Goal: Task Accomplishment & Management: Manage account settings

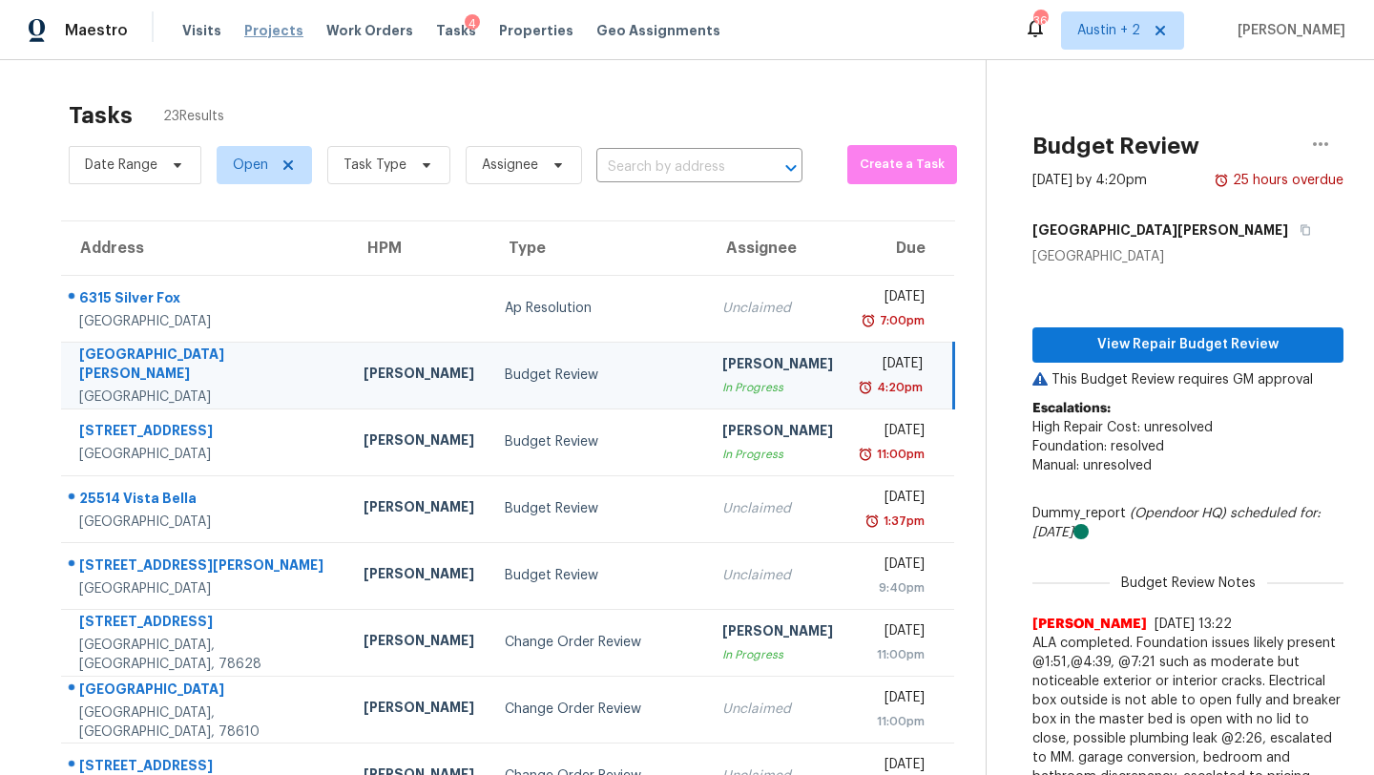
click at [264, 27] on span "Projects" at bounding box center [273, 30] width 59 height 19
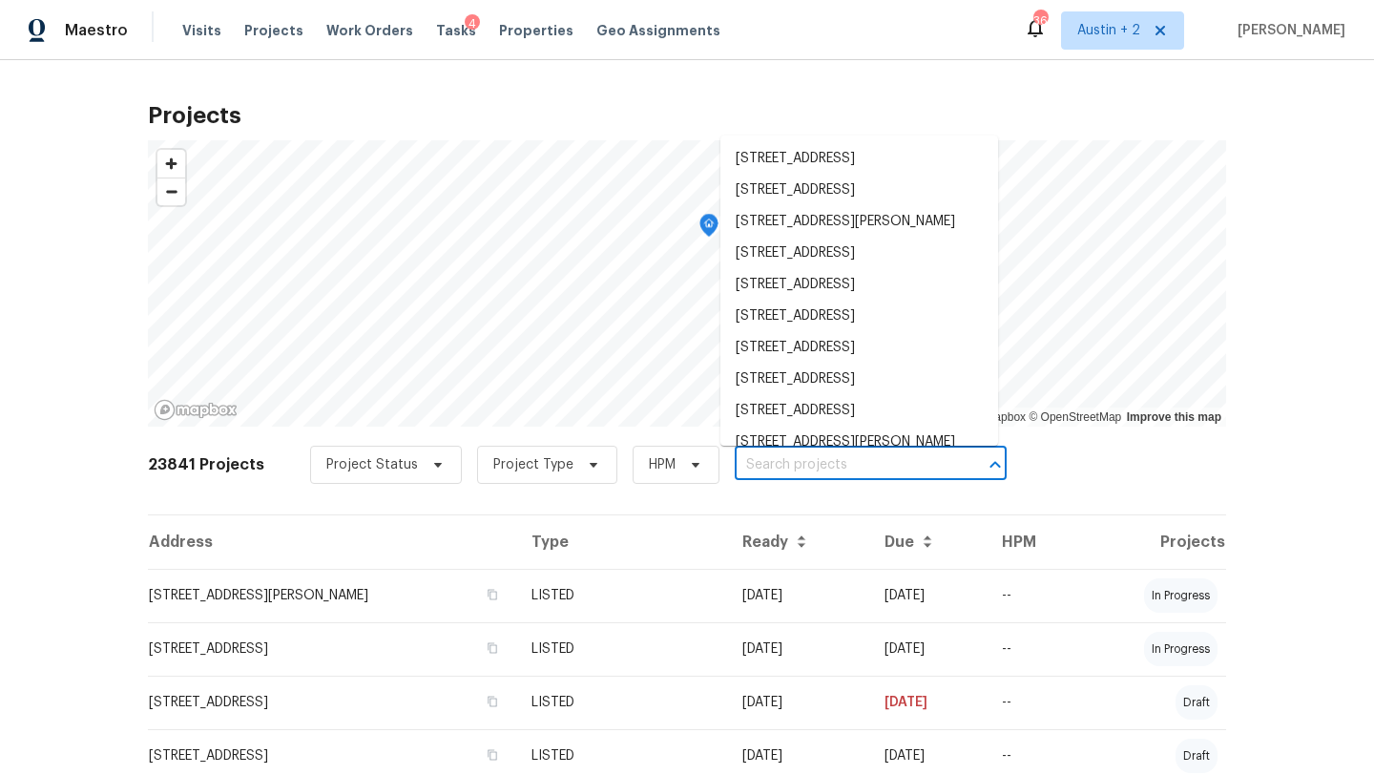
click at [789, 466] on input "text" at bounding box center [844, 465] width 218 height 30
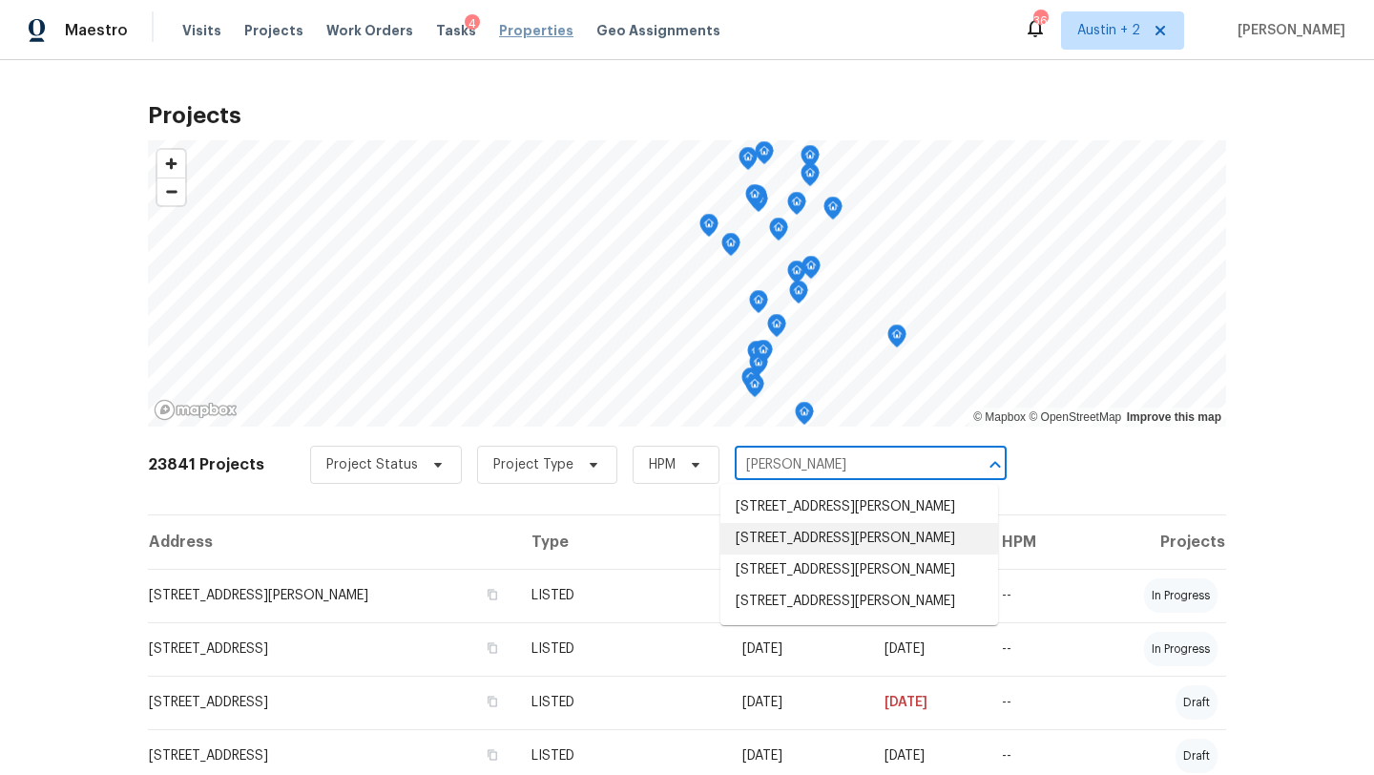
type input "harry"
click at [529, 31] on span "Properties" at bounding box center [536, 30] width 74 height 19
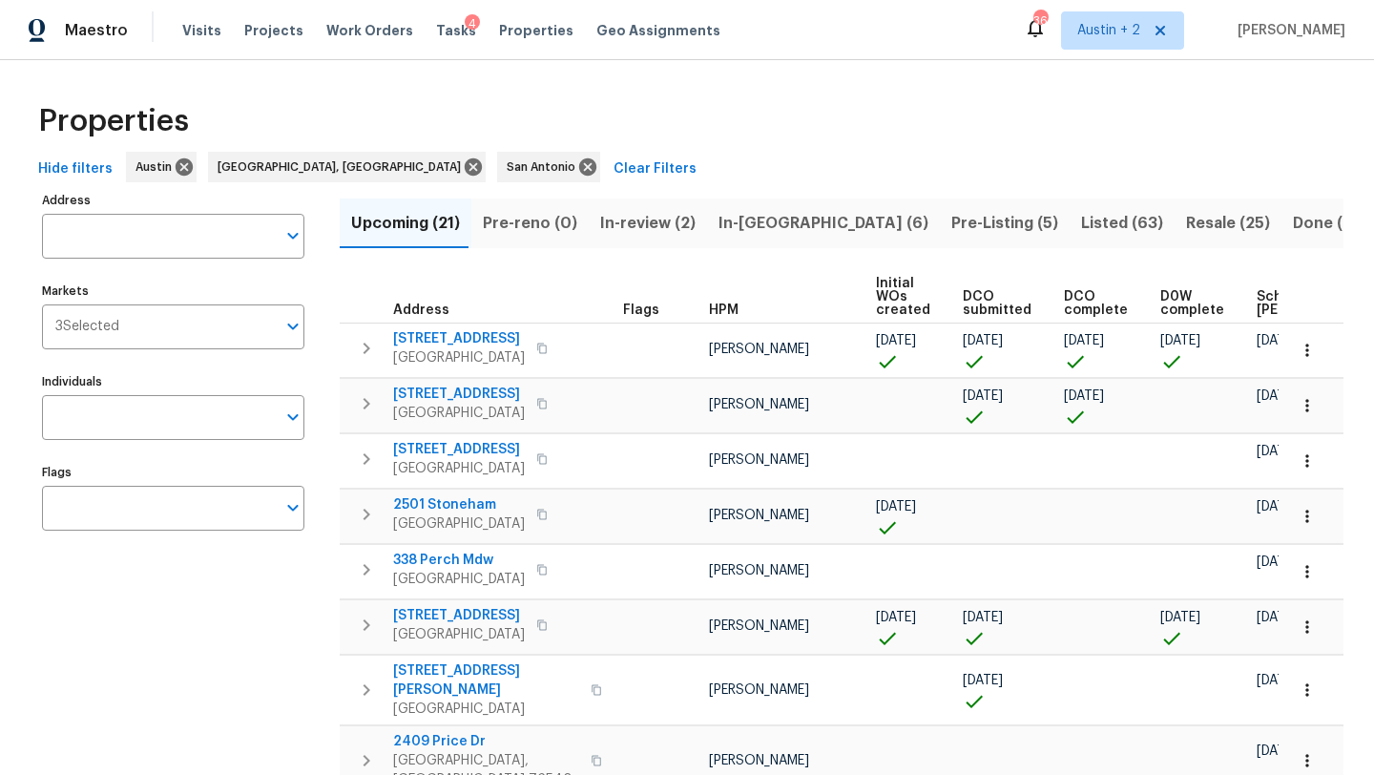
click at [1081, 222] on span "Listed (63)" at bounding box center [1122, 223] width 82 height 27
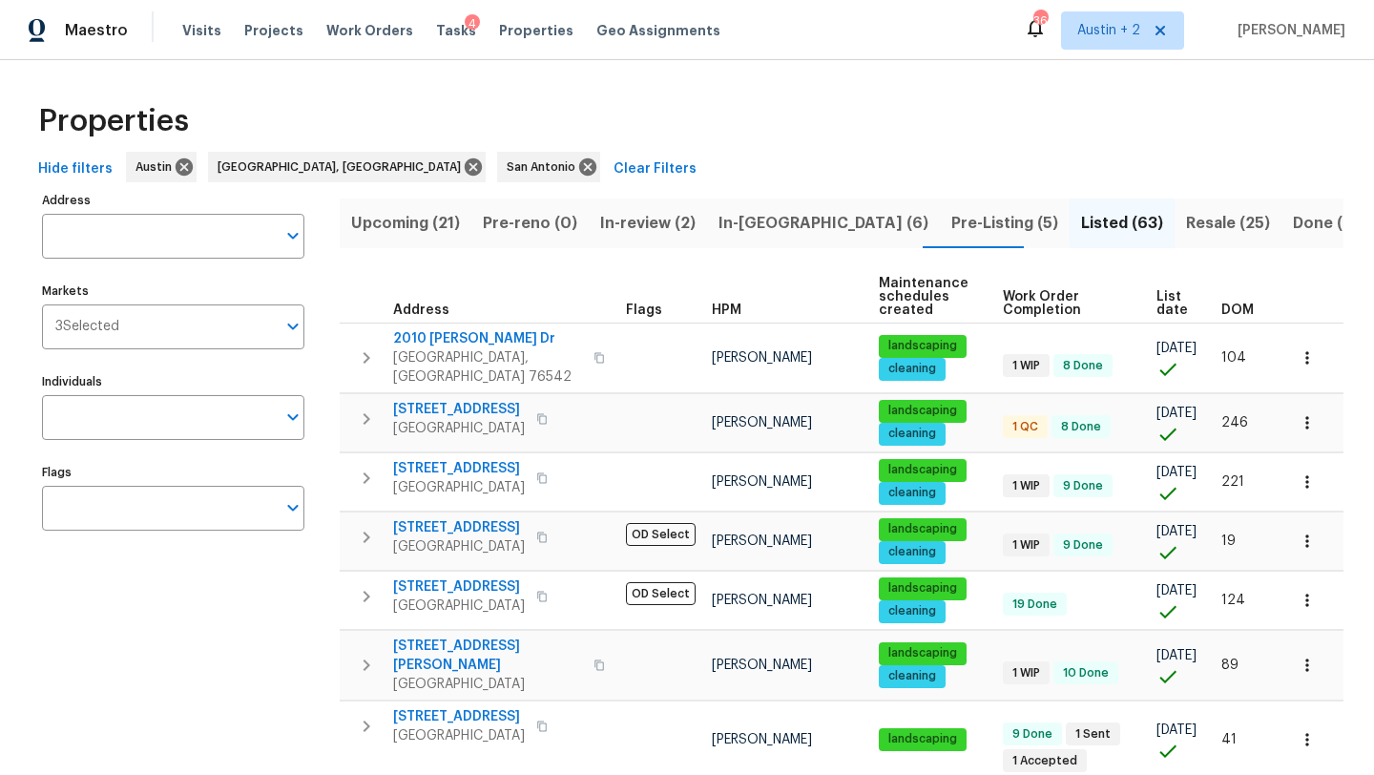
click at [1237, 311] on span "DOM" at bounding box center [1237, 309] width 32 height 13
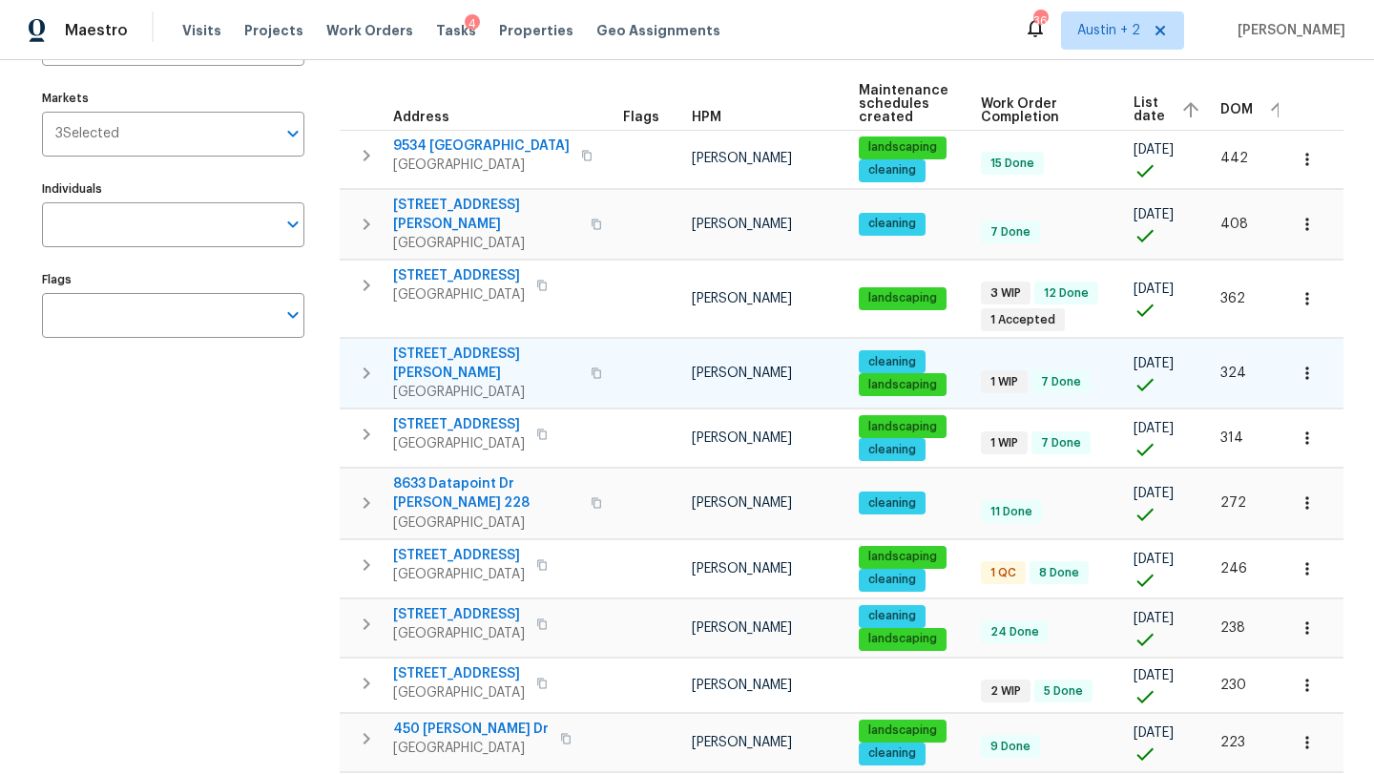
scroll to position [196, 0]
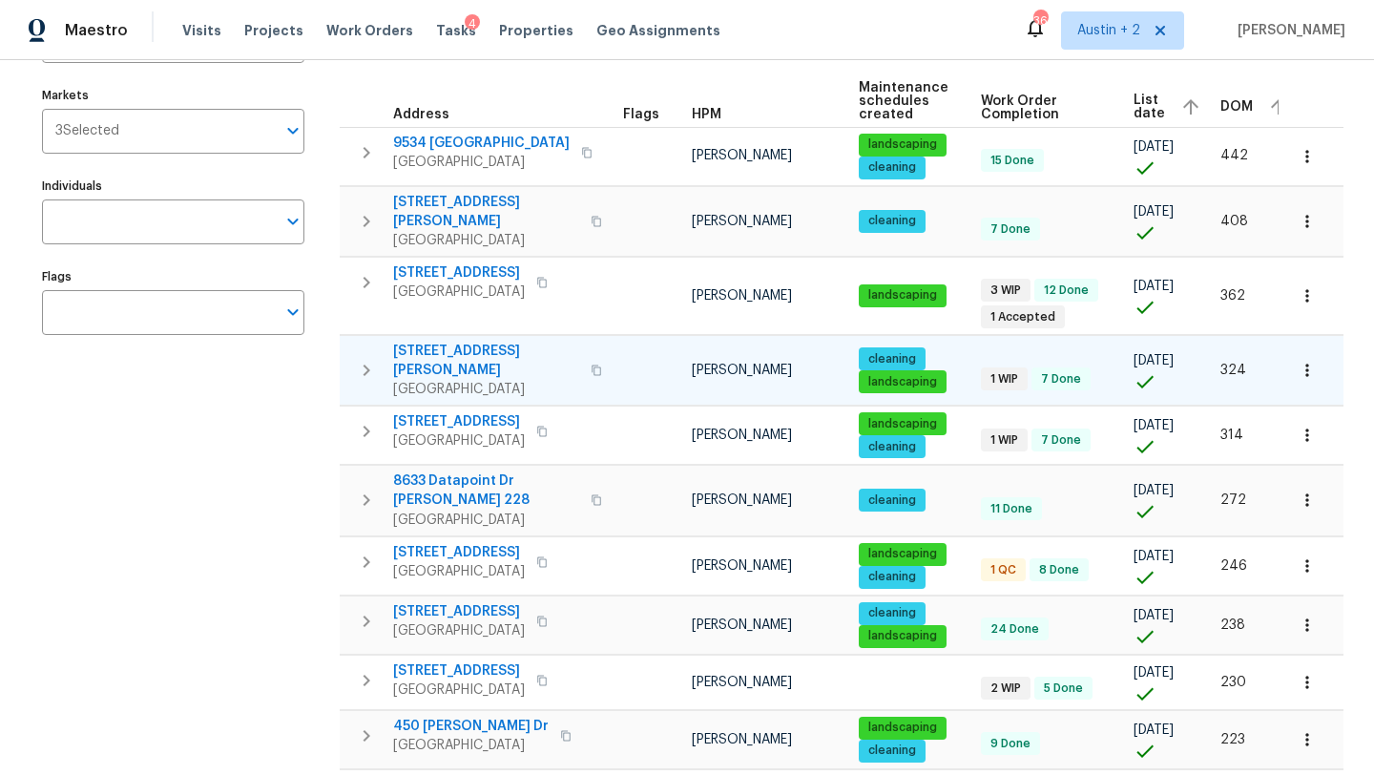
click at [466, 347] on span "3831 Harry Wurzbach Rd Bldg 16" at bounding box center [486, 361] width 186 height 38
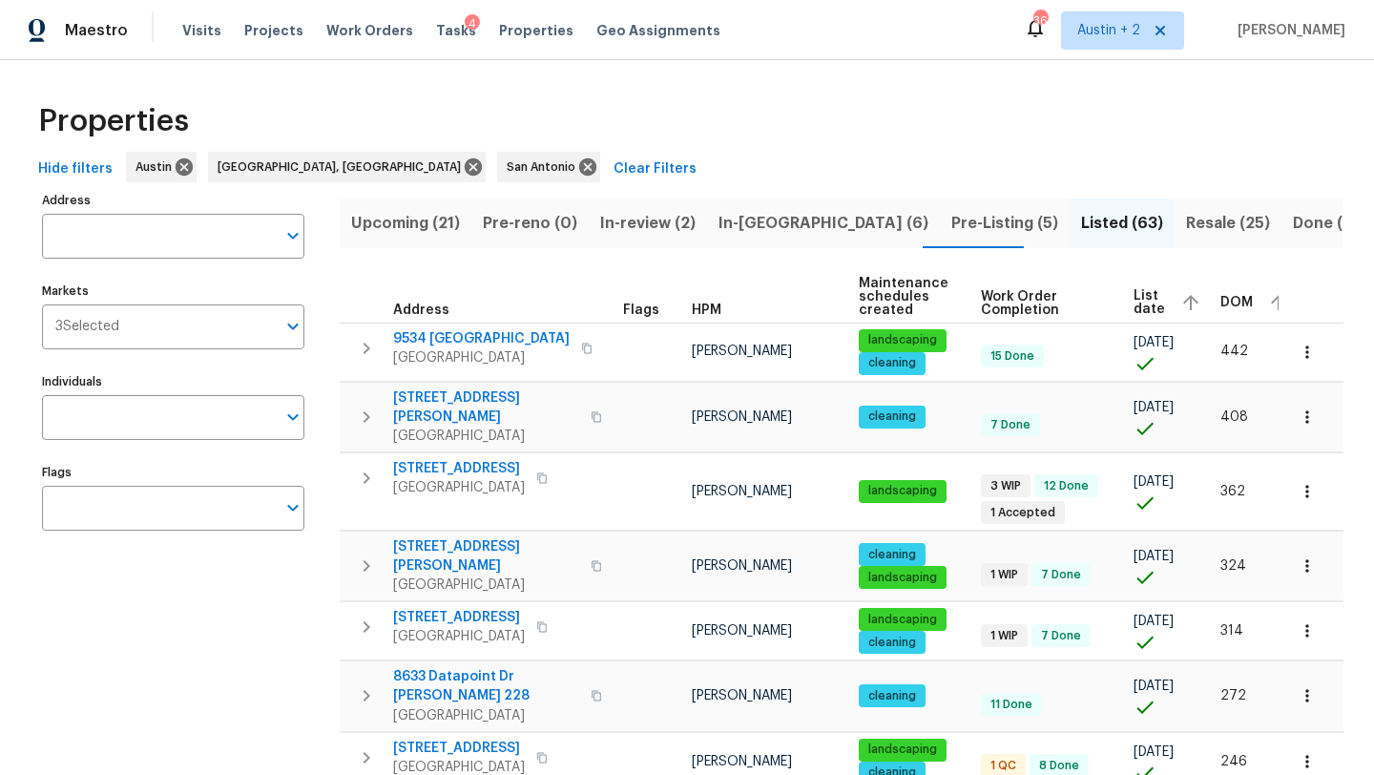
click at [257, 44] on div "Visits Projects Work Orders Tasks 4 Properties Geo Assignments" at bounding box center [462, 30] width 561 height 38
click at [257, 39] on span "Projects" at bounding box center [273, 30] width 59 height 19
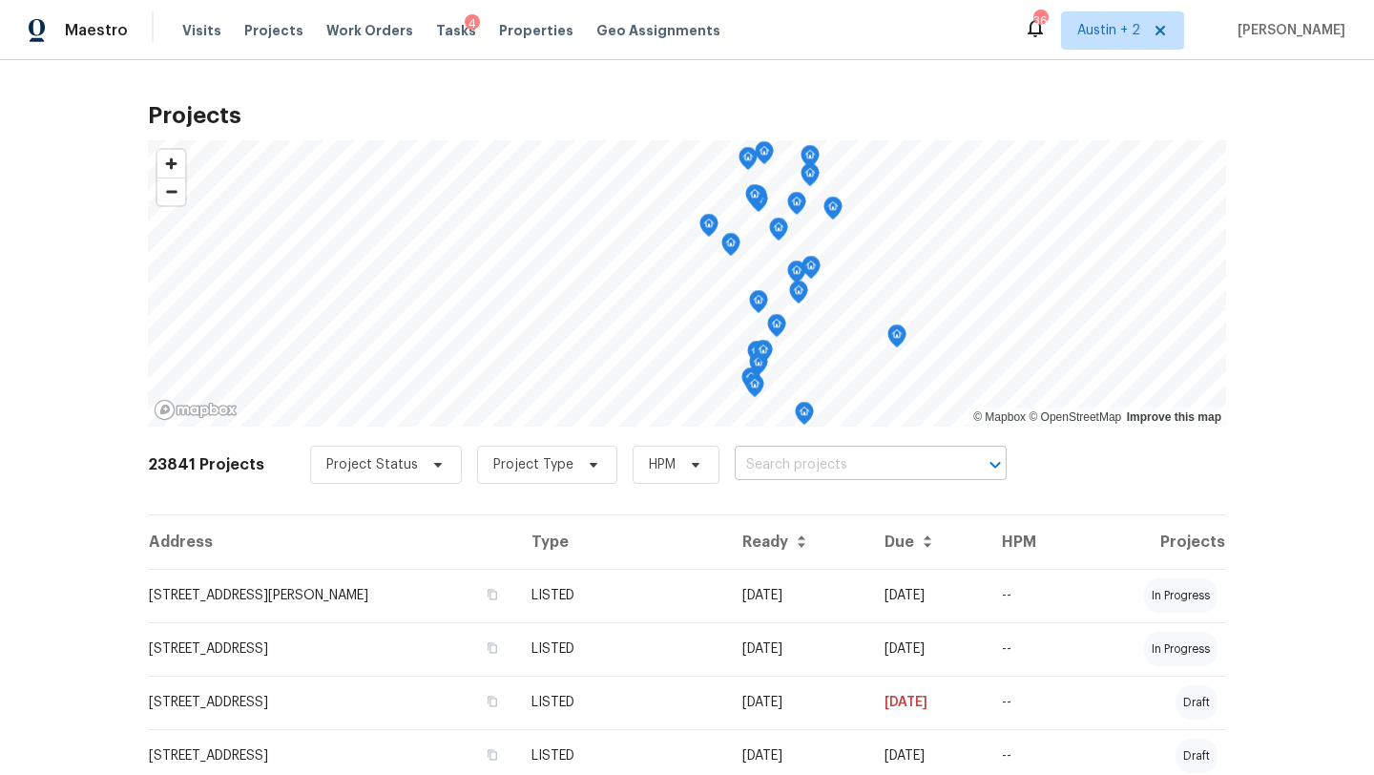
click at [769, 463] on input "text" at bounding box center [844, 465] width 218 height 30
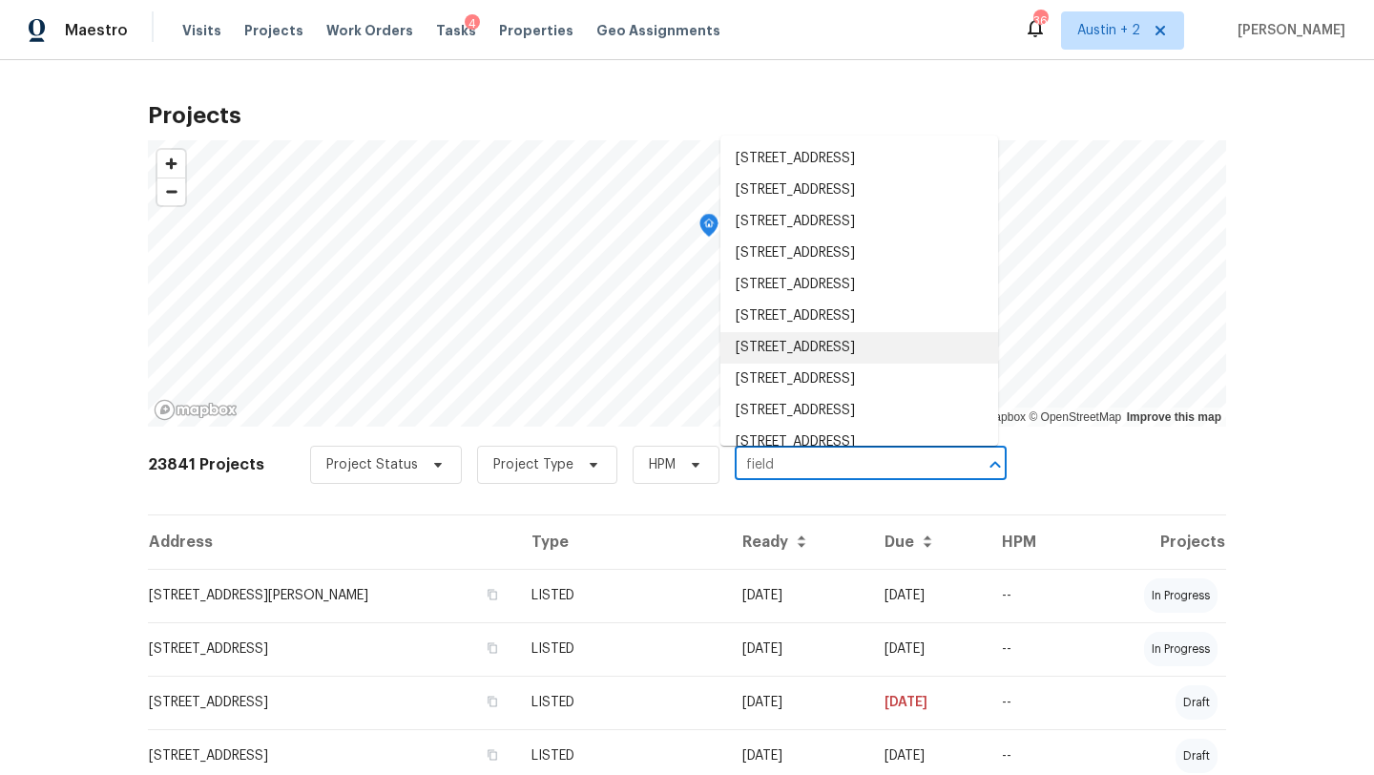
click at [788, 467] on input "field" at bounding box center [844, 465] width 218 height 30
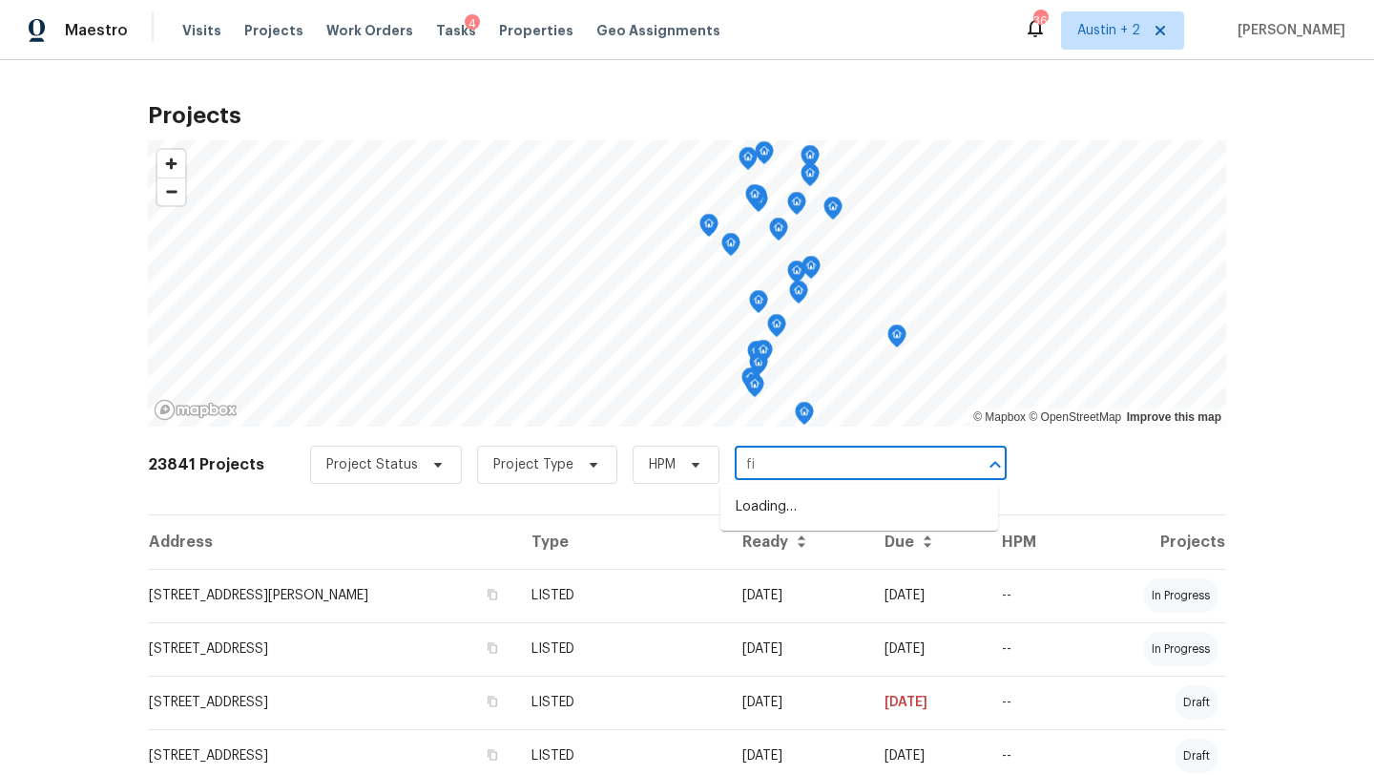
type input "f"
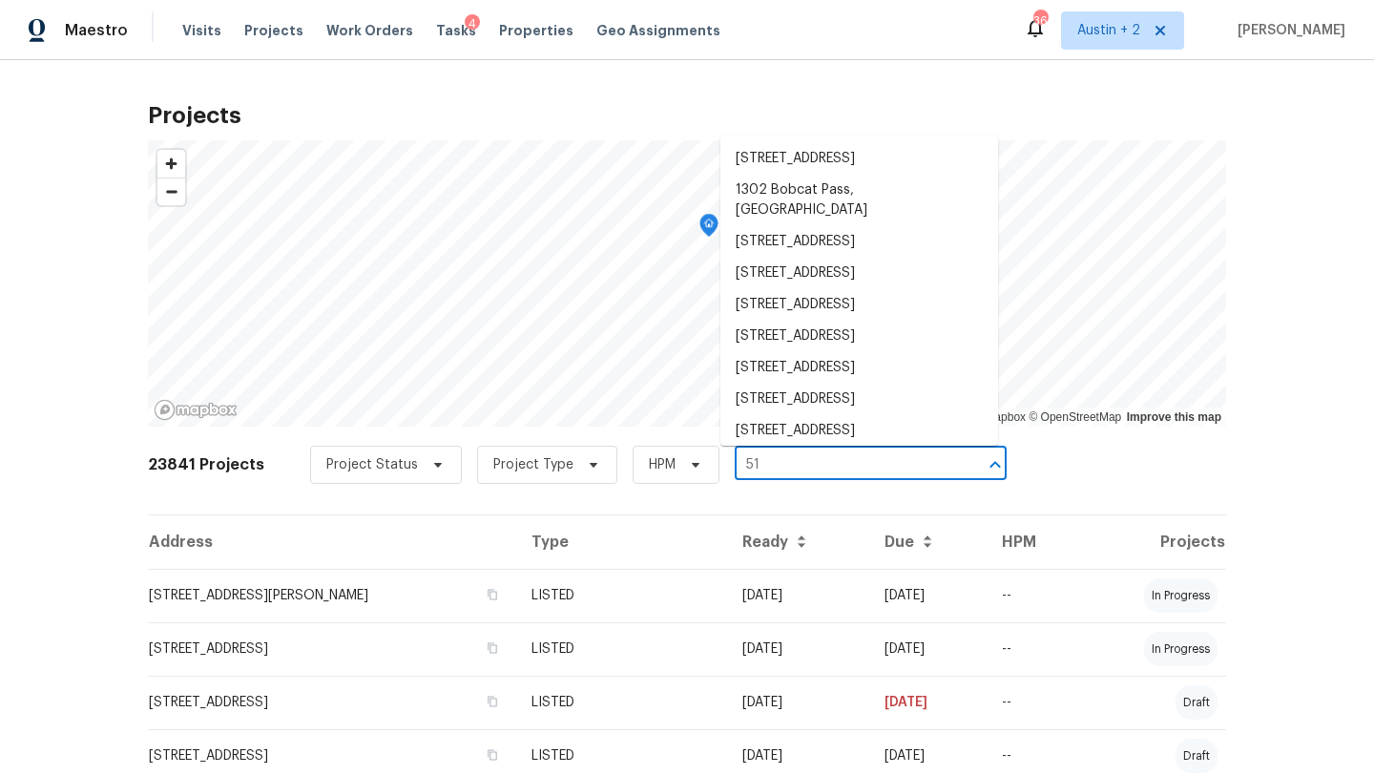
type input "5"
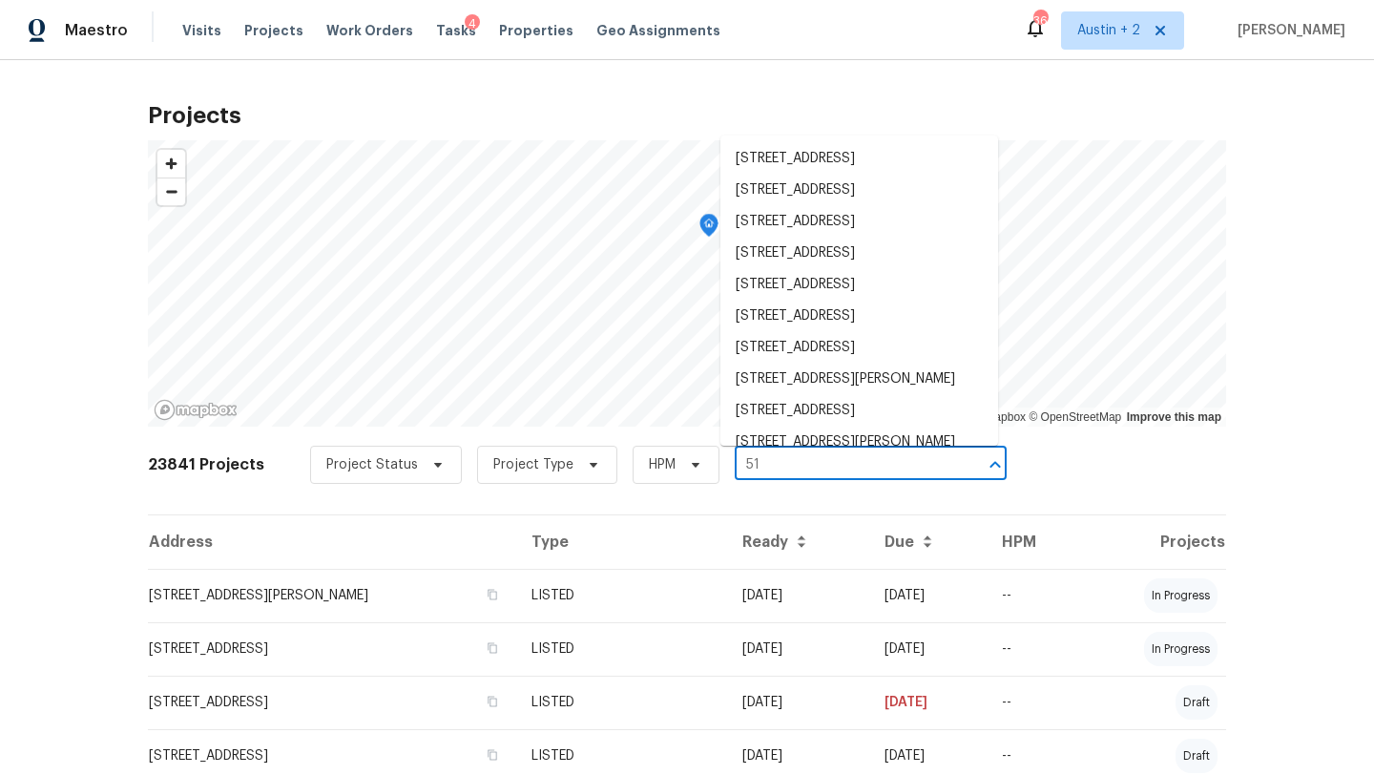
type input "5"
click at [521, 35] on span "Properties" at bounding box center [536, 30] width 74 height 19
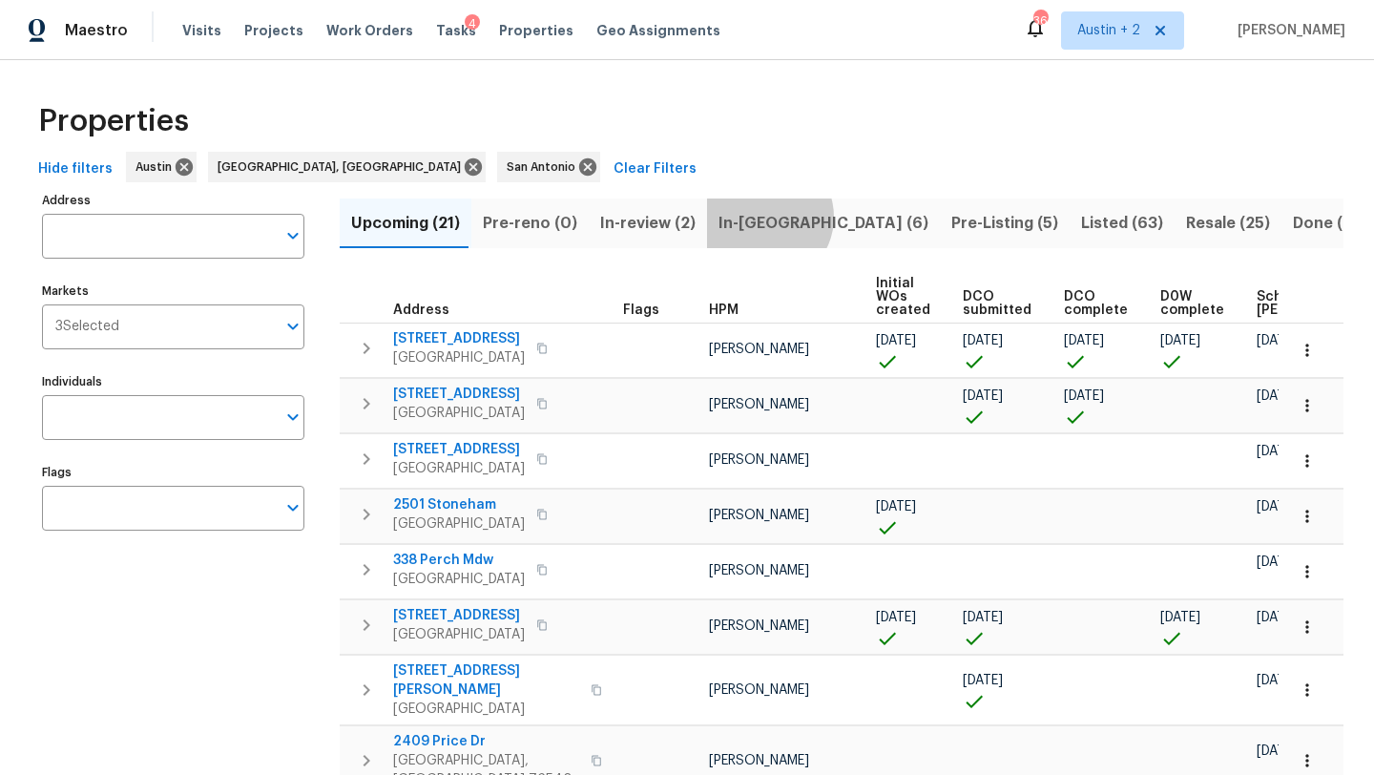
click at [755, 217] on span "In-reno (6)" at bounding box center [823, 223] width 210 height 27
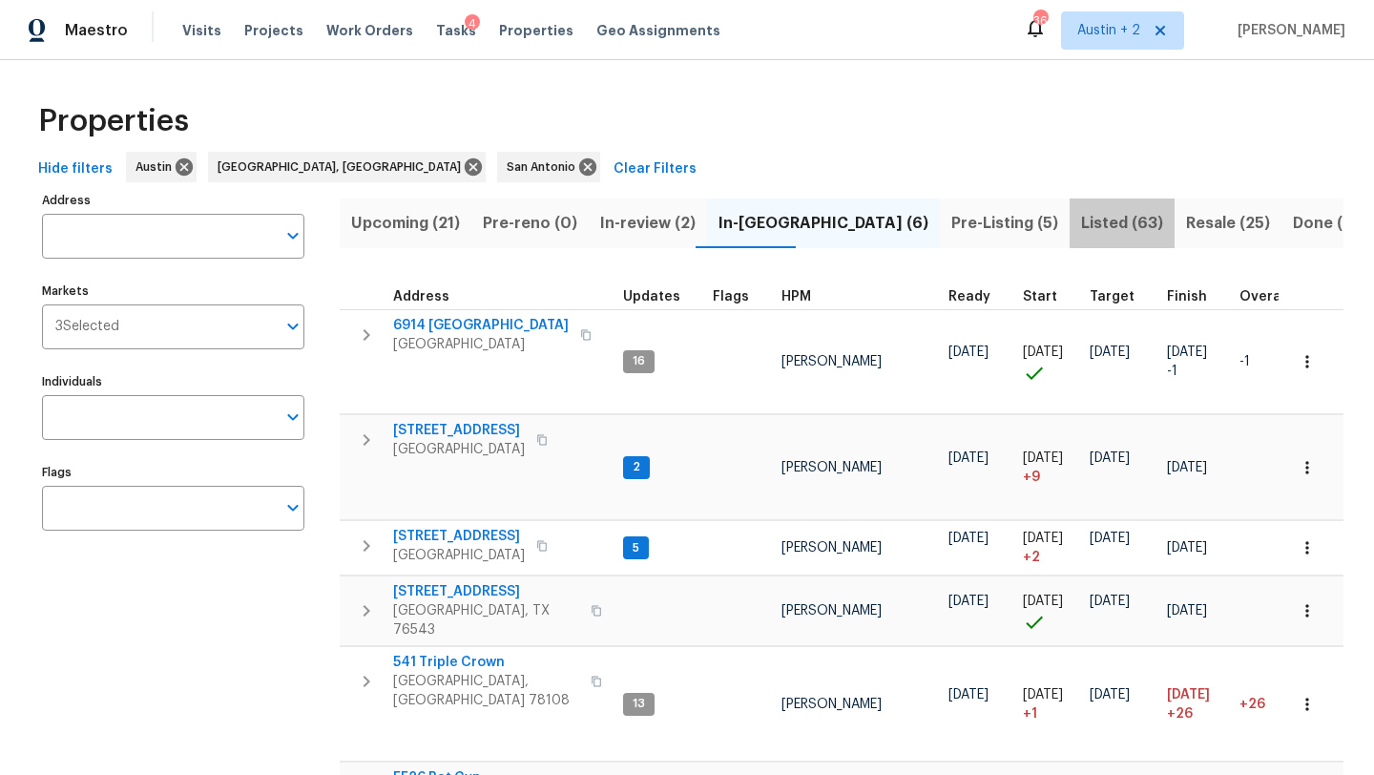
click at [1081, 219] on span "Listed (63)" at bounding box center [1122, 223] width 82 height 27
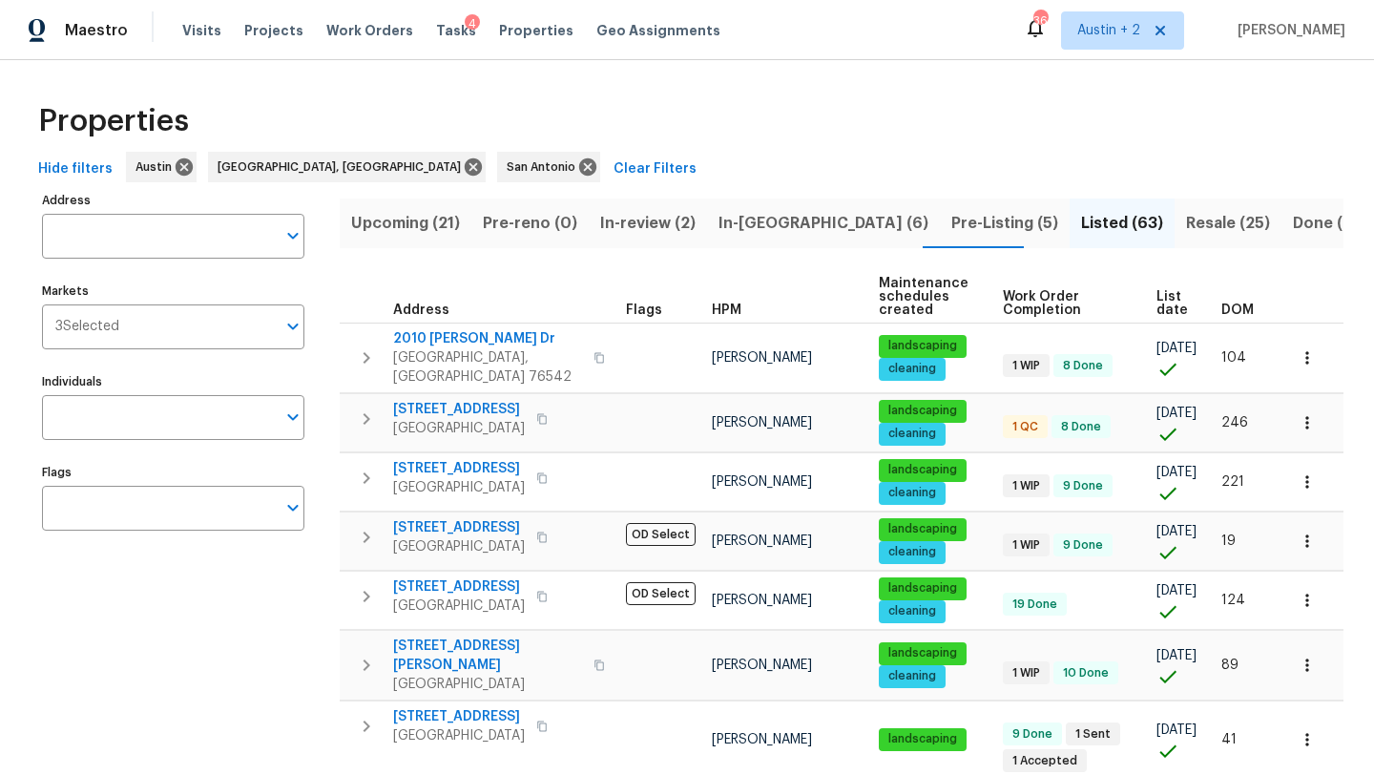
click at [1235, 308] on span "DOM" at bounding box center [1237, 309] width 32 height 13
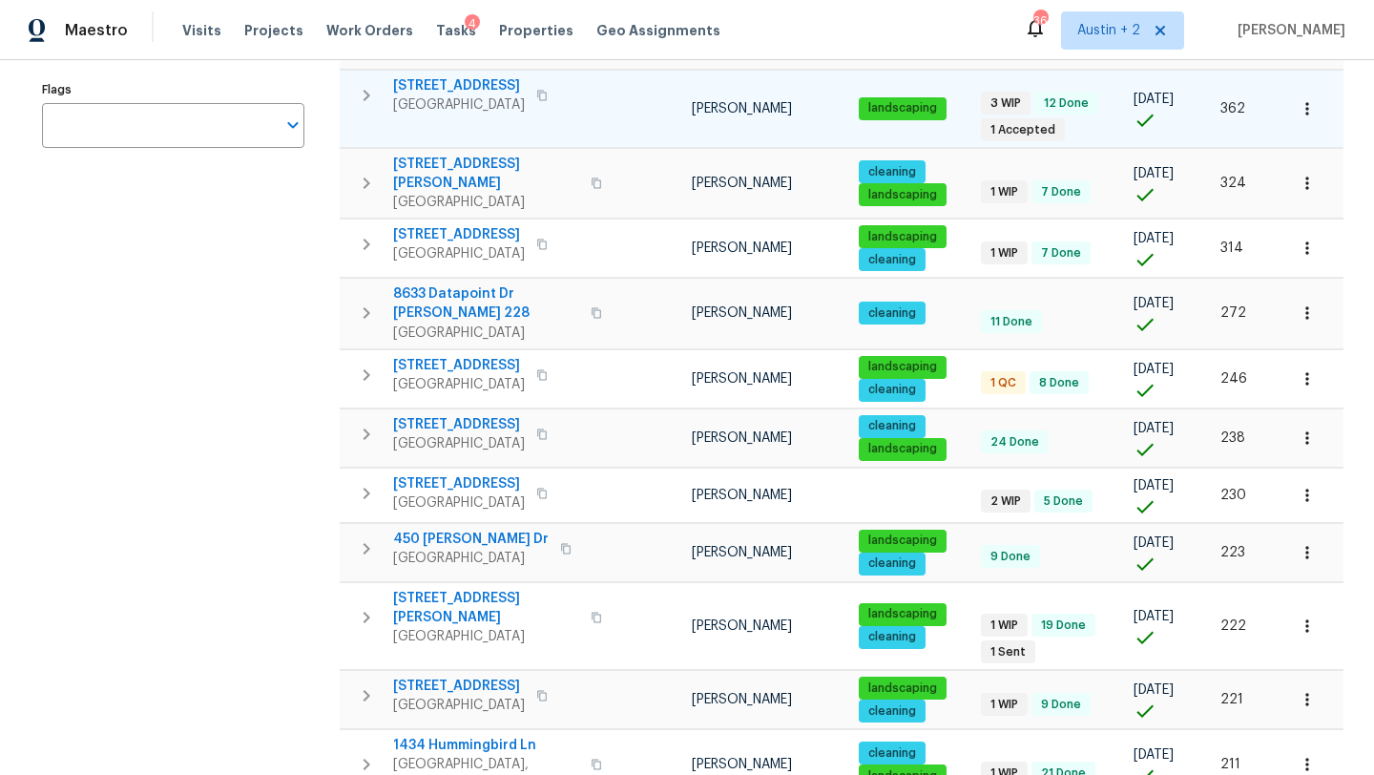
scroll to position [381, 0]
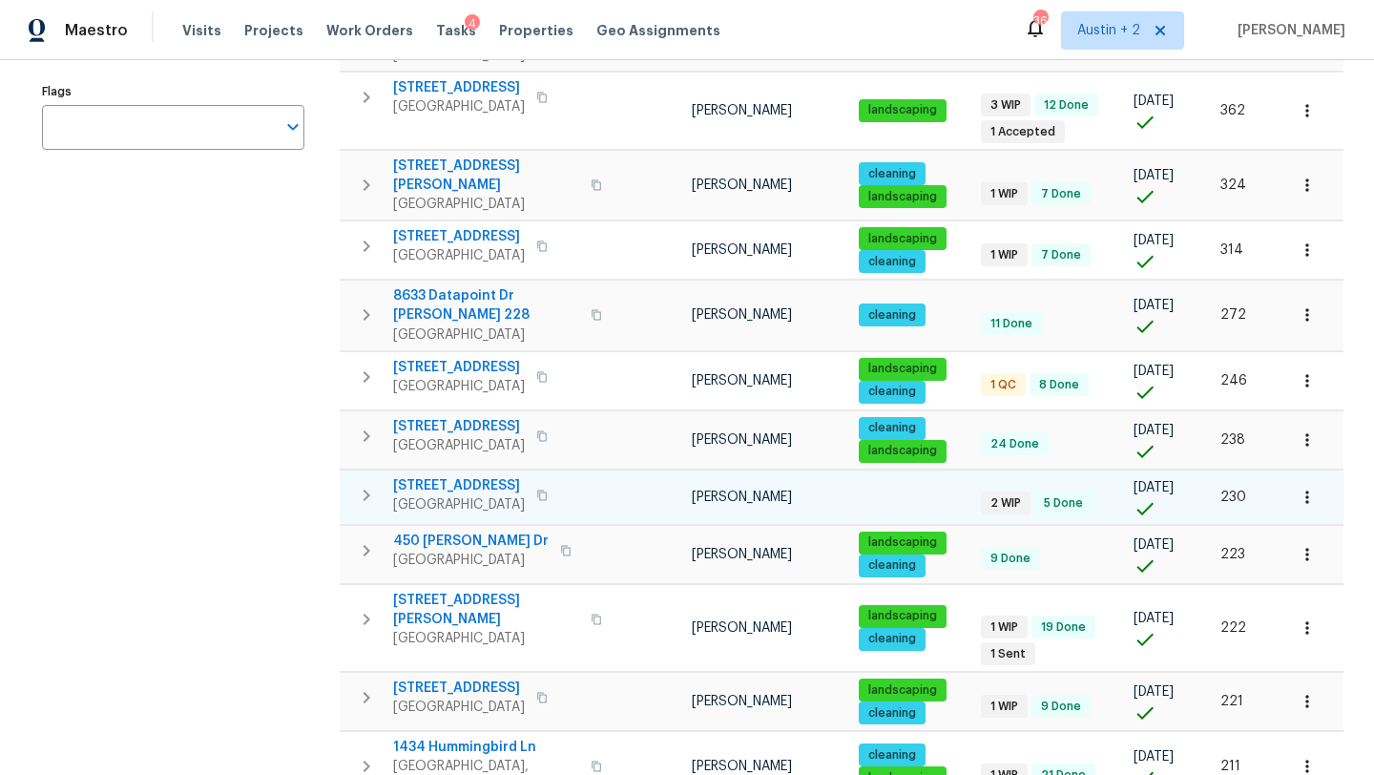
click at [521, 476] on span "540 Fieldwood Dr Unit A" at bounding box center [459, 485] width 132 height 19
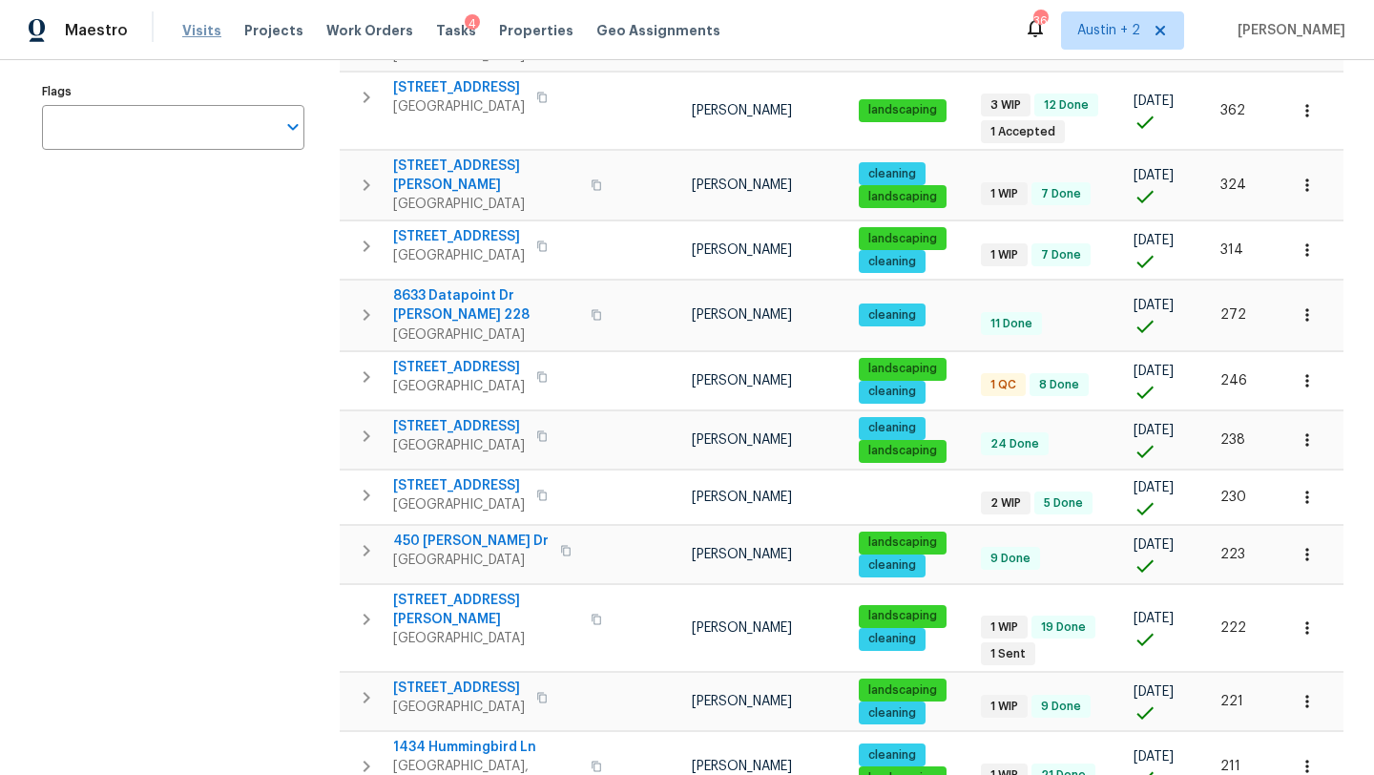
click at [202, 29] on span "Visits" at bounding box center [201, 30] width 39 height 19
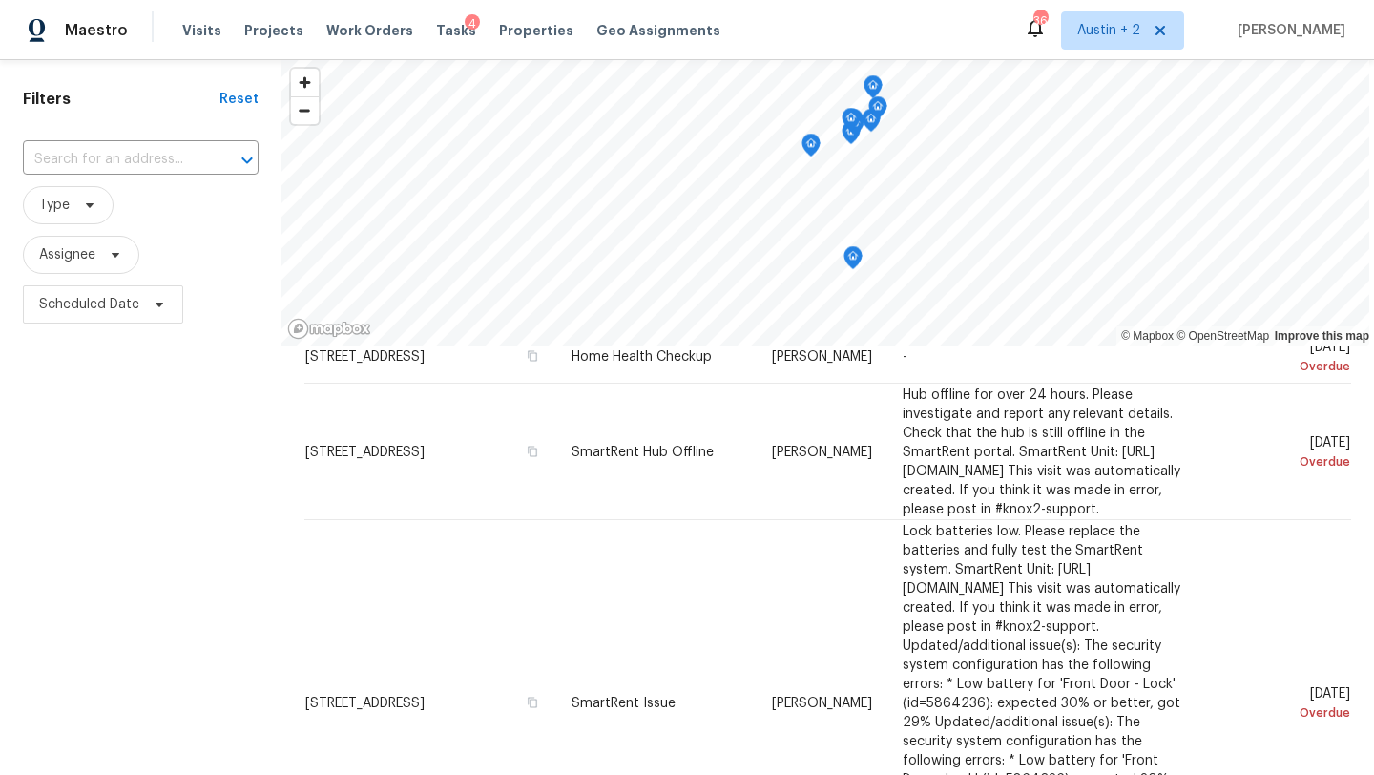
scroll to position [57, 0]
click at [99, 201] on span "Type" at bounding box center [68, 206] width 91 height 38
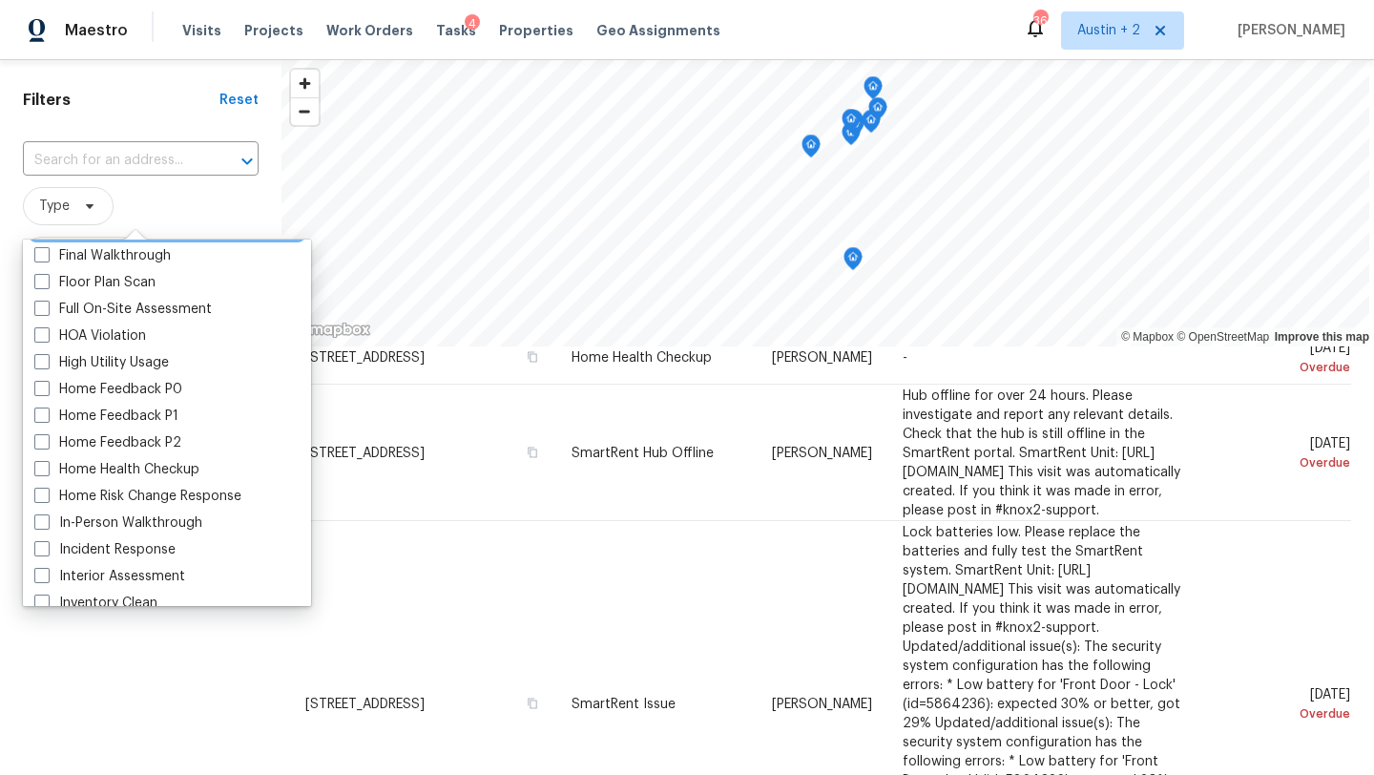
scroll to position [526, 0]
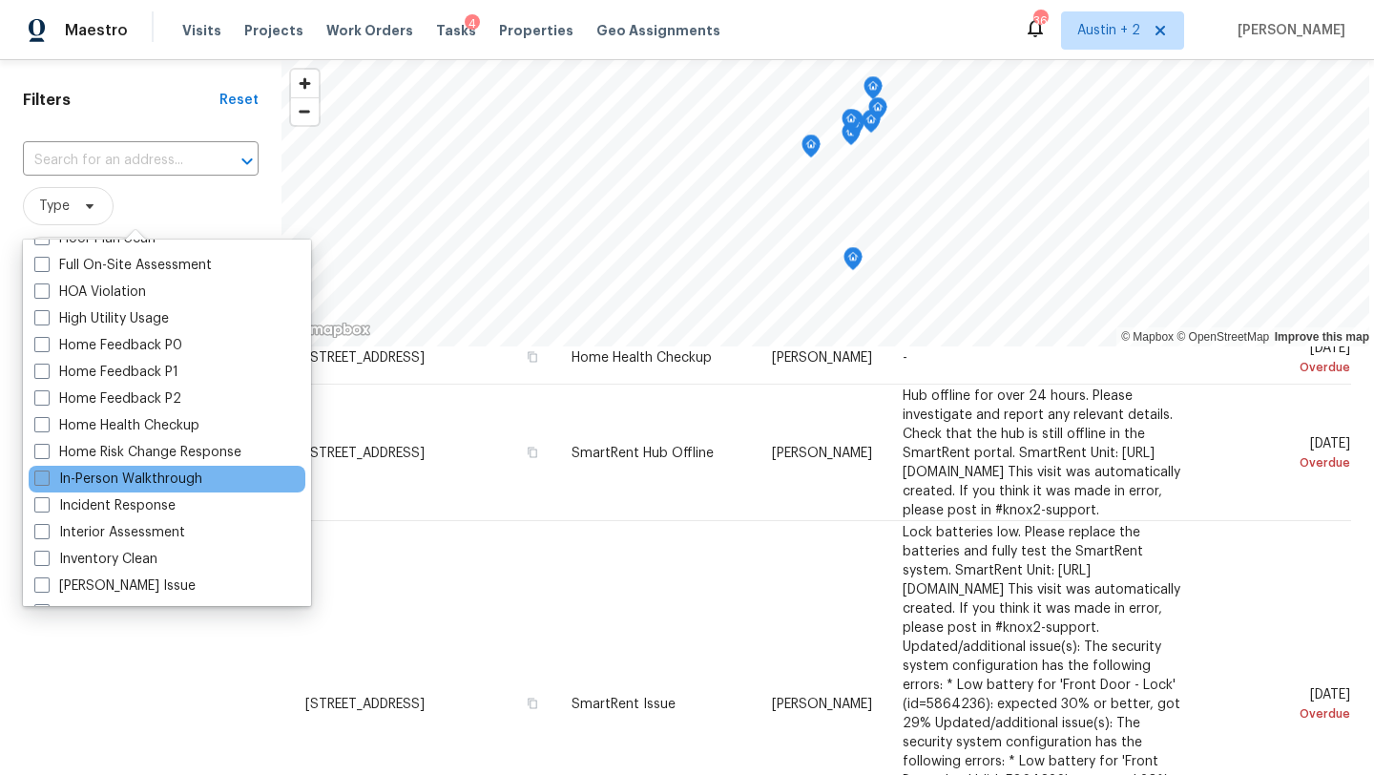
click at [149, 483] on label "In-Person Walkthrough" at bounding box center [118, 478] width 168 height 19
click at [47, 482] on input "In-Person Walkthrough" at bounding box center [40, 475] width 12 height 12
checkbox input "true"
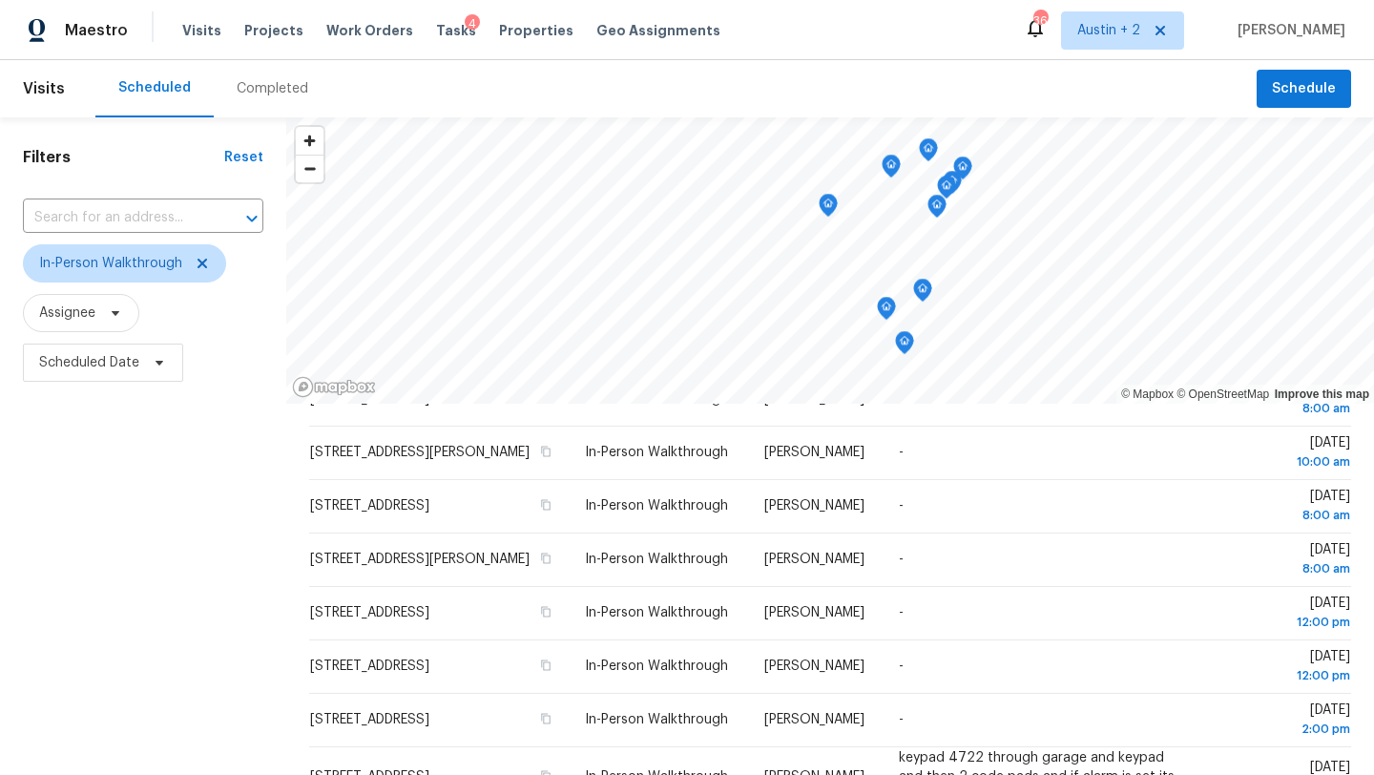
click at [254, 252] on div "Filters Reset ​ In-Person Walkthrough Assignee Scheduled Date" at bounding box center [143, 570] width 286 height 906
click at [143, 359] on span "Scheduled Date" at bounding box center [103, 362] width 160 height 38
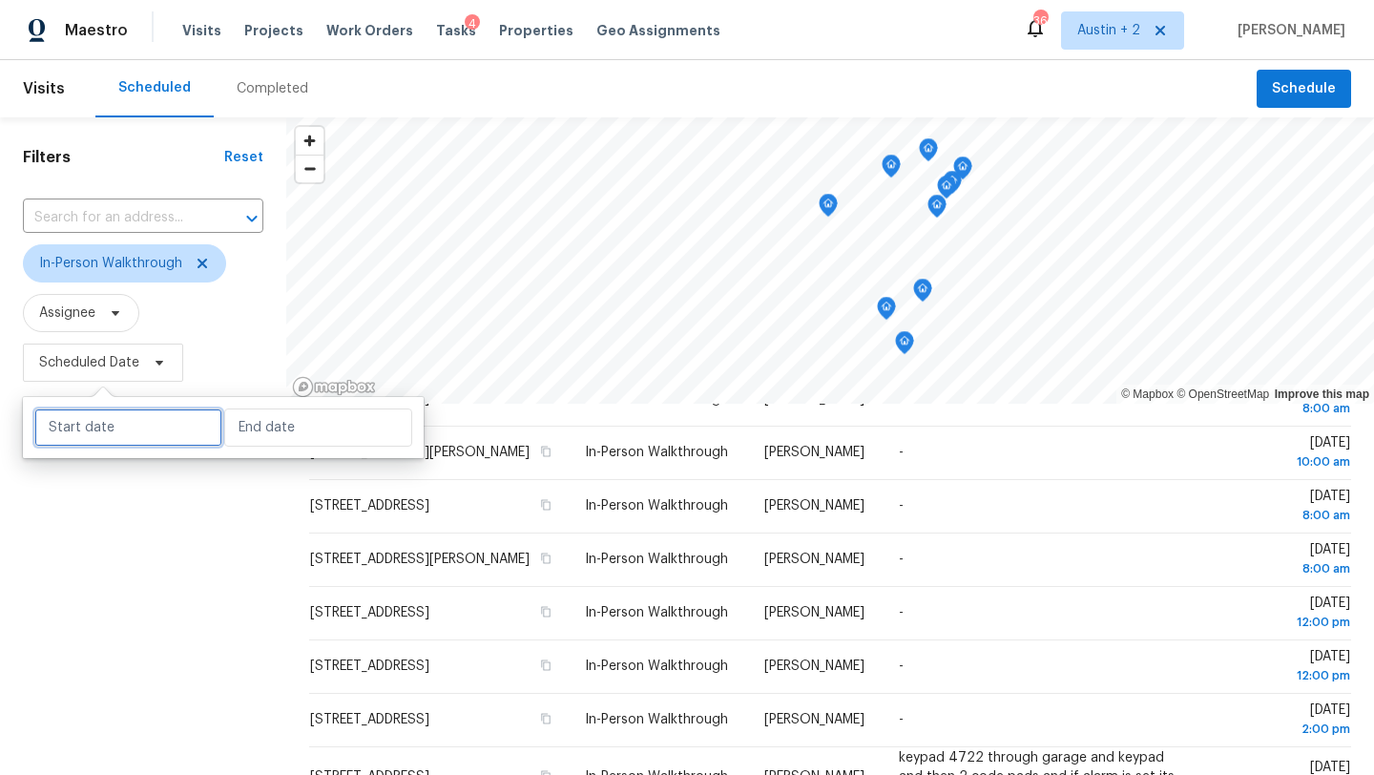
click at [171, 426] on input "text" at bounding box center [128, 427] width 188 height 38
select select "8"
select select "2025"
select select "9"
select select "2025"
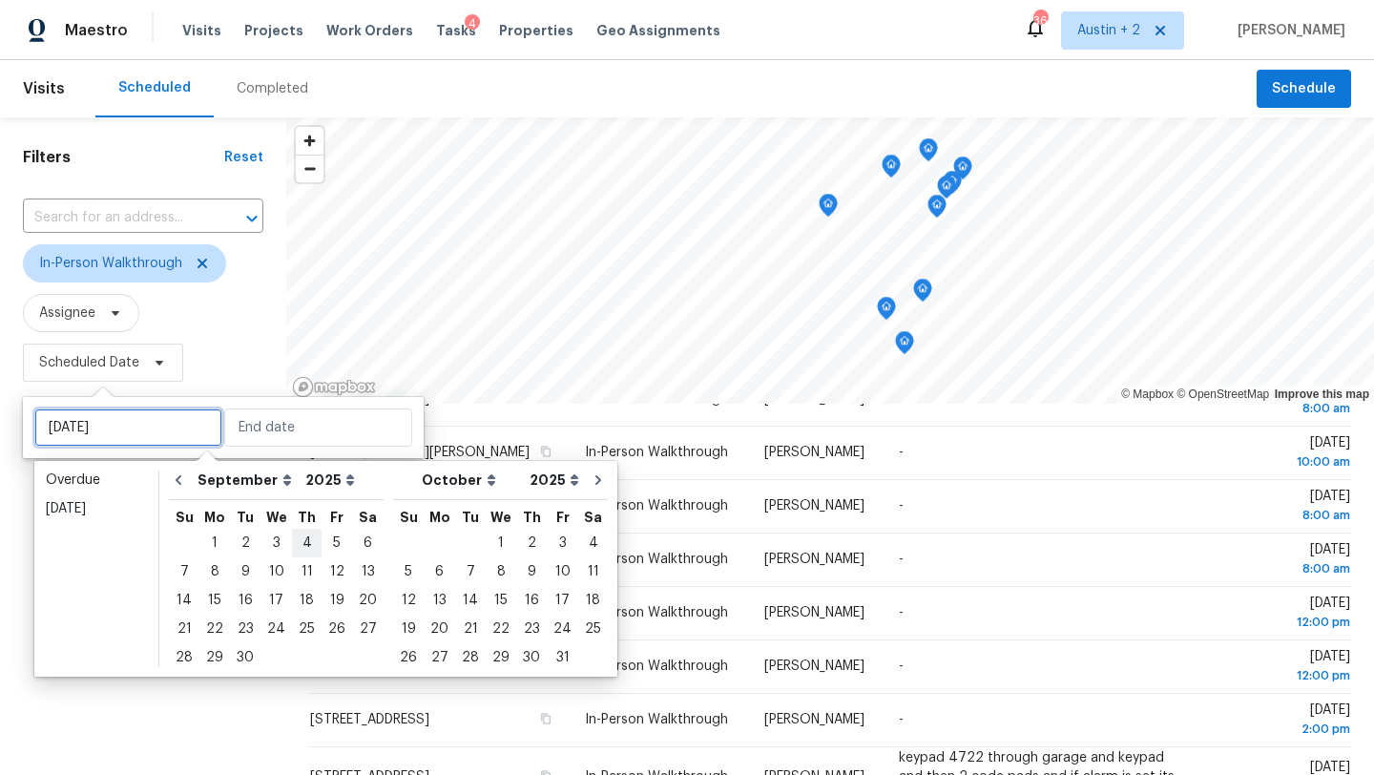
type input "Thu, Sep 04"
type input "Fri, Sep 05"
type input "Thu, Sep 25"
type input "Wed, Sep 03"
click at [298, 630] on div "25" at bounding box center [307, 628] width 30 height 27
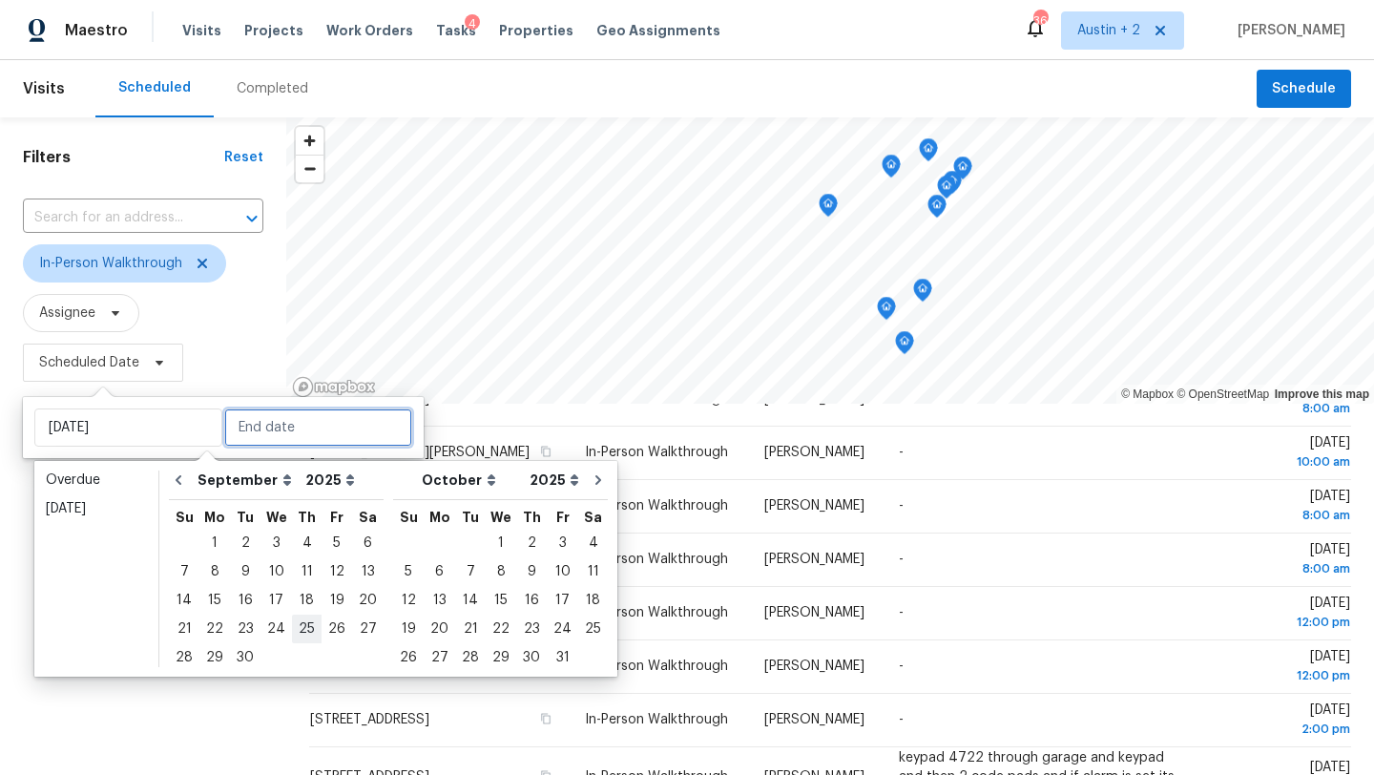
type input "Thu, Sep 25"
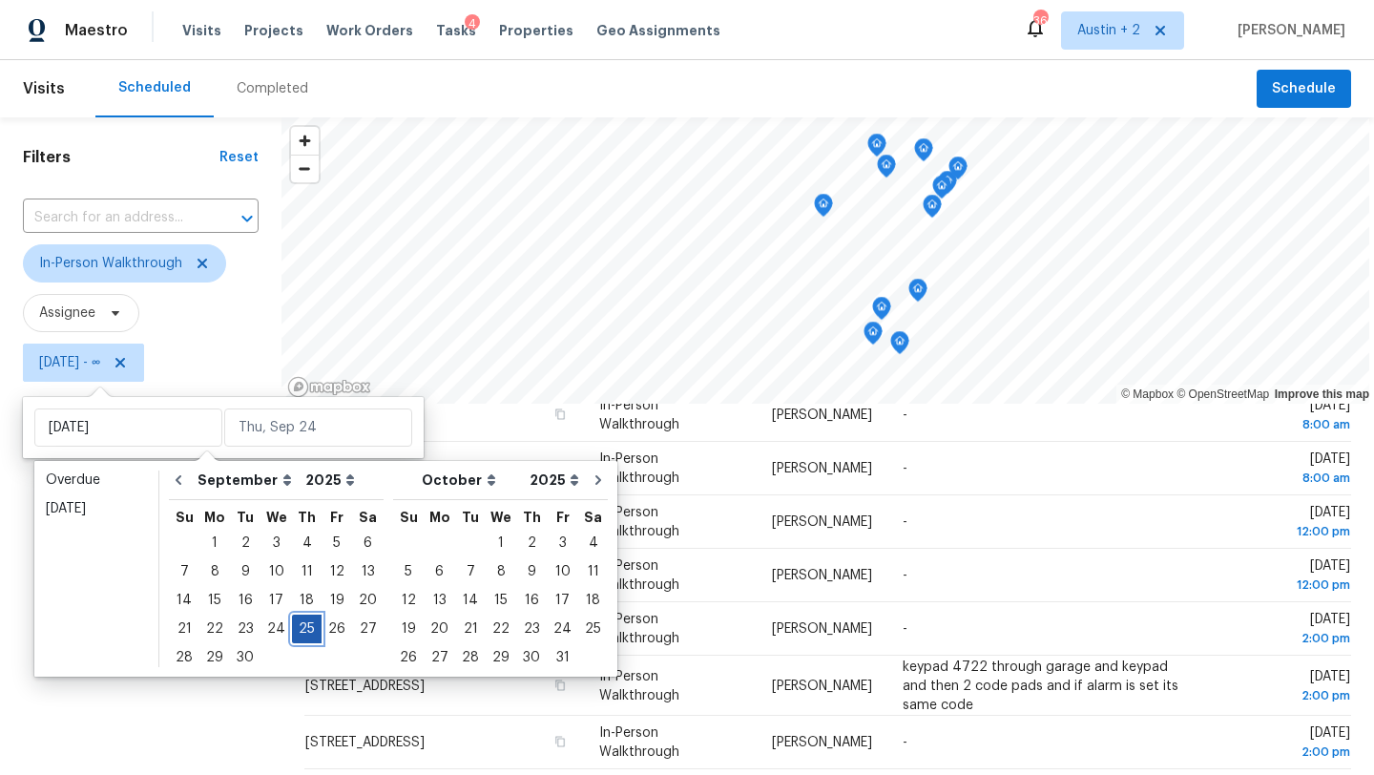
click at [298, 630] on div "25" at bounding box center [307, 628] width 30 height 27
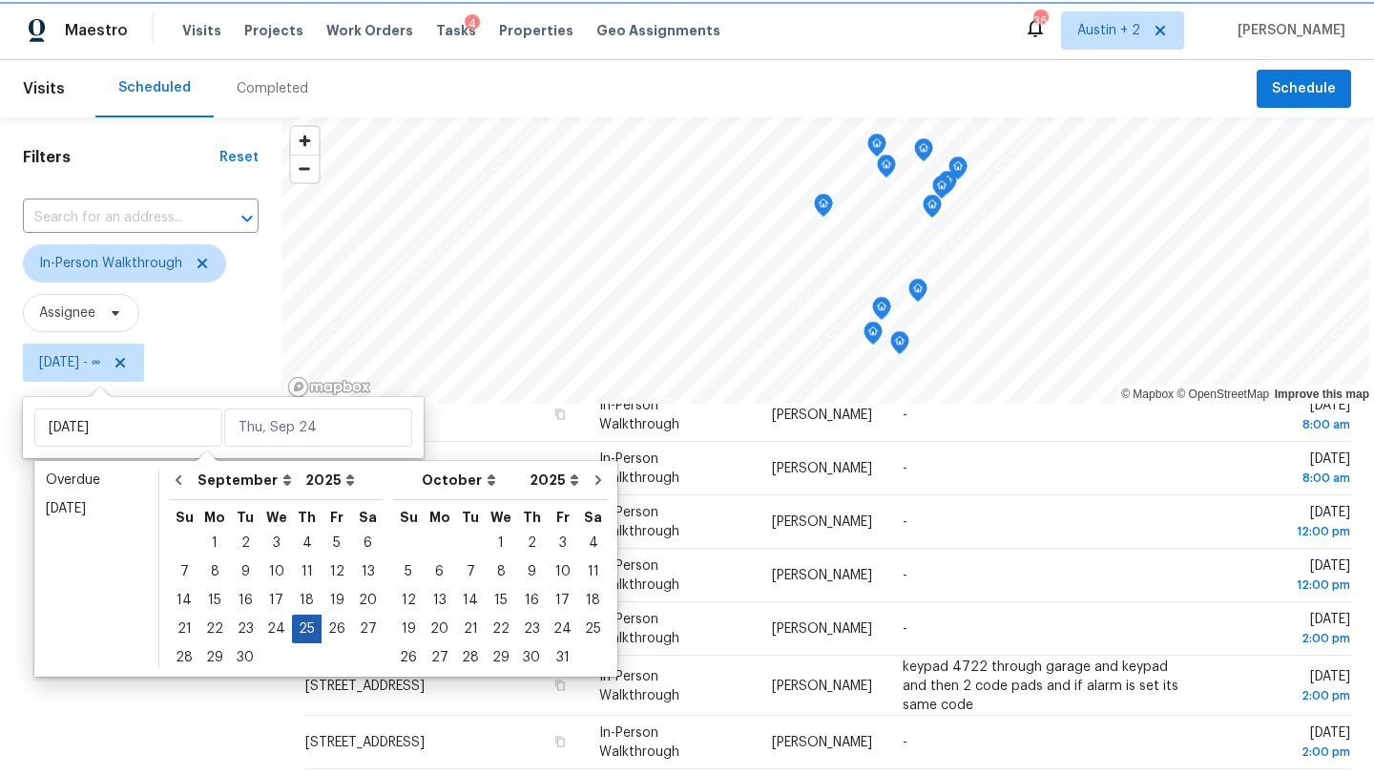
type input "Thu, Sep 25"
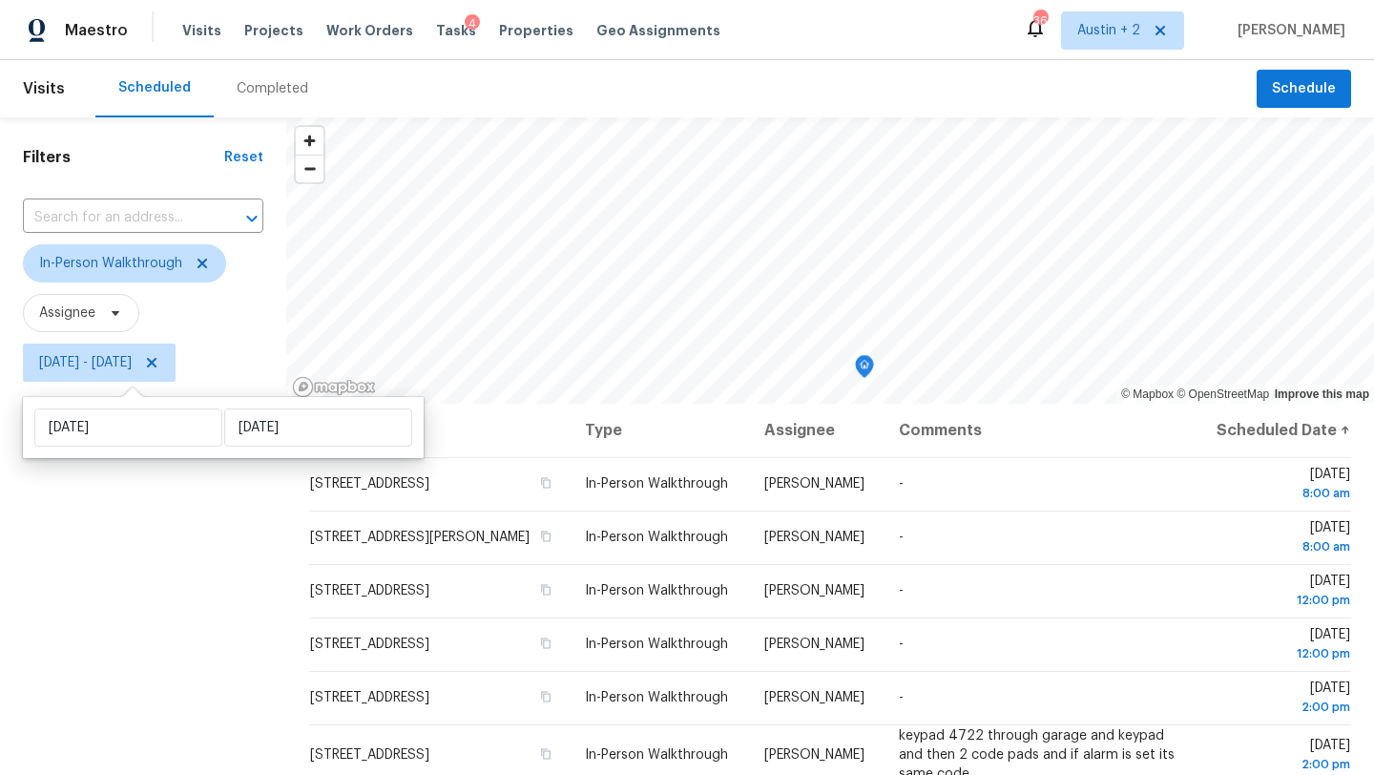
click at [122, 639] on div "Filters Reset ​ In-Person Walkthrough Assignee Thu, Sep 25 - Thu, Sep 25" at bounding box center [143, 570] width 286 height 906
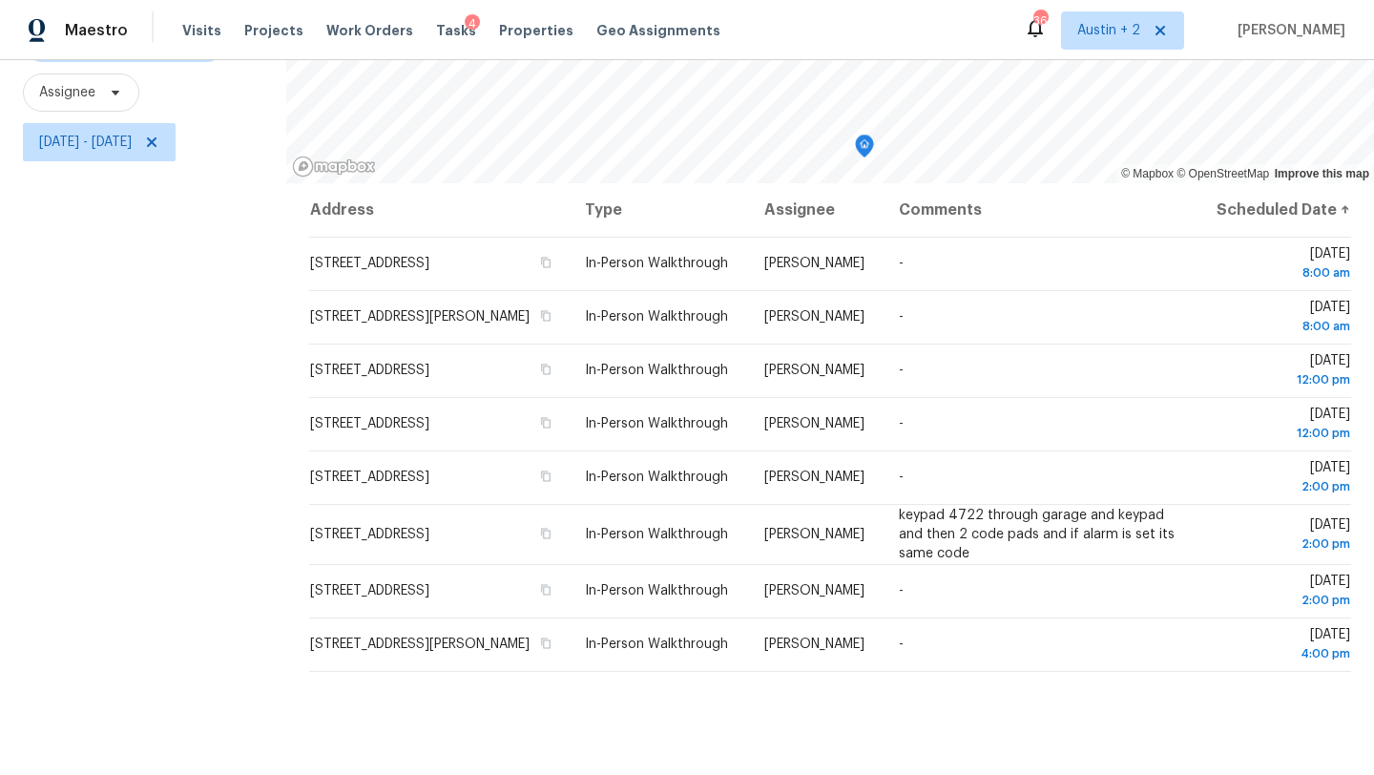
scroll to position [248, 0]
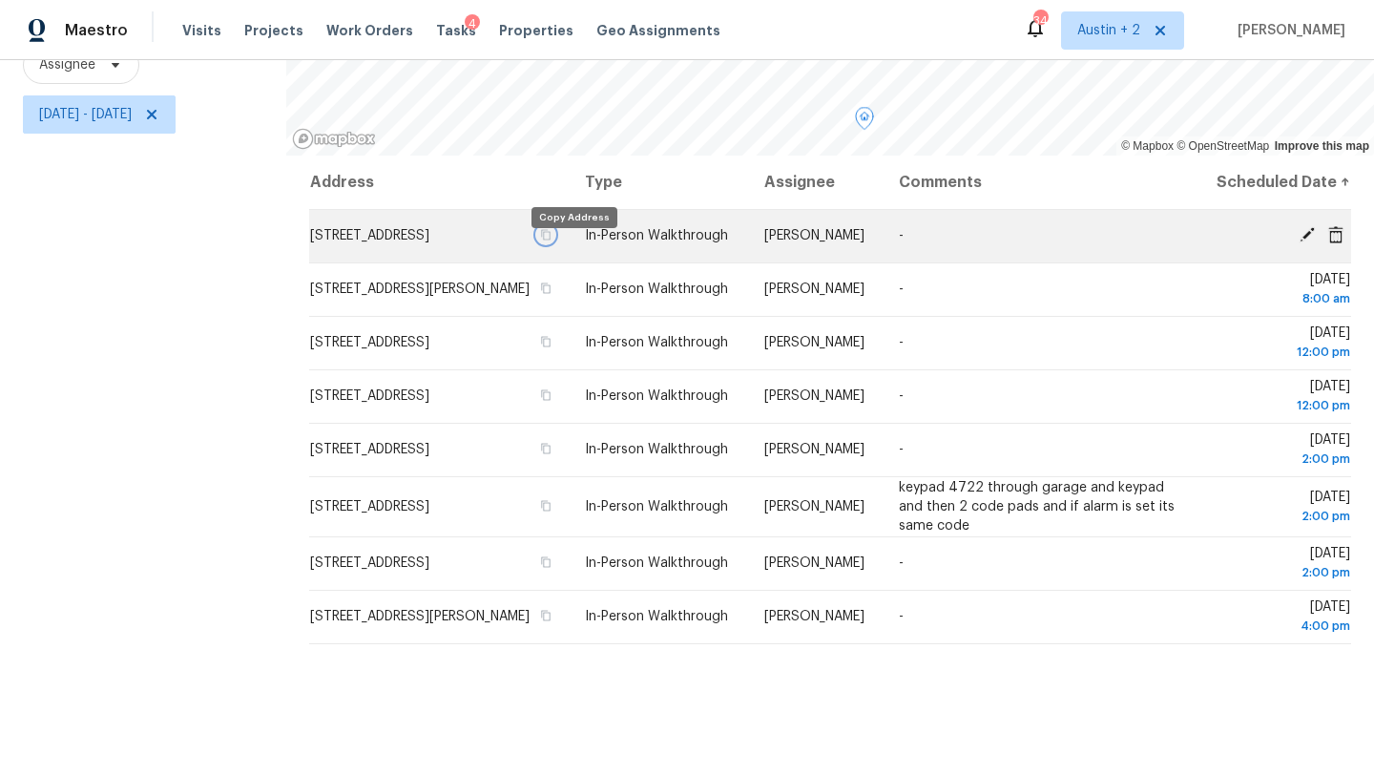
click at [551, 240] on icon "button" at bounding box center [547, 235] width 10 height 10
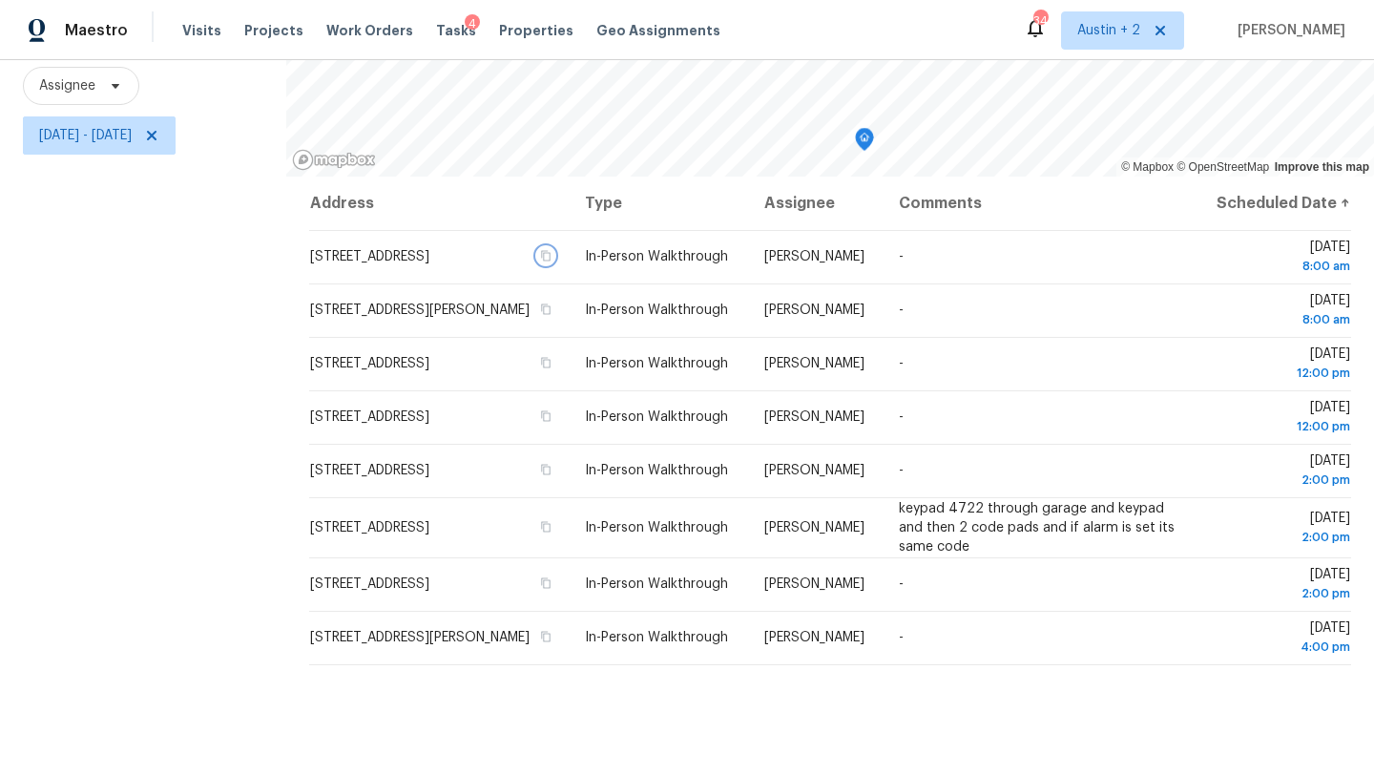
scroll to position [0, 0]
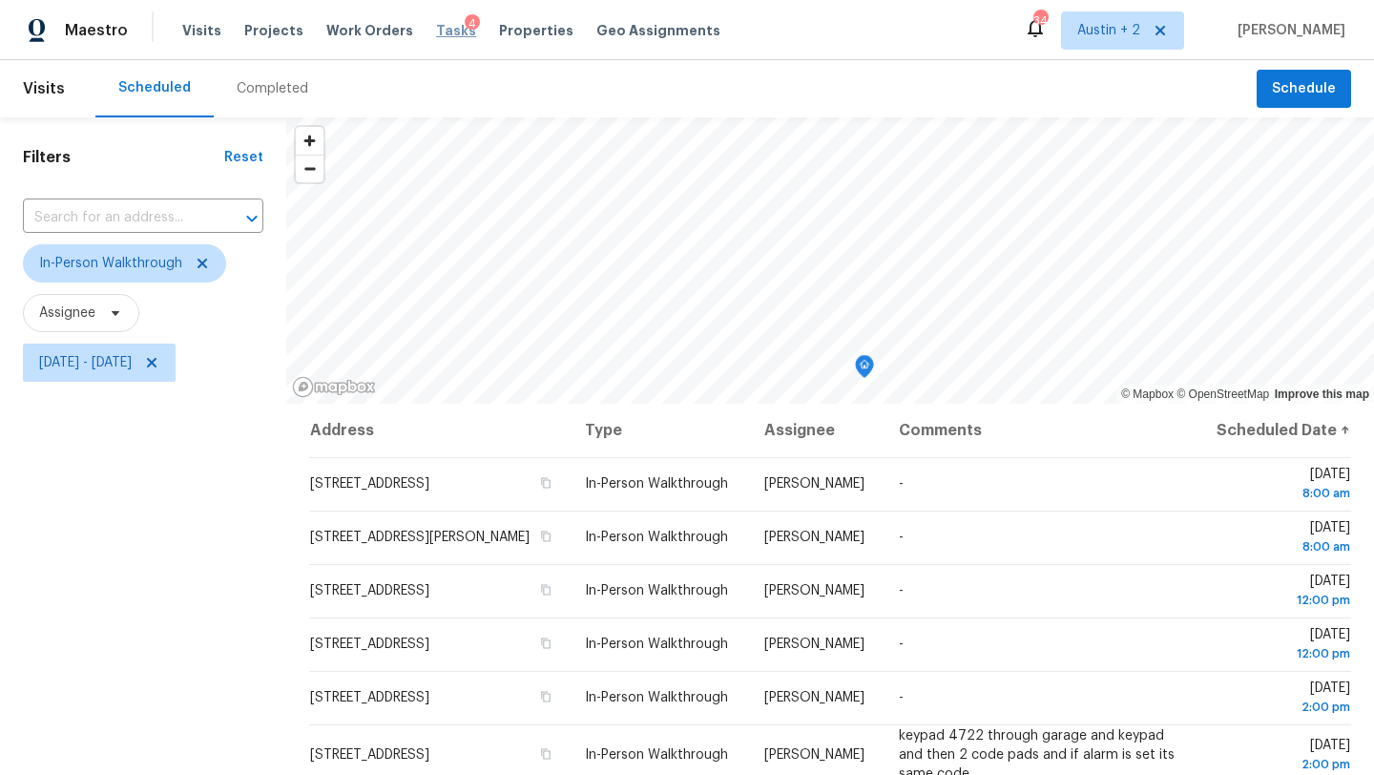
click at [438, 31] on span "Tasks" at bounding box center [456, 30] width 40 height 13
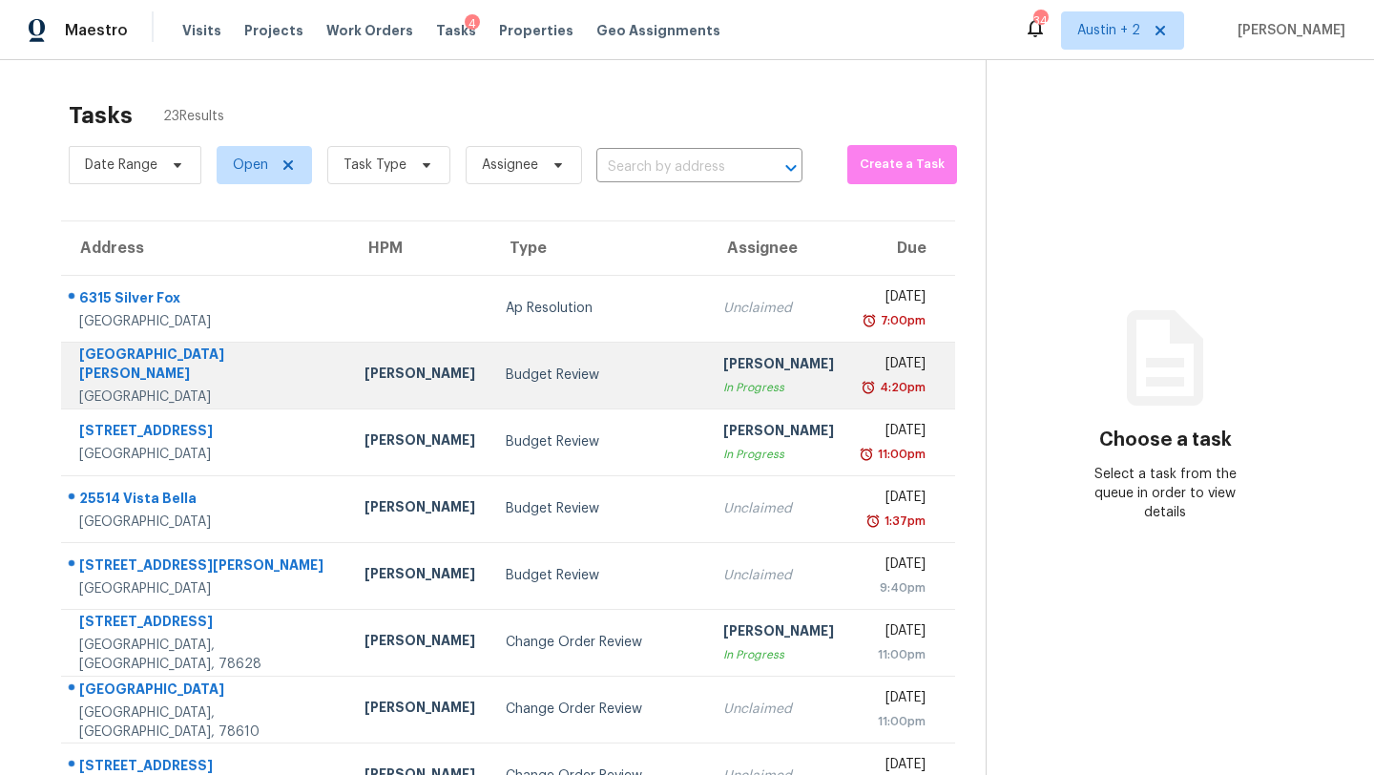
click at [546, 384] on td "Budget Review" at bounding box center [598, 375] width 217 height 67
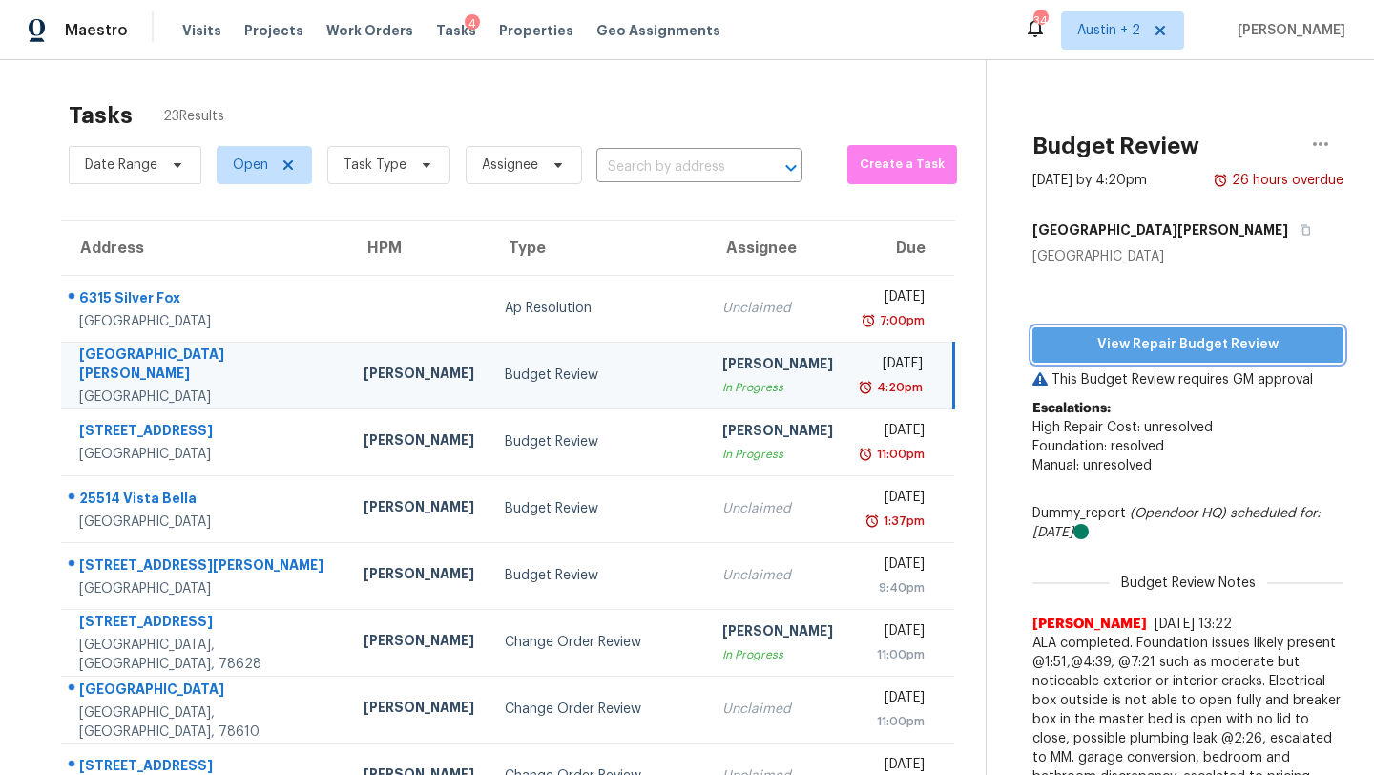
click at [1096, 354] on span "View Repair Budget Review" at bounding box center [1187, 345] width 280 height 24
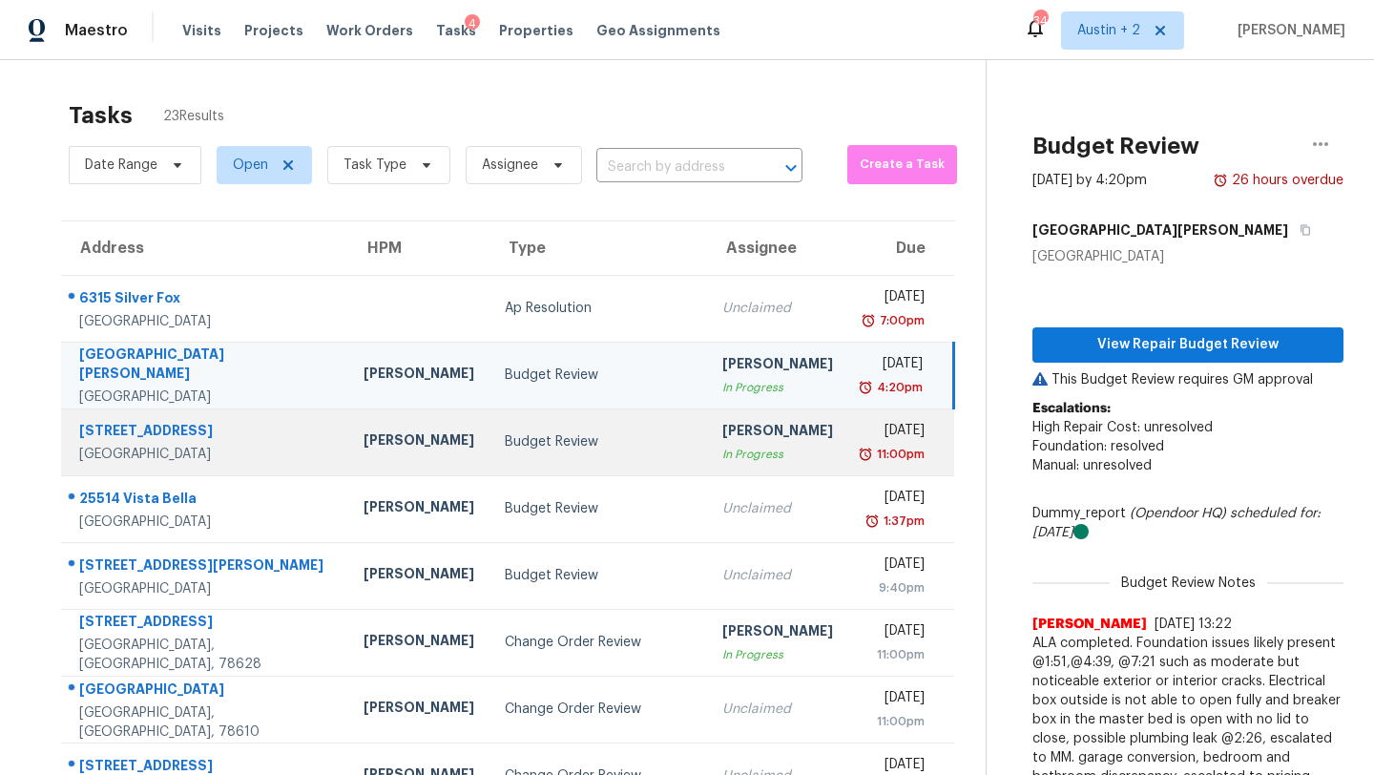
click at [489, 424] on td "Budget Review" at bounding box center [597, 441] width 217 height 67
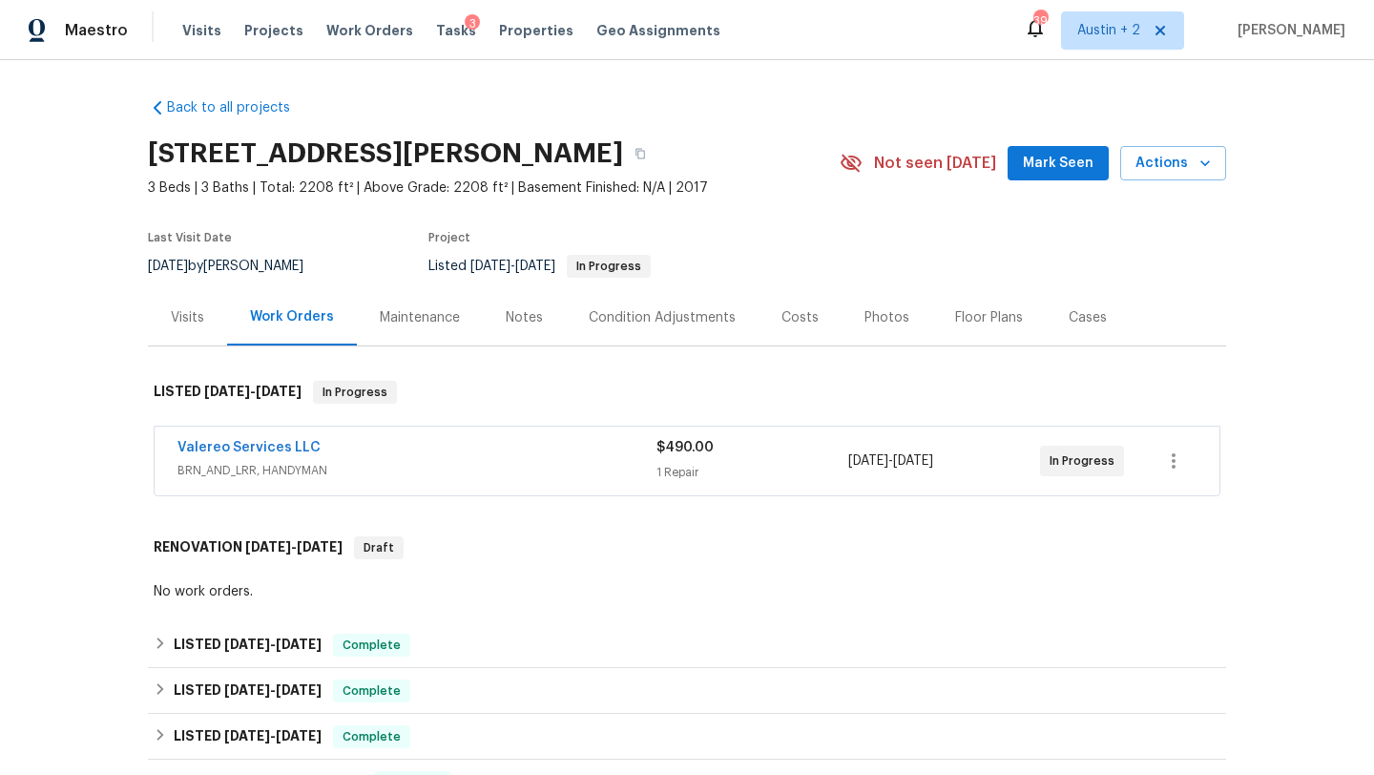
click at [1053, 172] on span "Mark Seen" at bounding box center [1058, 164] width 71 height 24
click at [803, 310] on div "Costs" at bounding box center [799, 317] width 37 height 19
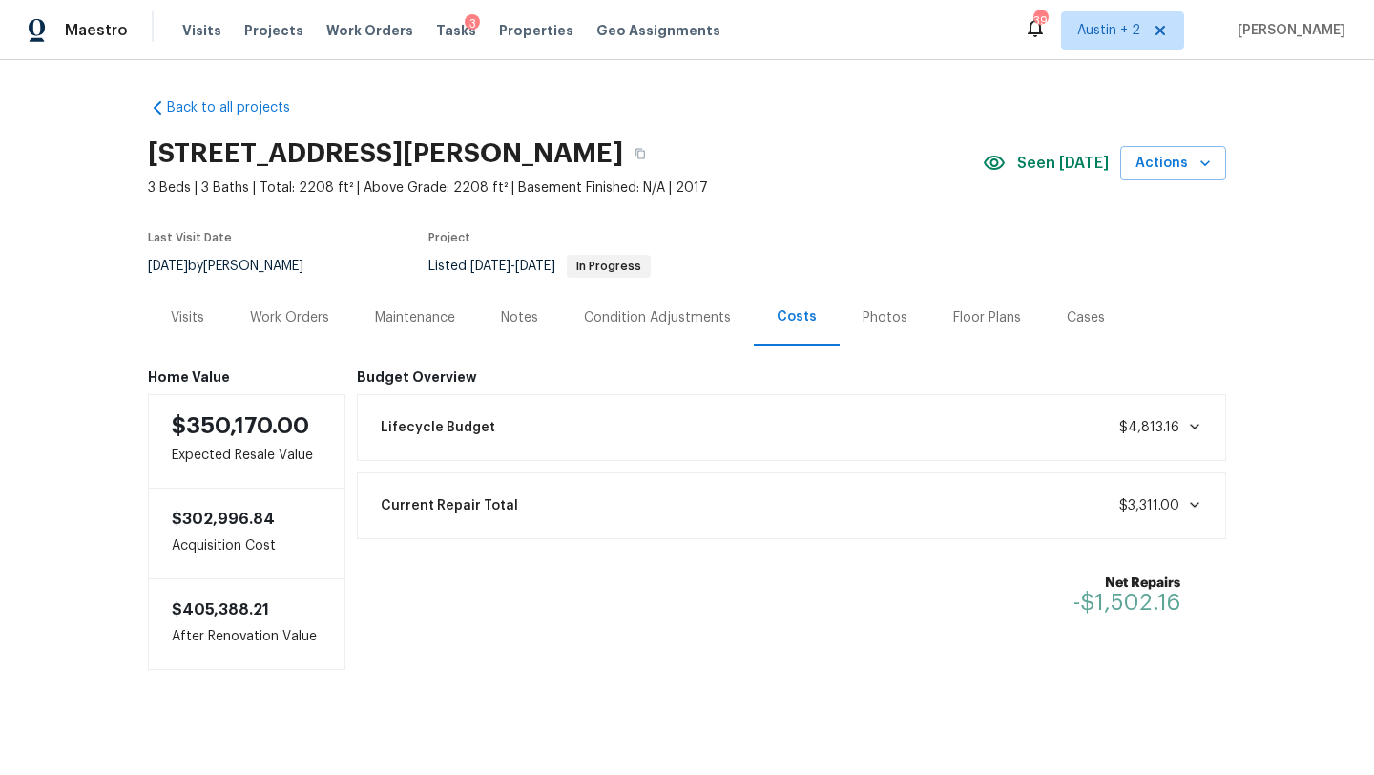
click at [300, 315] on div "Work Orders" at bounding box center [289, 317] width 79 height 19
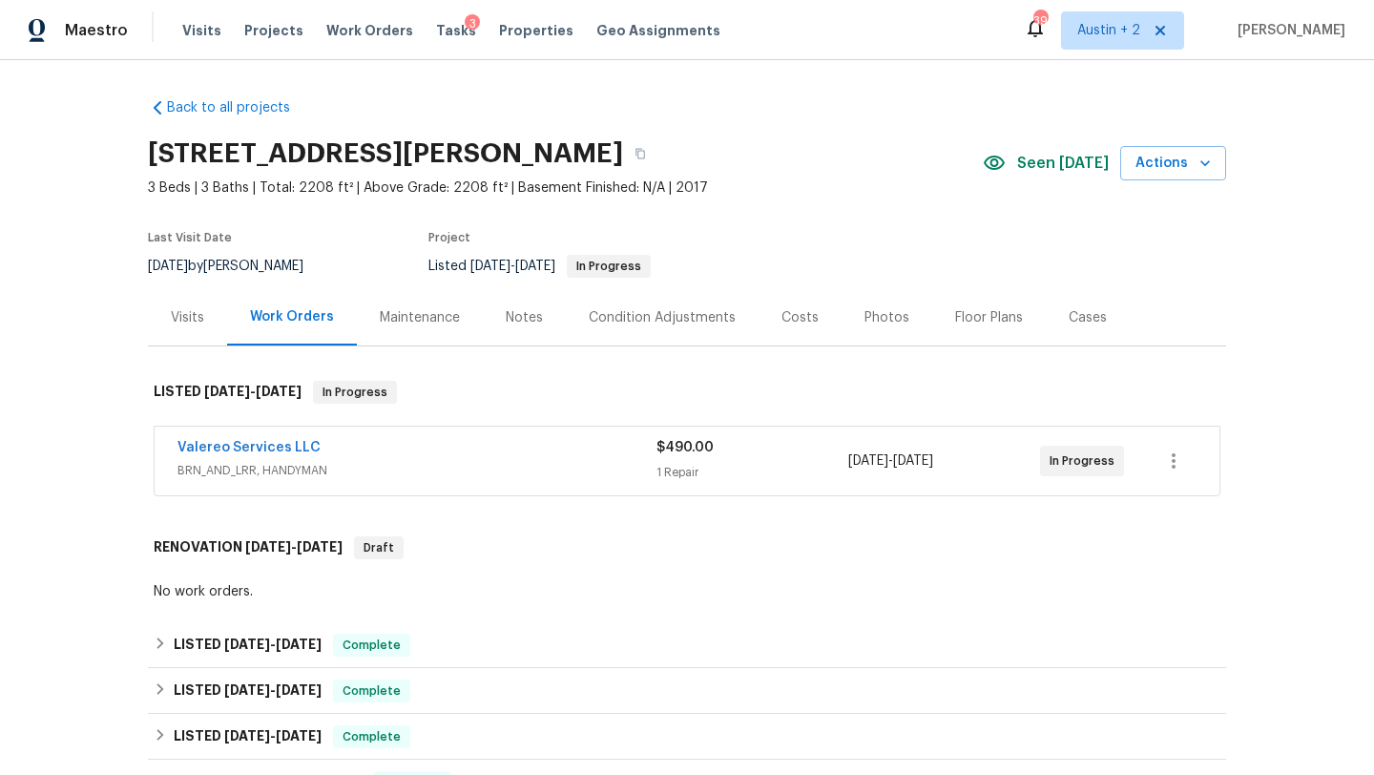
click at [483, 440] on div "Valereo Services LLC" at bounding box center [416, 449] width 479 height 23
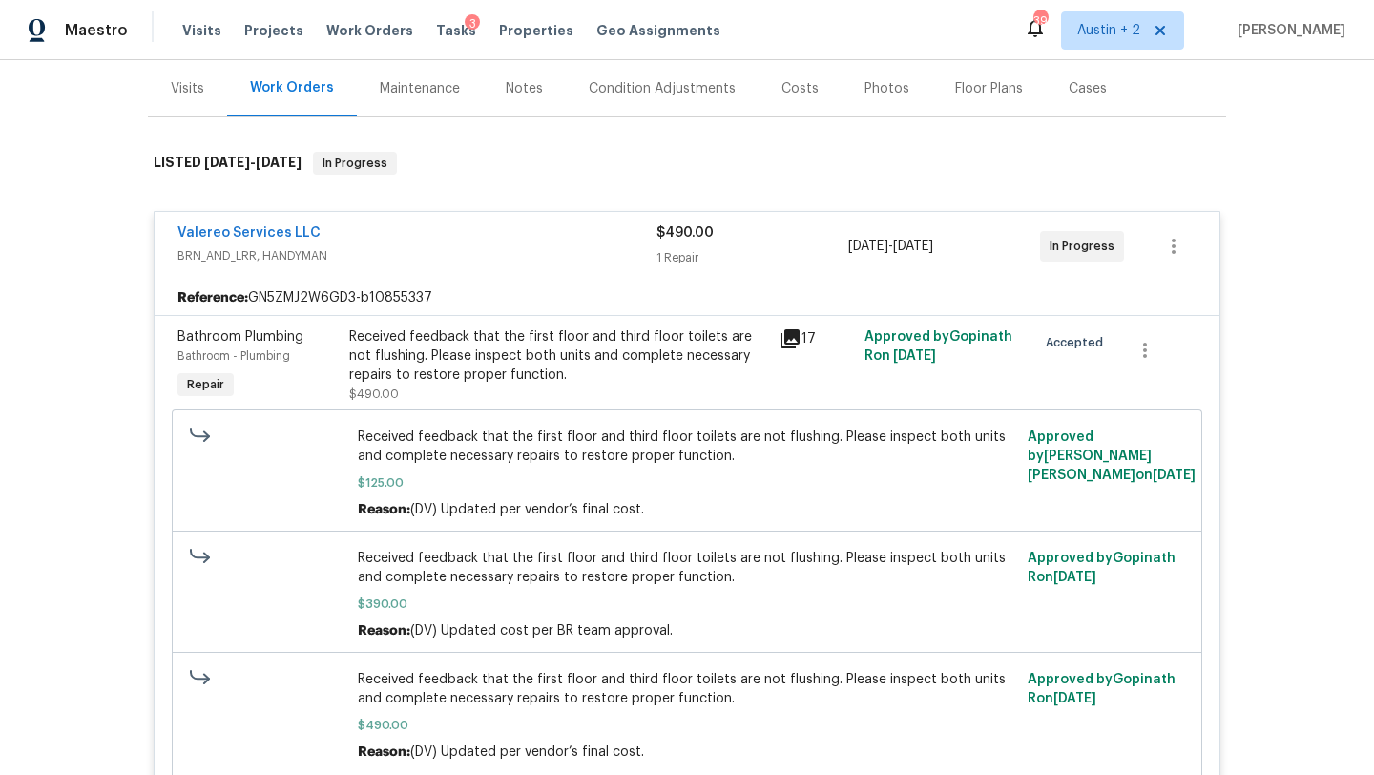
scroll to position [223, 0]
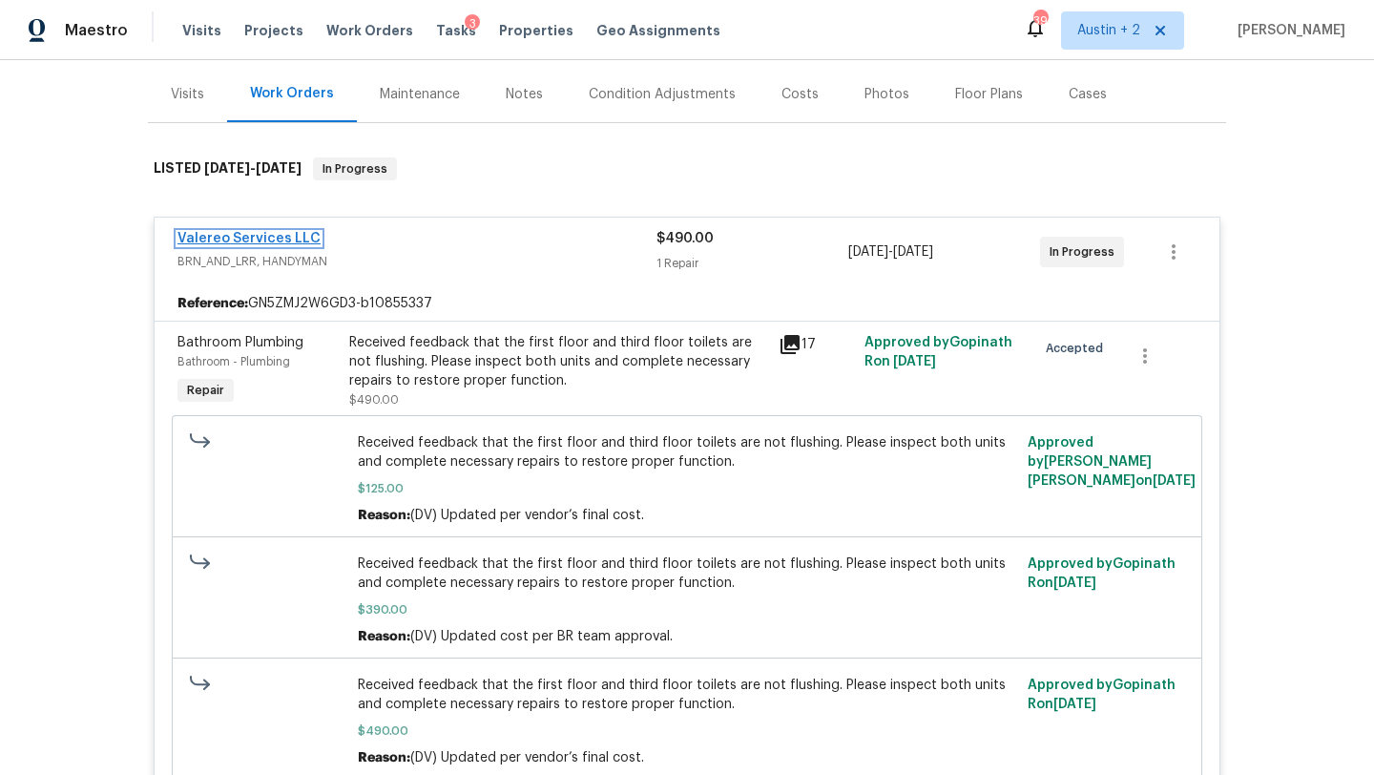
click at [247, 237] on link "Valereo Services LLC" at bounding box center [248, 238] width 143 height 13
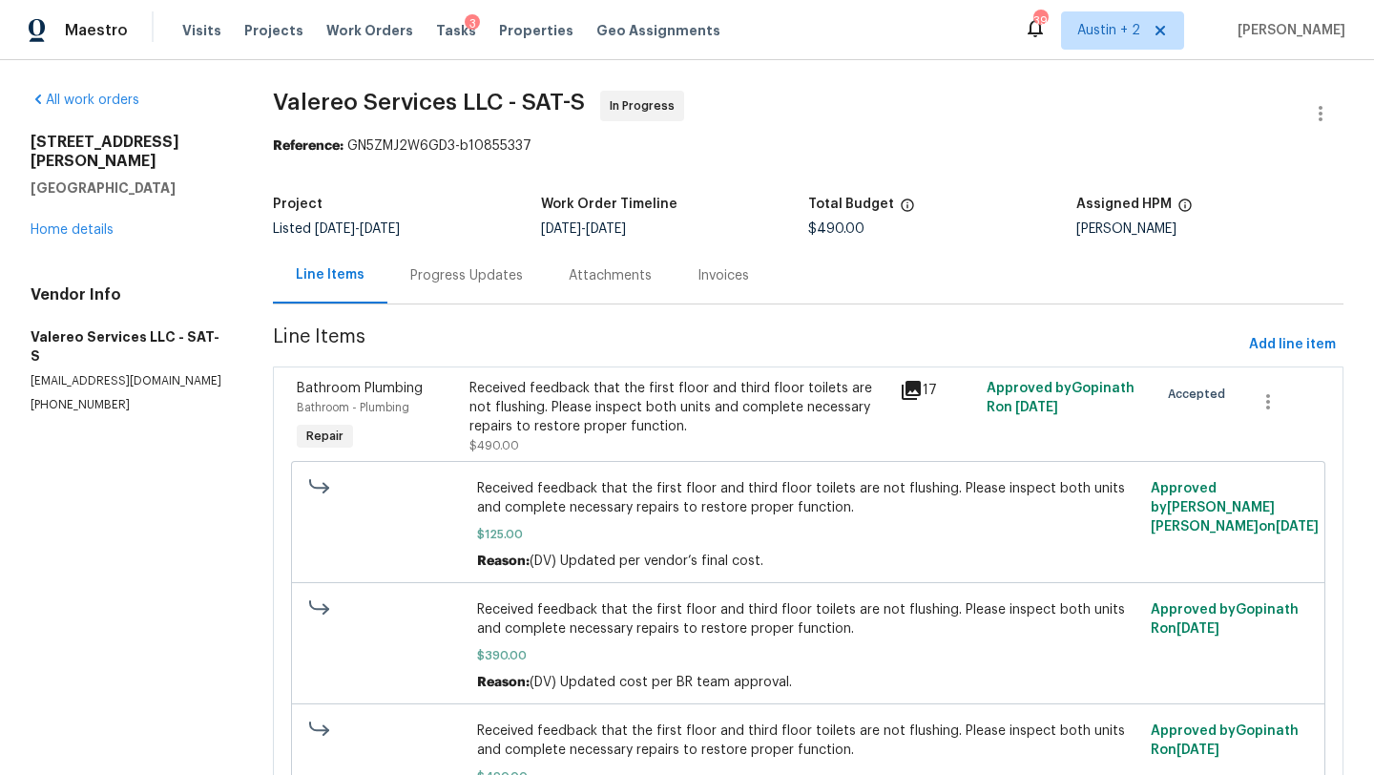
click at [474, 280] on div "Progress Updates" at bounding box center [466, 275] width 113 height 19
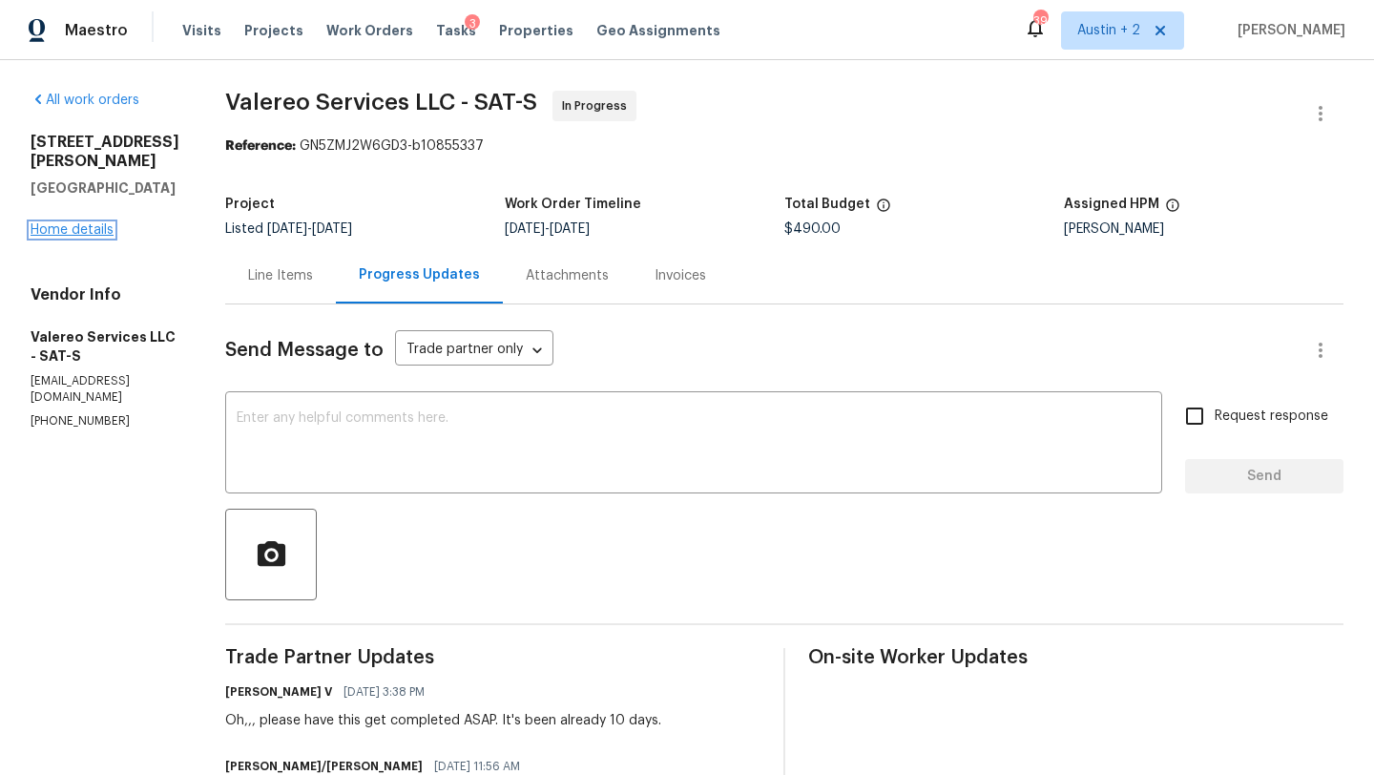
click at [74, 237] on link "Home details" at bounding box center [72, 229] width 83 height 13
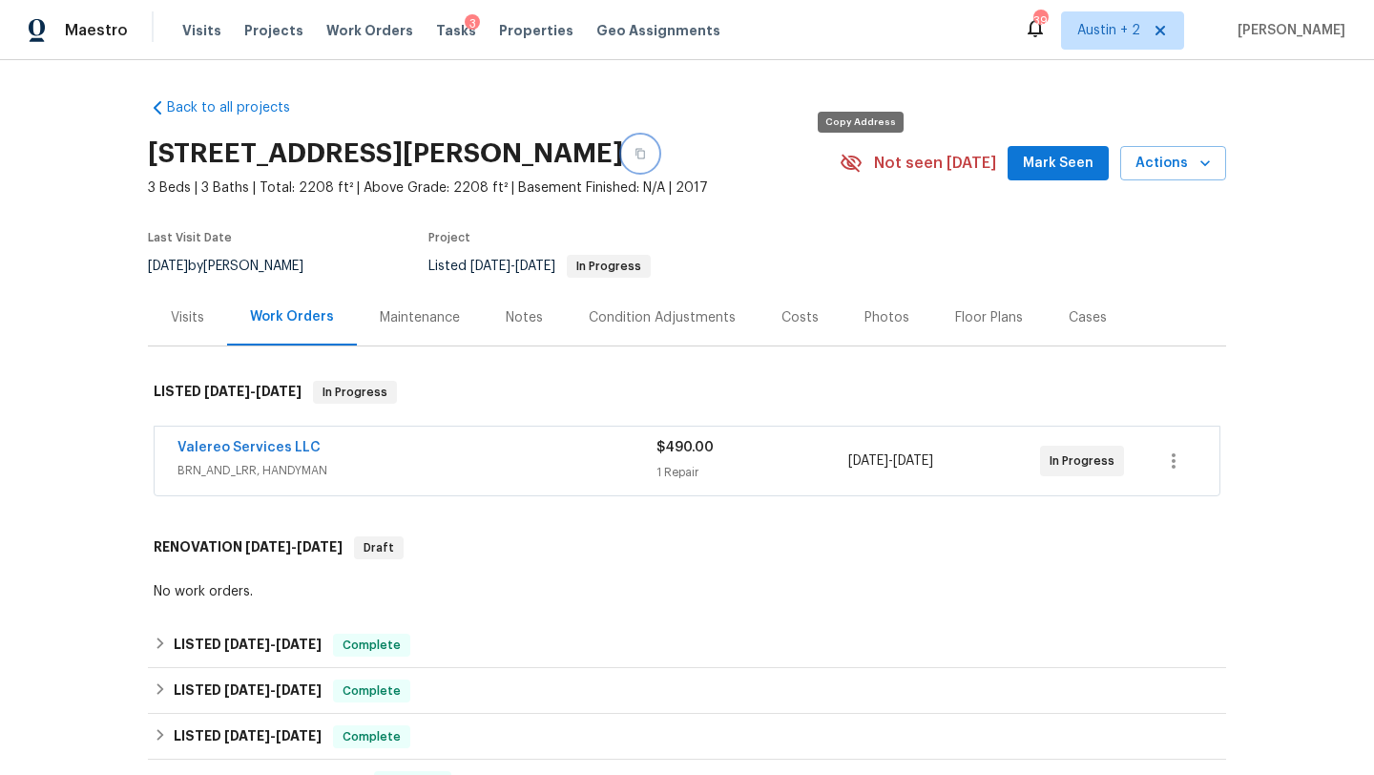
click at [646, 159] on icon "button" at bounding box center [639, 153] width 11 height 11
click at [1048, 176] on span "Mark Seen" at bounding box center [1058, 164] width 71 height 24
click at [483, 442] on div "Valereo Services LLC" at bounding box center [416, 449] width 479 height 23
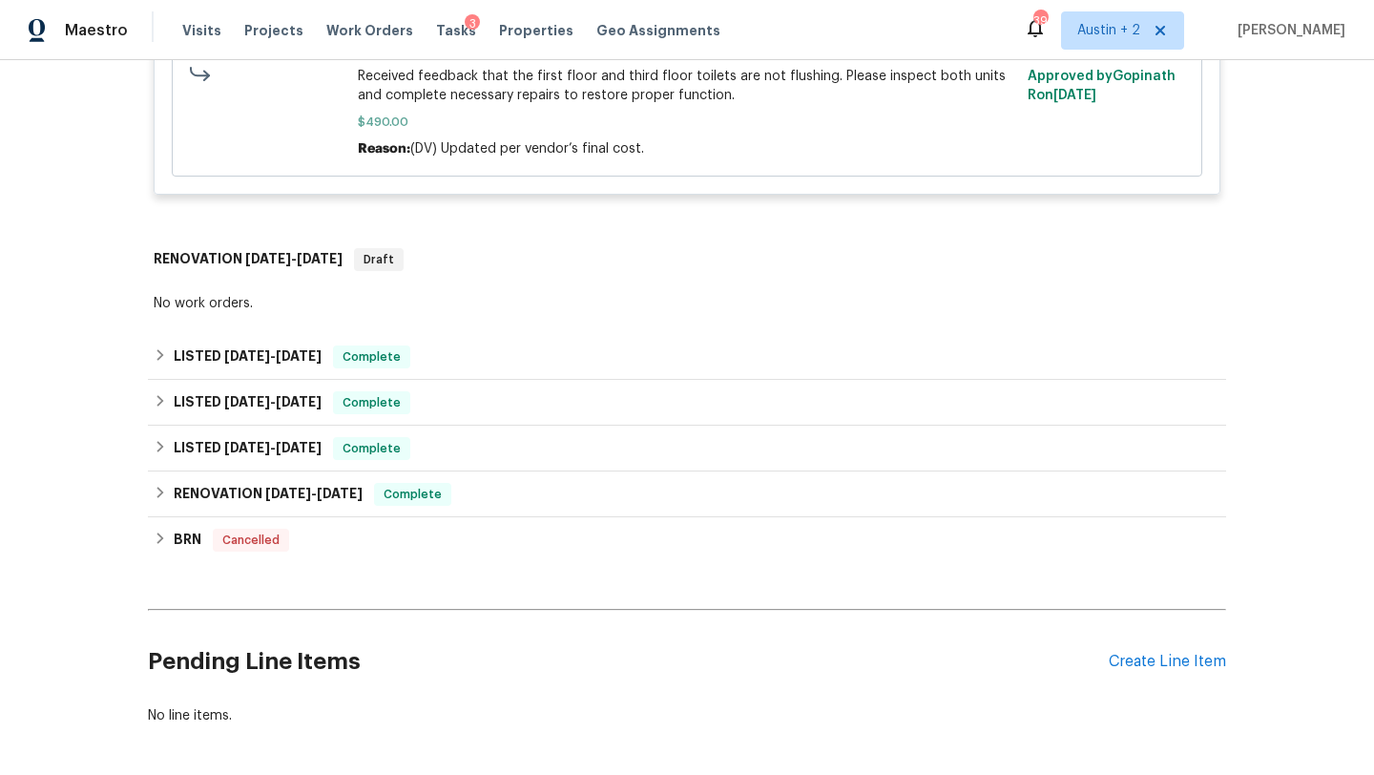
scroll to position [833, 0]
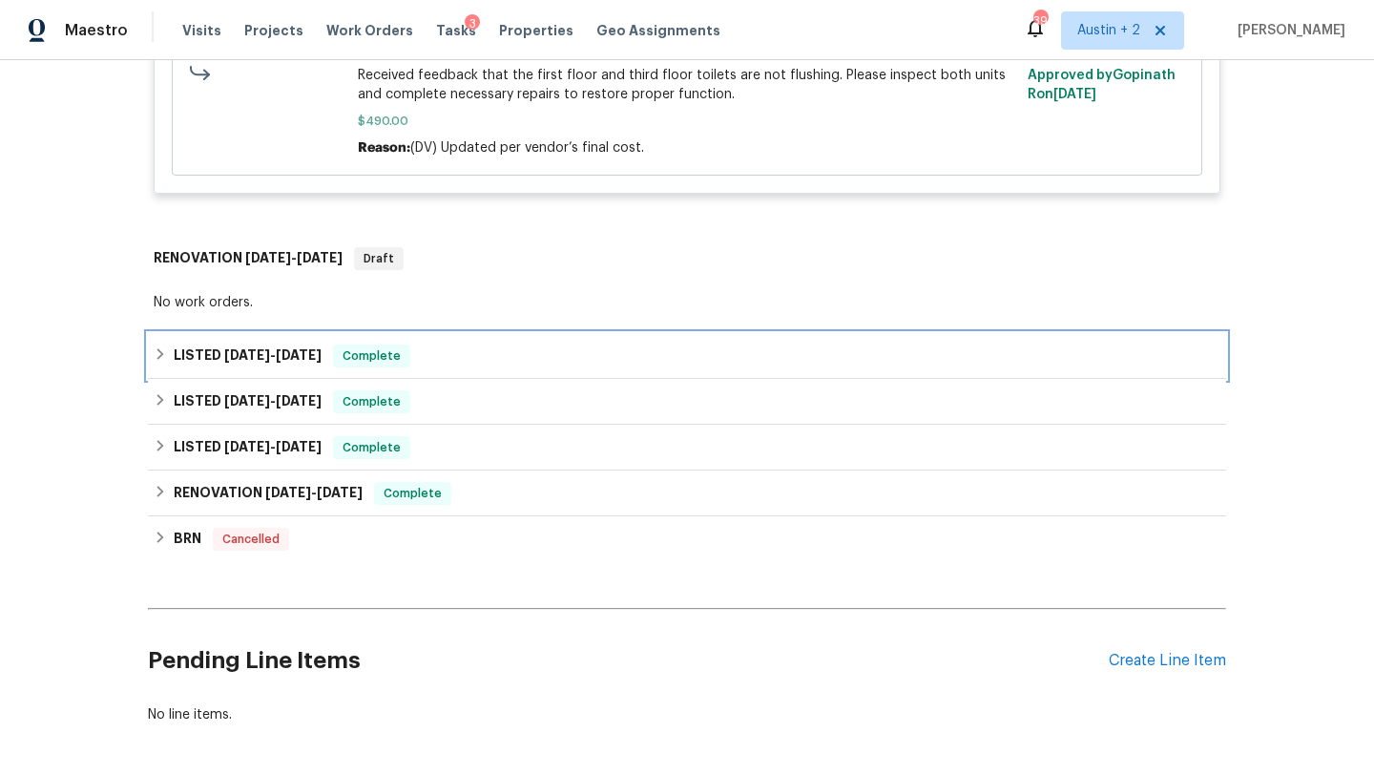
click at [579, 355] on div "LISTED 7/29/25 - 8/4/25 Complete" at bounding box center [687, 355] width 1066 height 23
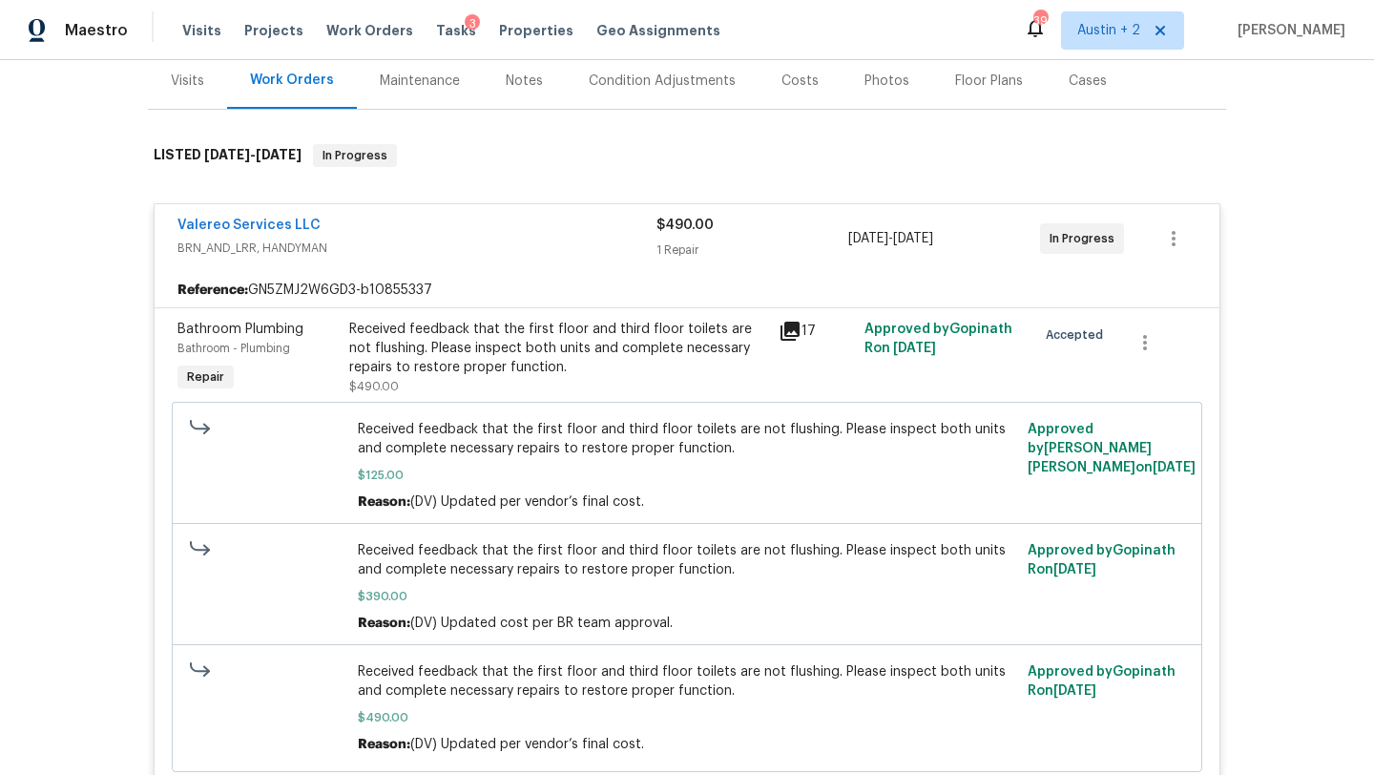
scroll to position [234, 0]
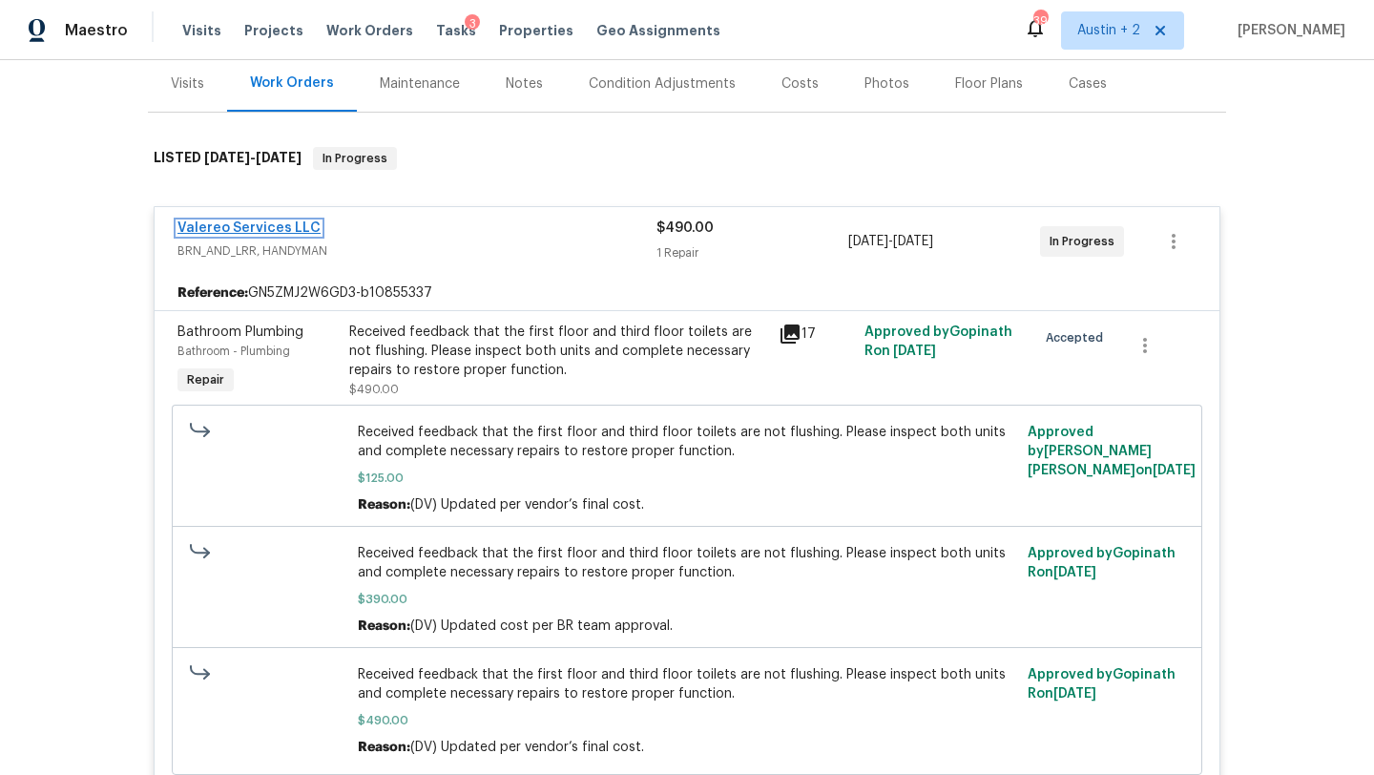
click at [300, 225] on link "Valereo Services LLC" at bounding box center [248, 227] width 143 height 13
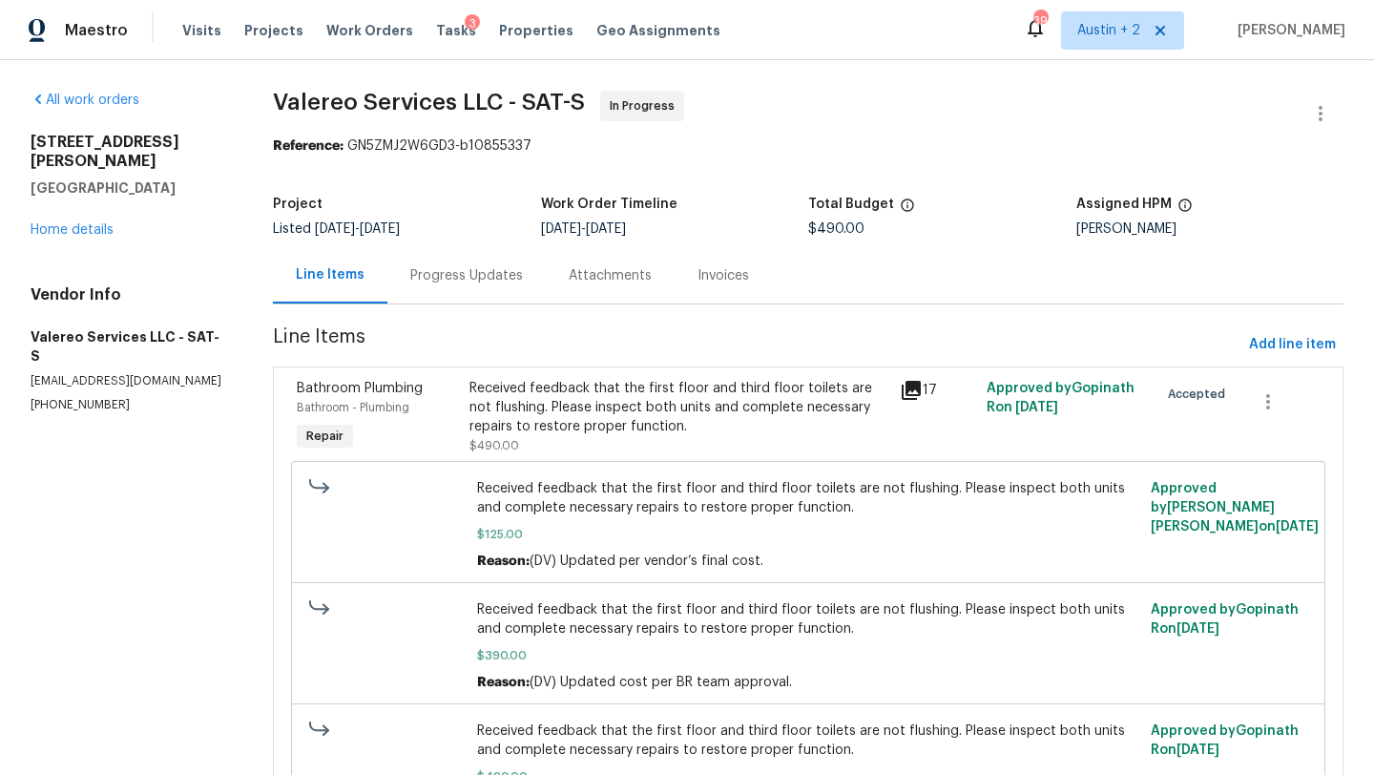
click at [470, 271] on div "Progress Updates" at bounding box center [466, 275] width 113 height 19
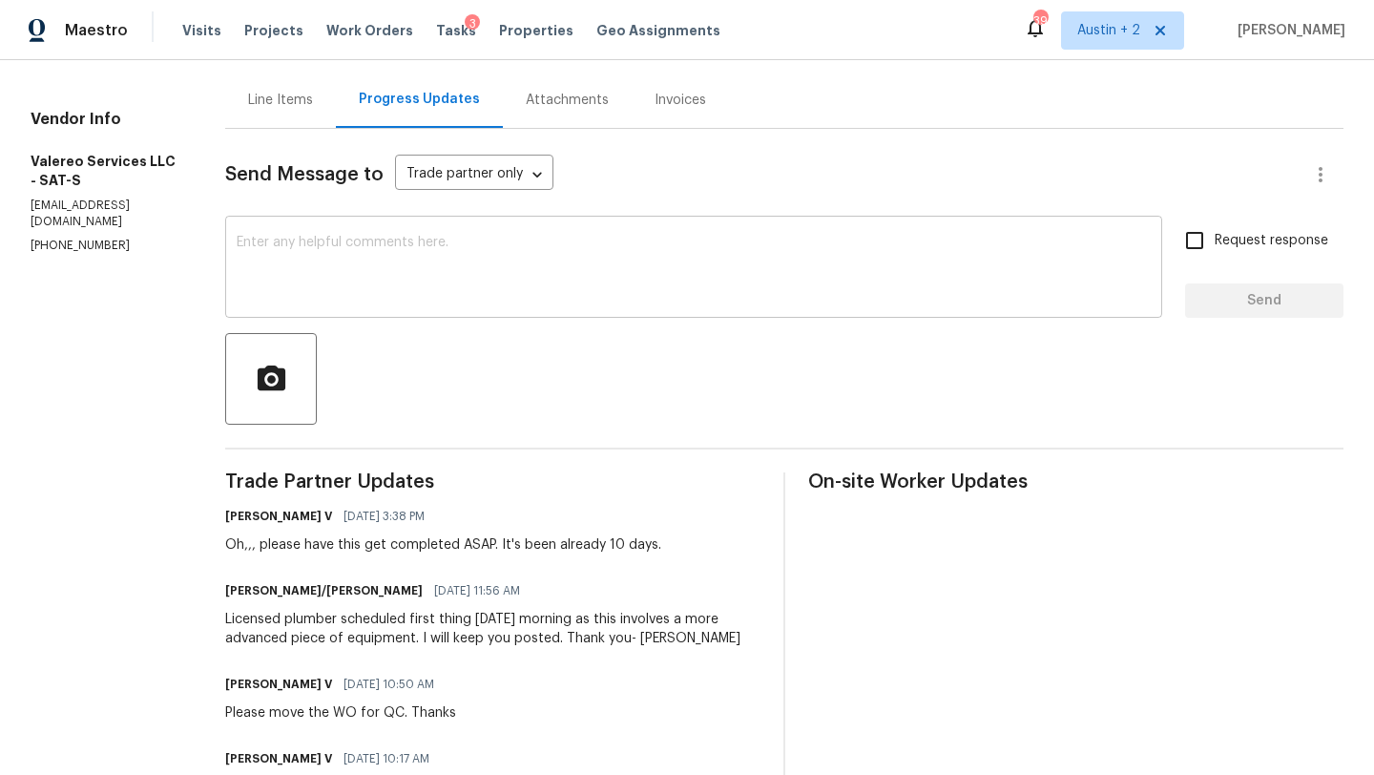
scroll to position [174, 0]
click at [439, 229] on div "x ​" at bounding box center [693, 270] width 937 height 97
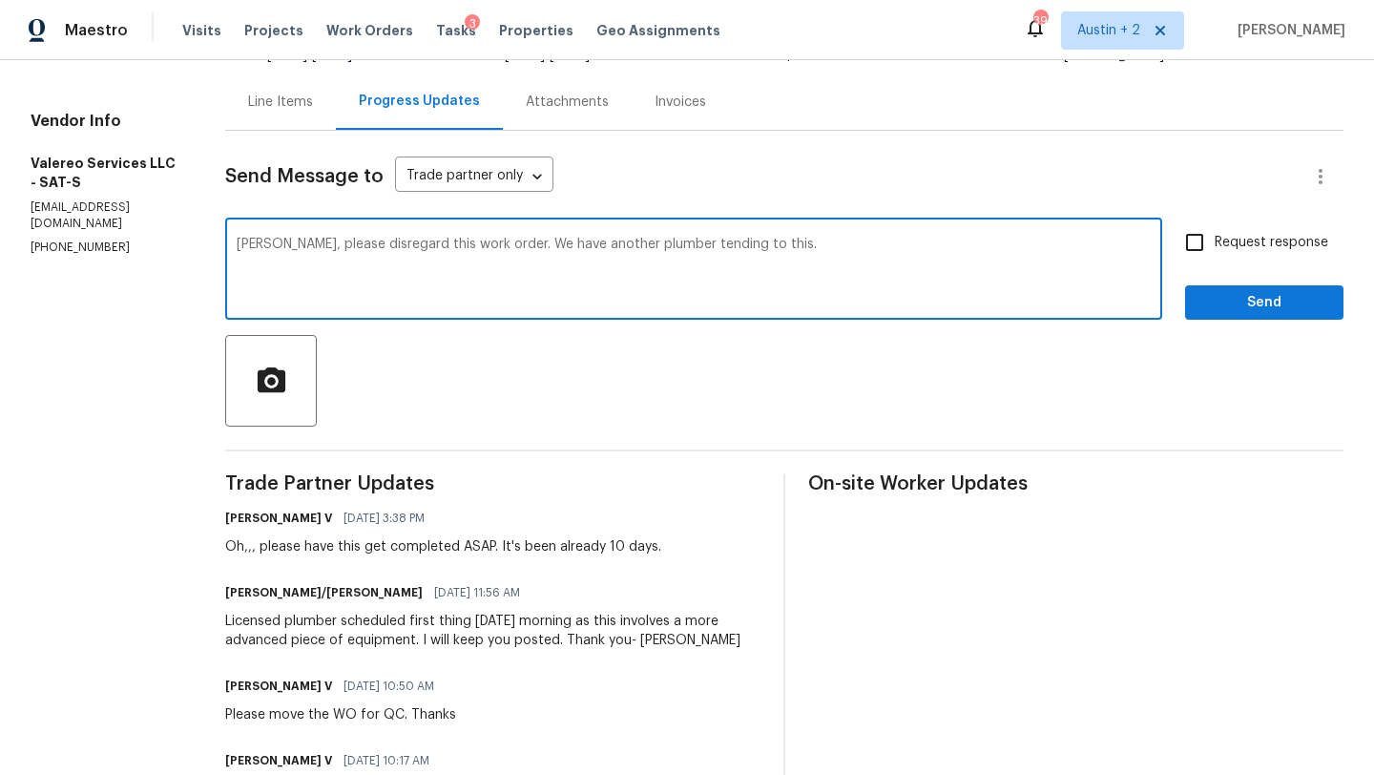
type textarea "Jeromy, please disregard this work order. We have another plumber tending to th…"
click at [1231, 240] on span "Request response" at bounding box center [1271, 243] width 114 height 20
click at [1214, 240] on input "Request response" at bounding box center [1194, 242] width 40 height 40
checkbox input "true"
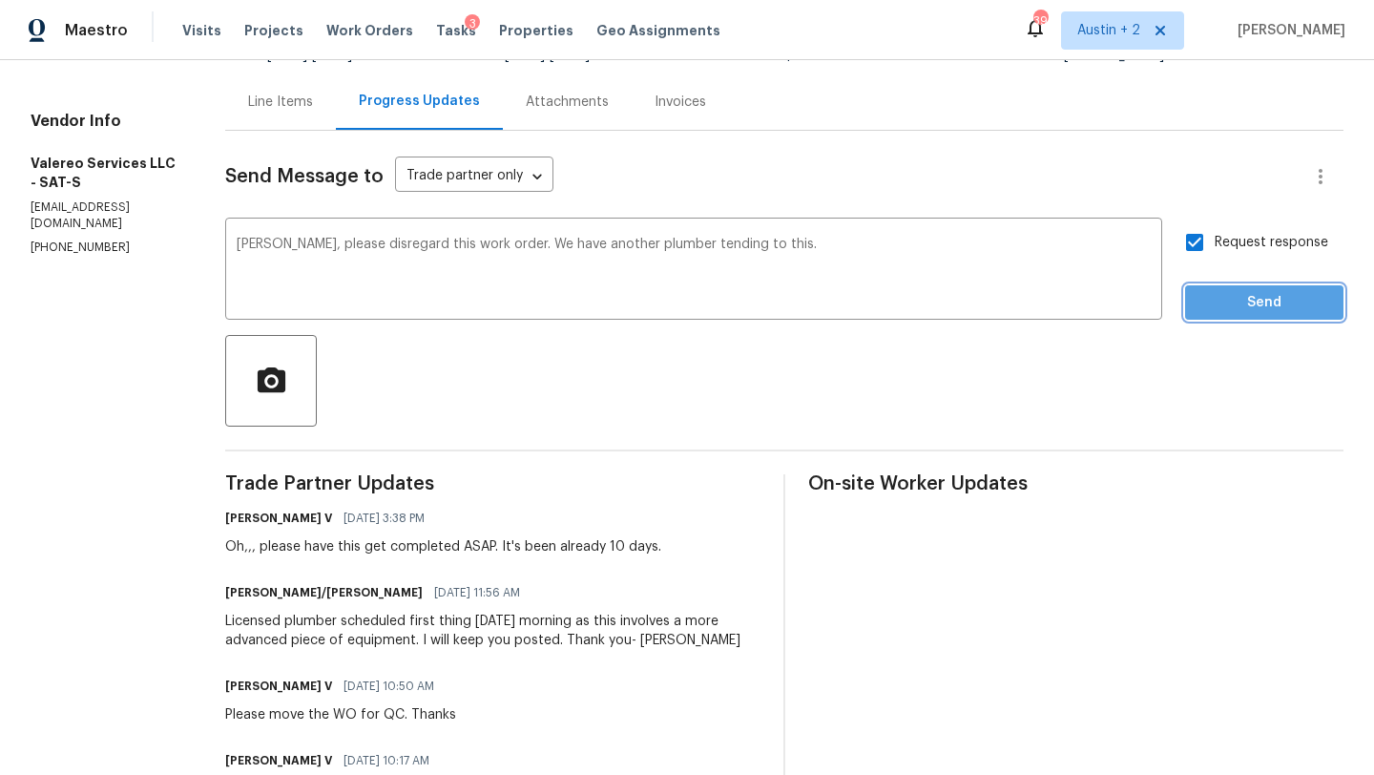
click at [1261, 312] on span "Send" at bounding box center [1264, 303] width 128 height 24
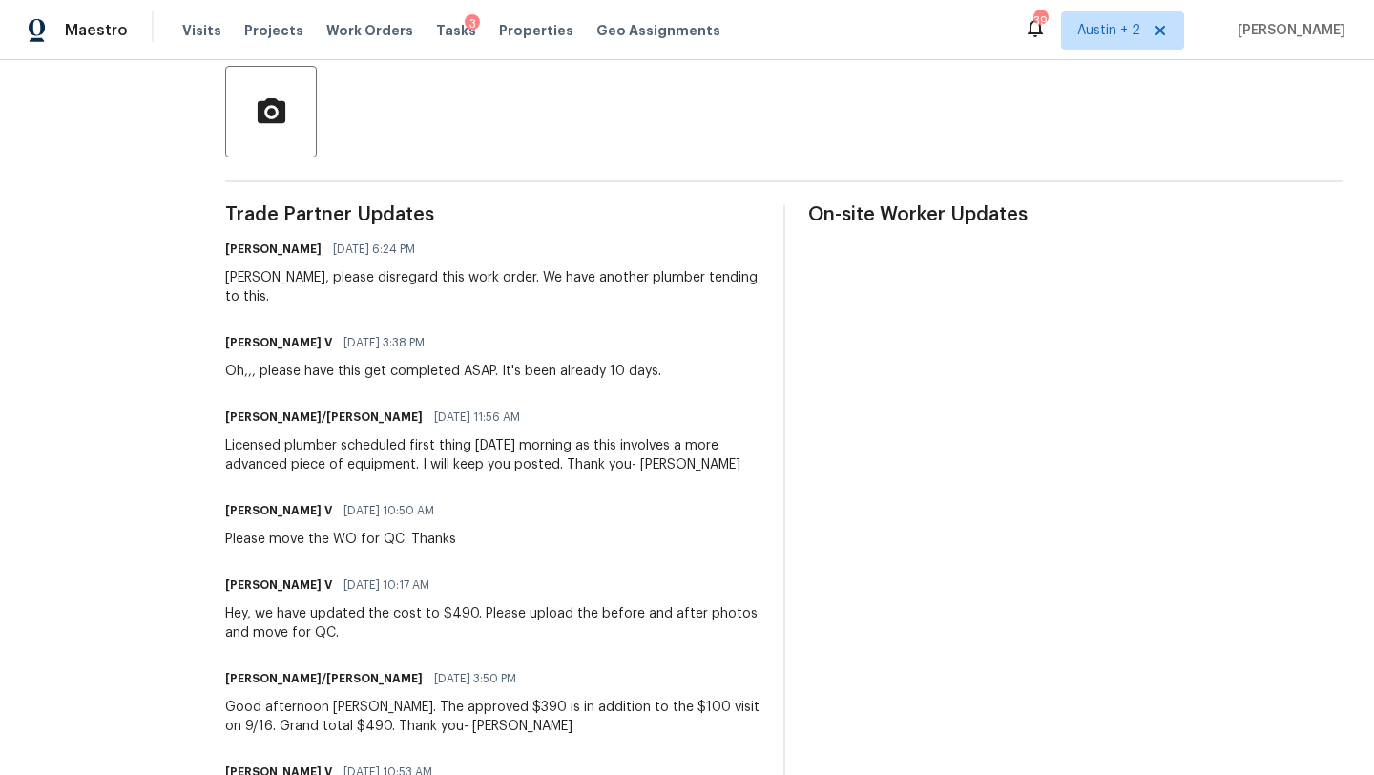
scroll to position [467, 0]
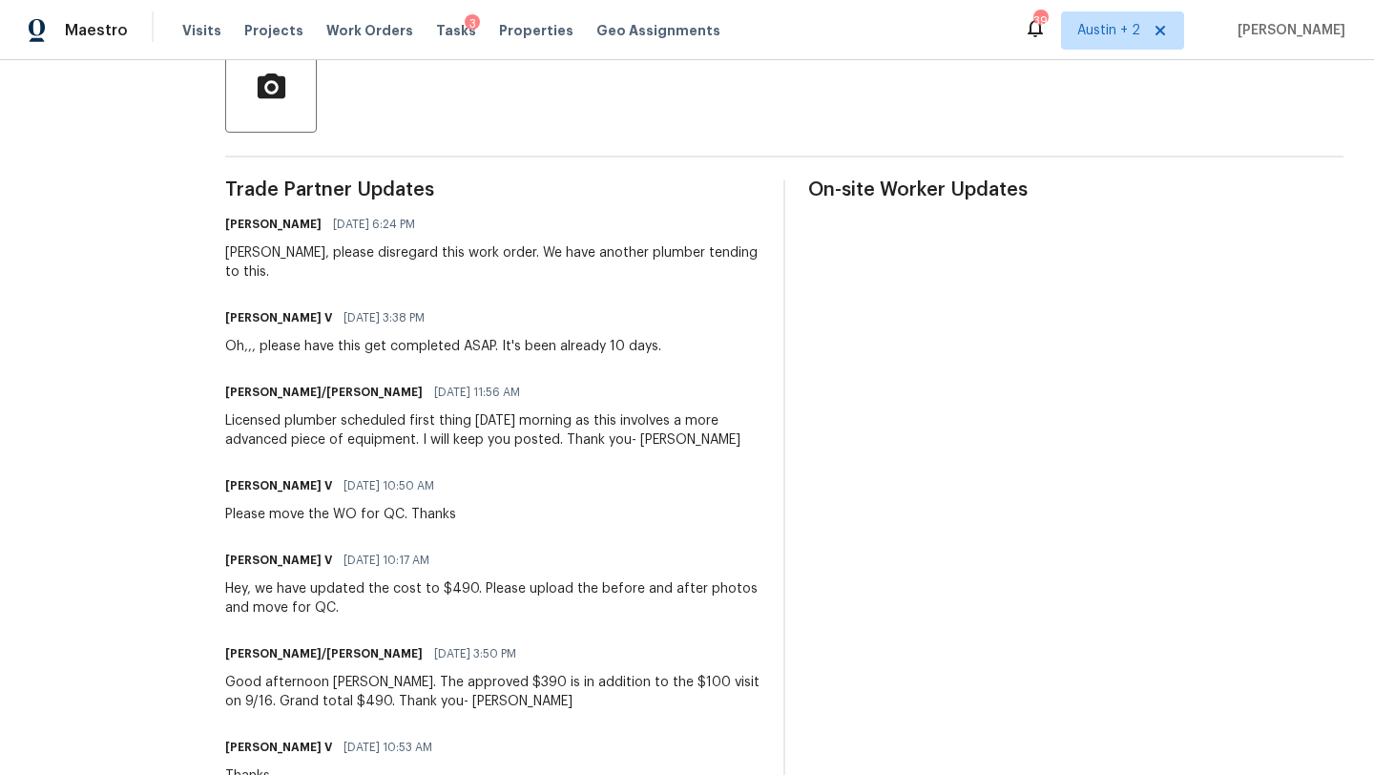
drag, startPoint x: 306, startPoint y: 295, endPoint x: 189, endPoint y: 292, distance: 117.4
copy h6 "[PERSON_NAME] V"
click at [510, 305] on div "Divya Dharshini V 09/24/2025 3:38 PM" at bounding box center [443, 317] width 436 height 27
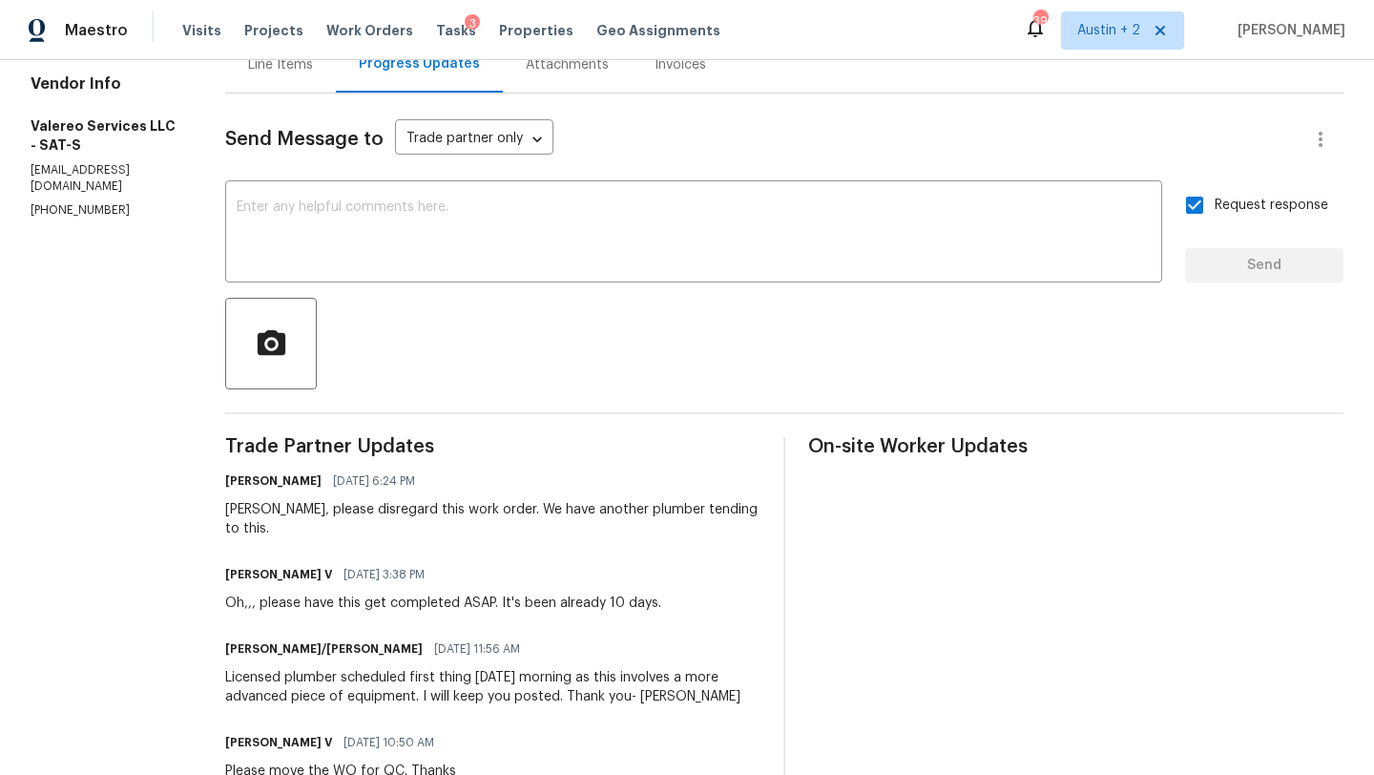
scroll to position [0, 0]
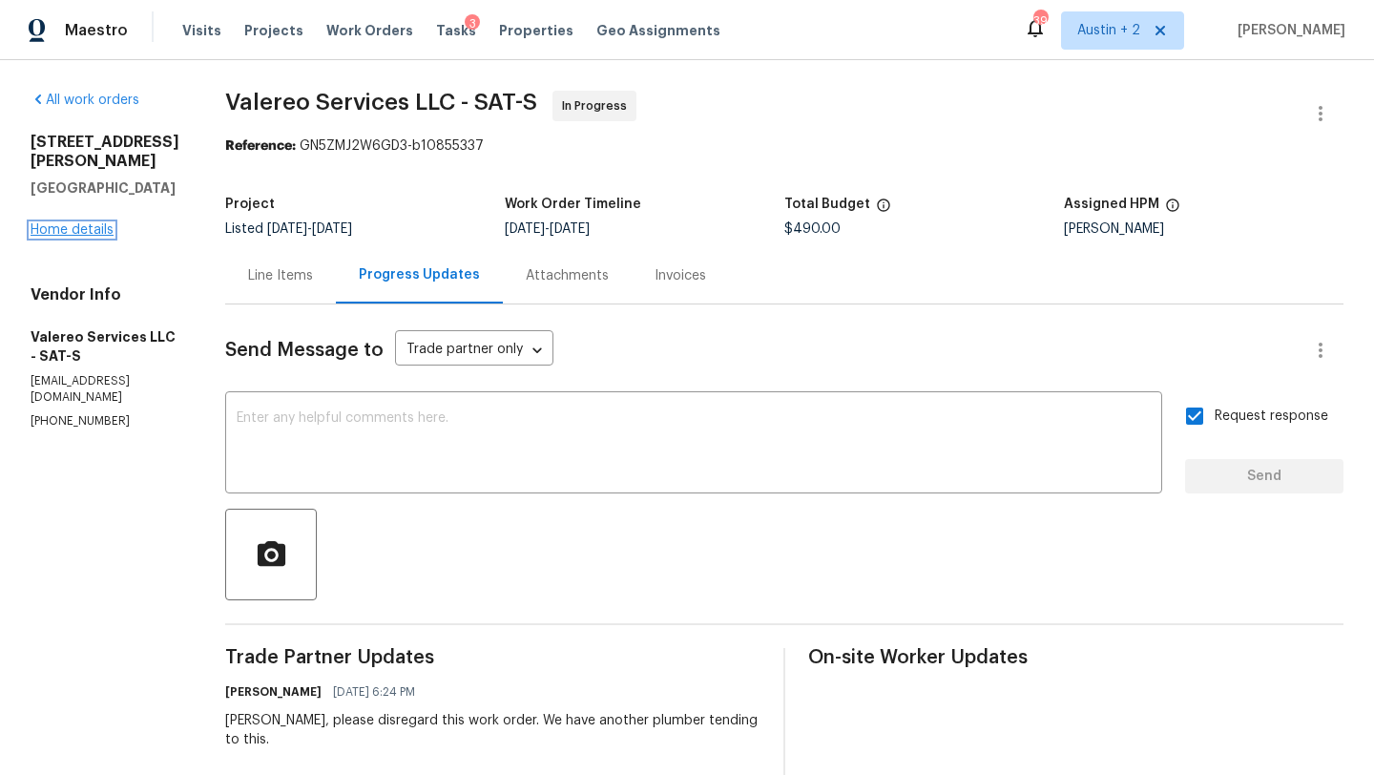
click at [99, 237] on link "Home details" at bounding box center [72, 229] width 83 height 13
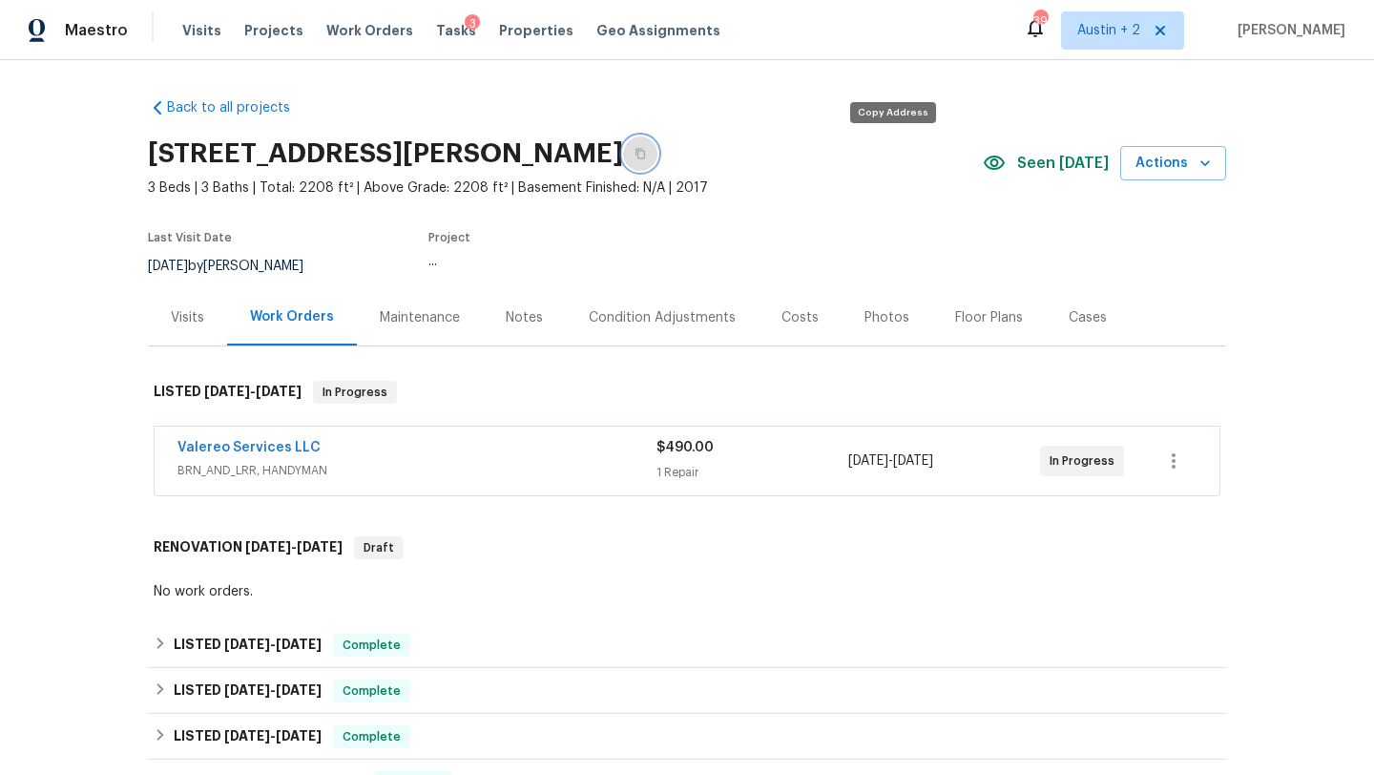
click at [645, 156] on icon "button" at bounding box center [640, 154] width 10 height 10
click at [432, 469] on span "BRN_AND_LRR, HANDYMAN" at bounding box center [416, 470] width 479 height 19
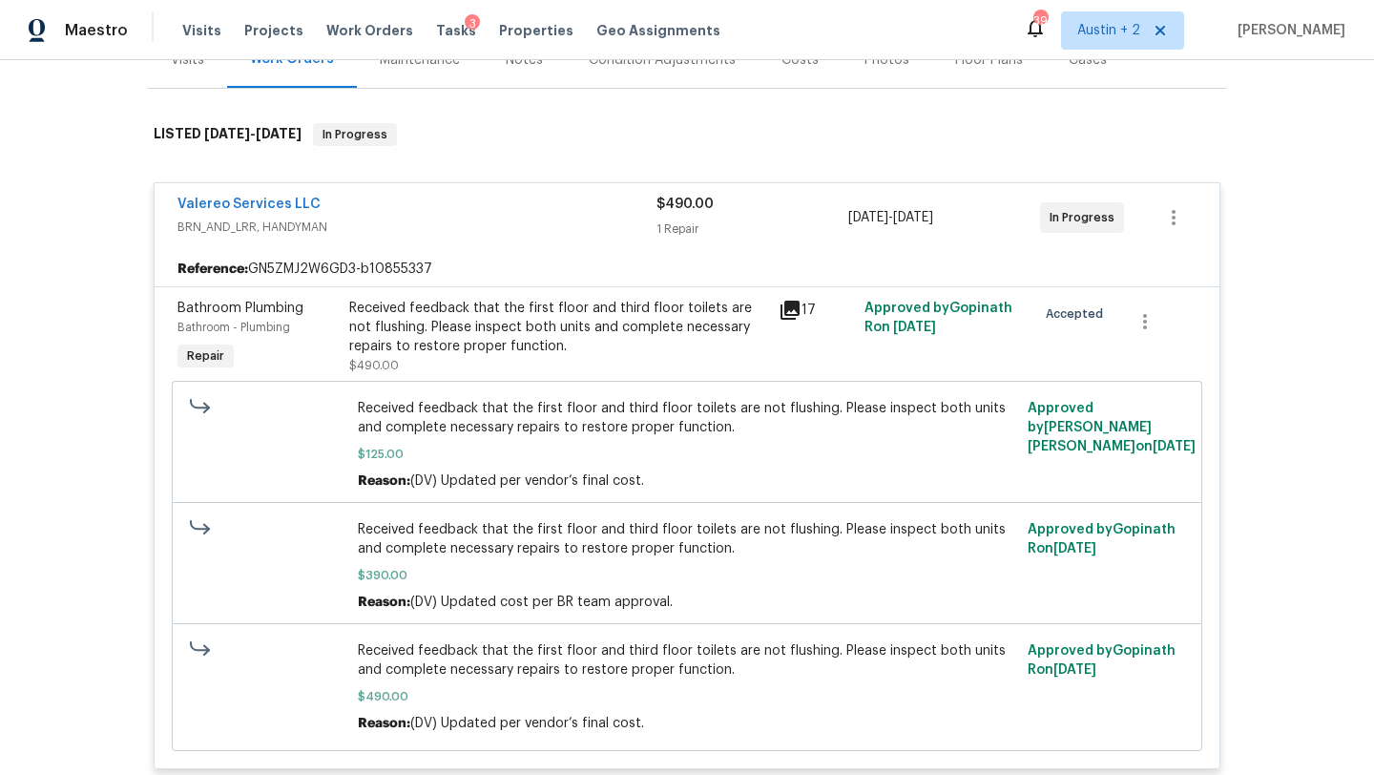
scroll to position [259, 0]
click at [794, 302] on icon at bounding box center [789, 308] width 19 height 19
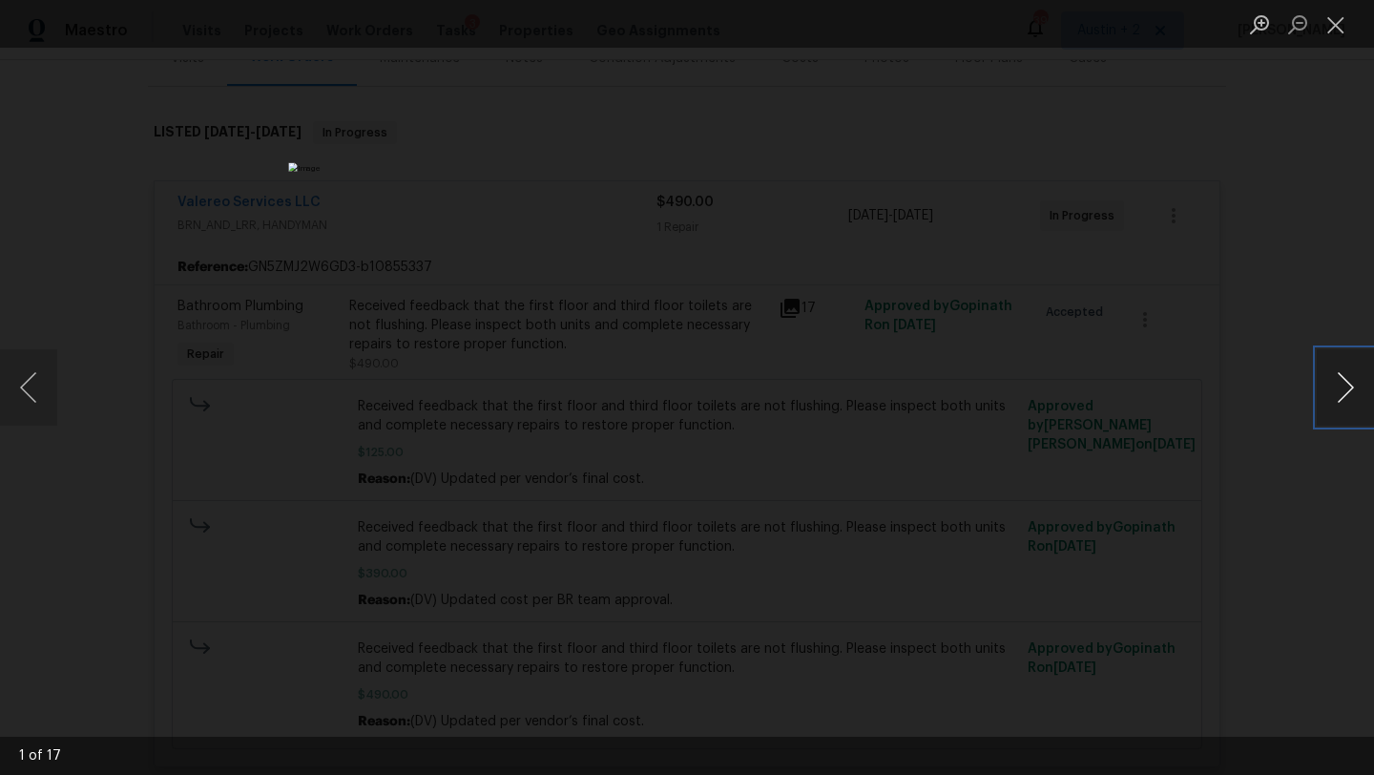
click at [1329, 384] on button "Next image" at bounding box center [1344, 387] width 57 height 76
click at [1333, 385] on button "Next image" at bounding box center [1344, 387] width 57 height 76
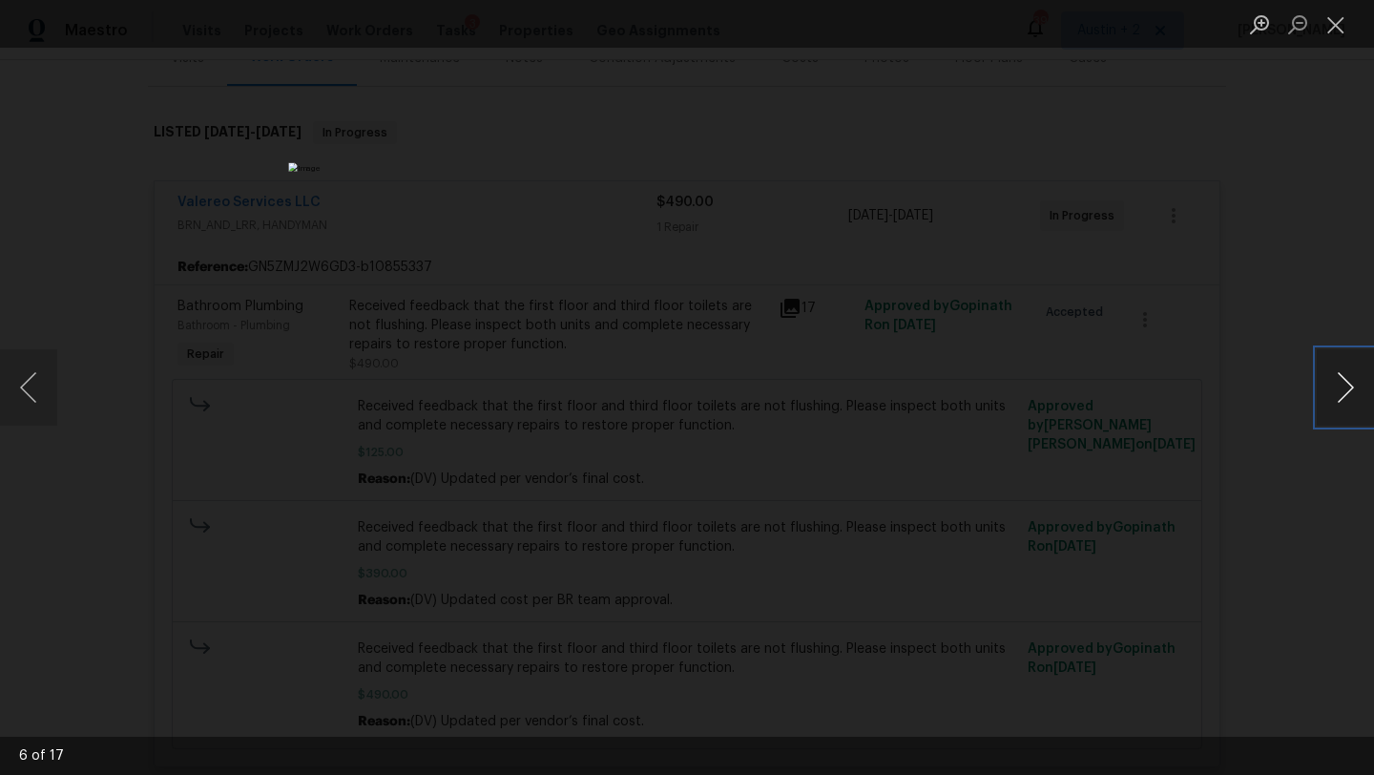
click at [1333, 385] on button "Next image" at bounding box center [1344, 387] width 57 height 76
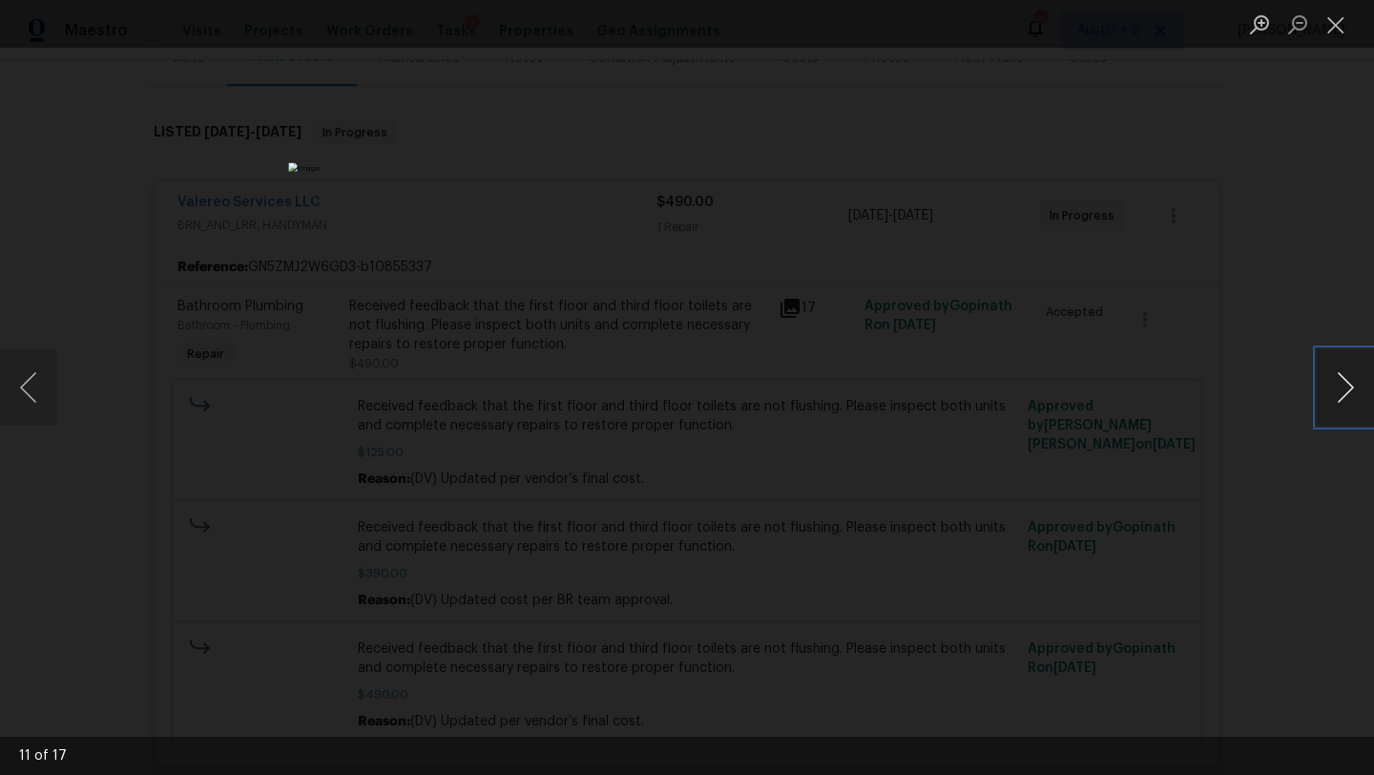
click at [1333, 385] on button "Next image" at bounding box center [1344, 387] width 57 height 76
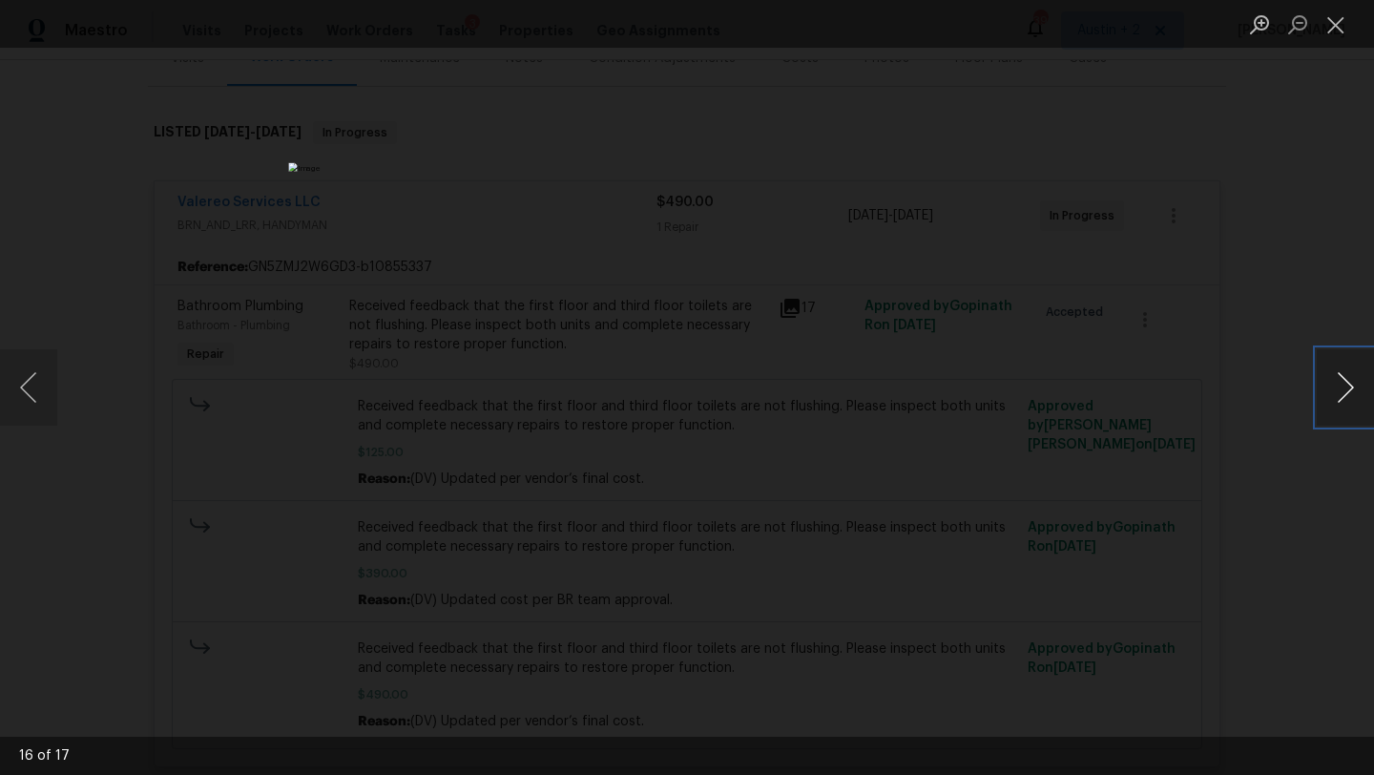
click at [1335, 385] on button "Next image" at bounding box center [1344, 387] width 57 height 76
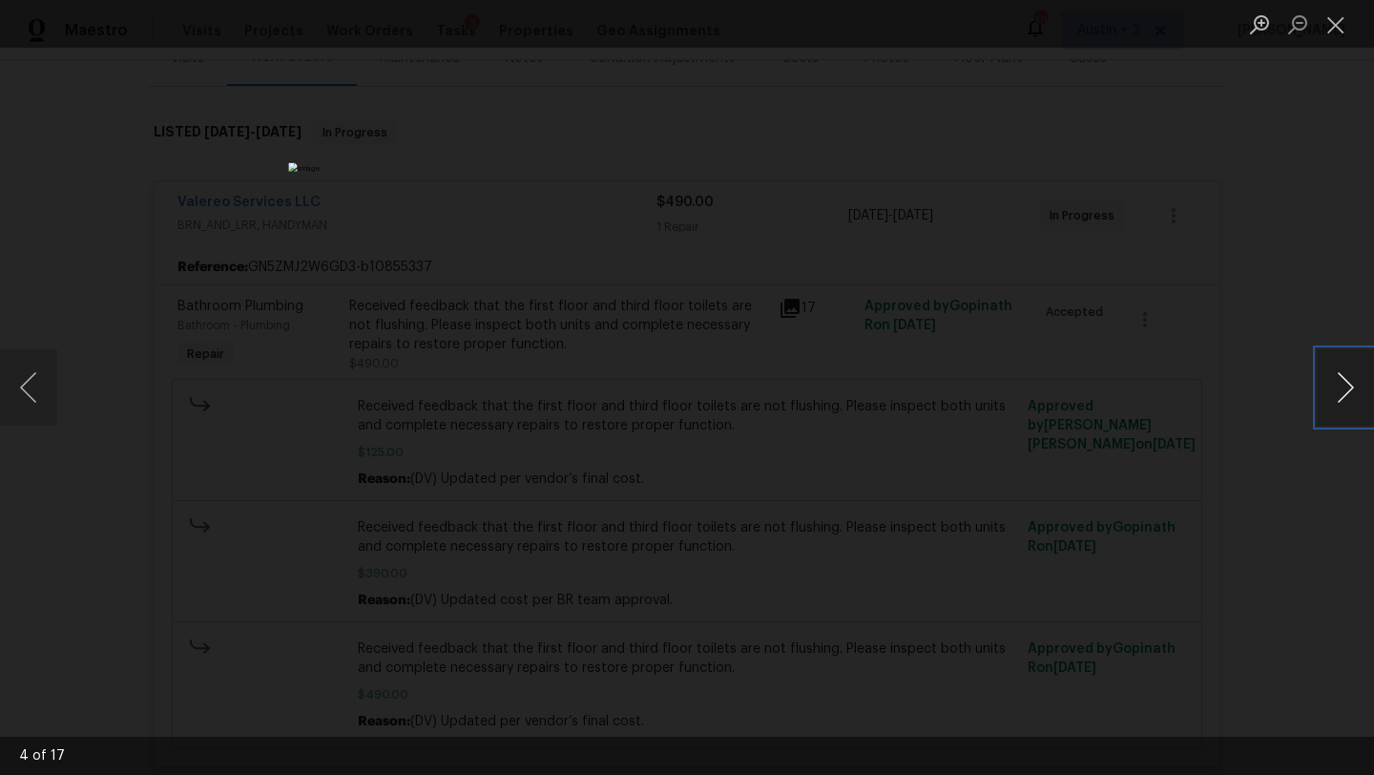
click at [1335, 385] on button "Next image" at bounding box center [1344, 387] width 57 height 76
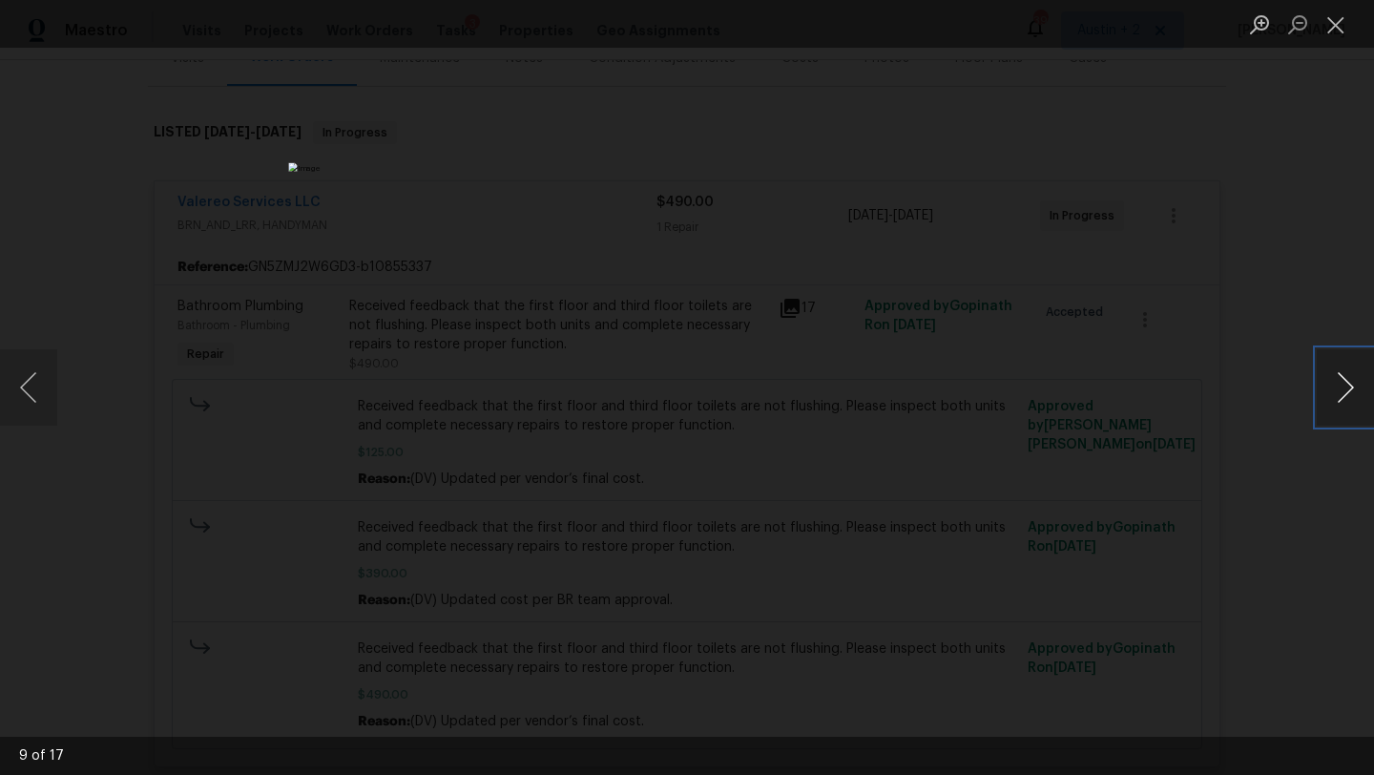
click at [1335, 385] on button "Next image" at bounding box center [1344, 387] width 57 height 76
click at [1335, 31] on button "Close lightbox" at bounding box center [1335, 24] width 38 height 33
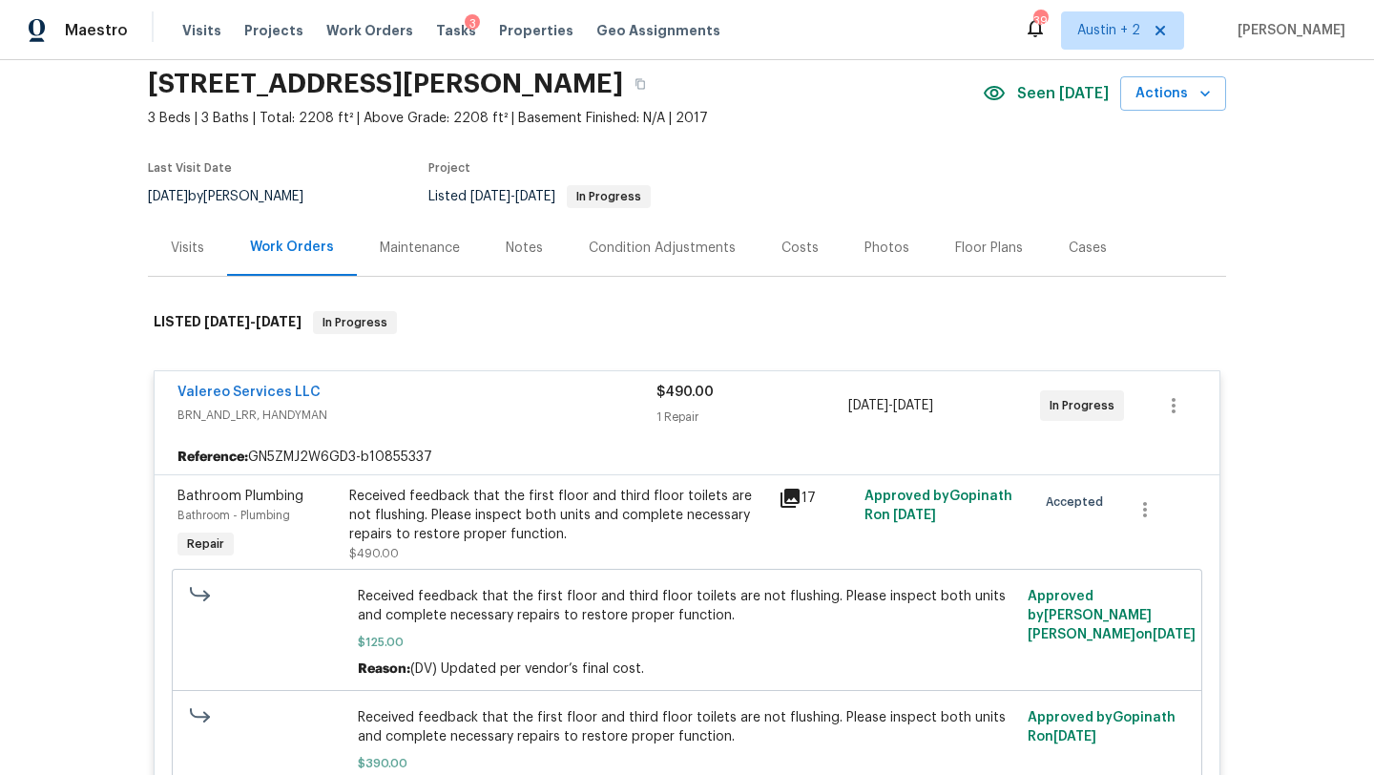
scroll to position [58, 0]
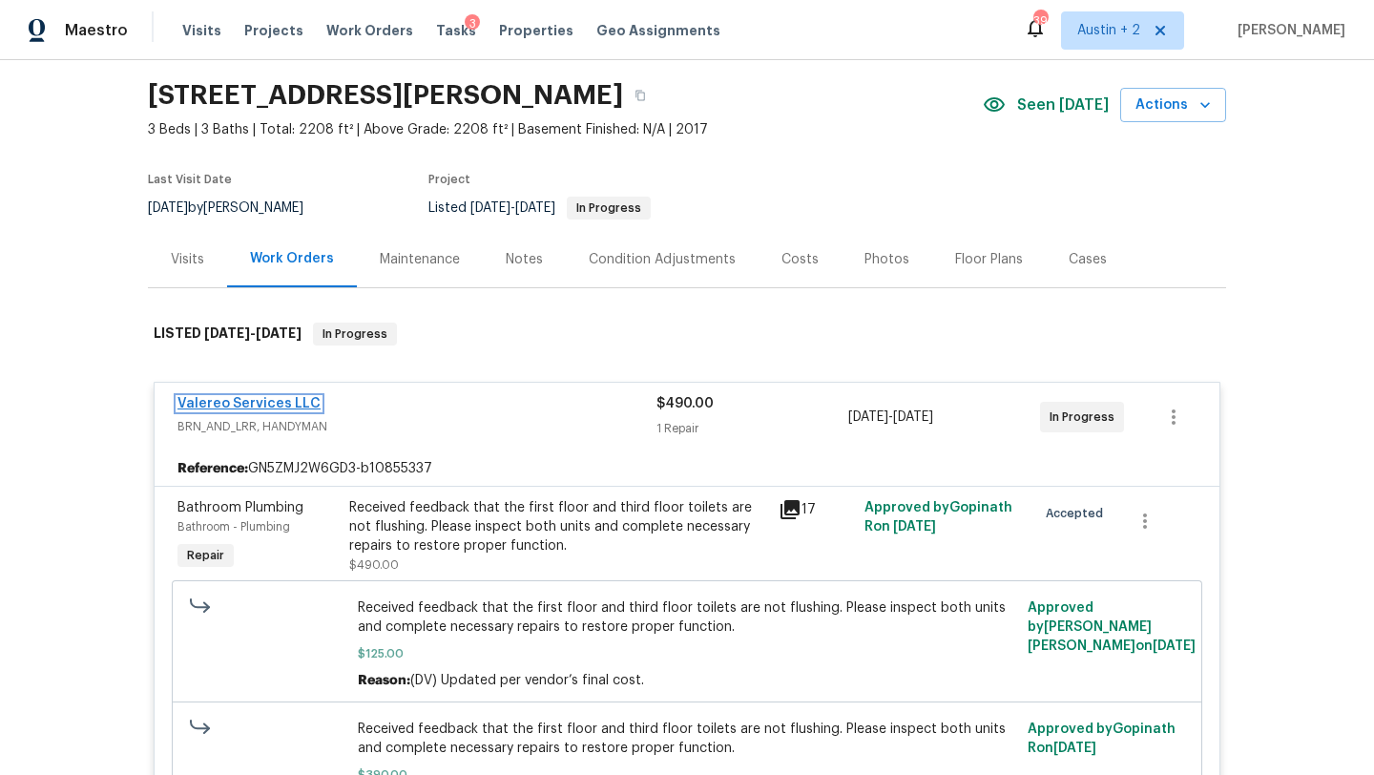
click at [210, 400] on link "Valereo Services LLC" at bounding box center [248, 403] width 143 height 13
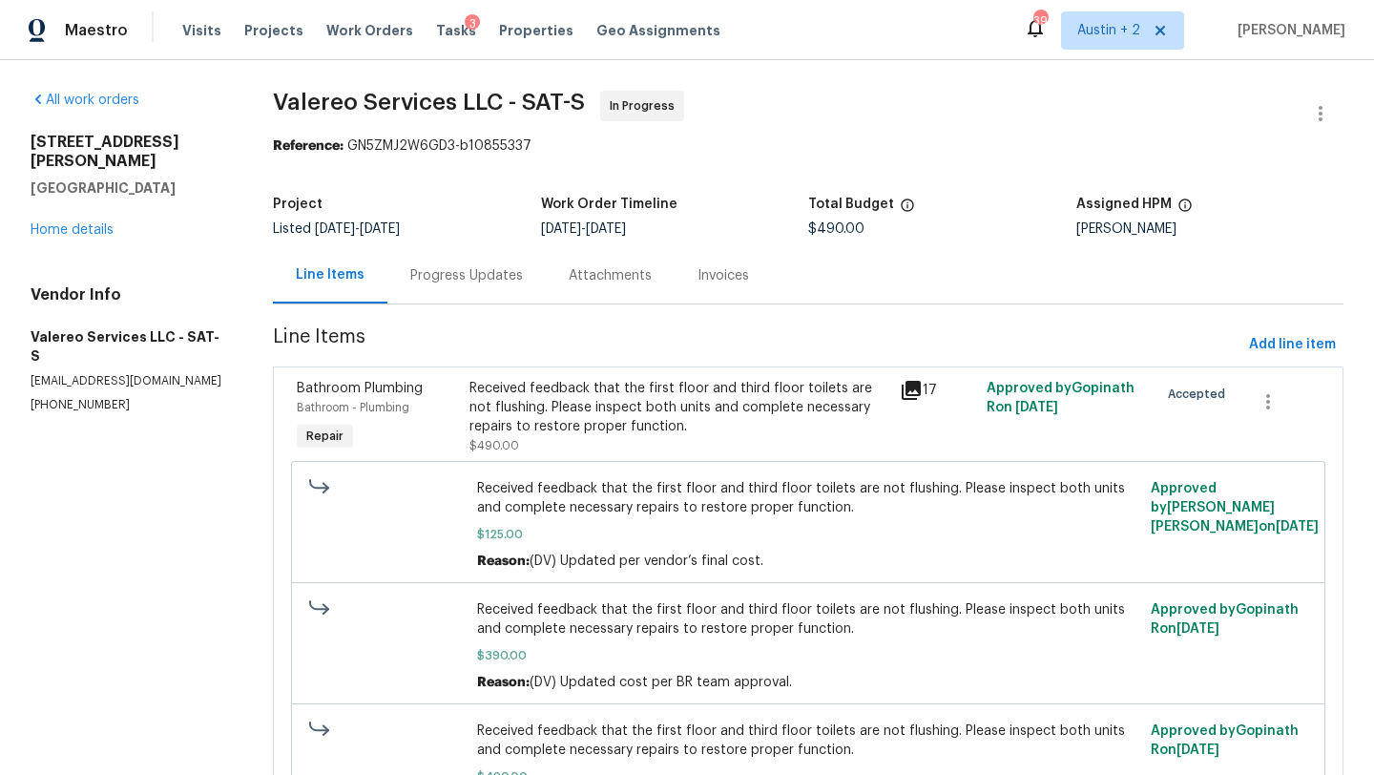
click at [466, 253] on div "Progress Updates" at bounding box center [466, 275] width 158 height 56
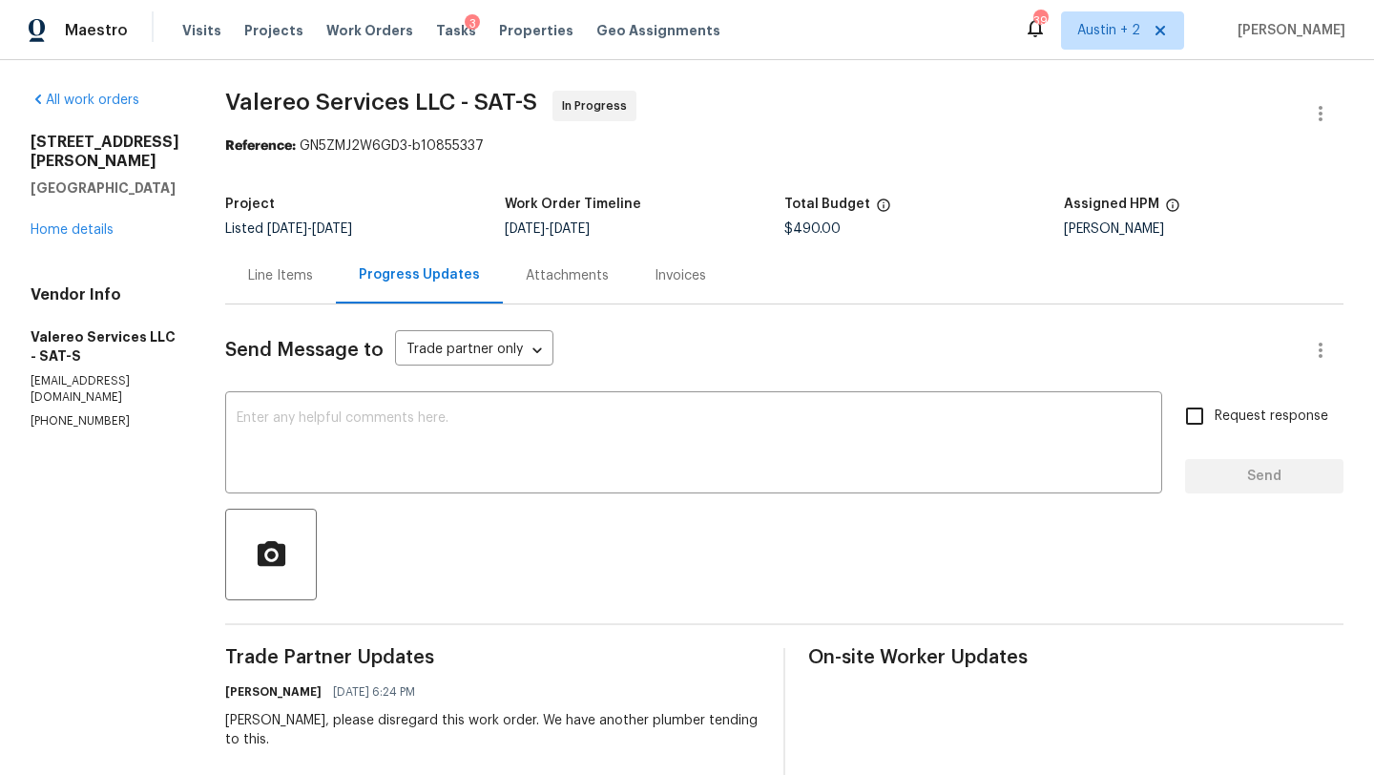
click at [252, 275] on div "Line Items" at bounding box center [280, 275] width 65 height 19
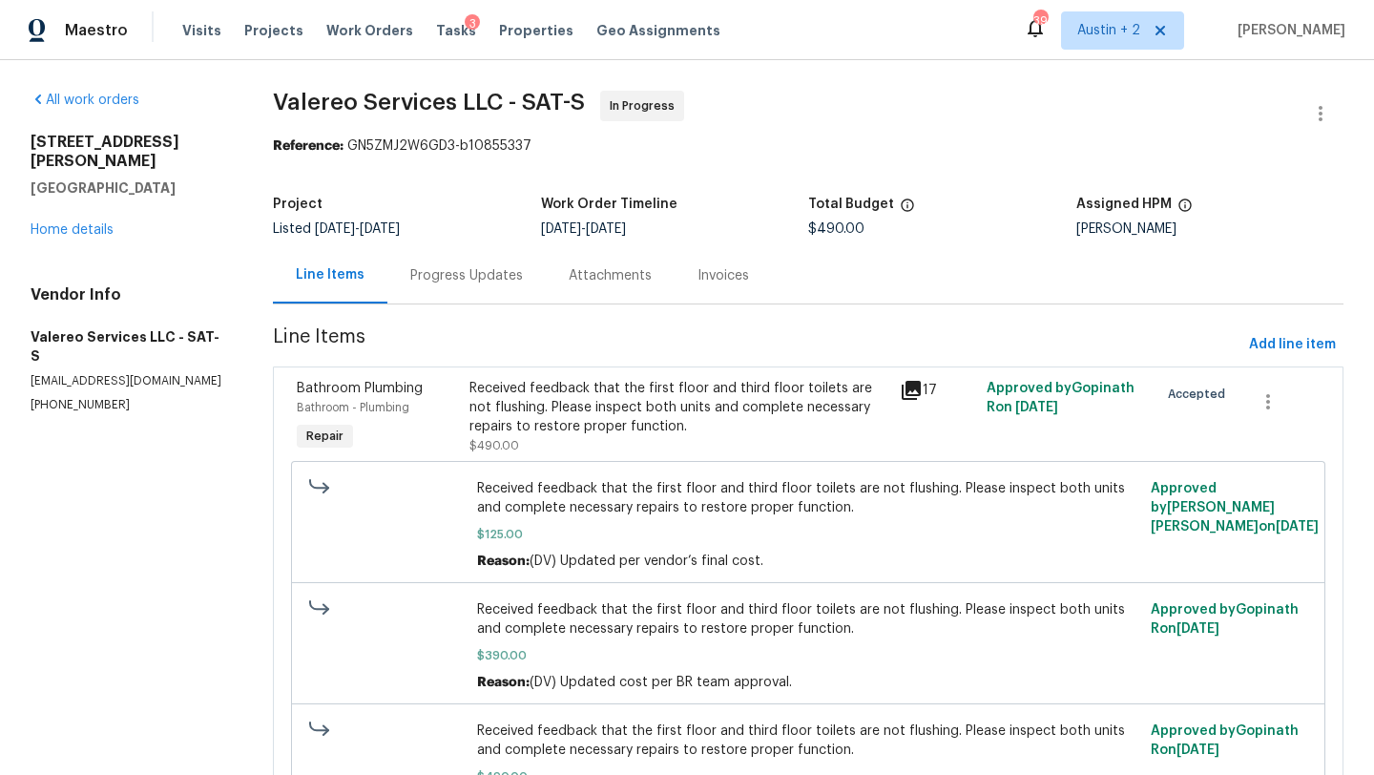
click at [718, 409] on div "Received feedback that the first floor and third floor toilets are not flushing…" at bounding box center [679, 407] width 420 height 57
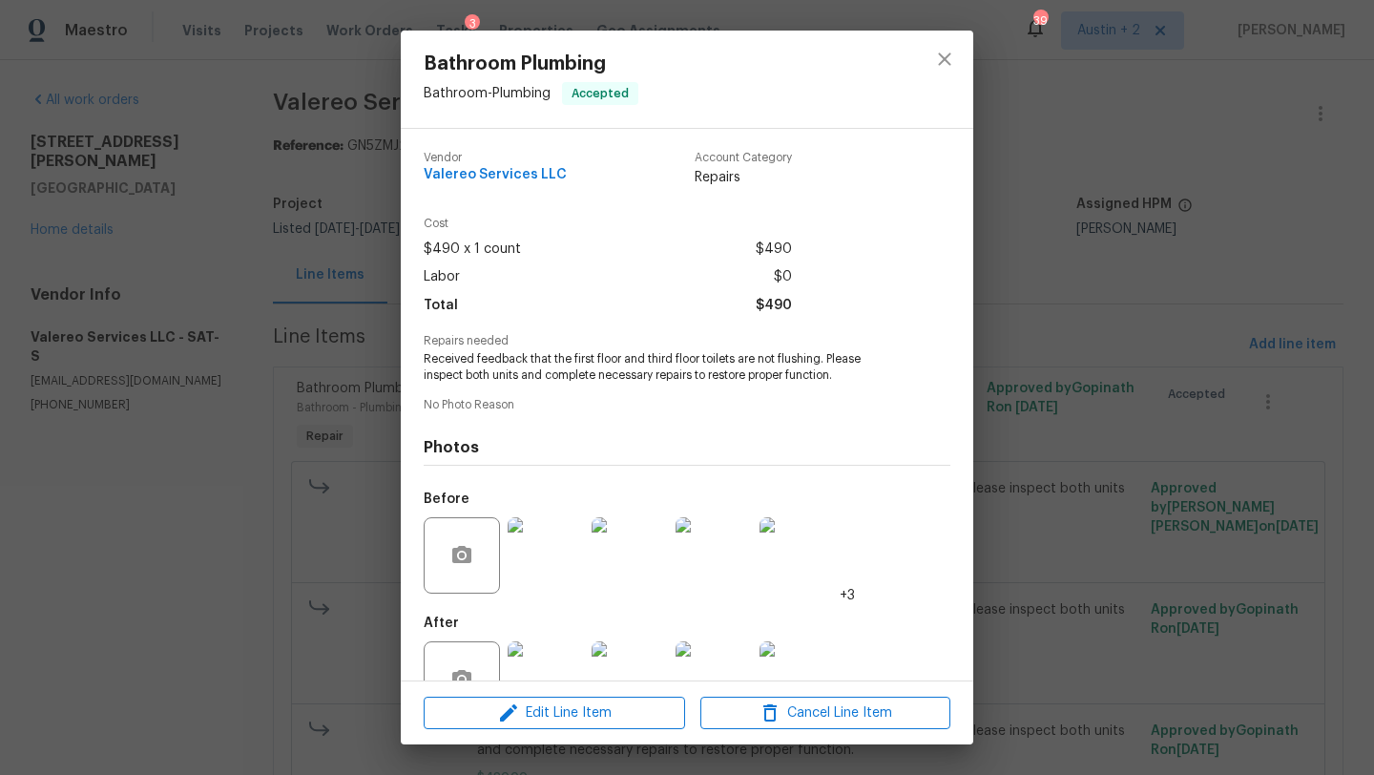
scroll to position [56, 0]
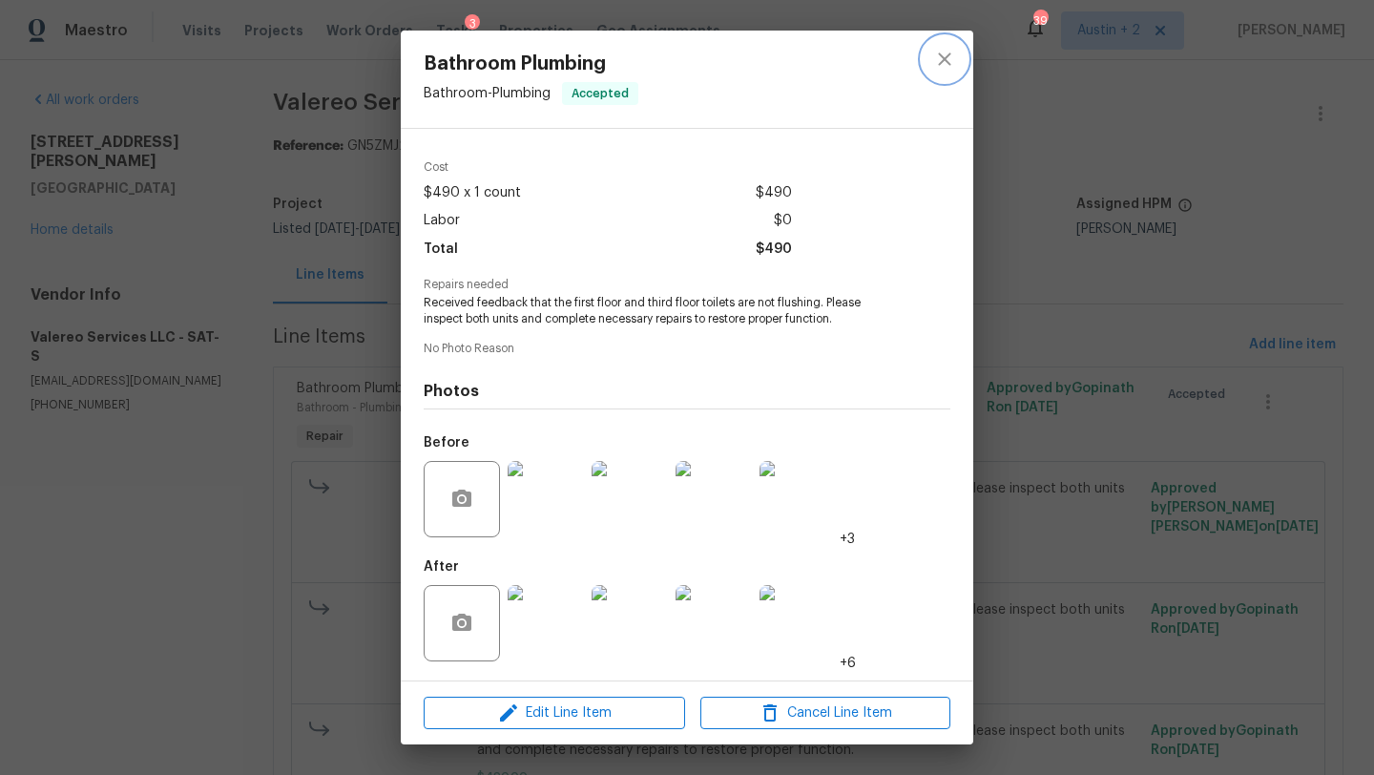
click at [942, 57] on icon "close" at bounding box center [944, 58] width 12 height 12
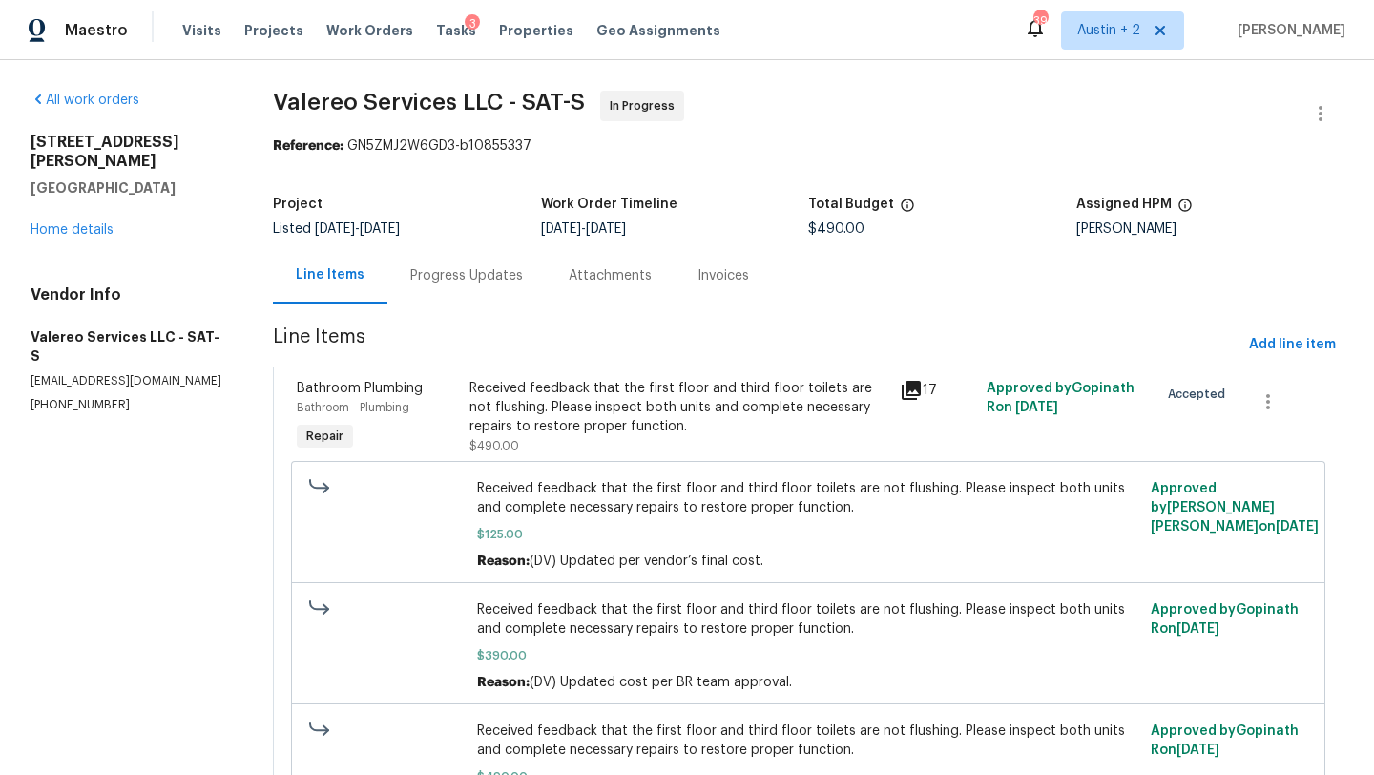
drag, startPoint x: 180, startPoint y: 185, endPoint x: 23, endPoint y: 148, distance: 161.7
click at [23, 148] on div "All work orders 3831 Harry Wurzbach Rd Bldg 16 San Antonio, TX 78209 Home detai…" at bounding box center [687, 481] width 1374 height 842
copy div "3831 Harry Wurzbach Rd Bldg 16 San Antonio, TX 78209"
click at [1109, 46] on span "Austin + 2" at bounding box center [1122, 30] width 123 height 38
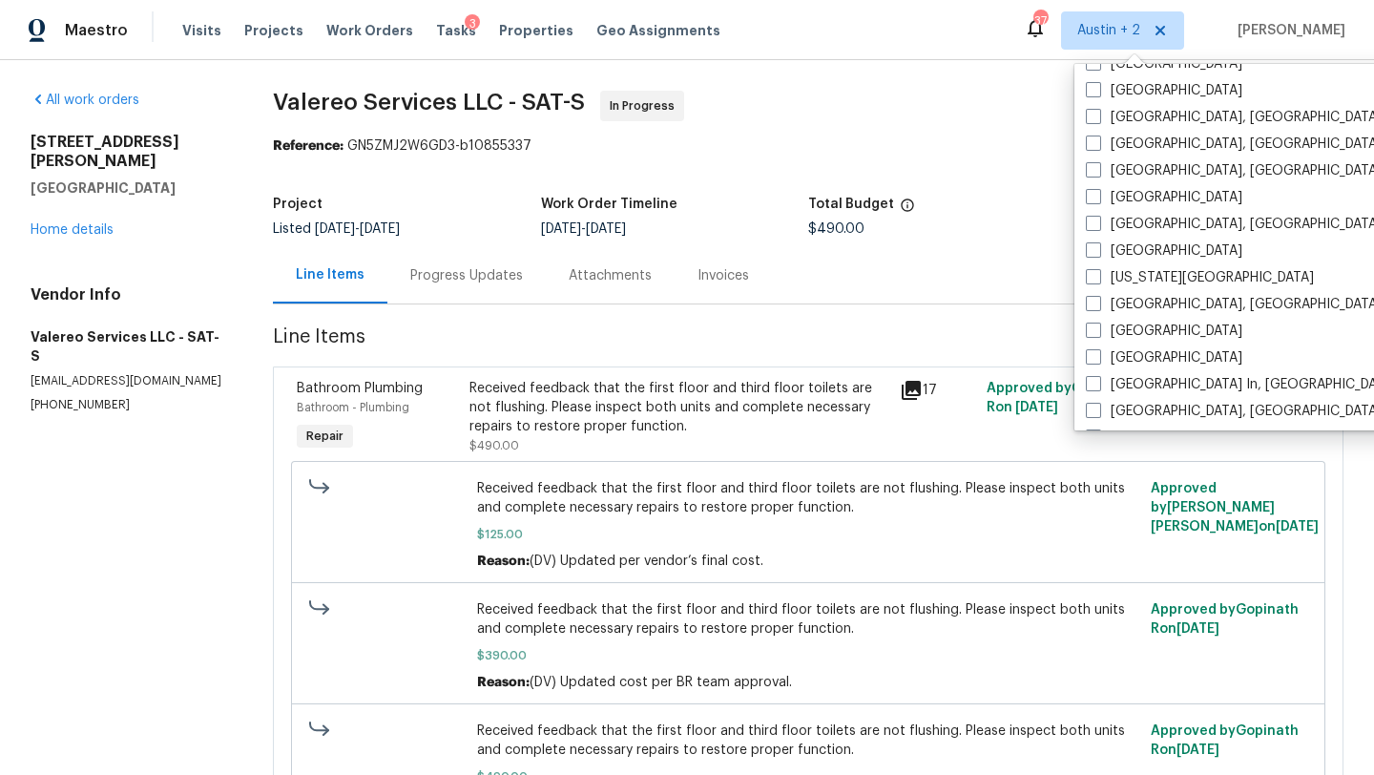
scroll to position [608, 0]
click at [1163, 196] on label "Houston" at bounding box center [1164, 198] width 156 height 19
click at [1098, 196] on input "Houston" at bounding box center [1092, 195] width 12 height 12
checkbox input "true"
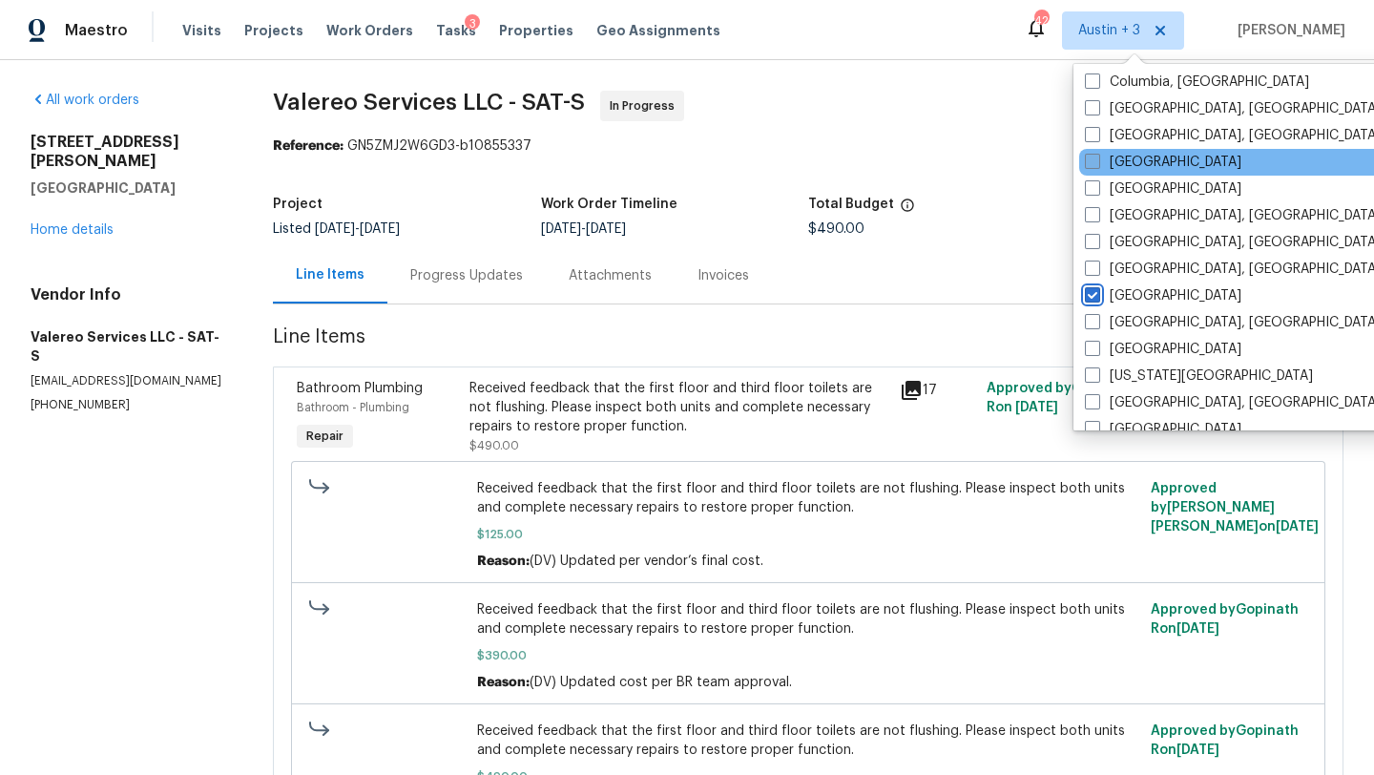
scroll to position [521, 0]
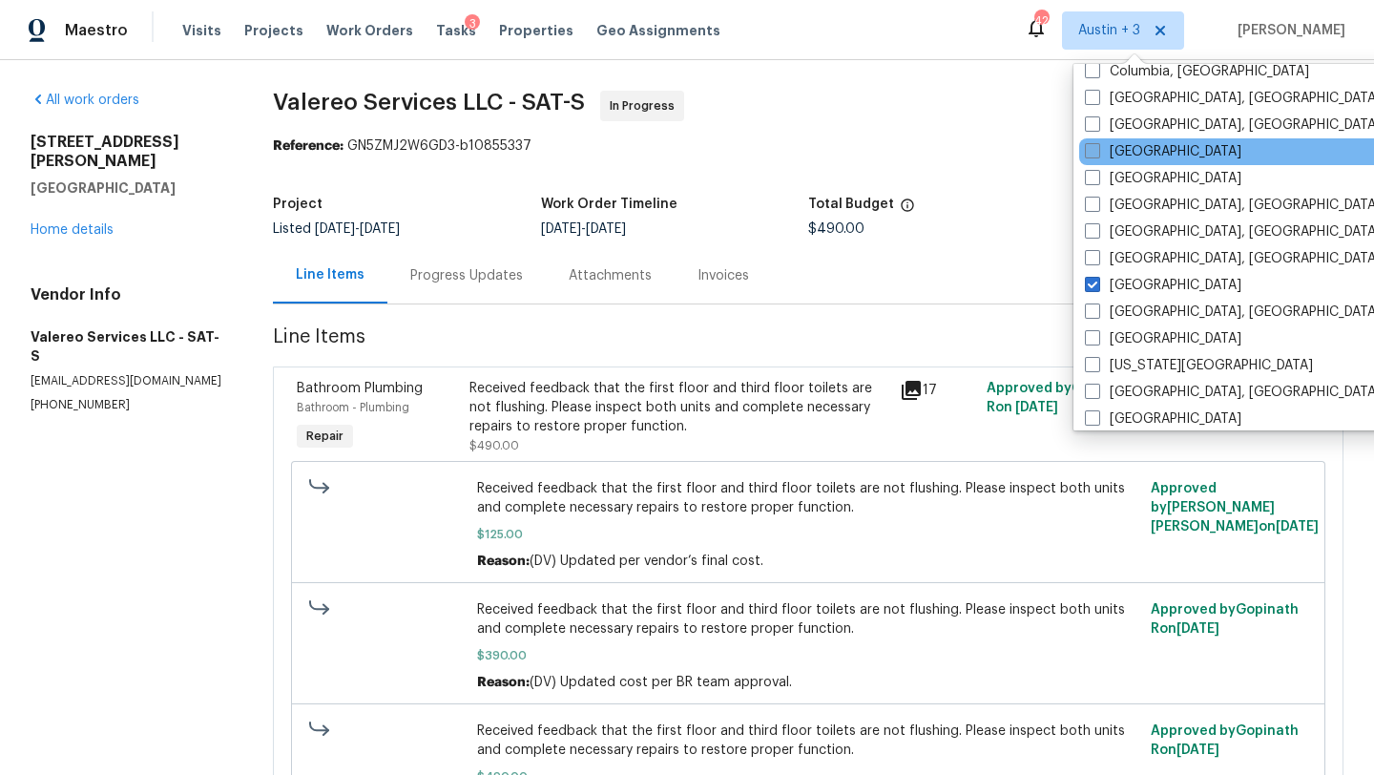
click at [1124, 155] on label "Dallas" at bounding box center [1163, 151] width 156 height 19
click at [1097, 155] on input "Dallas" at bounding box center [1091, 148] width 12 height 12
checkbox input "true"
click at [802, 96] on span "Valereo Services LLC - SAT-S In Progress" at bounding box center [785, 114] width 1025 height 46
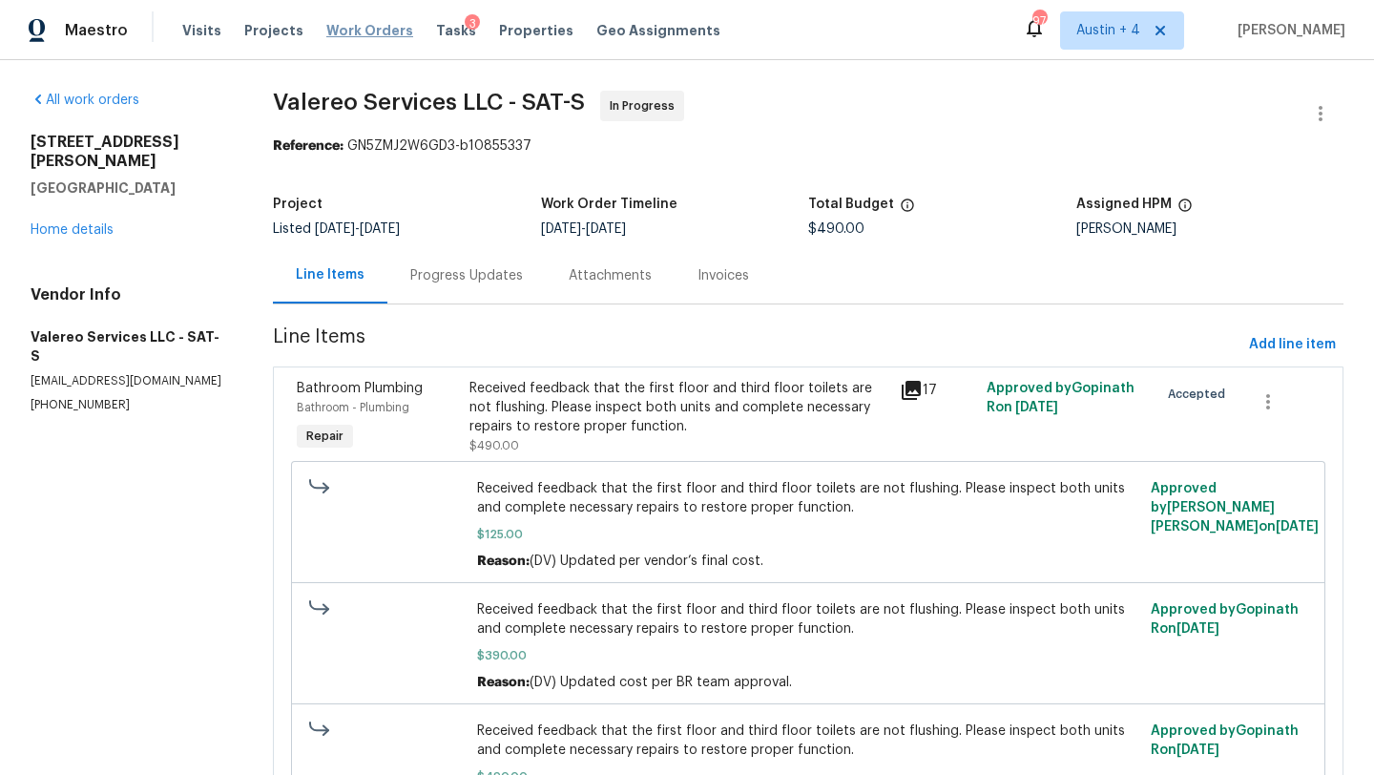
click at [369, 37] on span "Work Orders" at bounding box center [369, 30] width 87 height 19
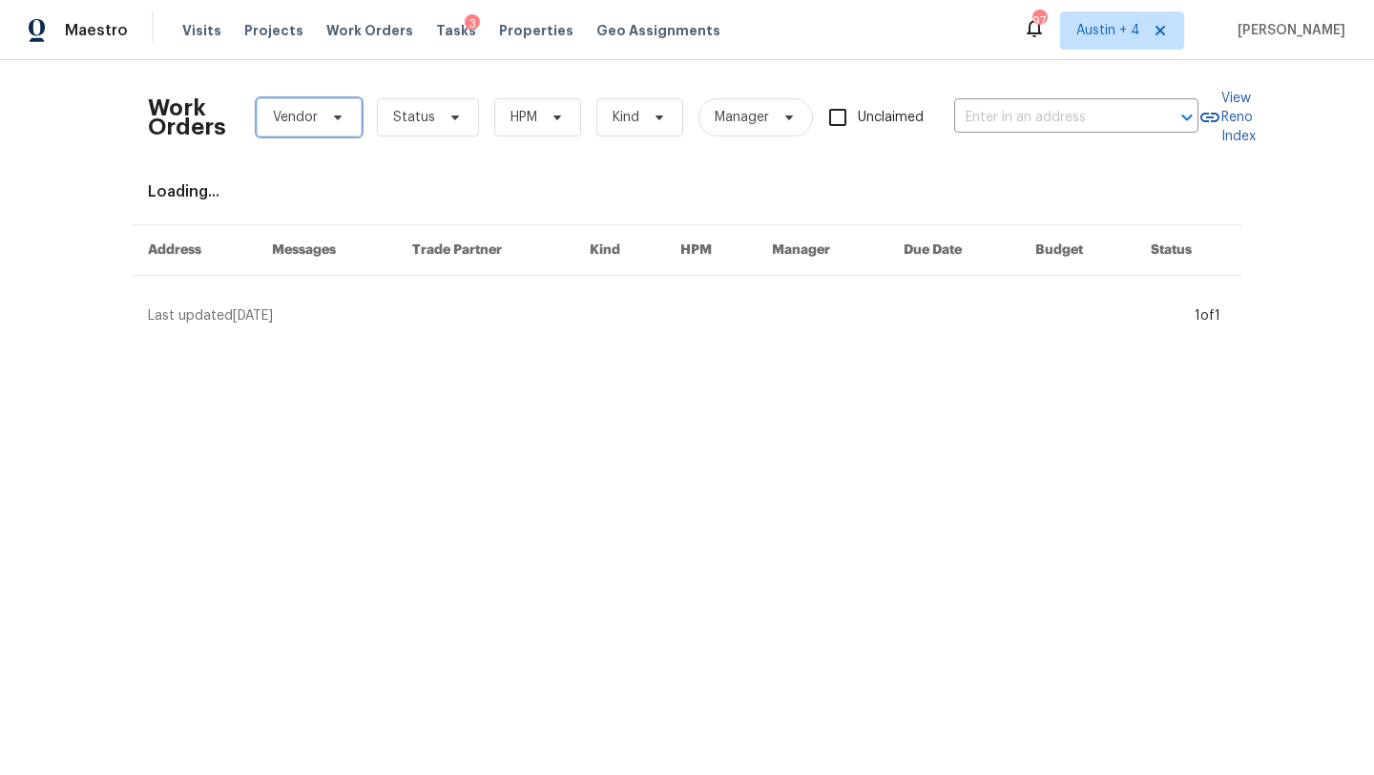
click at [337, 117] on icon at bounding box center [338, 117] width 8 height 5
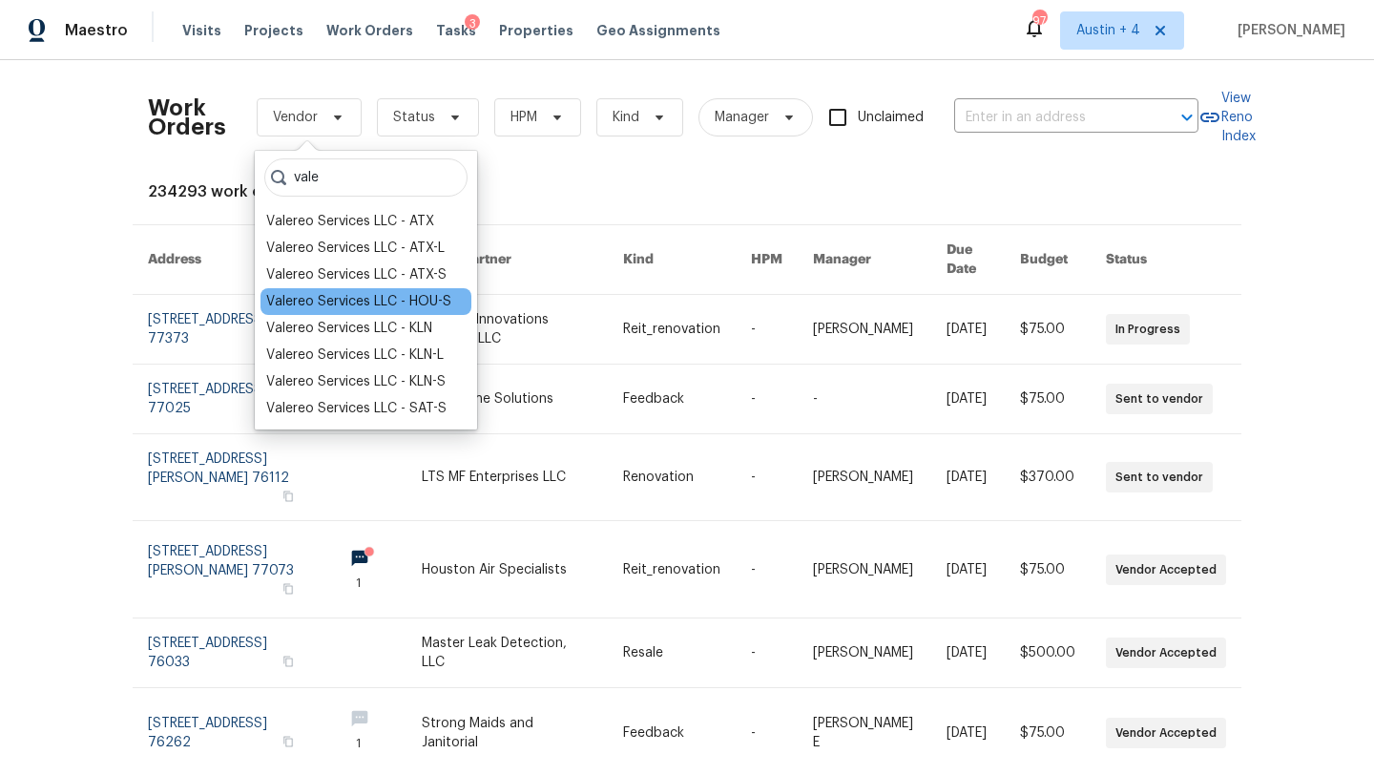
type input "vale"
click at [429, 300] on div "Valereo Services LLC - HOU-S" at bounding box center [358, 301] width 185 height 19
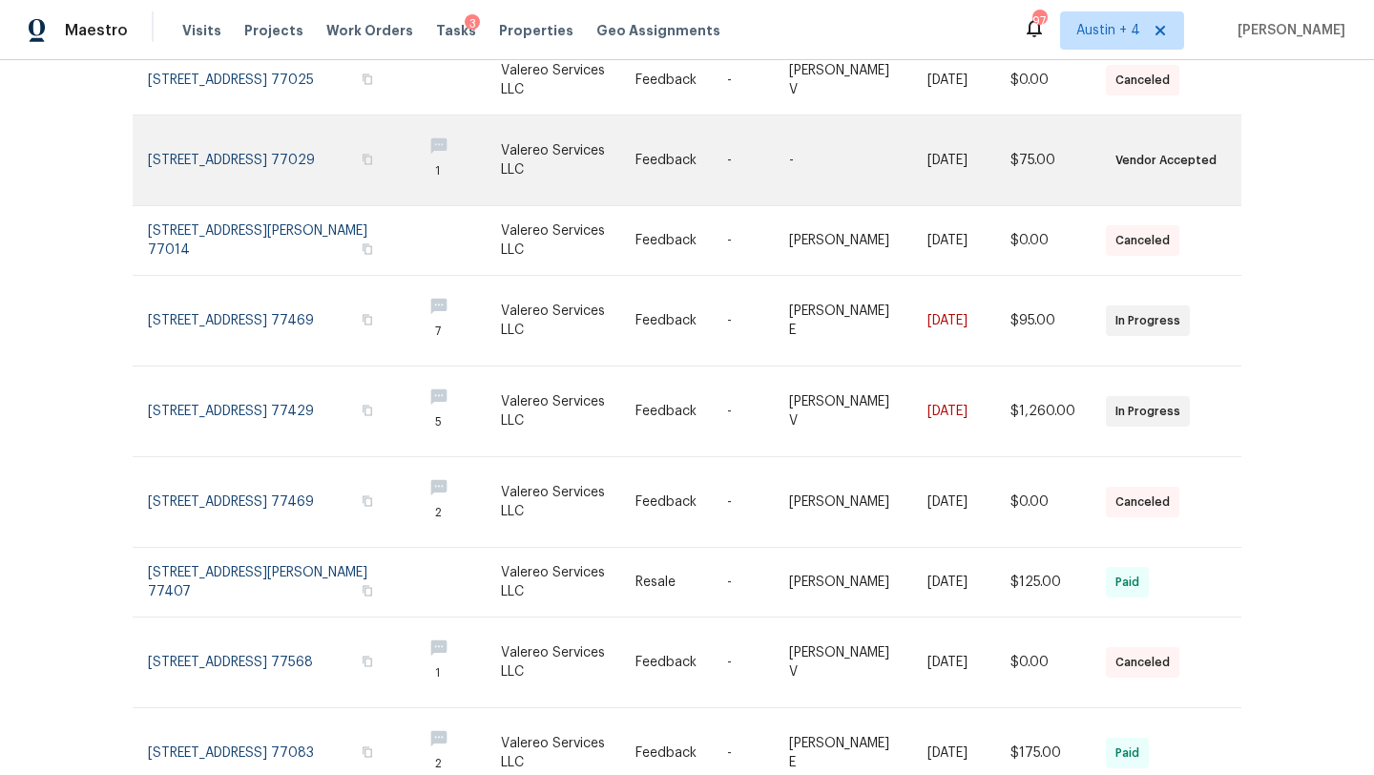
scroll to position [257, 0]
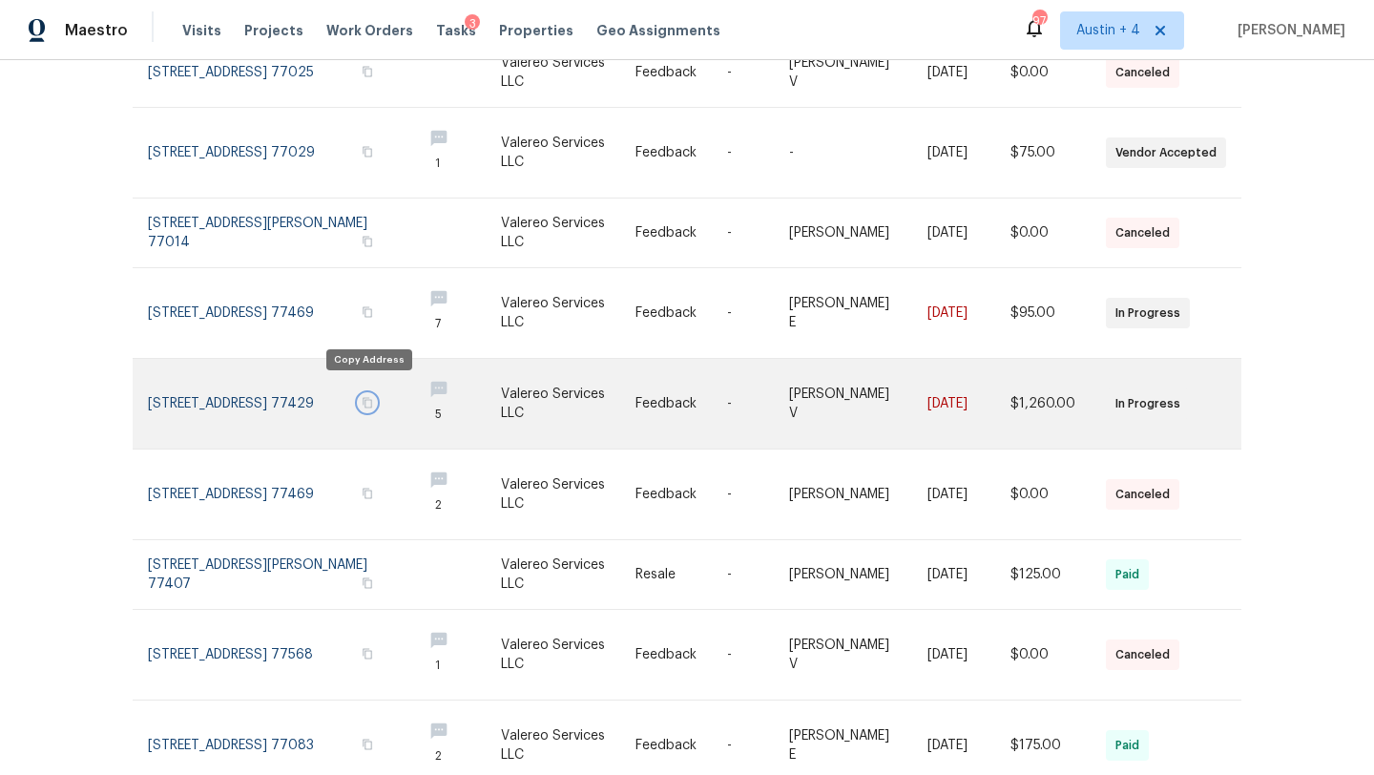
click at [365, 397] on icon "button" at bounding box center [367, 402] width 11 height 11
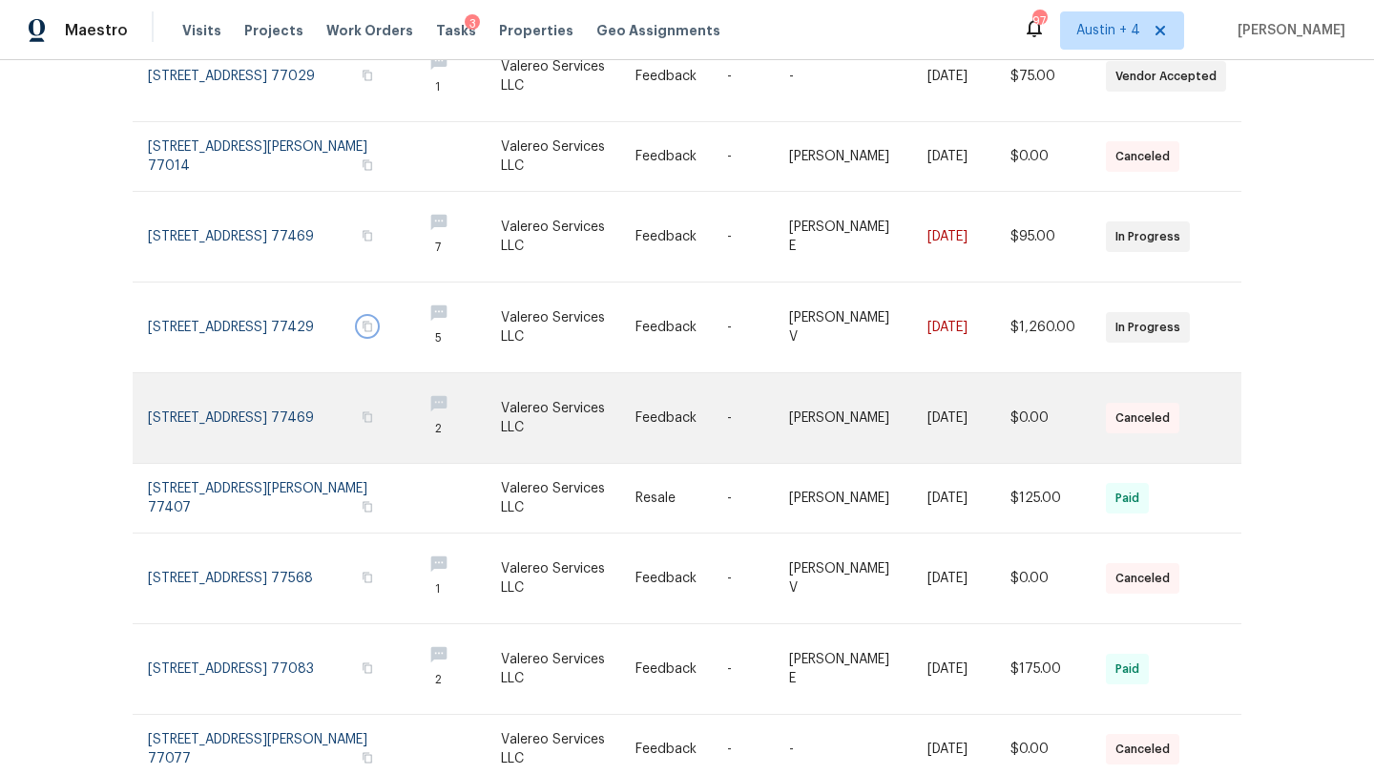
scroll to position [385, 0]
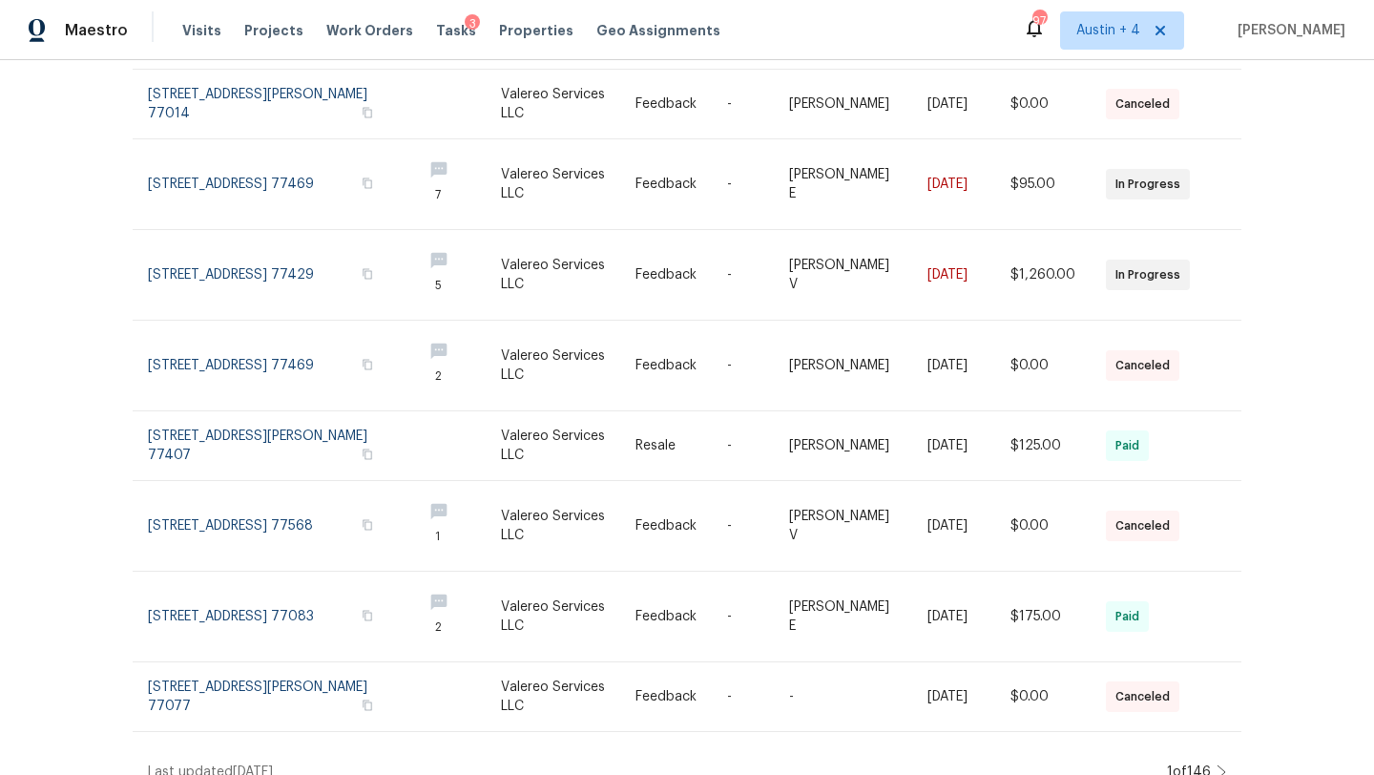
click at [1219, 764] on icon at bounding box center [1221, 771] width 10 height 15
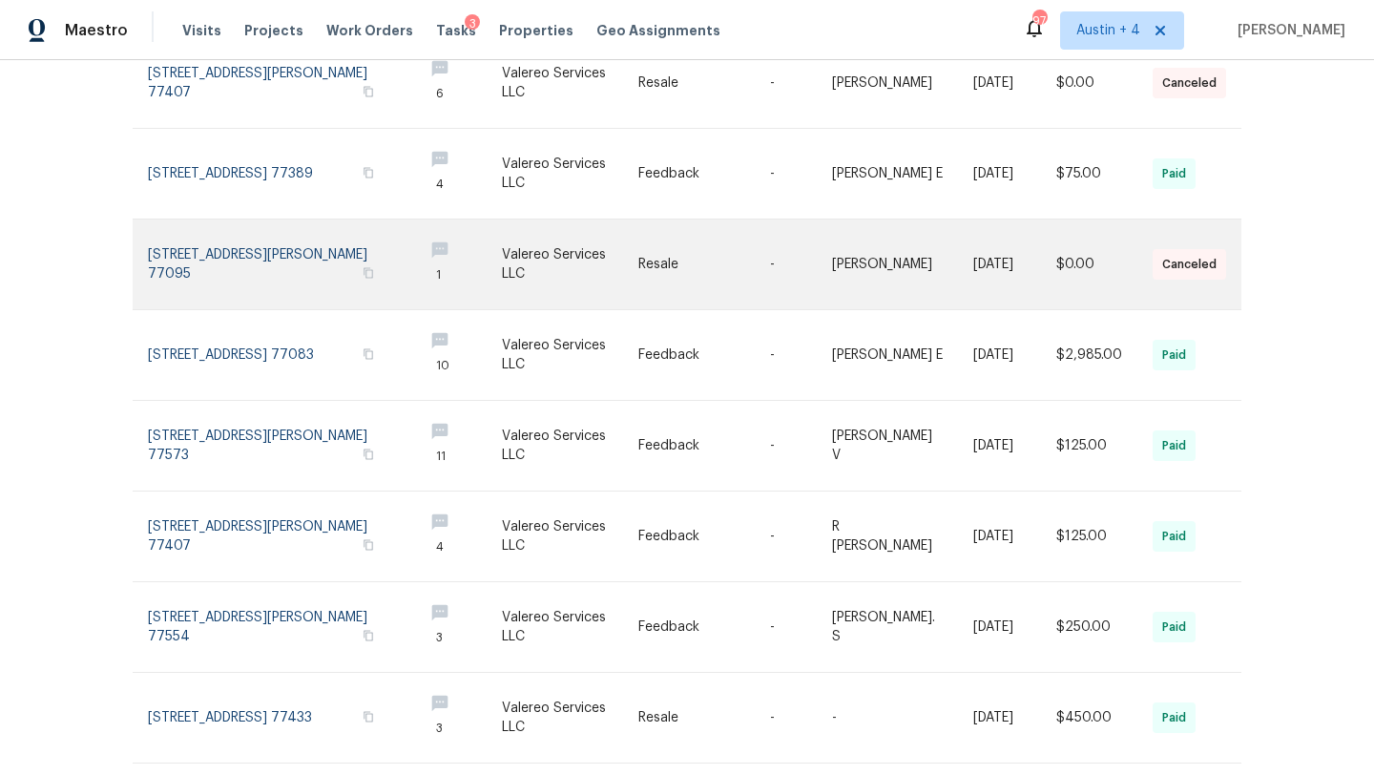
scroll to position [294, 0]
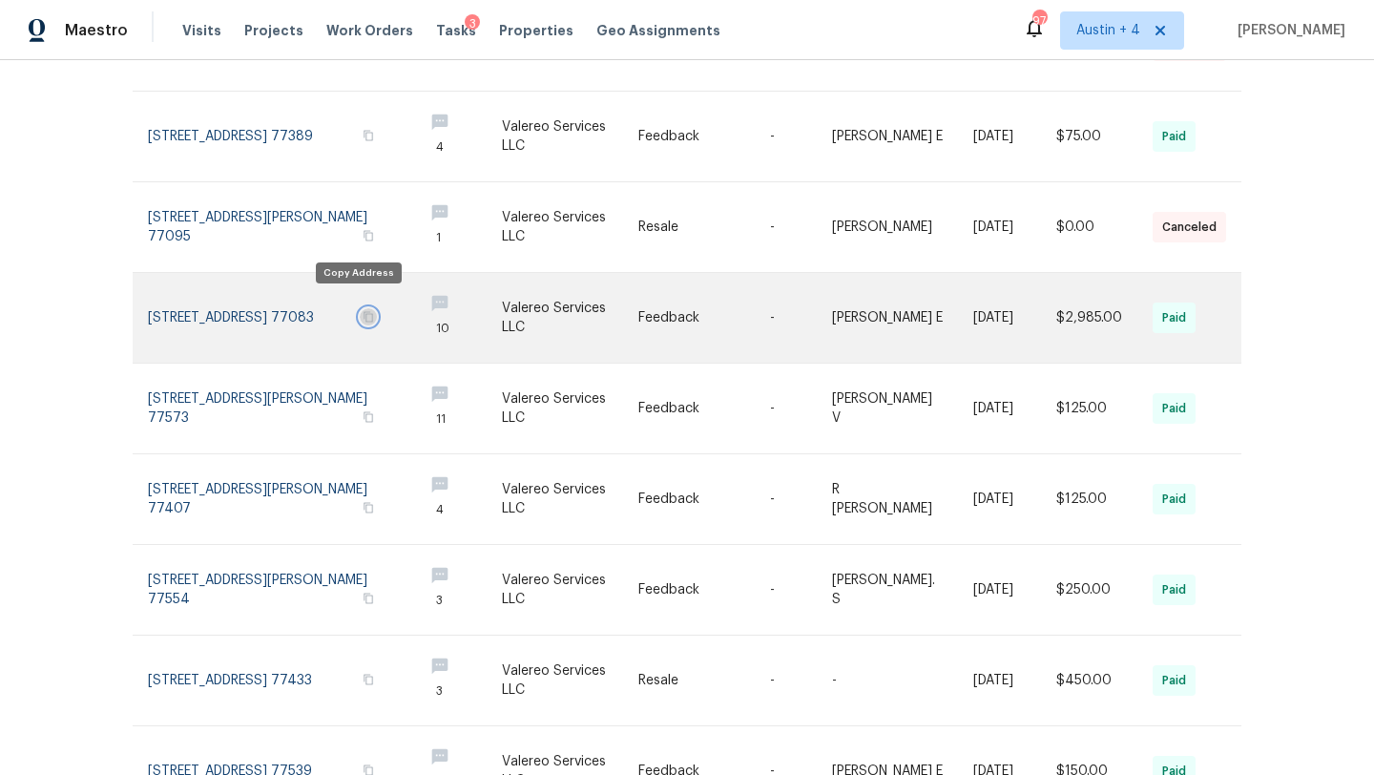
click at [362, 311] on icon "button" at bounding box center [367, 316] width 11 height 11
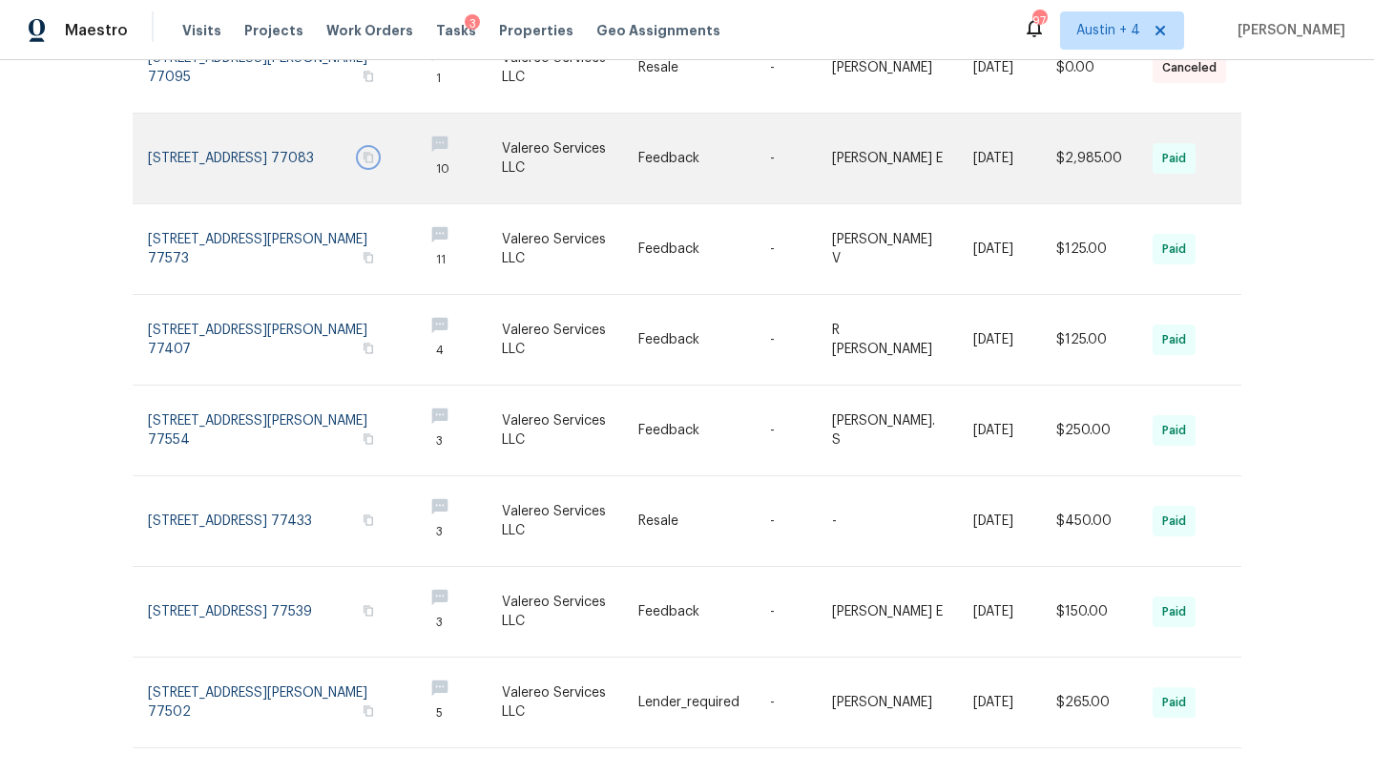
scroll to position [467, 0]
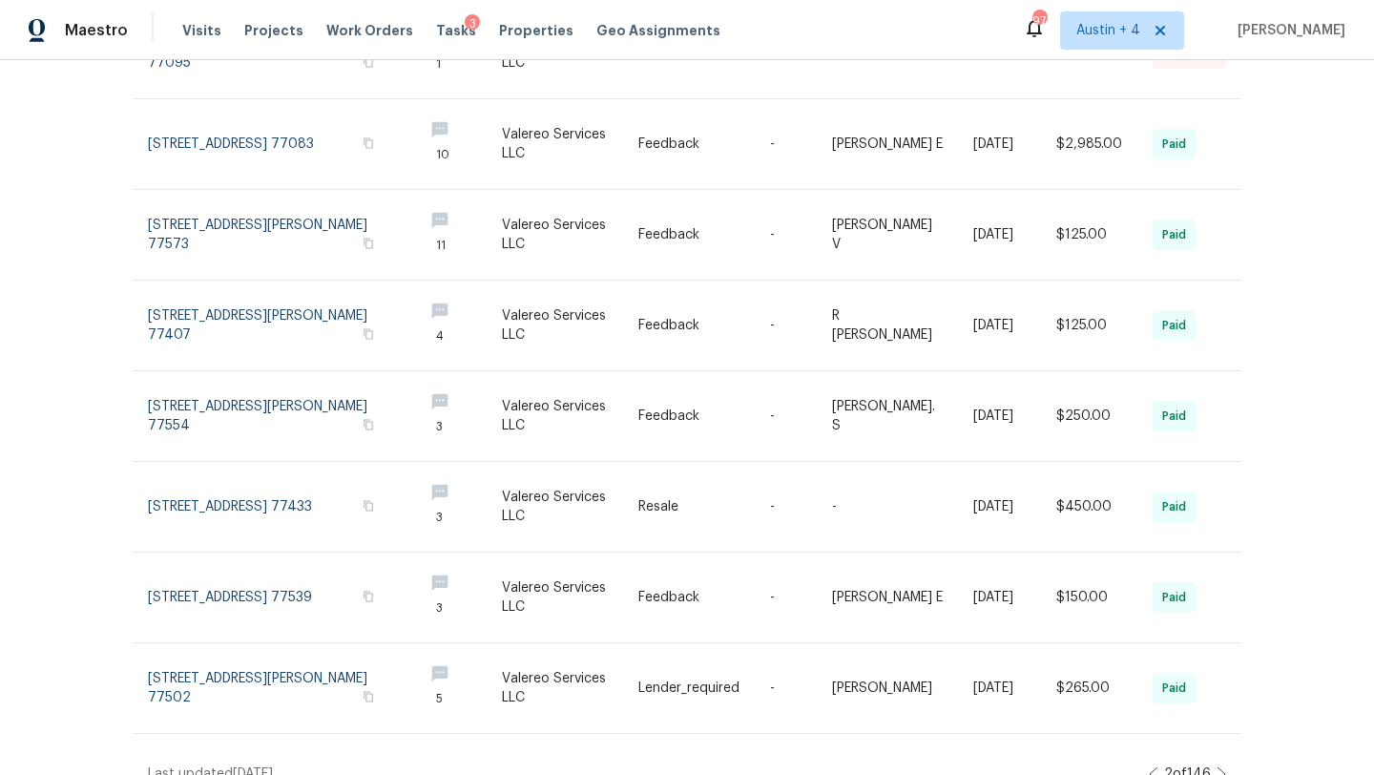
click at [1150, 766] on icon at bounding box center [1154, 773] width 10 height 15
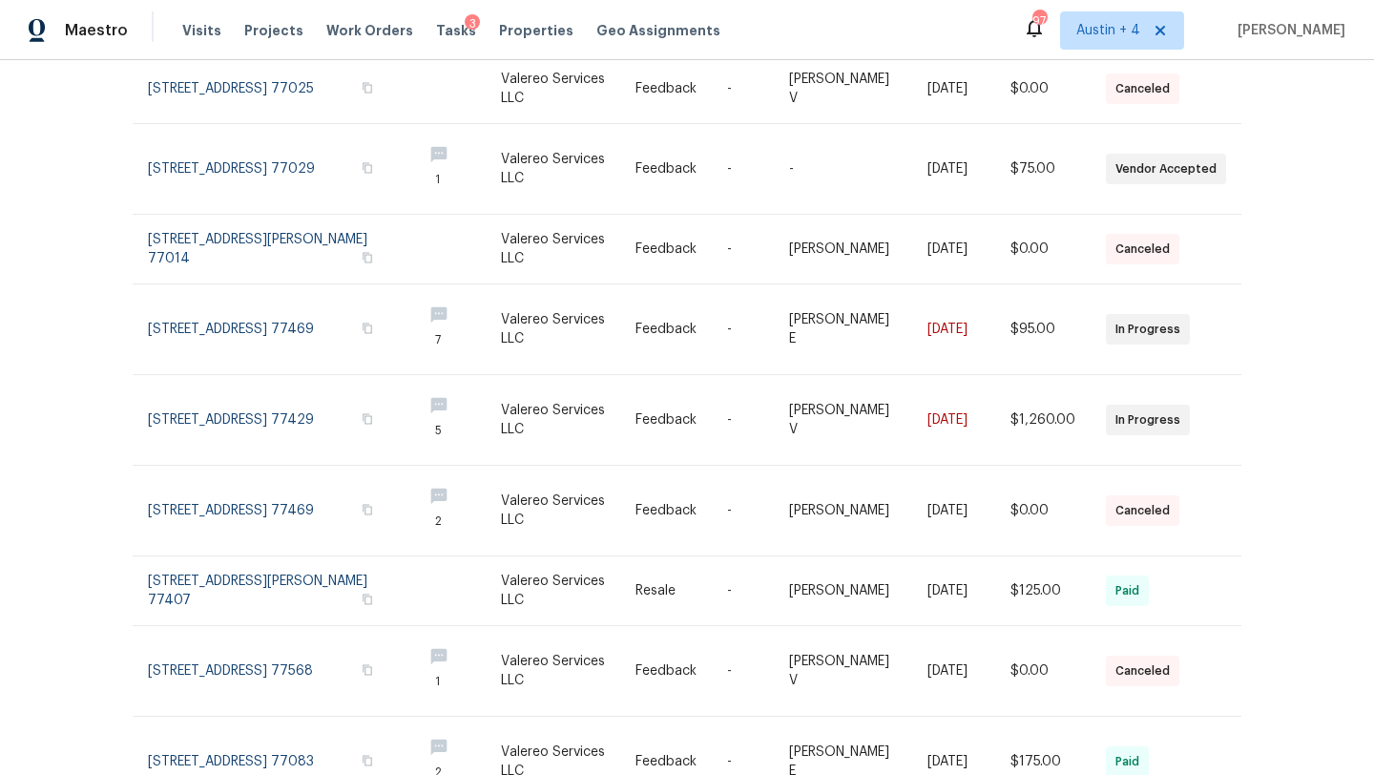
scroll to position [245, 0]
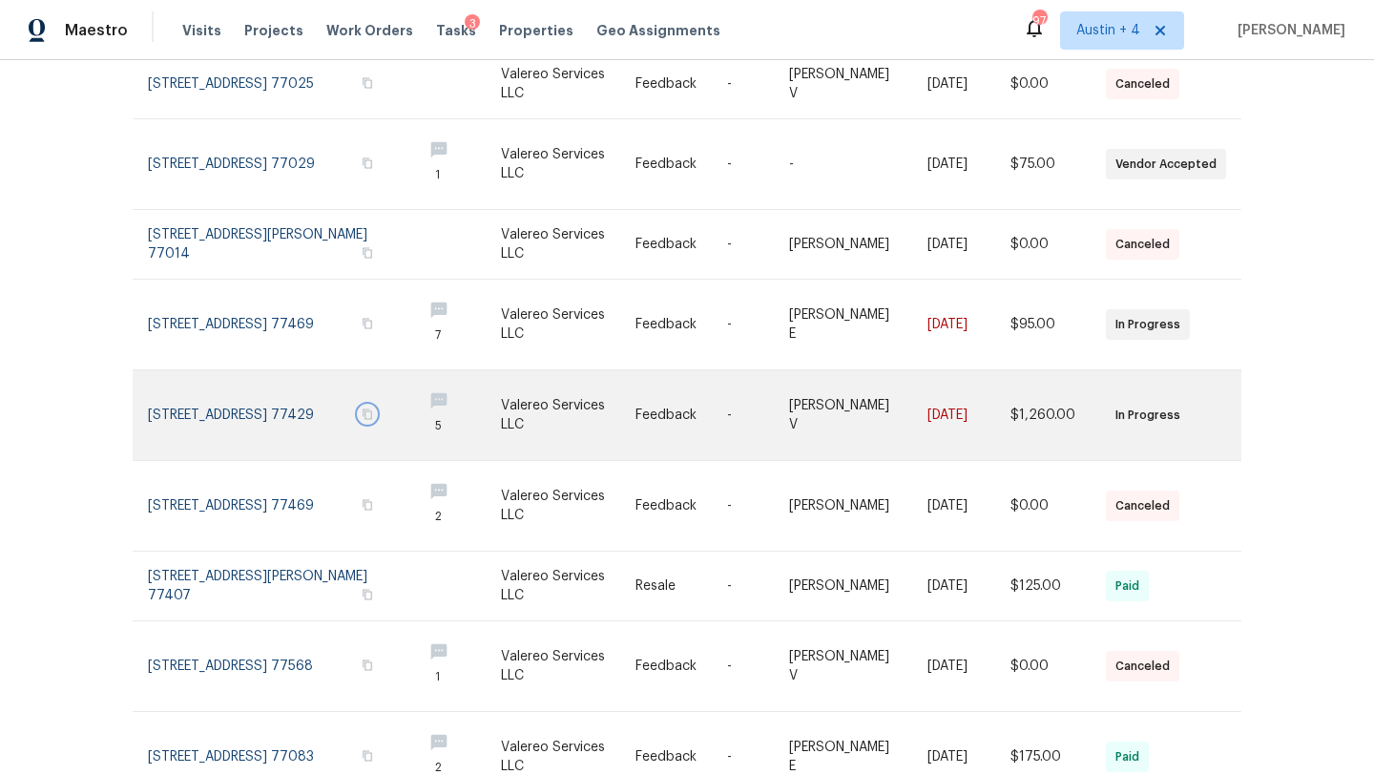
click at [367, 408] on icon "button" at bounding box center [367, 413] width 11 height 11
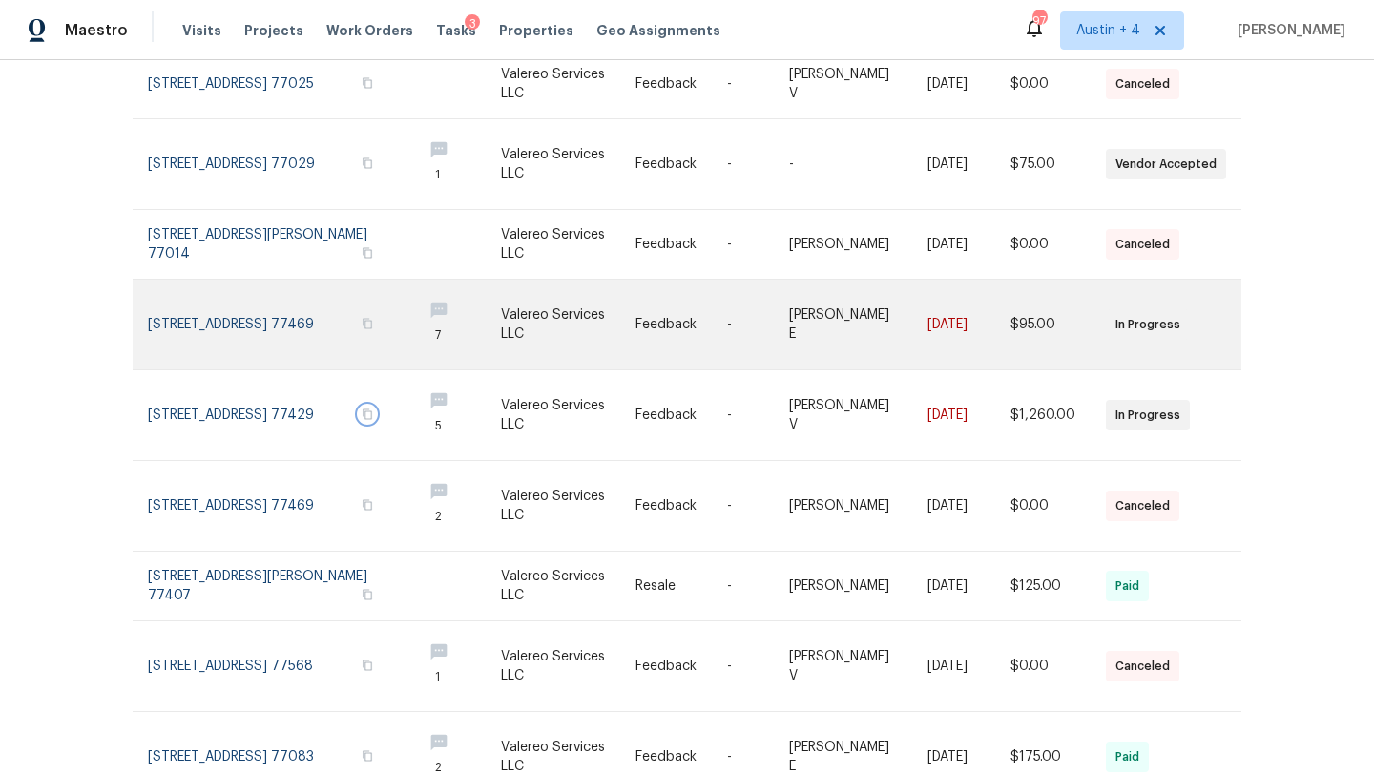
scroll to position [385, 0]
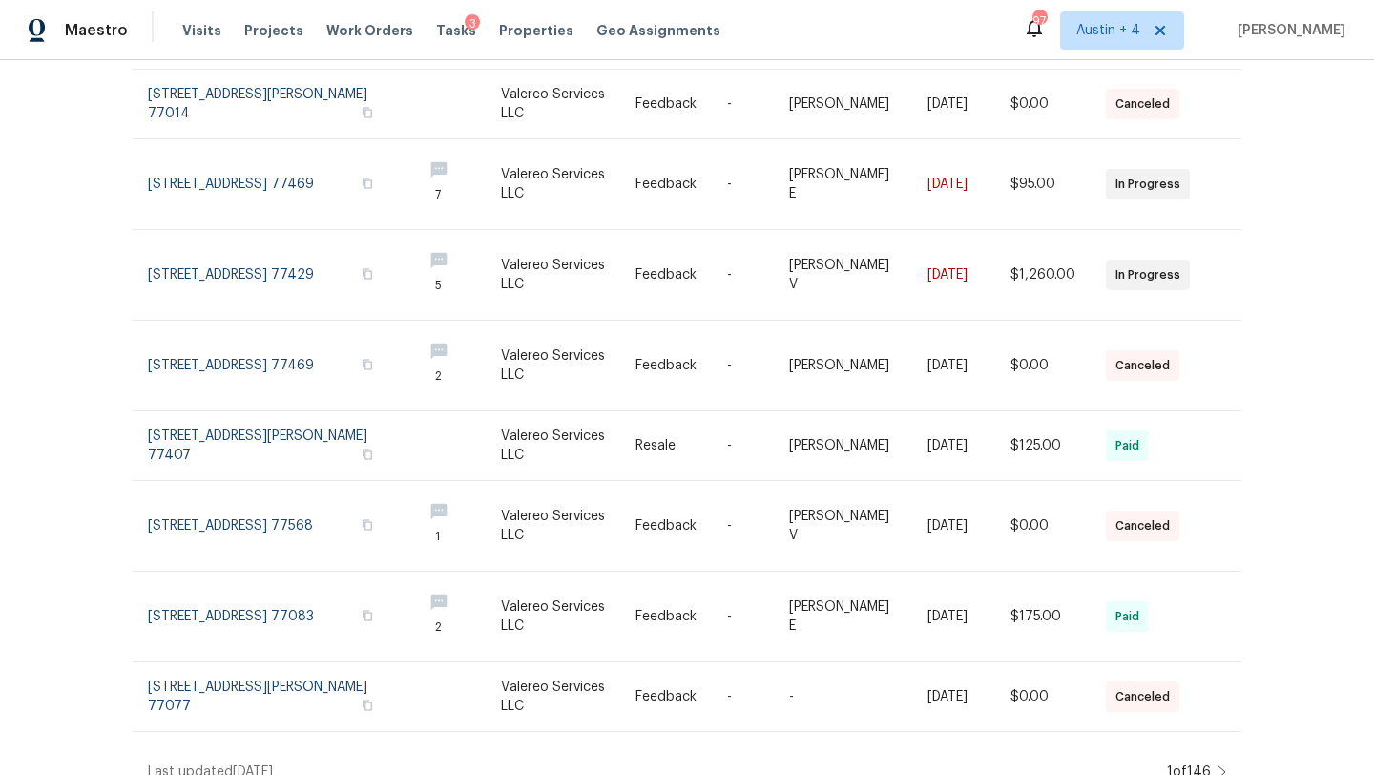
click at [1221, 765] on icon at bounding box center [1221, 771] width 8 height 13
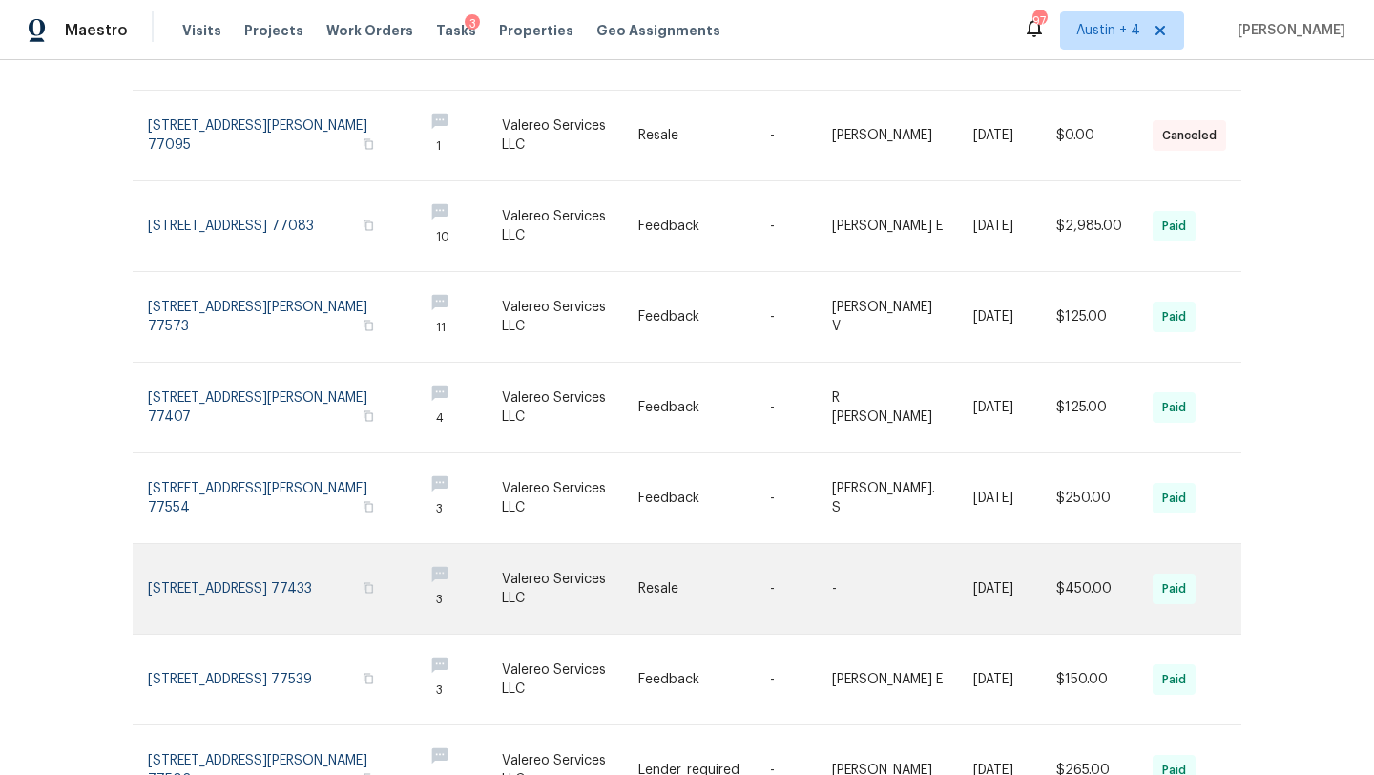
scroll to position [467, 0]
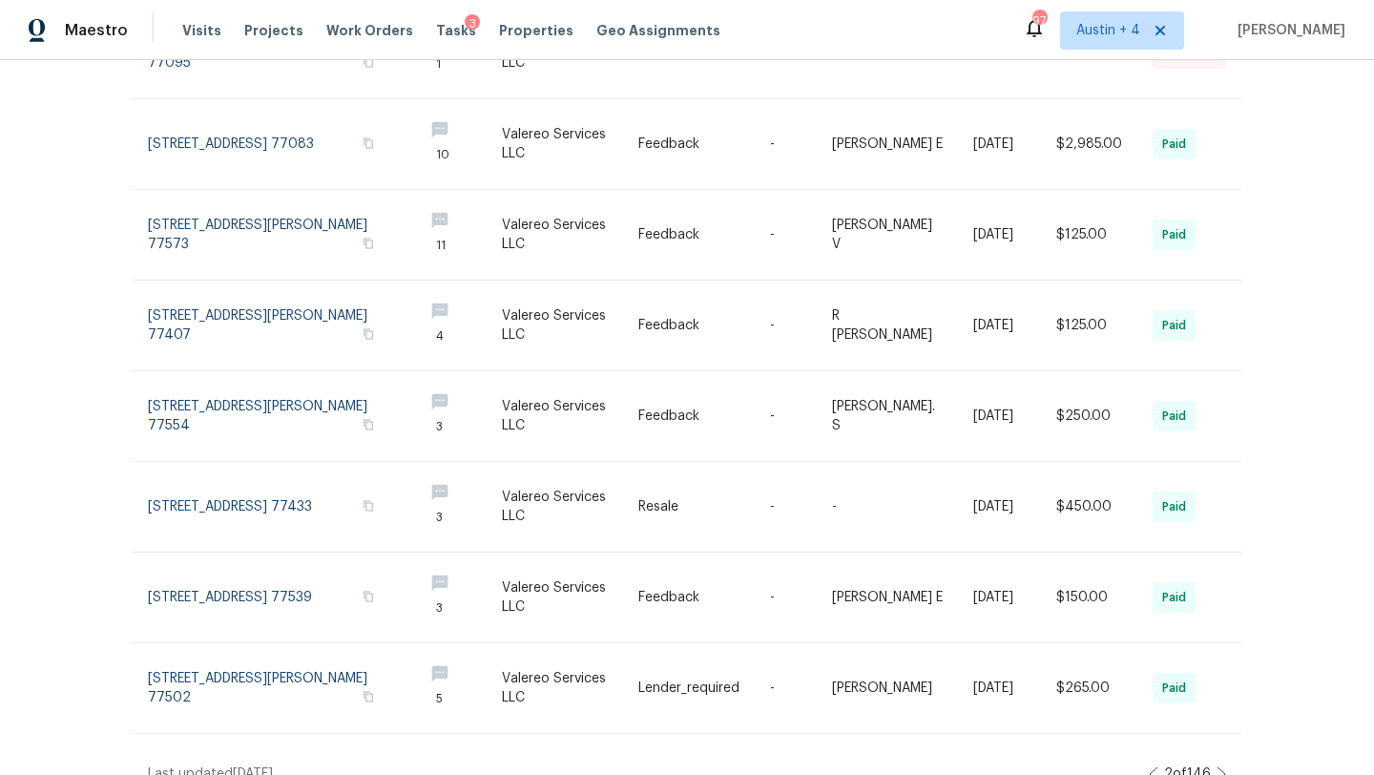
click at [1219, 766] on icon at bounding box center [1221, 773] width 10 height 15
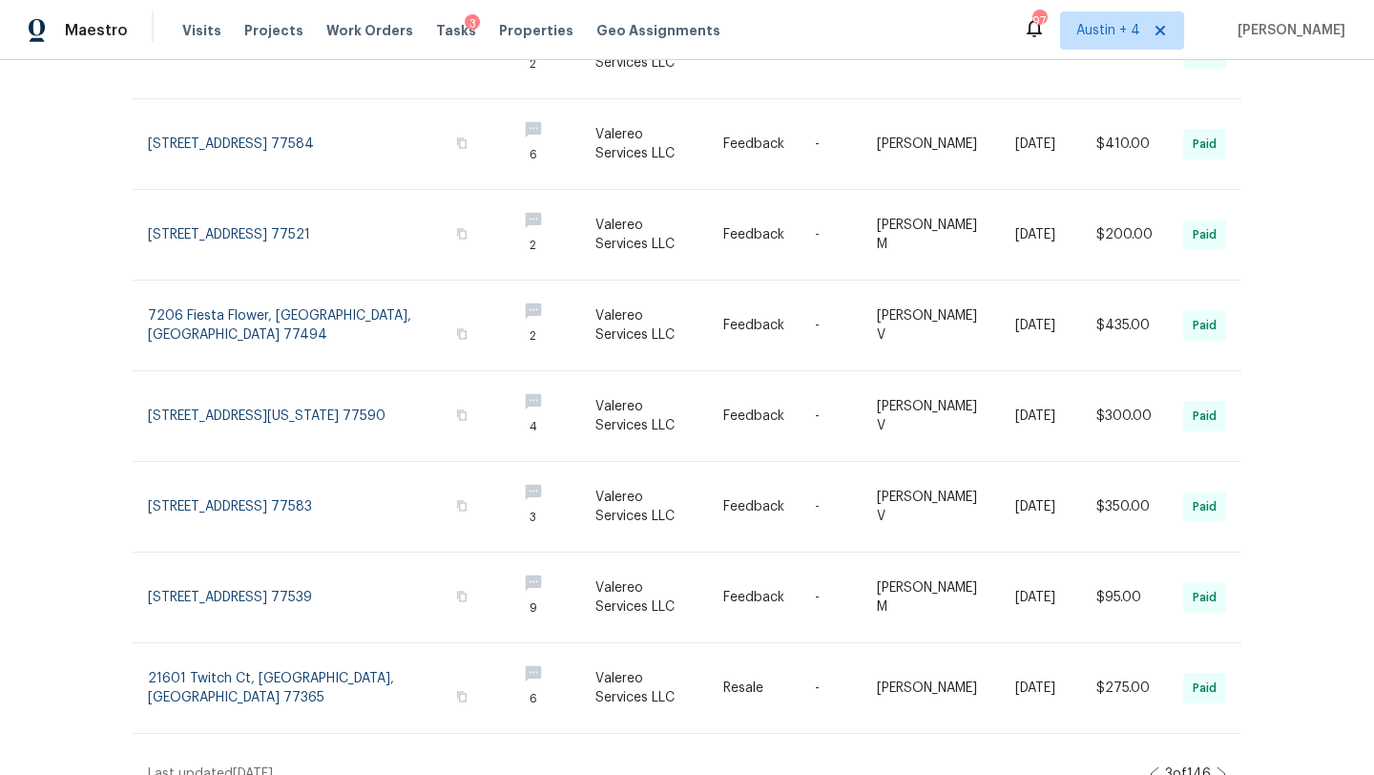
click at [1219, 766] on icon at bounding box center [1221, 773] width 10 height 15
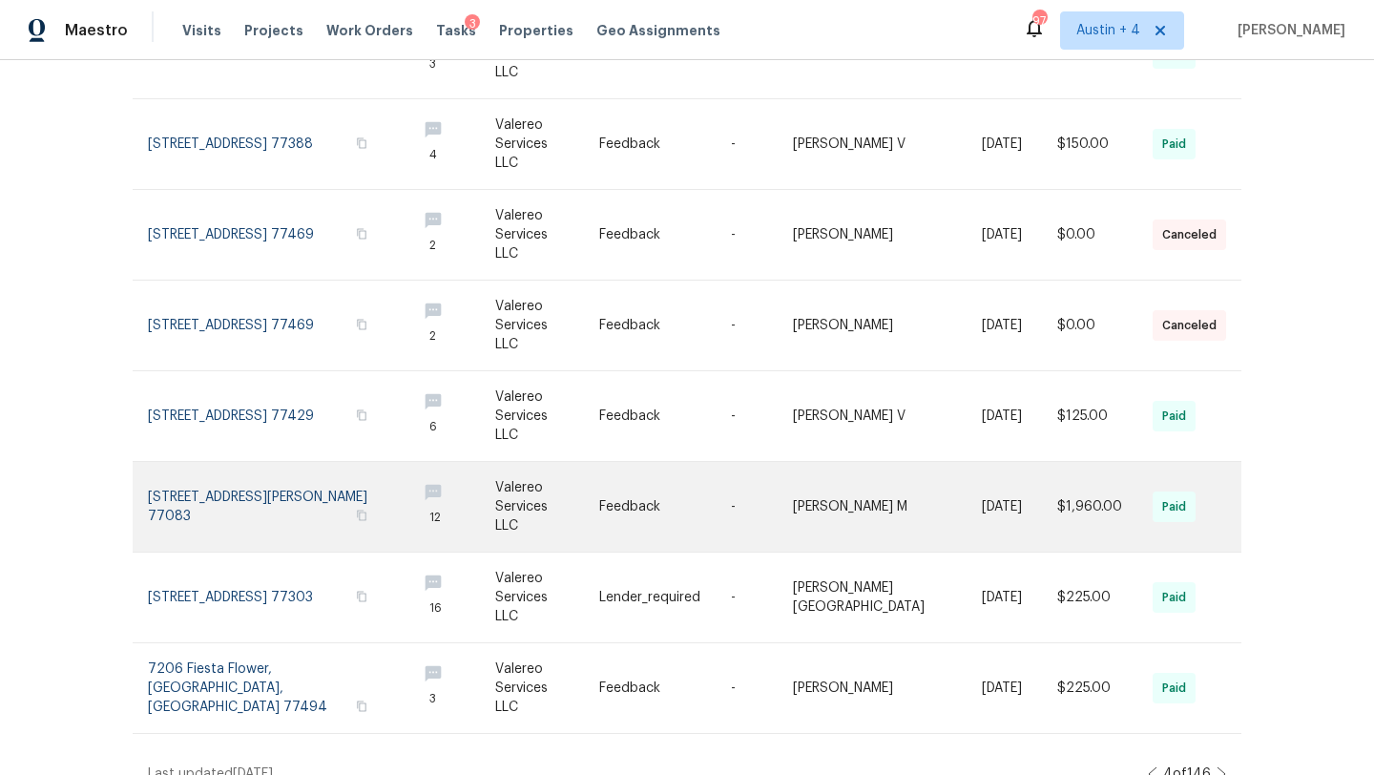
click at [282, 472] on link at bounding box center [274, 507] width 253 height 90
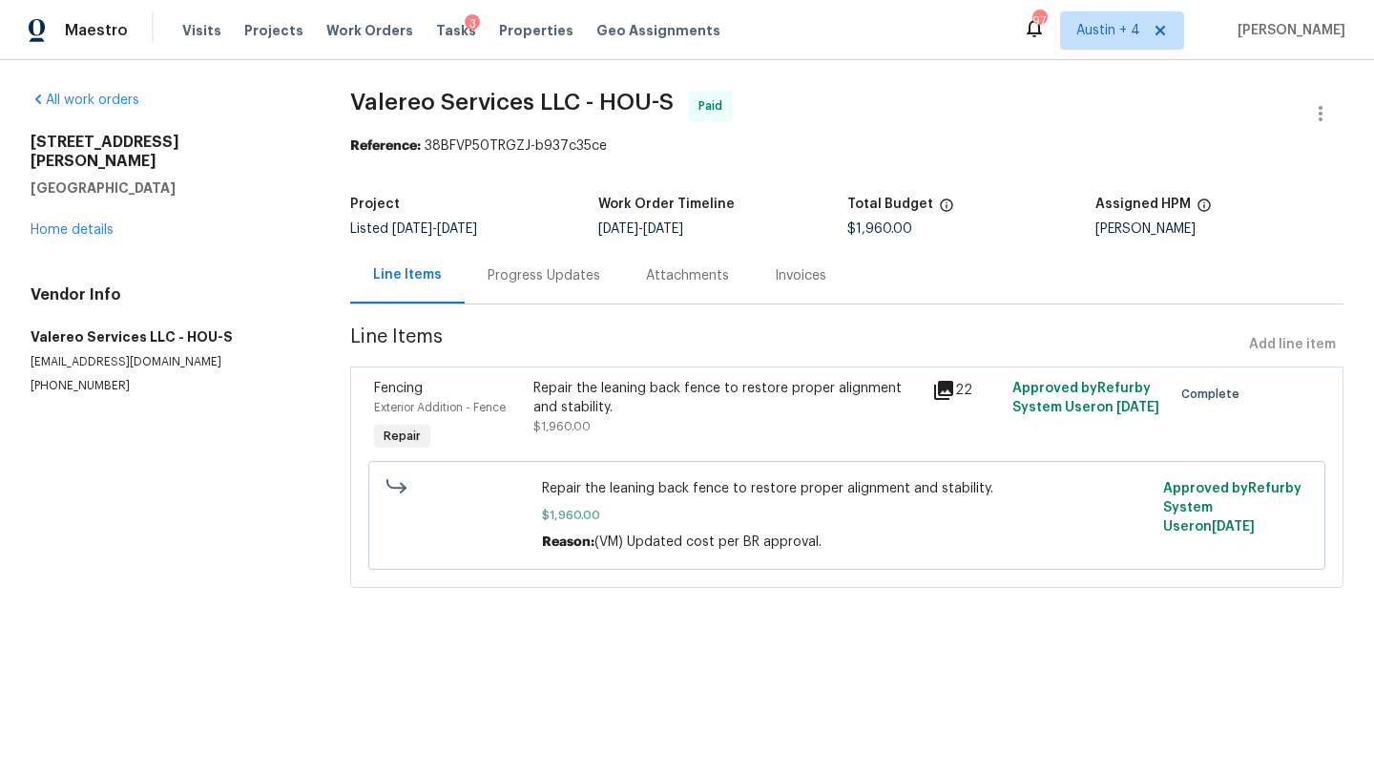
click at [540, 276] on div "Progress Updates" at bounding box center [543, 275] width 113 height 19
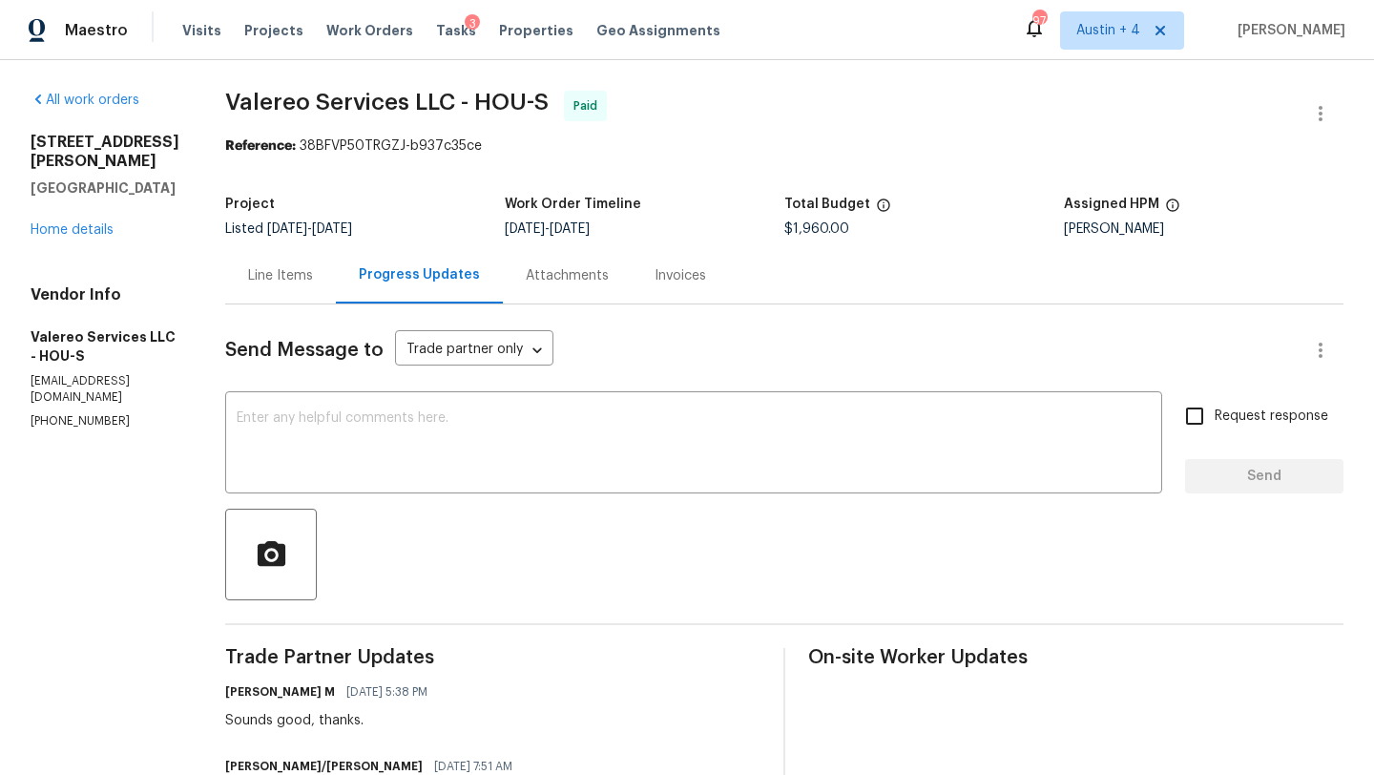
click at [244, 265] on div "Line Items" at bounding box center [280, 275] width 111 height 56
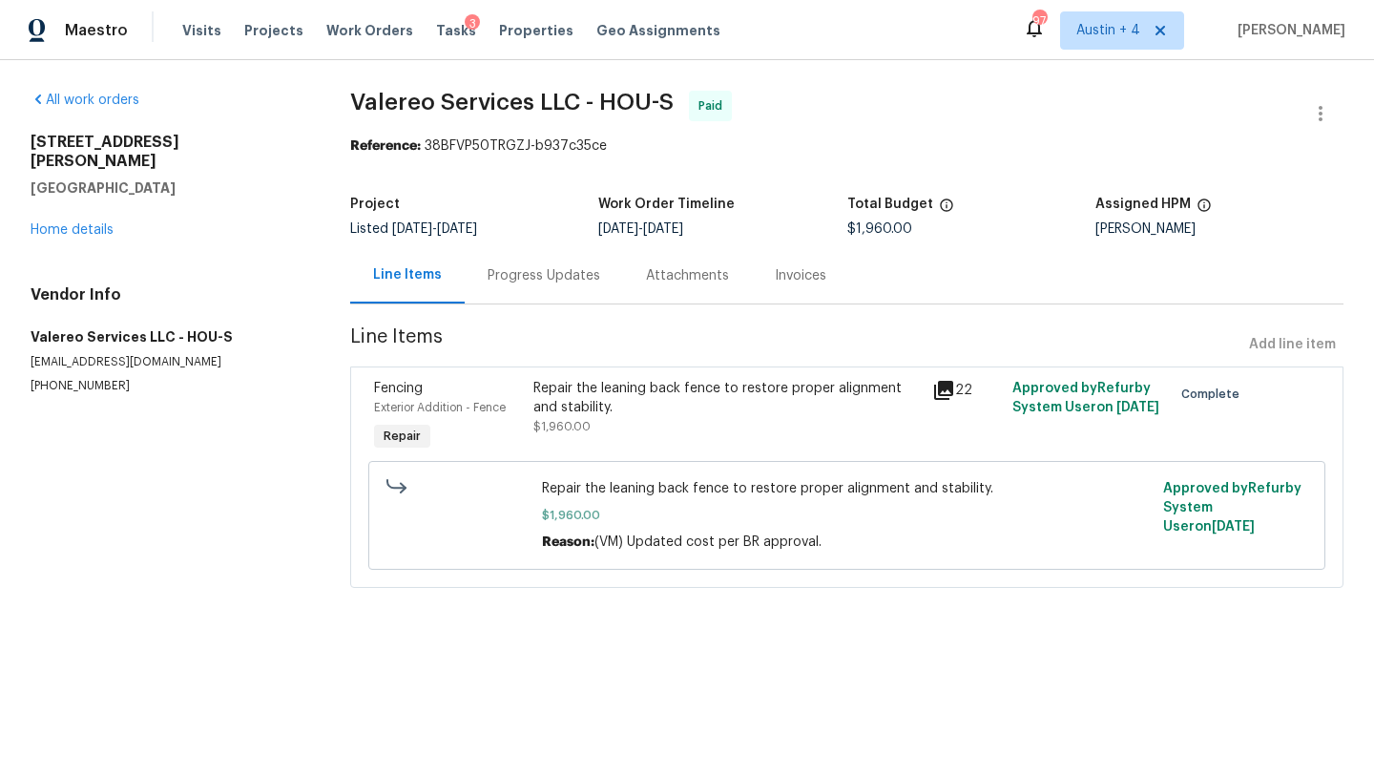
click at [942, 391] on icon at bounding box center [943, 390] width 23 height 23
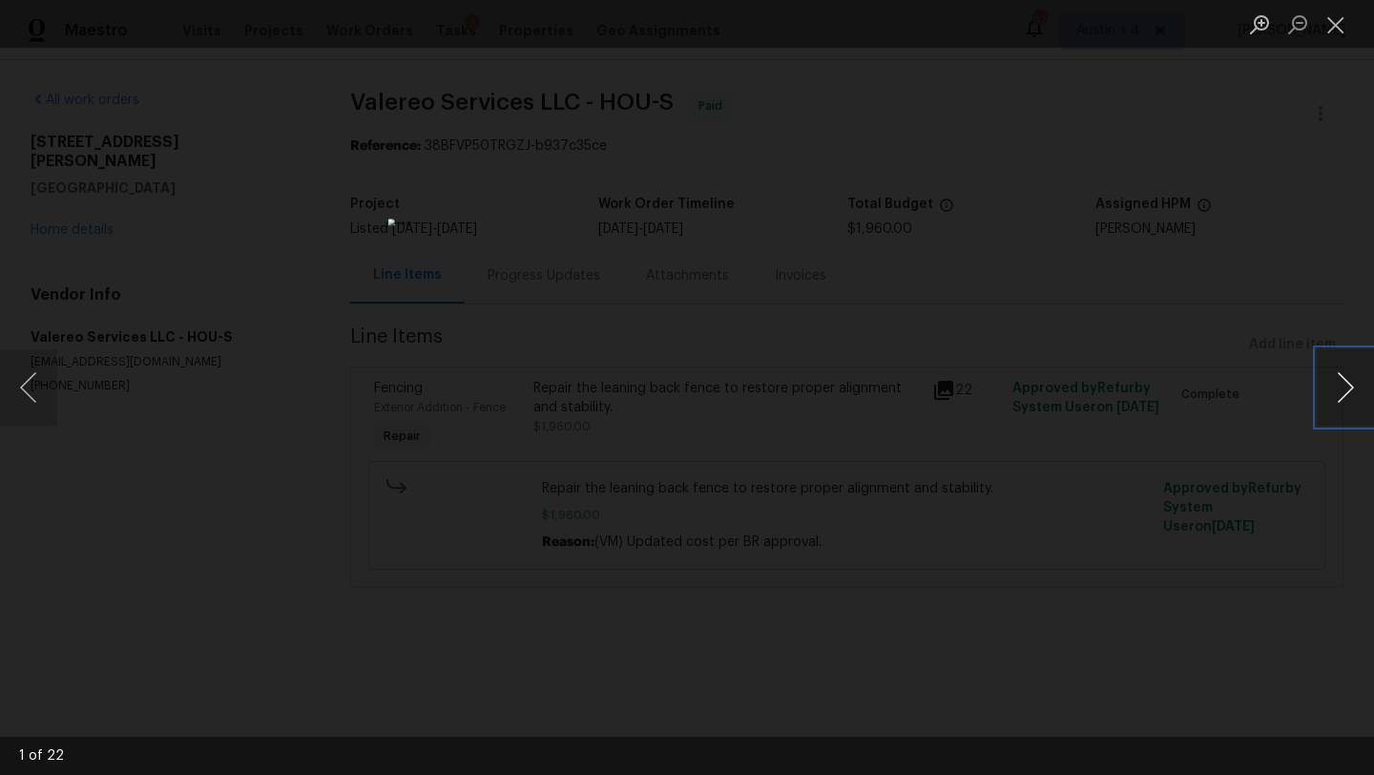
click at [1344, 387] on button "Next image" at bounding box center [1344, 387] width 57 height 76
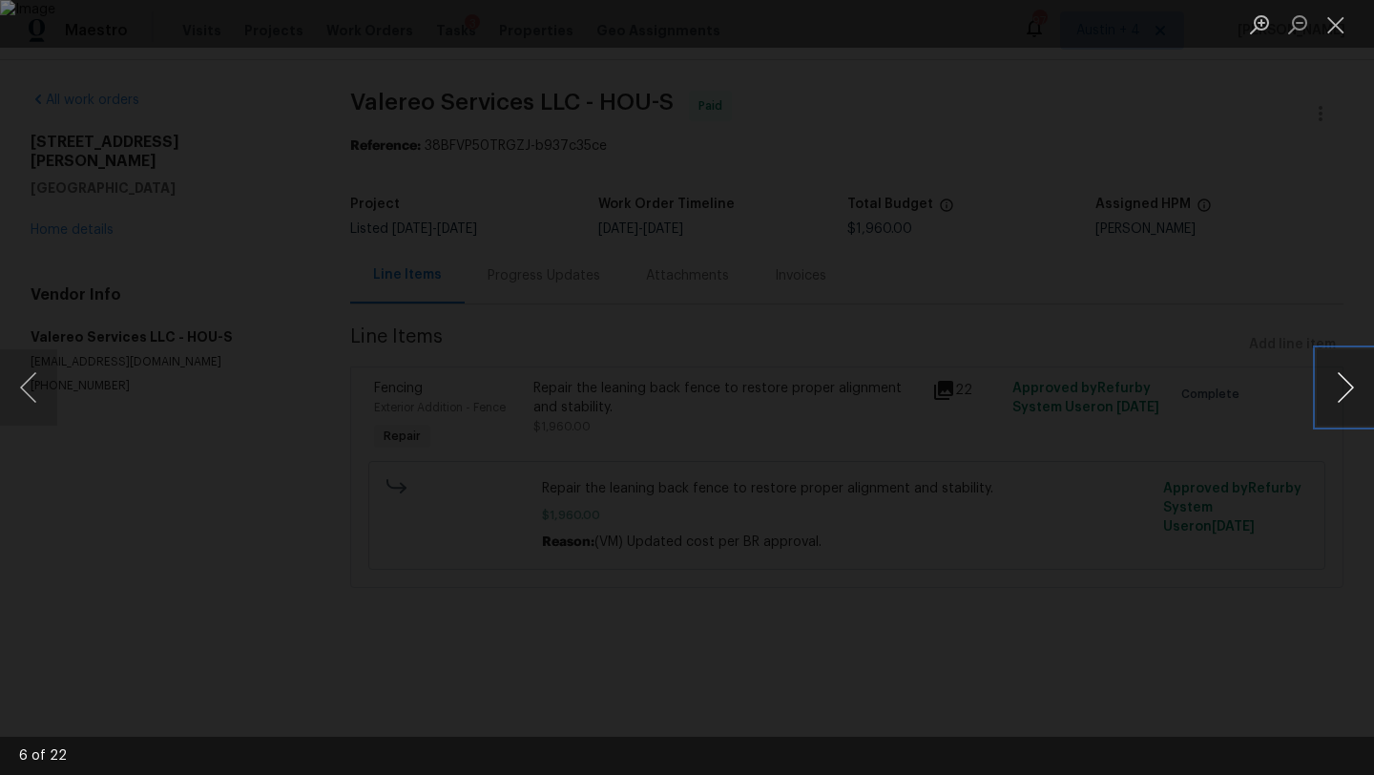
click at [1344, 387] on button "Next image" at bounding box center [1344, 387] width 57 height 76
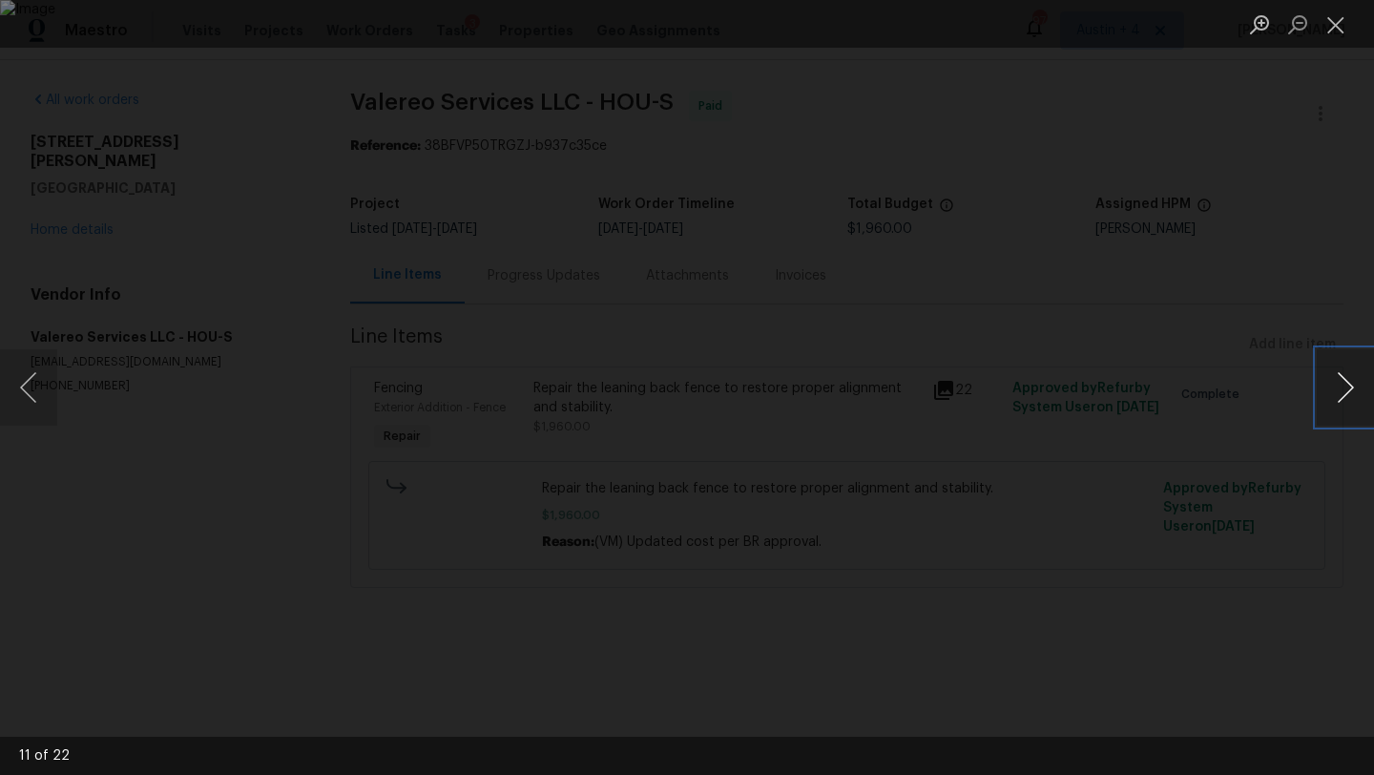
click at [1344, 387] on button "Next image" at bounding box center [1344, 387] width 57 height 76
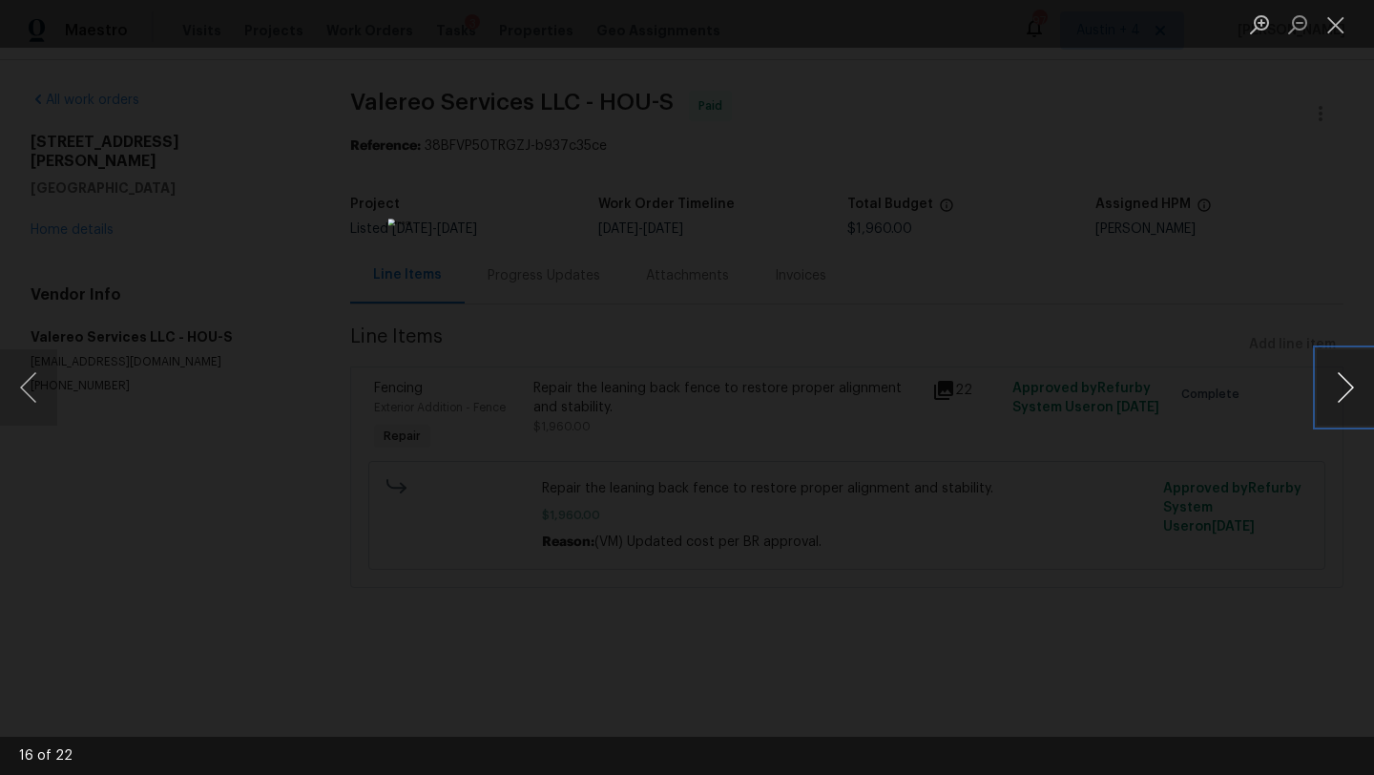
click at [1344, 387] on button "Next image" at bounding box center [1344, 387] width 57 height 76
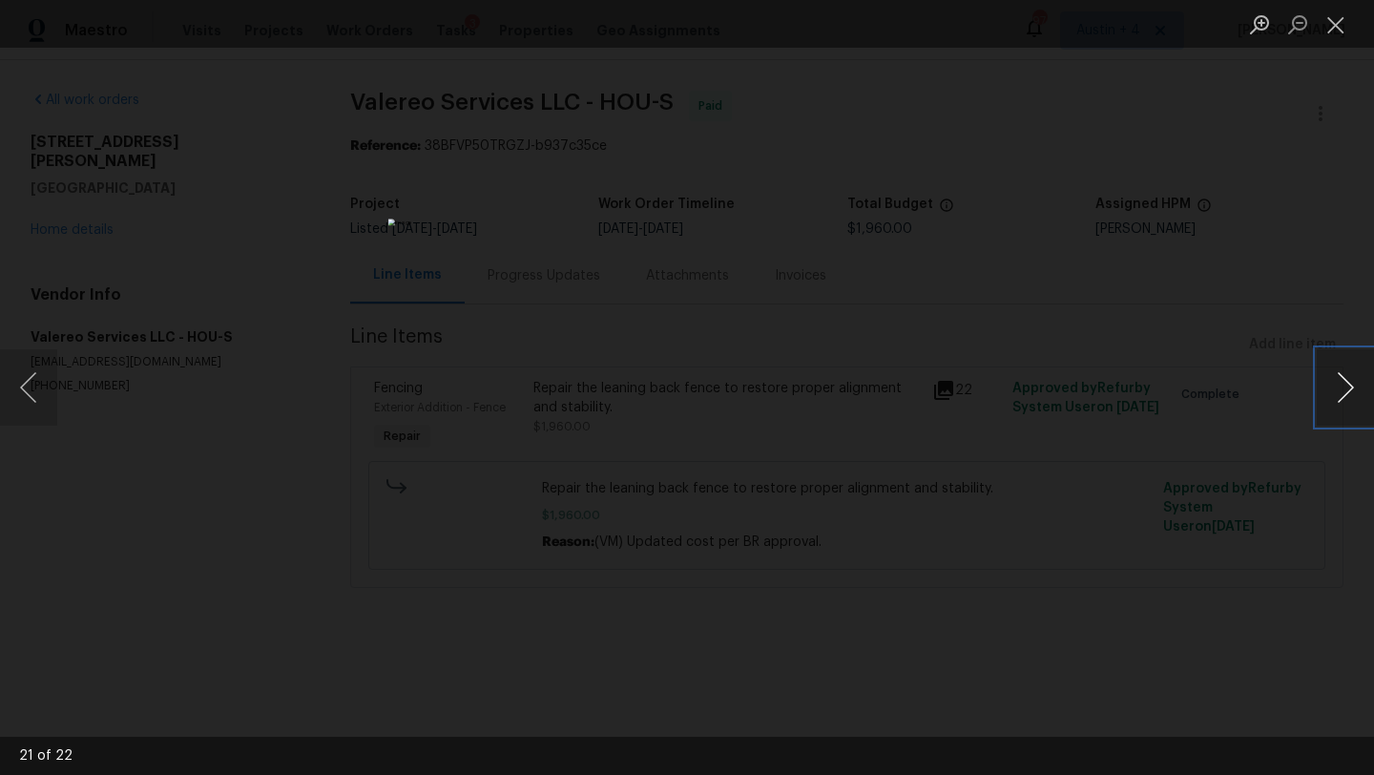
click at [1344, 387] on button "Next image" at bounding box center [1344, 387] width 57 height 76
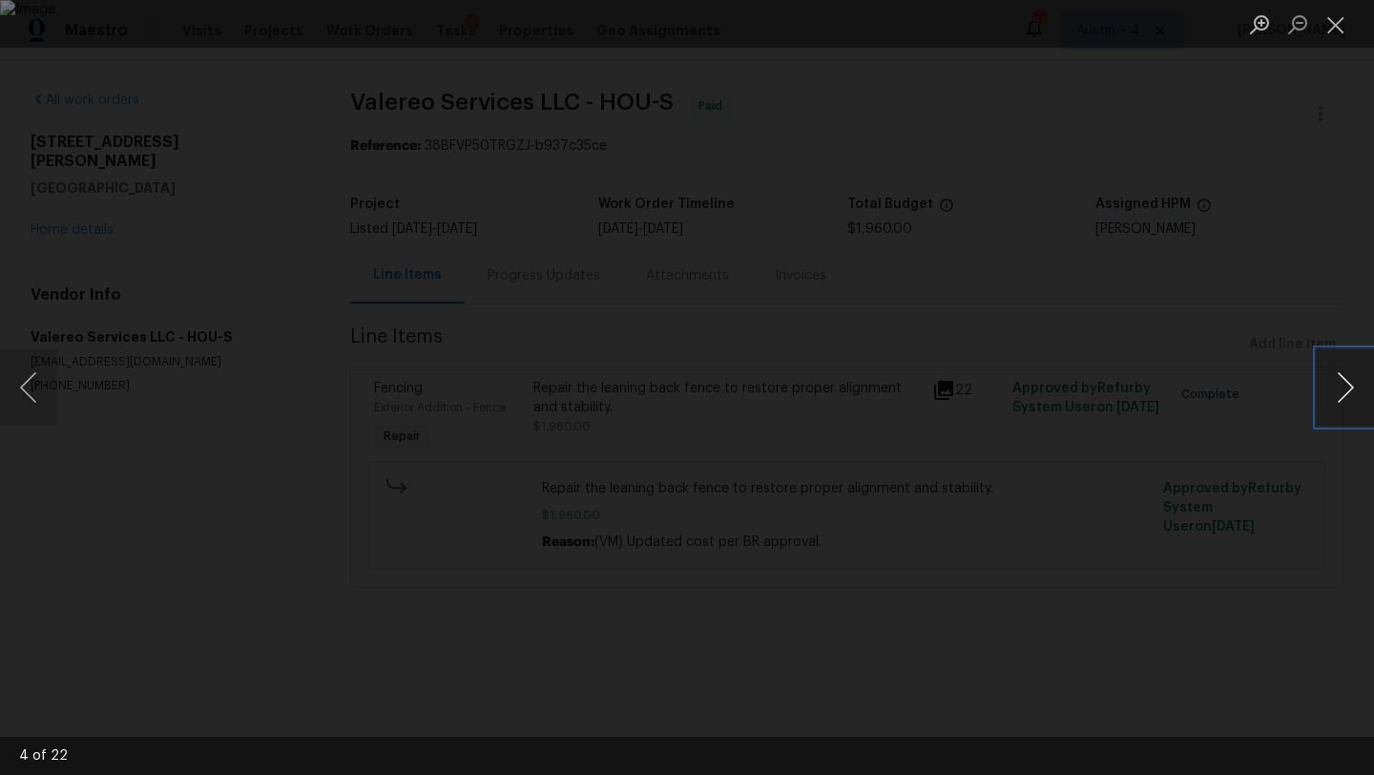
click at [1344, 387] on button "Next image" at bounding box center [1344, 387] width 57 height 76
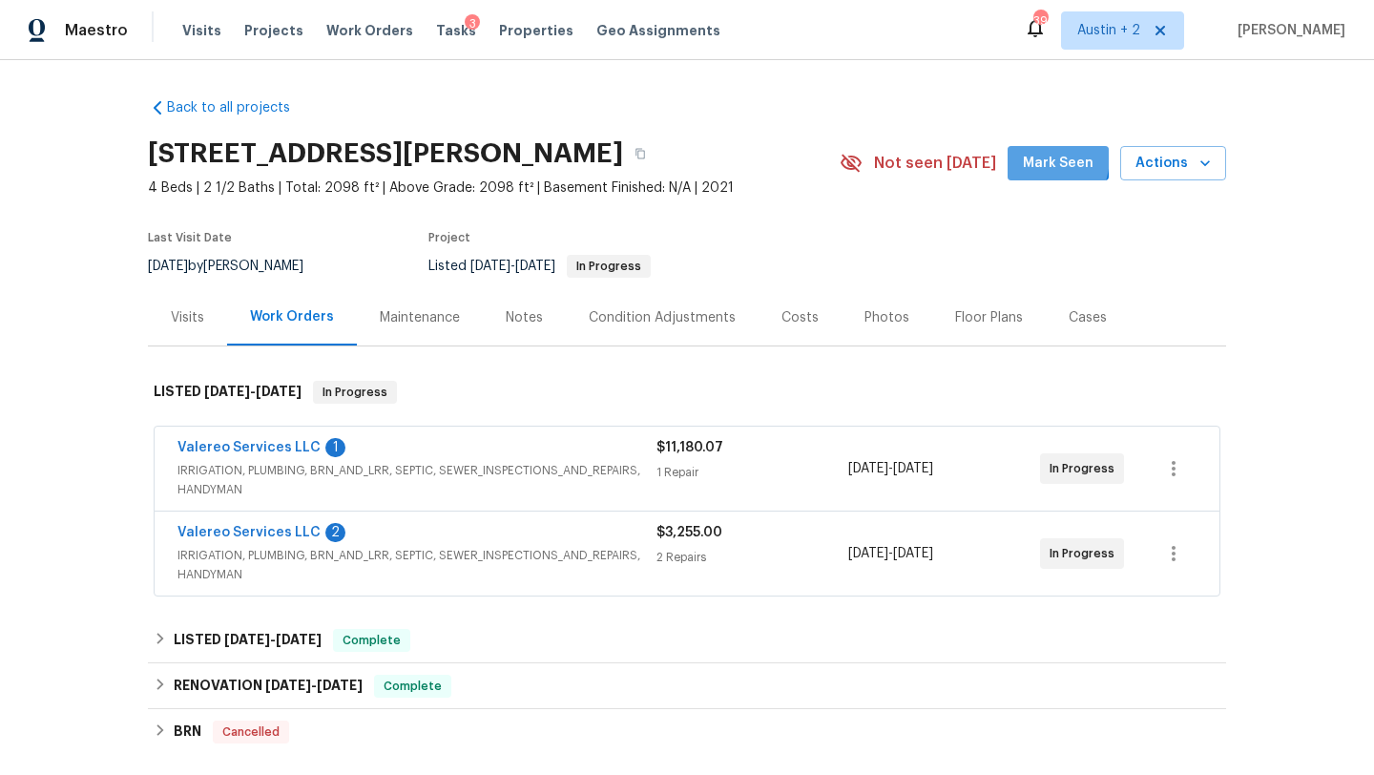
click at [1038, 156] on span "Mark Seen" at bounding box center [1058, 164] width 71 height 24
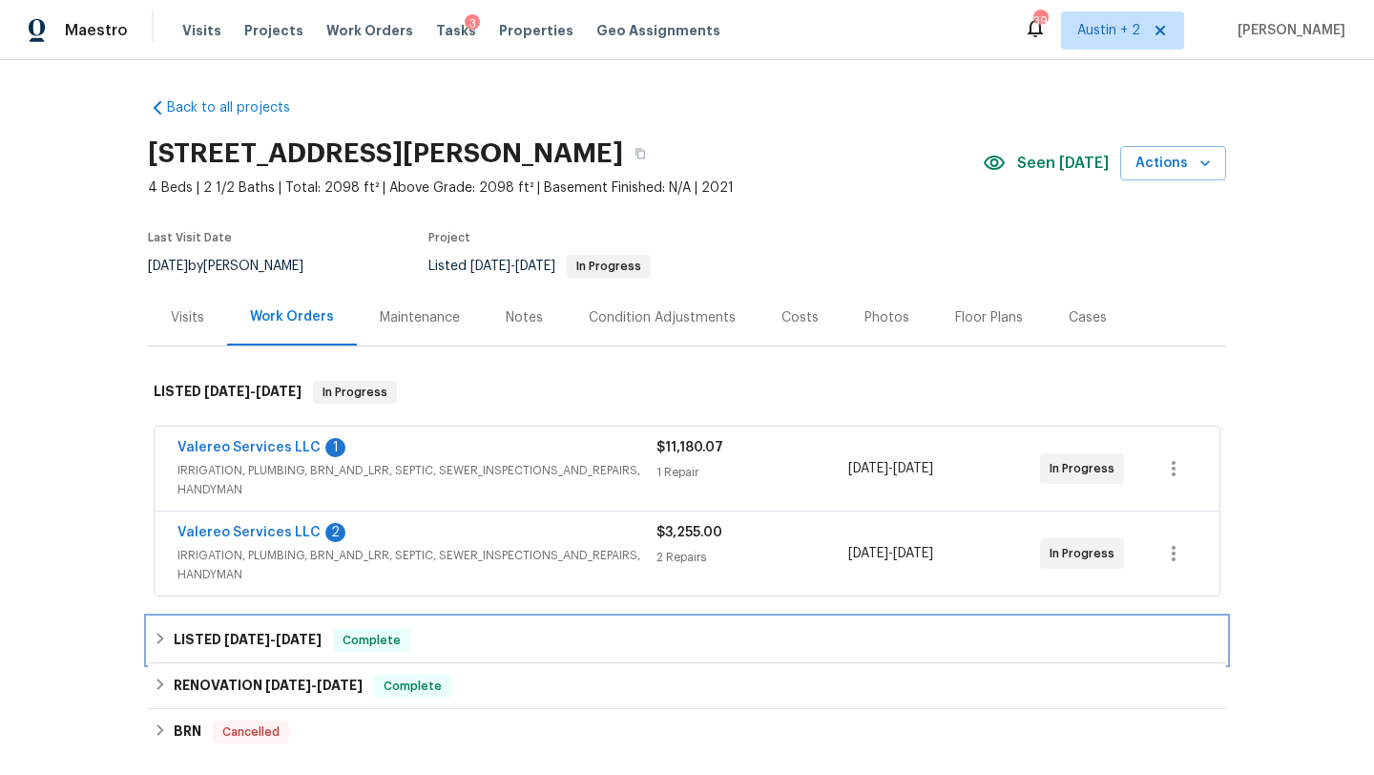
click at [510, 627] on div "LISTED [DATE] - [DATE] Complete" at bounding box center [687, 640] width 1078 height 46
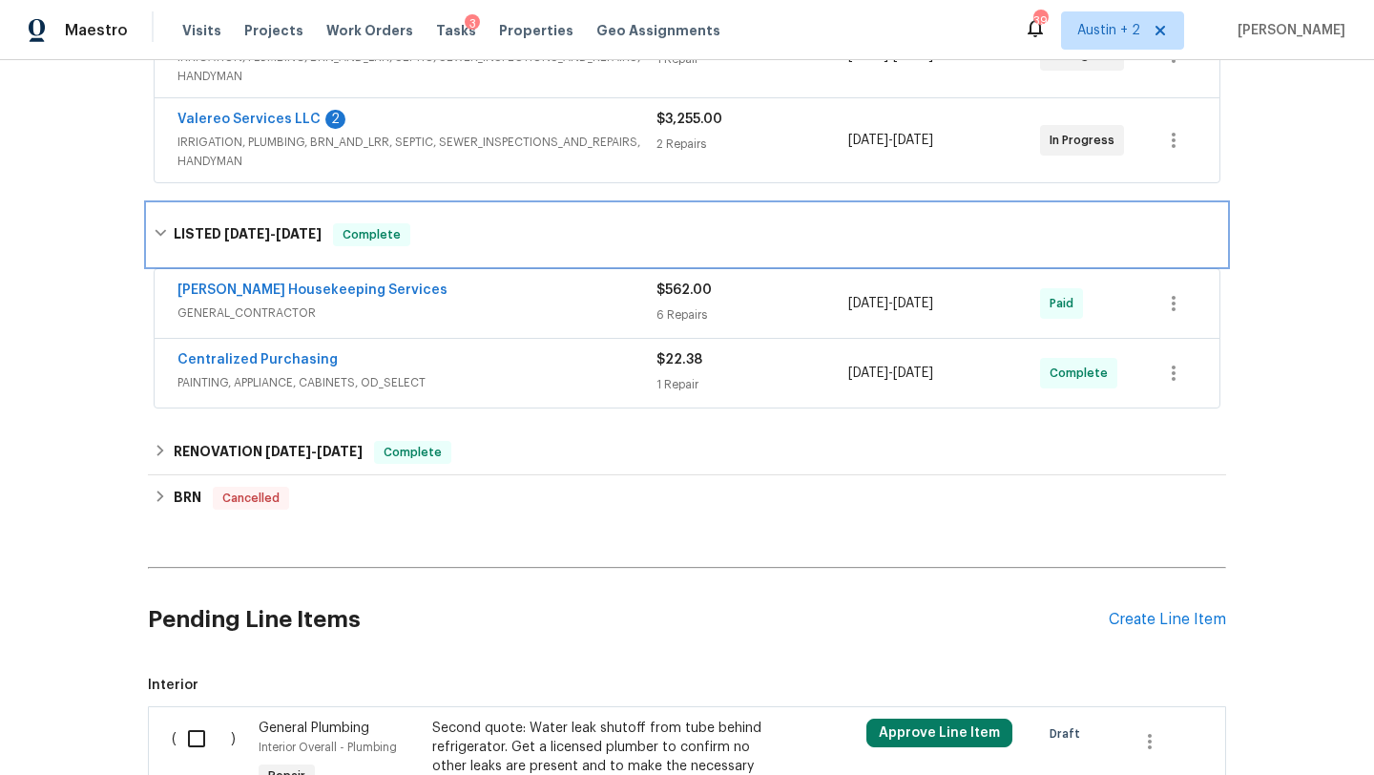
scroll to position [416, 0]
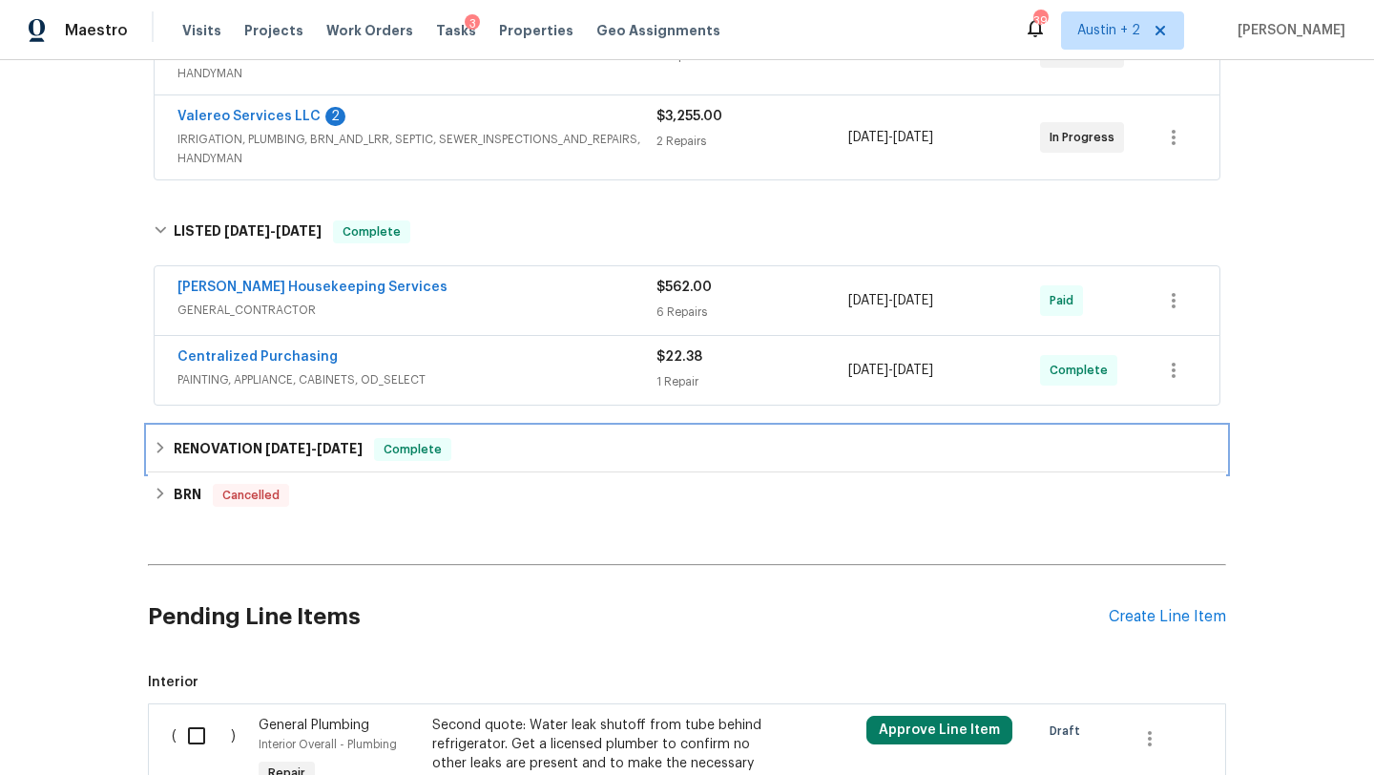
click at [555, 446] on div "RENOVATION [DATE] - [DATE] Complete" at bounding box center [687, 449] width 1066 height 23
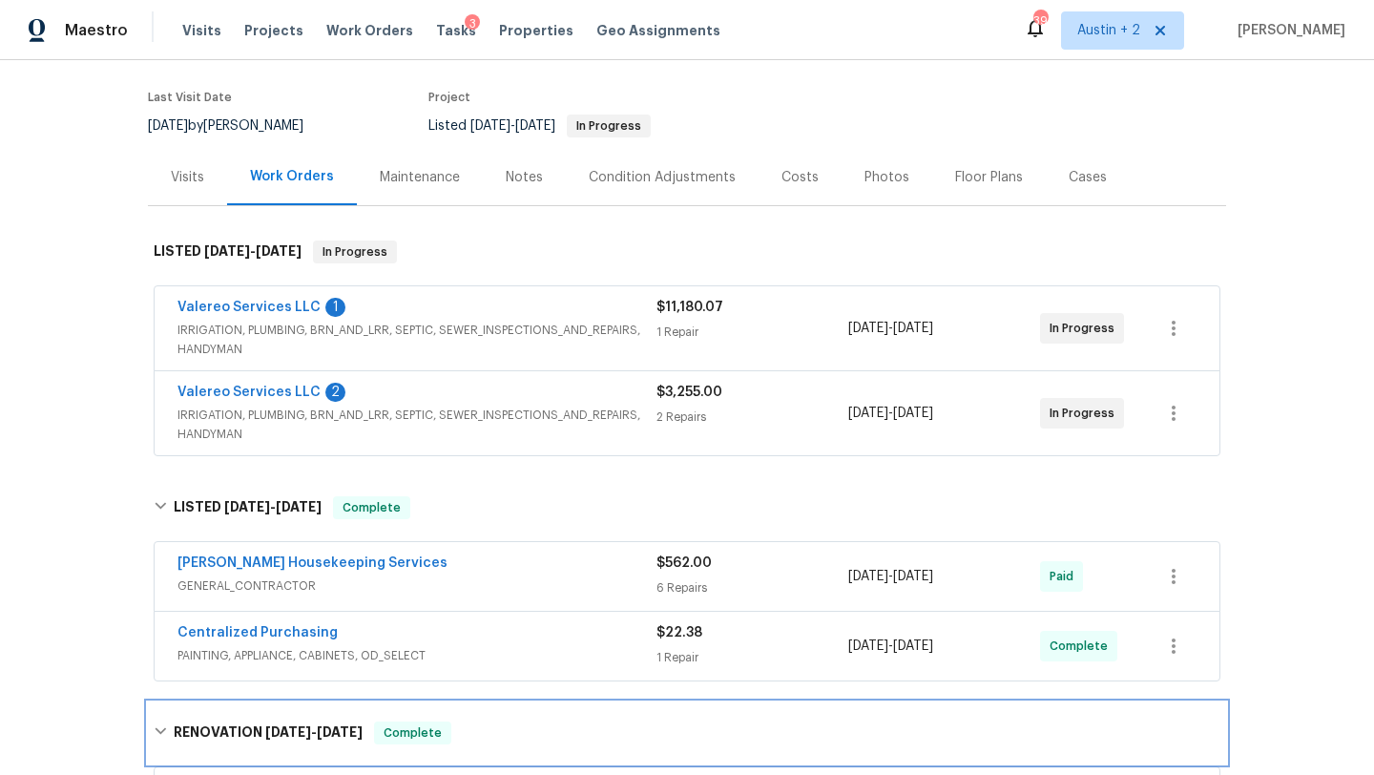
scroll to position [135, 0]
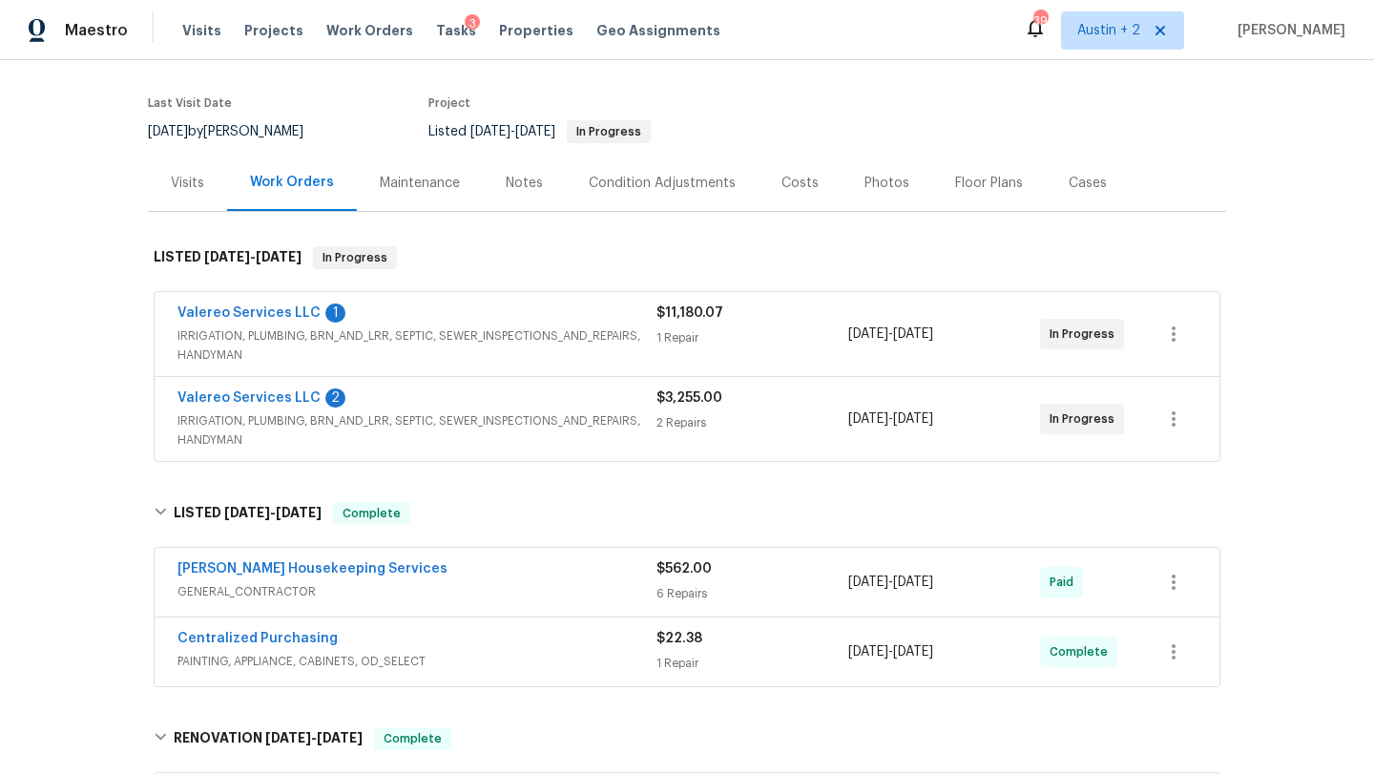
click at [452, 337] on span "IRRIGATION, PLUMBING, BRN_AND_LRR, SEPTIC, SEWER_INSPECTIONS_AND_REPAIRS, HANDY…" at bounding box center [416, 345] width 479 height 38
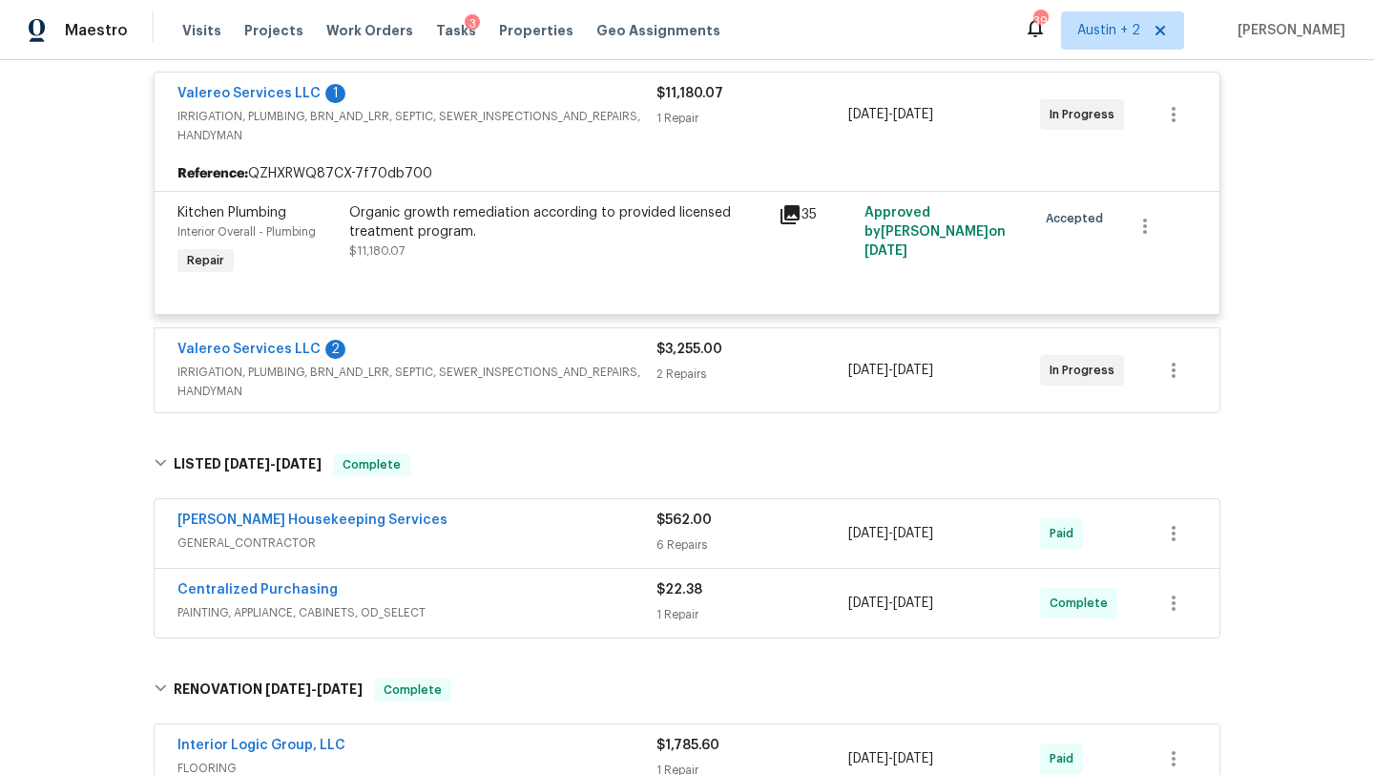
scroll to position [375, 0]
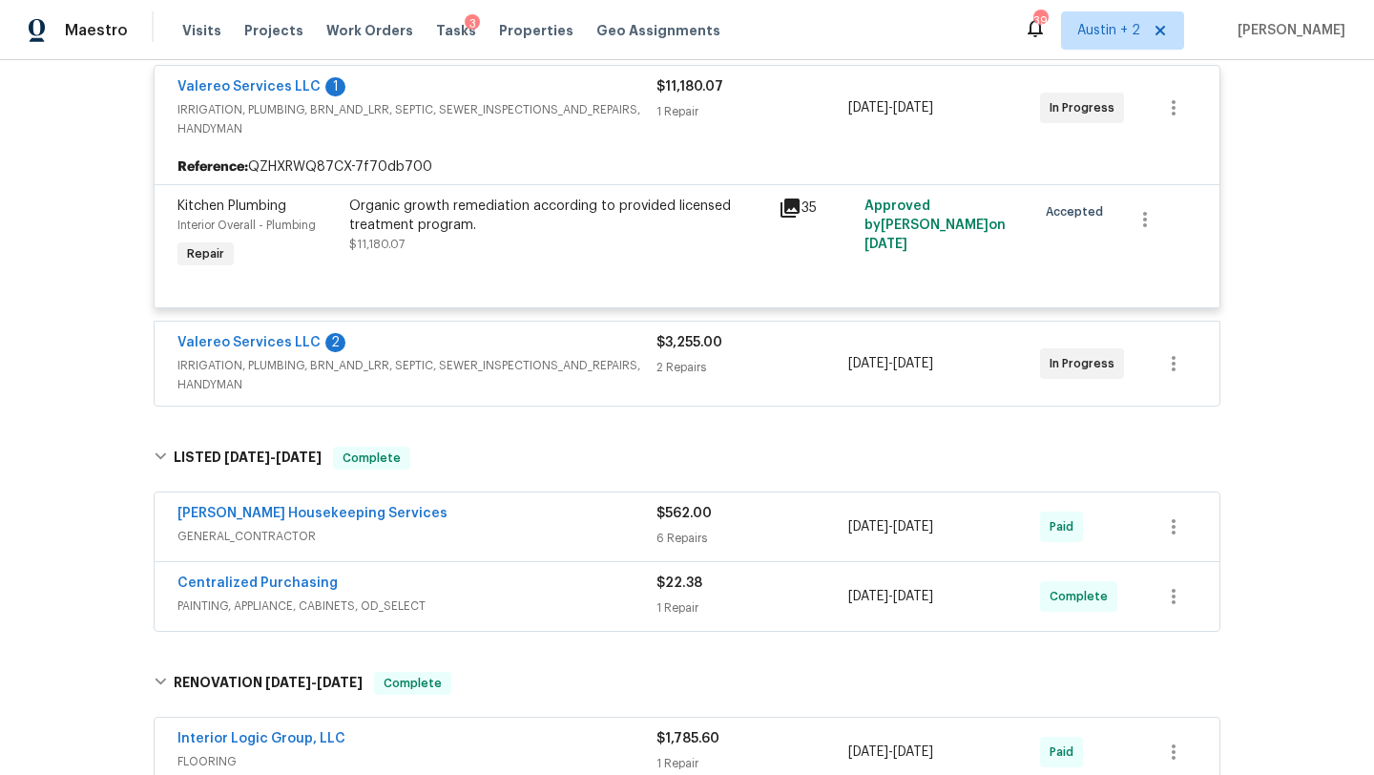
click at [793, 209] on icon at bounding box center [789, 208] width 23 height 23
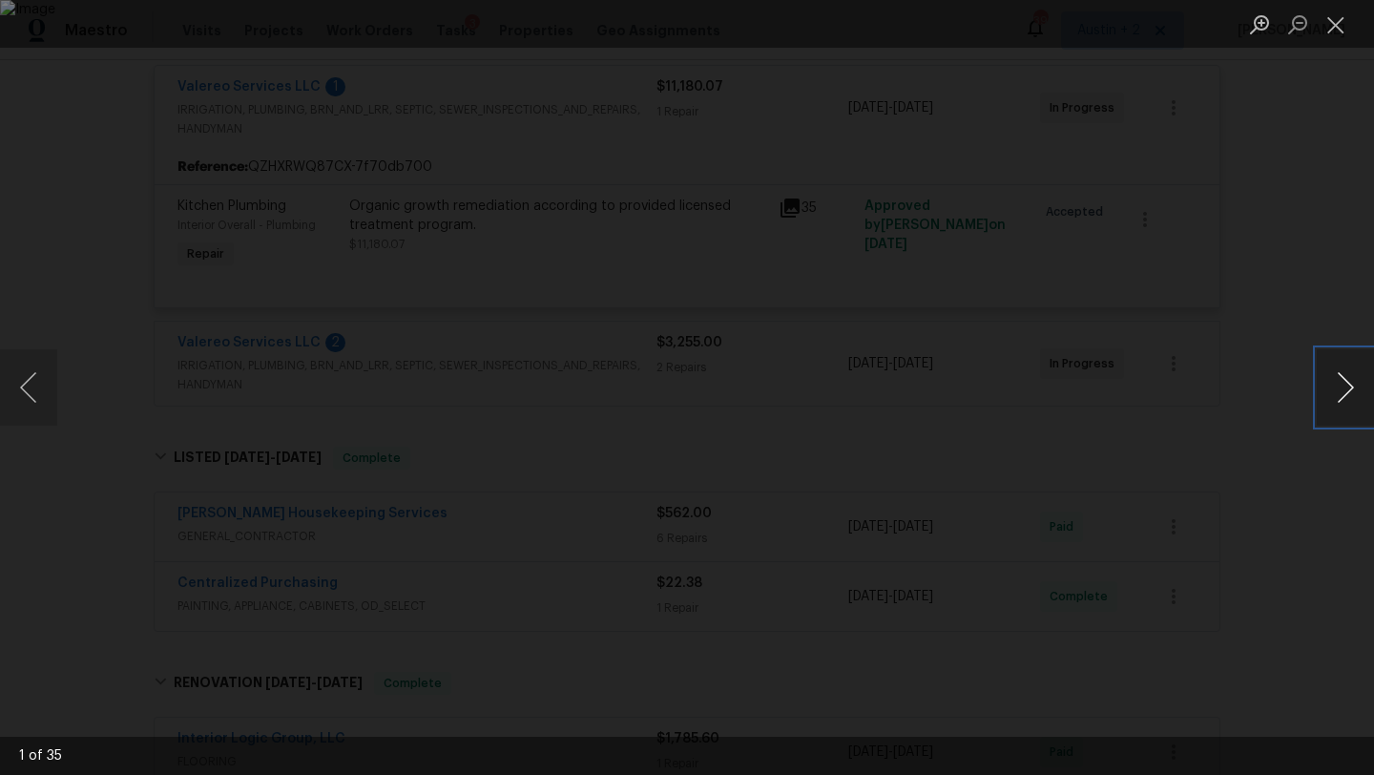
click at [1341, 389] on button "Next image" at bounding box center [1344, 387] width 57 height 76
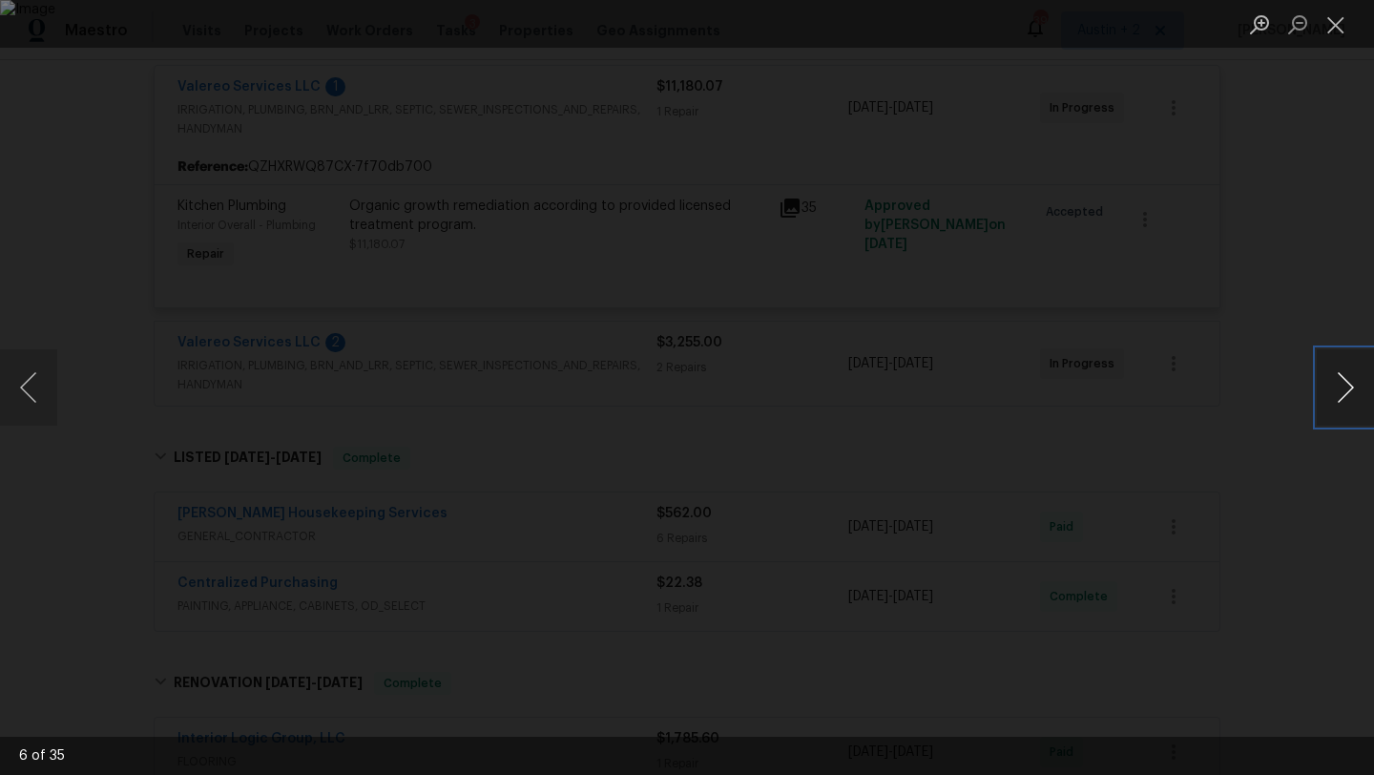
click at [1341, 389] on button "Next image" at bounding box center [1344, 387] width 57 height 76
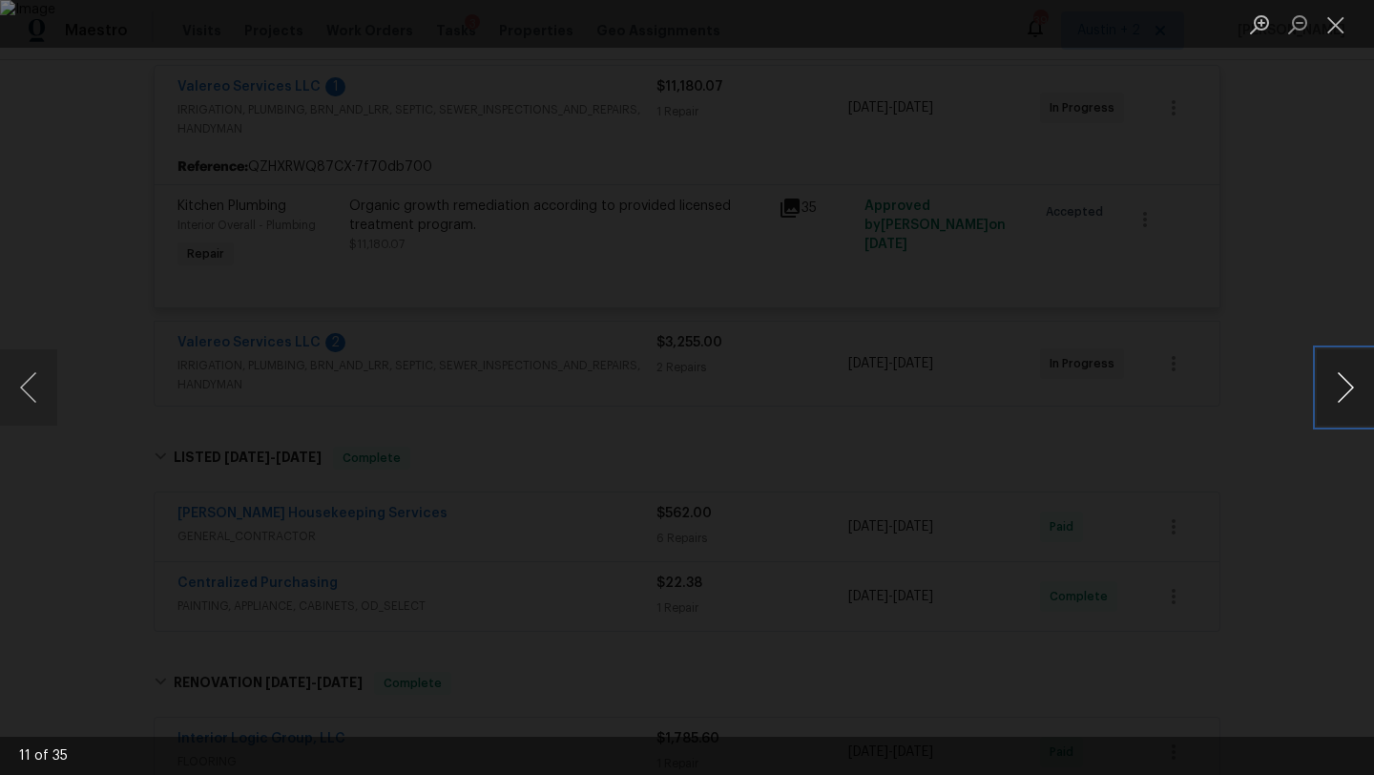
click at [1341, 389] on button "Next image" at bounding box center [1344, 387] width 57 height 76
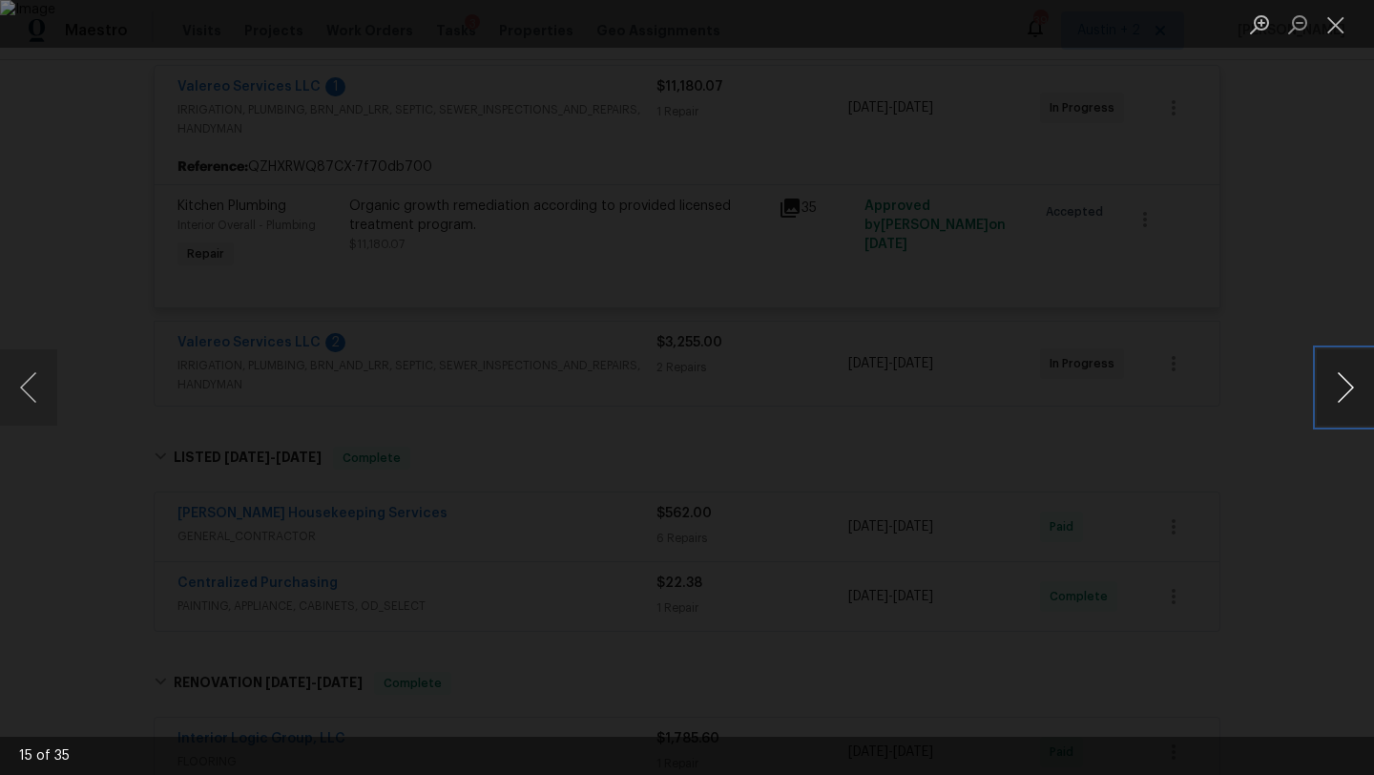
click at [1341, 389] on button "Next image" at bounding box center [1344, 387] width 57 height 76
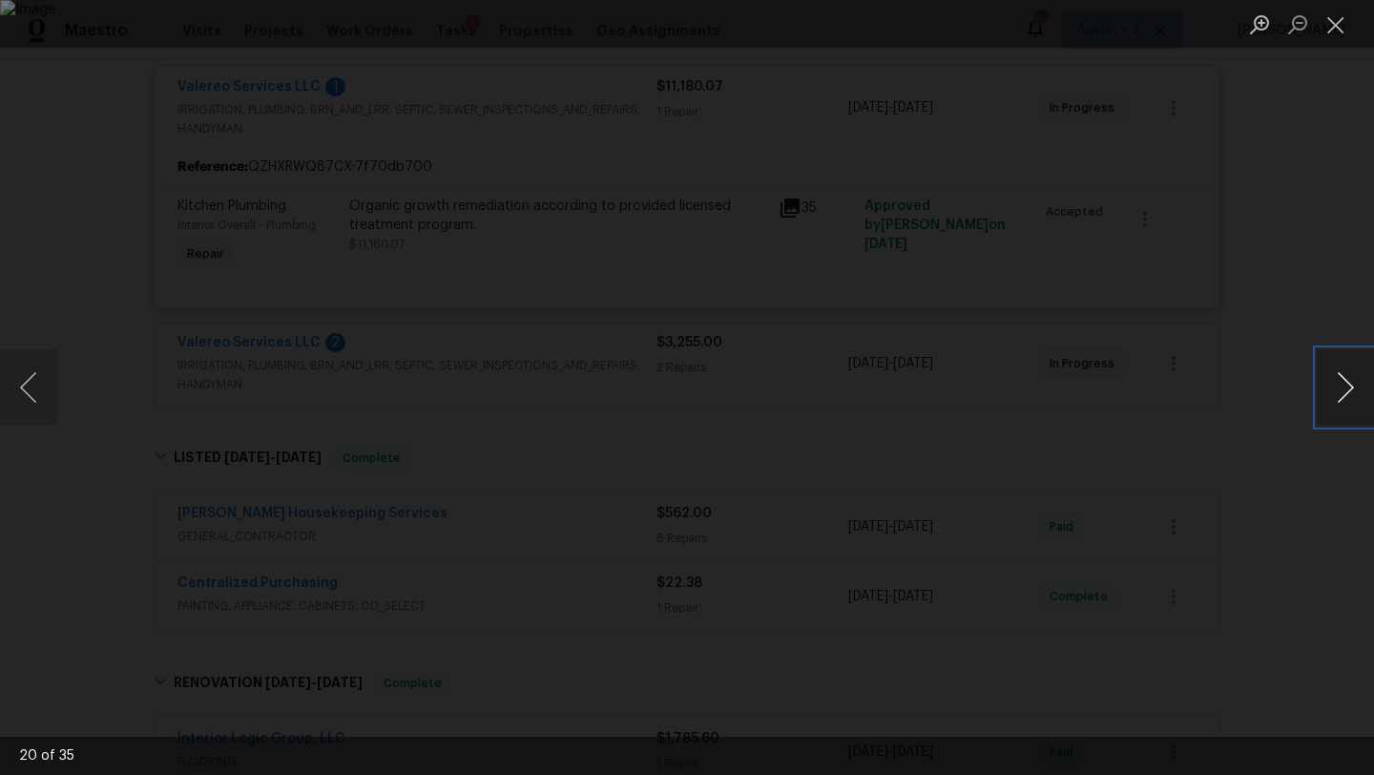
click at [1341, 389] on button "Next image" at bounding box center [1344, 387] width 57 height 76
click at [1334, 28] on button "Close lightbox" at bounding box center [1335, 24] width 38 height 33
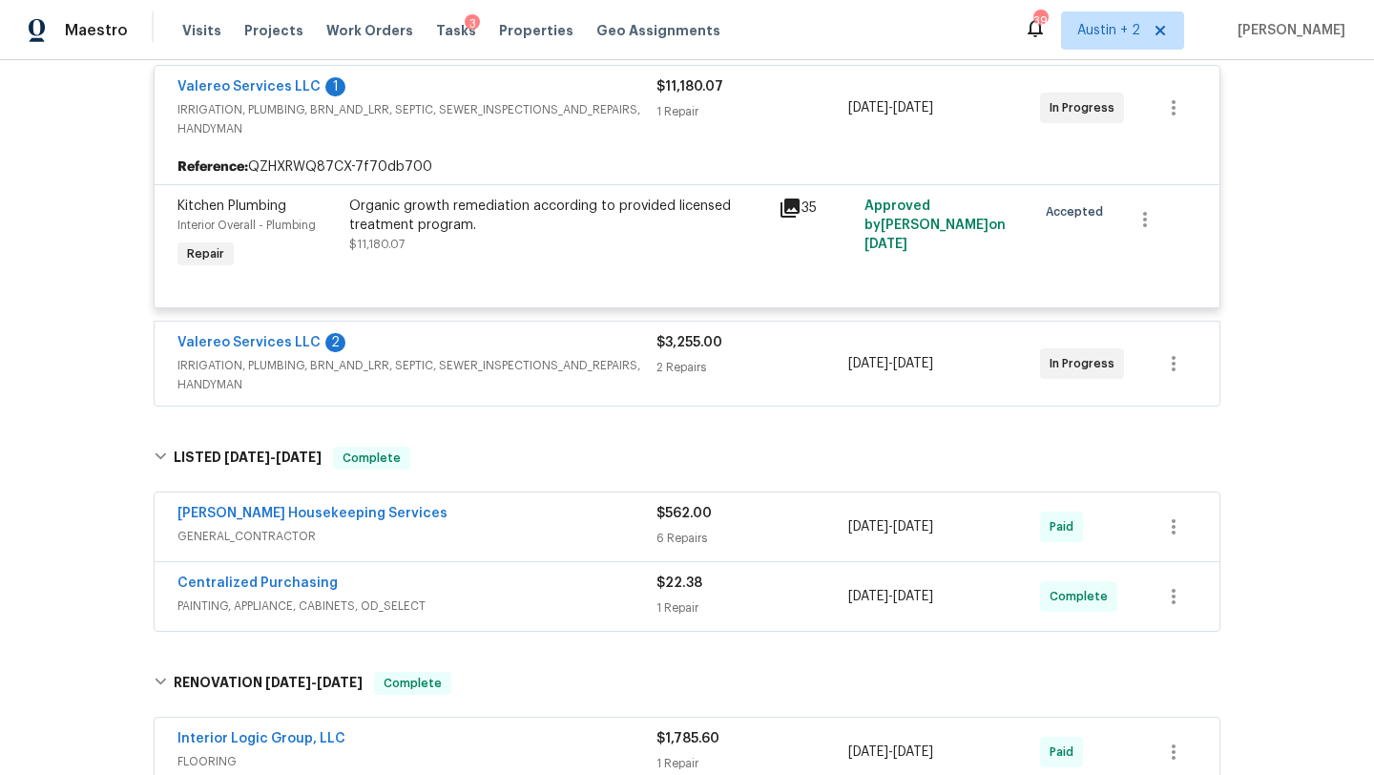
click at [538, 361] on span "IRRIGATION, PLUMBING, BRN_AND_LRR, SEPTIC, SEWER_INSPECTIONS_AND_REPAIRS, HANDY…" at bounding box center [416, 375] width 479 height 38
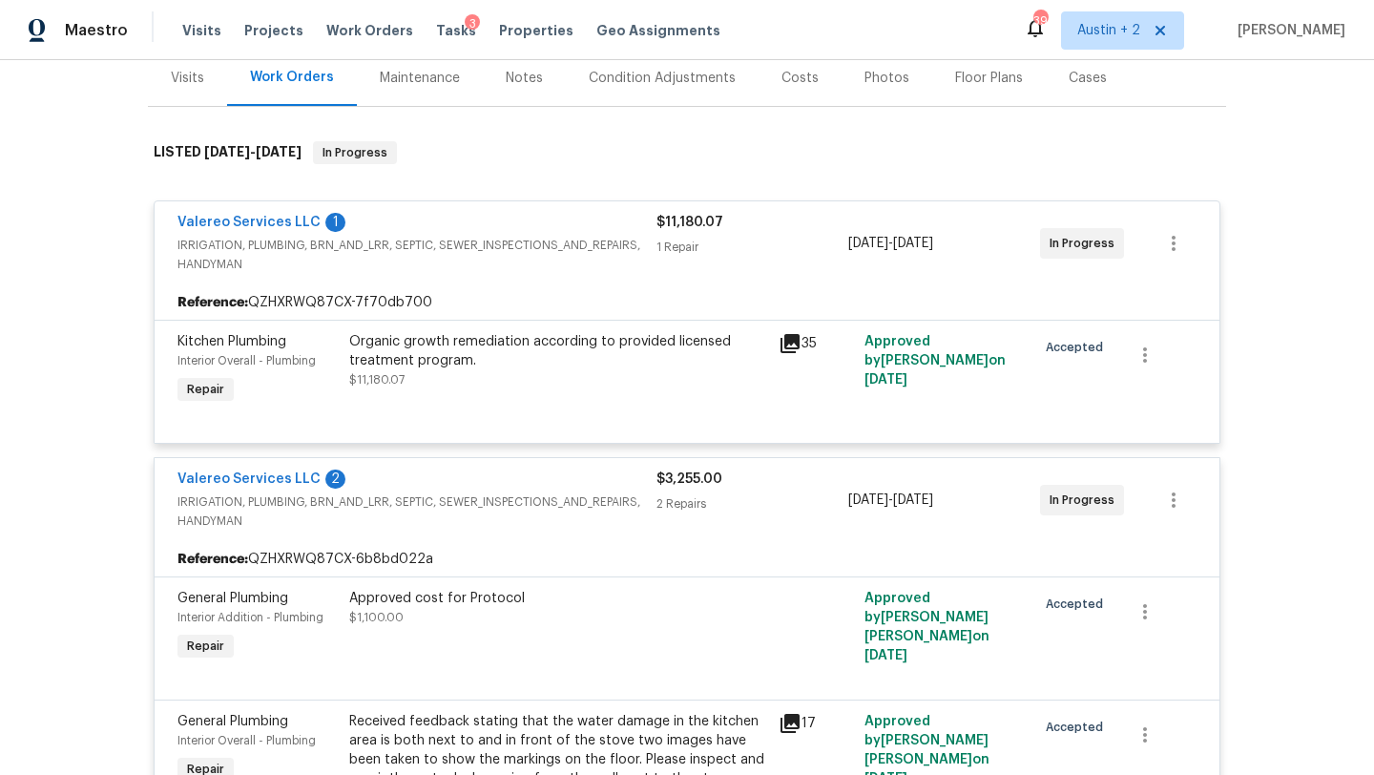
scroll to position [0, 0]
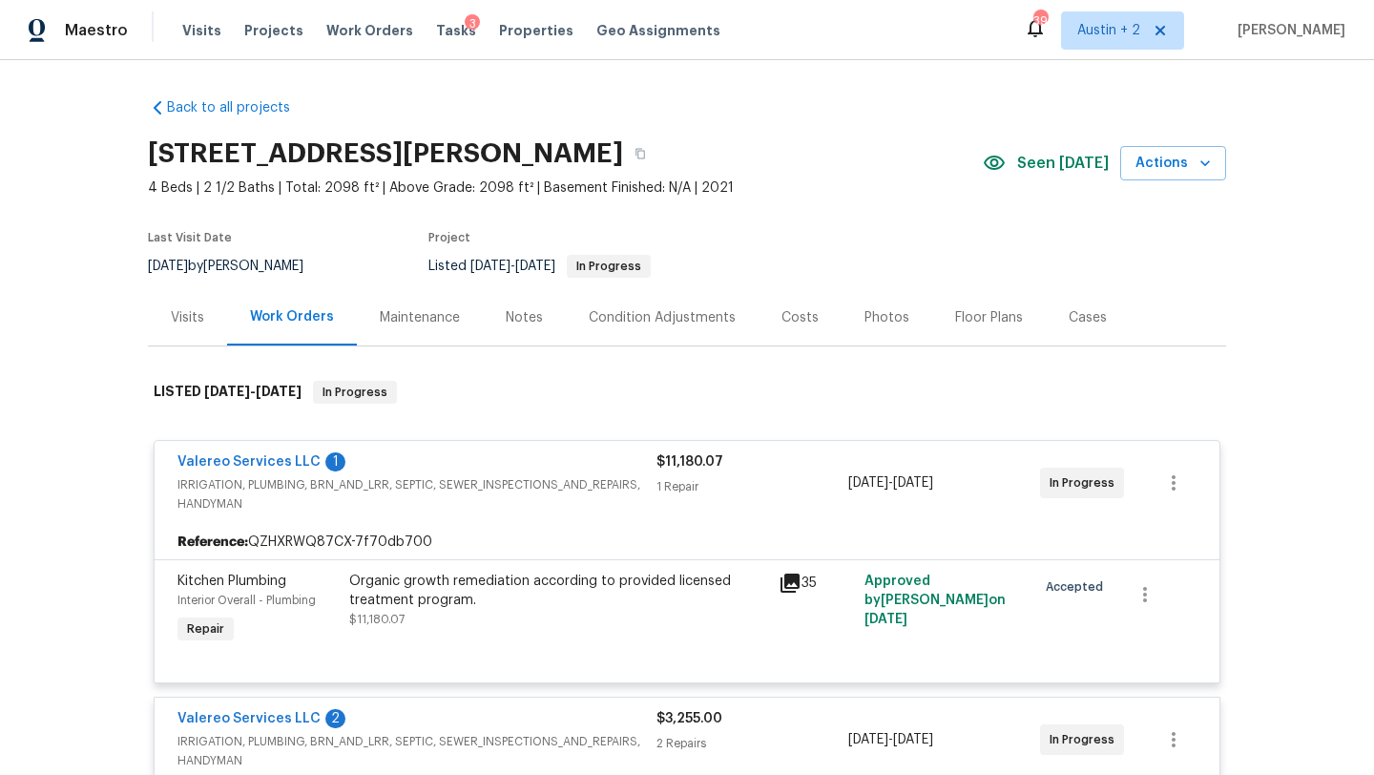
click at [527, 322] on div "Notes" at bounding box center [524, 317] width 37 height 19
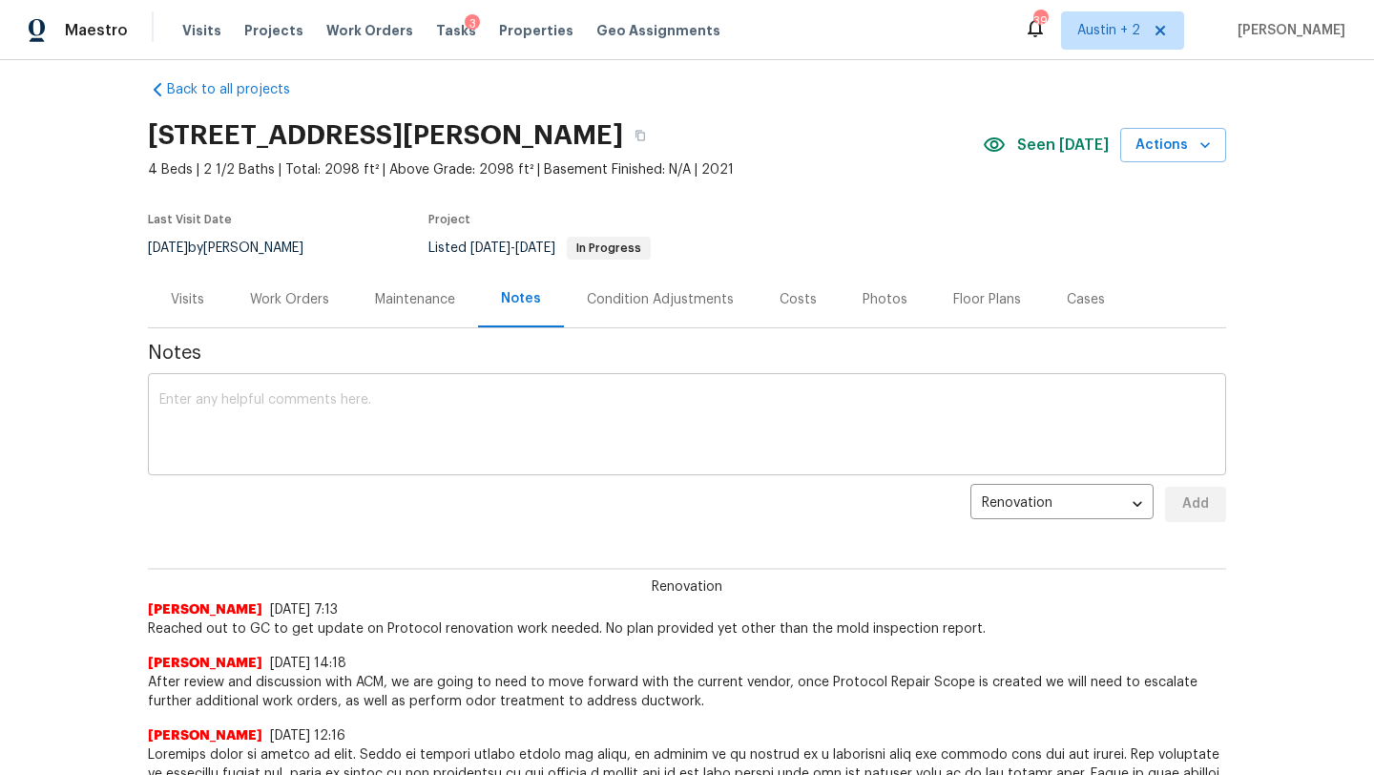
scroll to position [15, 0]
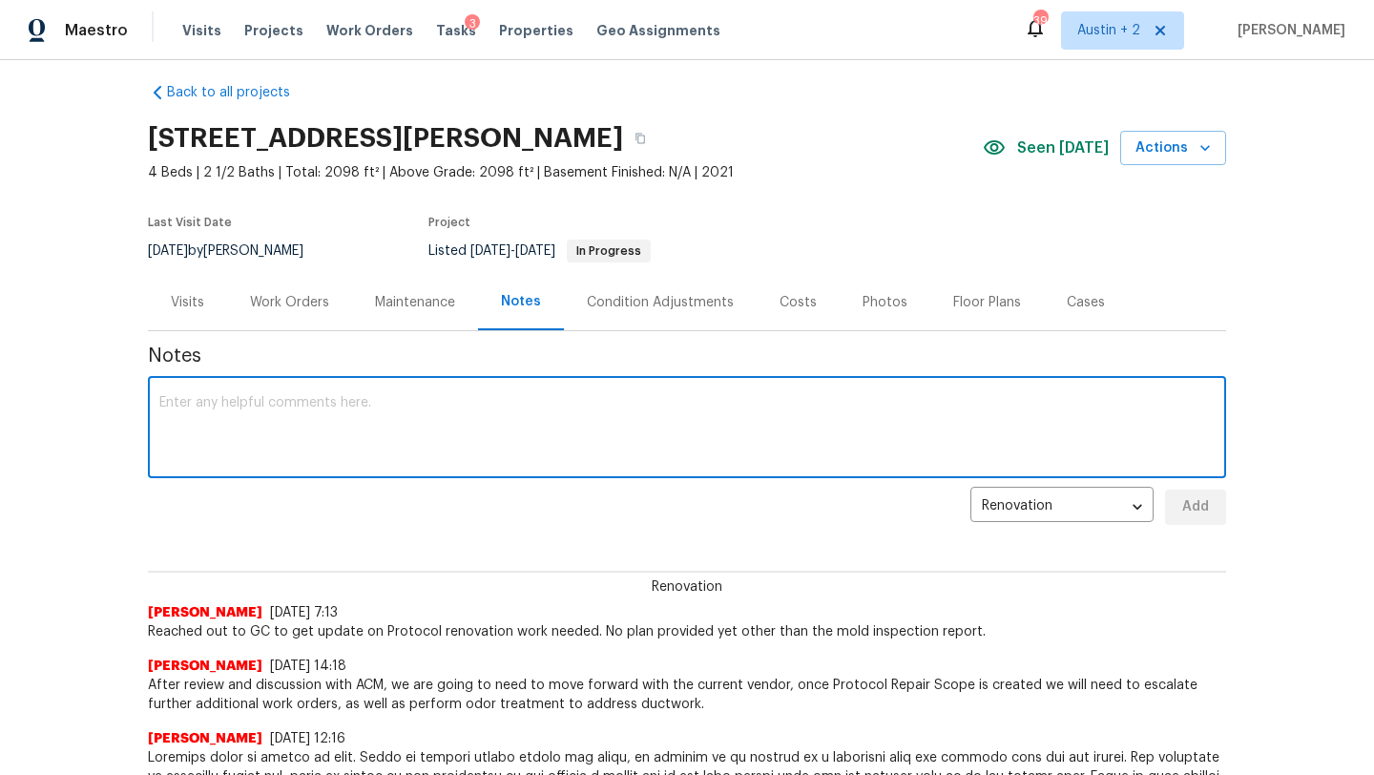
click at [539, 417] on textarea at bounding box center [686, 429] width 1055 height 67
type textarea "R"
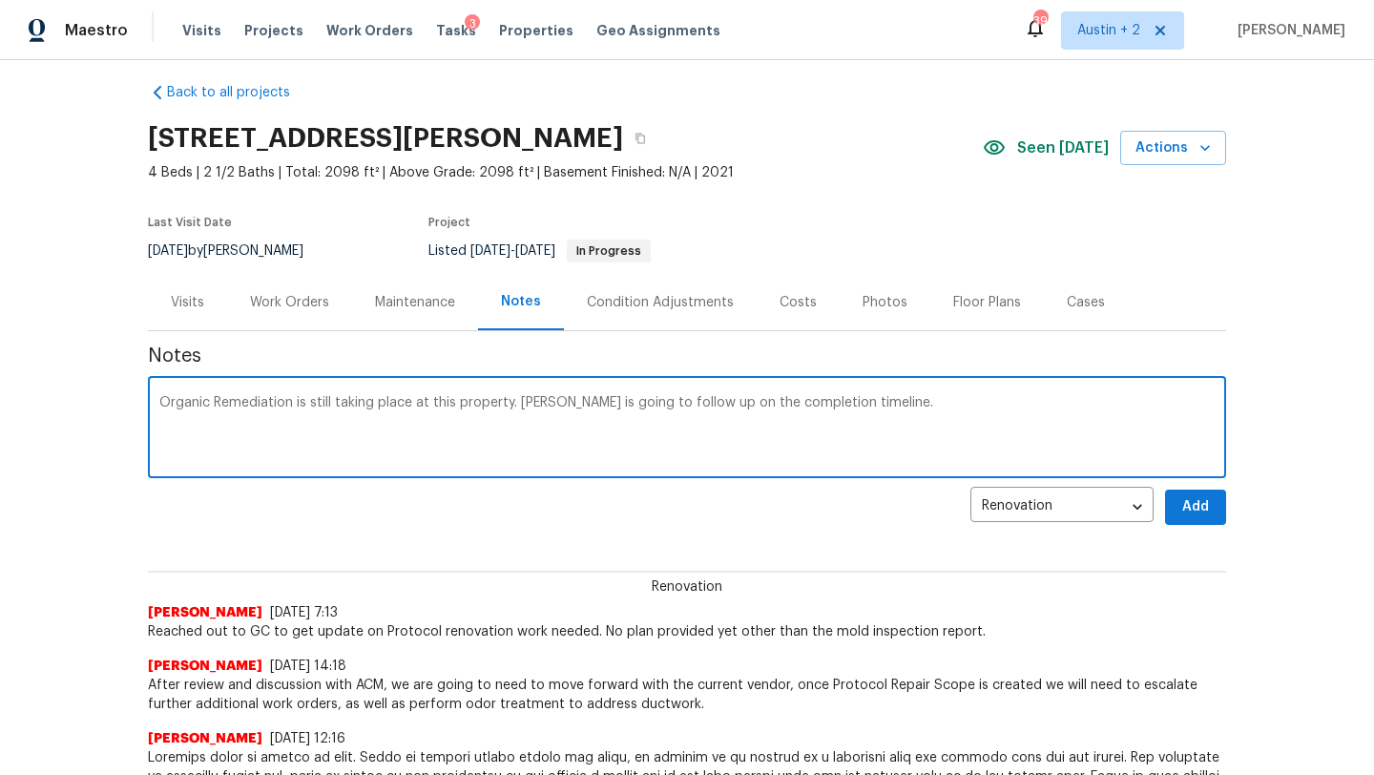
type textarea "Organic Remediation is still taking place at this property. [PERSON_NAME] is go…"
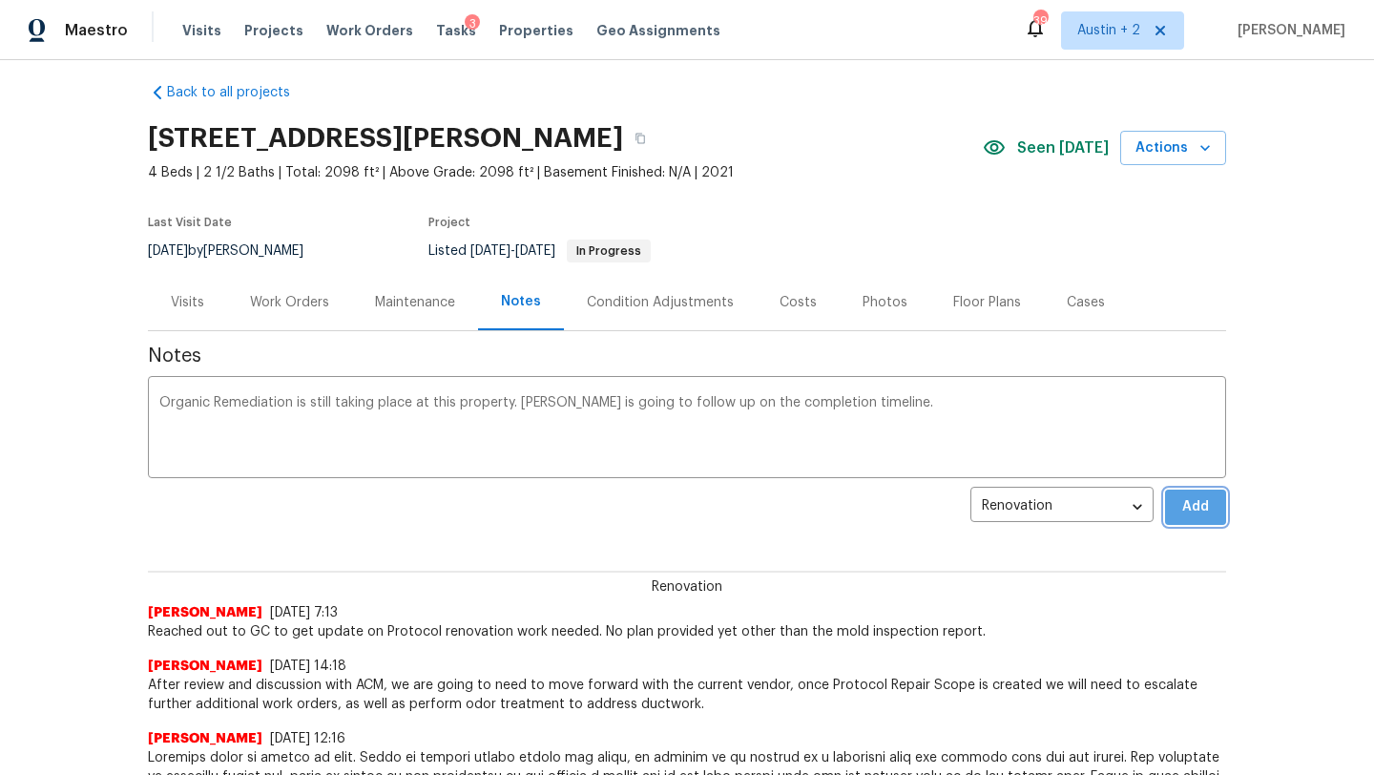
click at [1207, 501] on span "Add" at bounding box center [1195, 507] width 31 height 24
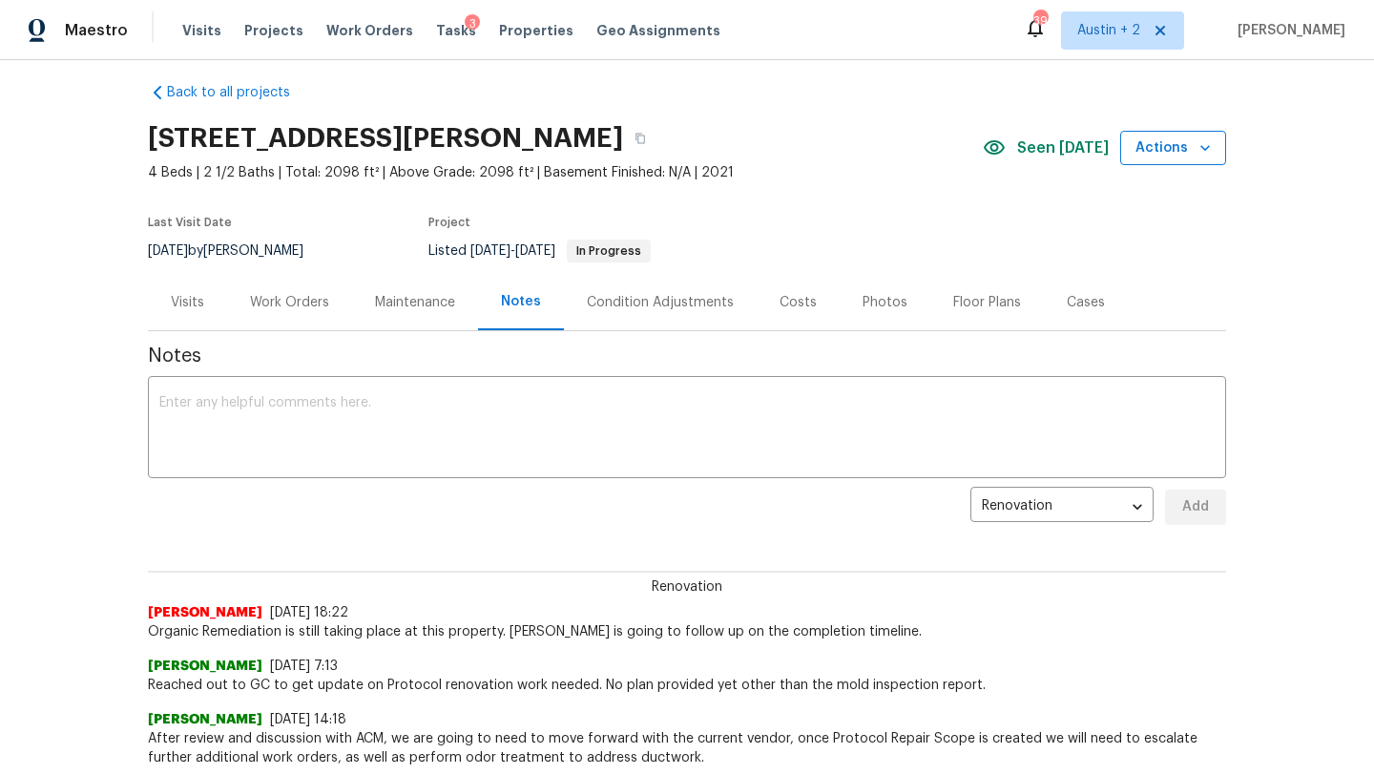
click at [1161, 163] on button "Actions" at bounding box center [1173, 148] width 106 height 35
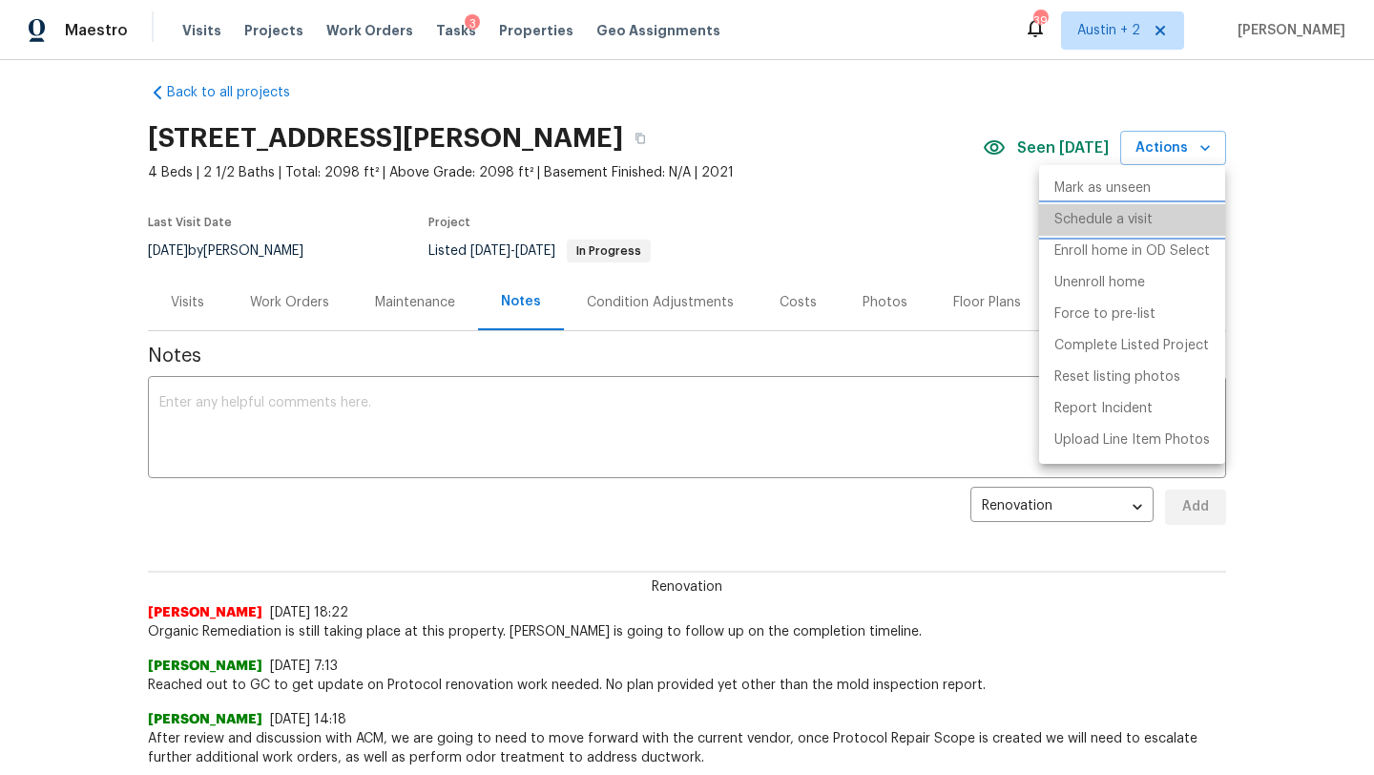
click at [1151, 218] on p "Schedule a visit" at bounding box center [1103, 220] width 98 height 20
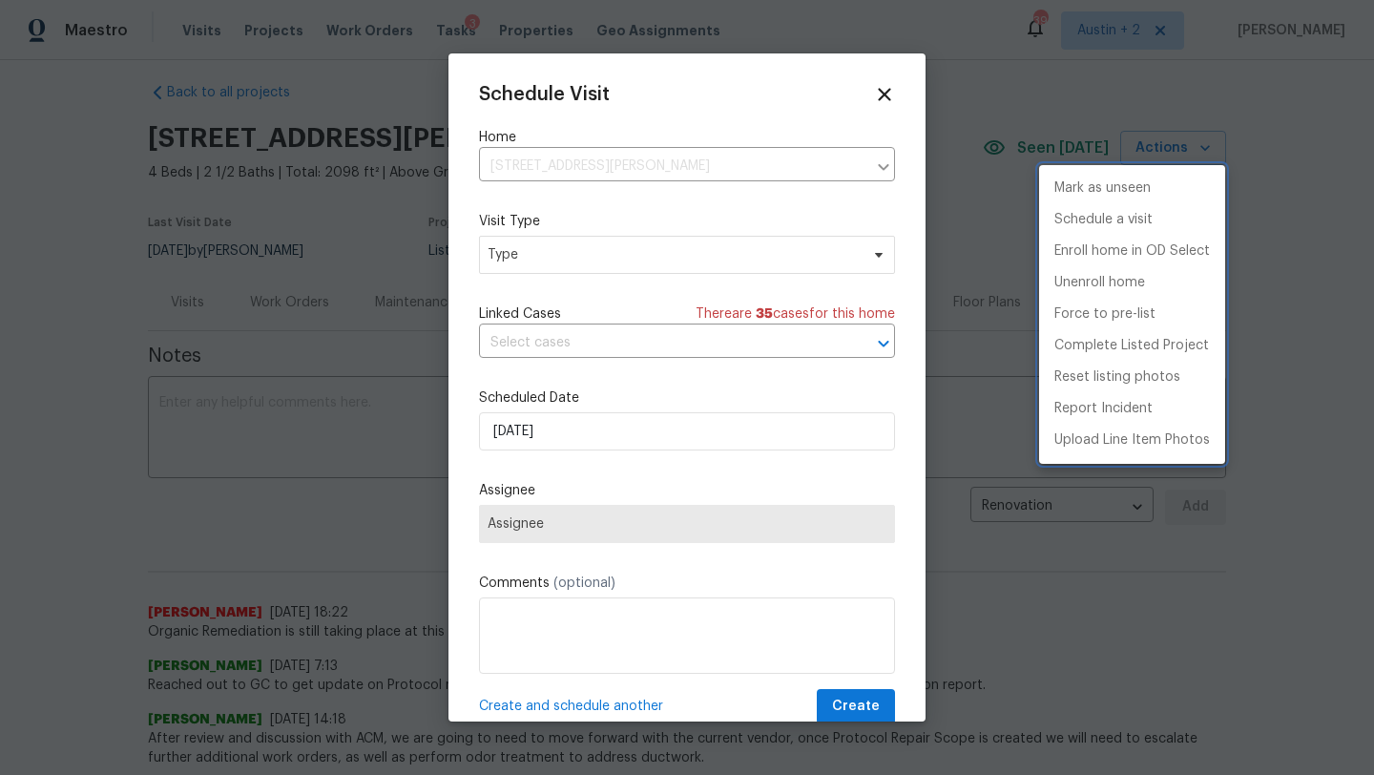
click at [635, 254] on div at bounding box center [687, 387] width 1374 height 775
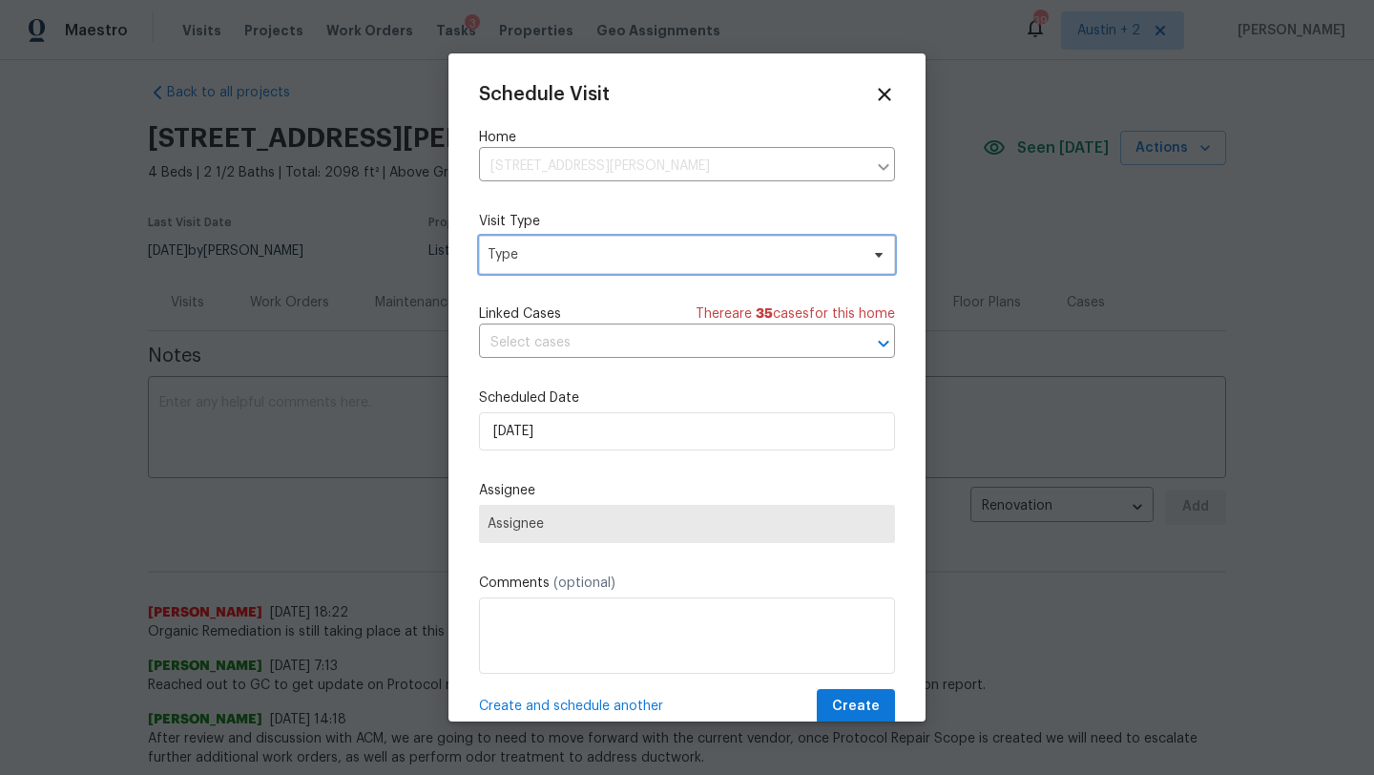
click at [643, 254] on span "Type" at bounding box center [672, 254] width 371 height 19
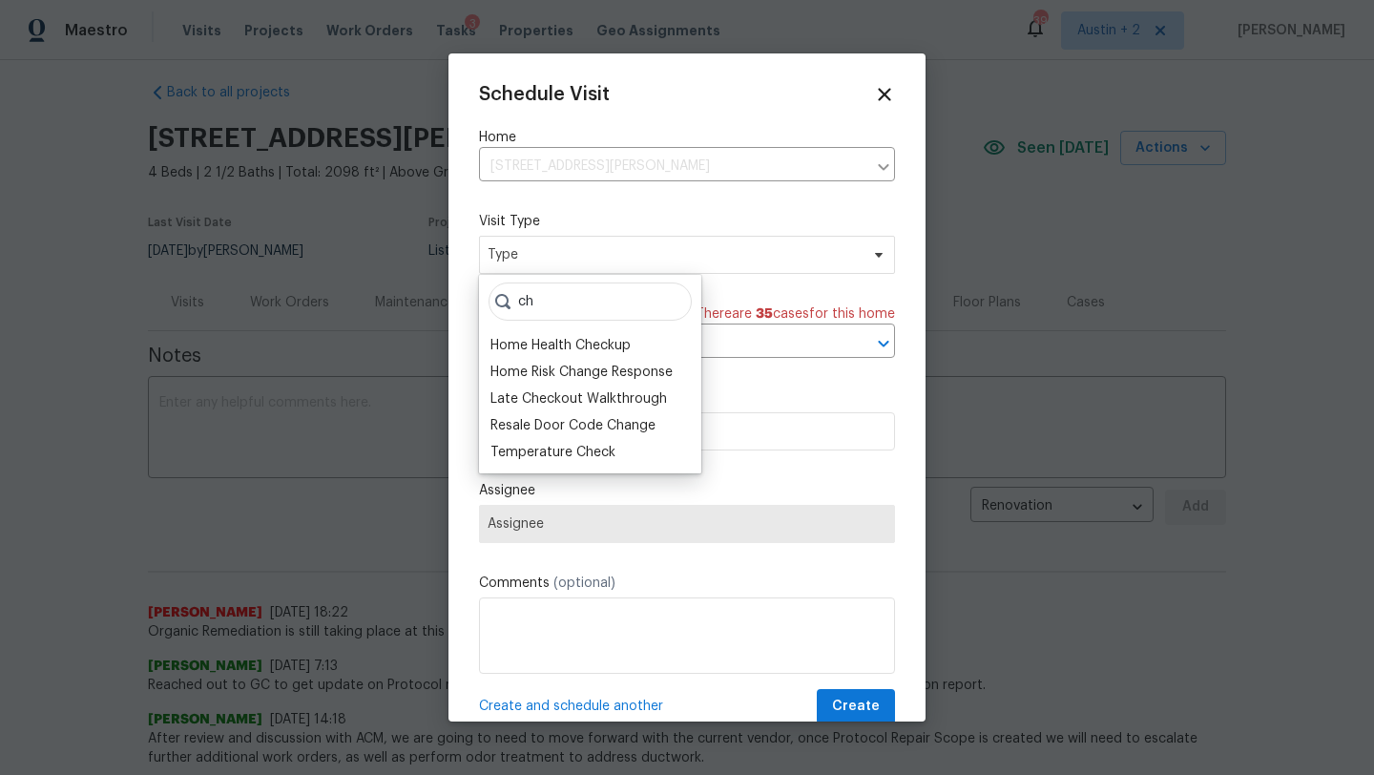
type input "c"
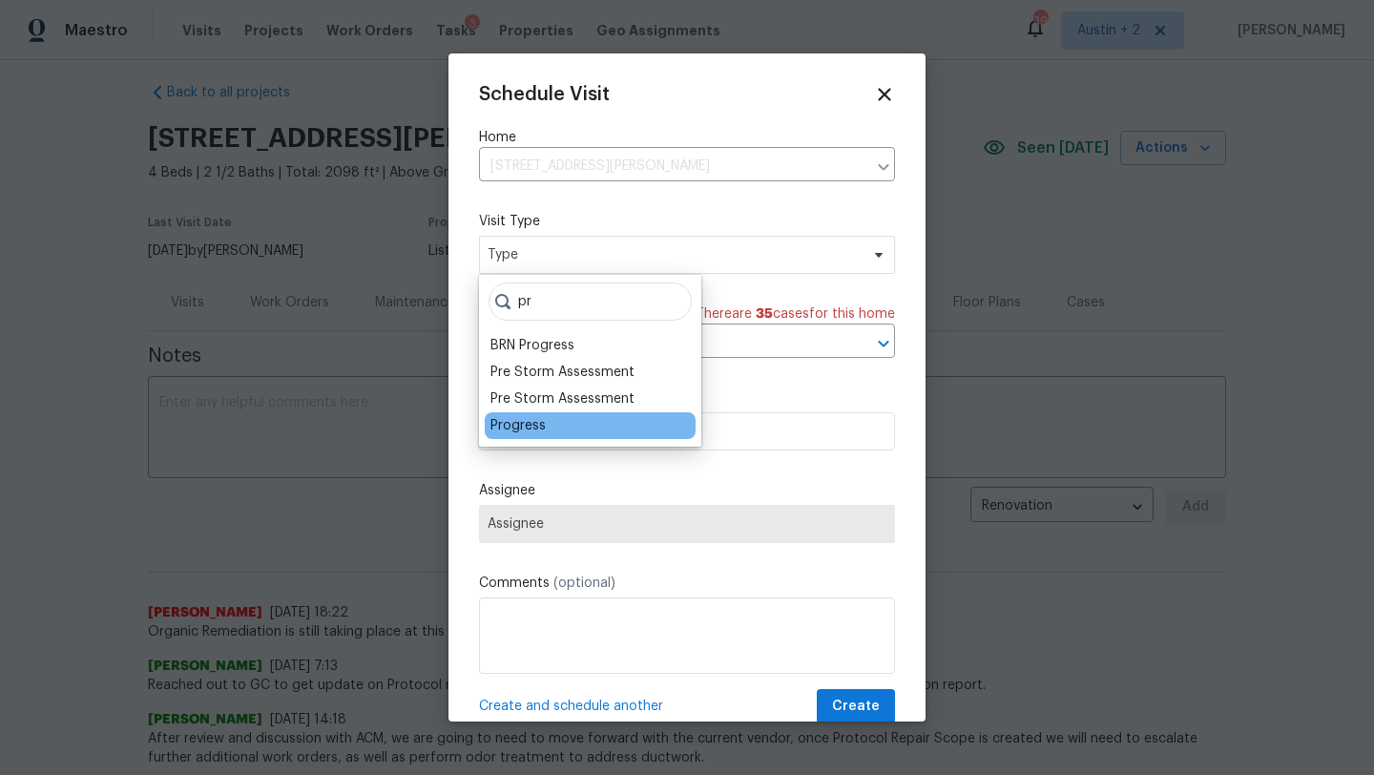
type input "pr"
click at [559, 423] on div "Progress" at bounding box center [590, 425] width 211 height 27
click at [536, 423] on div "Progress" at bounding box center [517, 425] width 55 height 19
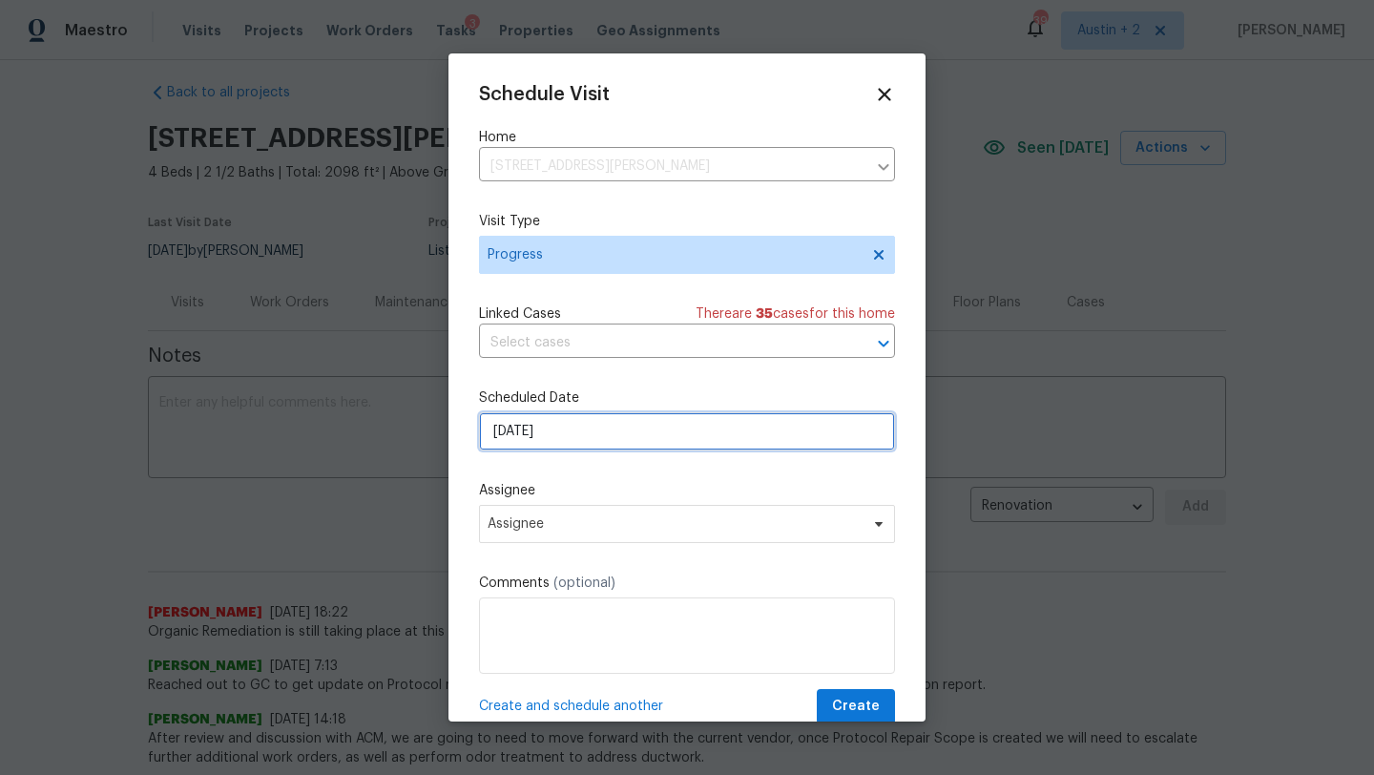
click at [569, 431] on input "[DATE]" at bounding box center [687, 431] width 416 height 38
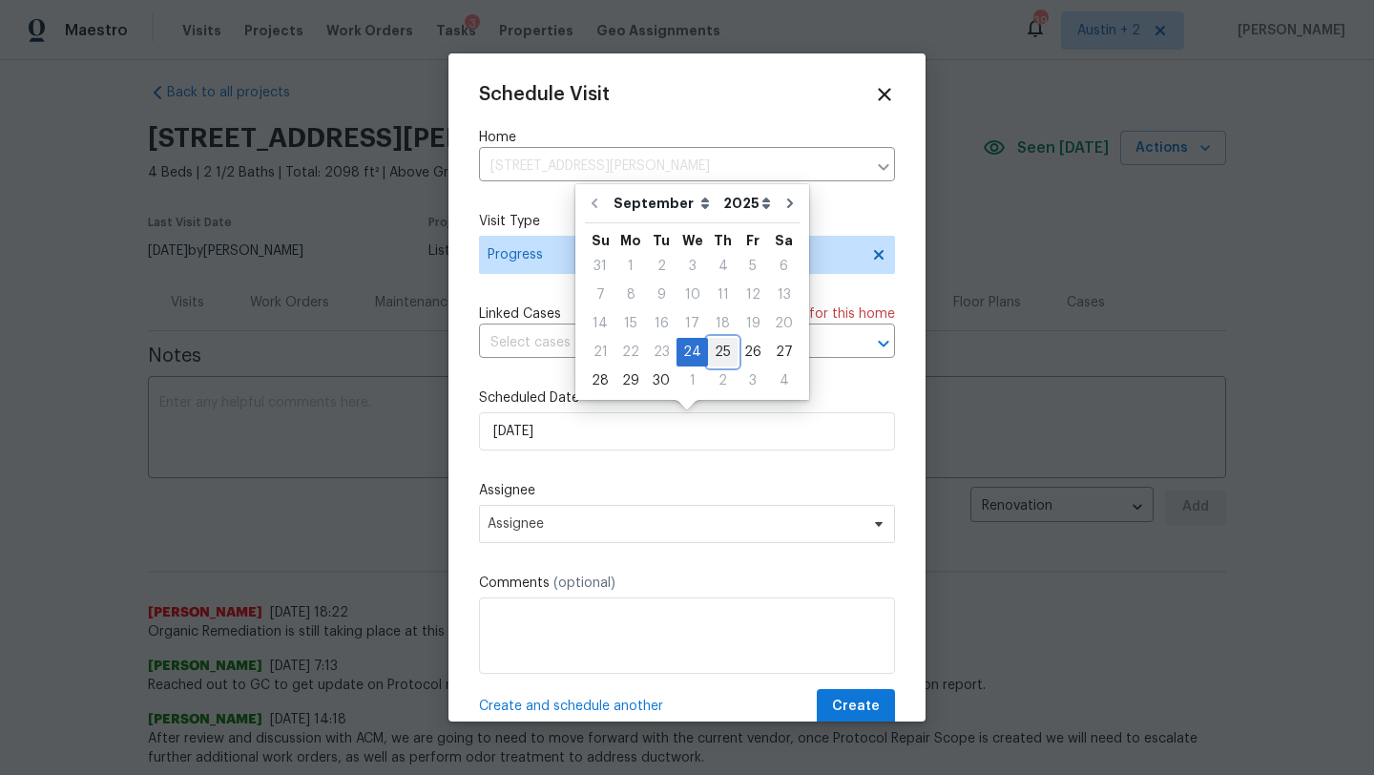
click at [711, 344] on div "25" at bounding box center [723, 352] width 30 height 27
type input "[DATE]"
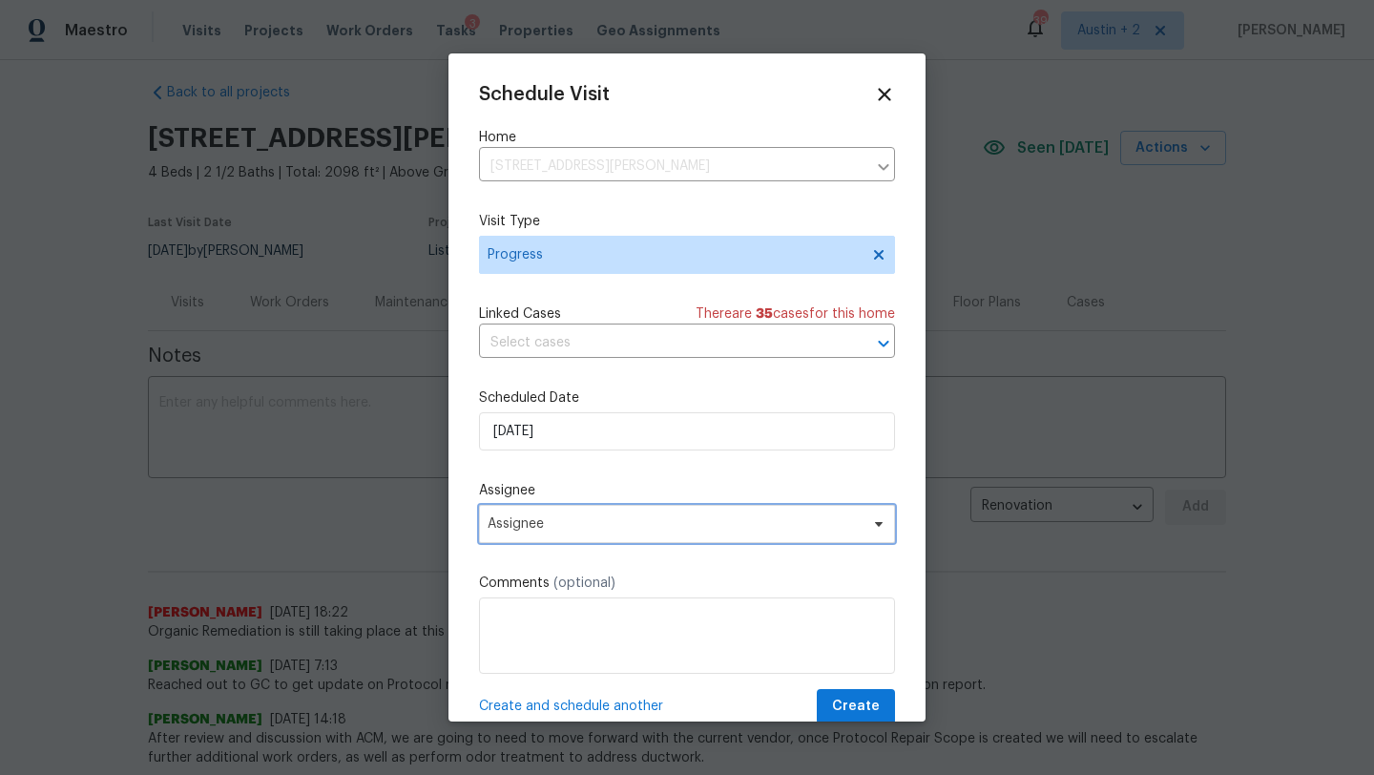
click at [588, 525] on span "Assignee" at bounding box center [674, 523] width 374 height 15
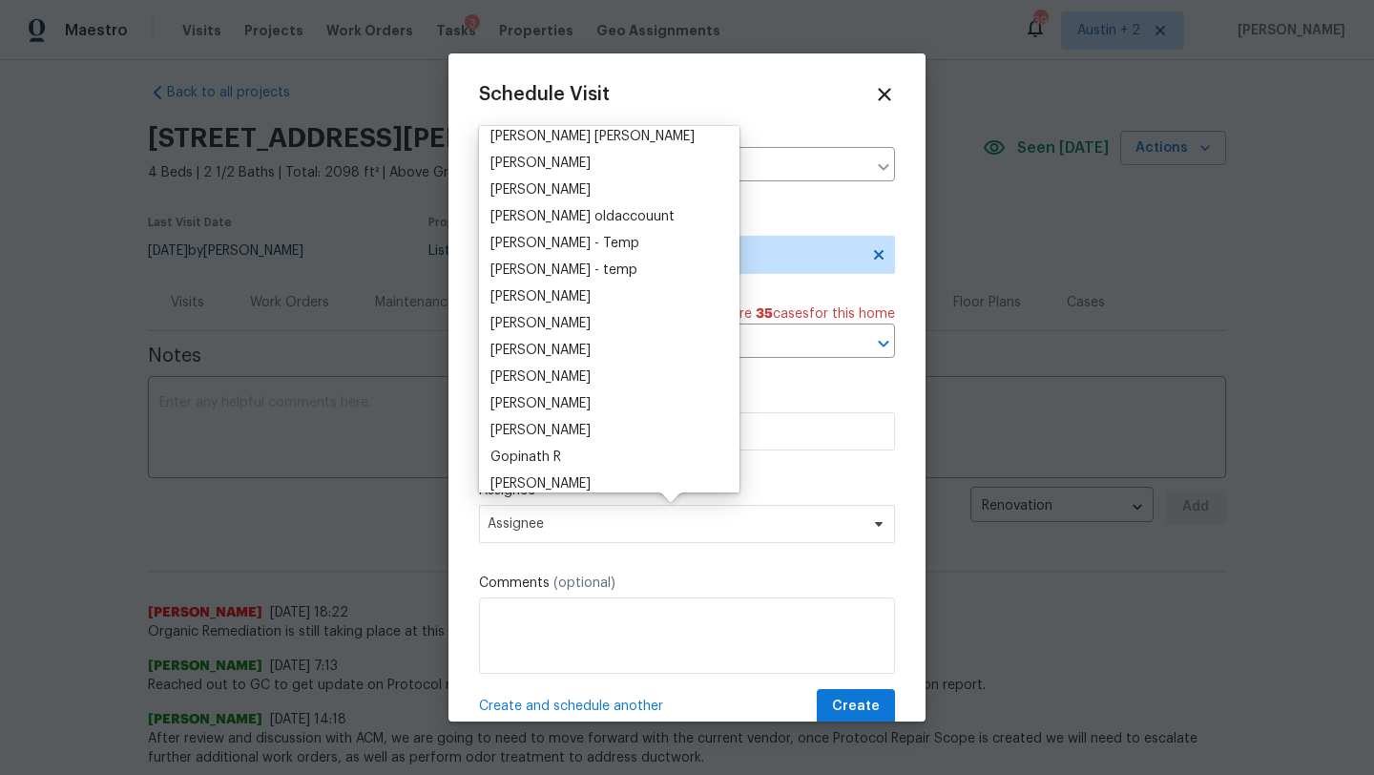
scroll to position [0, 0]
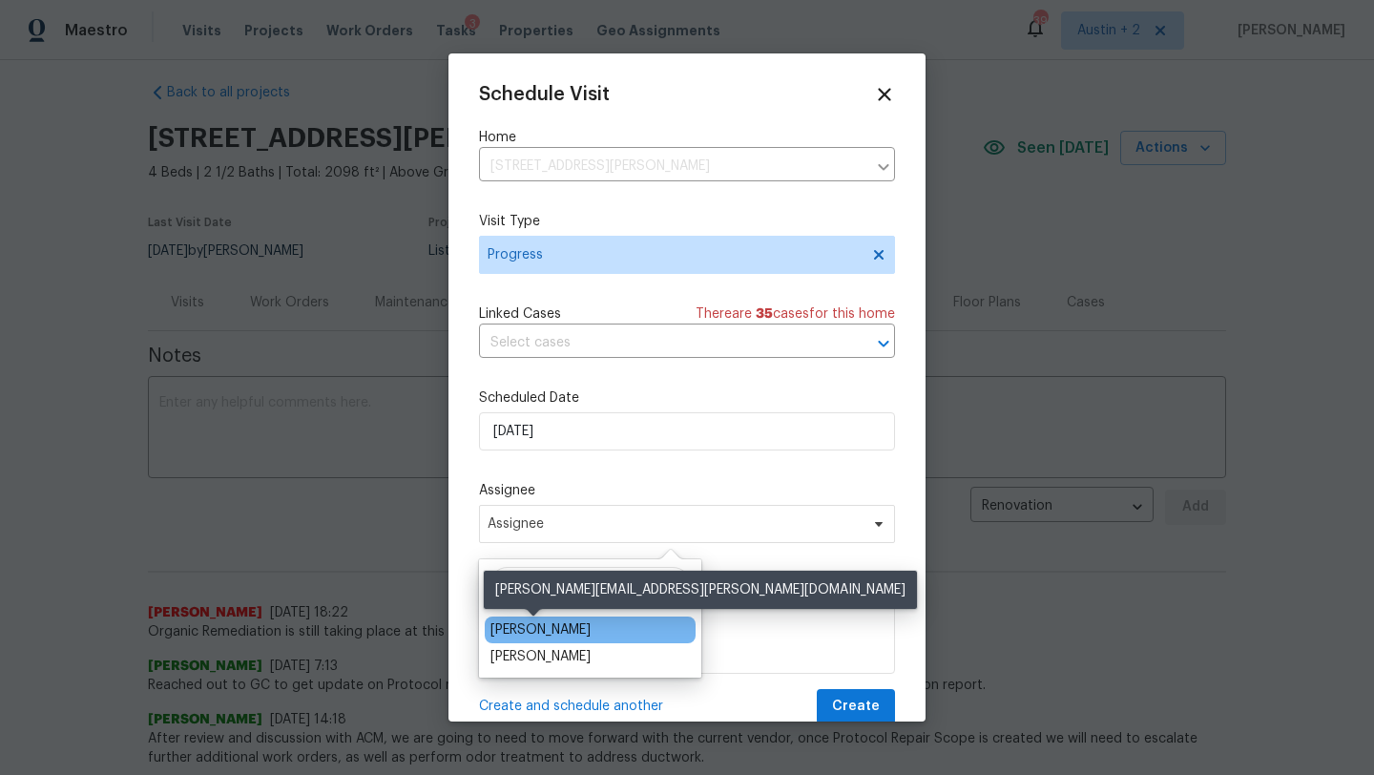
type input "chr"
click at [549, 627] on div "[PERSON_NAME]" at bounding box center [540, 629] width 100 height 19
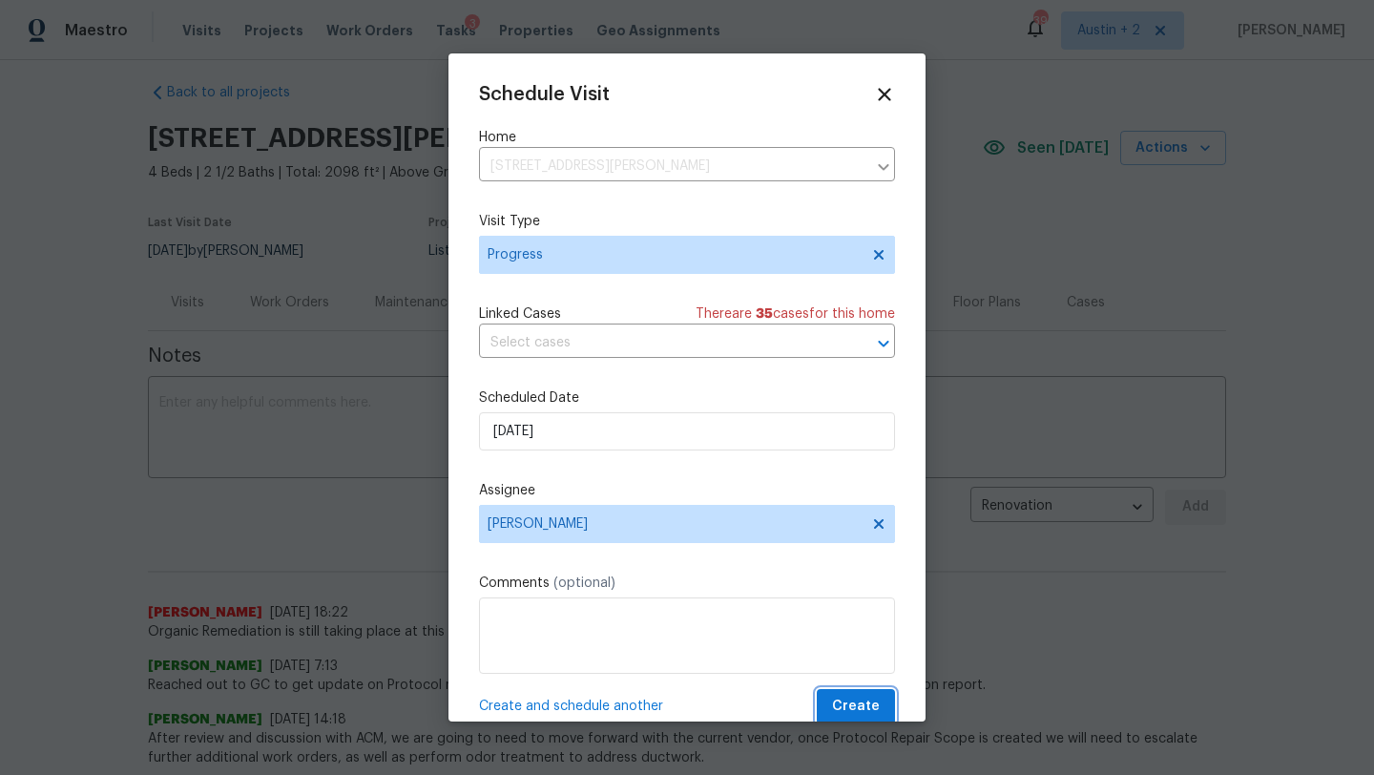
click at [866, 711] on span "Create" at bounding box center [856, 706] width 48 height 24
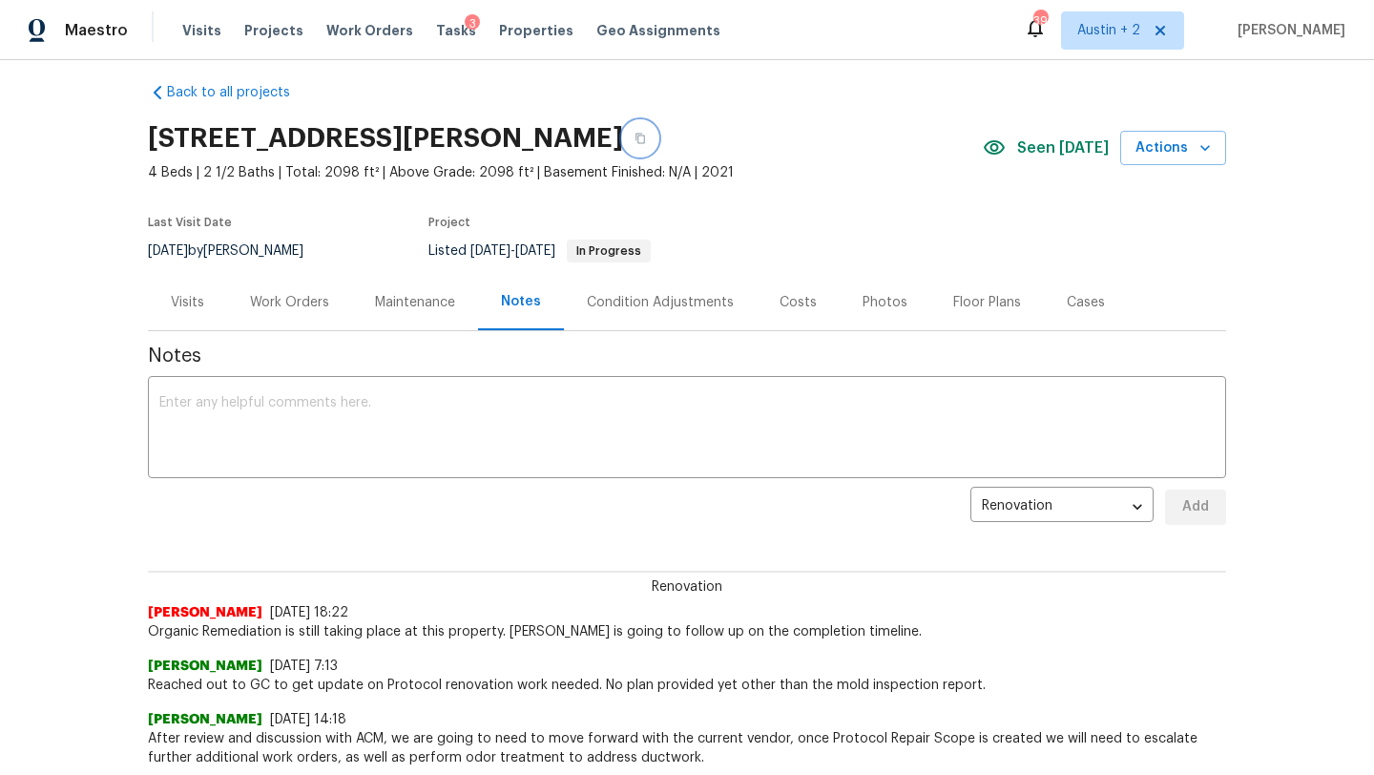
click at [646, 138] on icon "button" at bounding box center [639, 138] width 11 height 11
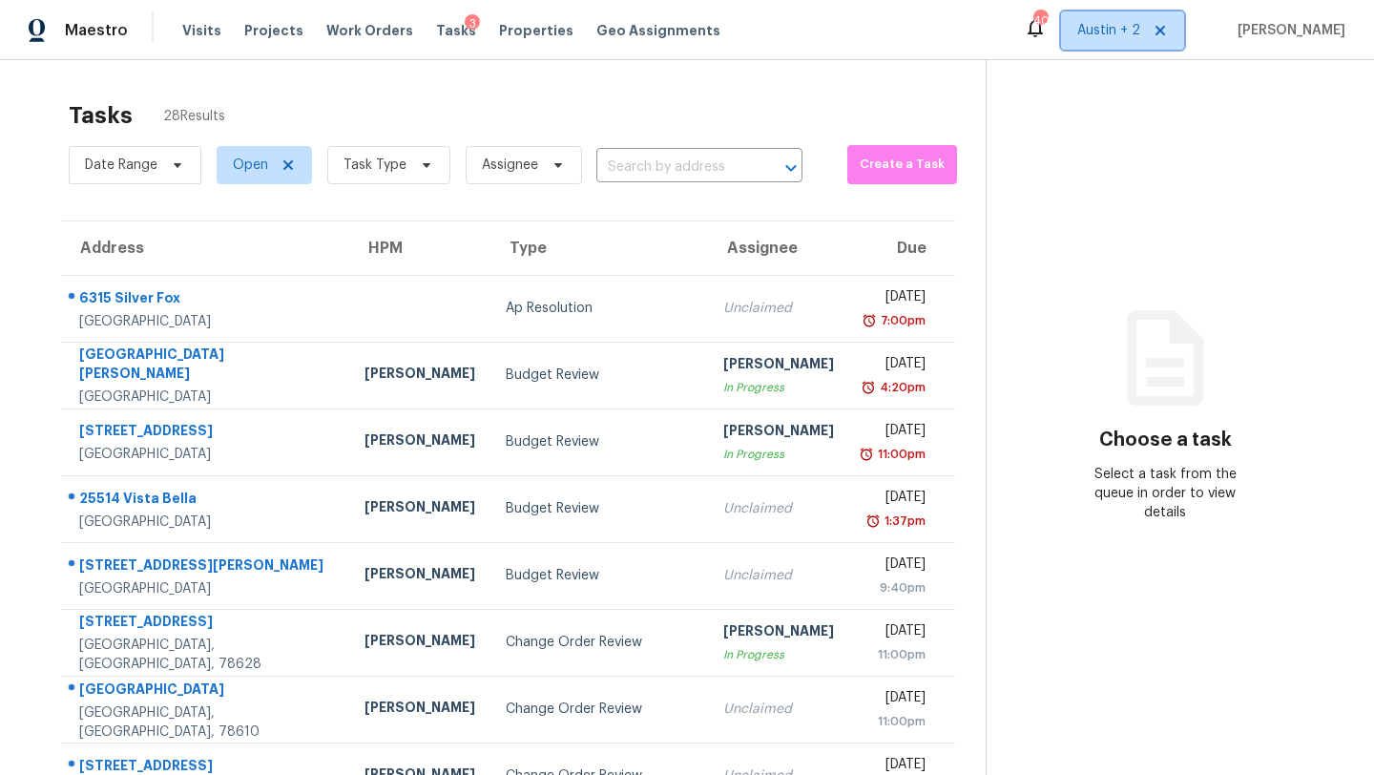
click at [1139, 30] on span "Austin + 2" at bounding box center [1108, 30] width 63 height 19
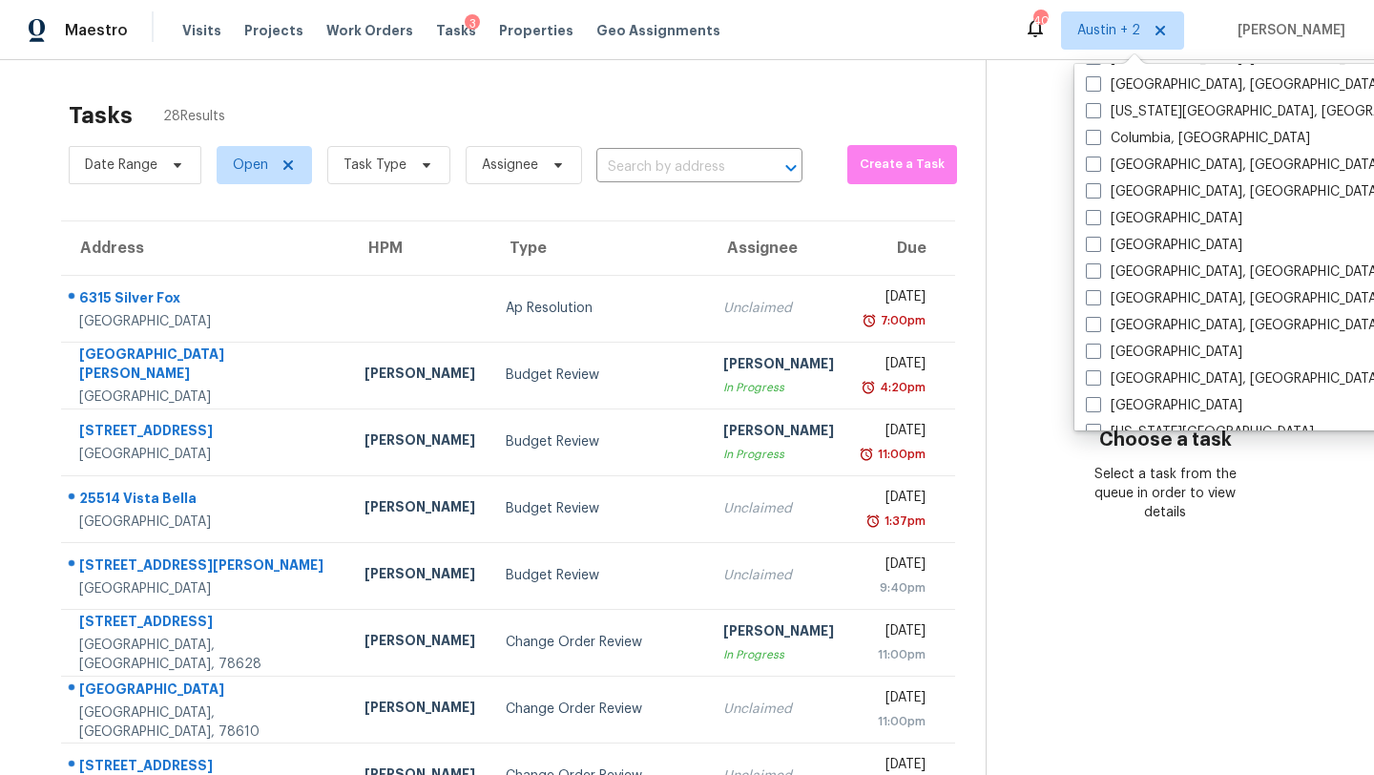
scroll to position [587, 0]
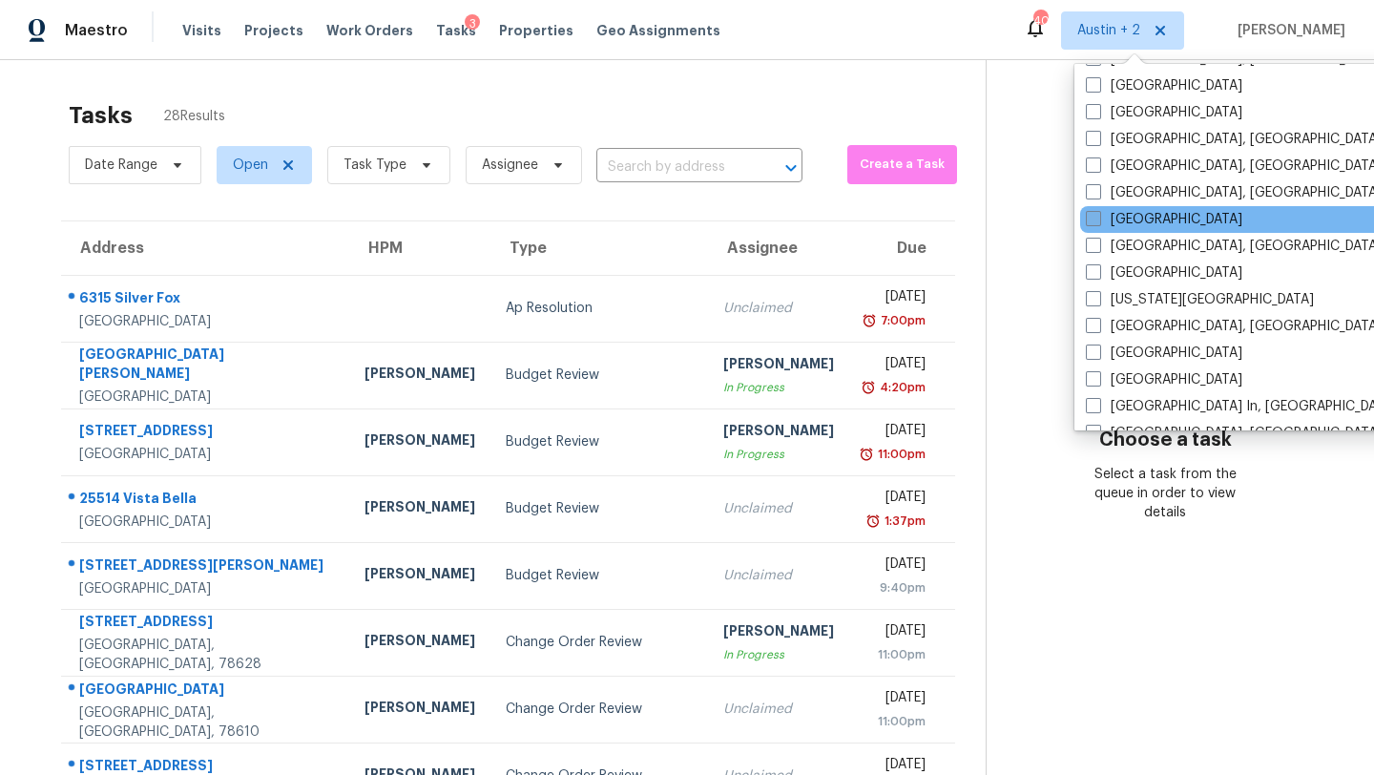
click at [1136, 214] on label "Houston" at bounding box center [1164, 219] width 156 height 19
click at [1098, 214] on input "Houston" at bounding box center [1092, 216] width 12 height 12
checkbox input "true"
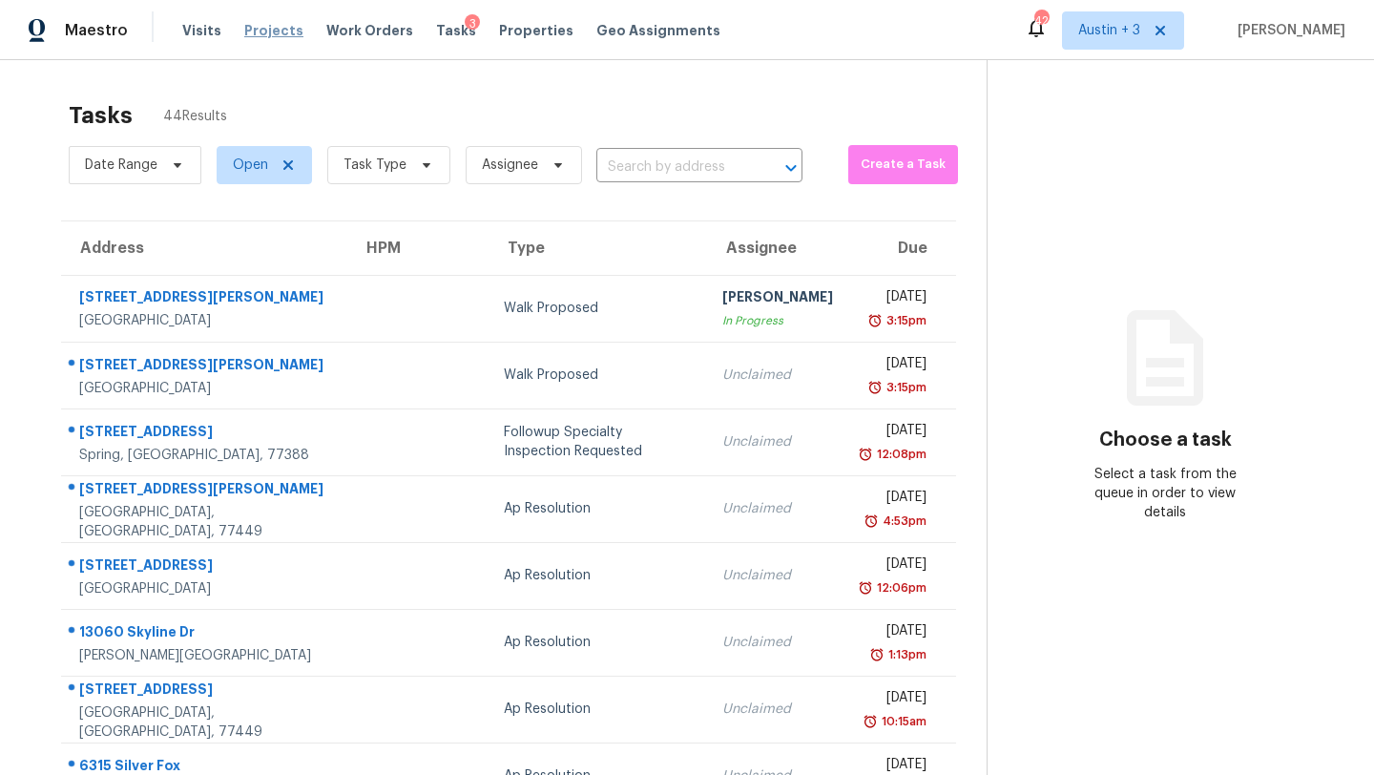
click at [269, 32] on span "Projects" at bounding box center [273, 30] width 59 height 19
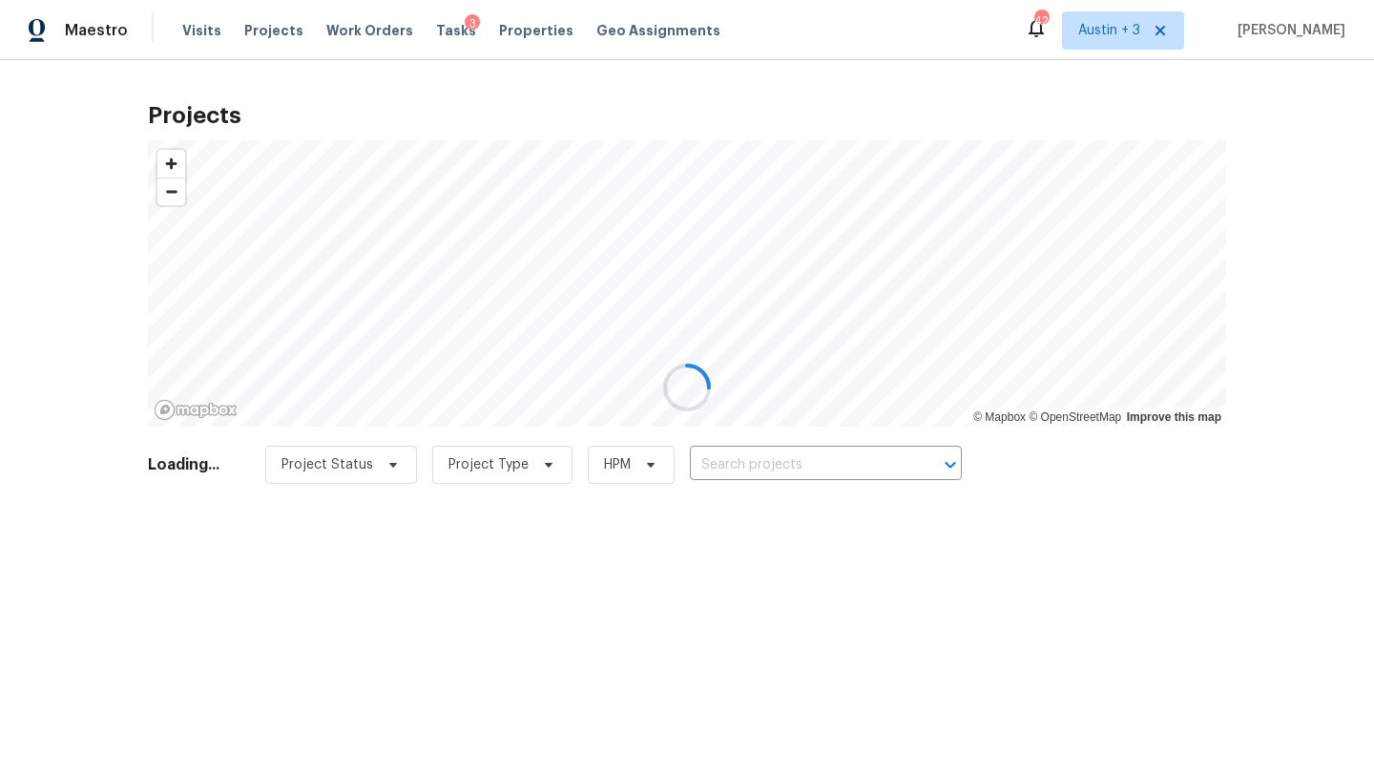
click at [757, 465] on div at bounding box center [687, 387] width 1374 height 775
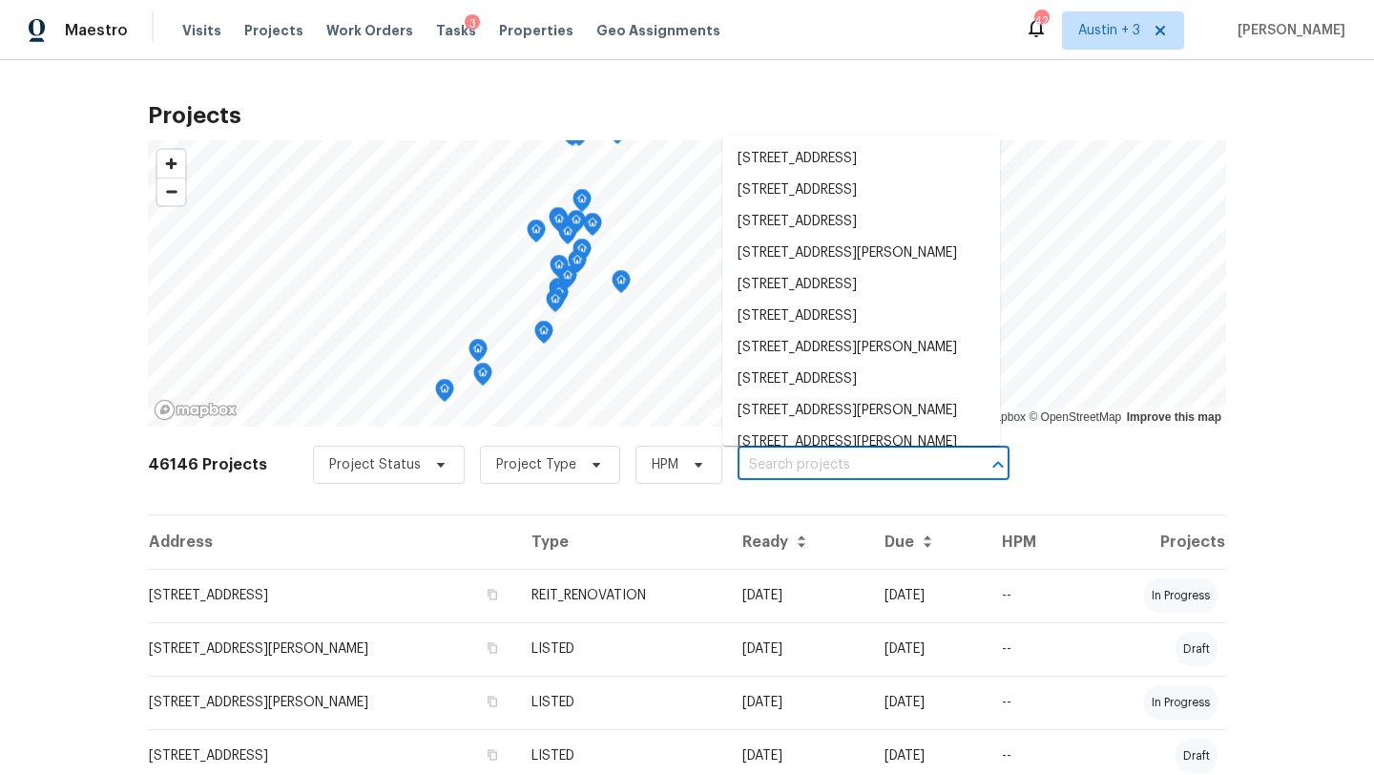
click at [770, 462] on input "text" at bounding box center [846, 465] width 218 height 30
paste input "12854 Highland Hills Dr, Cypress, TX 77429"
type input "12854 Highland Hills Dr, Cypress, TX 77429"
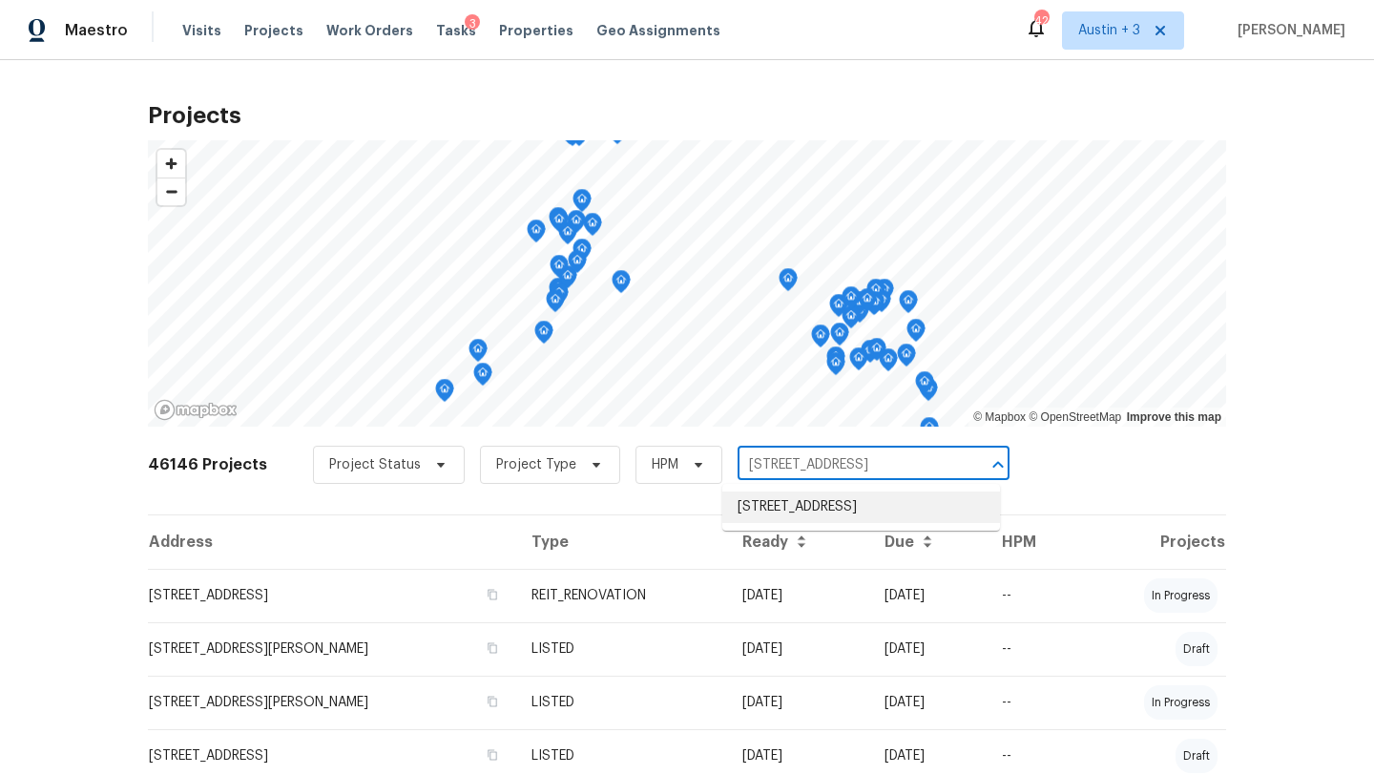
click at [771, 523] on li "12854 Highland Hills Dr, Cypress, TX 77429" at bounding box center [861, 506] width 278 height 31
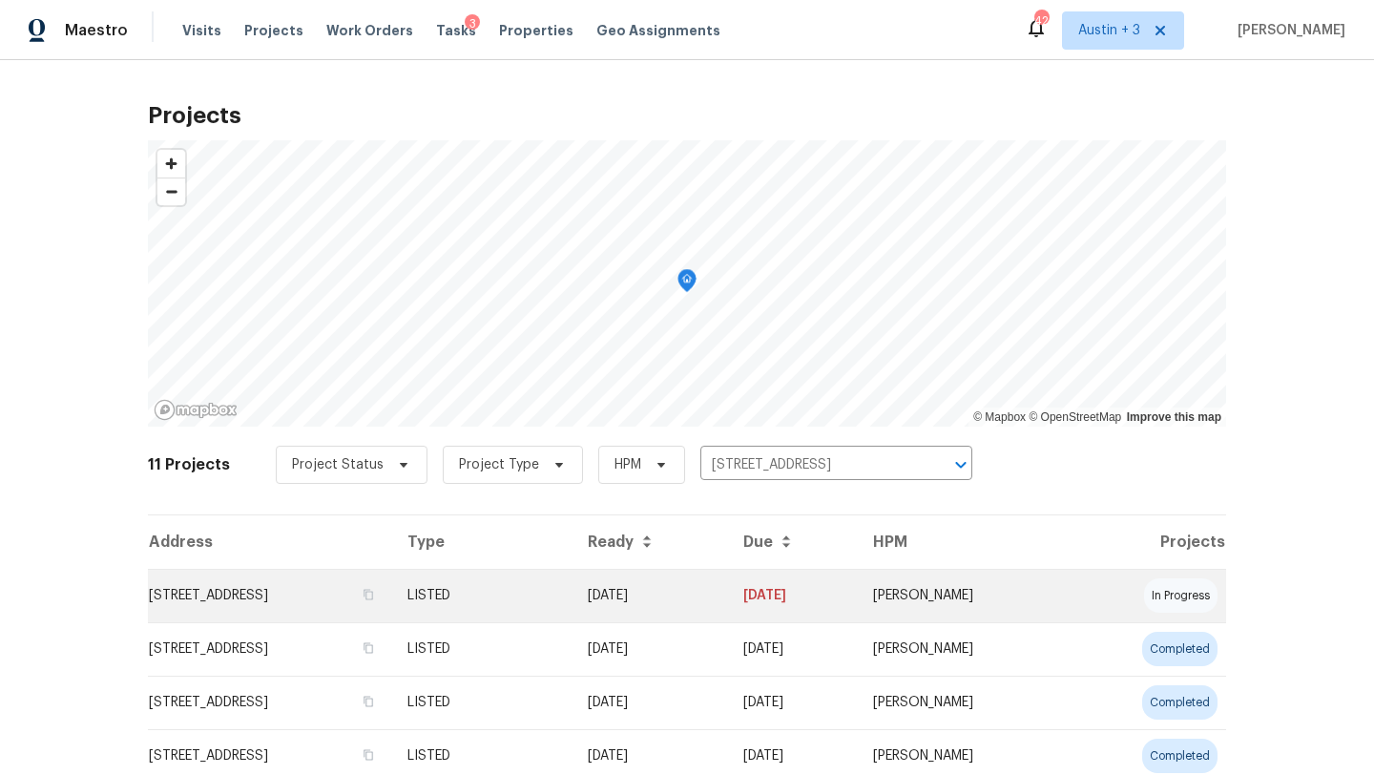
click at [298, 597] on td "12854 Highland Hills Dr, Cypress, TX 77429" at bounding box center [270, 595] width 244 height 53
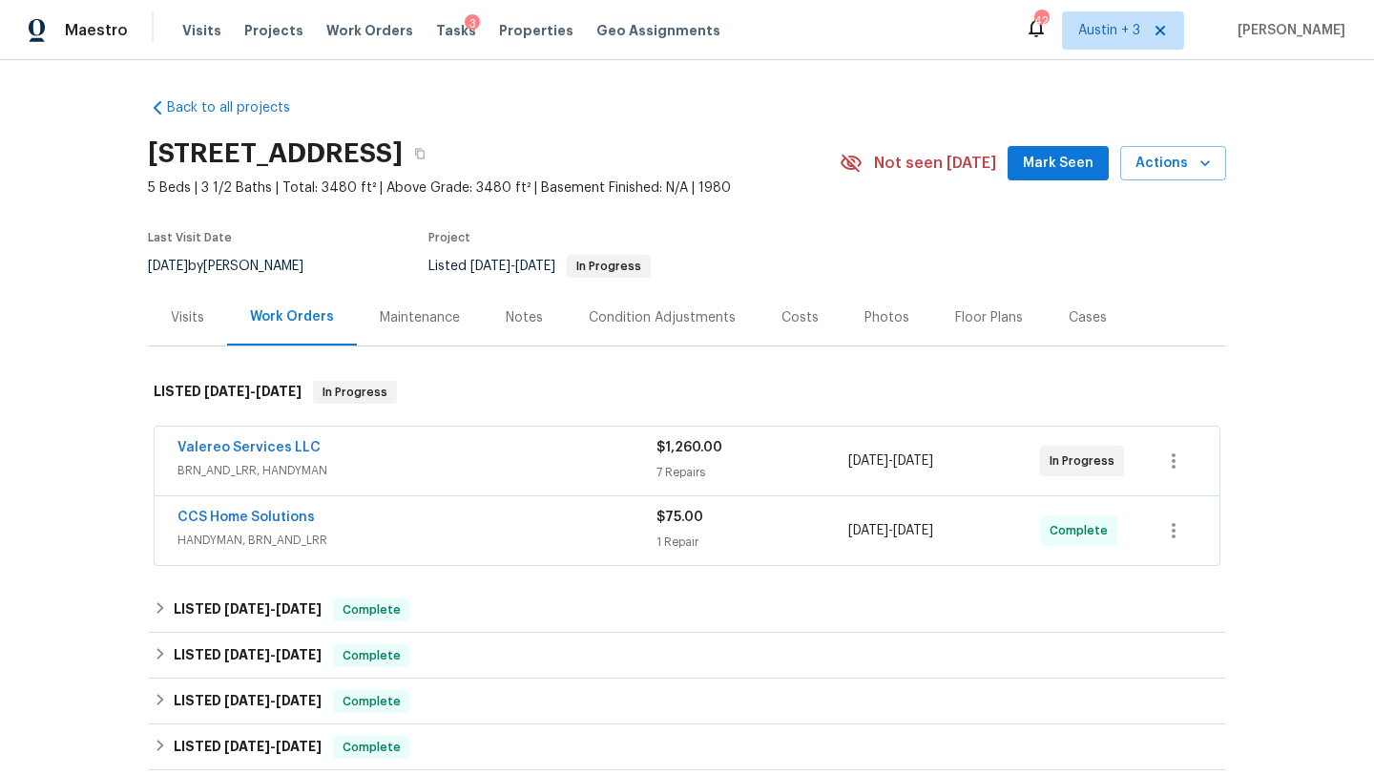
click at [1066, 163] on span "Mark Seen" at bounding box center [1058, 164] width 71 height 24
click at [405, 453] on div "Valereo Services LLC" at bounding box center [416, 449] width 479 height 23
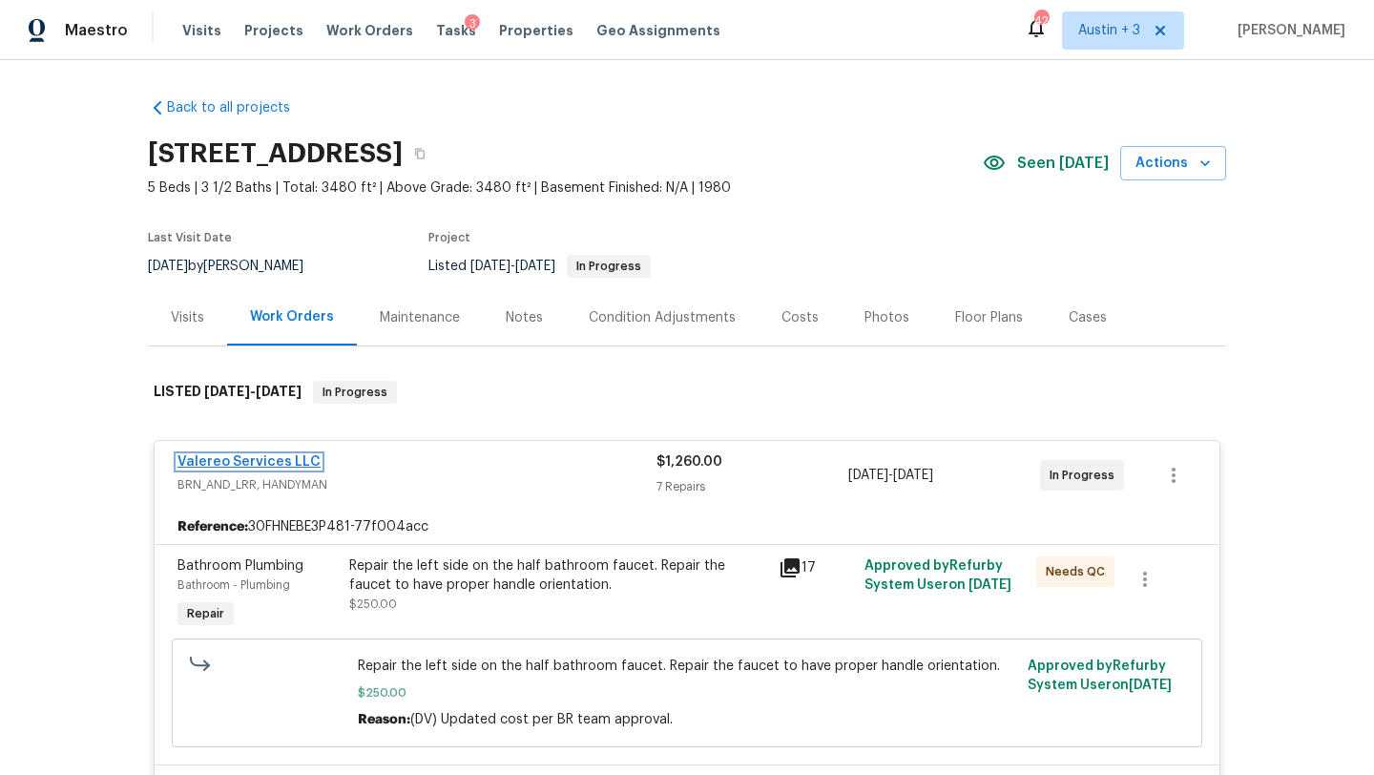
click at [283, 459] on link "Valereo Services LLC" at bounding box center [248, 461] width 143 height 13
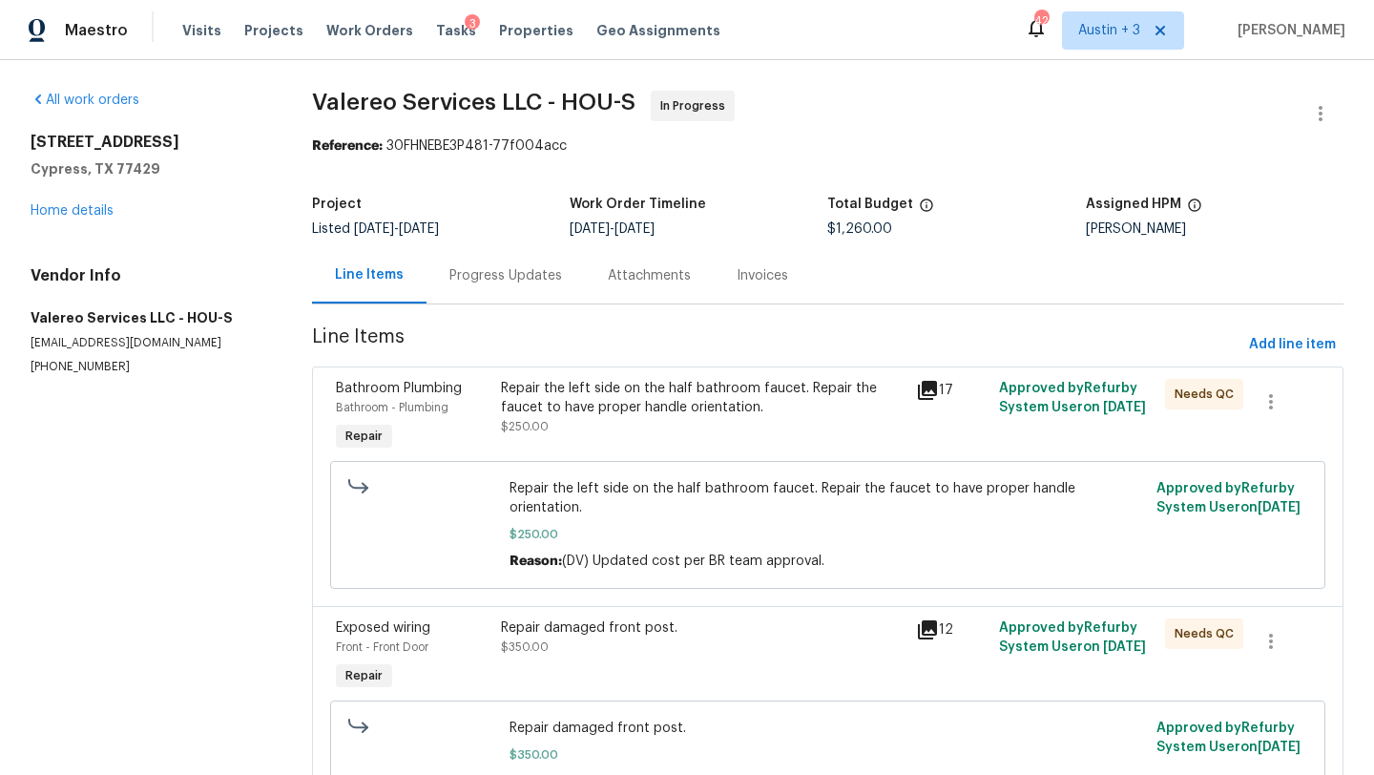
click at [501, 279] on div "Progress Updates" at bounding box center [505, 275] width 113 height 19
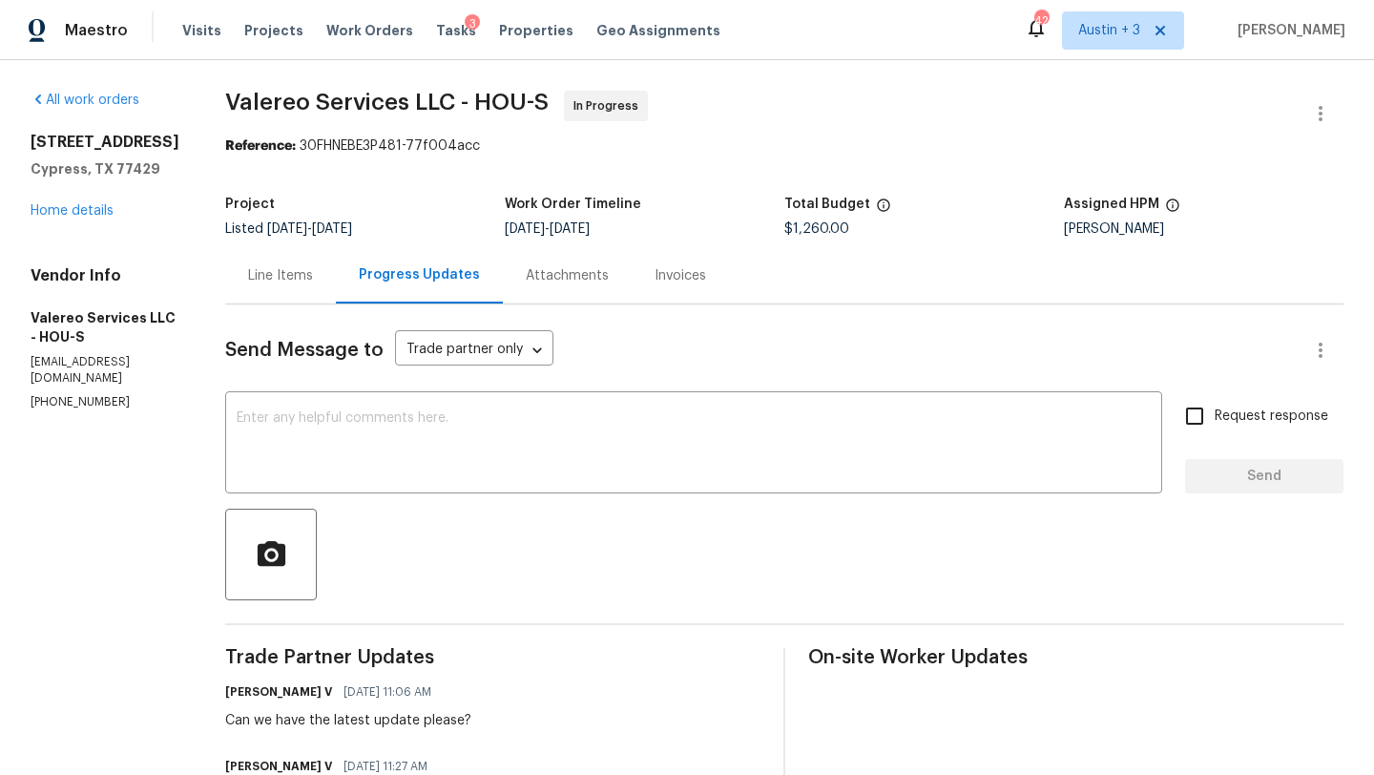
click at [259, 265] on div "Line Items" at bounding box center [280, 275] width 111 height 56
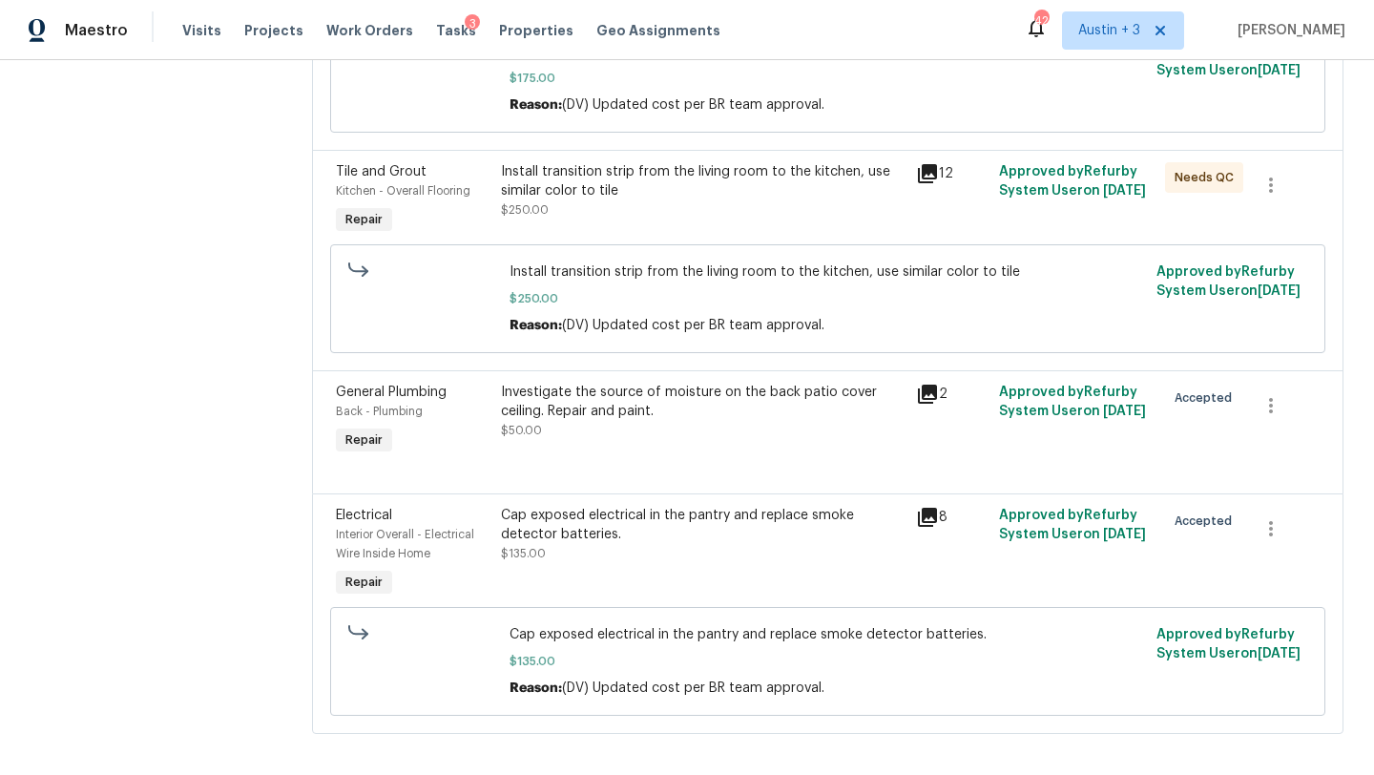
scroll to position [1116, 0]
click at [934, 508] on icon at bounding box center [927, 517] width 19 height 19
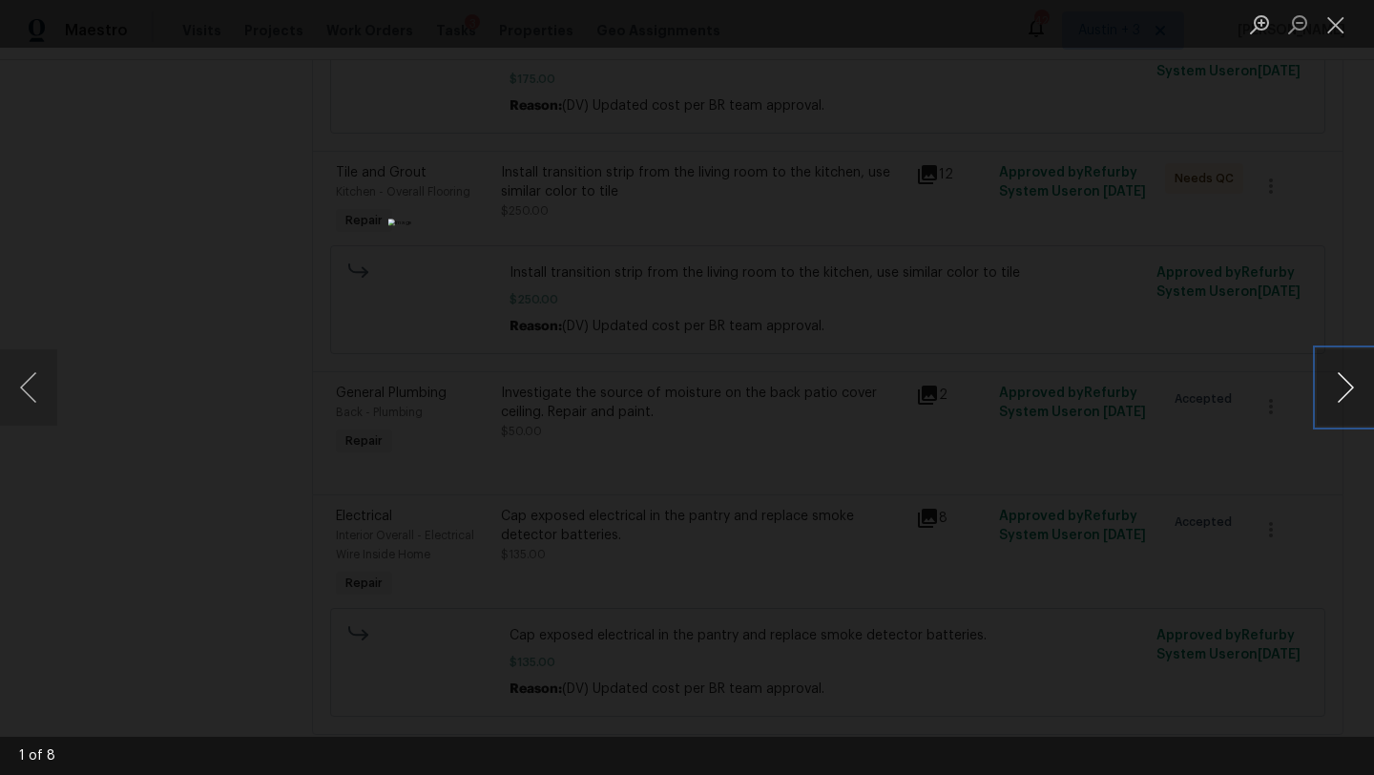
click at [1339, 388] on button "Next image" at bounding box center [1344, 387] width 57 height 76
click at [1339, 389] on button "Next image" at bounding box center [1344, 387] width 57 height 76
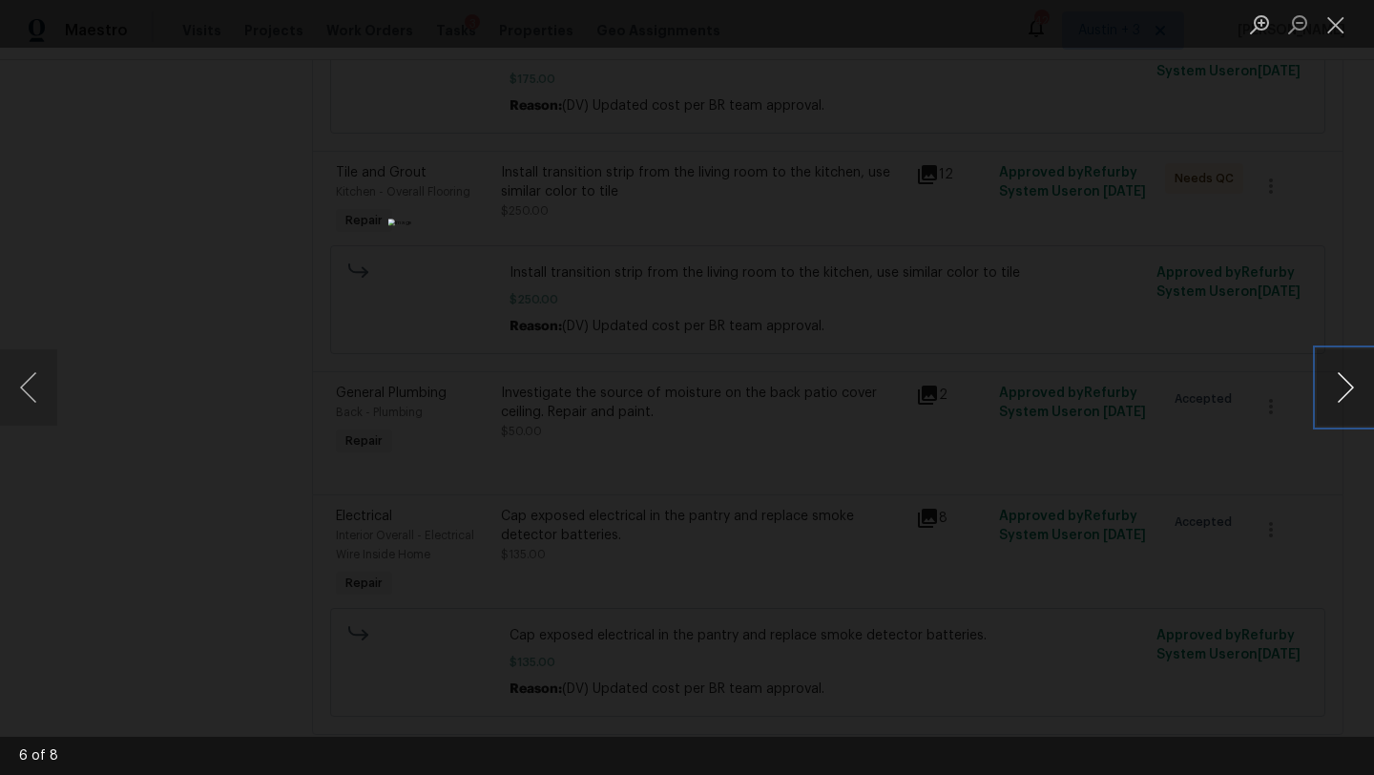
click at [1339, 389] on button "Next image" at bounding box center [1344, 387] width 57 height 76
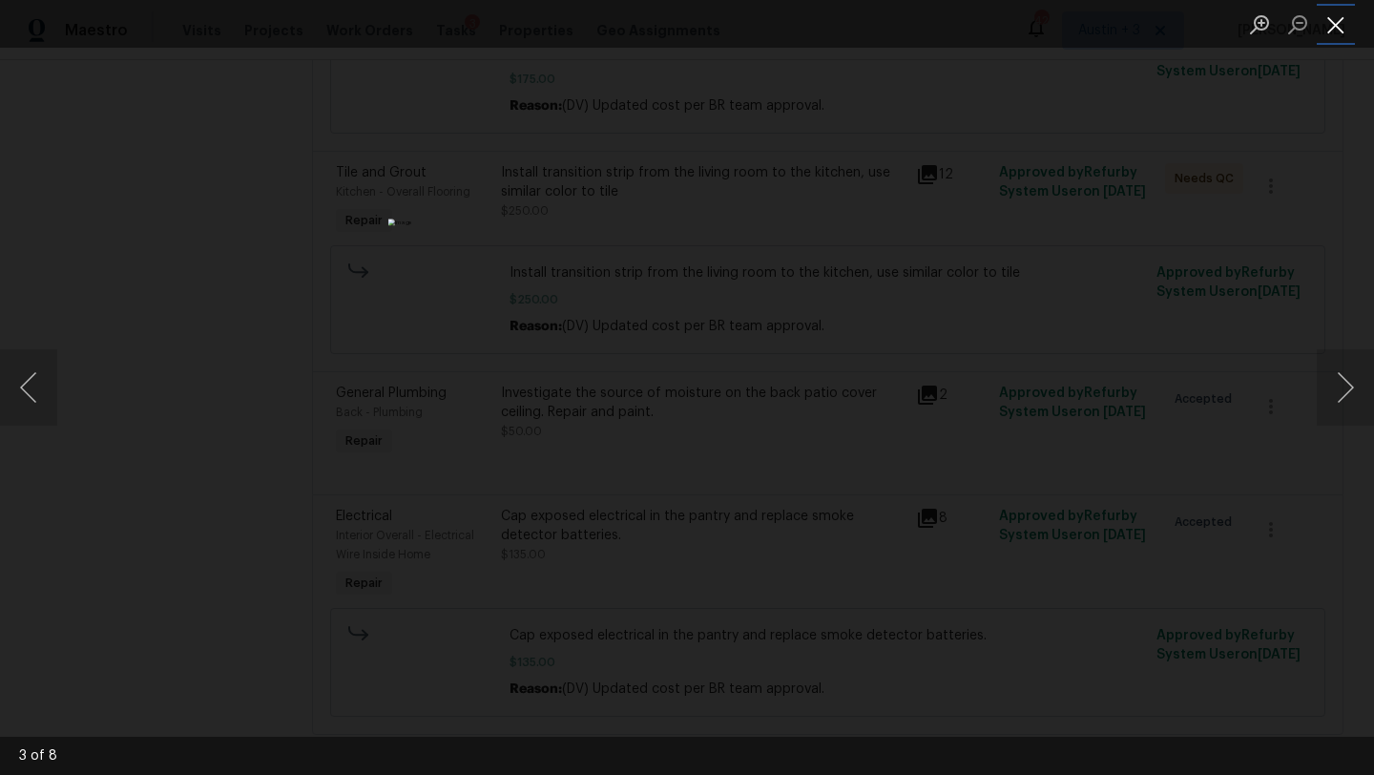
click at [1330, 31] on button "Close lightbox" at bounding box center [1335, 24] width 38 height 33
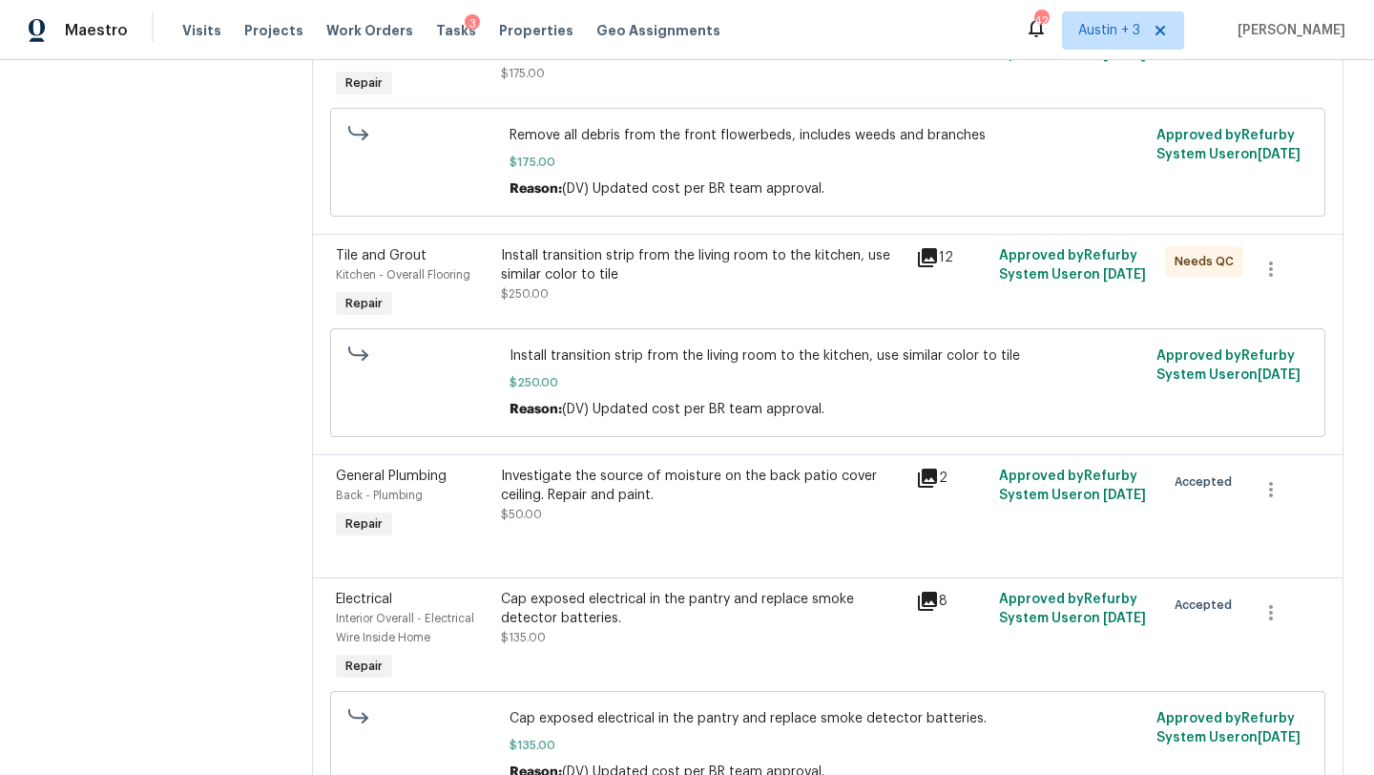
scroll to position [1032, 0]
click at [926, 469] on icon at bounding box center [927, 478] width 19 height 19
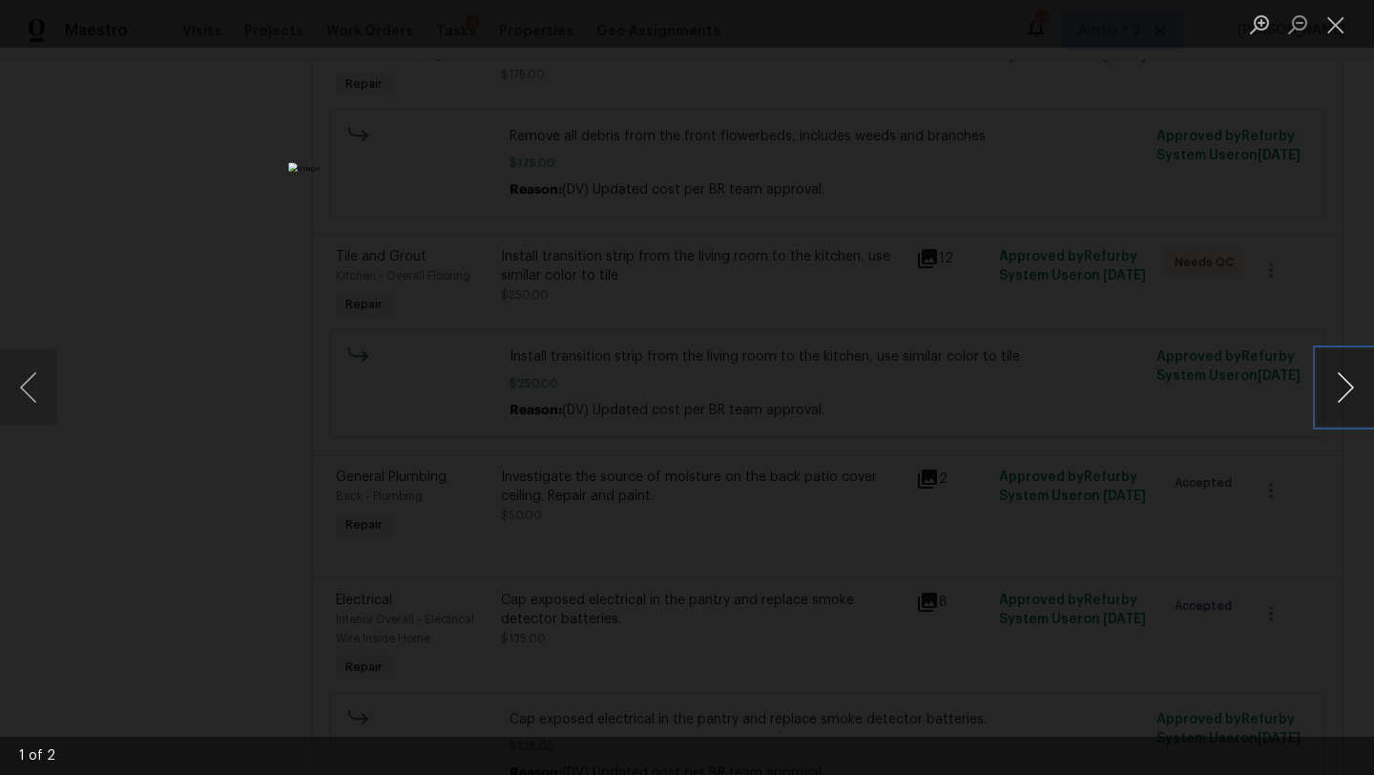
click at [1343, 390] on button "Next image" at bounding box center [1344, 387] width 57 height 76
click at [1332, 31] on button "Close lightbox" at bounding box center [1335, 24] width 38 height 33
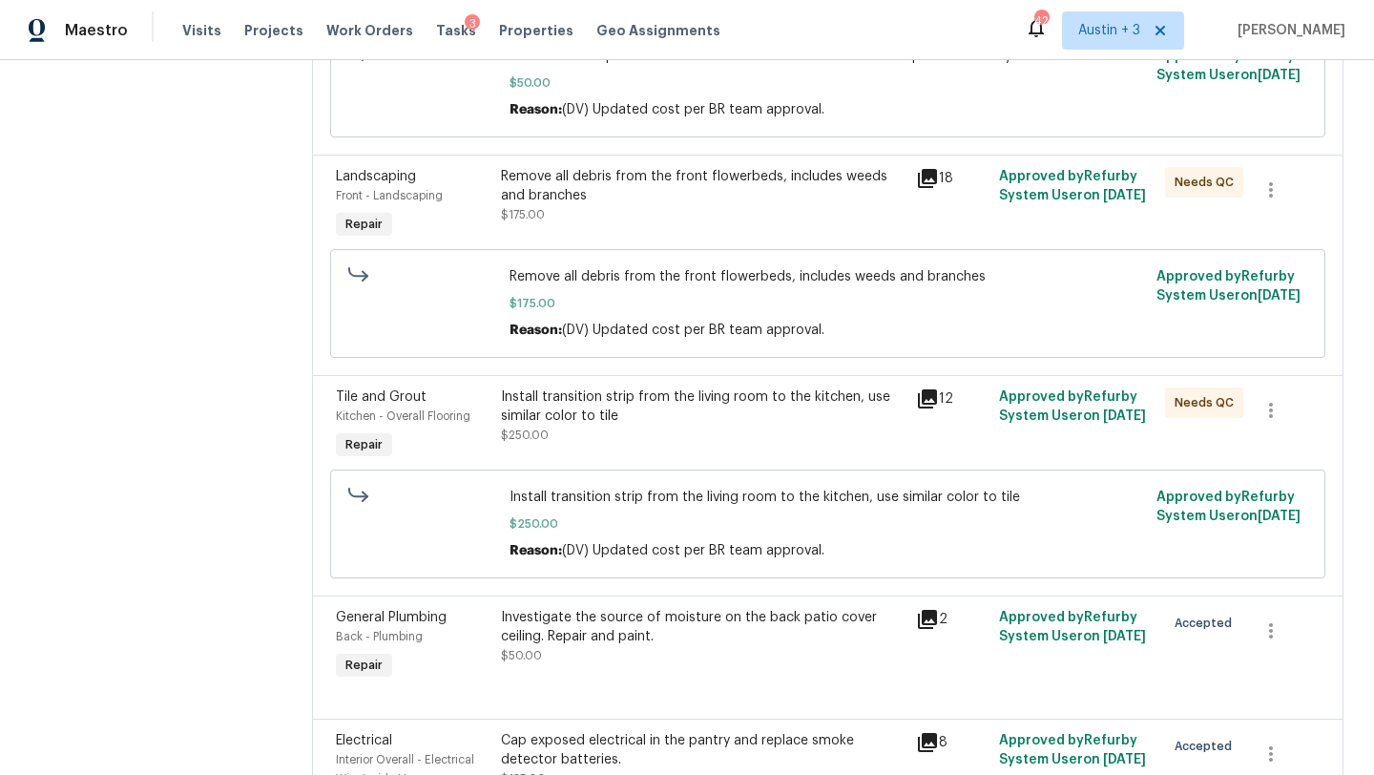
scroll to position [0, 0]
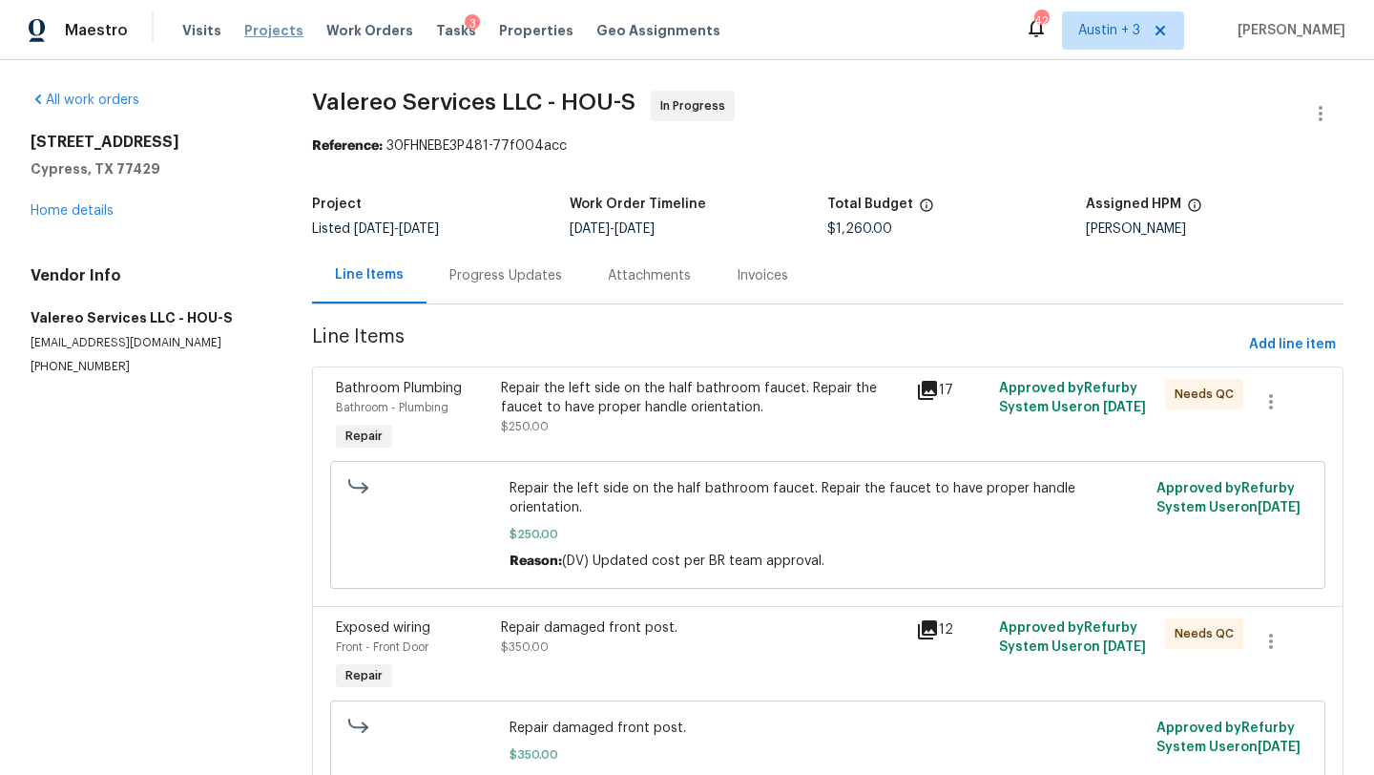
click at [268, 33] on span "Projects" at bounding box center [273, 30] width 59 height 19
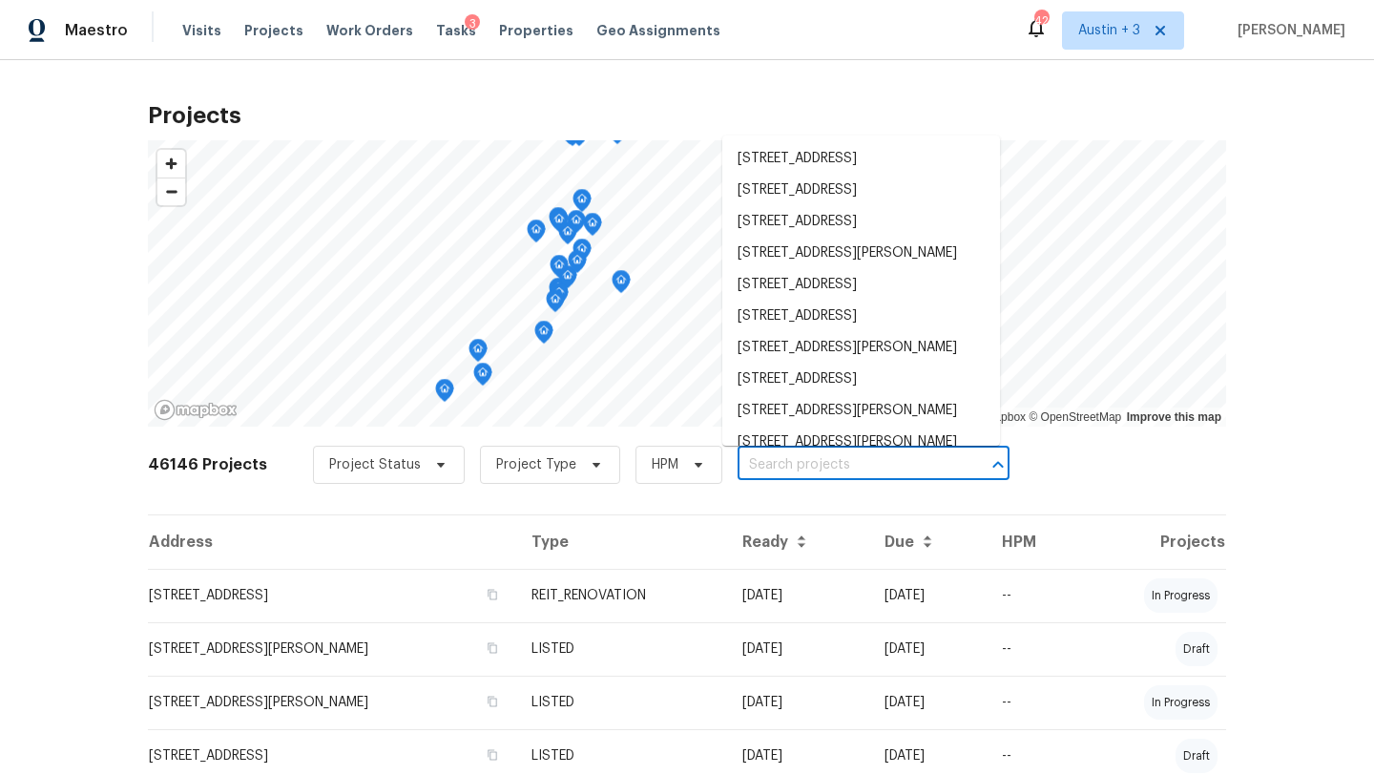
click at [743, 464] on input "text" at bounding box center [846, 465] width 218 height 30
paste input "17103 Costero Dr, Houston, TX 77083"
type input "17103 Costero Dr, Houston, TX 77083"
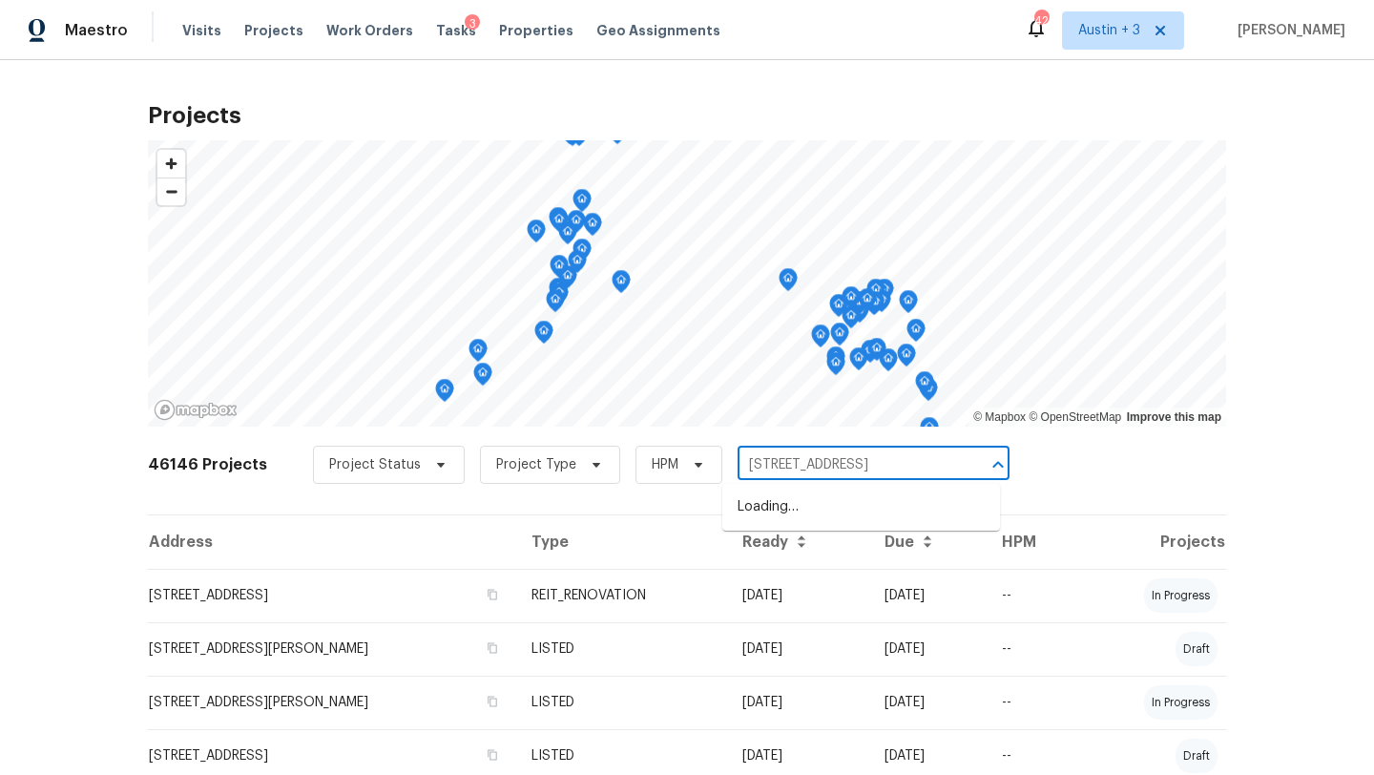
scroll to position [0, 18]
click at [784, 508] on li "17103 Costero Dr, Houston, TX 77083" at bounding box center [861, 506] width 278 height 31
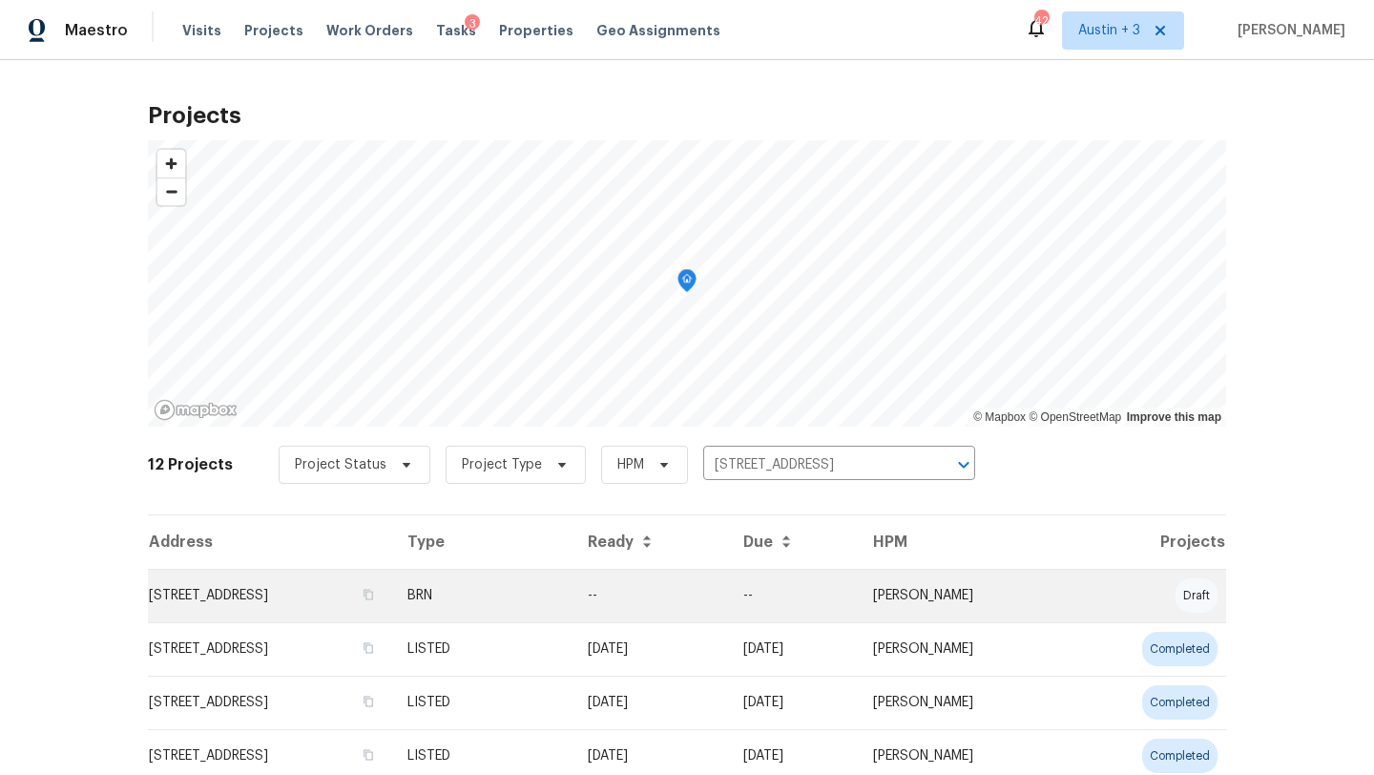
click at [284, 598] on td "17103 Costero Dr, Houston, TX 77083" at bounding box center [270, 595] width 244 height 53
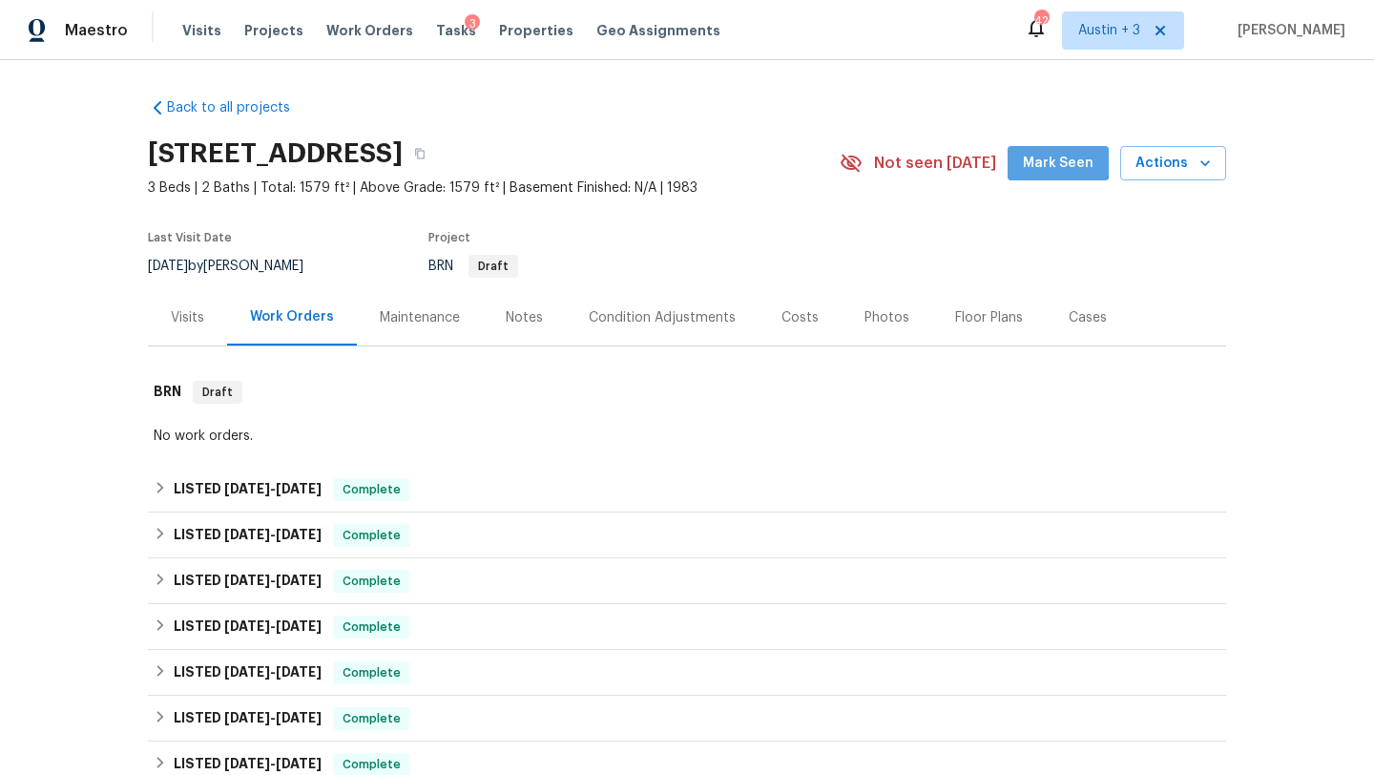
click at [1064, 155] on span "Mark Seen" at bounding box center [1058, 164] width 71 height 24
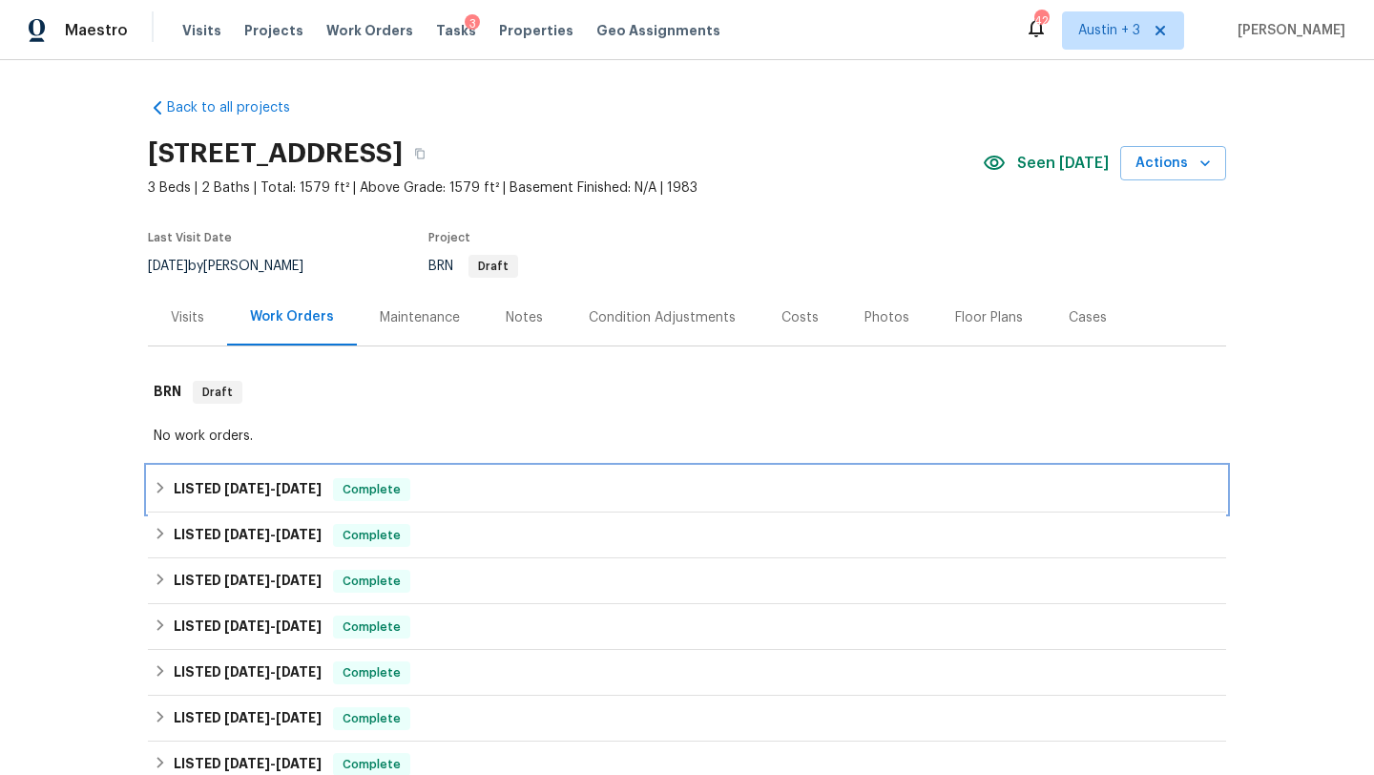
click at [433, 489] on div "LISTED 9/2/25 - 9/4/25 Complete" at bounding box center [687, 489] width 1066 height 23
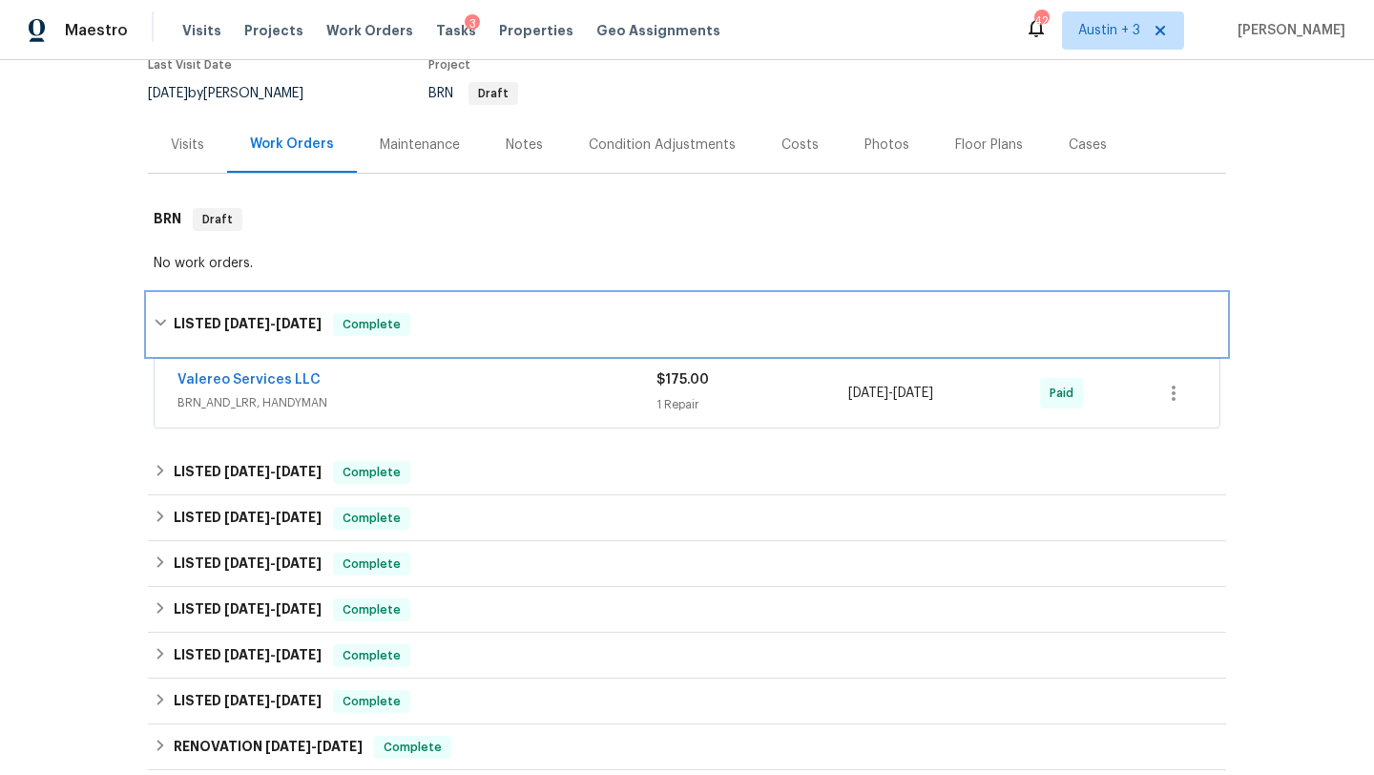
scroll to position [176, 0]
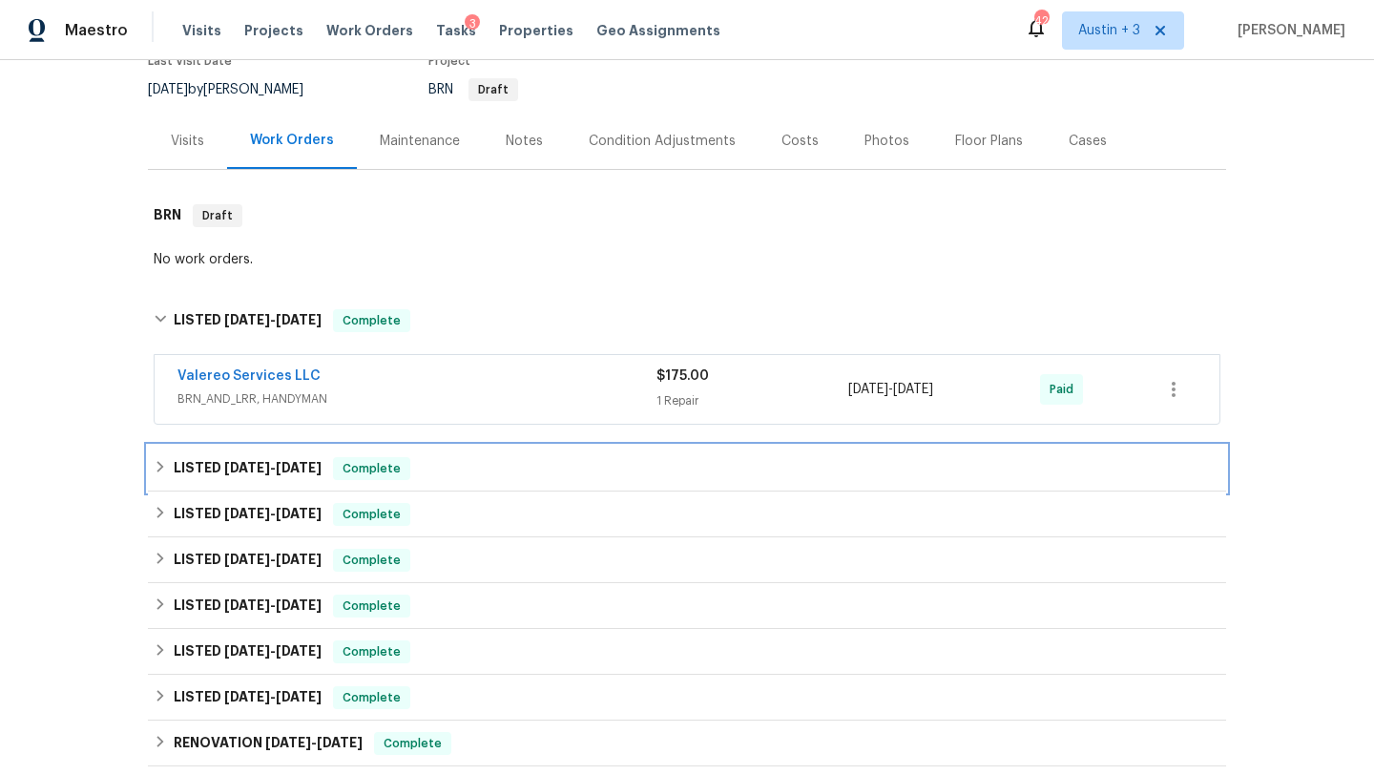
click at [507, 473] on div "LISTED 8/25/25 - 8/28/25 Complete" at bounding box center [687, 468] width 1066 height 23
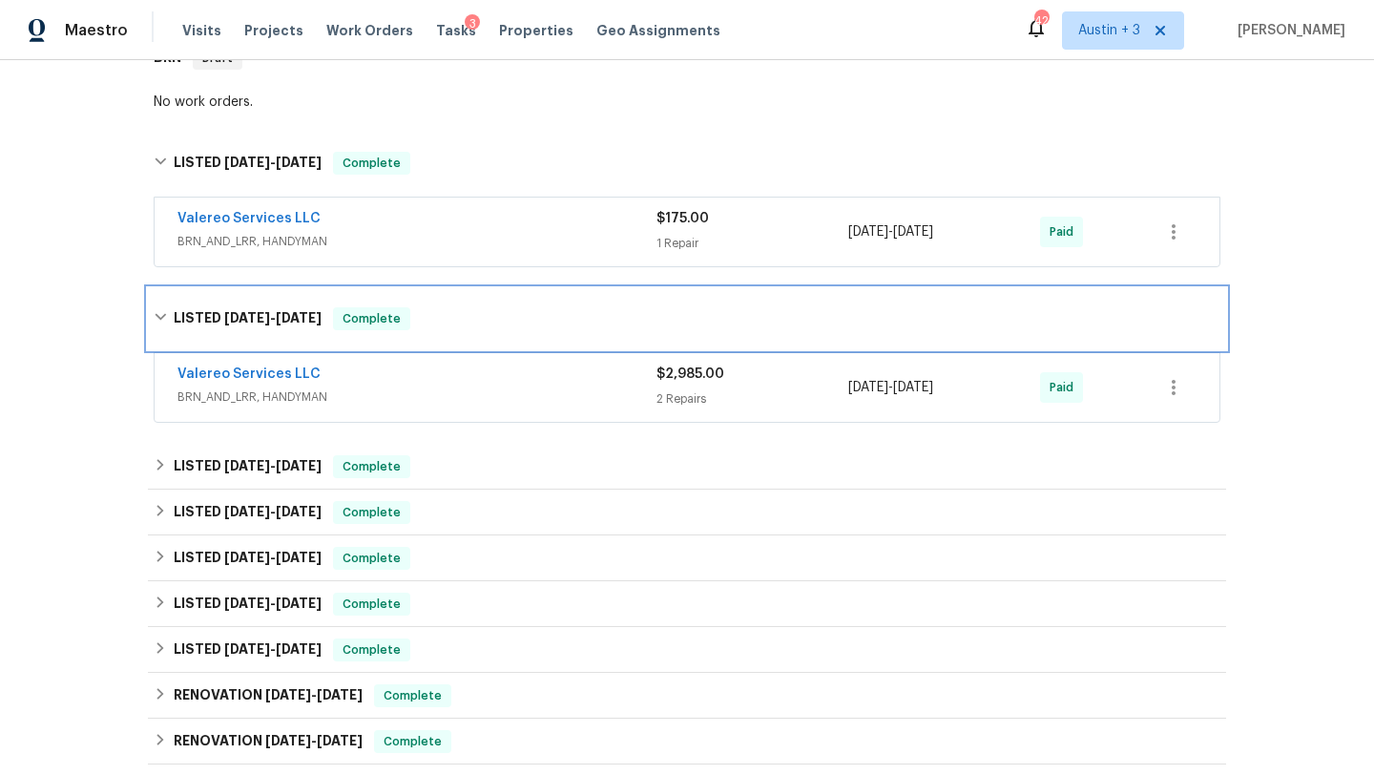
scroll to position [336, 0]
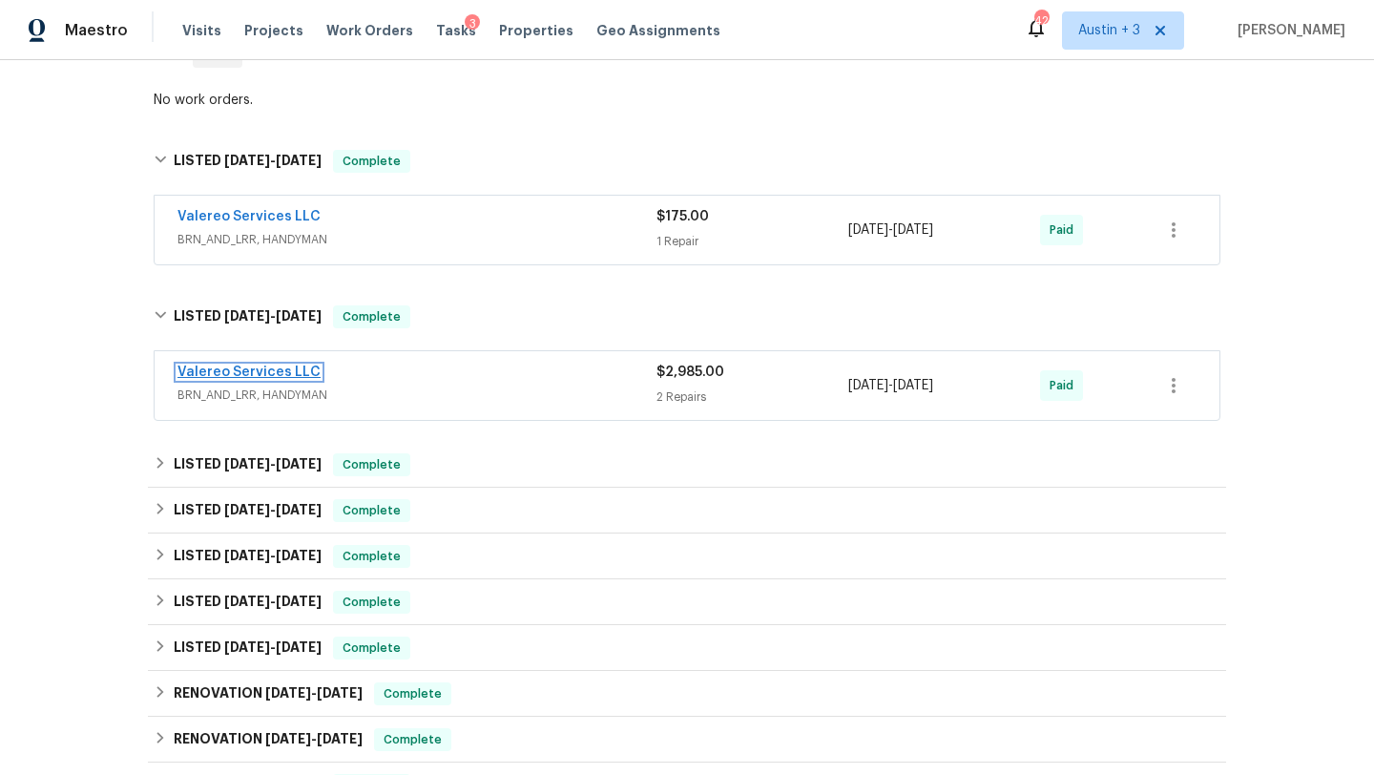
click at [262, 370] on link "Valereo Services LLC" at bounding box center [248, 371] width 143 height 13
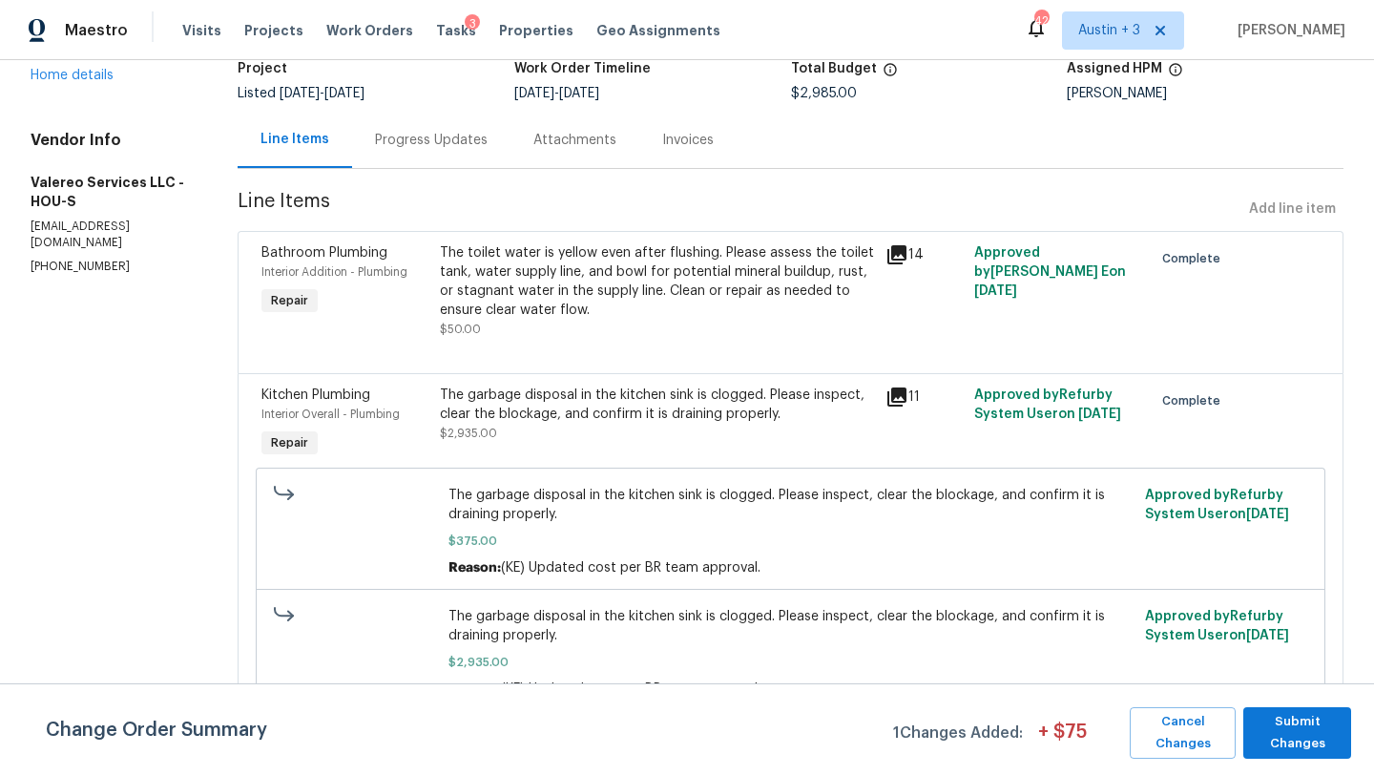
scroll to position [151, 0]
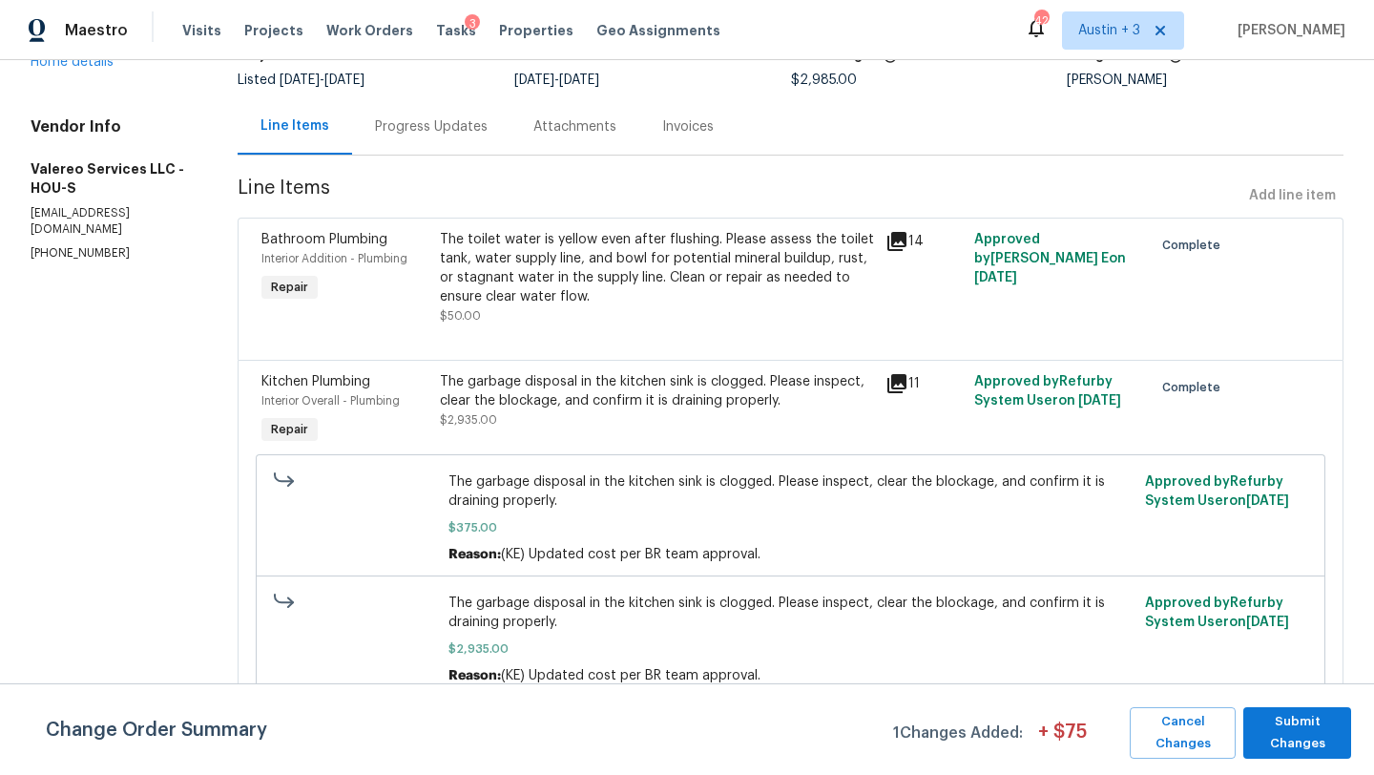
click at [901, 382] on icon at bounding box center [896, 383] width 23 height 23
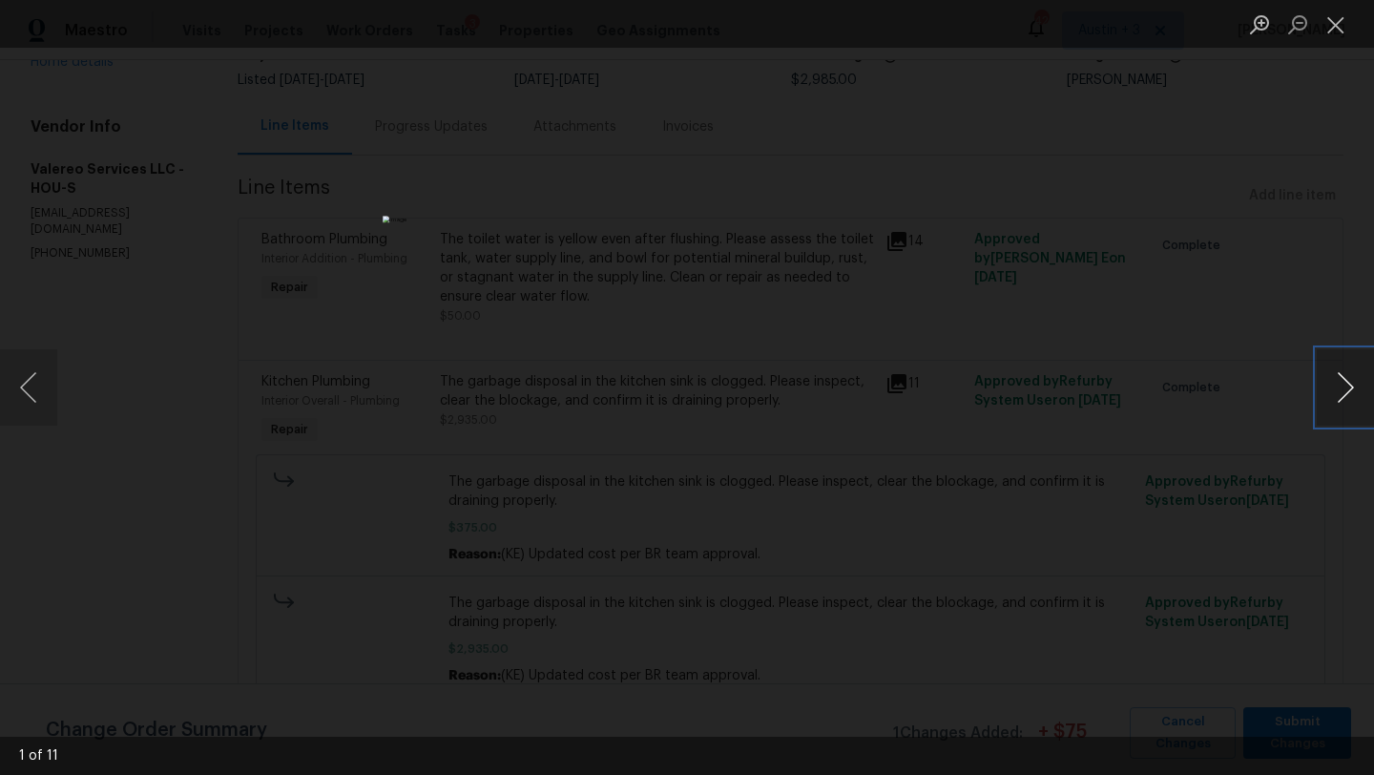
click at [1345, 383] on button "Next image" at bounding box center [1344, 387] width 57 height 76
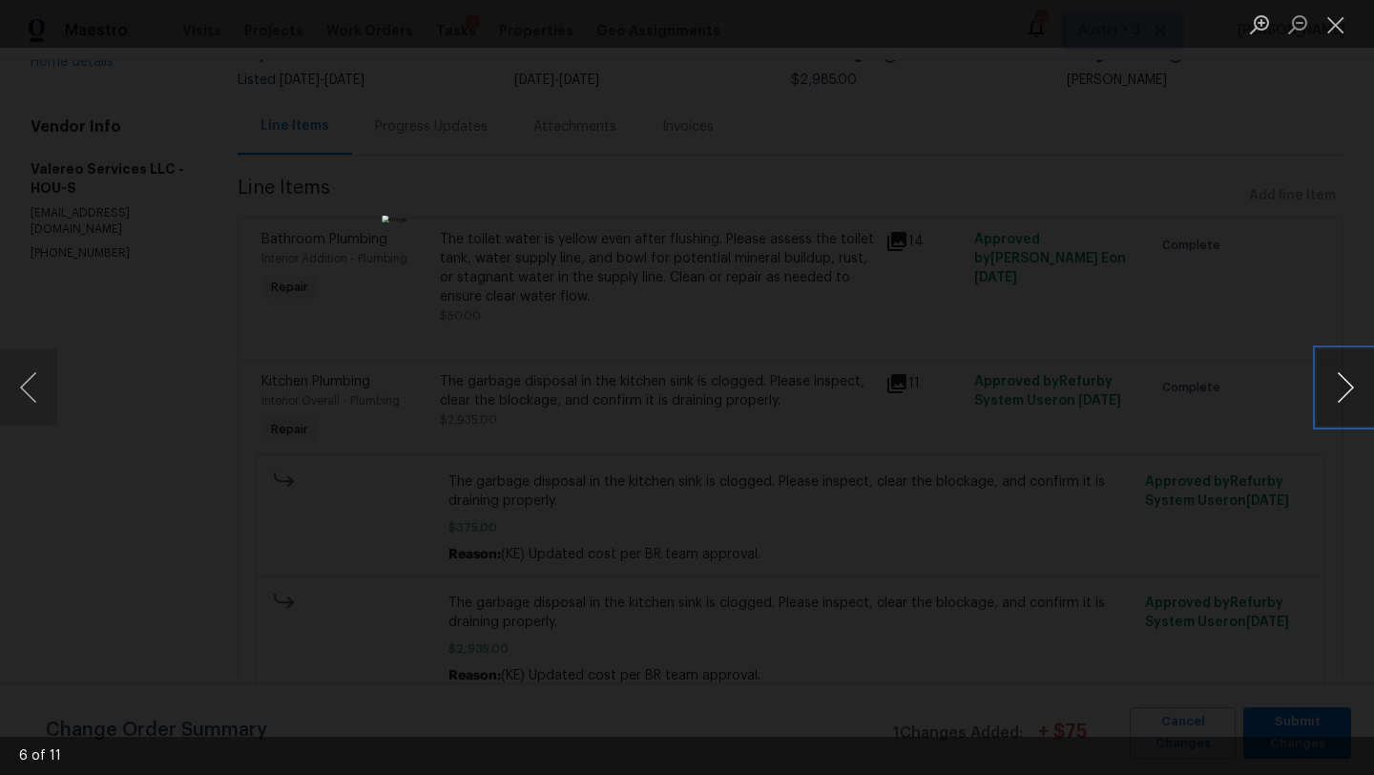
click at [1345, 383] on button "Next image" at bounding box center [1344, 387] width 57 height 76
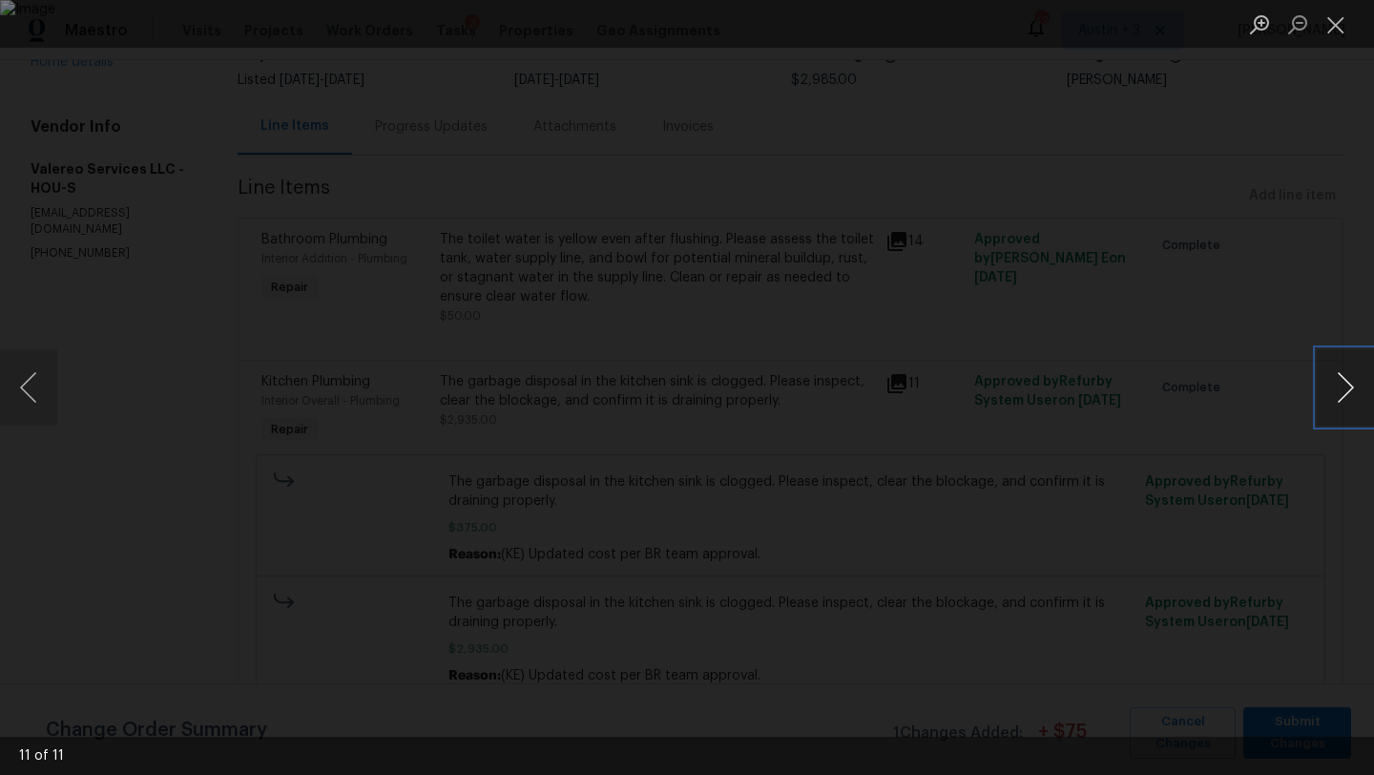
click at [1345, 383] on button "Next image" at bounding box center [1344, 387] width 57 height 76
click at [1329, 37] on button "Close lightbox" at bounding box center [1335, 24] width 38 height 33
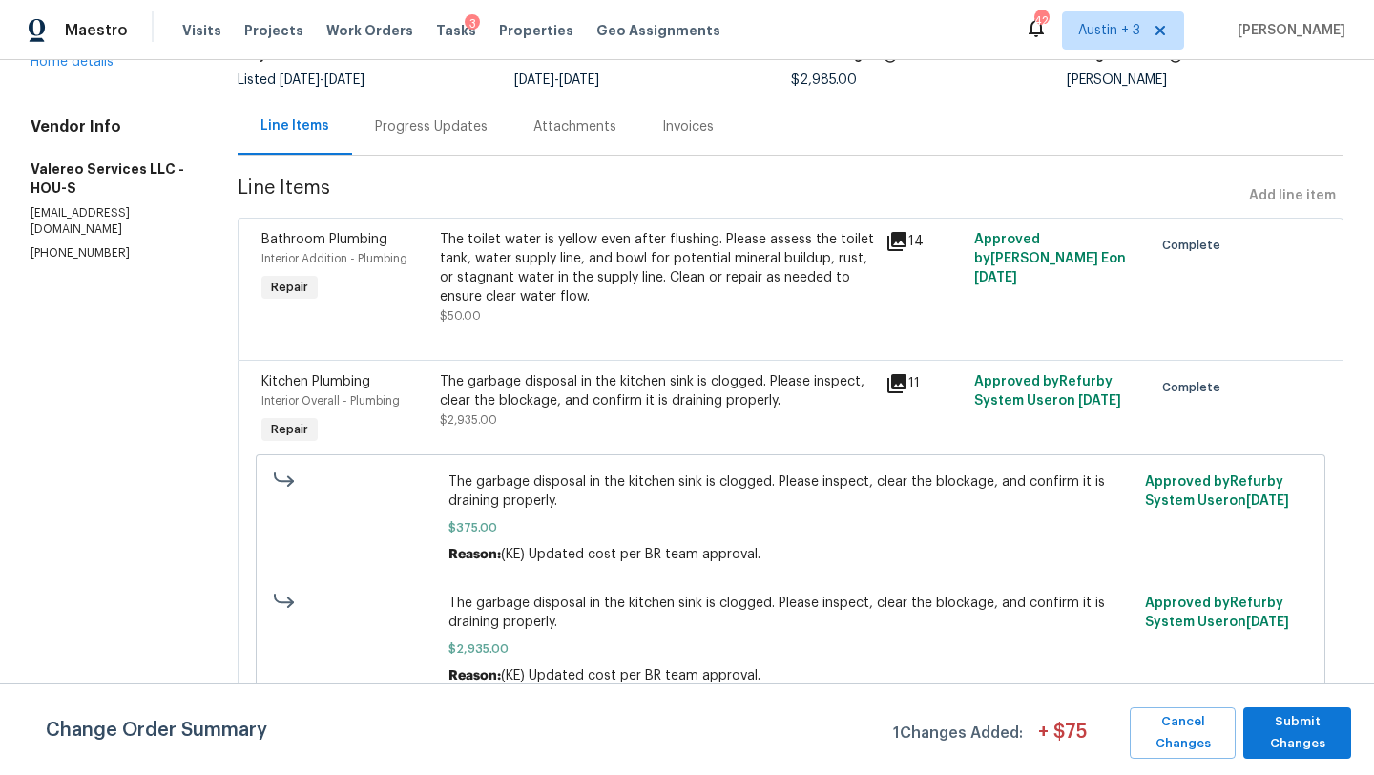
scroll to position [0, 0]
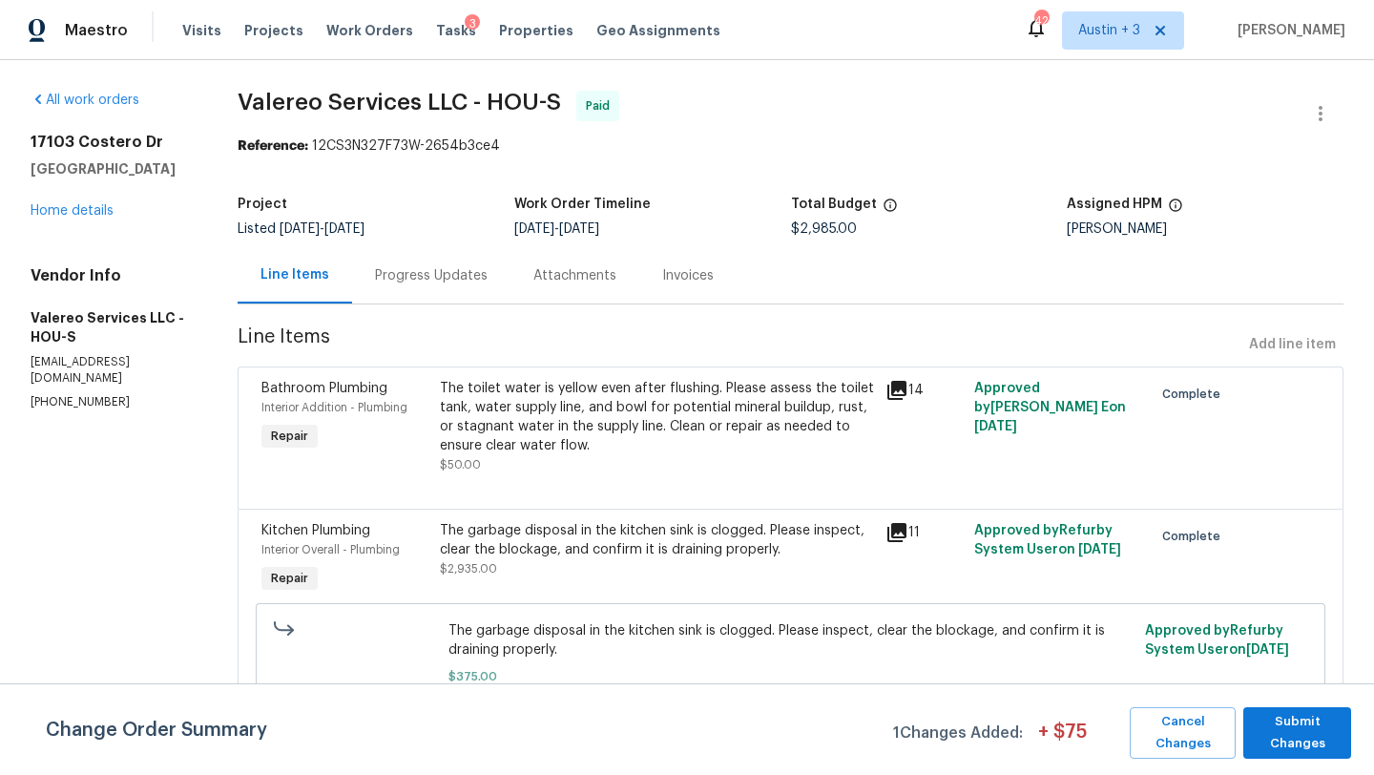
click at [419, 278] on div "Progress Updates" at bounding box center [431, 275] width 113 height 19
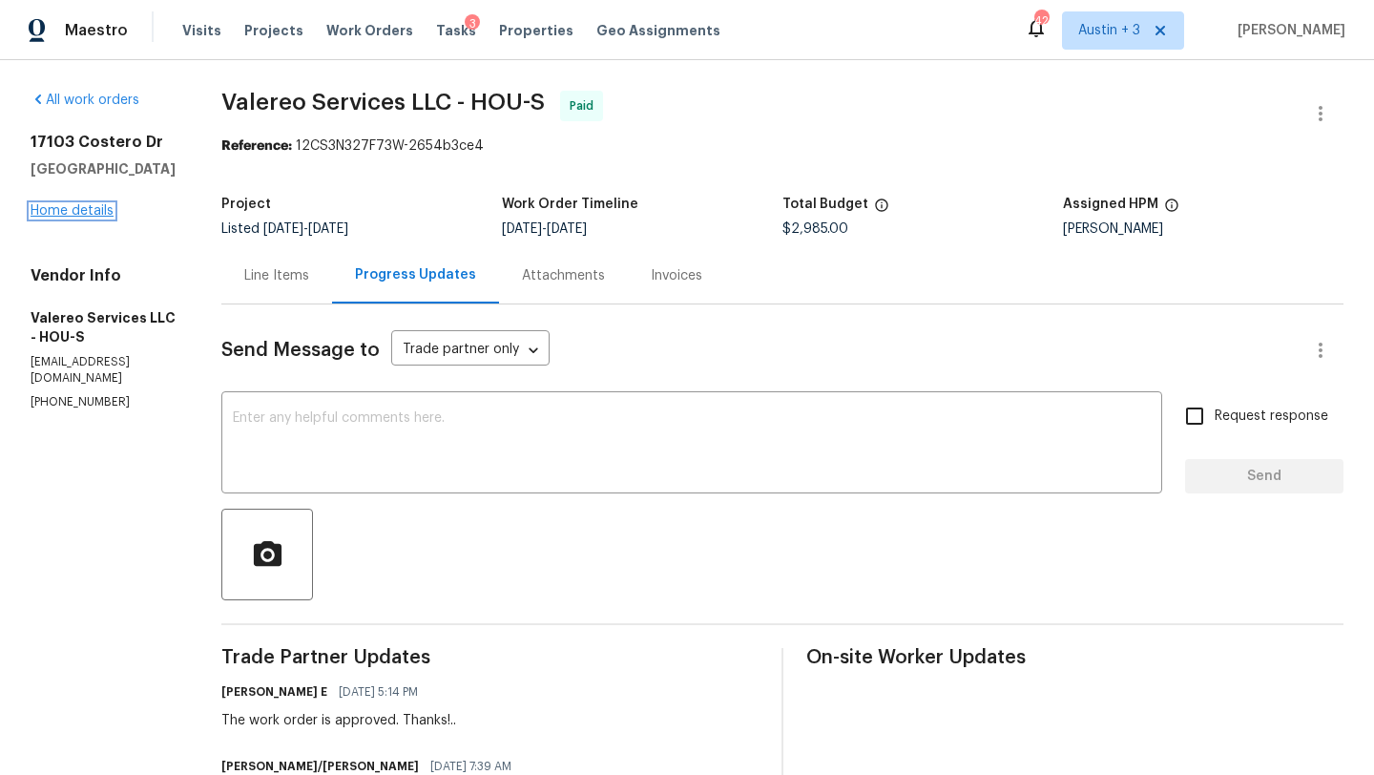
click at [101, 206] on link "Home details" at bounding box center [72, 210] width 83 height 13
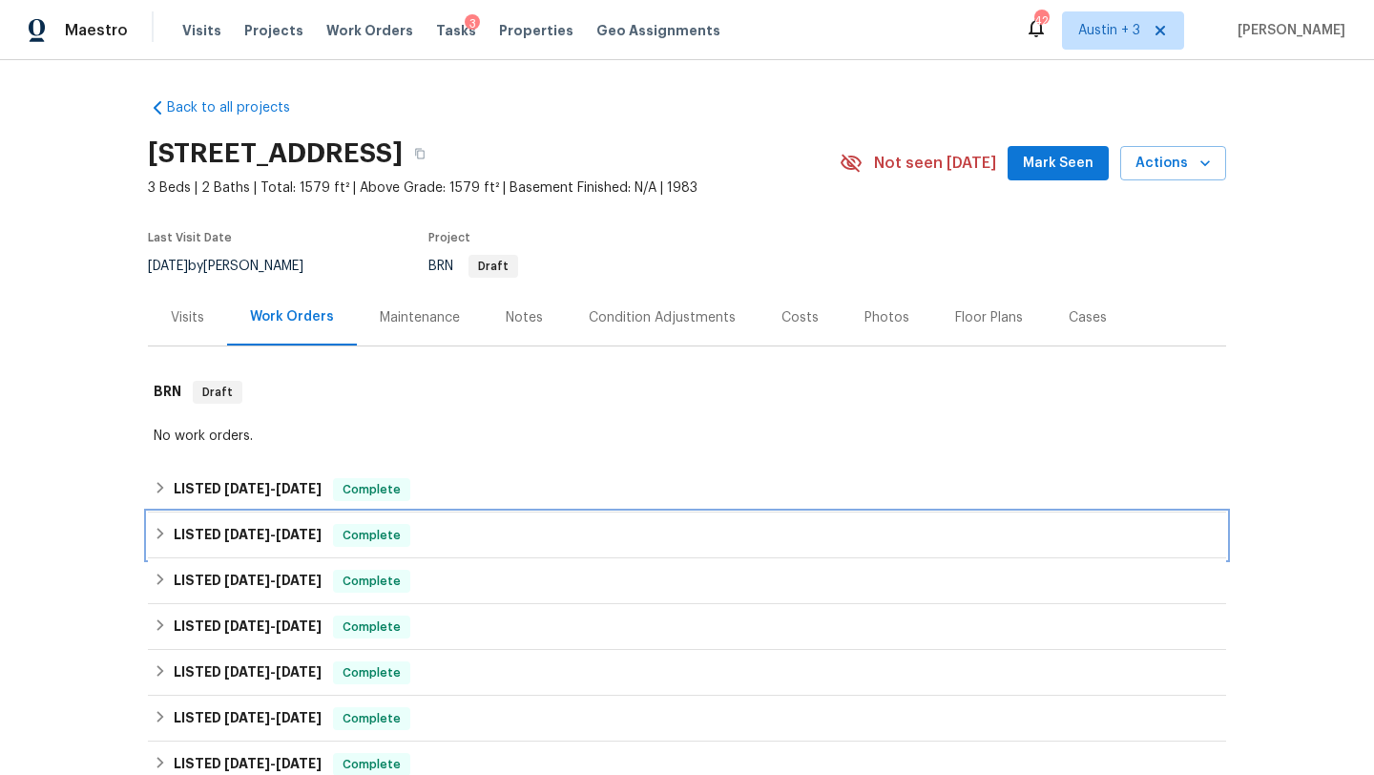
click at [501, 533] on div "LISTED 8/25/25 - 8/28/25 Complete" at bounding box center [687, 535] width 1066 height 23
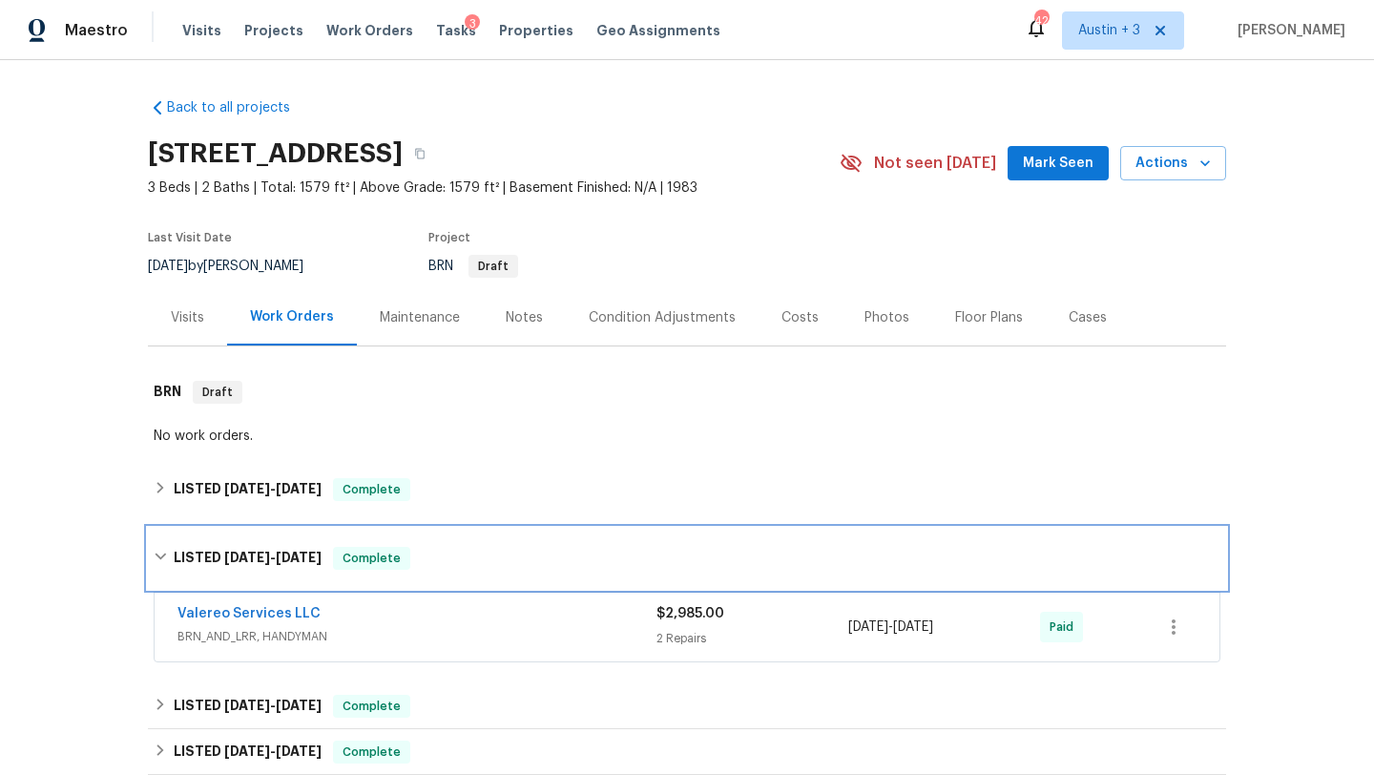
scroll to position [194, 0]
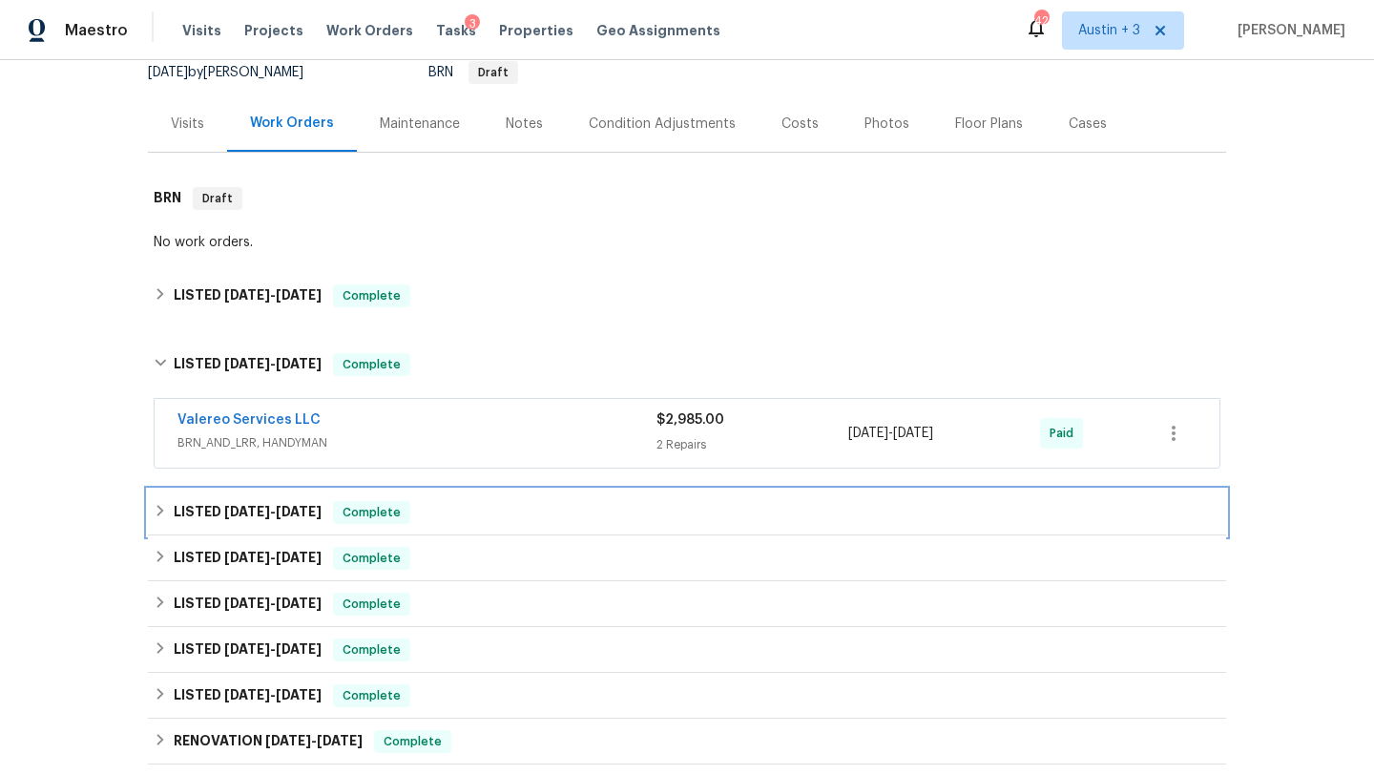
click at [533, 521] on div "LISTED 8/12/25 - 8/13/25 Complete" at bounding box center [687, 512] width 1066 height 23
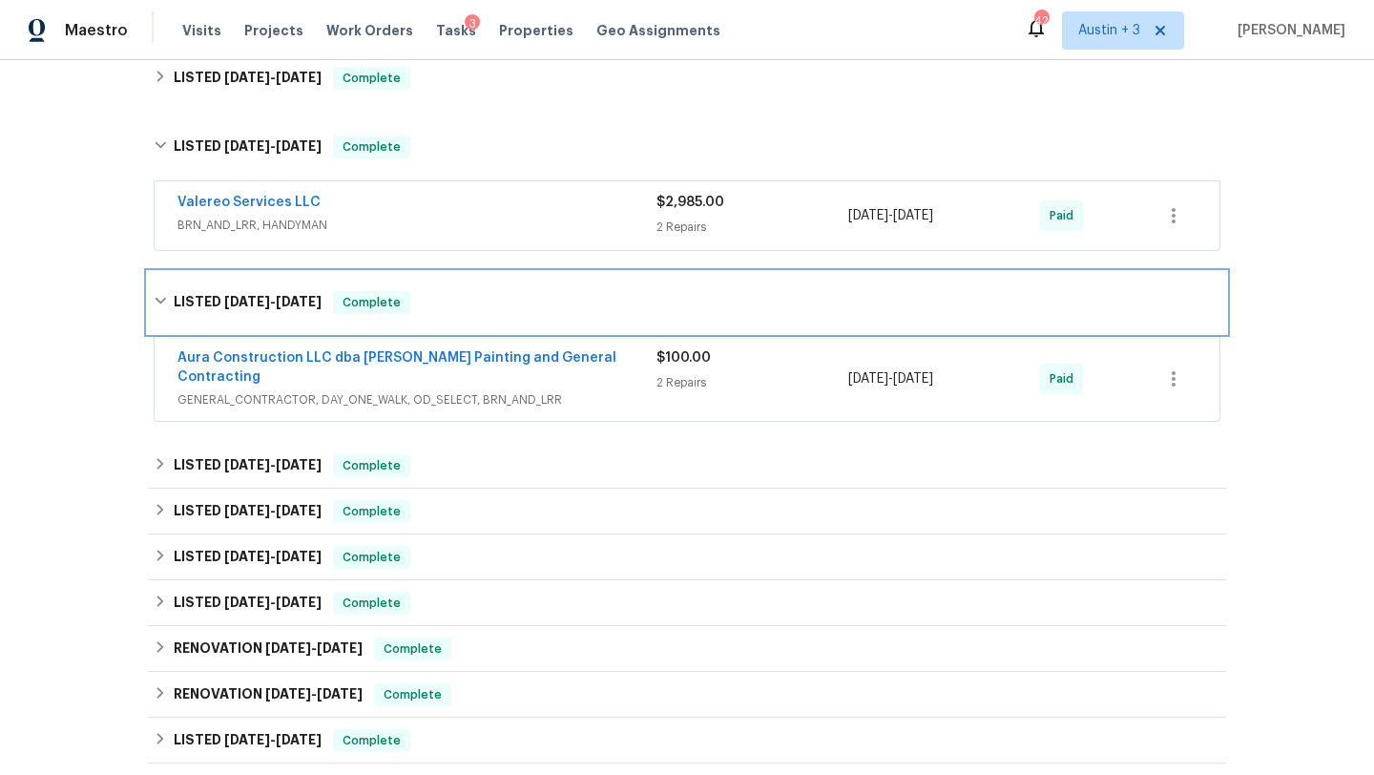
scroll to position [414, 0]
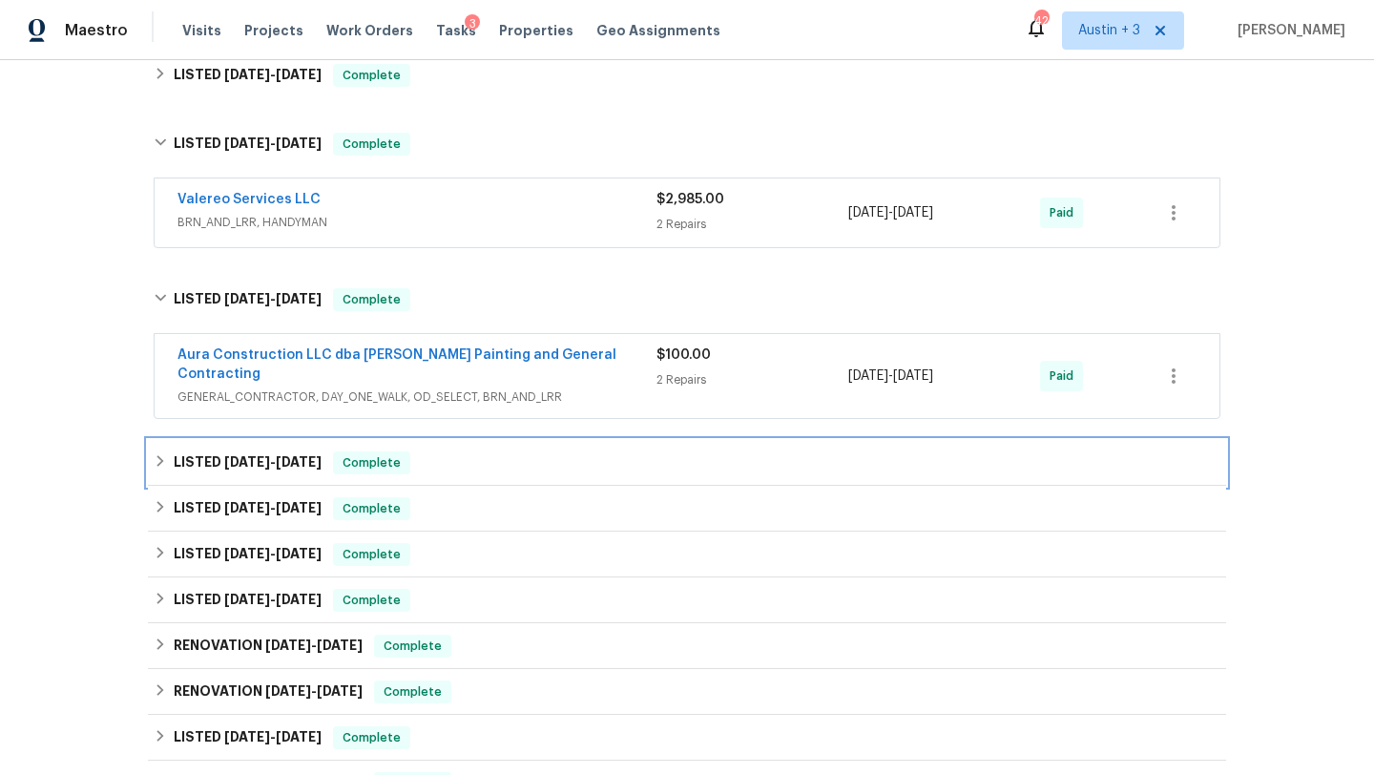
click at [555, 451] on div "LISTED 8/5/25 - 8/8/25 Complete" at bounding box center [687, 462] width 1066 height 23
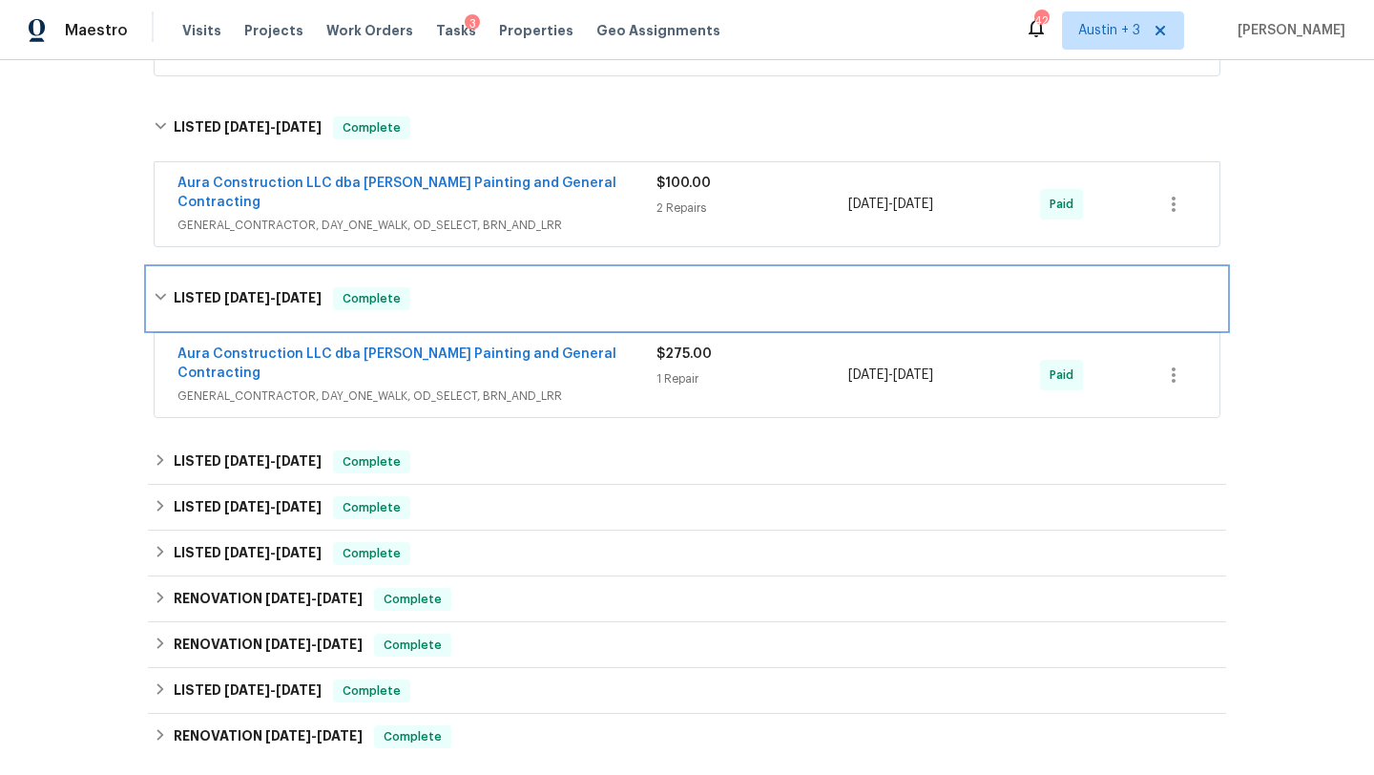
scroll to position [587, 0]
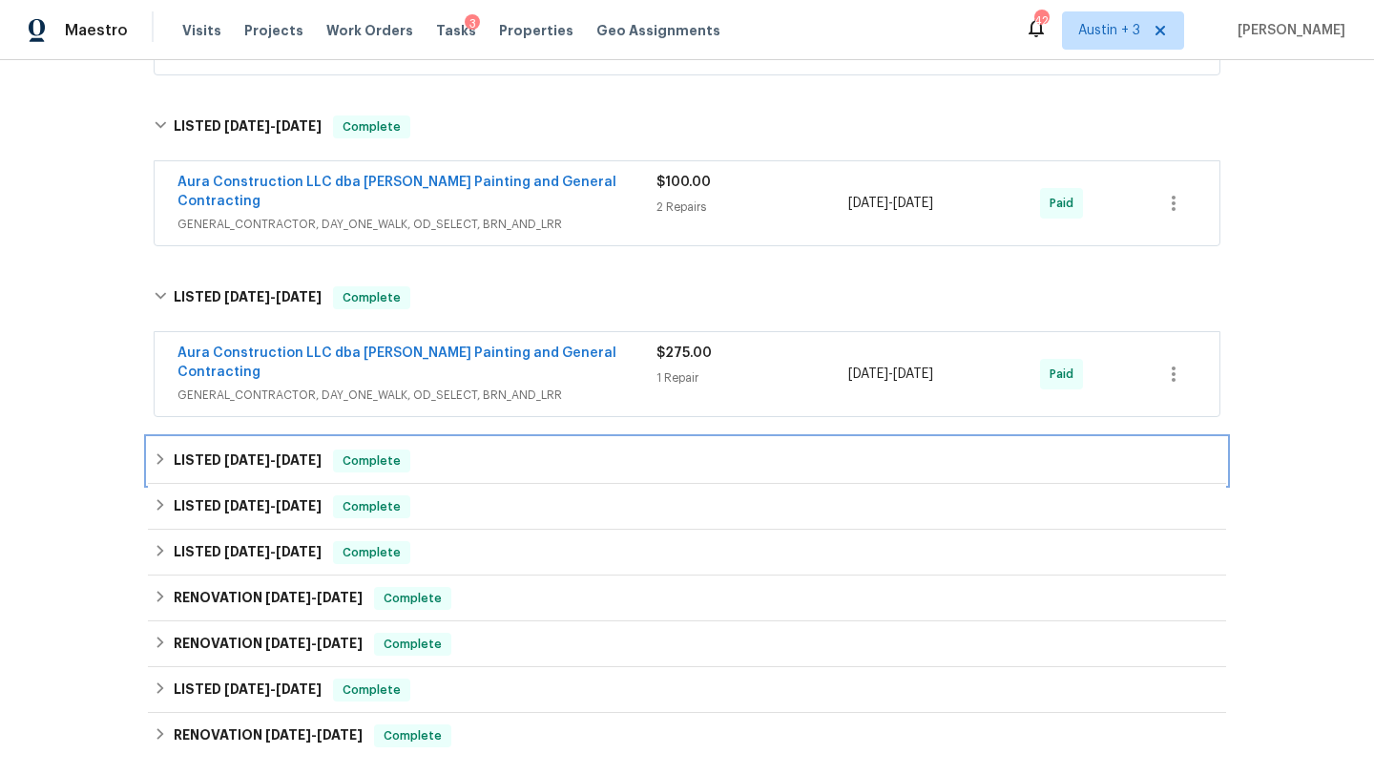
click at [560, 449] on div "LISTED 6/23/25 - 6/30/25 Complete" at bounding box center [687, 460] width 1066 height 23
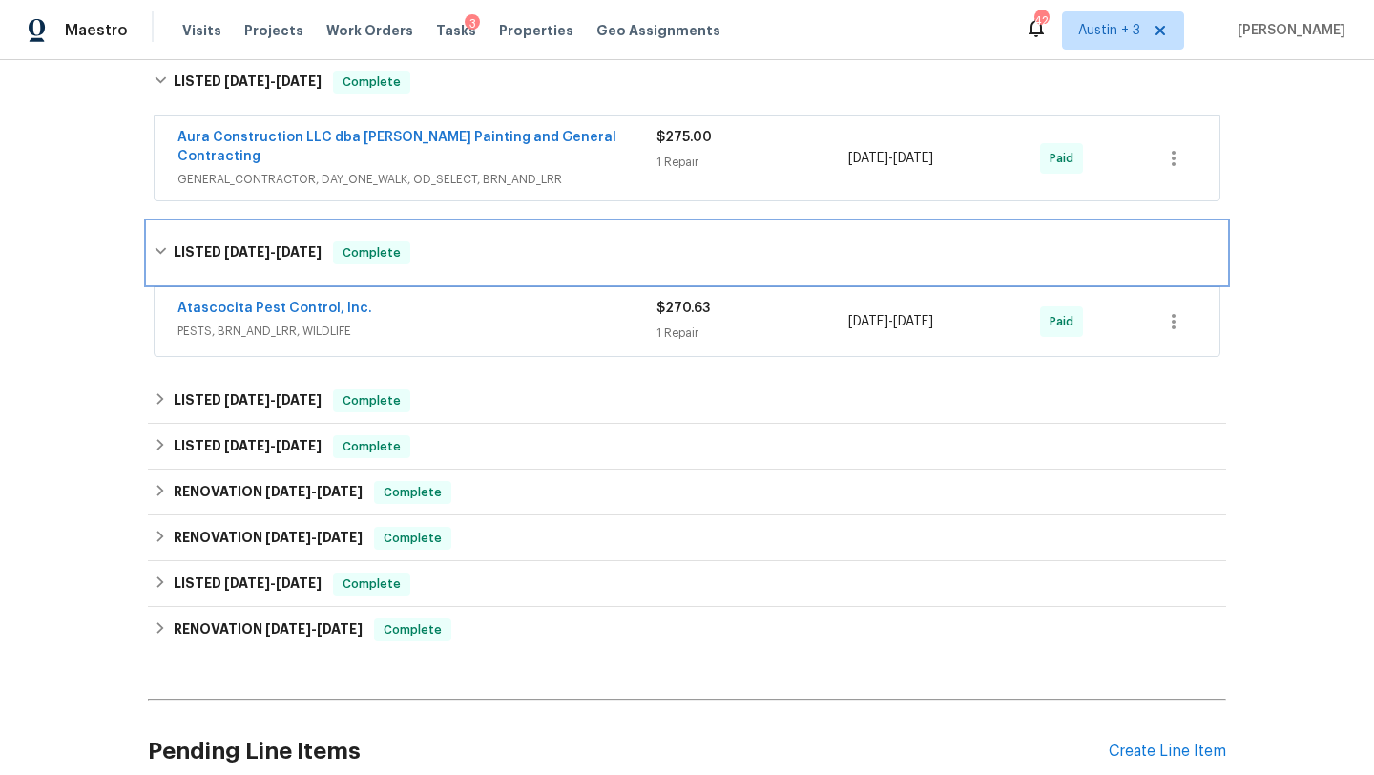
scroll to position [803, 0]
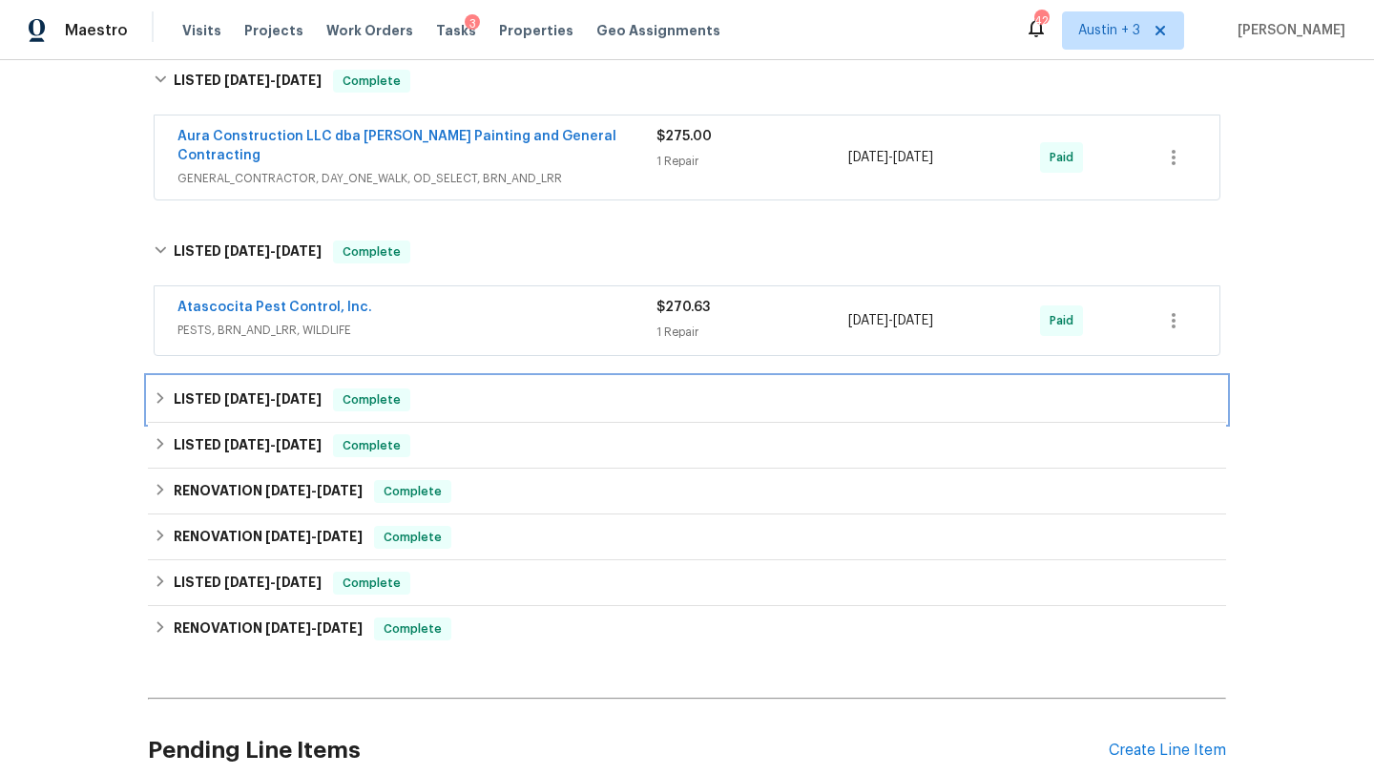
click at [581, 388] on div "LISTED 5/27/25 - 5/29/25 Complete" at bounding box center [687, 399] width 1066 height 23
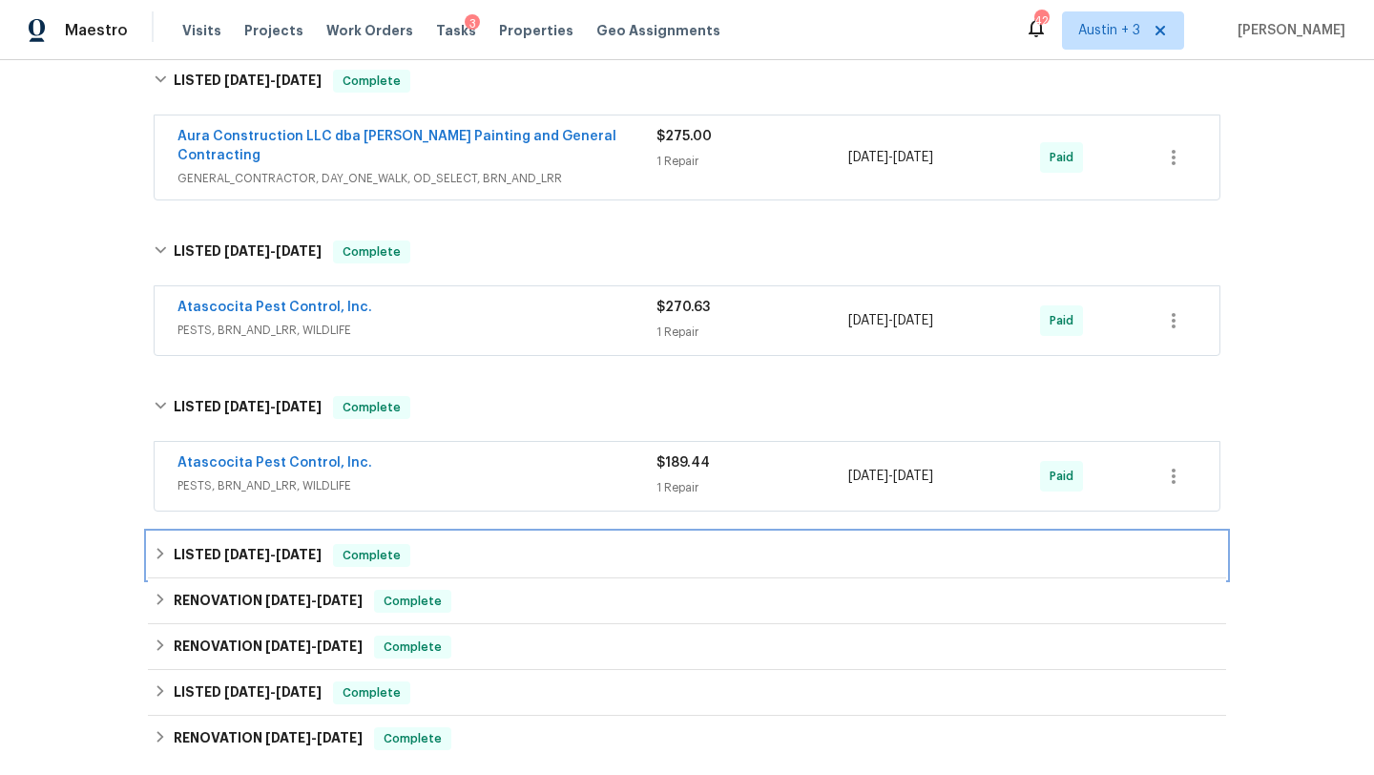
click at [606, 544] on div "LISTED 5/9/25 - 5/21/25 Complete" at bounding box center [687, 555] width 1066 height 23
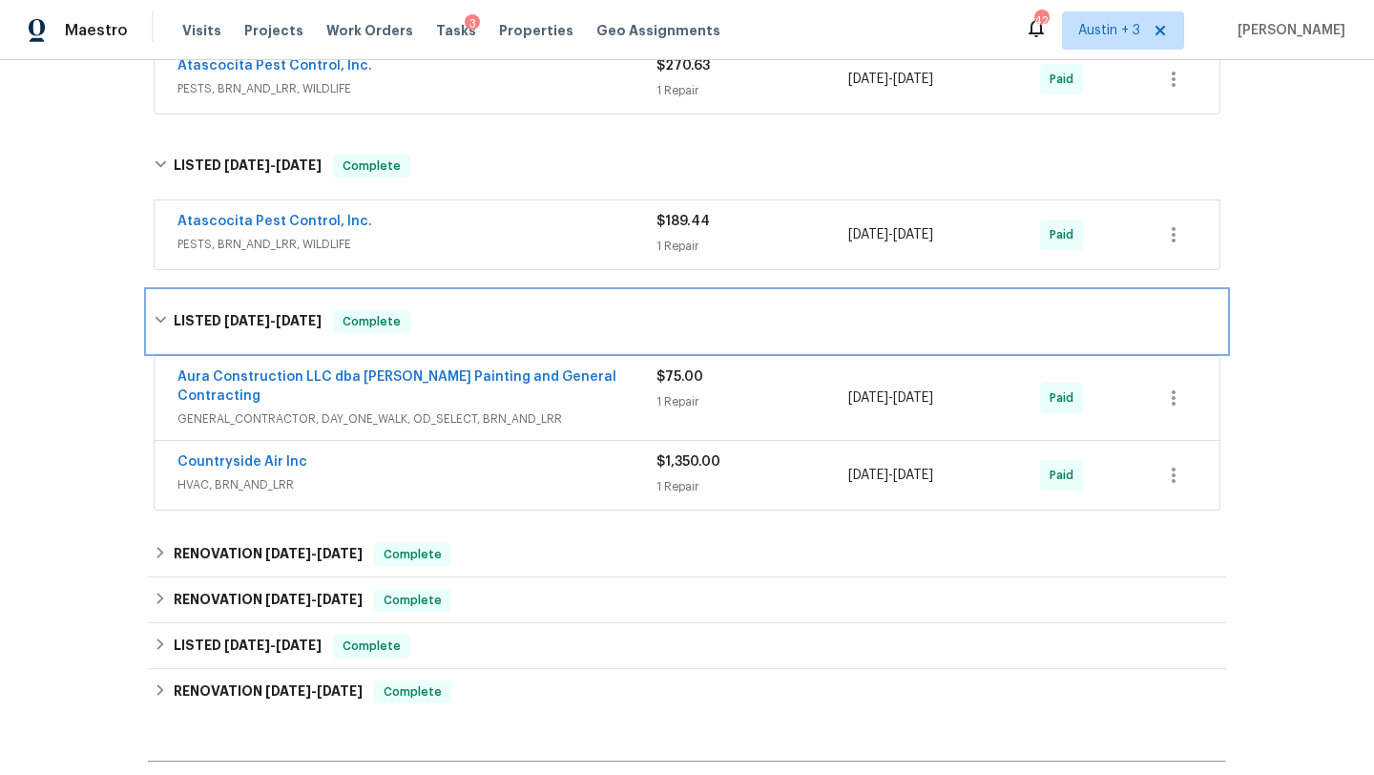
scroll to position [1046, 0]
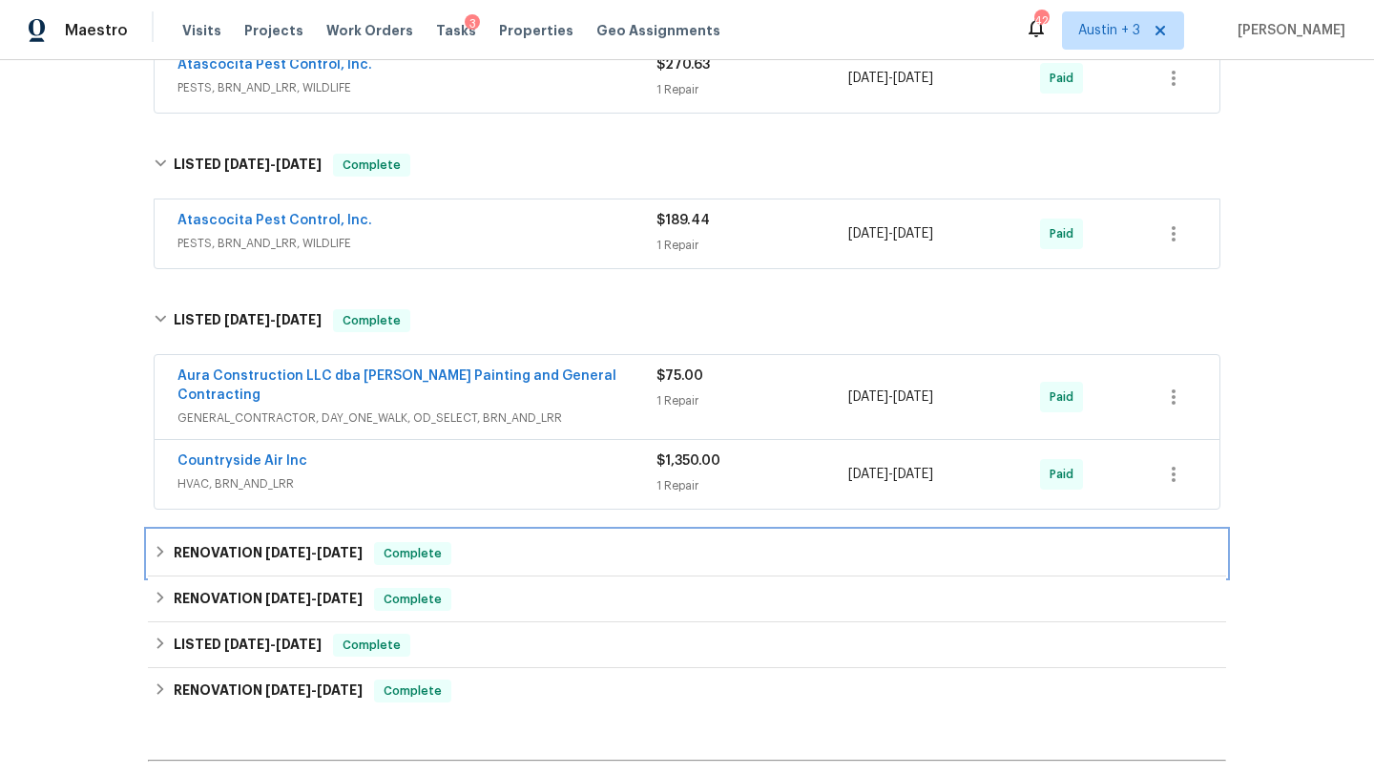
click at [618, 542] on div "RENOVATION 3/13/25 - 3/13/25 Complete" at bounding box center [687, 553] width 1066 height 23
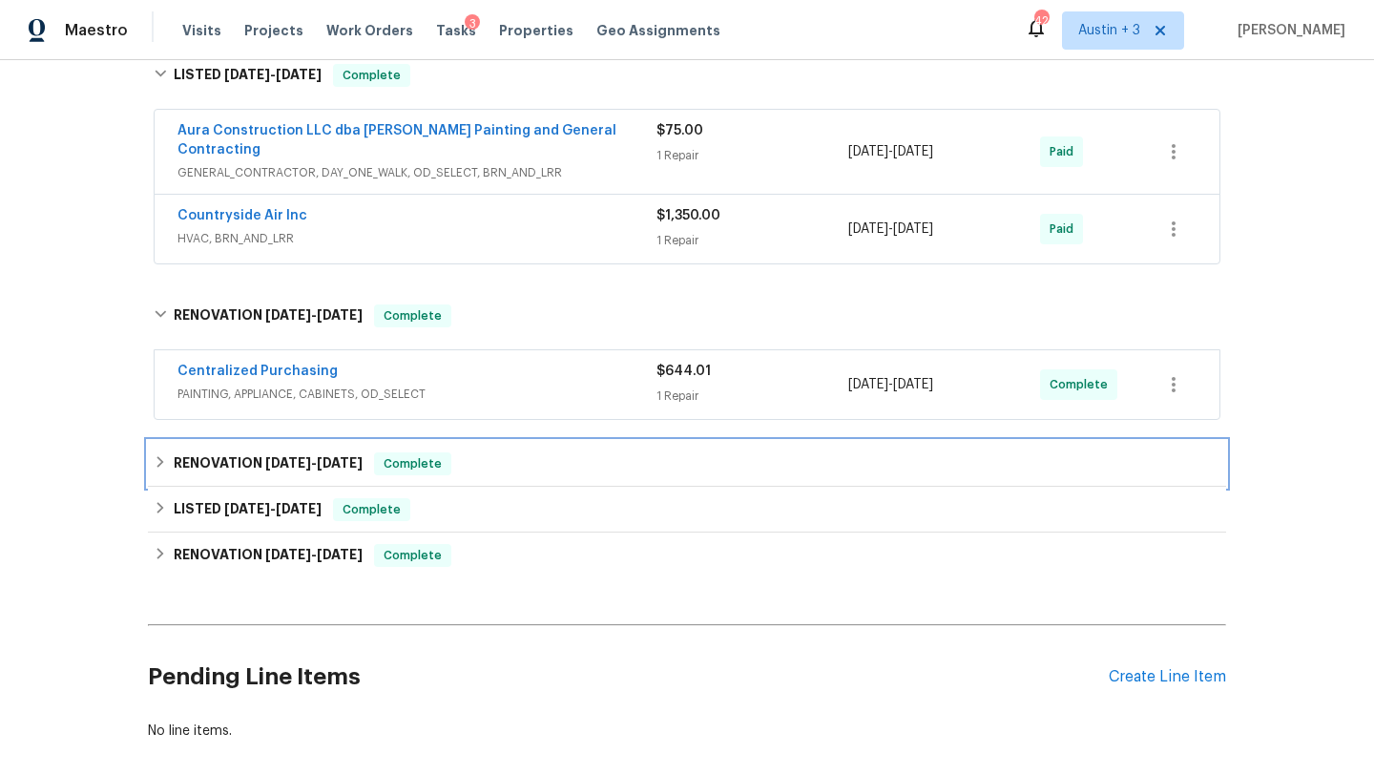
click at [634, 452] on div "RENOVATION 3/11/25 - 3/11/25 Complete" at bounding box center [687, 463] width 1066 height 23
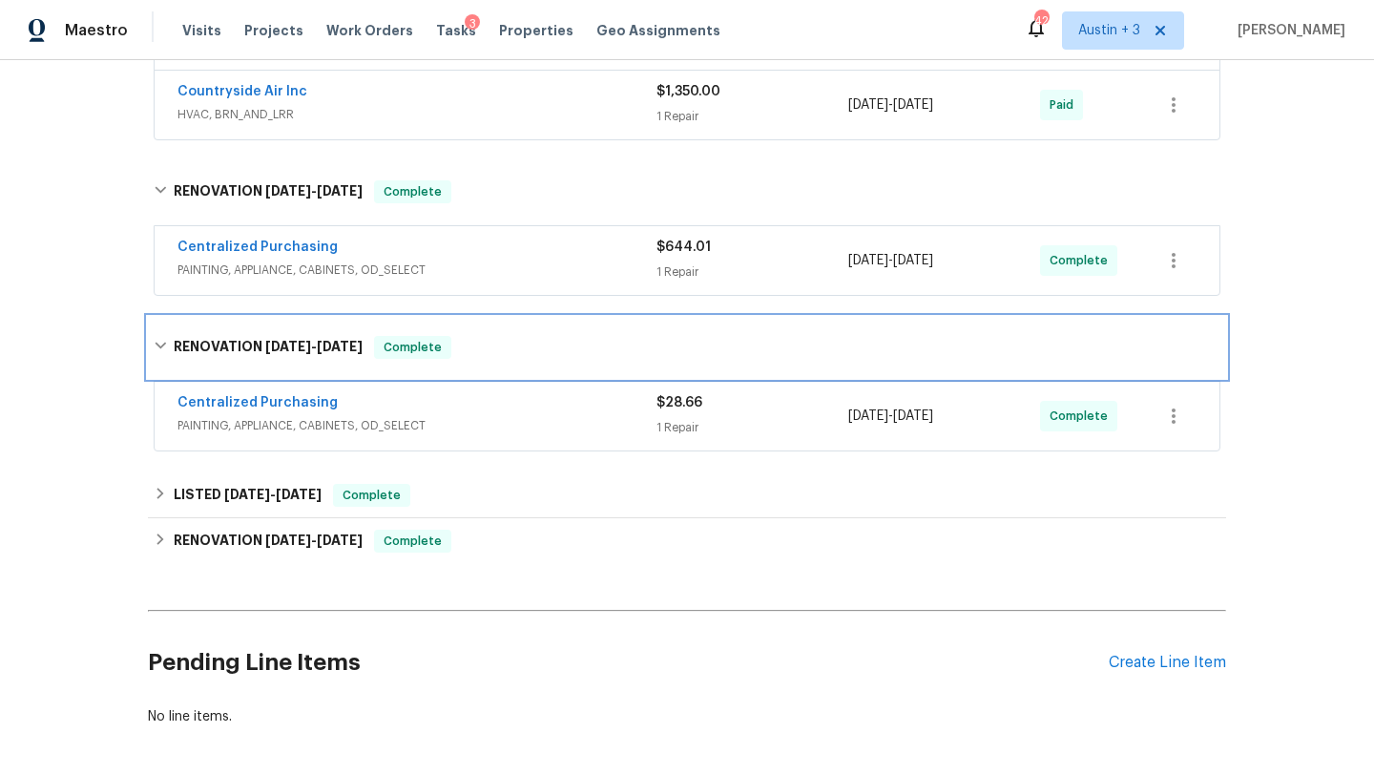
scroll to position [1450, 0]
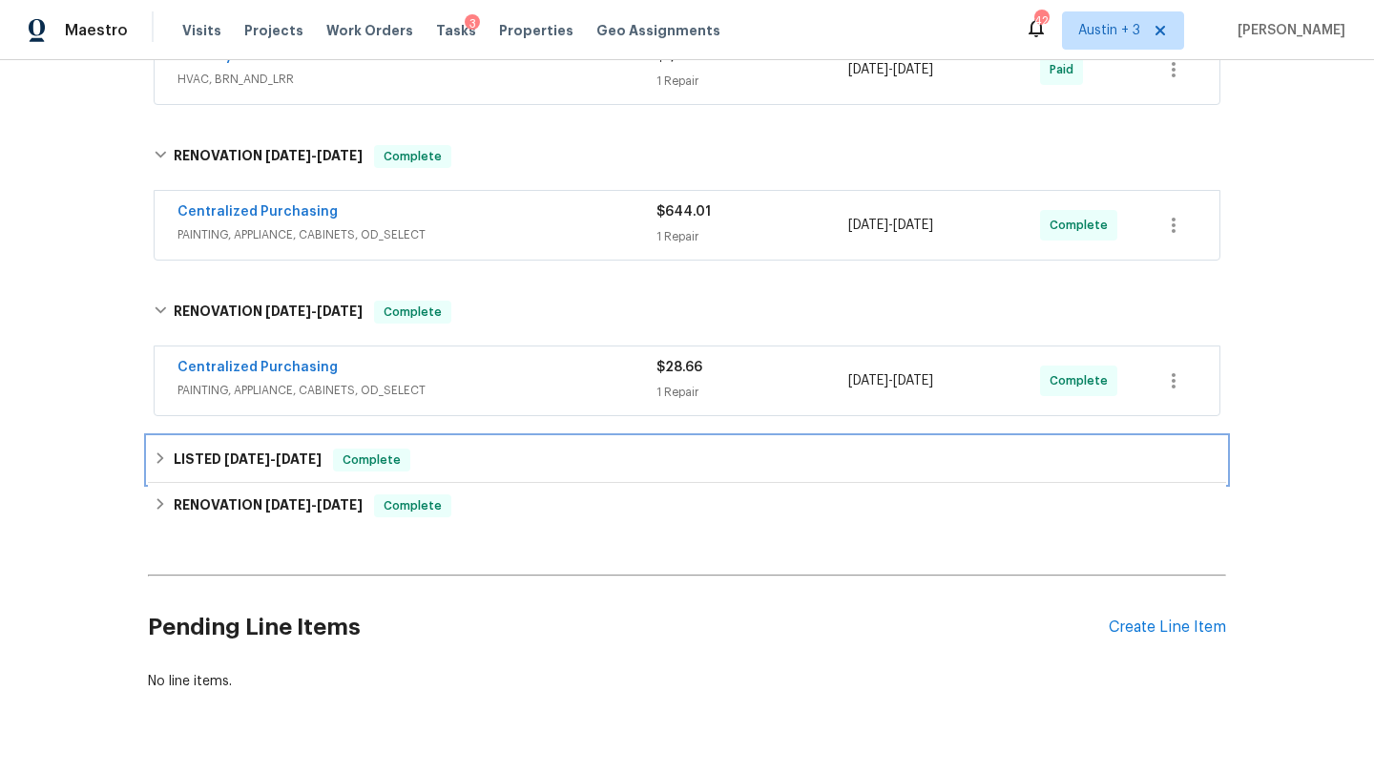
click at [633, 448] on div "LISTED 3/11/25 - 3/12/25 Complete" at bounding box center [687, 459] width 1066 height 23
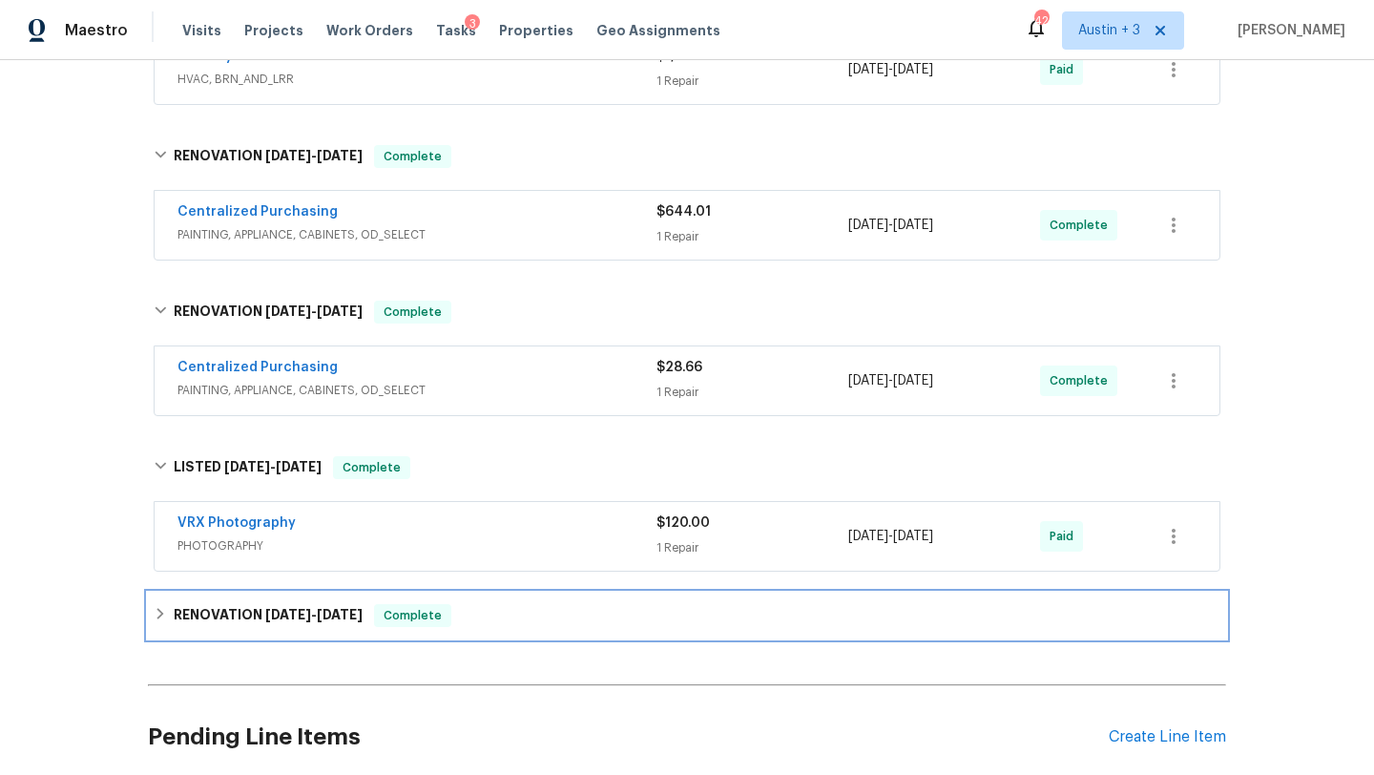
click at [618, 604] on div "RENOVATION 3/3/25 - 3/7/25 Complete" at bounding box center [687, 615] width 1066 height 23
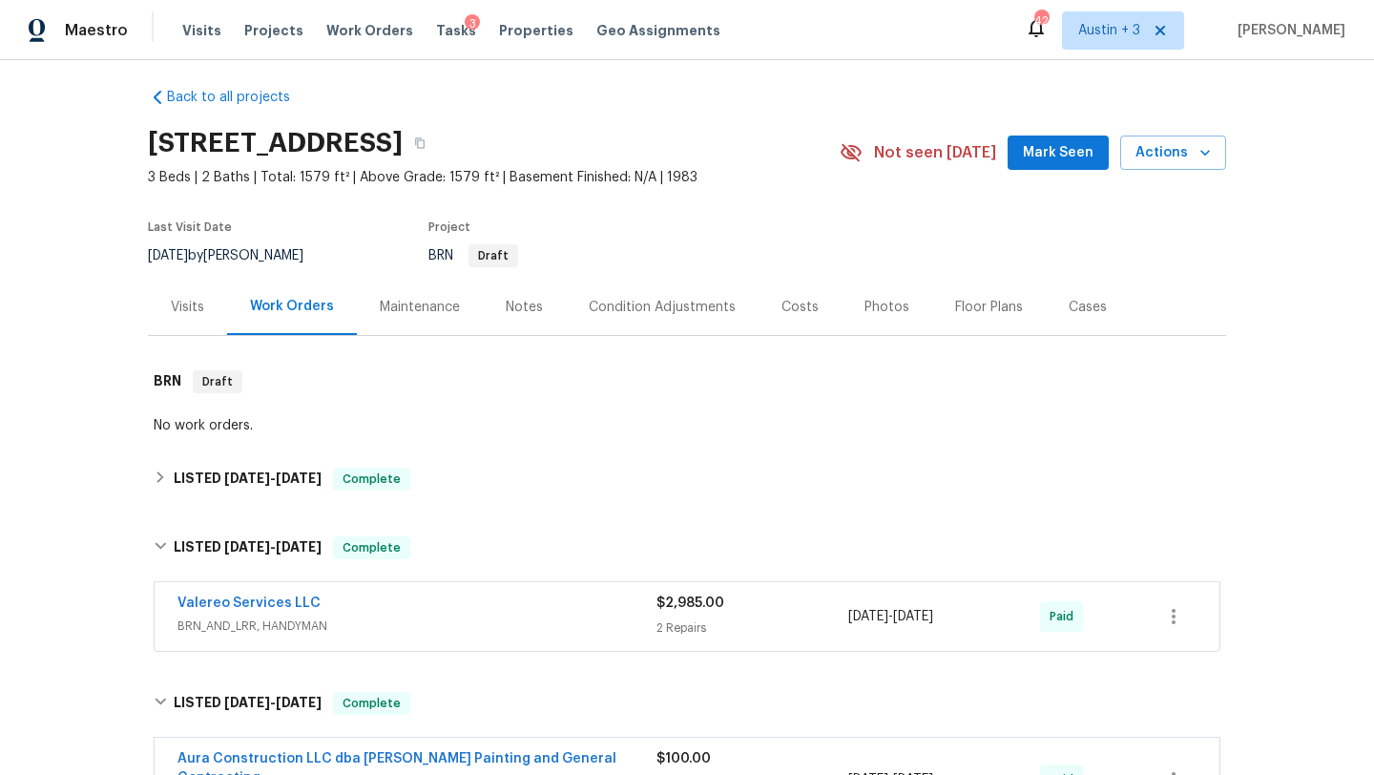
scroll to position [0, 0]
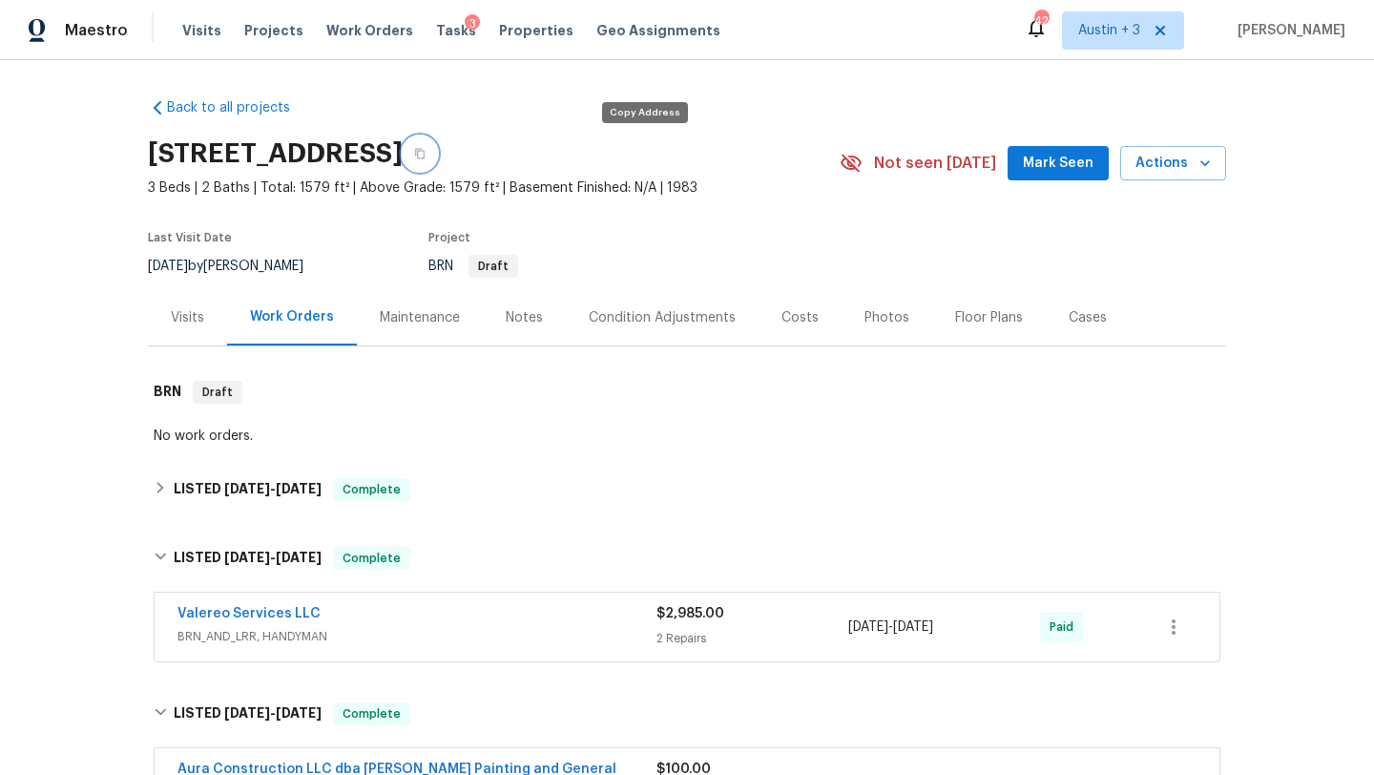
click at [425, 155] on icon "button" at bounding box center [419, 153] width 11 height 11
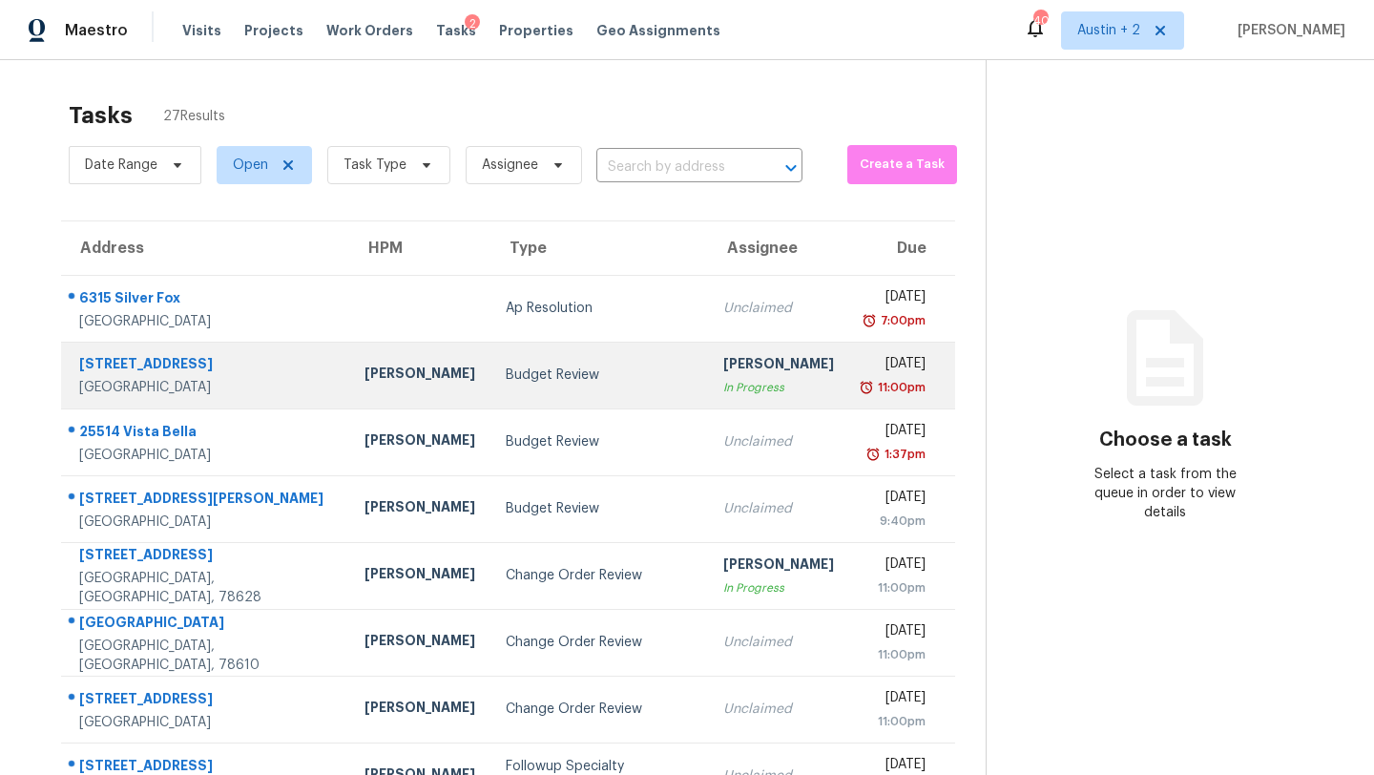
click at [490, 390] on td "Budget Review" at bounding box center [598, 375] width 217 height 67
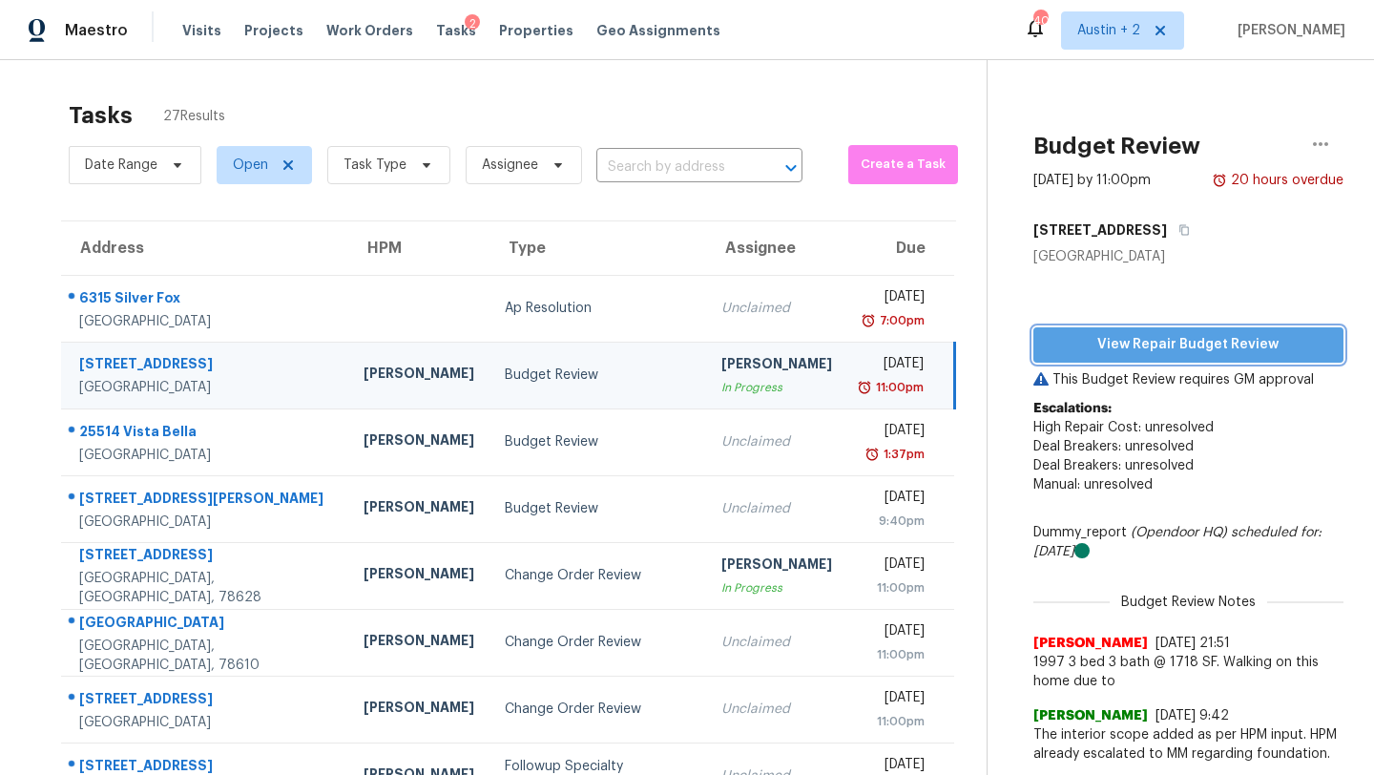
click at [1148, 336] on span "View Repair Budget Review" at bounding box center [1188, 345] width 280 height 24
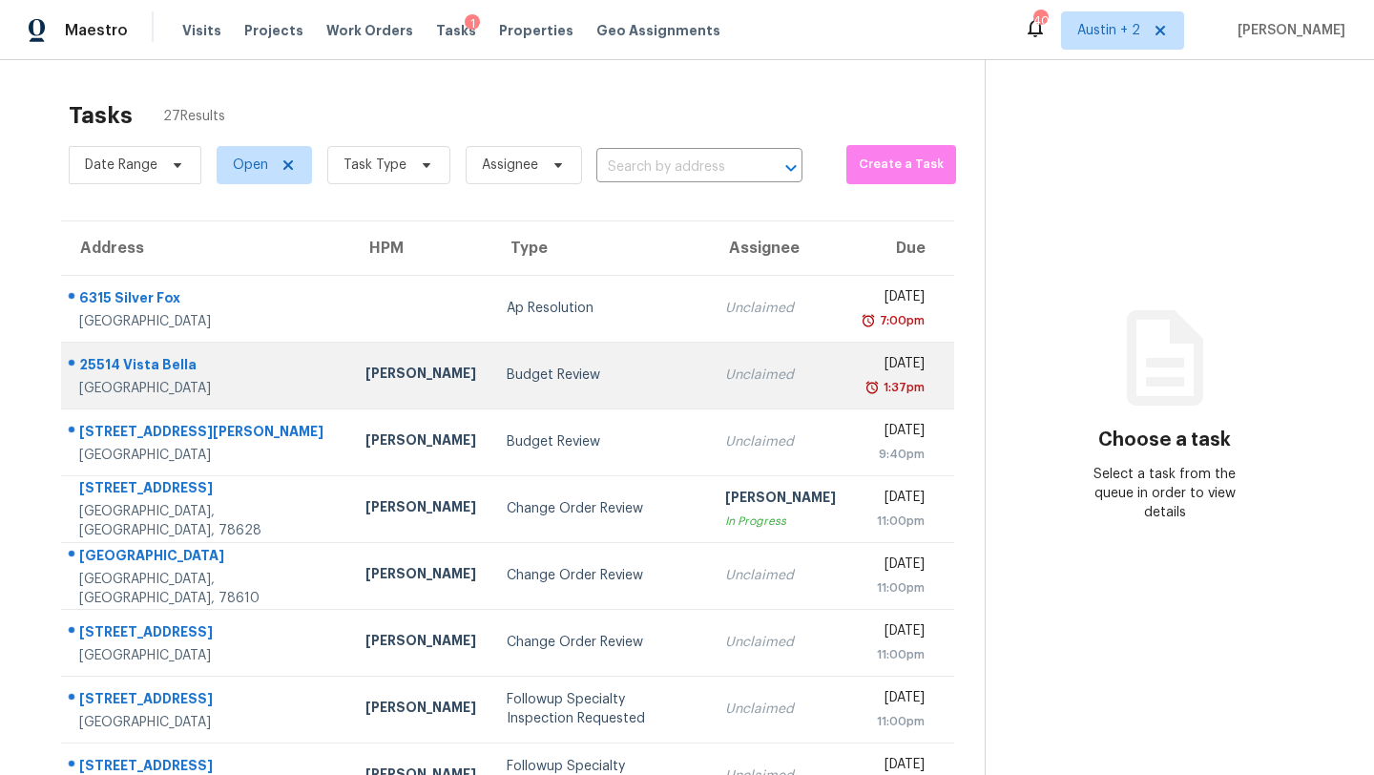
click at [491, 357] on td "Budget Review" at bounding box center [600, 375] width 219 height 67
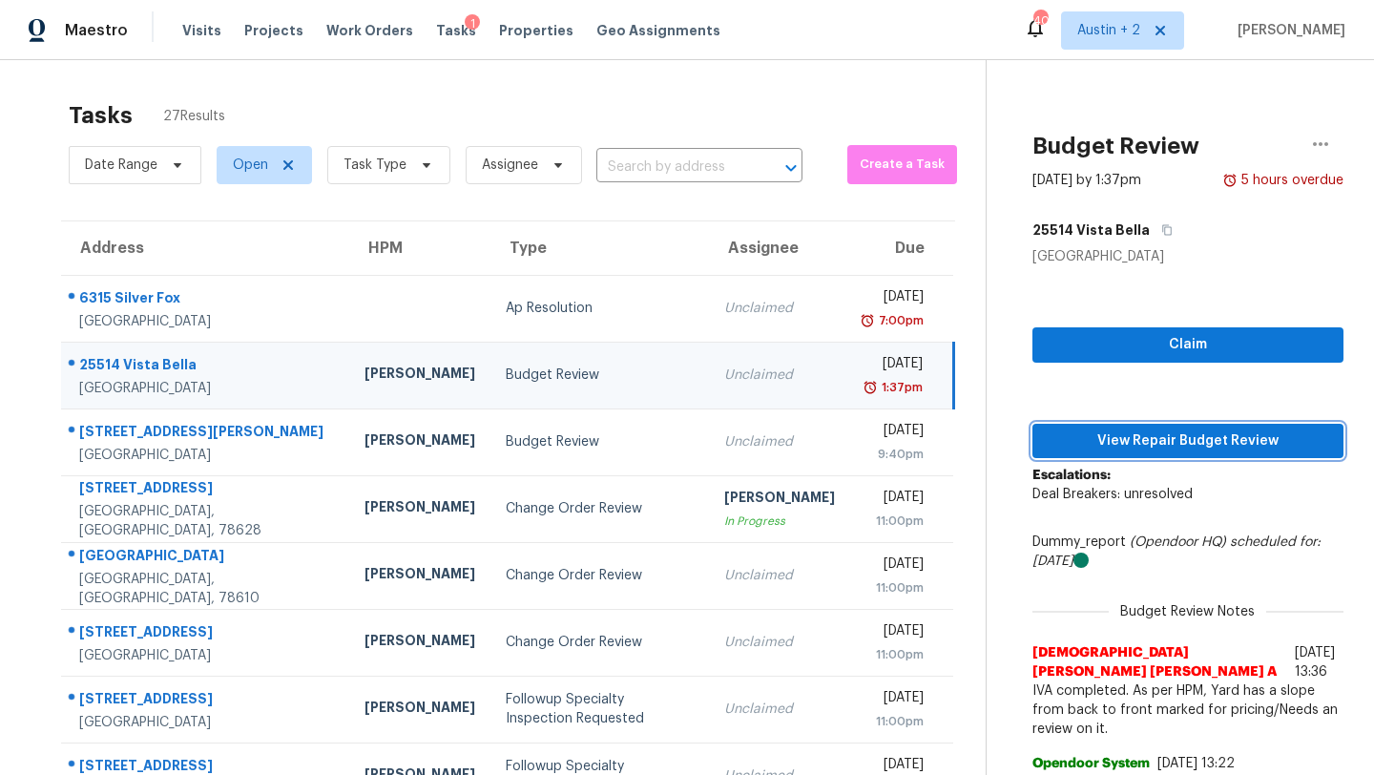
click at [1222, 451] on span "View Repair Budget Review" at bounding box center [1187, 441] width 280 height 24
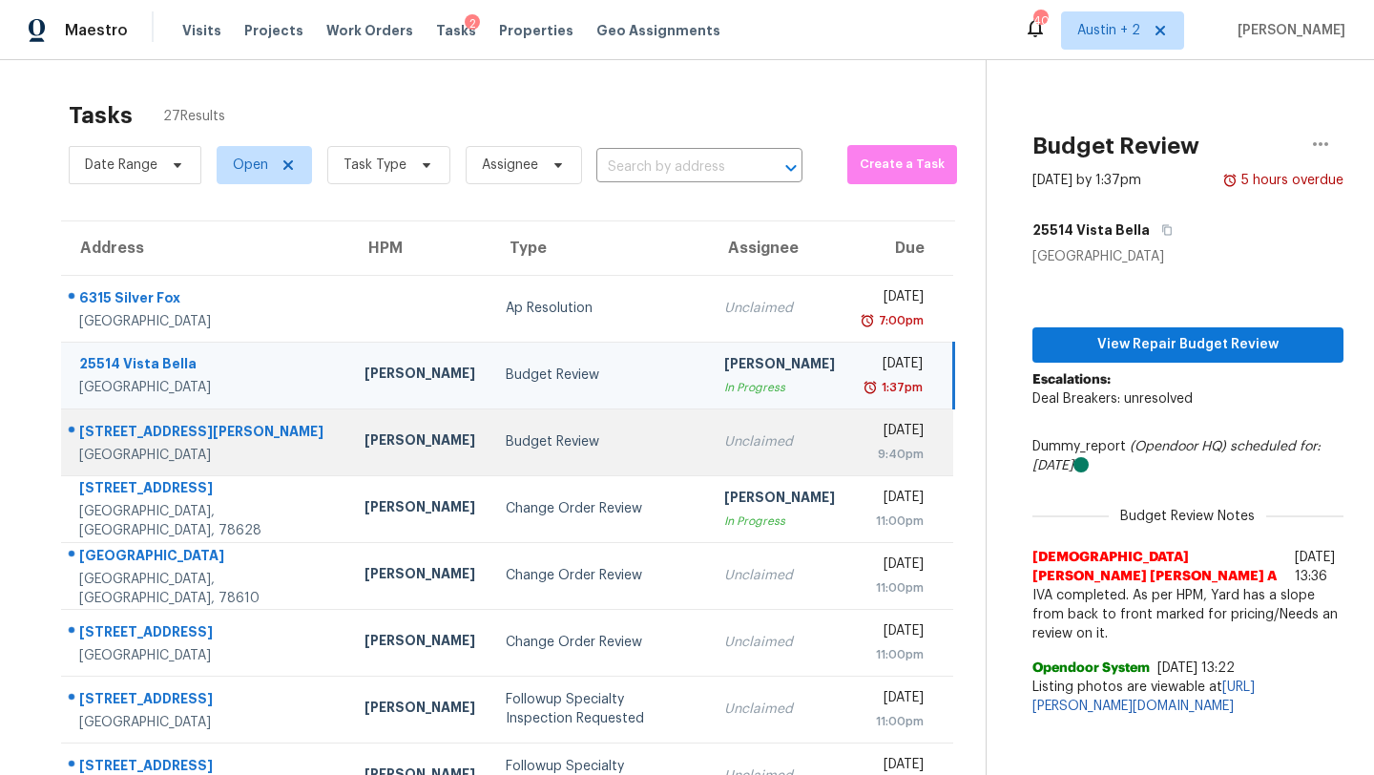
click at [490, 429] on td "Budget Review" at bounding box center [599, 441] width 218 height 67
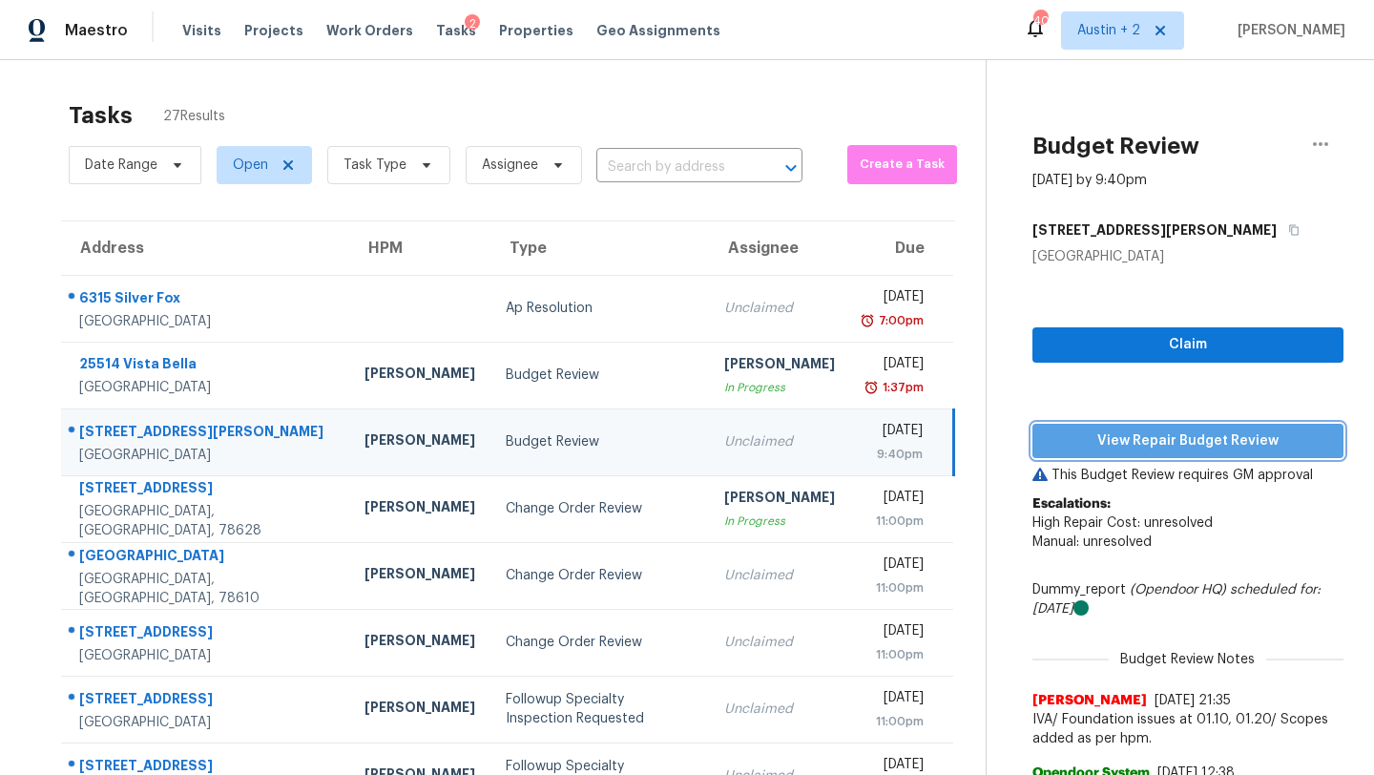
click at [1117, 445] on span "View Repair Budget Review" at bounding box center [1187, 441] width 280 height 24
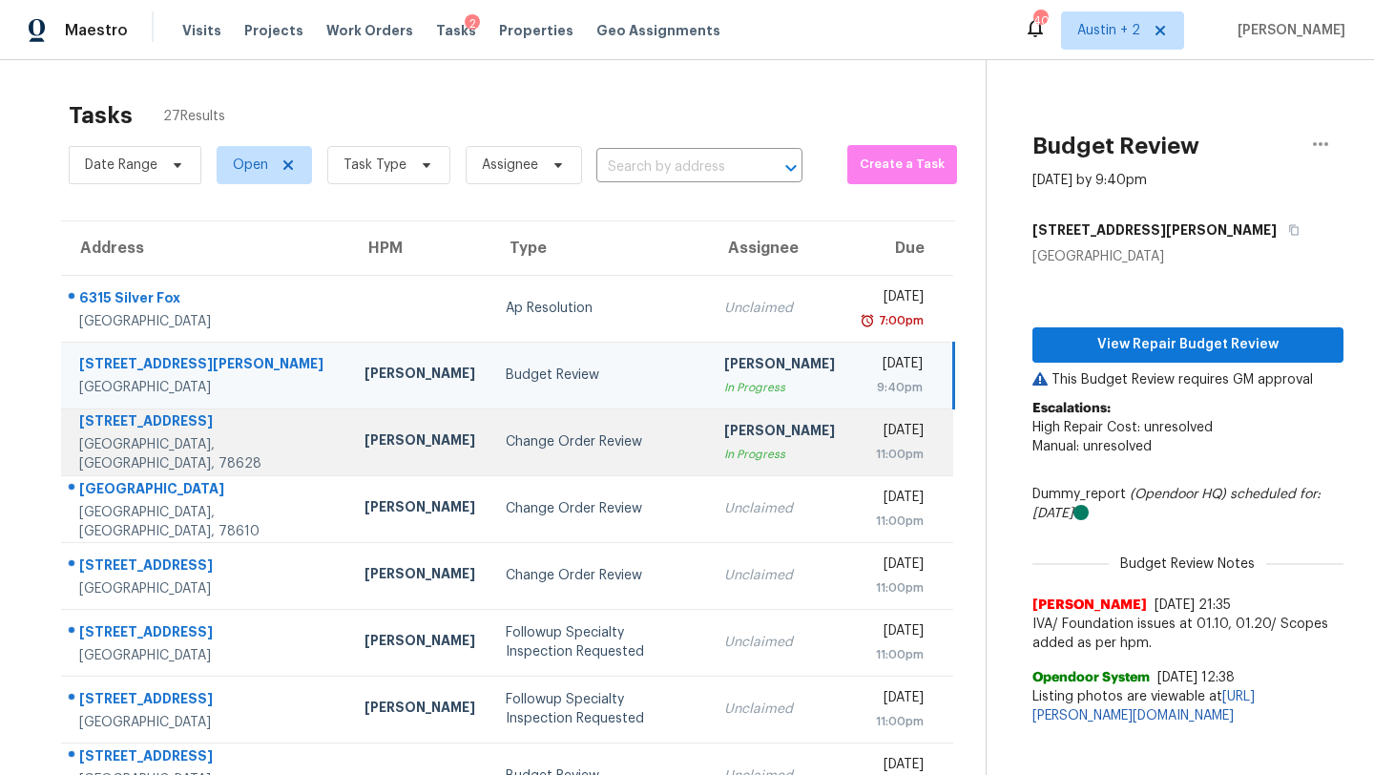
click at [490, 454] on td "Change Order Review" at bounding box center [599, 441] width 218 height 67
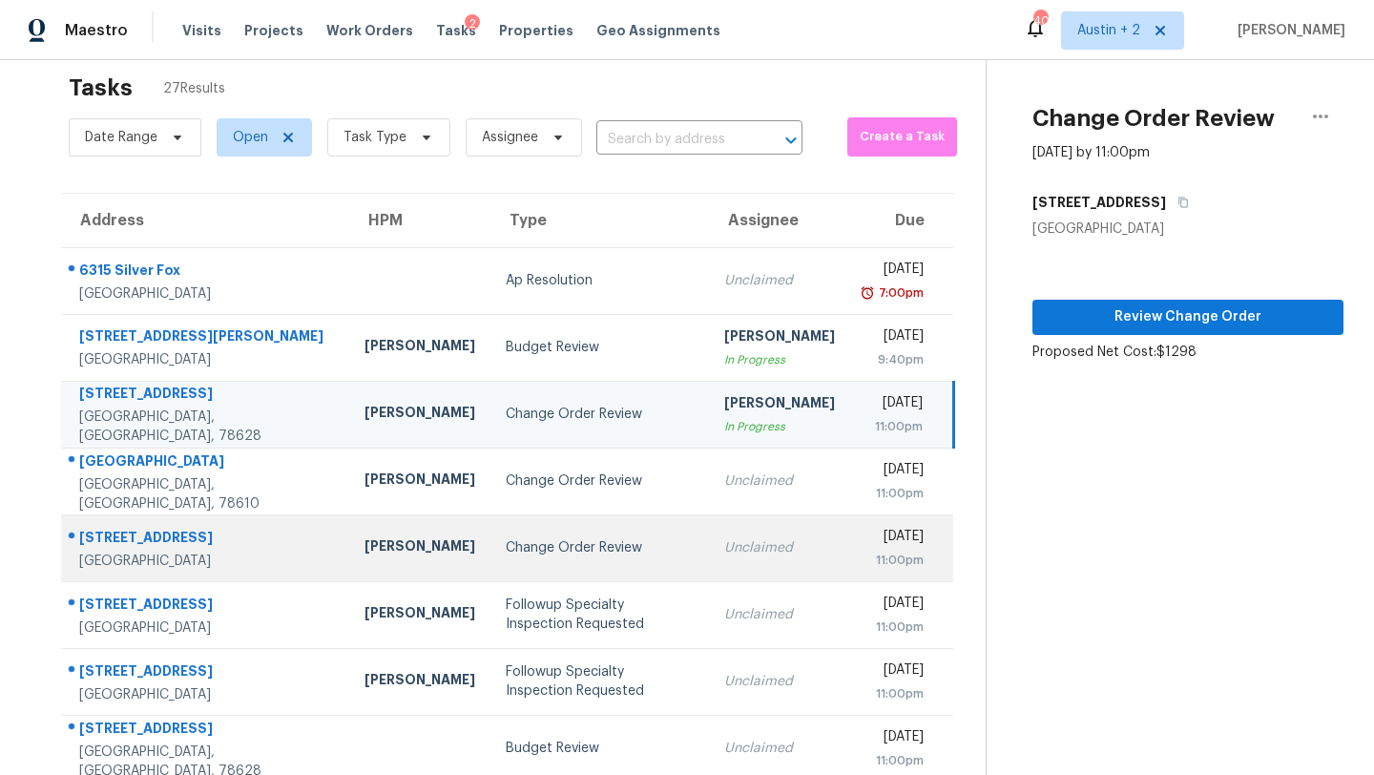
scroll to position [10, 0]
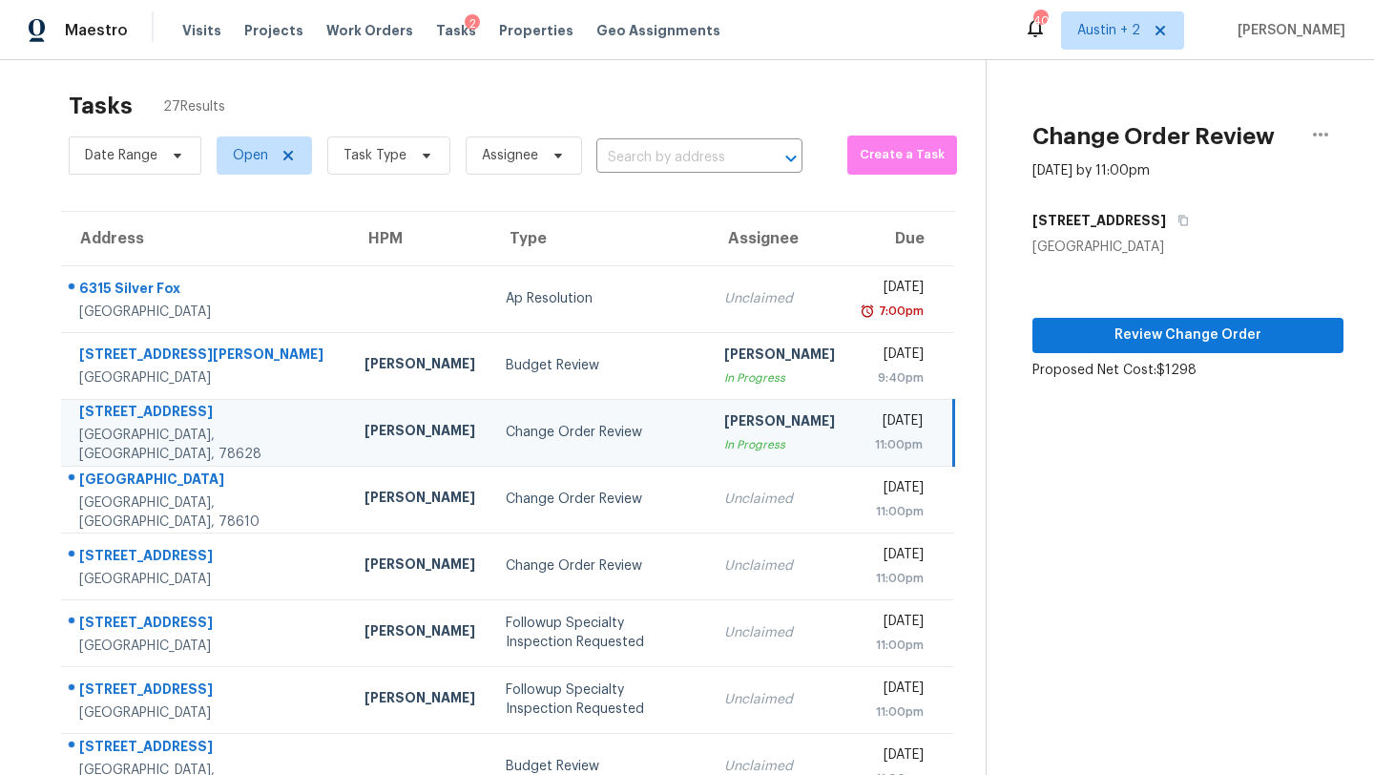
click at [1114, 354] on div "Review Change Order Proposed Net Cost: $1298" at bounding box center [1187, 318] width 311 height 123
click at [1115, 342] on span "Review Change Order" at bounding box center [1187, 335] width 280 height 24
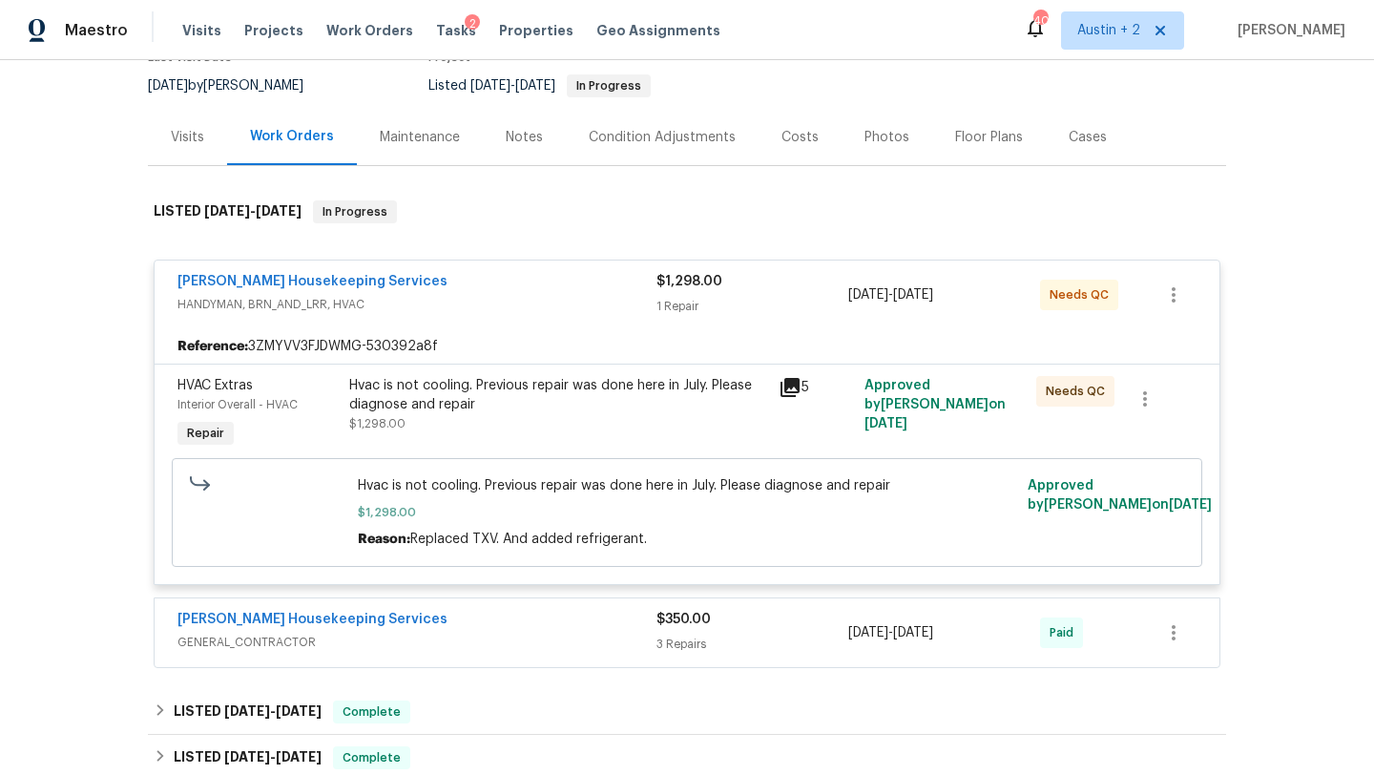
scroll to position [166, 0]
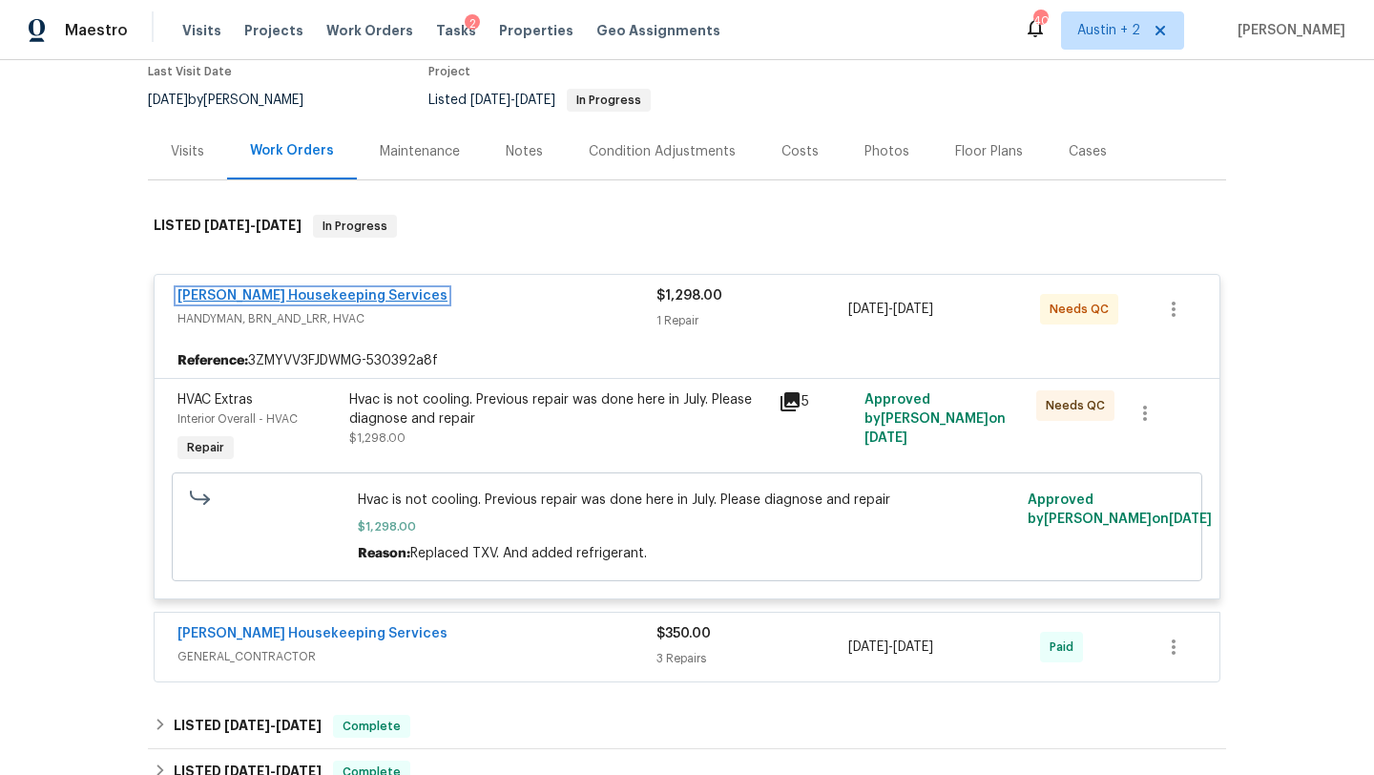
click at [342, 297] on link "[PERSON_NAME] Housekeeping Services" at bounding box center [312, 295] width 270 height 13
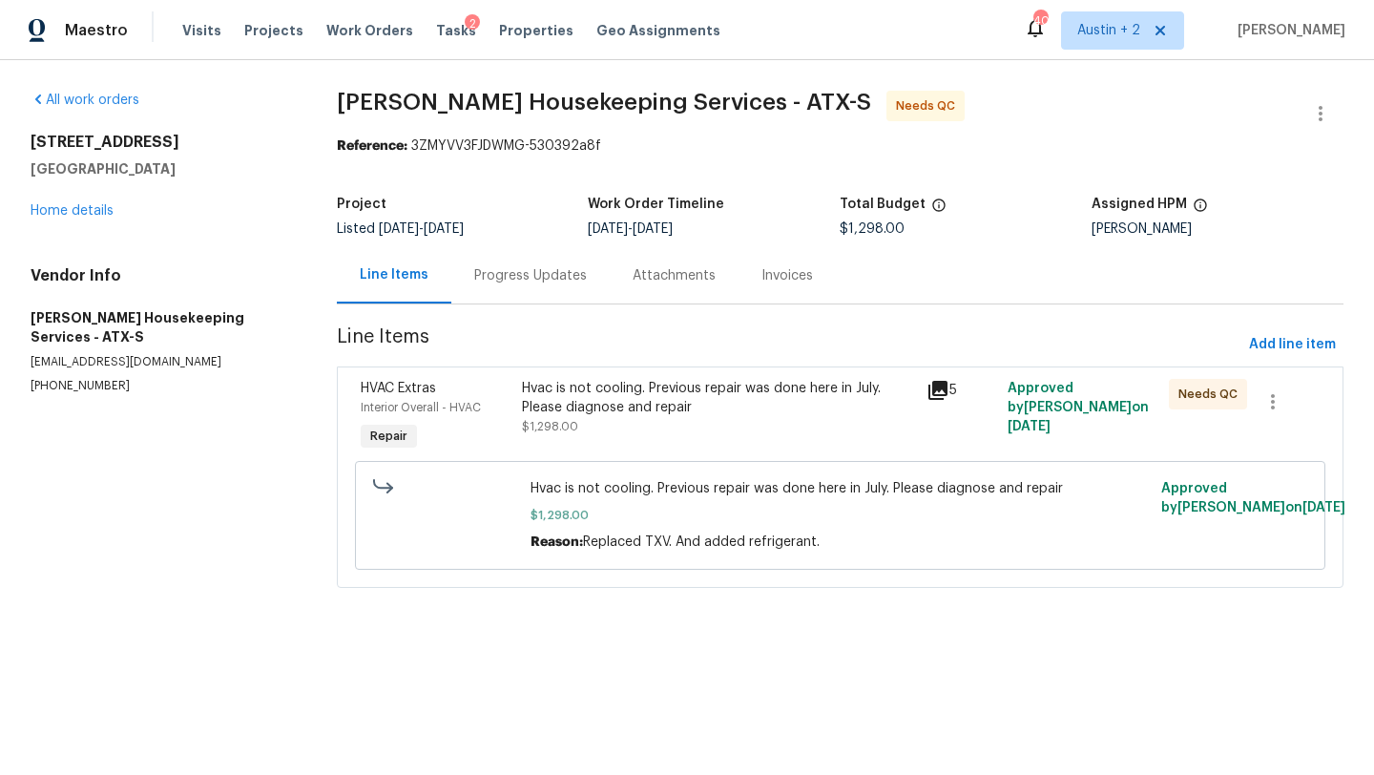
click at [556, 272] on div "Progress Updates" at bounding box center [530, 275] width 113 height 19
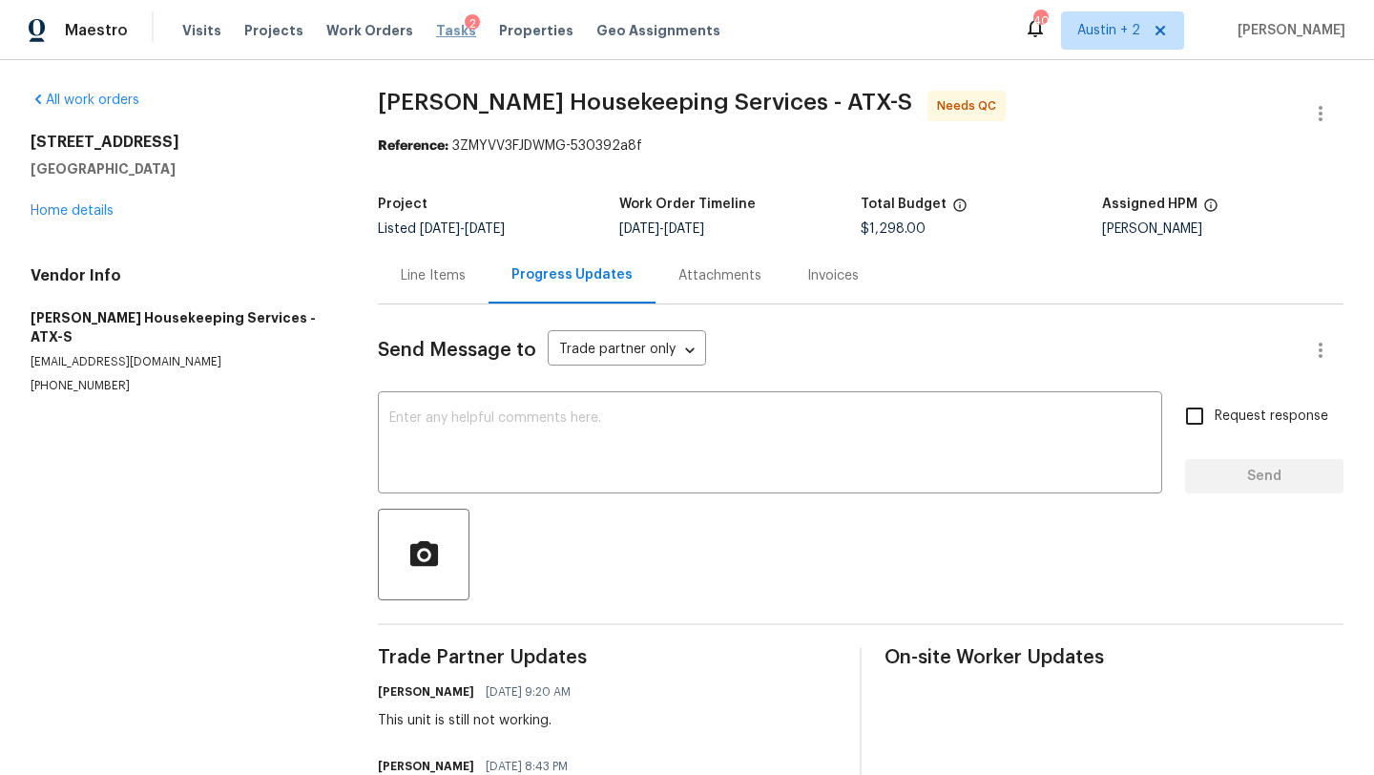
click at [436, 36] on span "Tasks" at bounding box center [456, 30] width 40 height 13
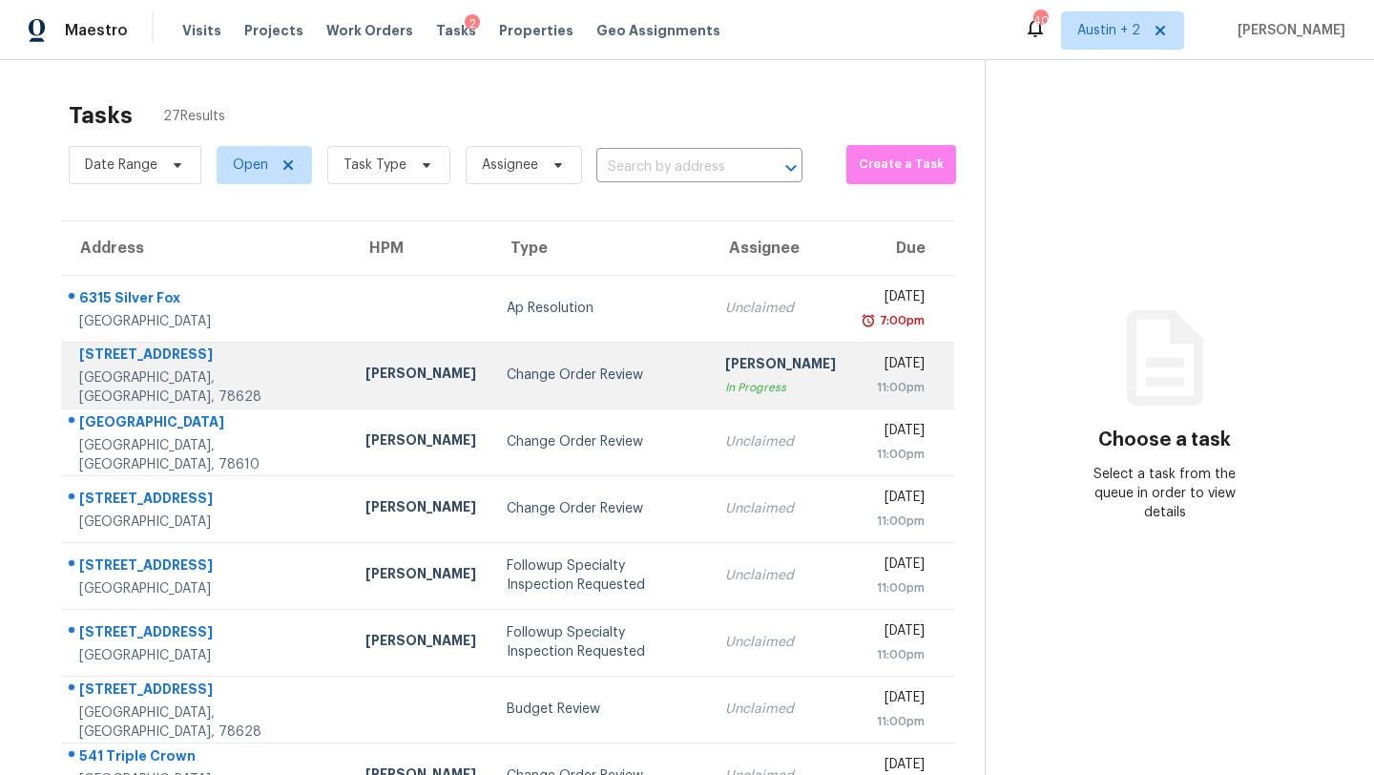
click at [507, 382] on div "Change Order Review" at bounding box center [601, 374] width 189 height 19
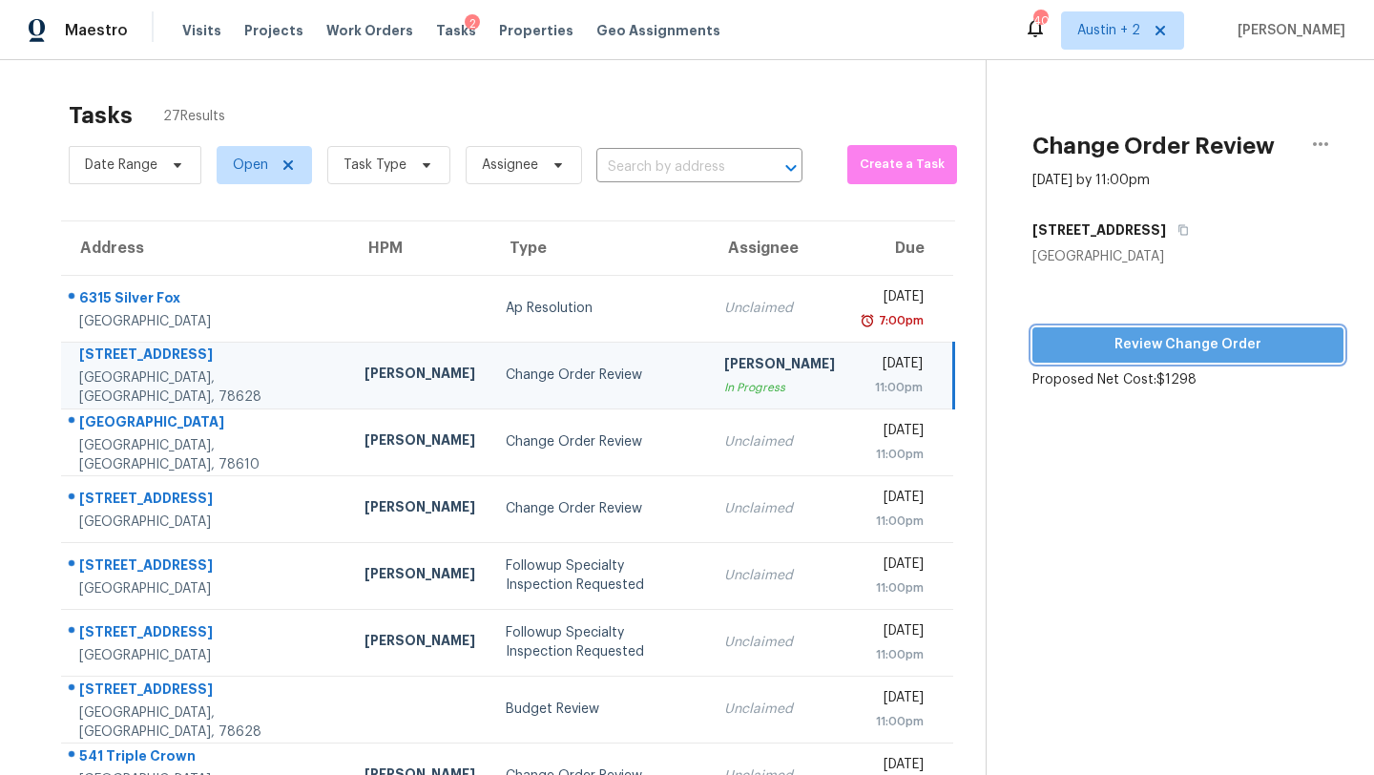
click at [1128, 337] on span "Review Change Order" at bounding box center [1187, 345] width 280 height 24
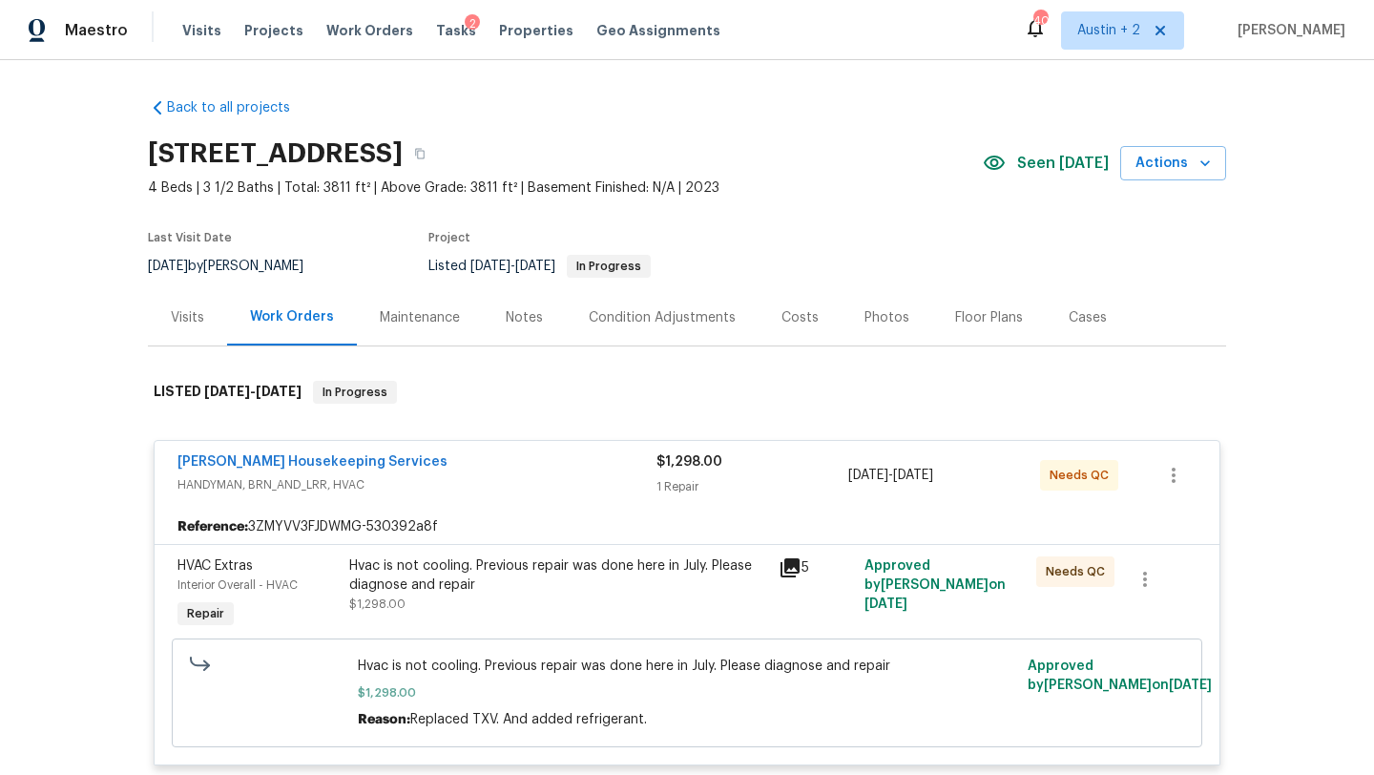
scroll to position [895, 0]
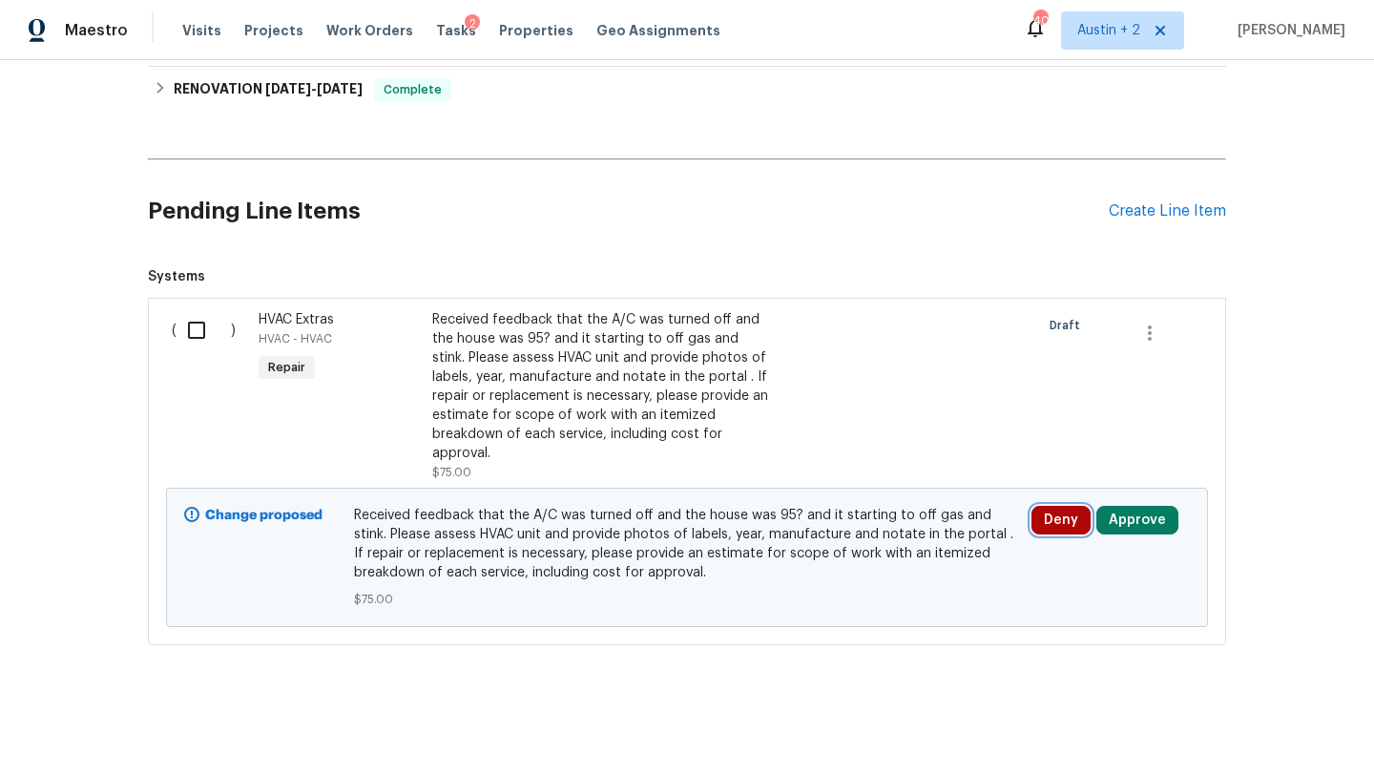
click at [1054, 523] on button "Deny" at bounding box center [1060, 520] width 59 height 29
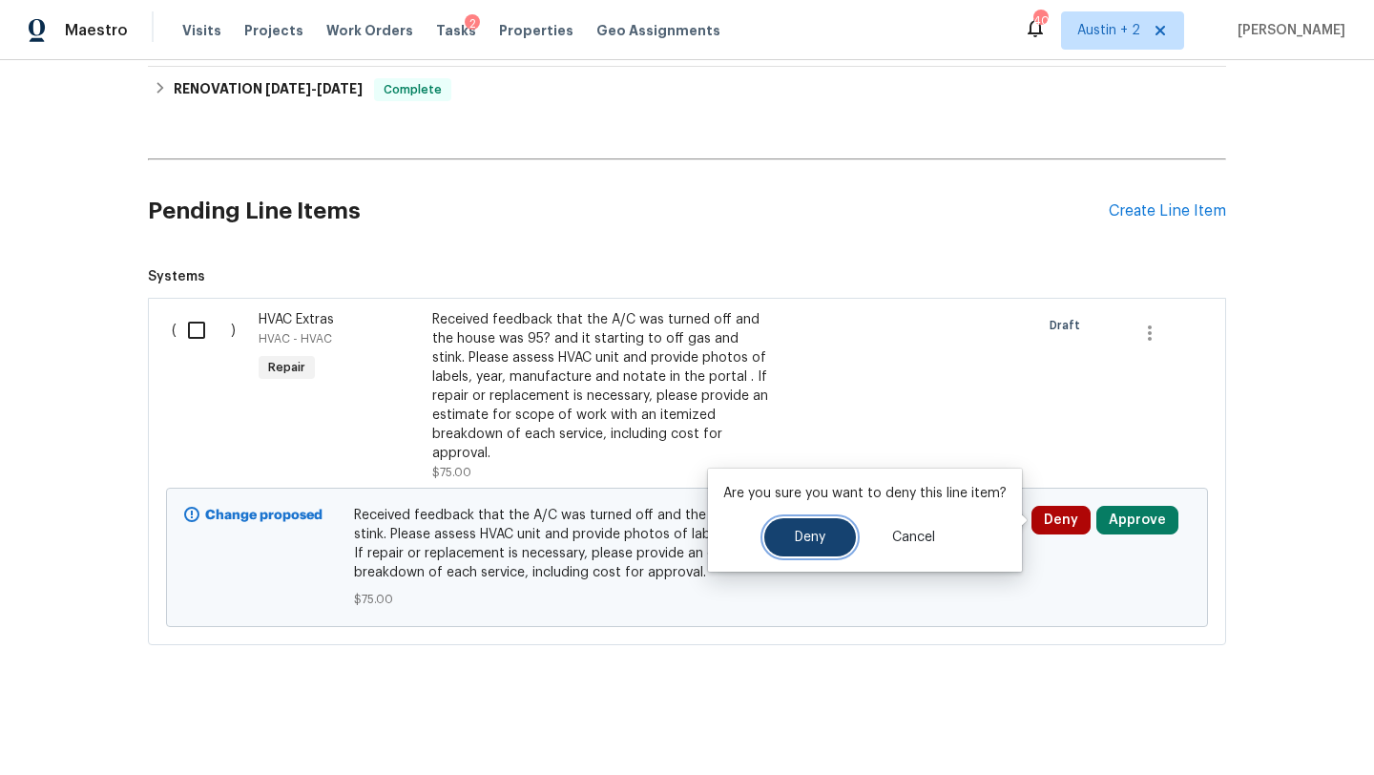
click at [804, 530] on span "Deny" at bounding box center [810, 537] width 31 height 14
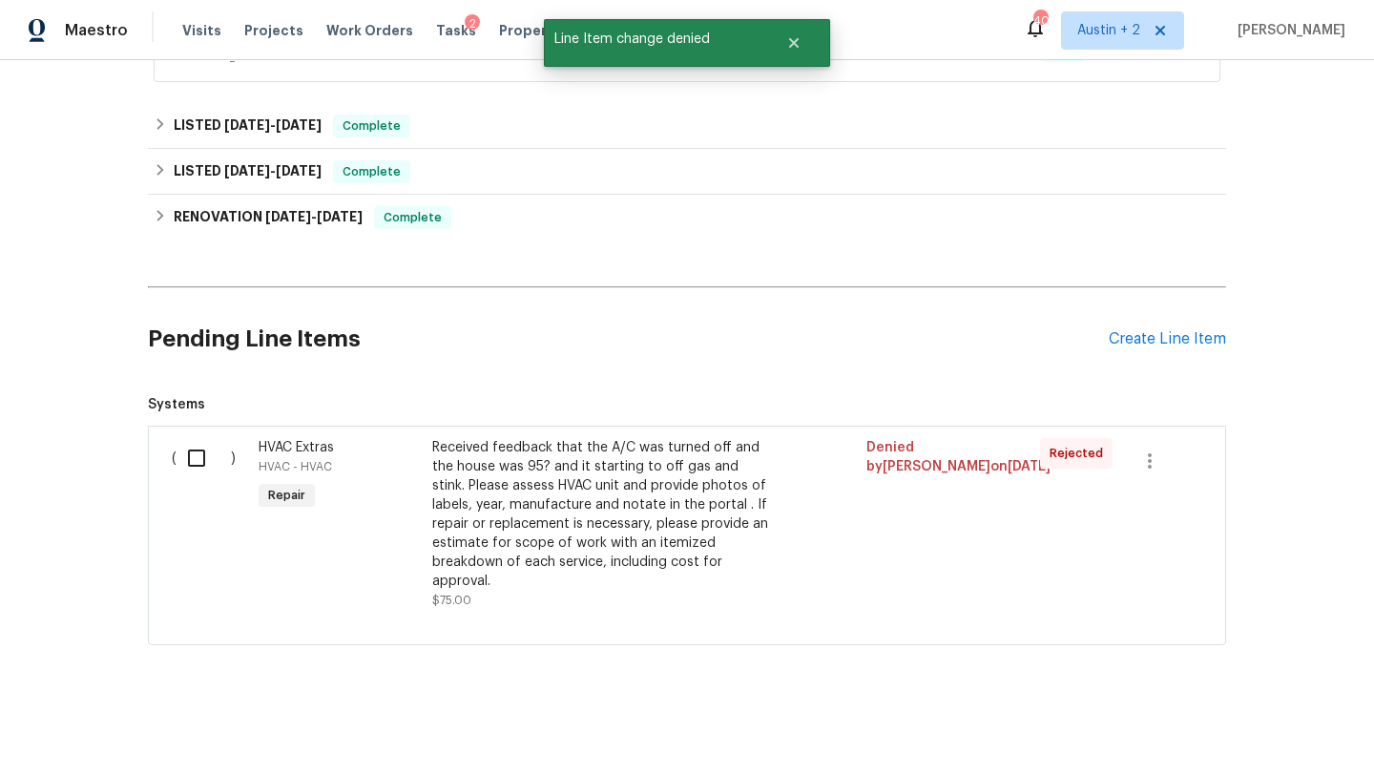
scroll to position [767, 0]
click at [436, 29] on span "Tasks" at bounding box center [456, 30] width 40 height 13
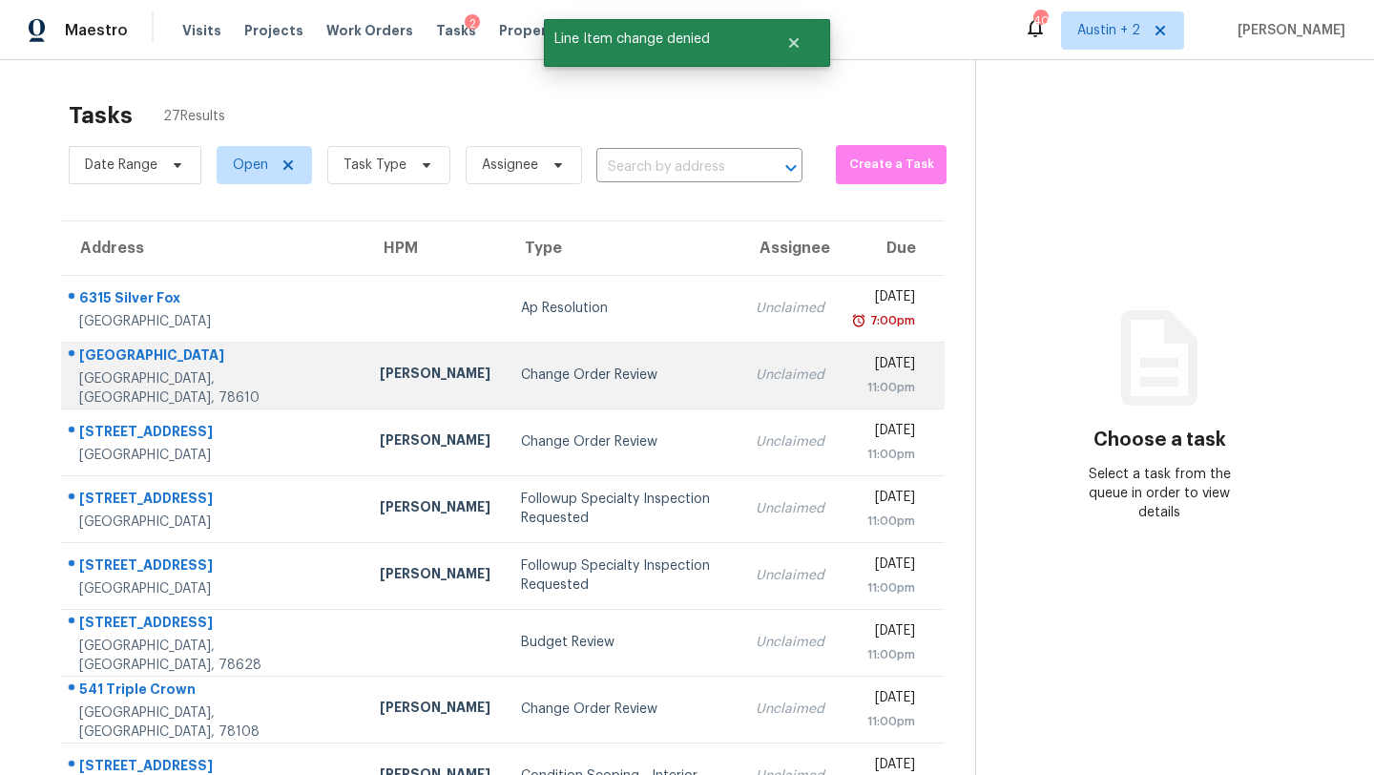
click at [506, 384] on td "Change Order Review" at bounding box center [623, 375] width 235 height 67
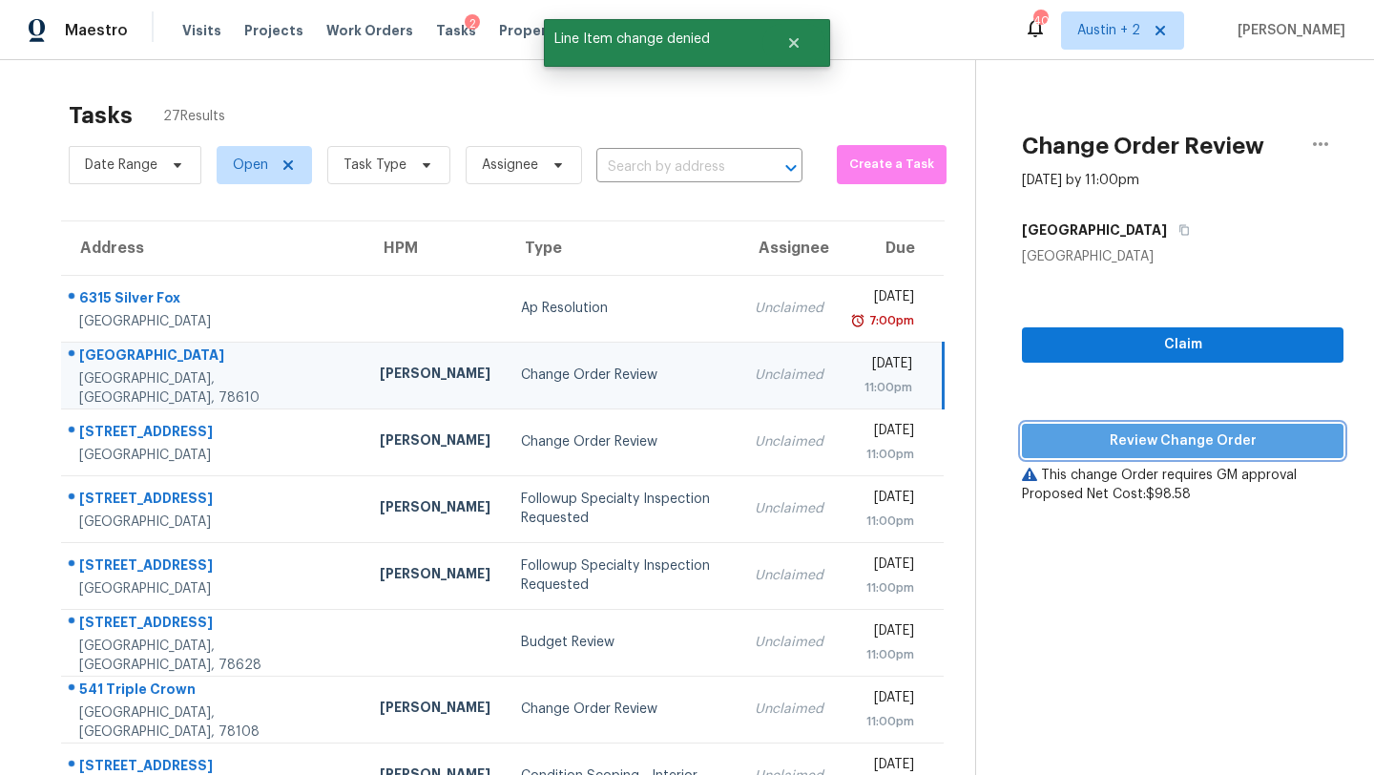
click at [1126, 443] on span "Review Change Order" at bounding box center [1182, 441] width 291 height 24
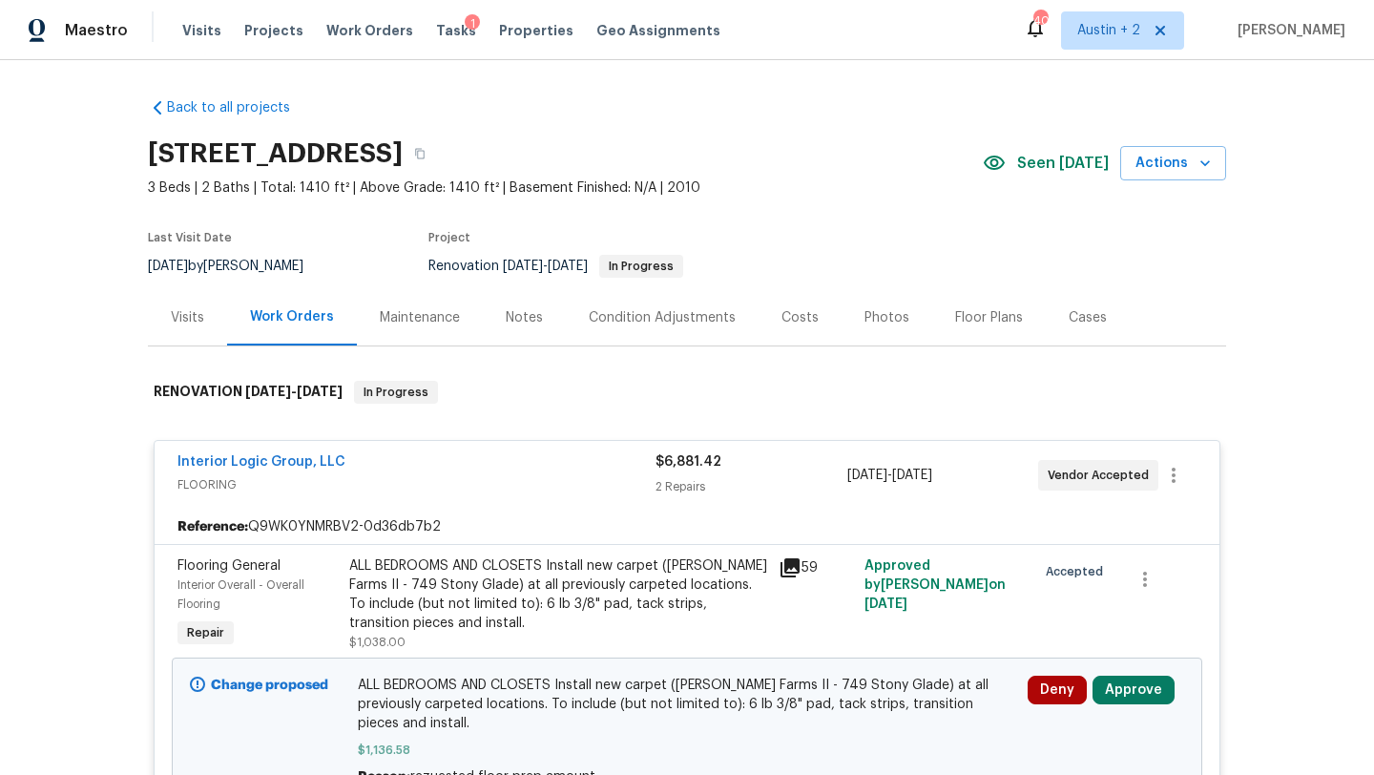
scroll to position [268, 0]
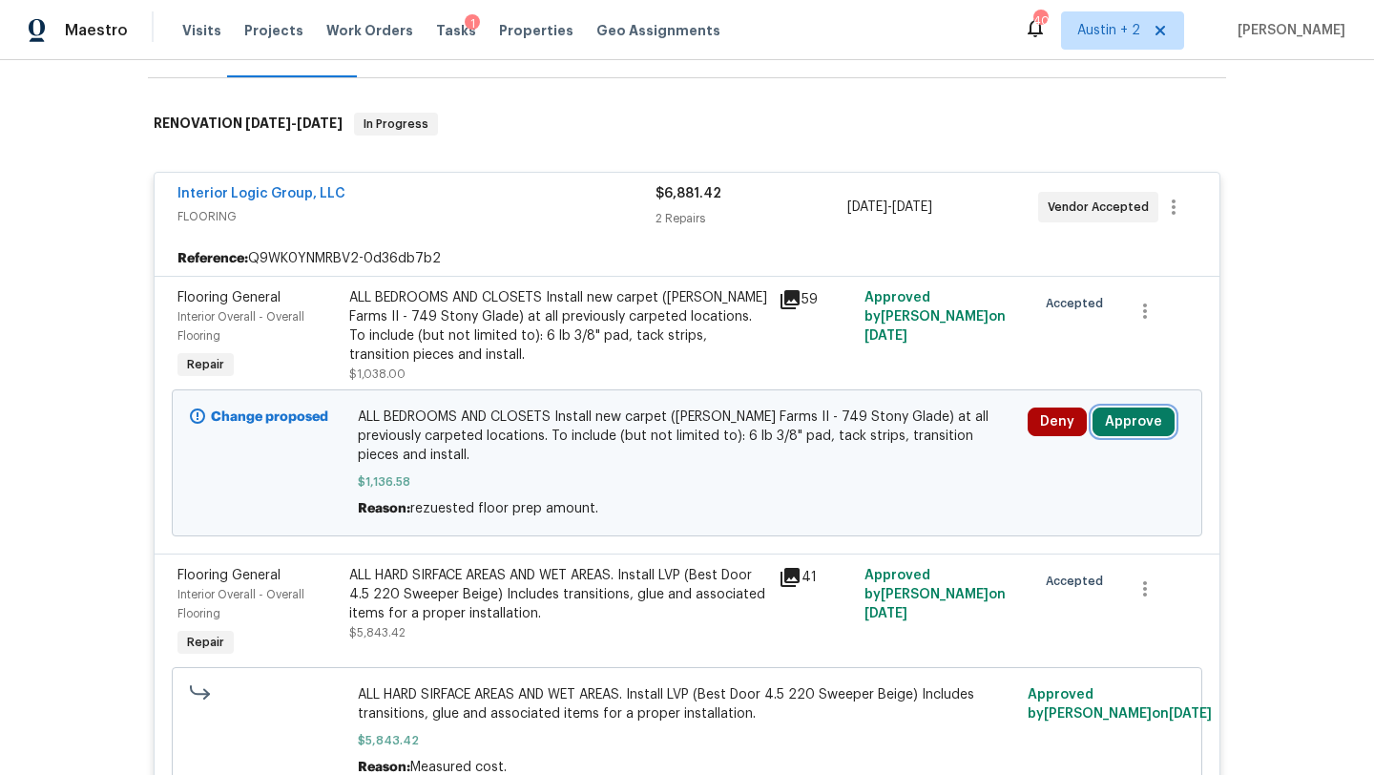
click at [1140, 418] on button "Approve" at bounding box center [1133, 421] width 82 height 29
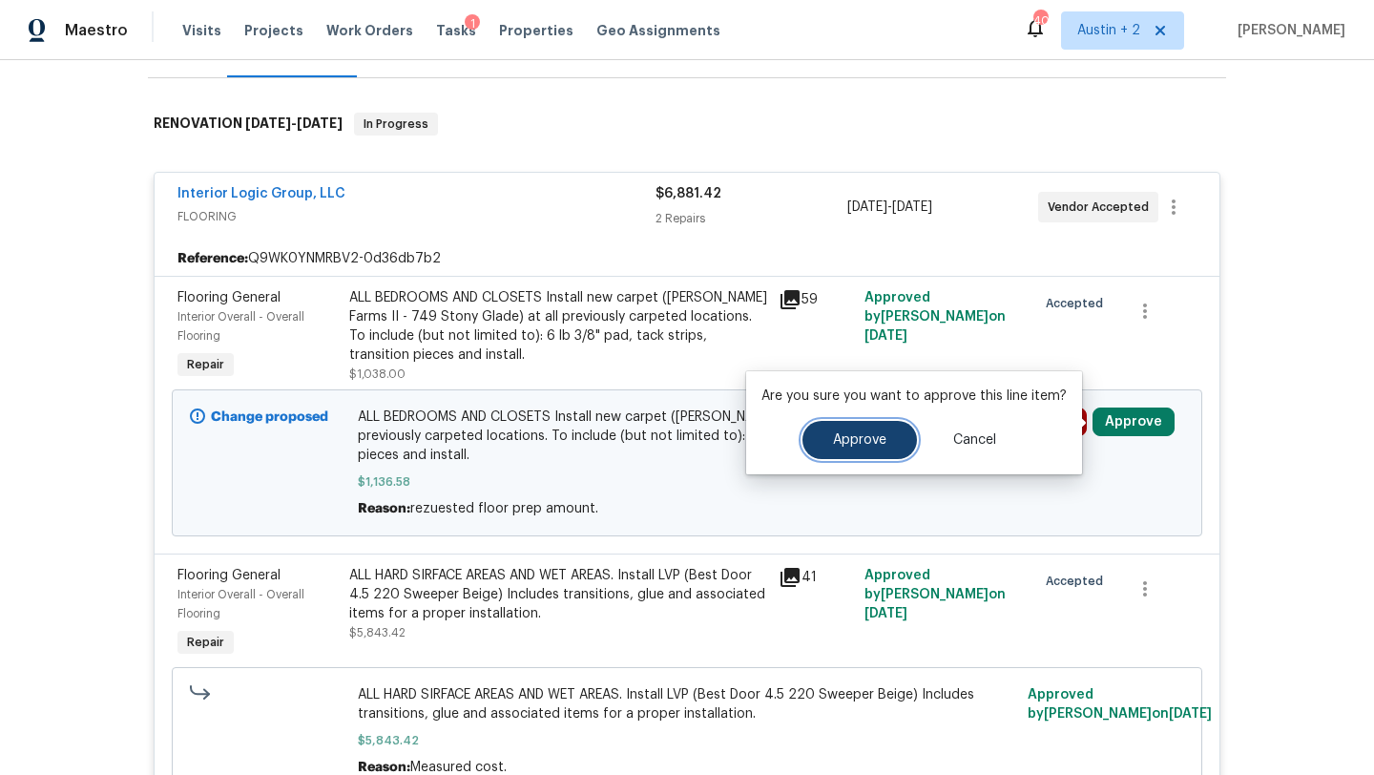
click at [889, 424] on button "Approve" at bounding box center [859, 440] width 114 height 38
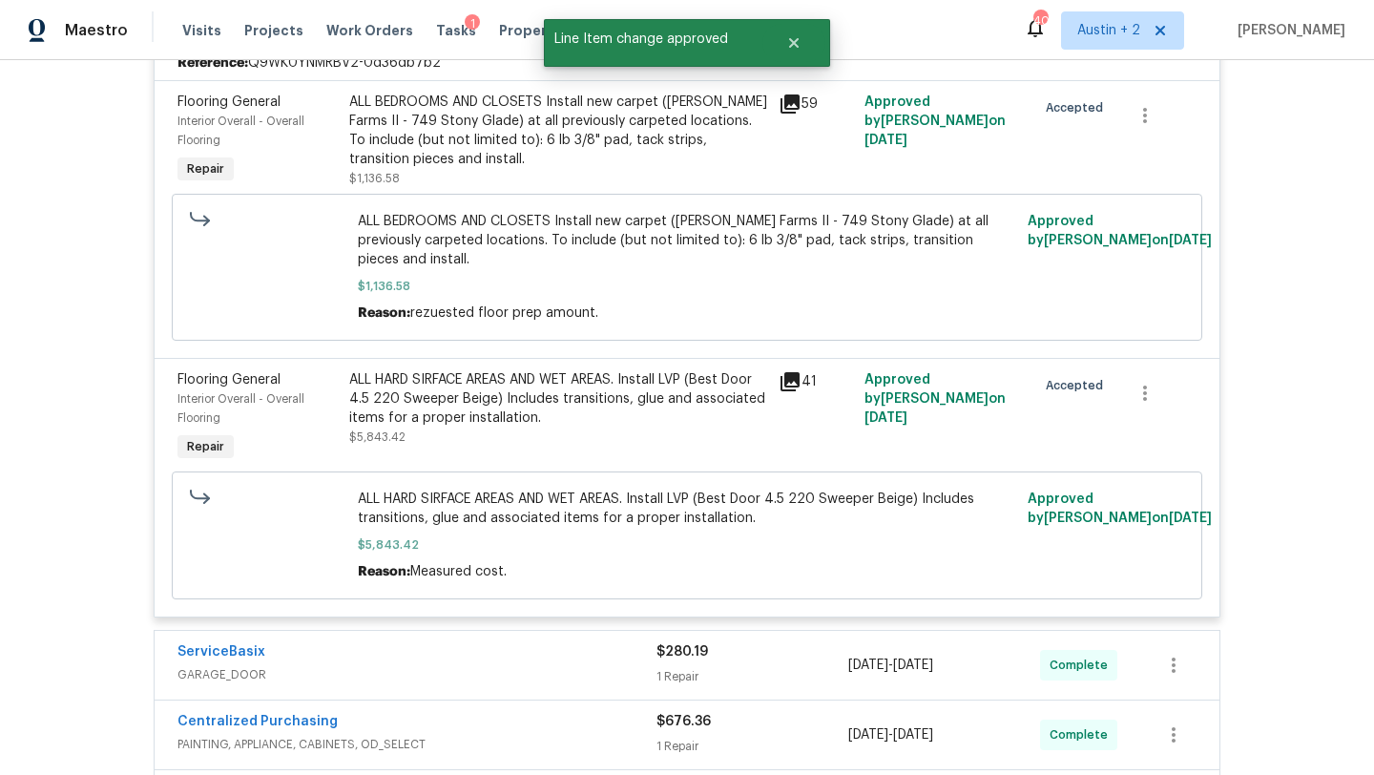
scroll to position [0, 0]
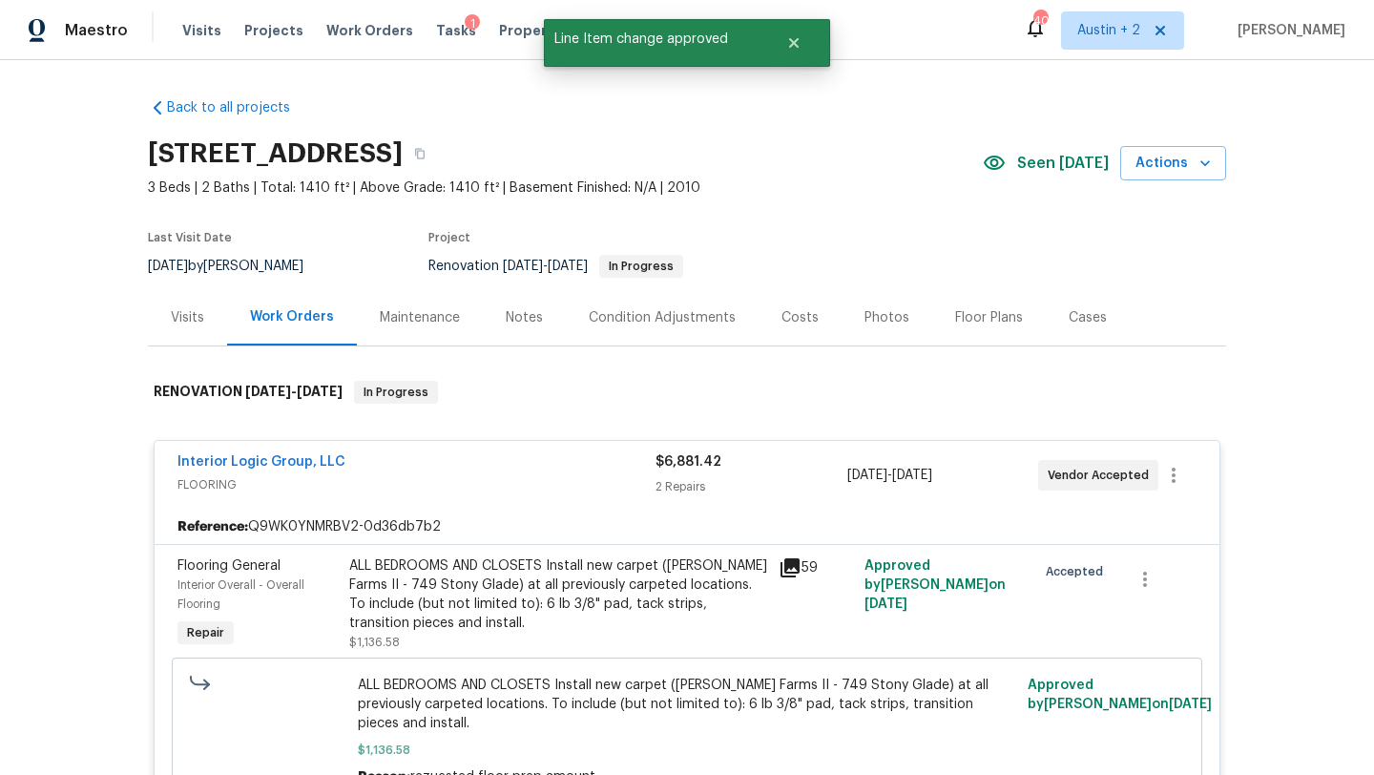
click at [807, 322] on div "Costs" at bounding box center [799, 317] width 37 height 19
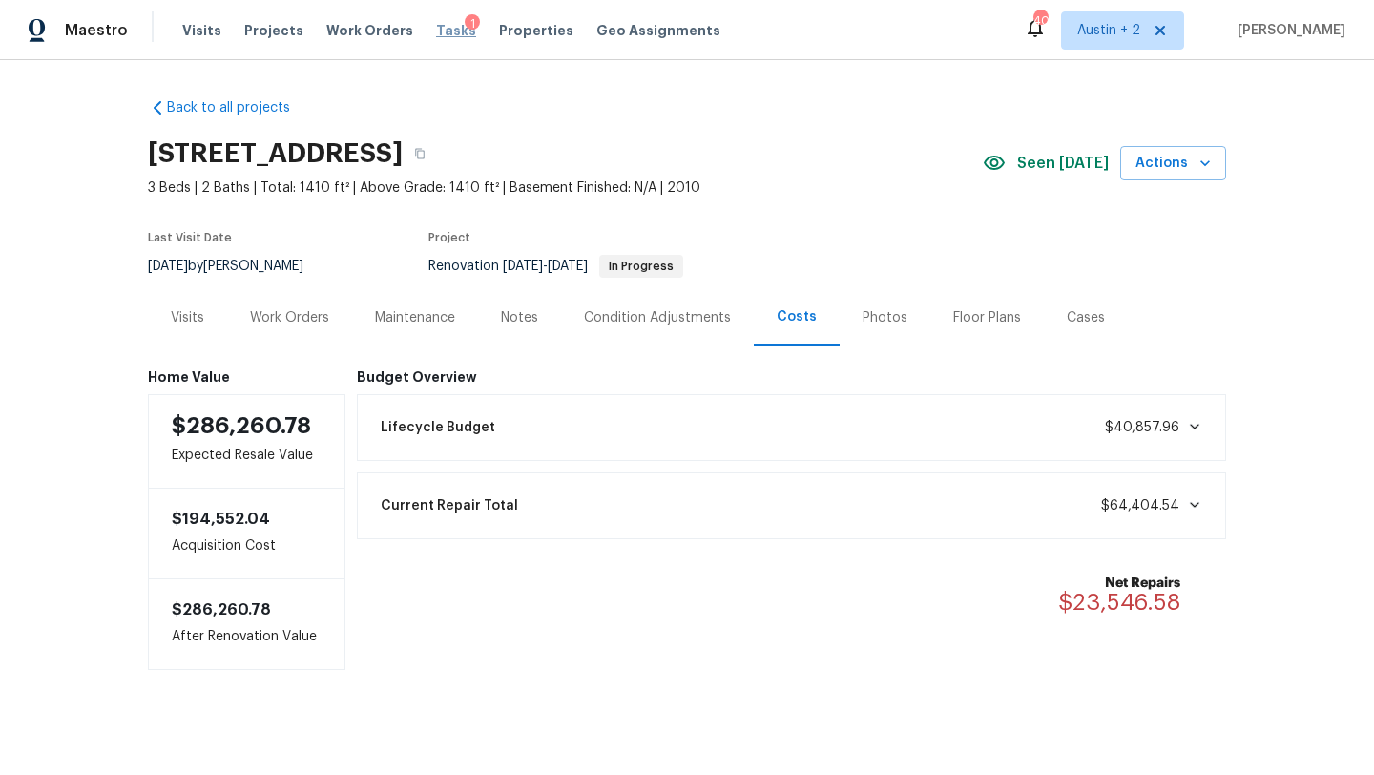
click at [436, 29] on span "Tasks" at bounding box center [456, 30] width 40 height 13
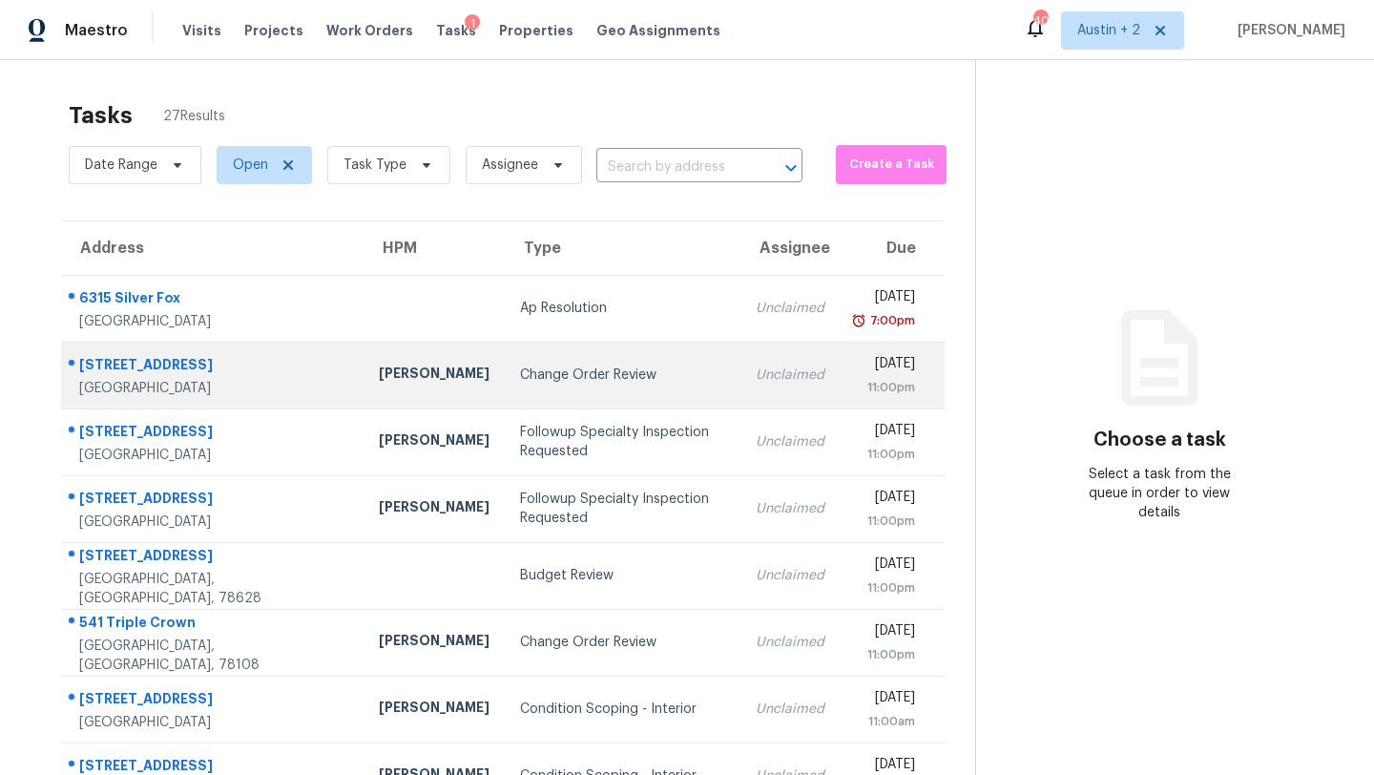
click at [520, 383] on div "Change Order Review" at bounding box center [623, 374] width 206 height 19
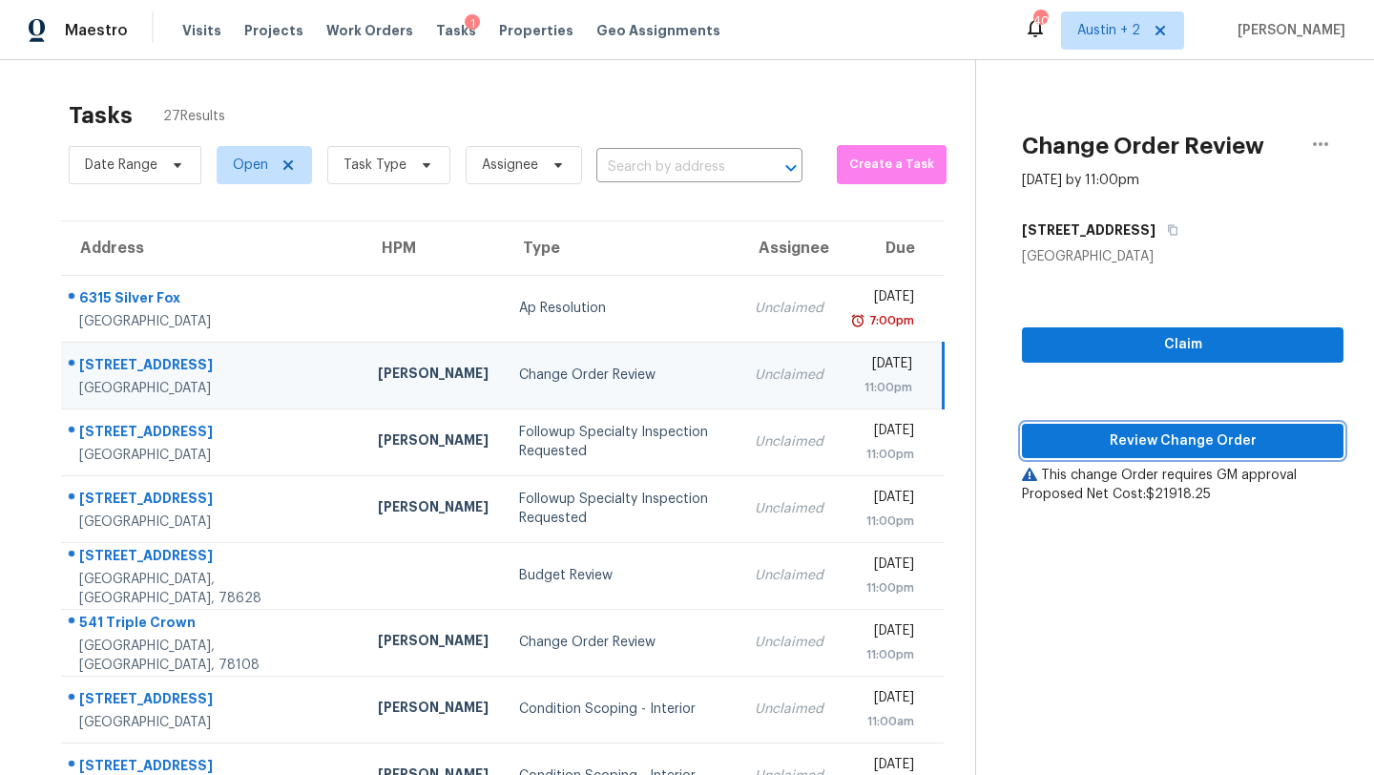
click at [1097, 445] on span "Review Change Order" at bounding box center [1182, 441] width 291 height 24
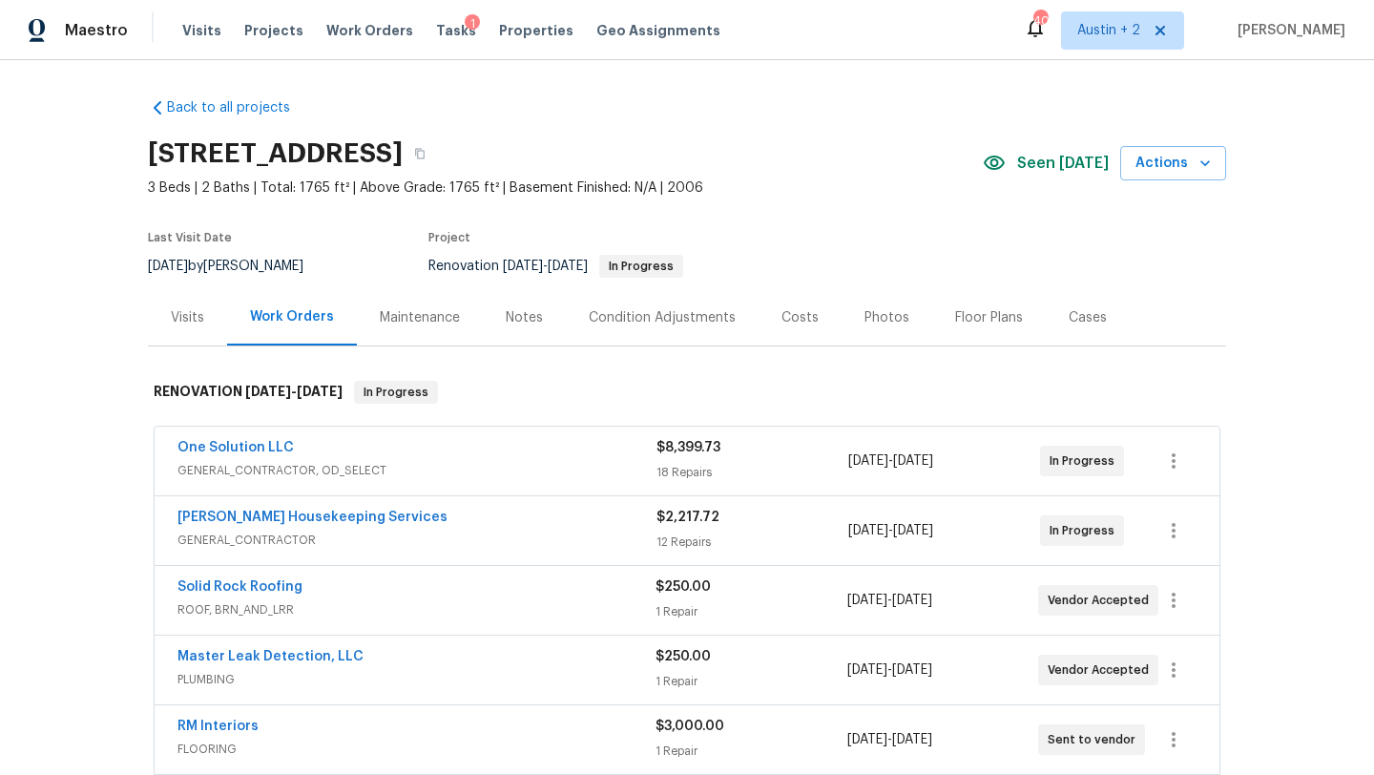
click at [1036, 170] on span "Seen [DATE]" at bounding box center [1063, 163] width 92 height 19
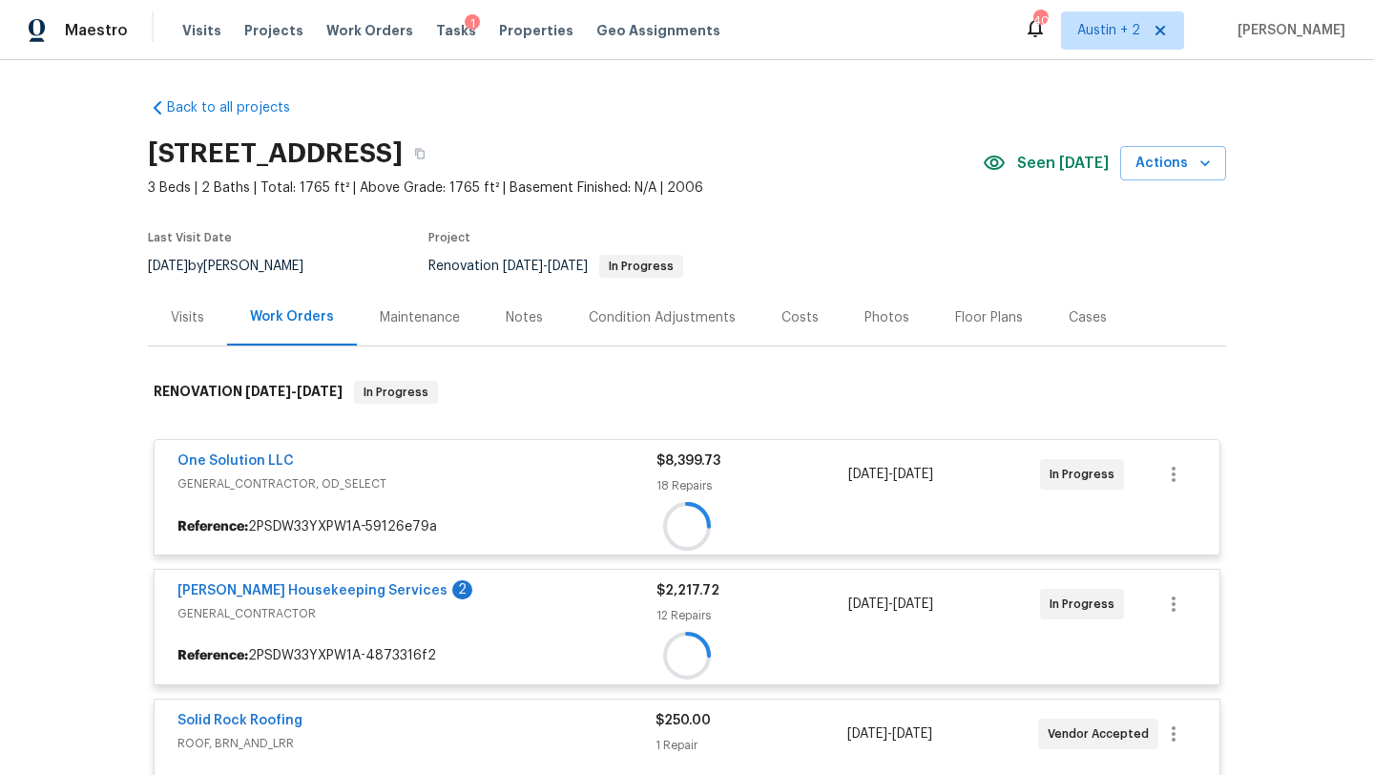
scroll to position [166, 0]
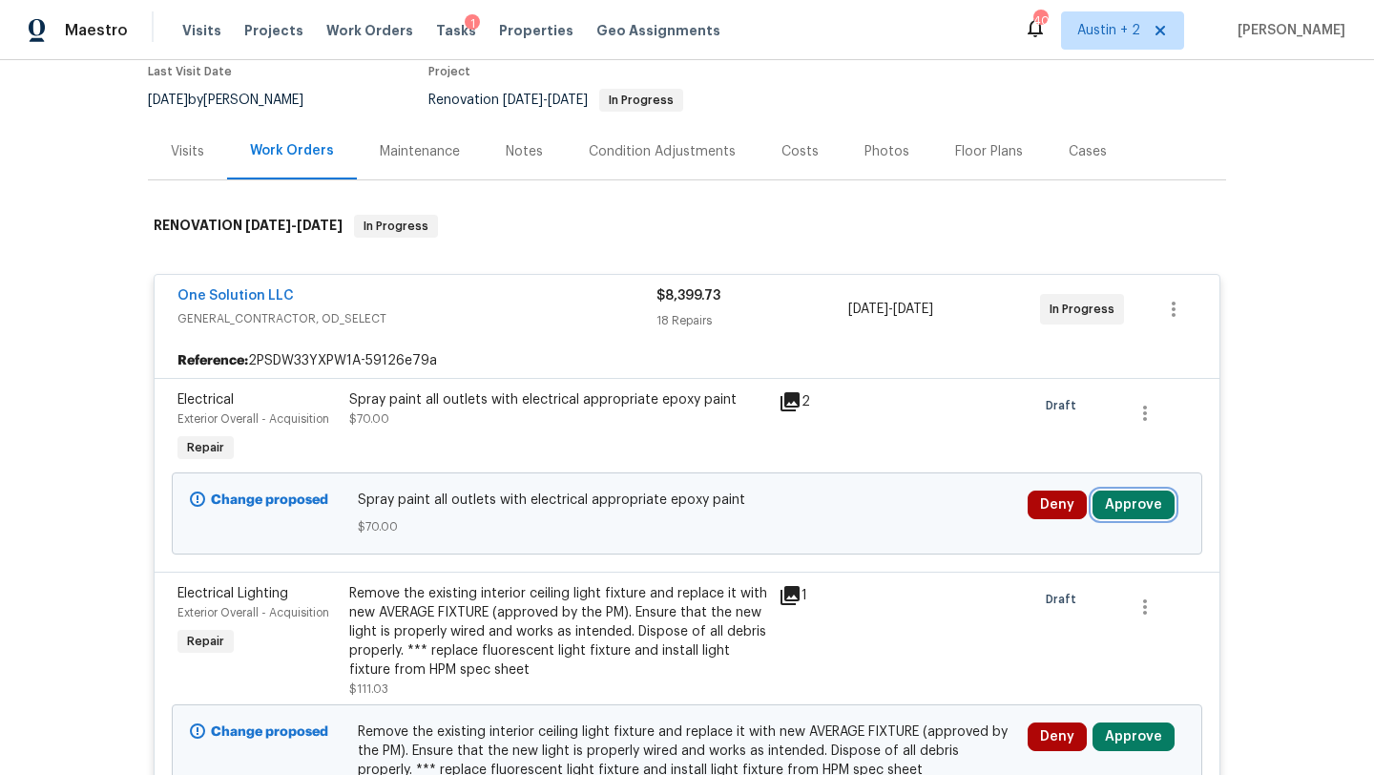
click at [1152, 514] on button "Approve" at bounding box center [1133, 504] width 82 height 29
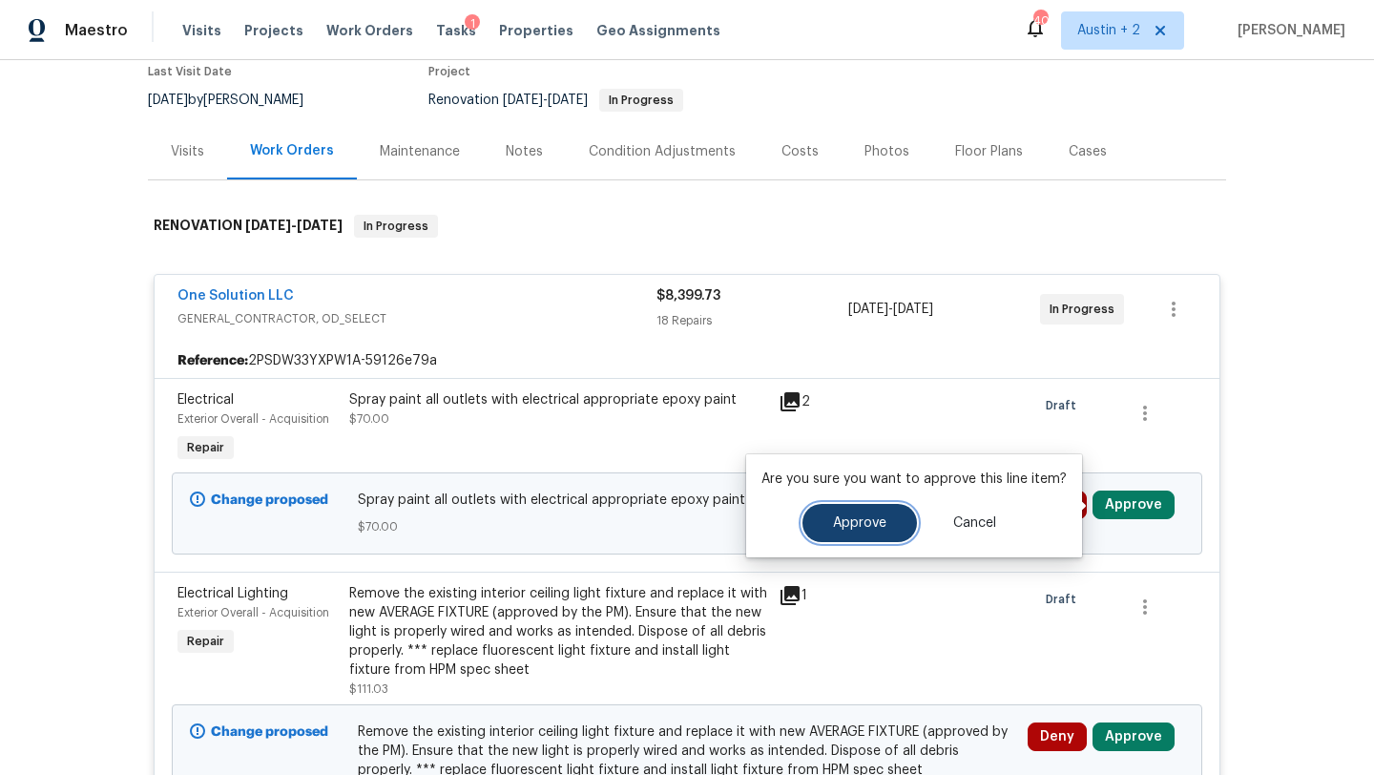
click at [875, 516] on span "Approve" at bounding box center [859, 523] width 53 height 14
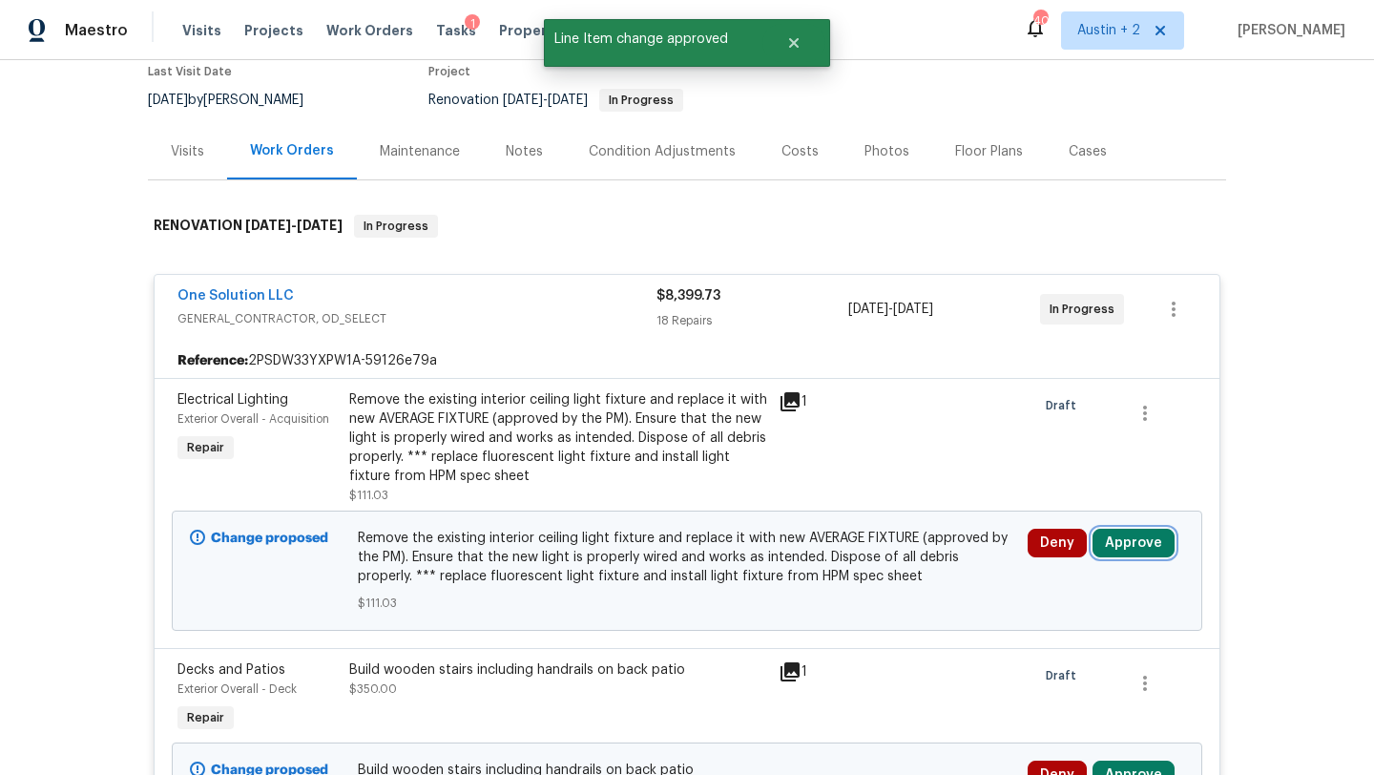
click at [1133, 537] on button "Approve" at bounding box center [1133, 542] width 82 height 29
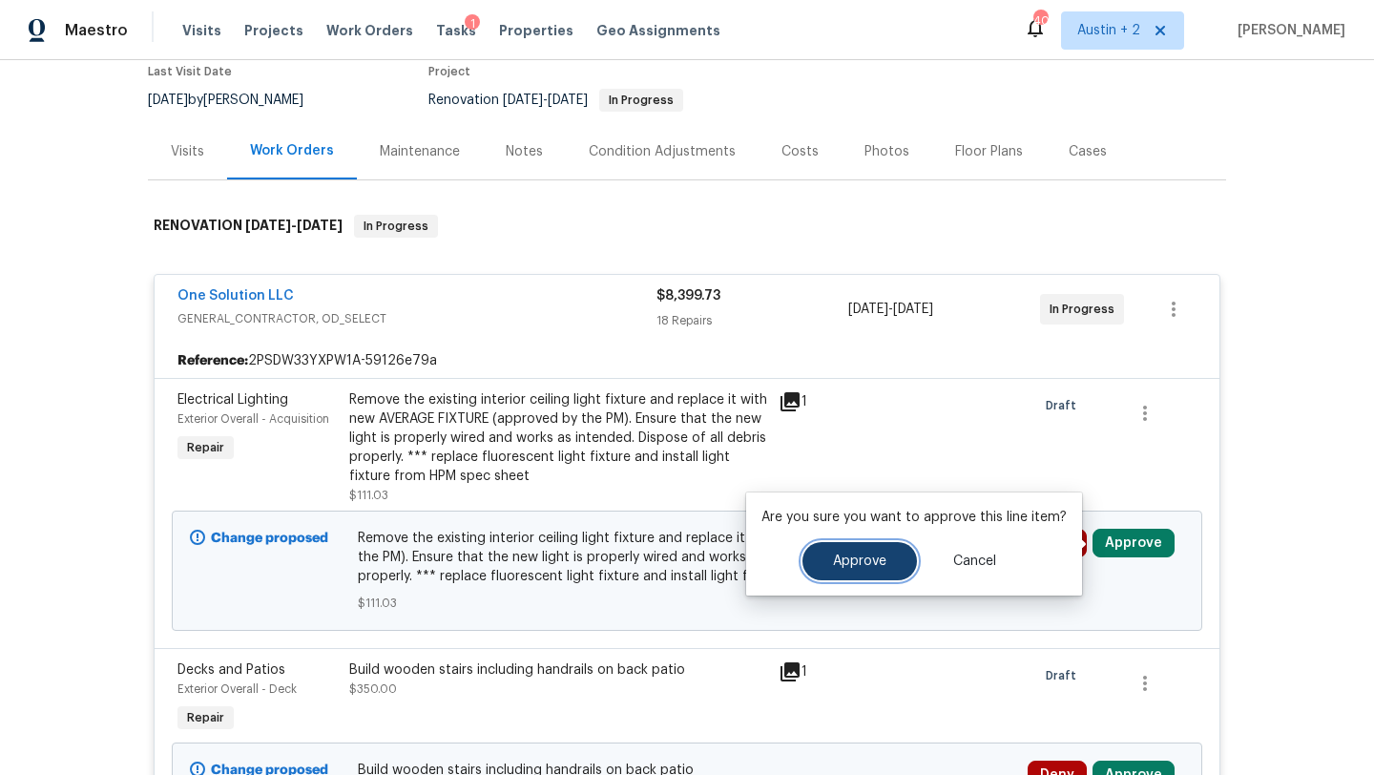
click at [836, 568] on span "Approve" at bounding box center [859, 561] width 53 height 14
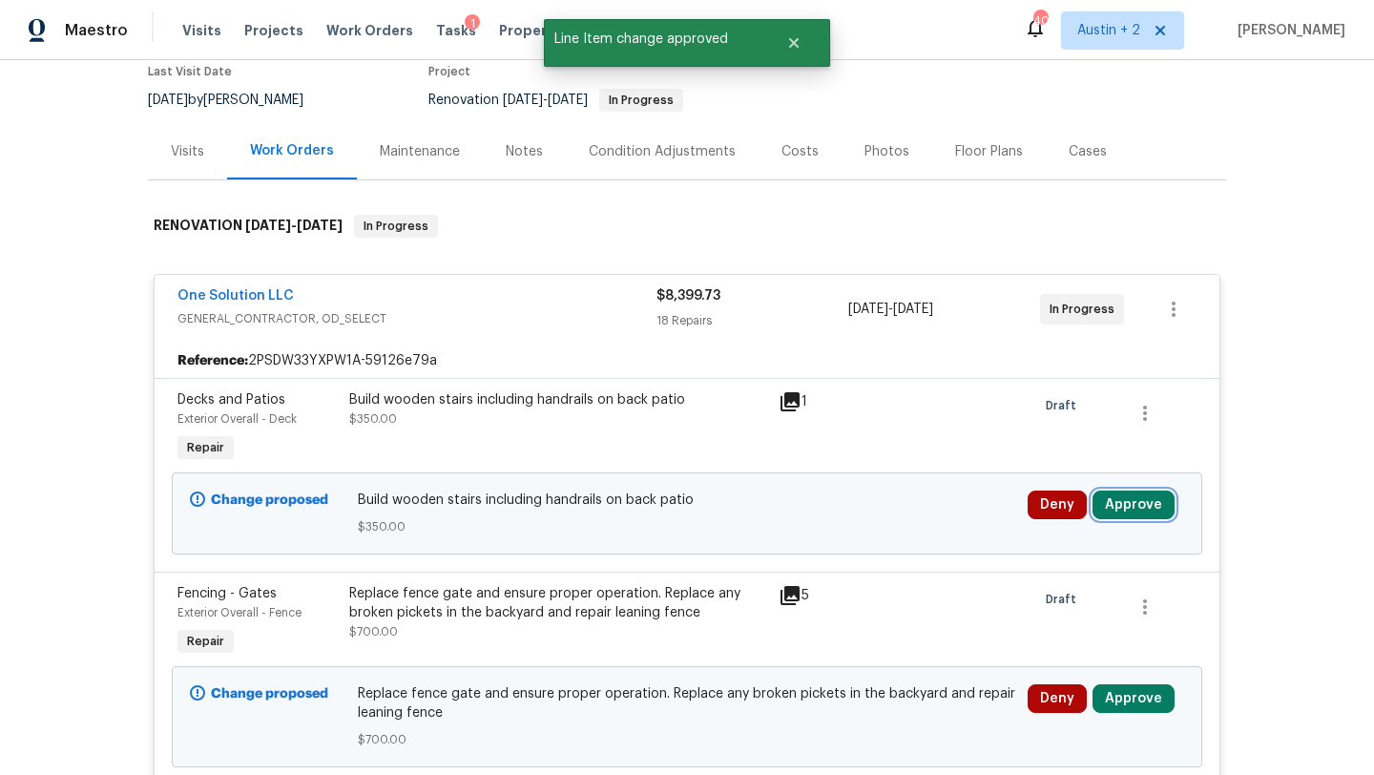
click at [1129, 501] on button "Approve" at bounding box center [1133, 504] width 82 height 29
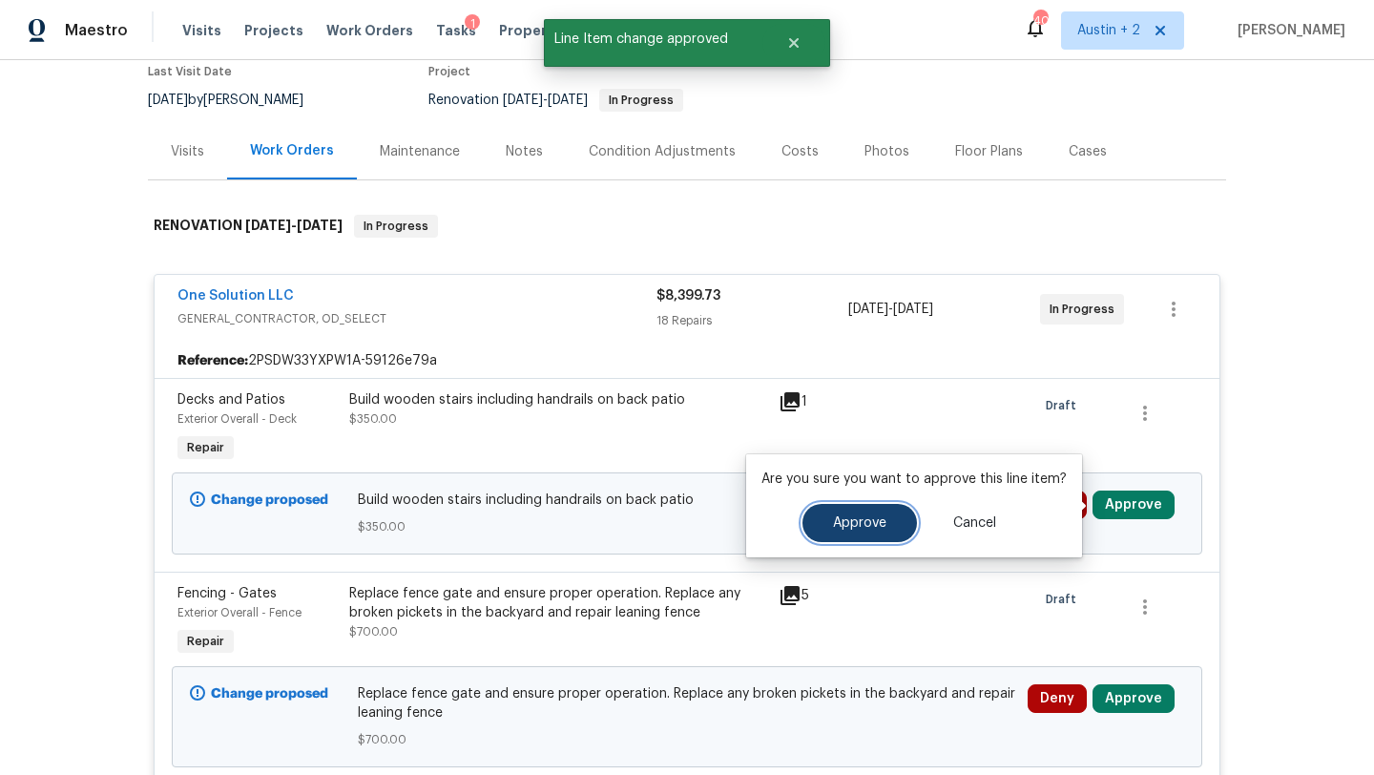
click at [869, 517] on span "Approve" at bounding box center [859, 523] width 53 height 14
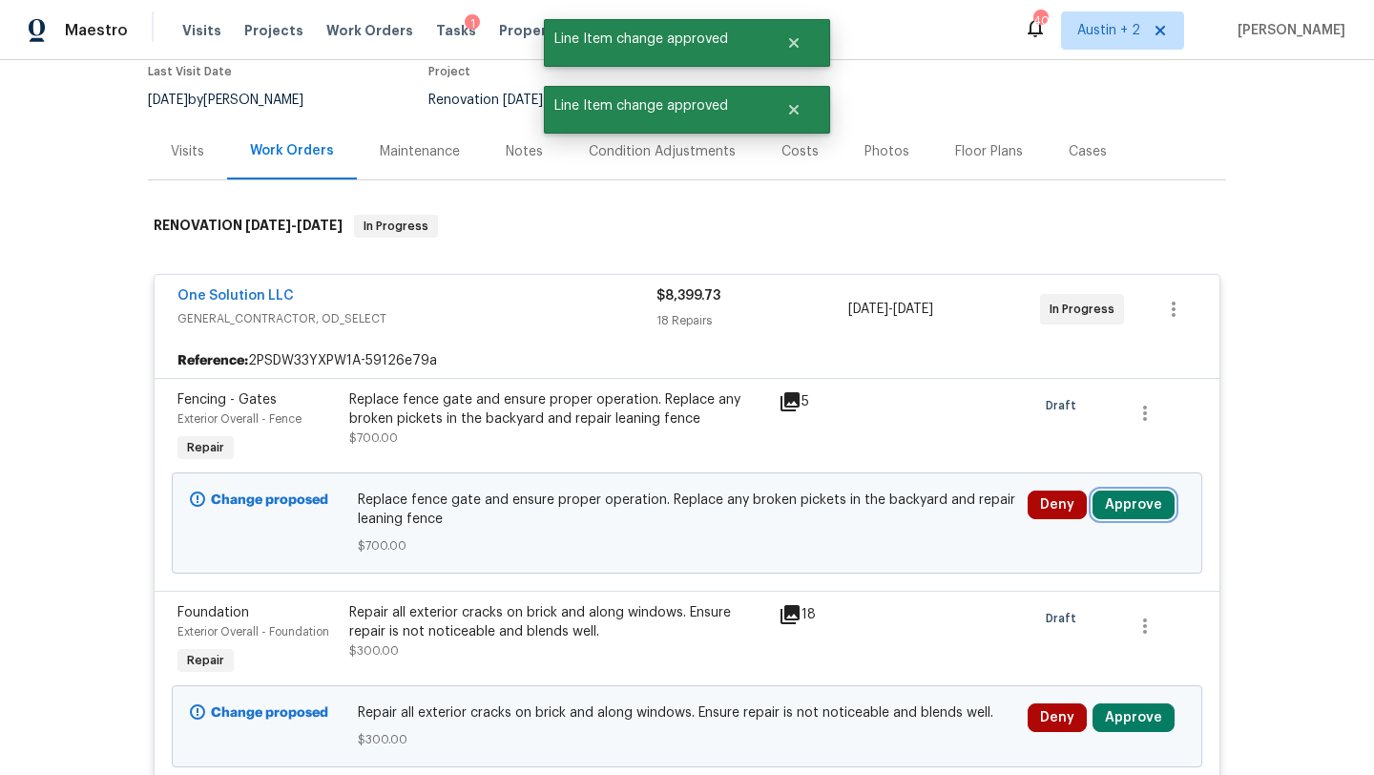
click at [1139, 504] on button "Approve" at bounding box center [1133, 504] width 82 height 29
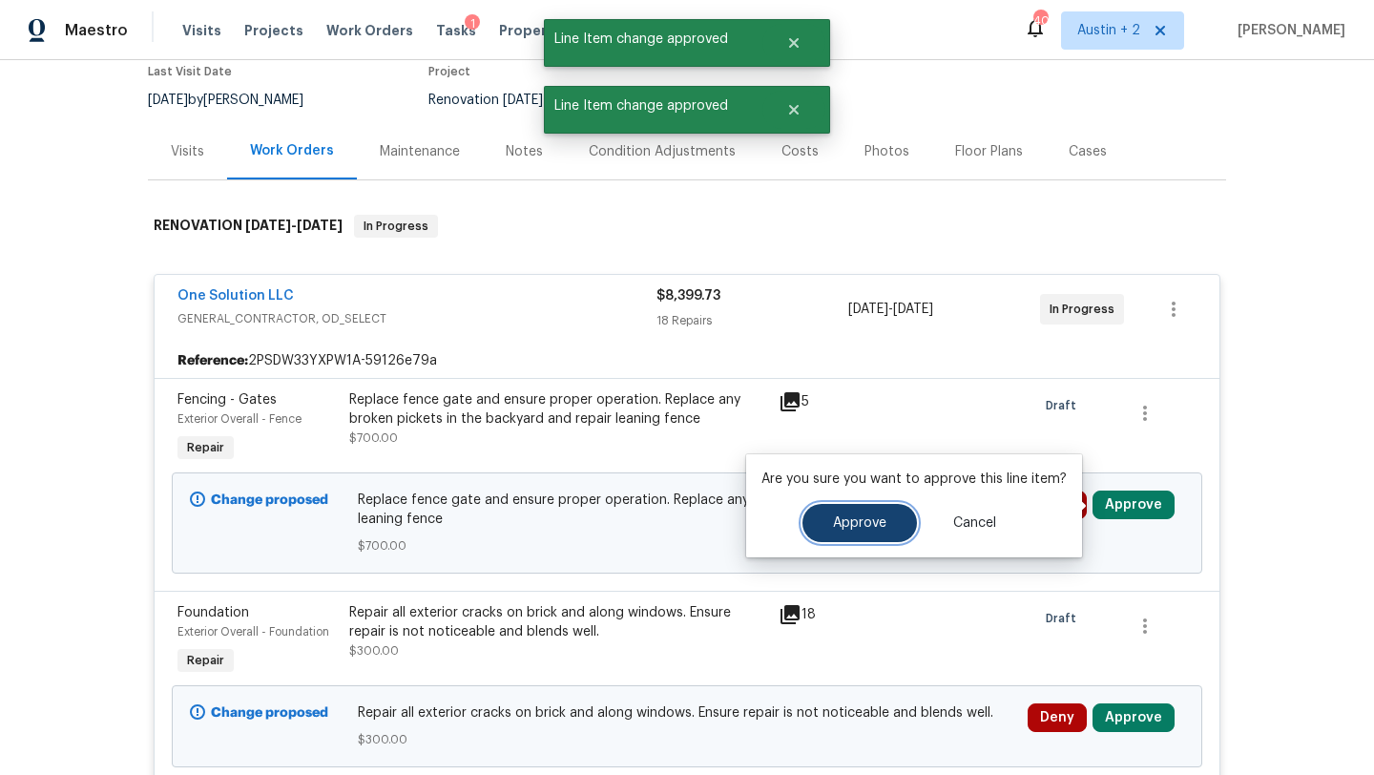
click at [854, 531] on button "Approve" at bounding box center [859, 523] width 114 height 38
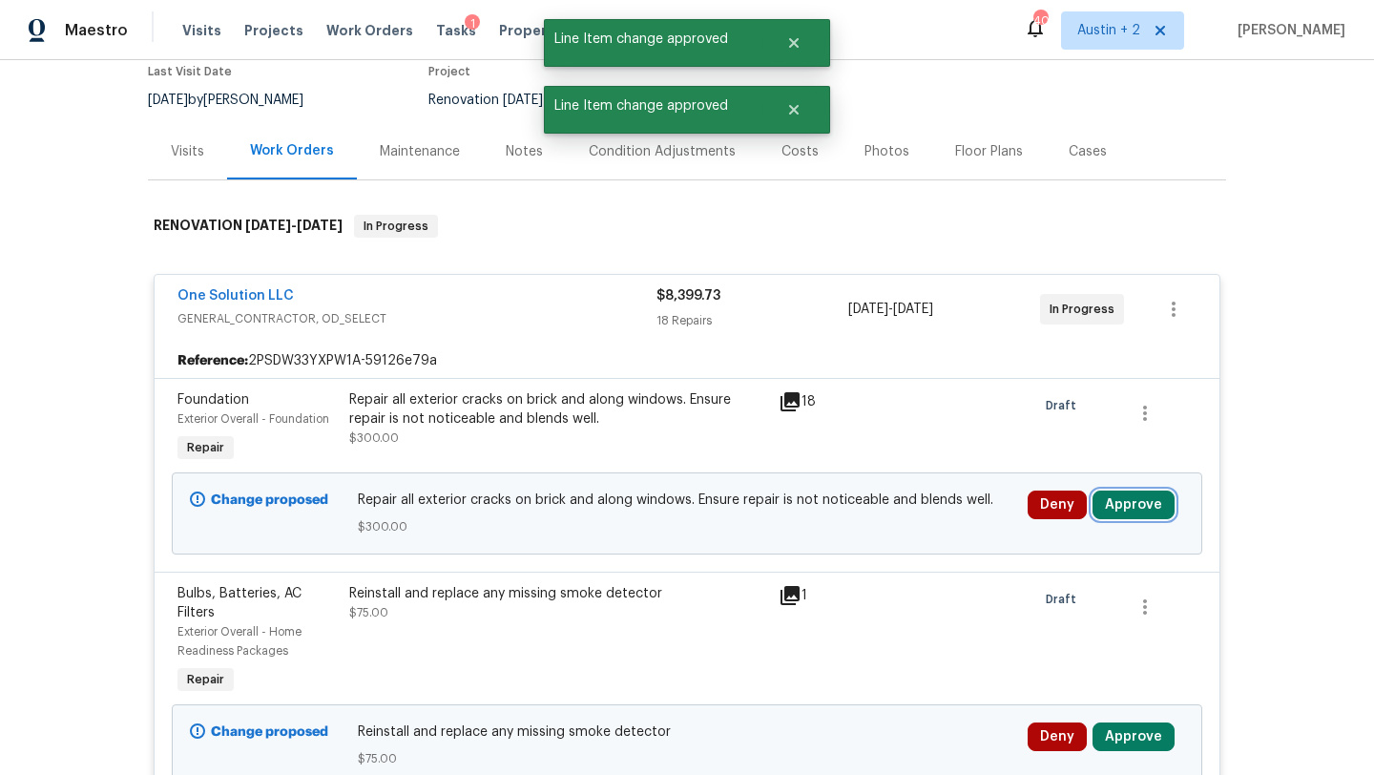
click at [1154, 516] on button "Approve" at bounding box center [1133, 504] width 82 height 29
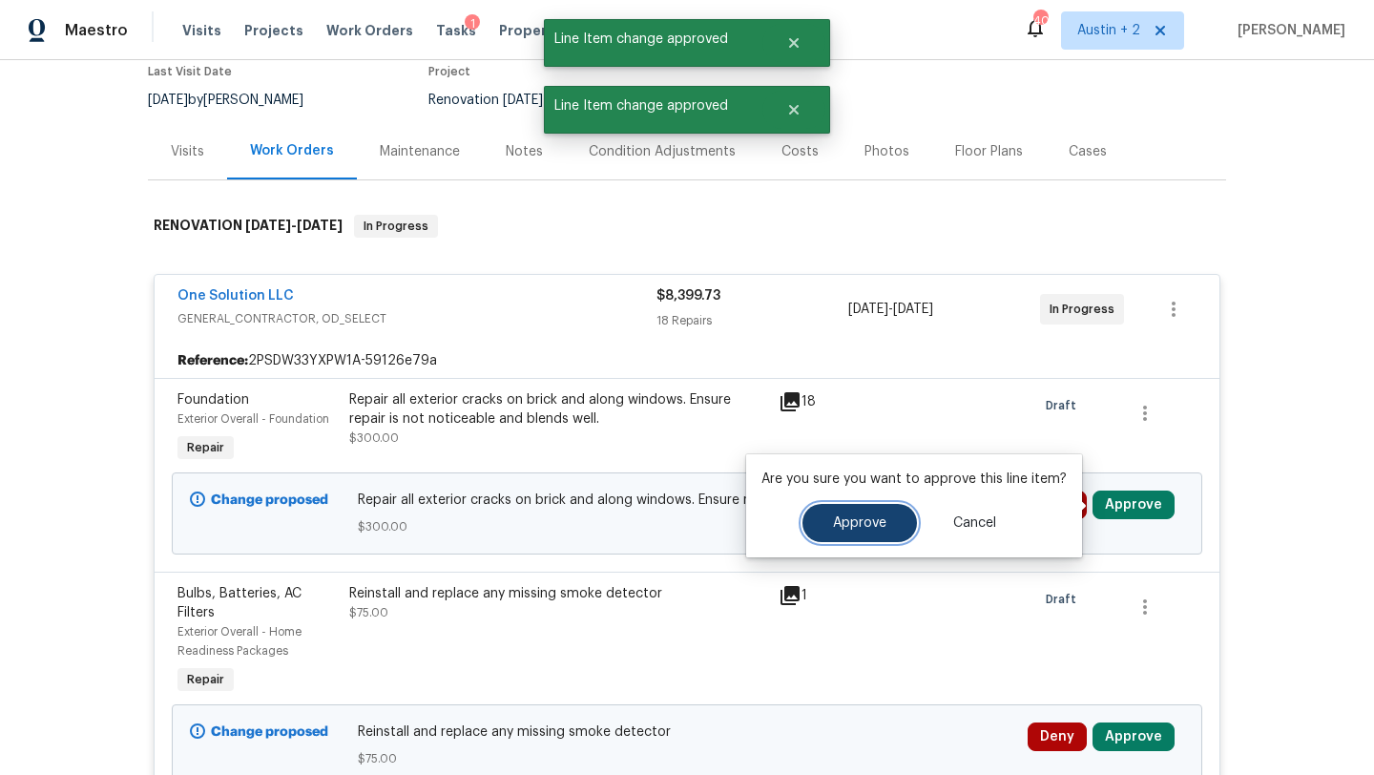
click at [883, 514] on button "Approve" at bounding box center [859, 523] width 114 height 38
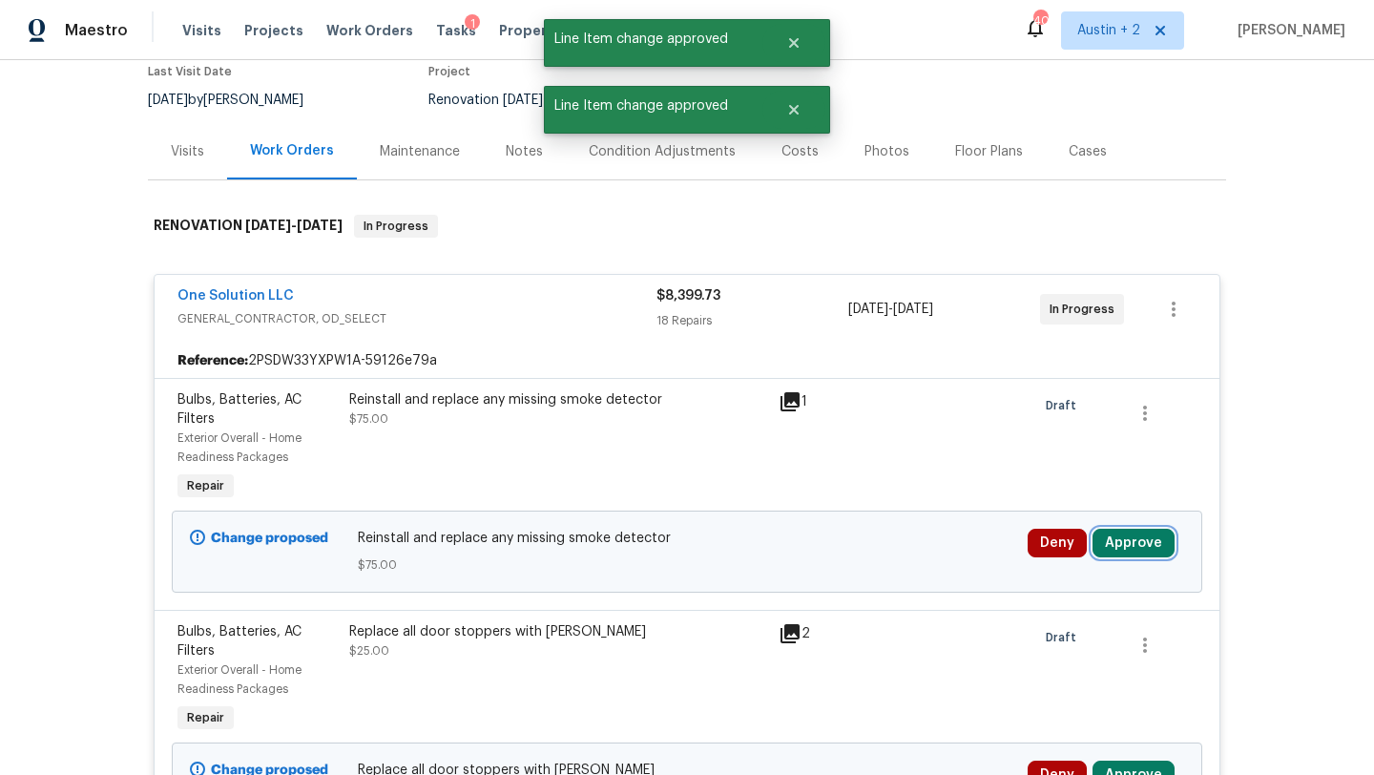
click at [1098, 538] on button "Approve" at bounding box center [1133, 542] width 82 height 29
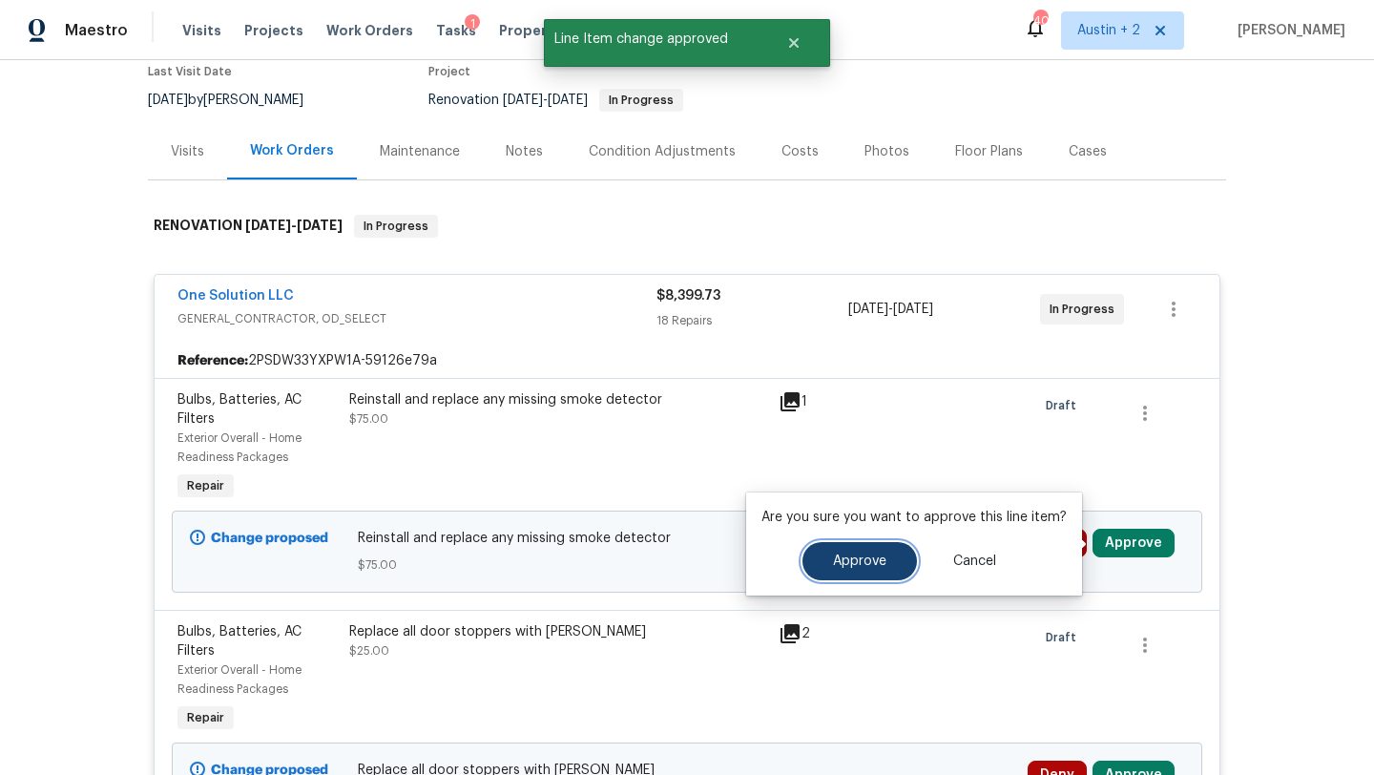
click at [845, 567] on span "Approve" at bounding box center [859, 561] width 53 height 14
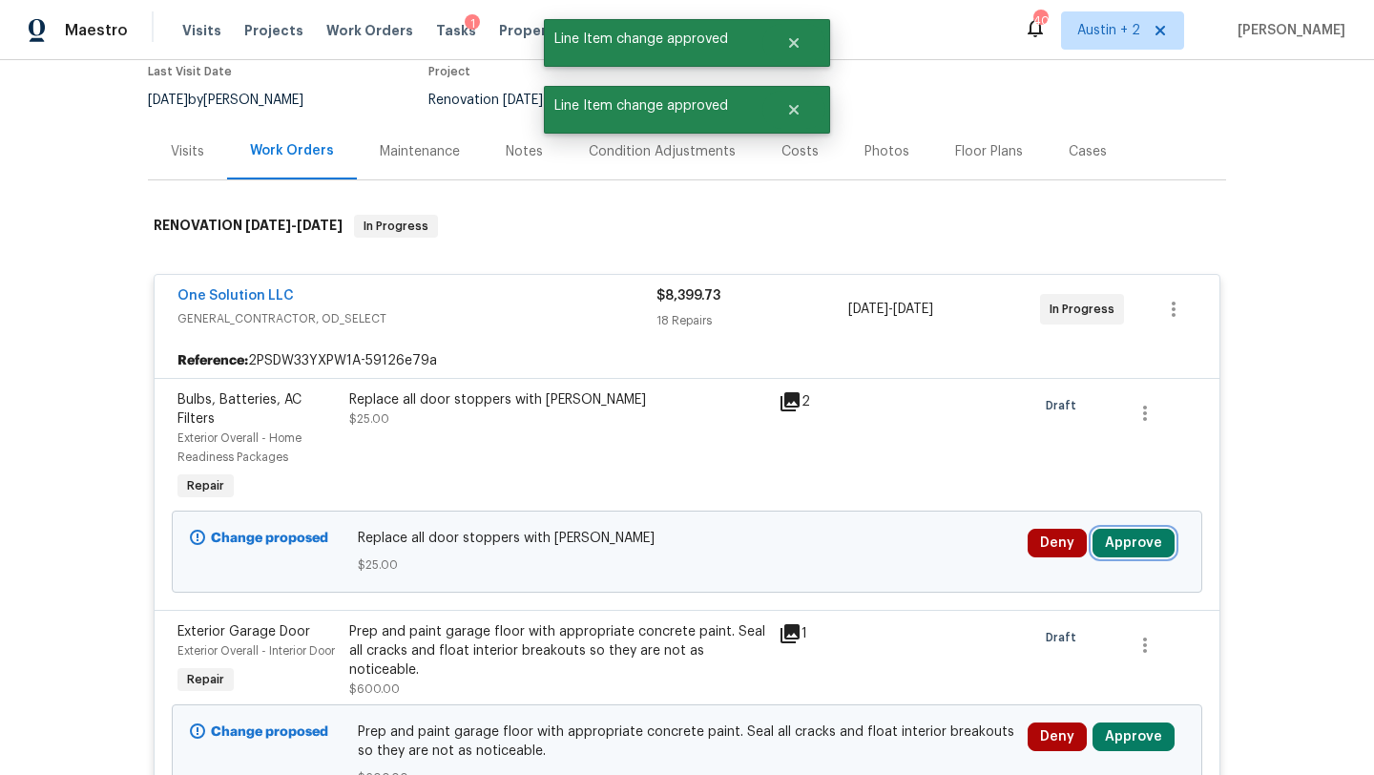
click at [1150, 548] on button "Approve" at bounding box center [1133, 542] width 82 height 29
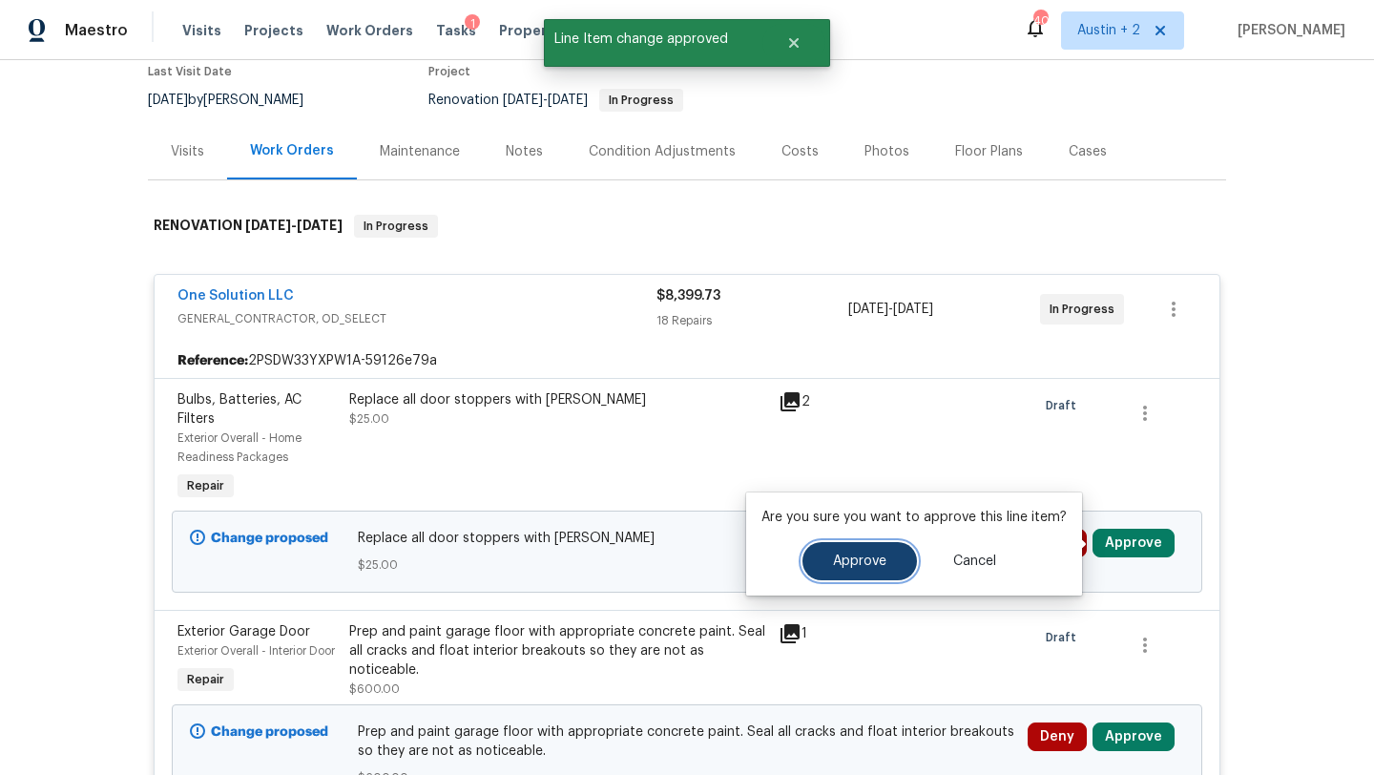
click at [868, 558] on span "Approve" at bounding box center [859, 561] width 53 height 14
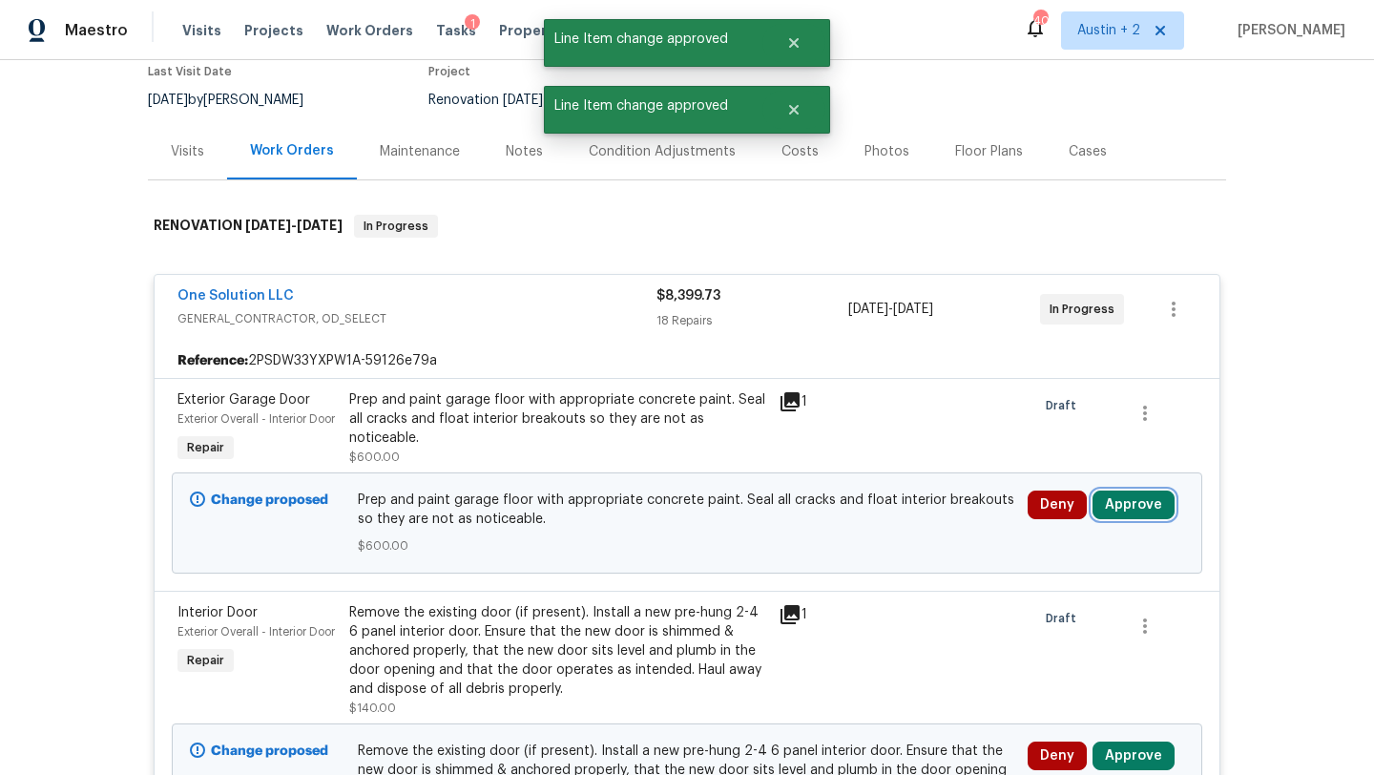
click at [1136, 519] on button "Approve" at bounding box center [1133, 504] width 82 height 29
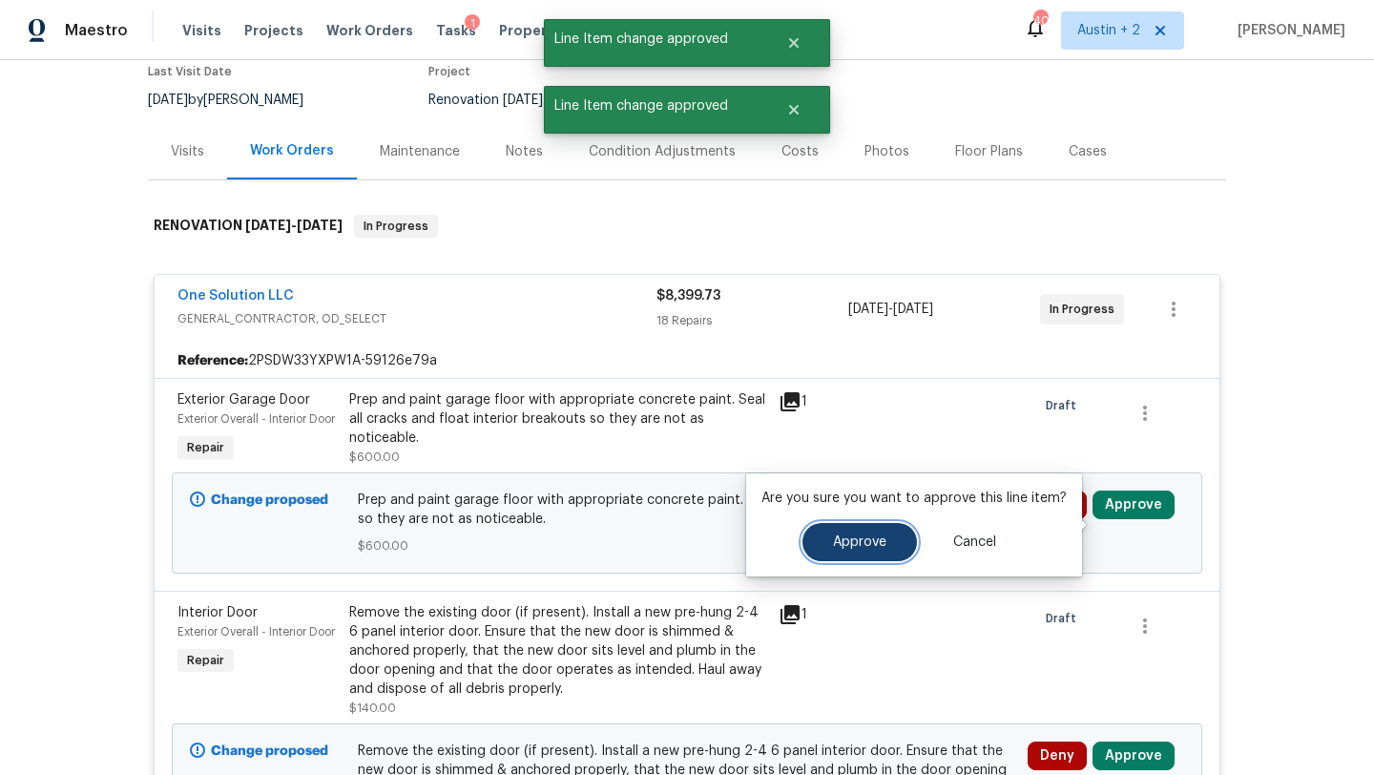
click at [862, 541] on span "Approve" at bounding box center [859, 542] width 53 height 14
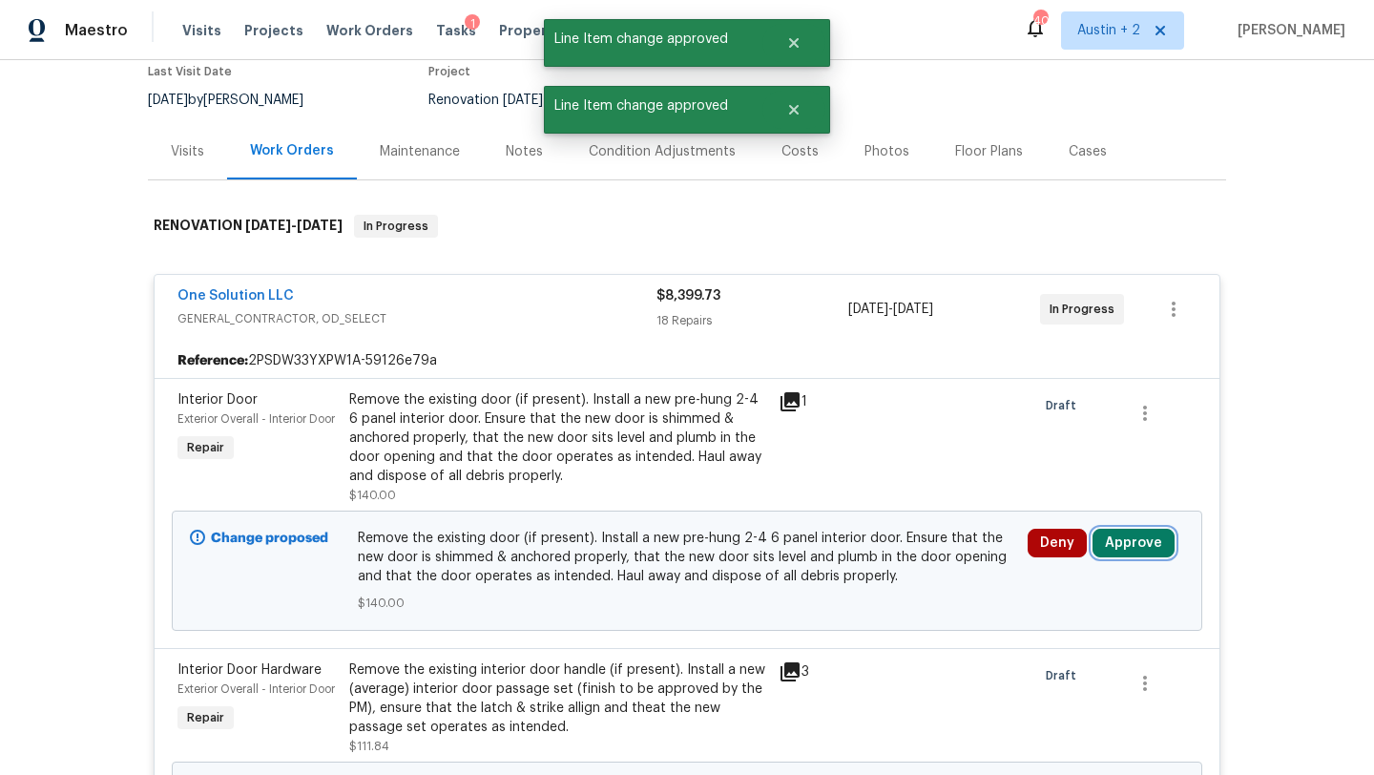
click at [1148, 534] on button "Approve" at bounding box center [1133, 542] width 82 height 29
click at [1133, 547] on button "Approve" at bounding box center [1133, 542] width 82 height 29
click at [1141, 541] on button "Approve" at bounding box center [1133, 542] width 82 height 29
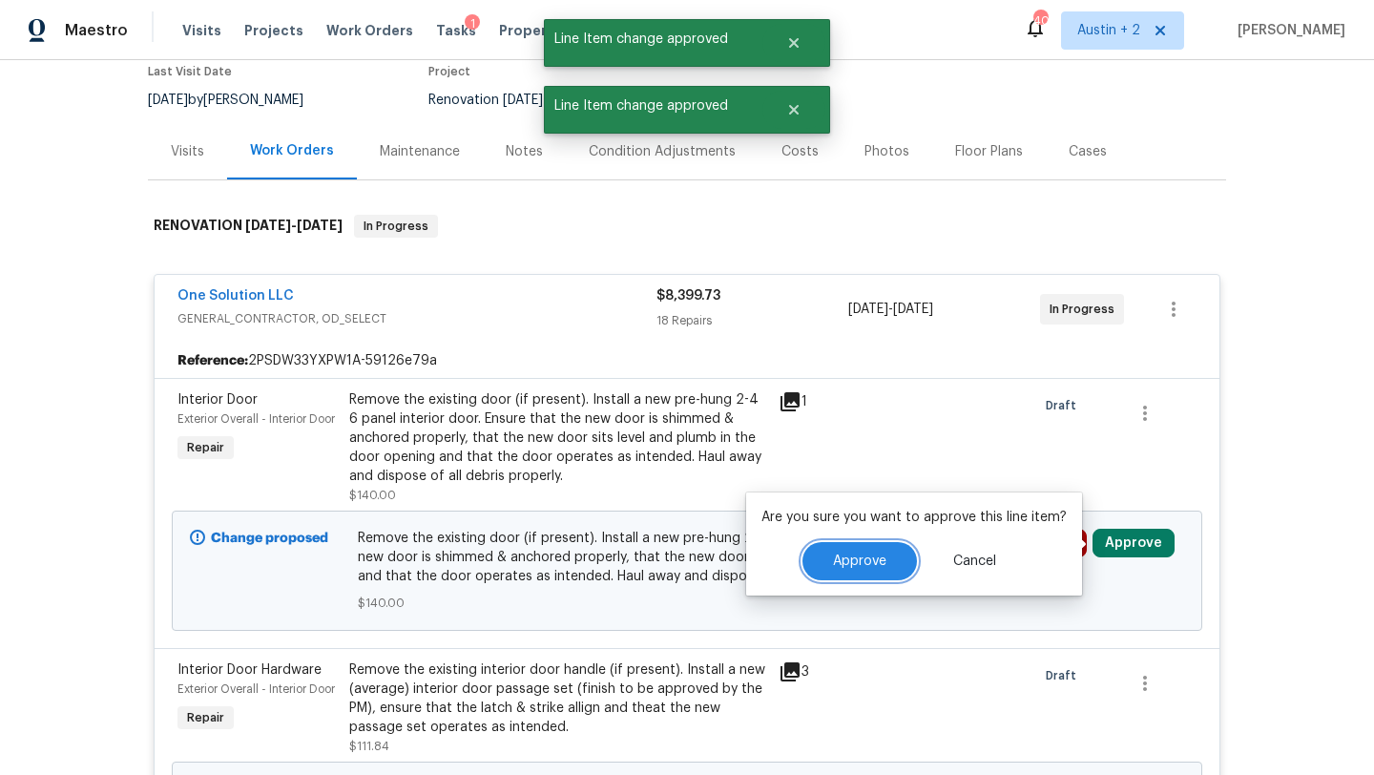
click at [892, 560] on button "Approve" at bounding box center [859, 561] width 114 height 38
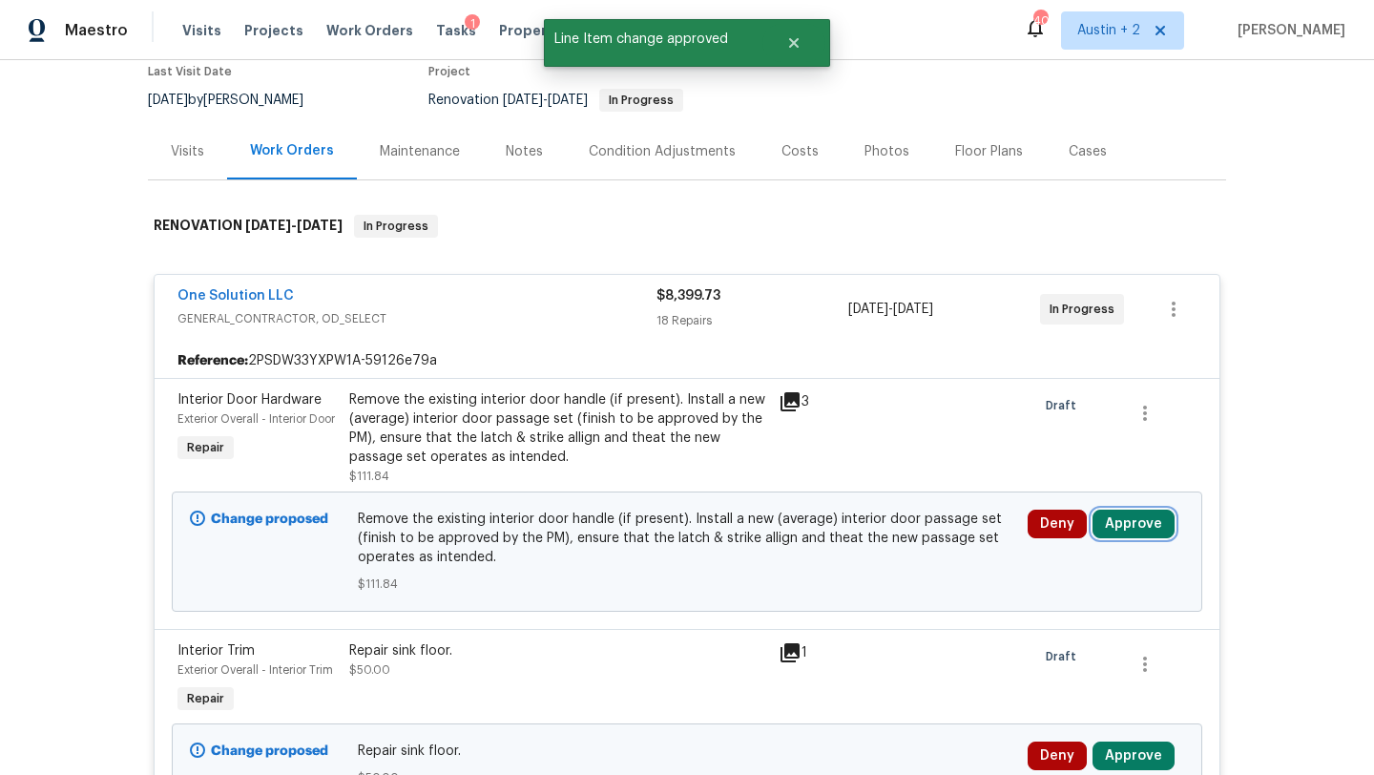
click at [1117, 534] on button "Approve" at bounding box center [1133, 523] width 82 height 29
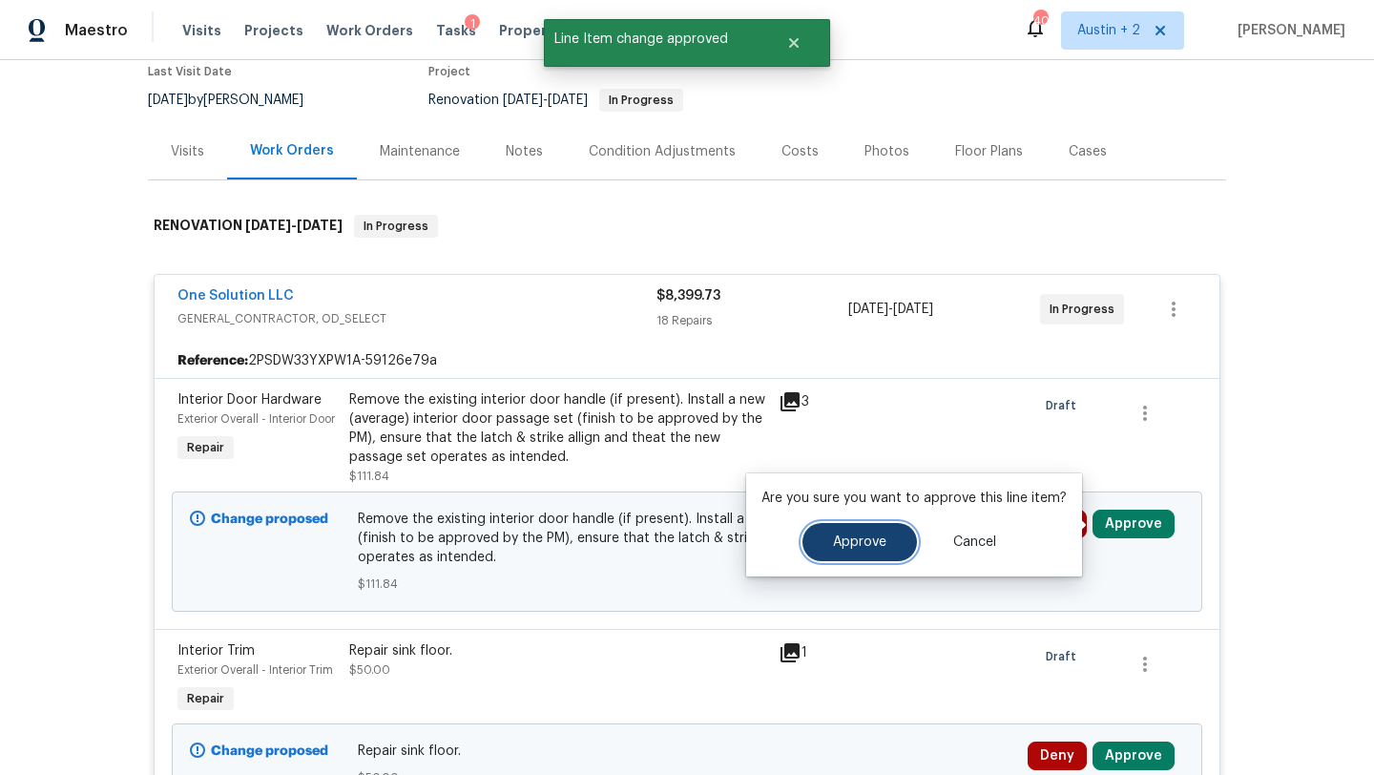
click at [821, 539] on button "Approve" at bounding box center [859, 542] width 114 height 38
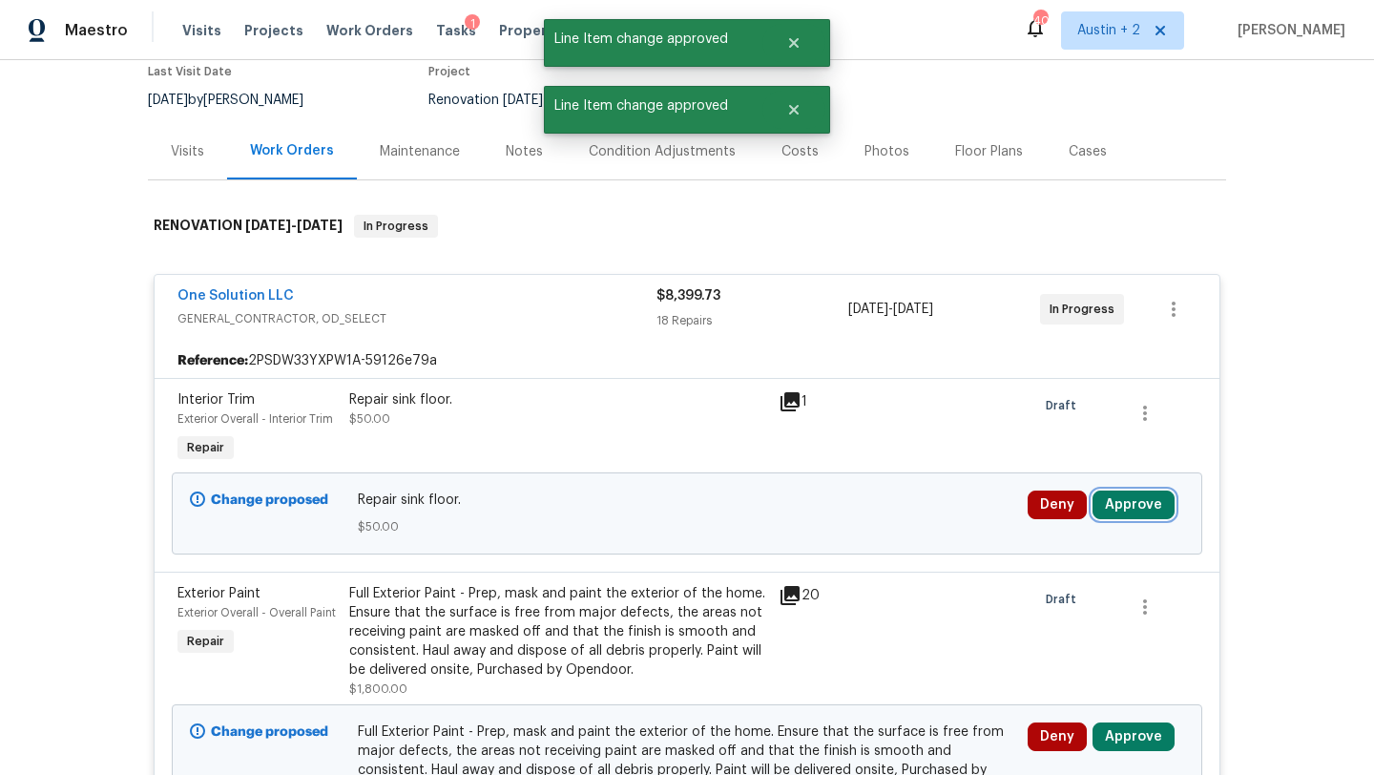
click at [1147, 499] on button "Approve" at bounding box center [1133, 504] width 82 height 29
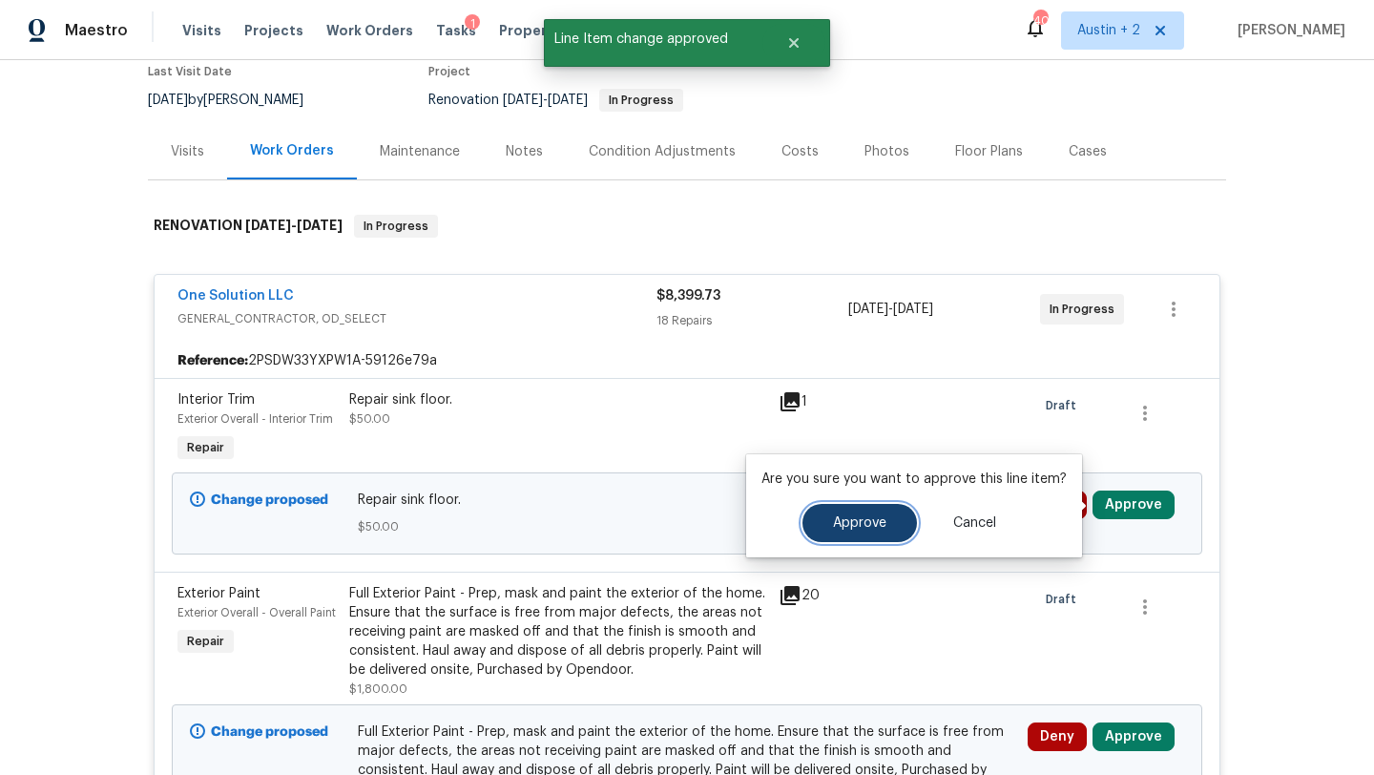
click at [855, 516] on span "Approve" at bounding box center [859, 523] width 53 height 14
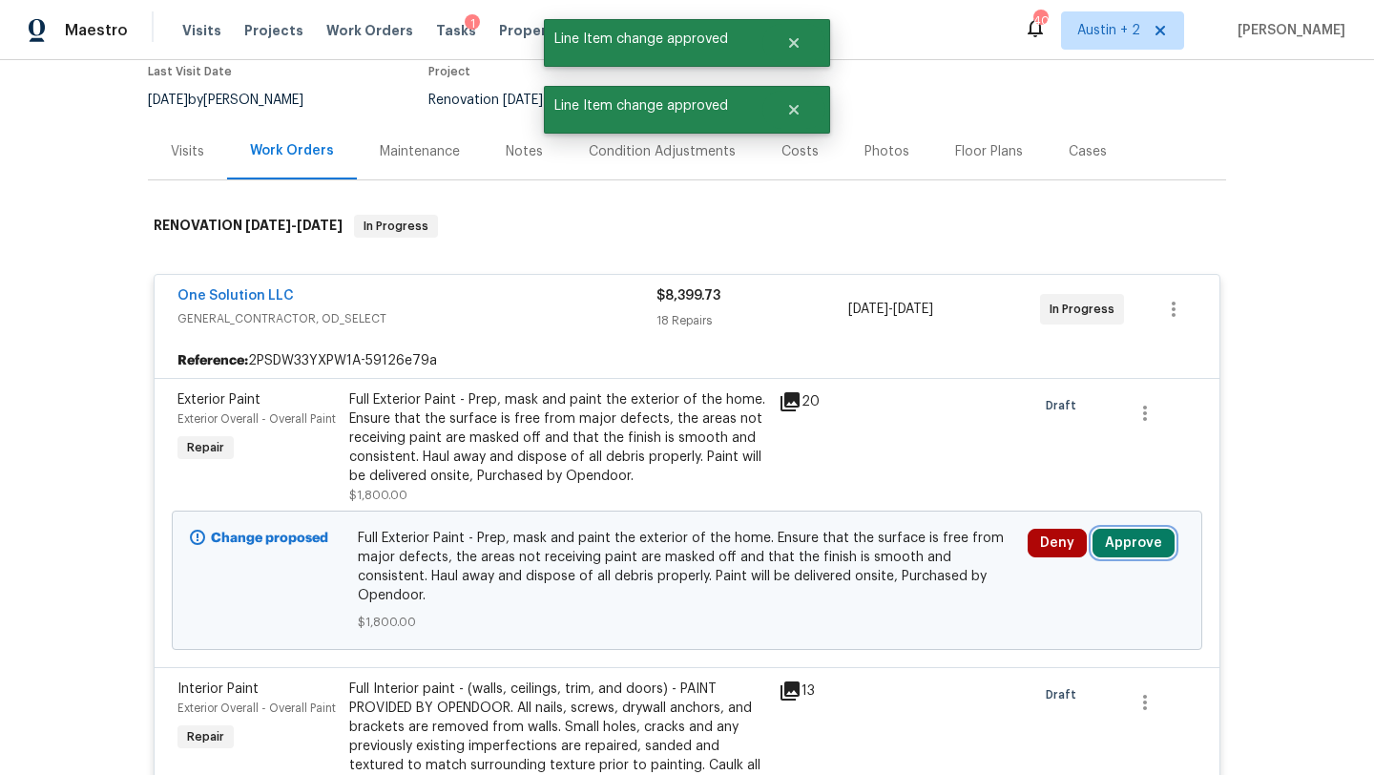
click at [1134, 540] on button "Approve" at bounding box center [1133, 542] width 82 height 29
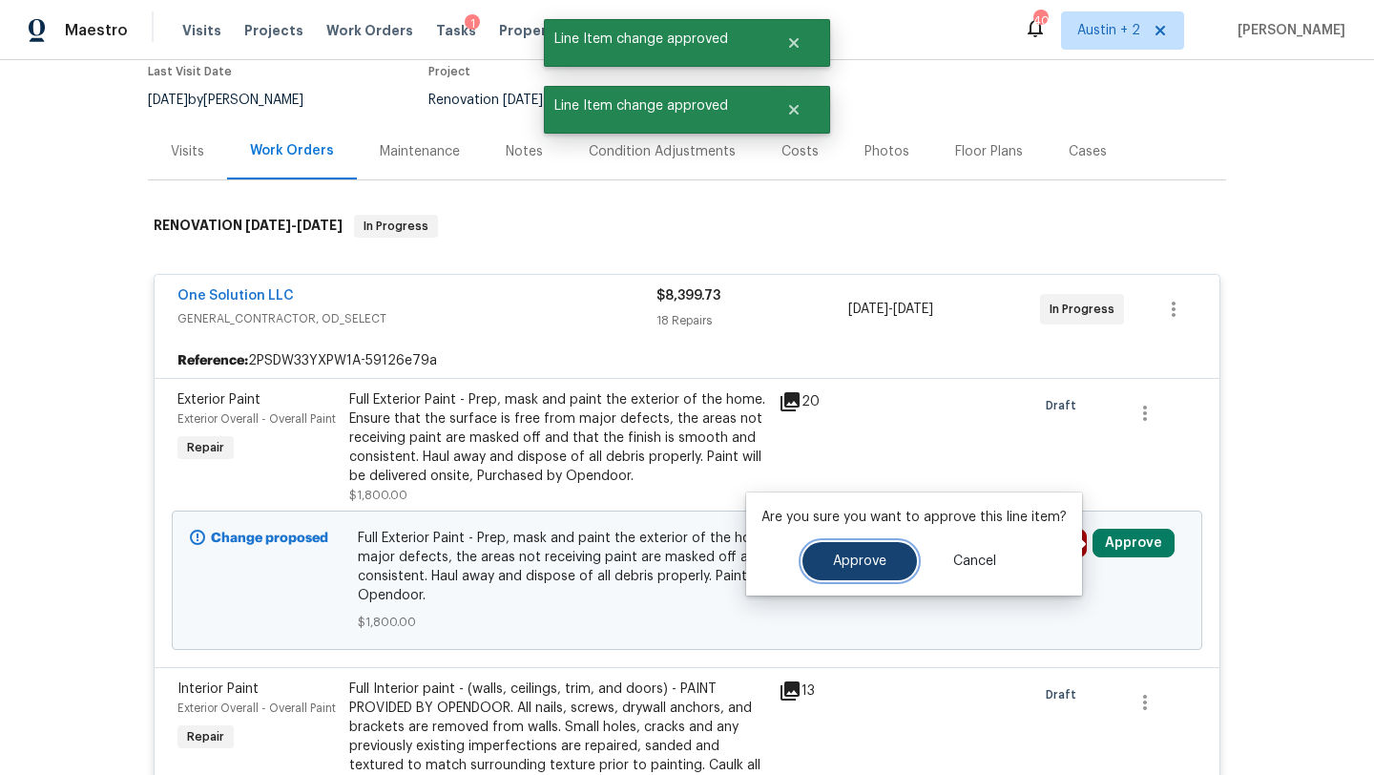
click at [849, 559] on span "Approve" at bounding box center [859, 561] width 53 height 14
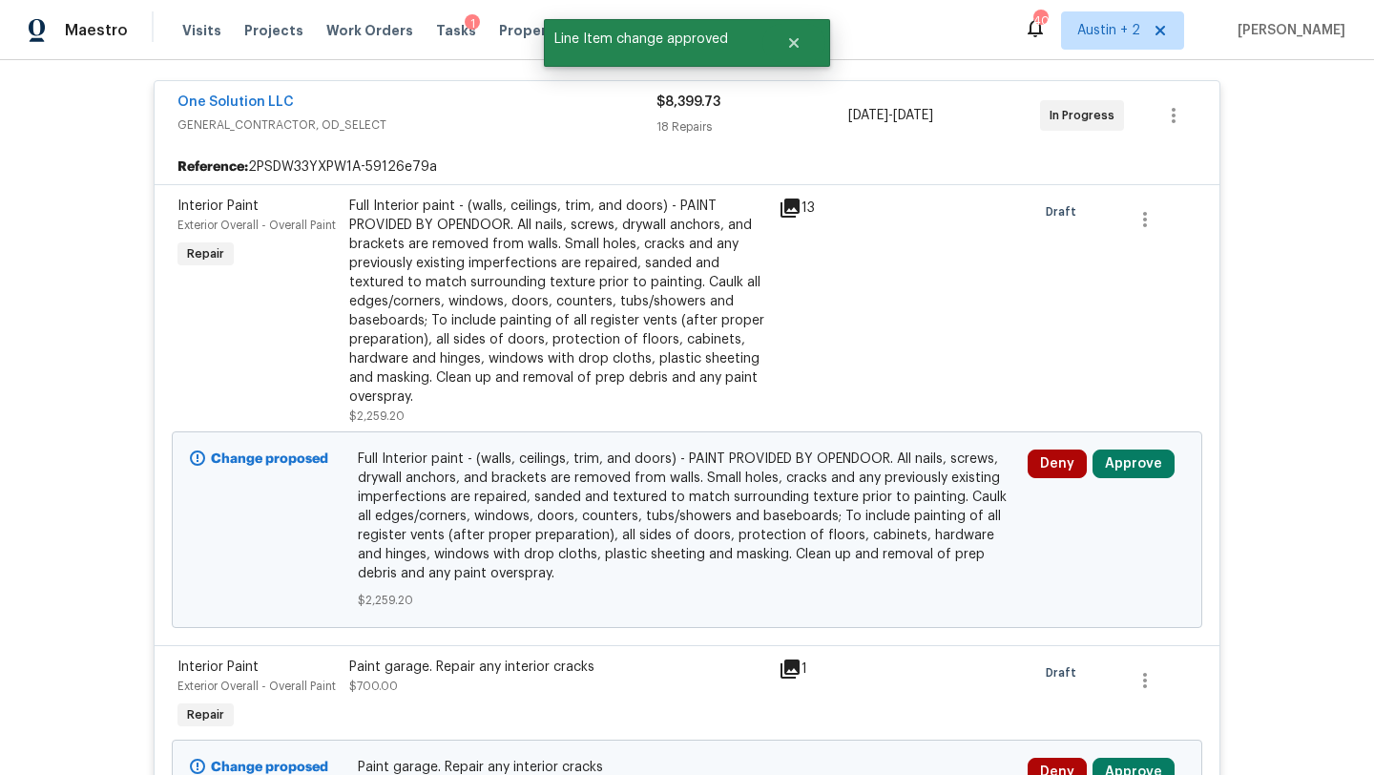
scroll to position [385, 0]
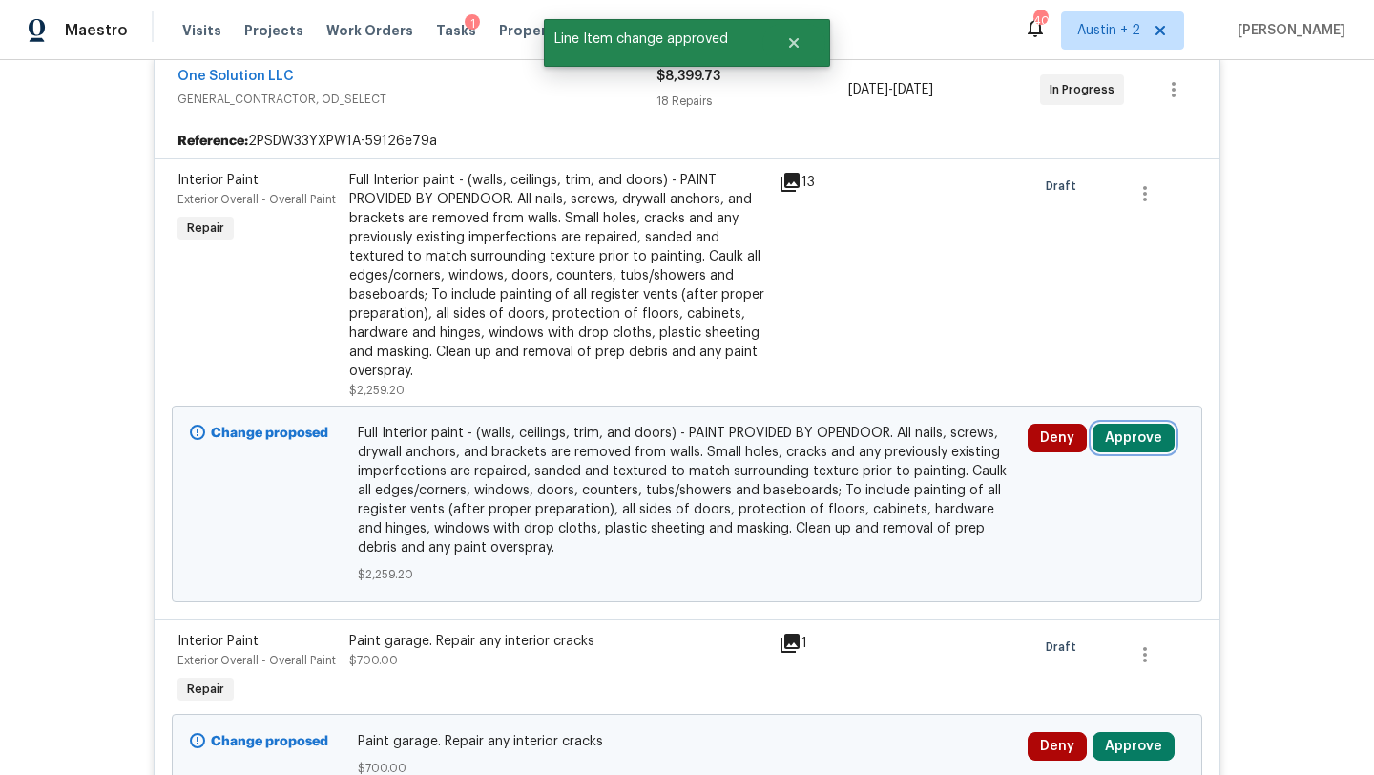
click at [1148, 438] on button "Approve" at bounding box center [1133, 438] width 82 height 29
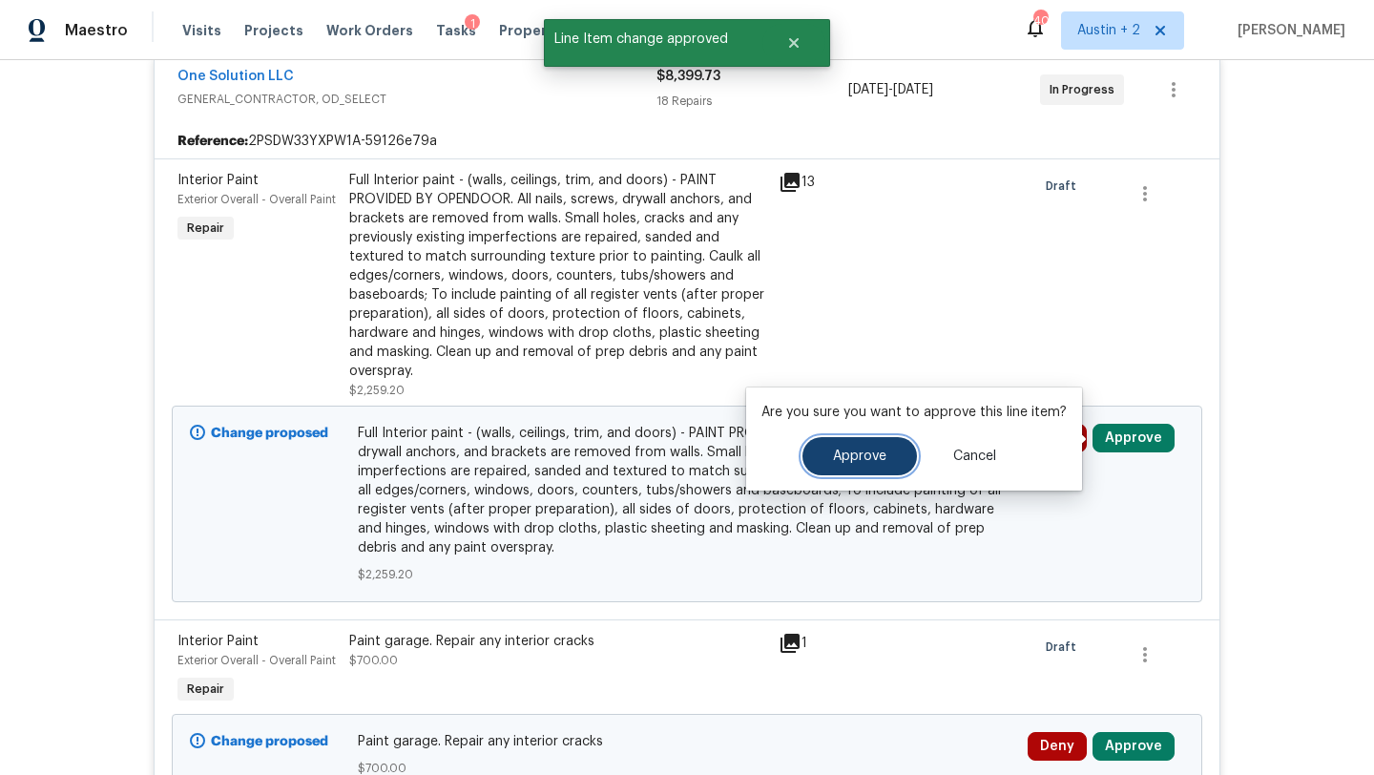
click at [878, 456] on span "Approve" at bounding box center [859, 456] width 53 height 14
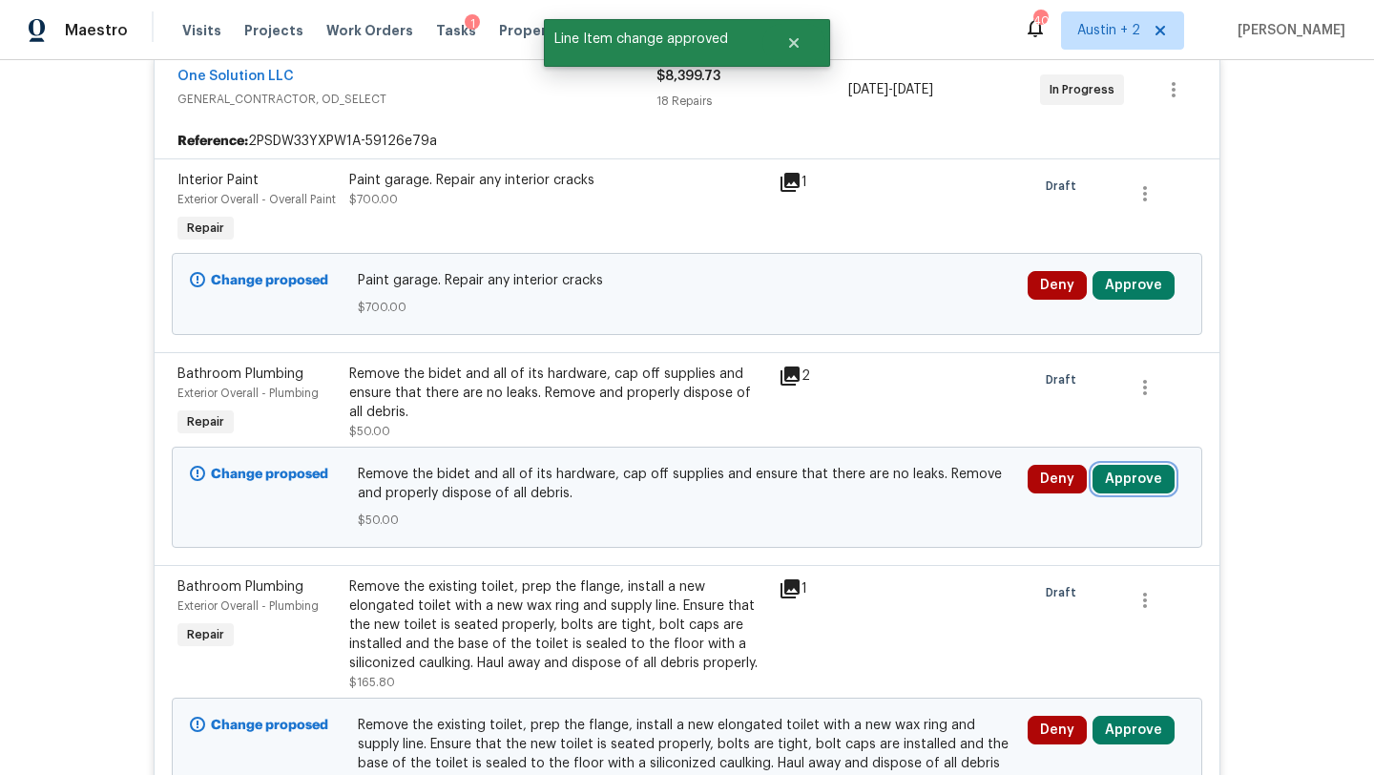
click at [1141, 473] on button "Approve" at bounding box center [1133, 479] width 82 height 29
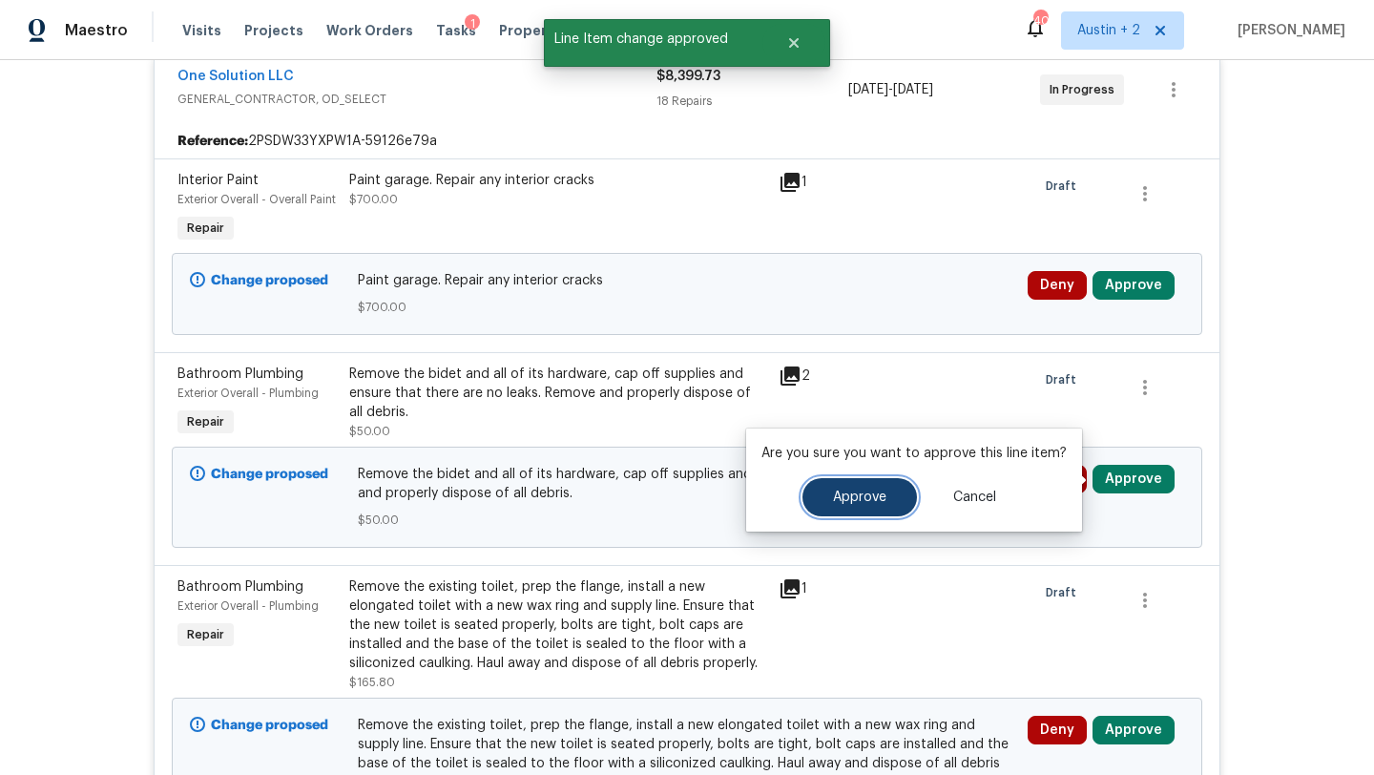
click at [848, 483] on button "Approve" at bounding box center [859, 497] width 114 height 38
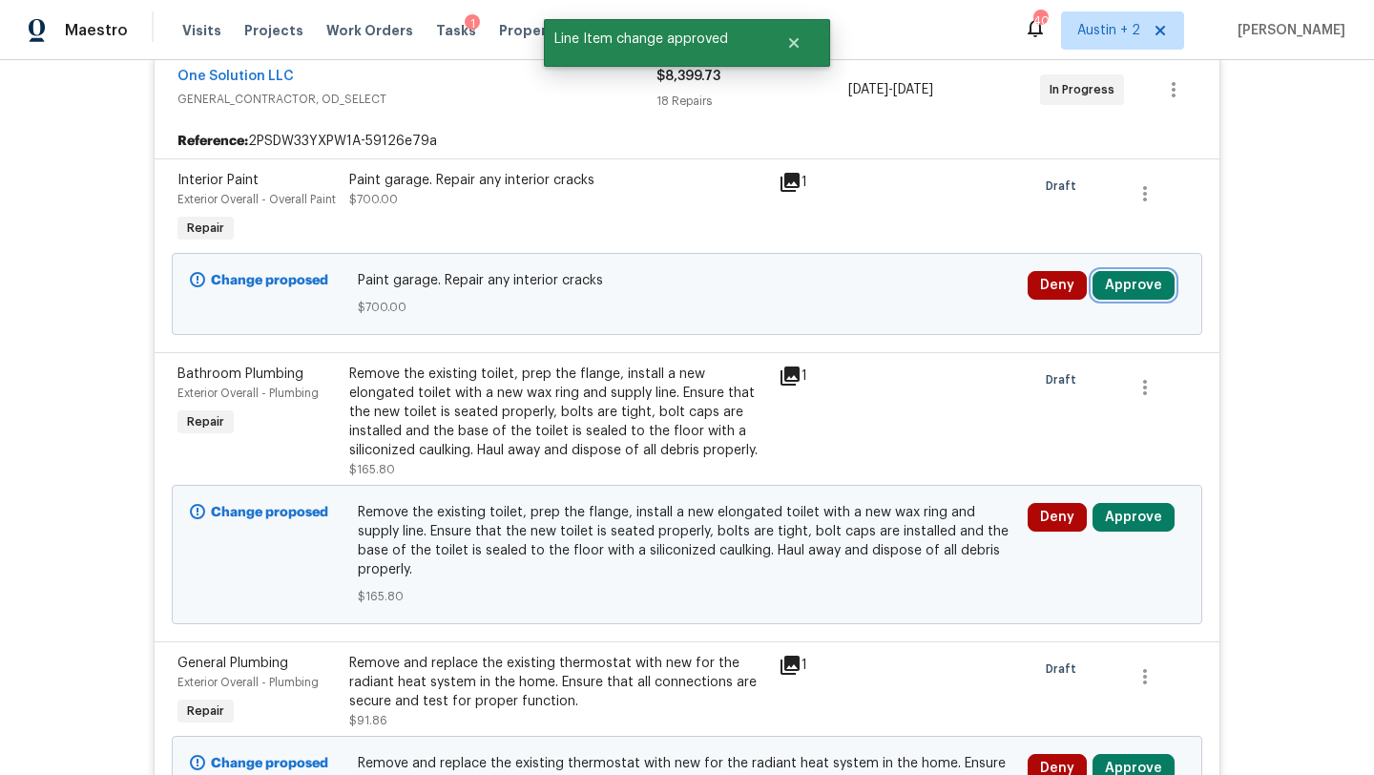
click at [1142, 286] on button "Approve" at bounding box center [1133, 285] width 82 height 29
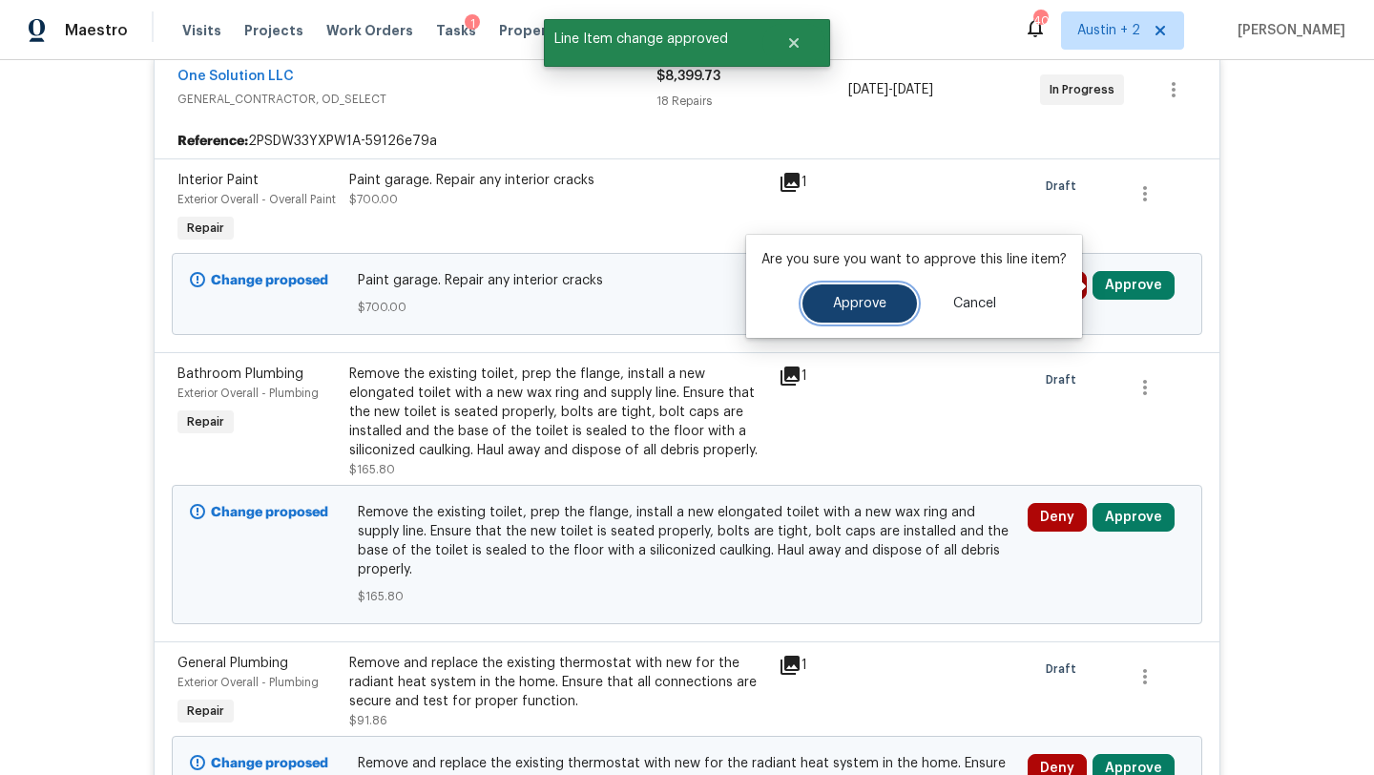
click at [876, 303] on span "Approve" at bounding box center [859, 304] width 53 height 14
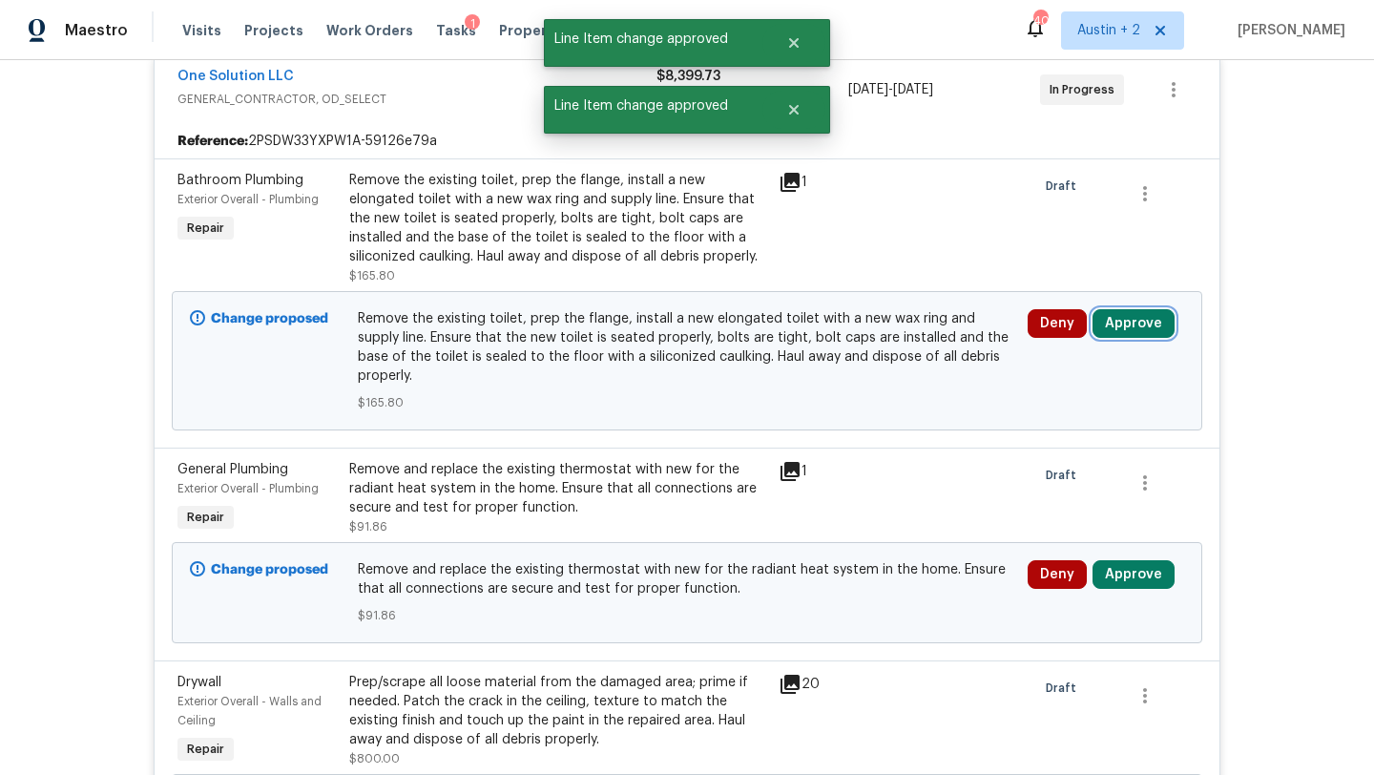
click at [1130, 325] on button "Approve" at bounding box center [1133, 323] width 82 height 29
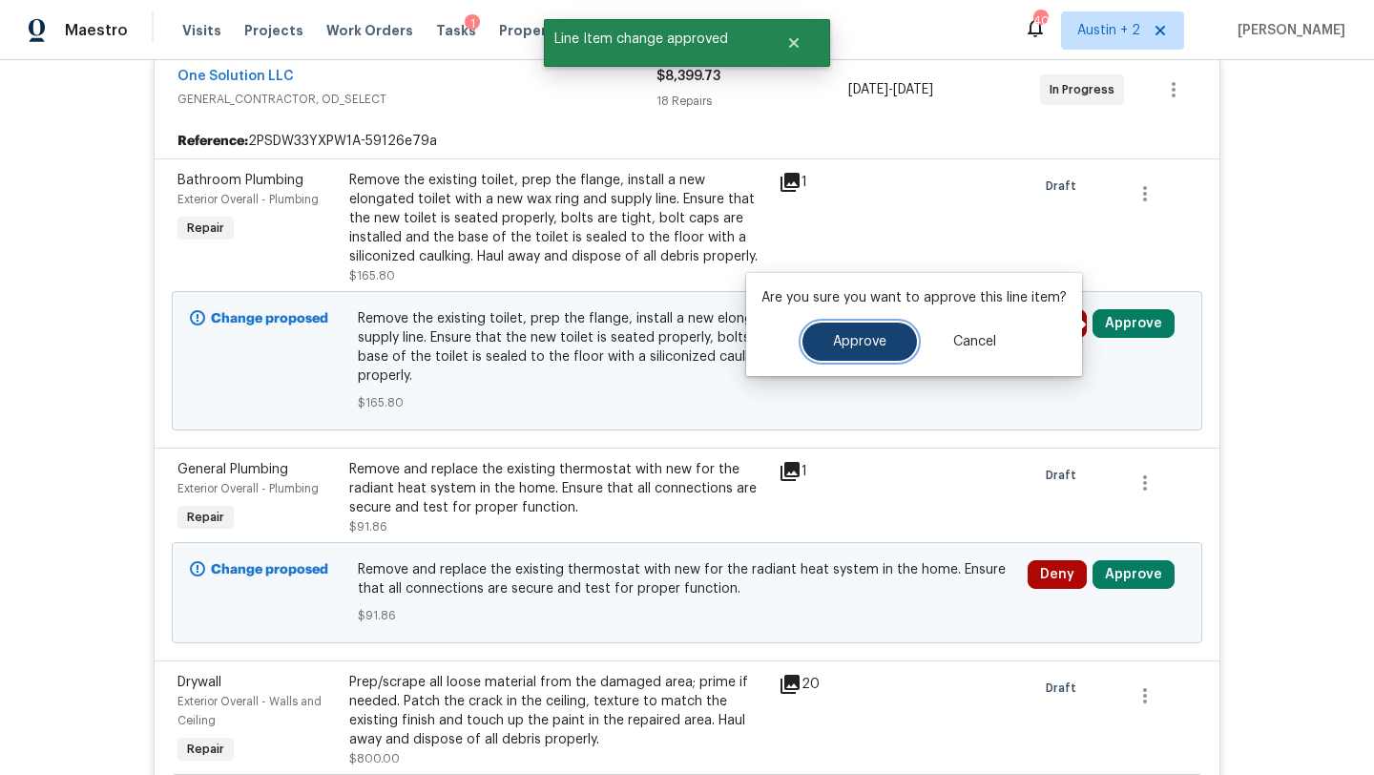
click at [900, 342] on button "Approve" at bounding box center [859, 341] width 114 height 38
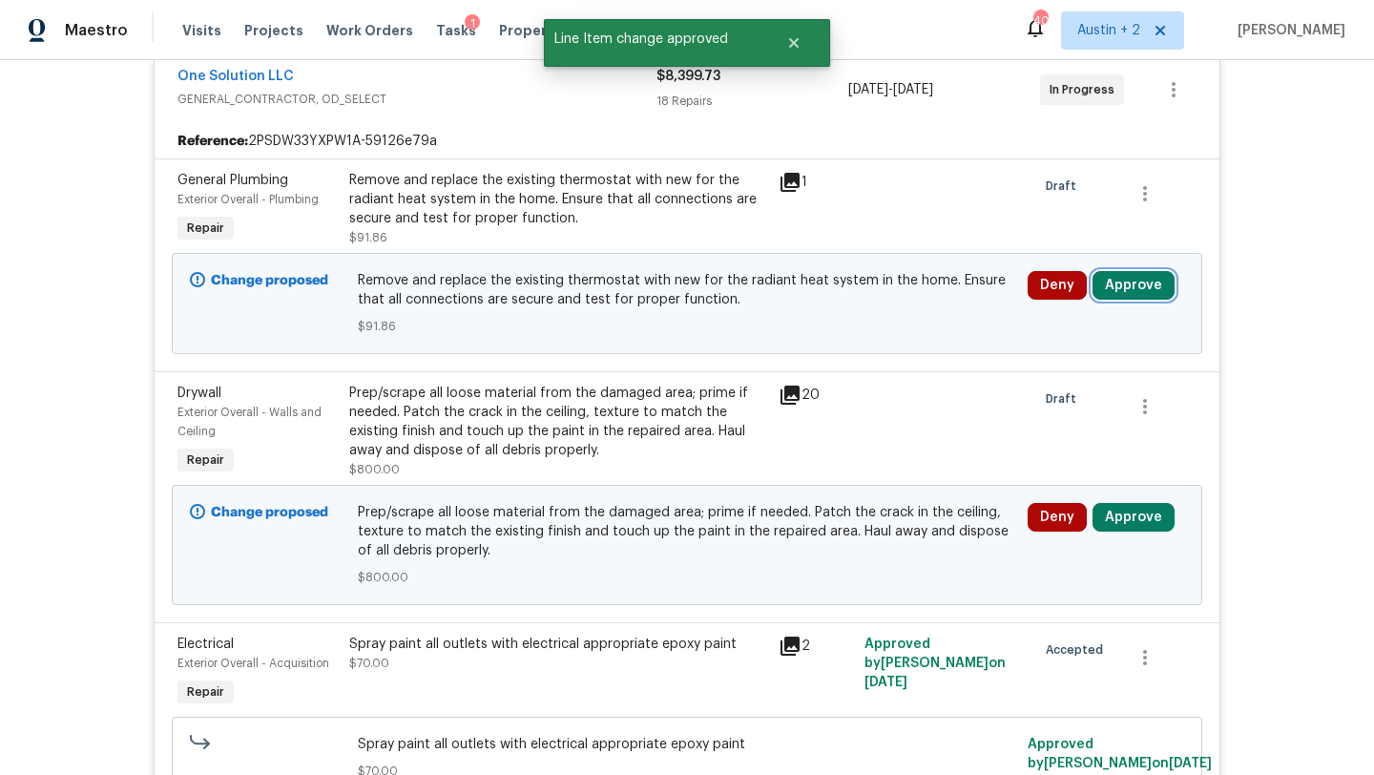
click at [1128, 298] on button "Approve" at bounding box center [1133, 285] width 82 height 29
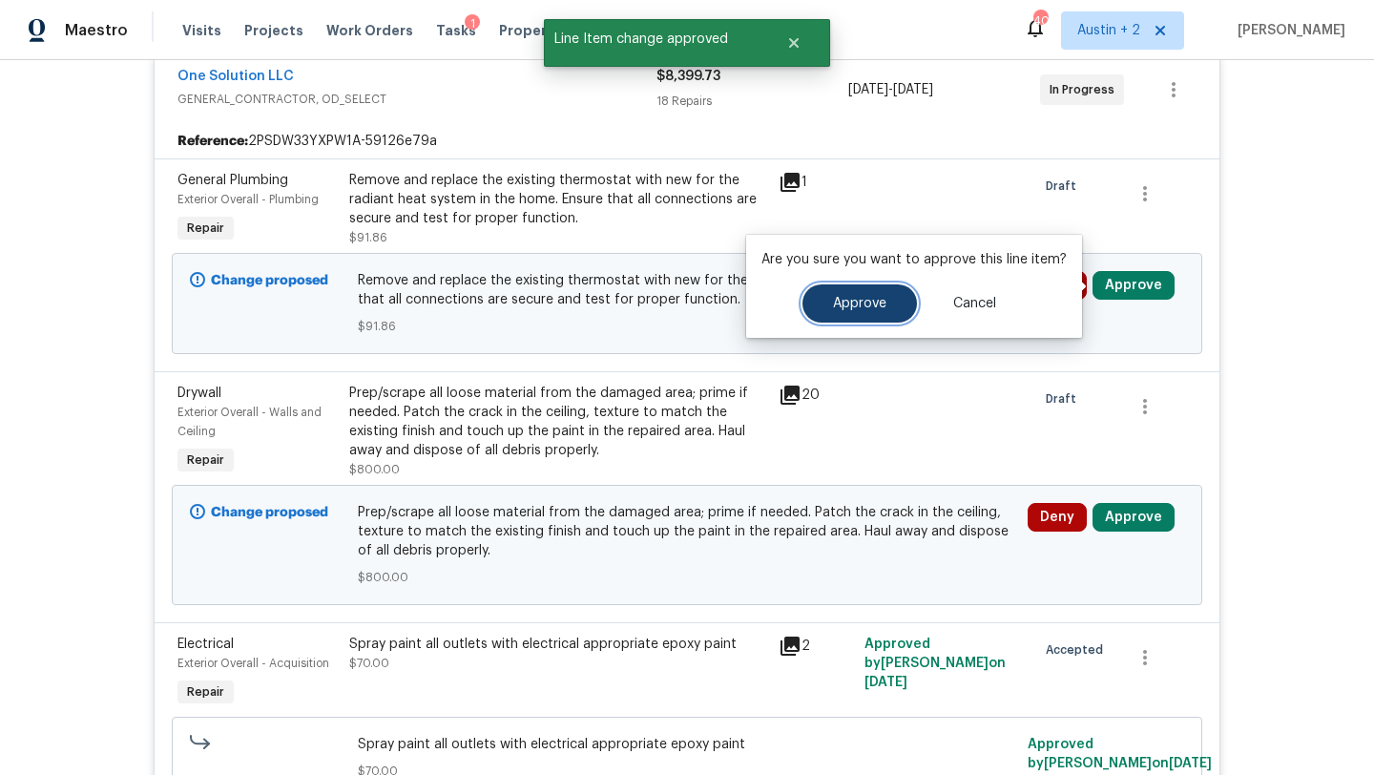
click at [836, 300] on span "Approve" at bounding box center [859, 304] width 53 height 14
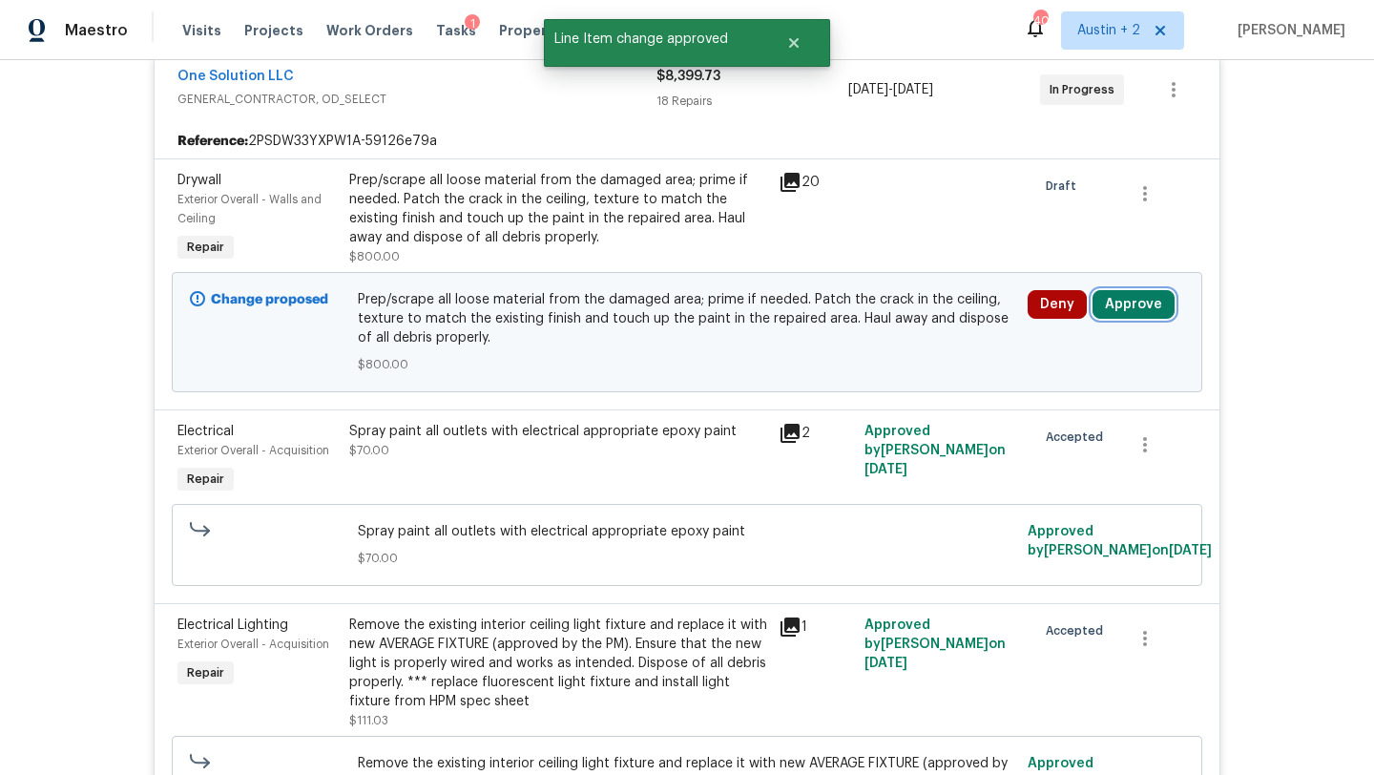
click at [1134, 311] on button "Approve" at bounding box center [1133, 304] width 82 height 29
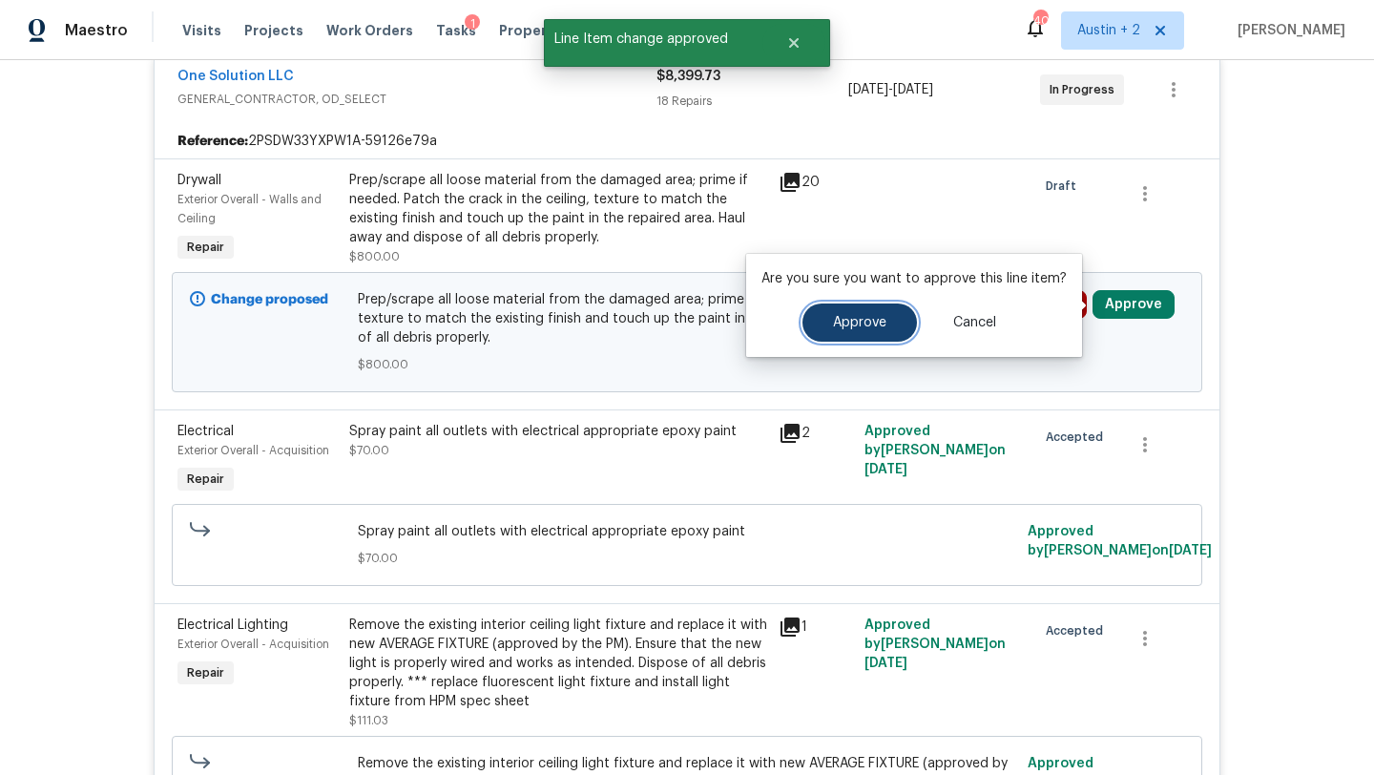
click at [869, 317] on span "Approve" at bounding box center [859, 323] width 53 height 14
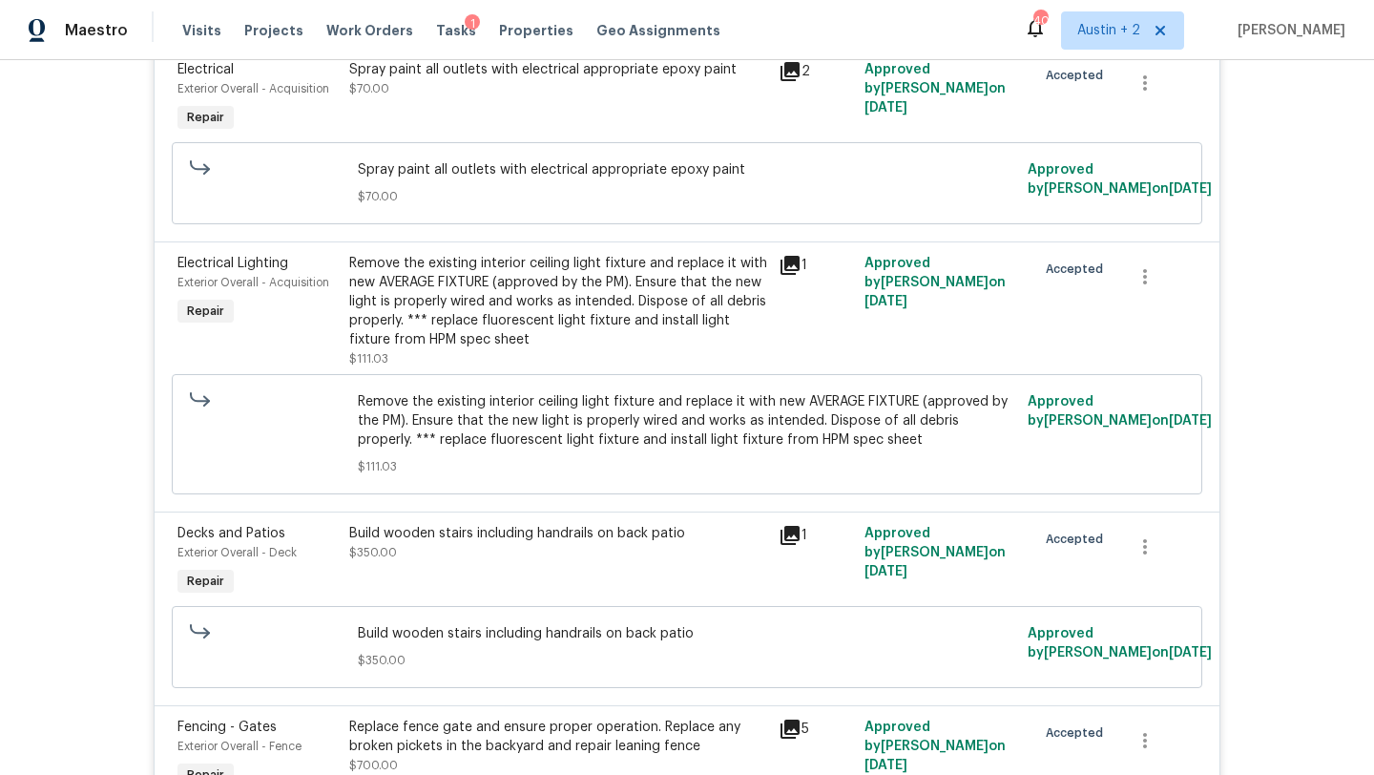
scroll to position [0, 0]
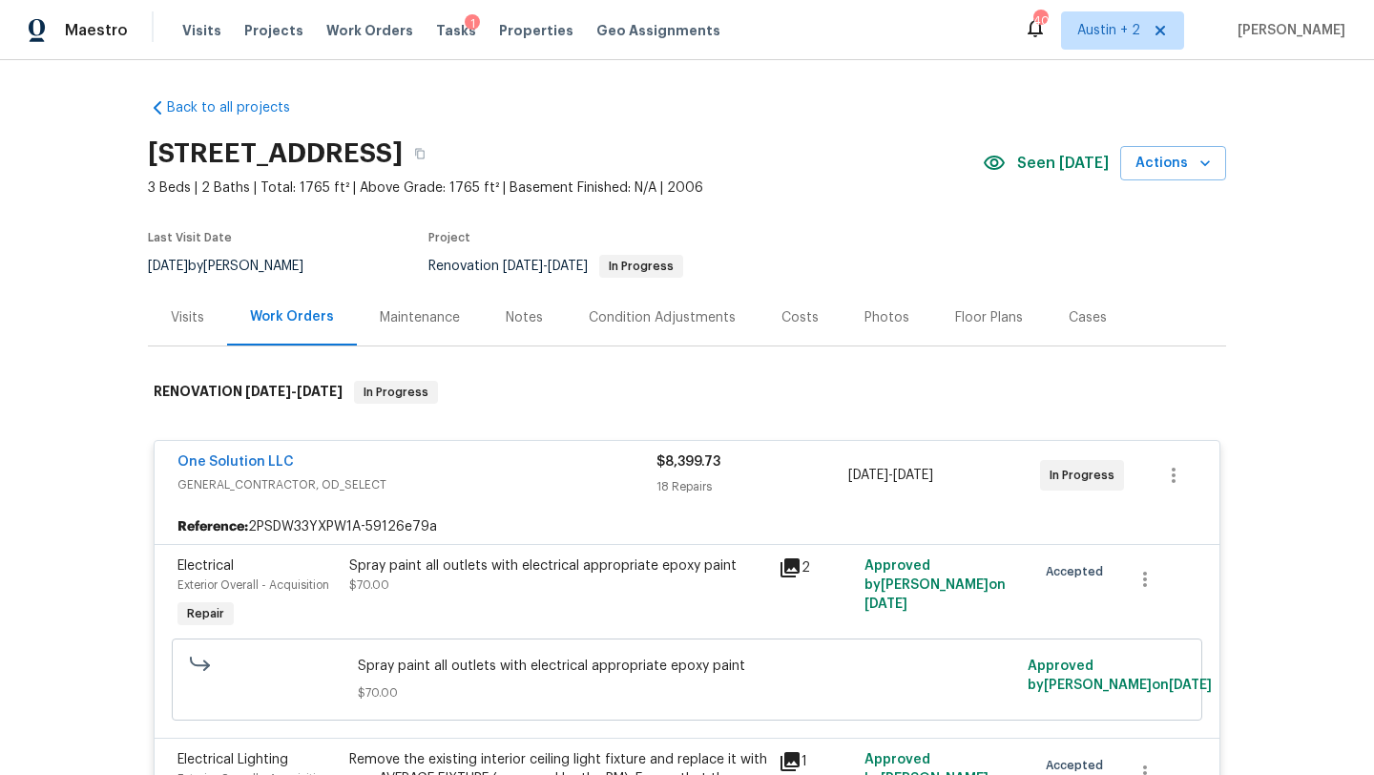
click at [781, 315] on div "Costs" at bounding box center [799, 317] width 37 height 19
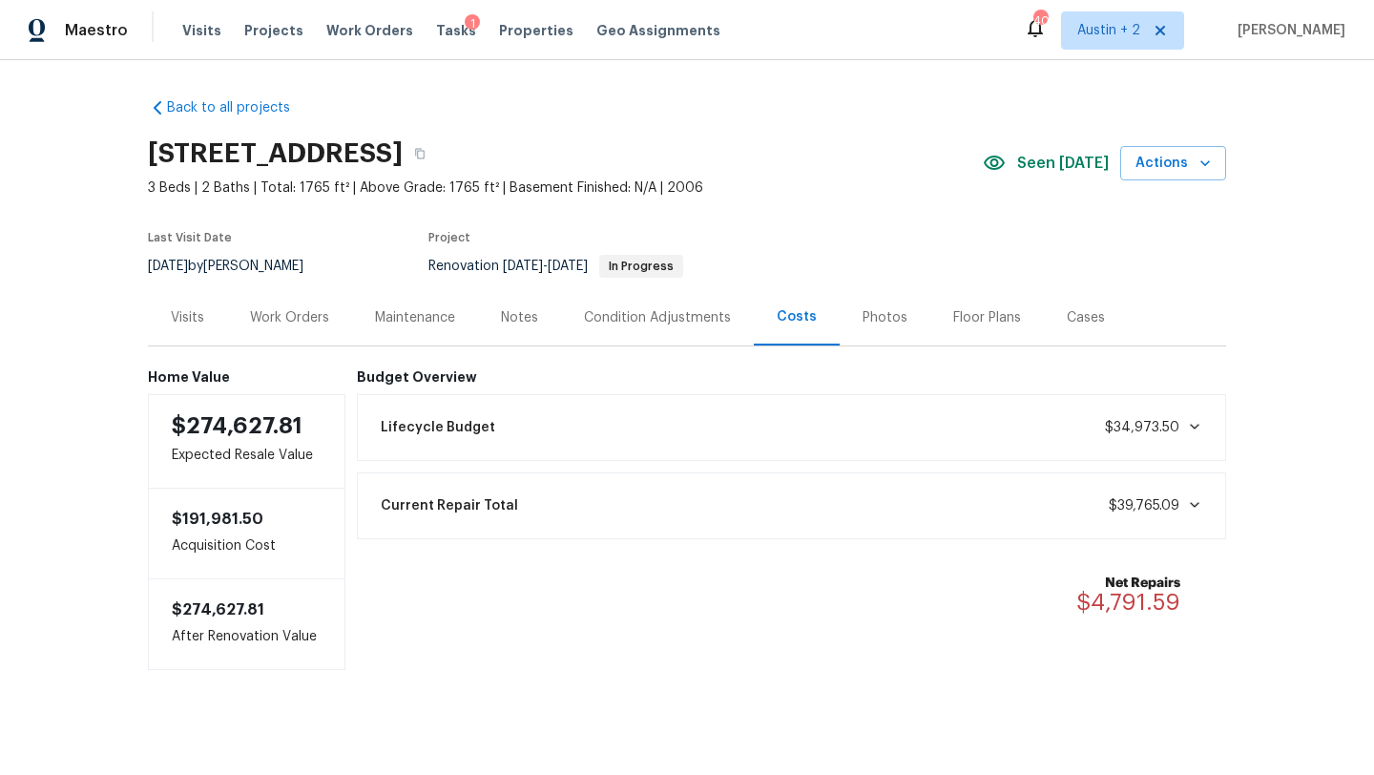
click at [288, 317] on div "Work Orders" at bounding box center [289, 317] width 79 height 19
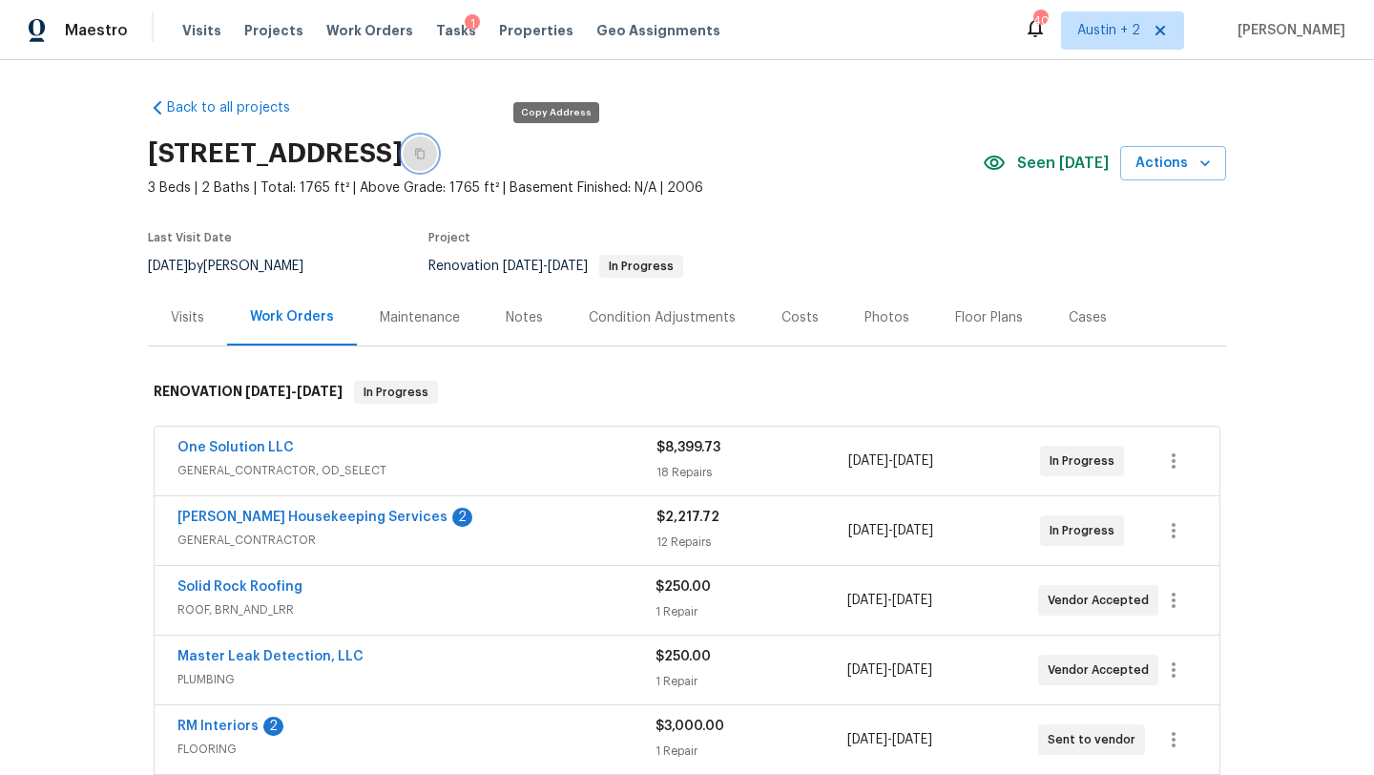
click at [424, 157] on icon "button" at bounding box center [420, 154] width 10 height 10
click at [528, 313] on div "Notes" at bounding box center [524, 317] width 37 height 19
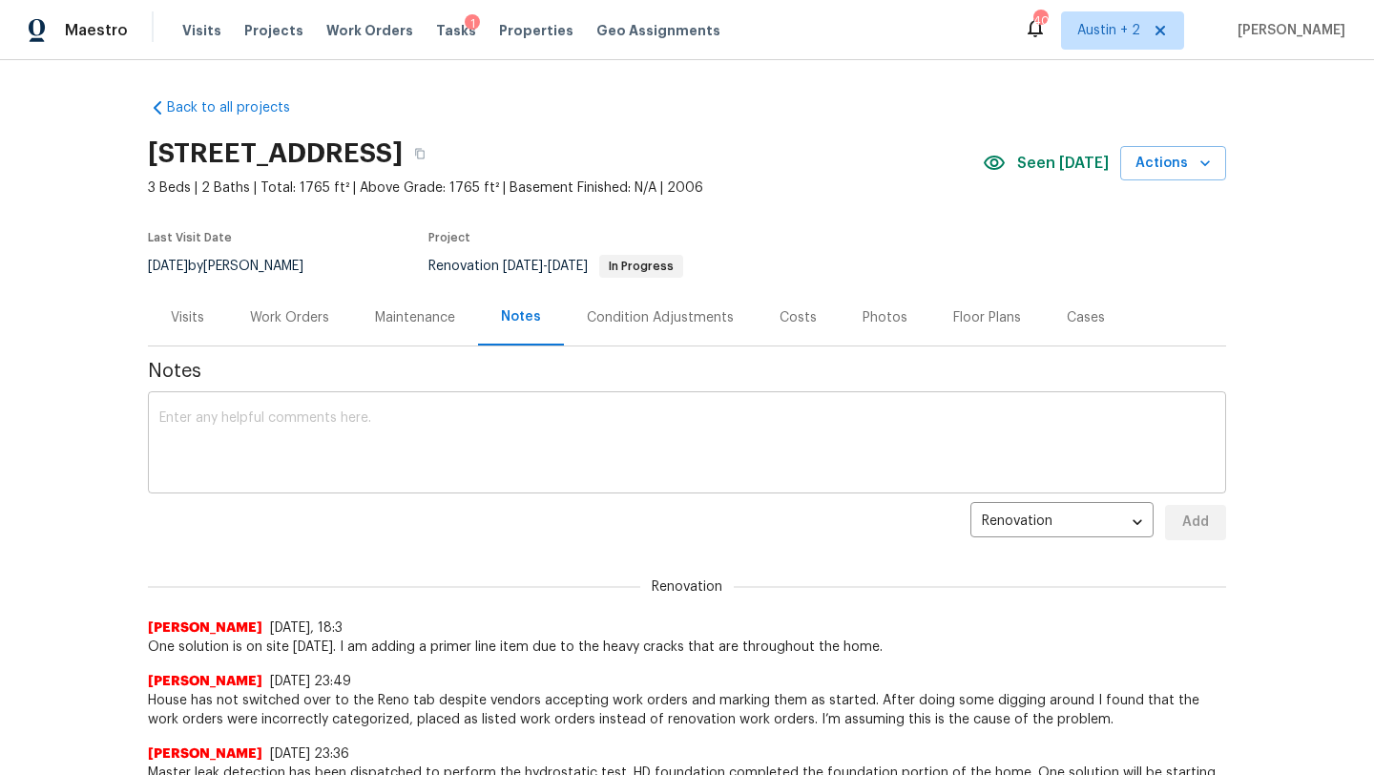
click at [477, 420] on textarea at bounding box center [686, 444] width 1055 height 67
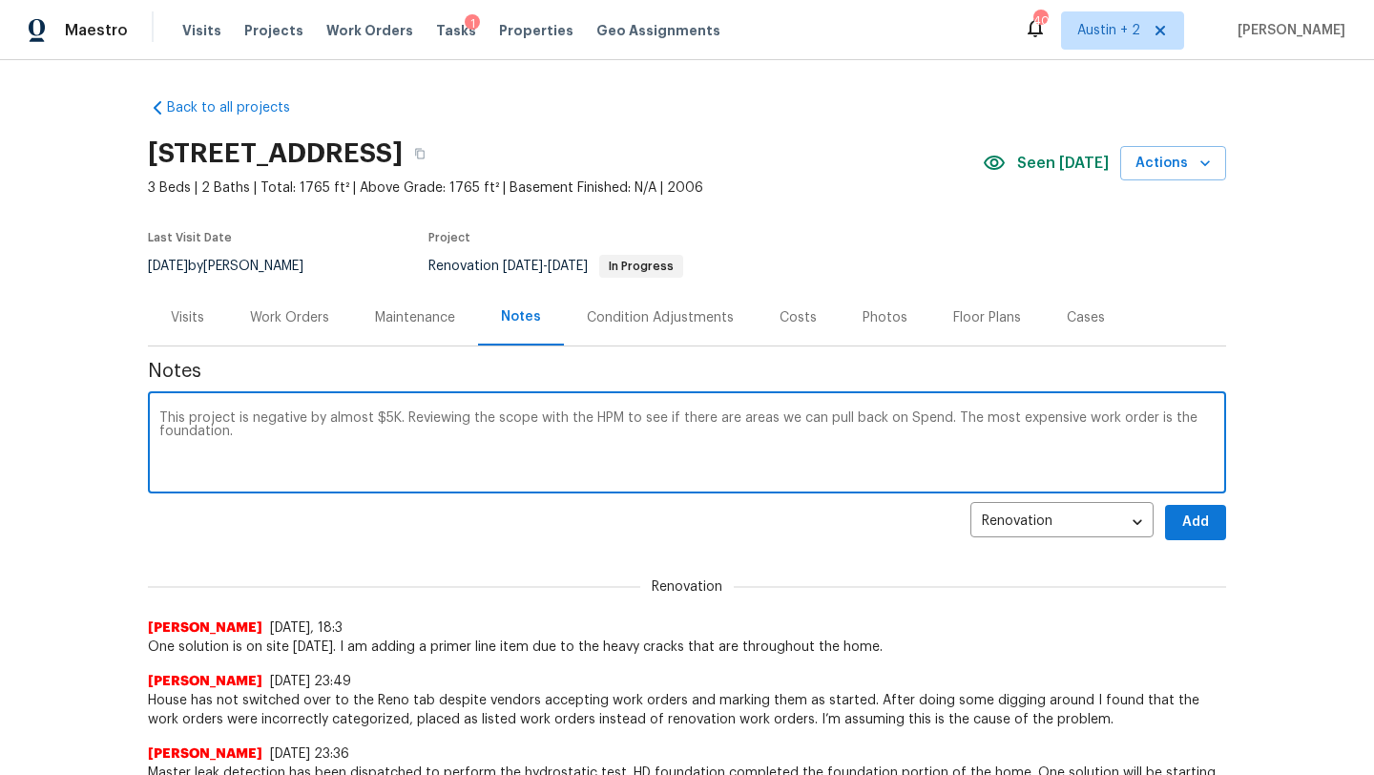
type textarea "This project is negative by almost $5K. Reviewing the scope with the HPM to see…"
click at [1217, 517] on button "Add" at bounding box center [1195, 522] width 61 height 35
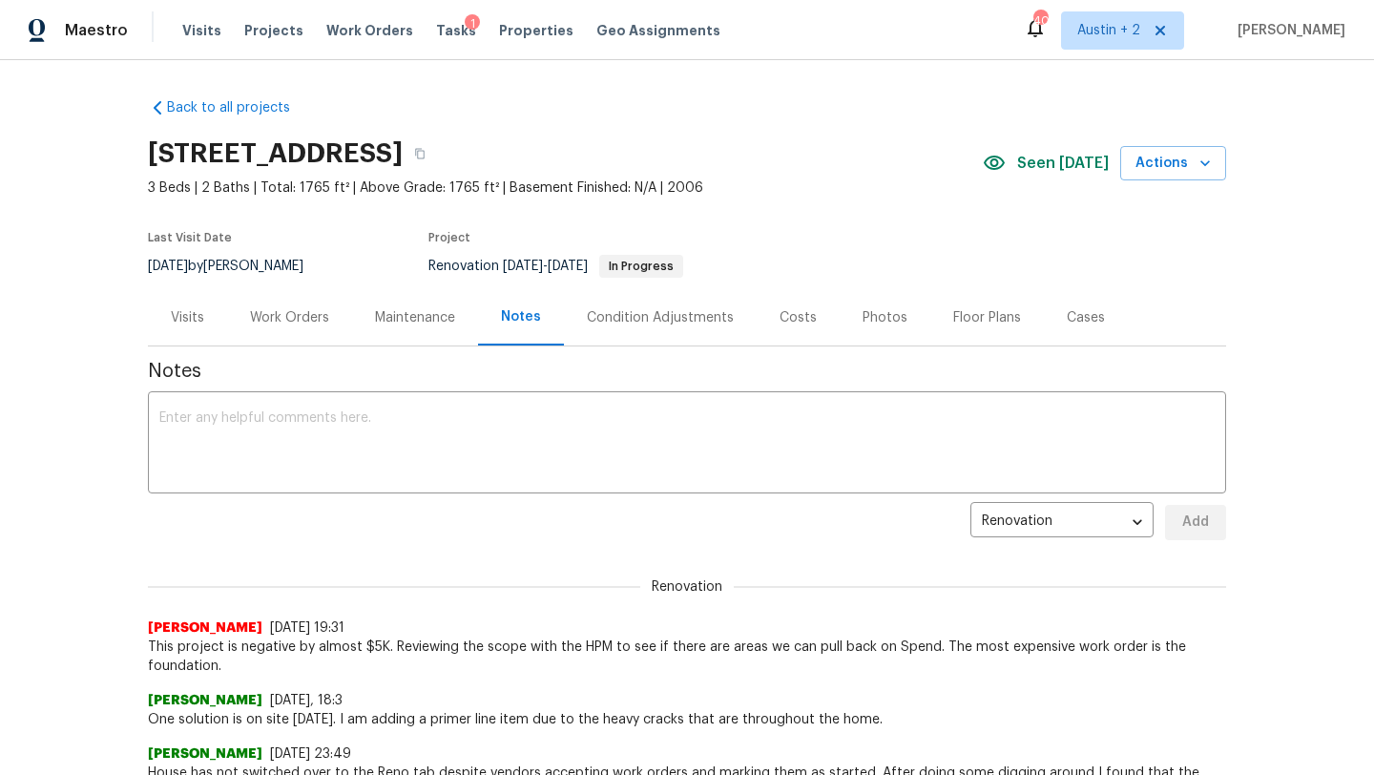
click at [439, 23] on div "Tasks 1" at bounding box center [456, 31] width 40 height 20
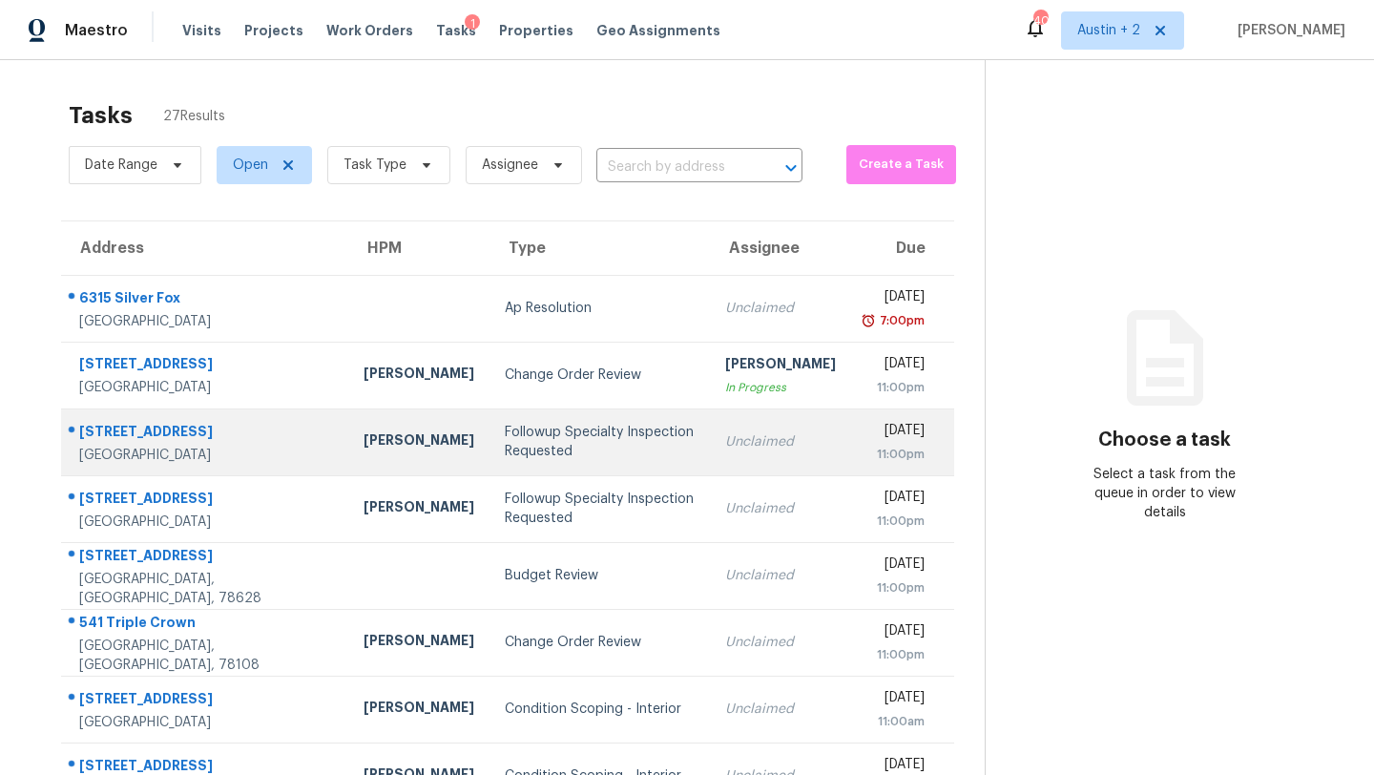
click at [505, 444] on div "Followup Specialty Inspection Requested" at bounding box center [600, 442] width 190 height 38
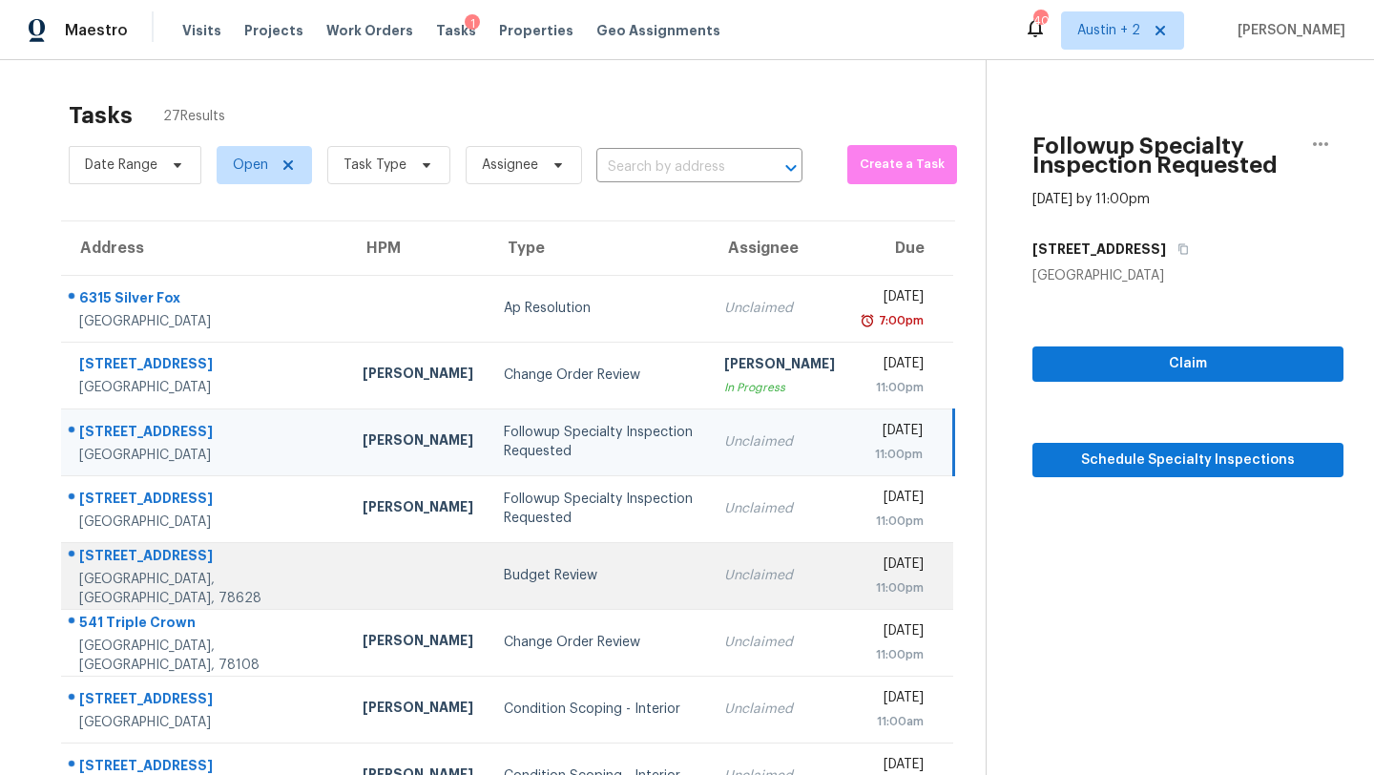
scroll to position [218, 0]
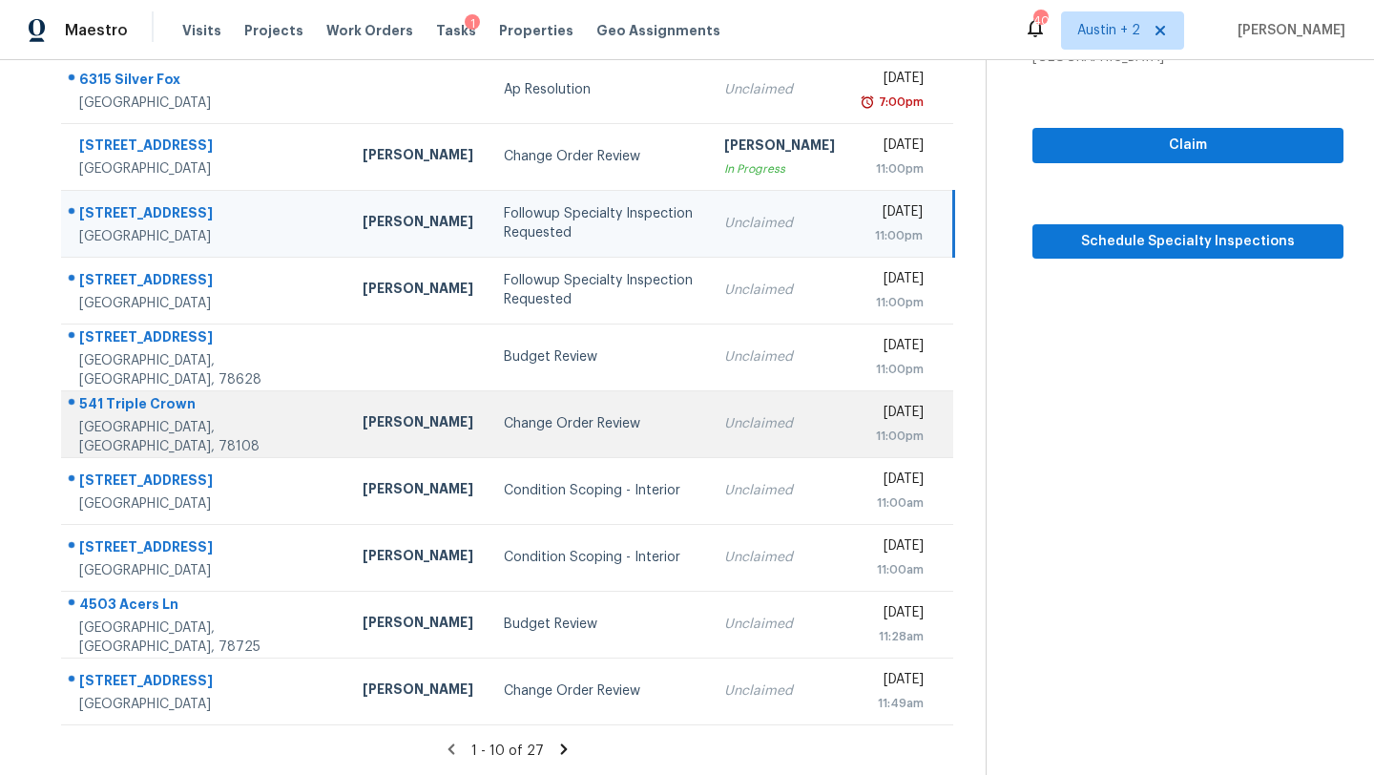
click at [504, 421] on div "Change Order Review" at bounding box center [599, 423] width 190 height 19
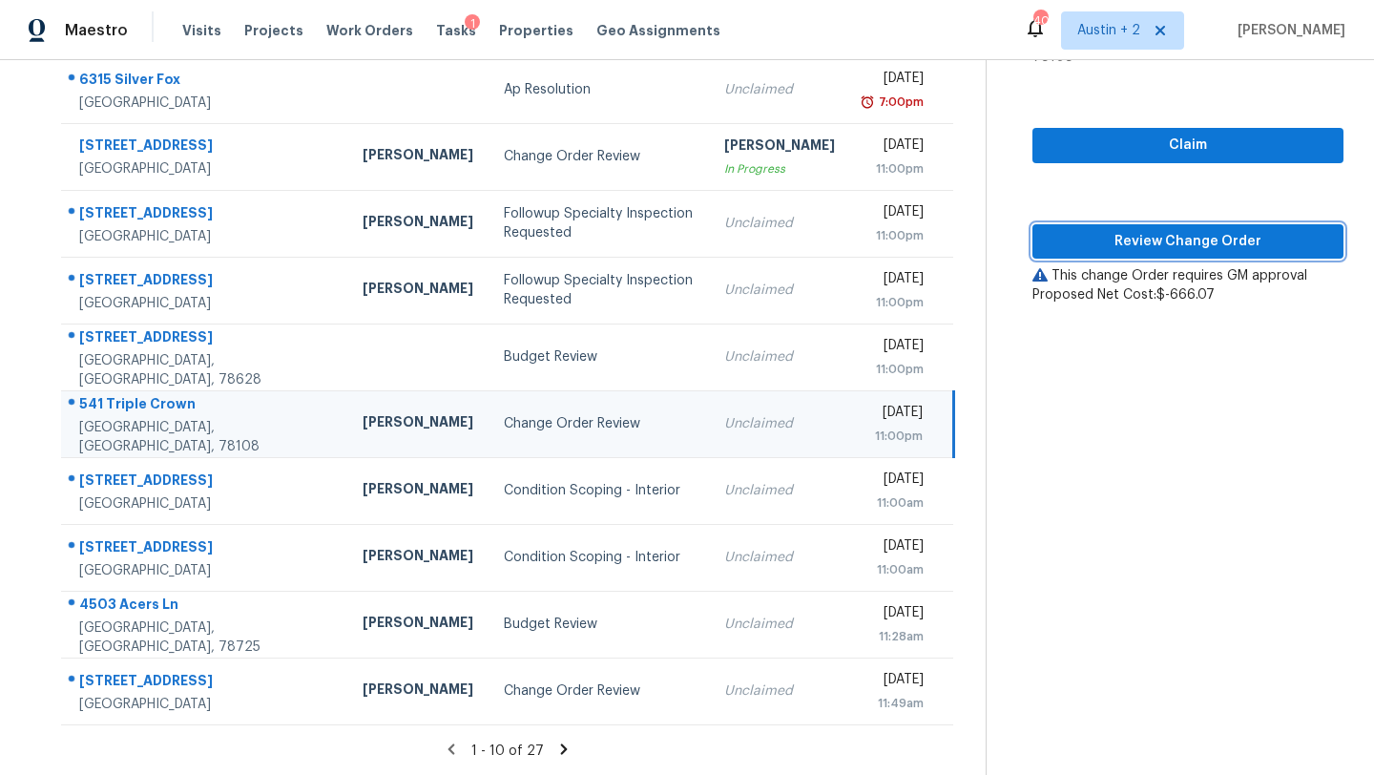
click at [1086, 230] on span "Review Change Order" at bounding box center [1187, 242] width 280 height 24
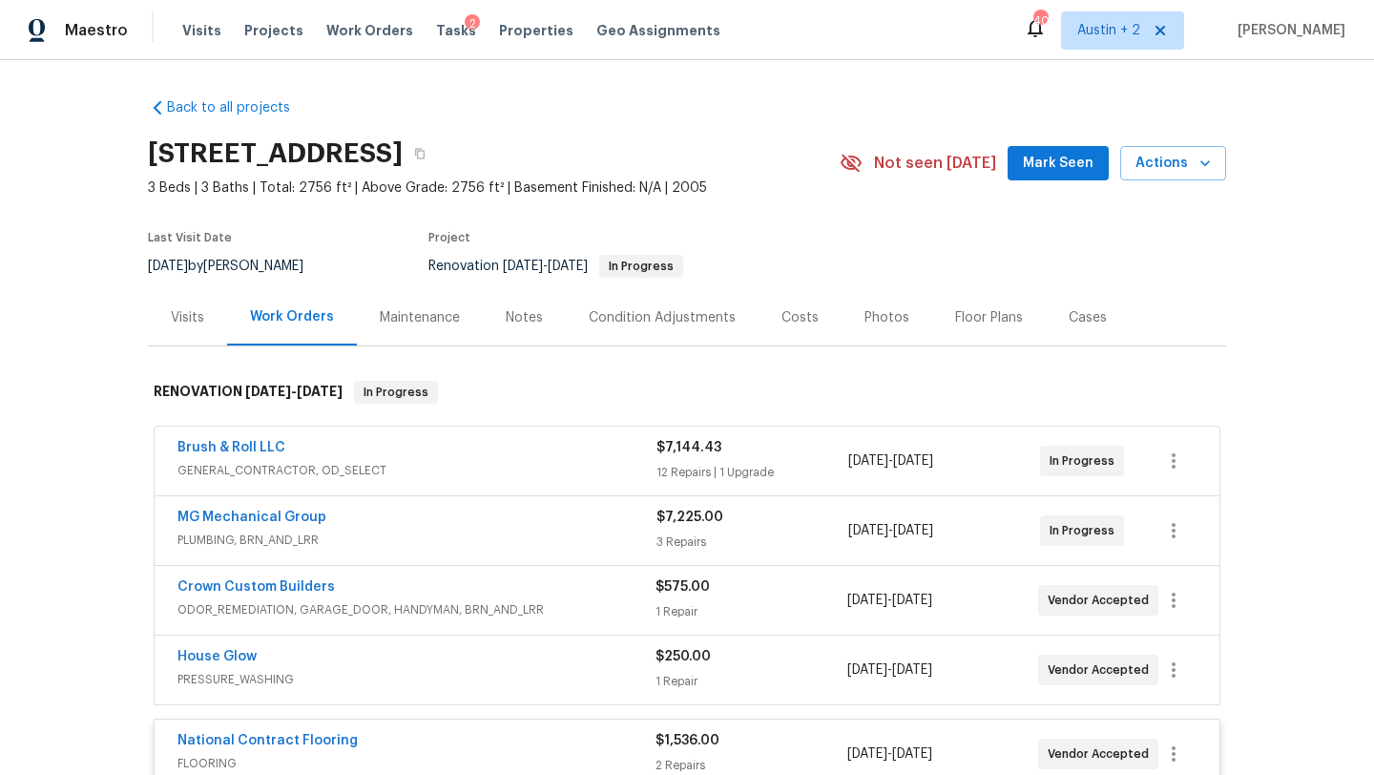
click at [562, 457] on div "Brush & Roll LLC" at bounding box center [416, 449] width 479 height 23
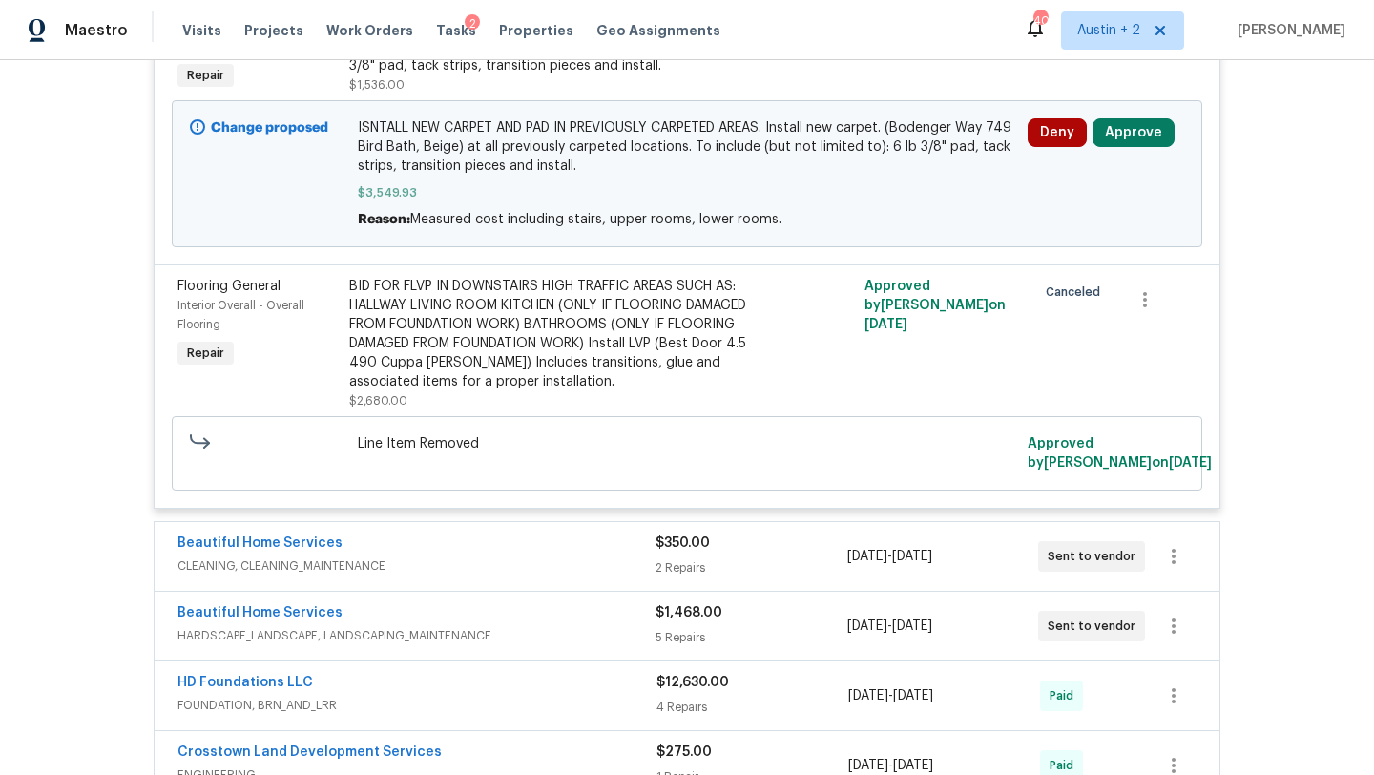
scroll to position [2768, 0]
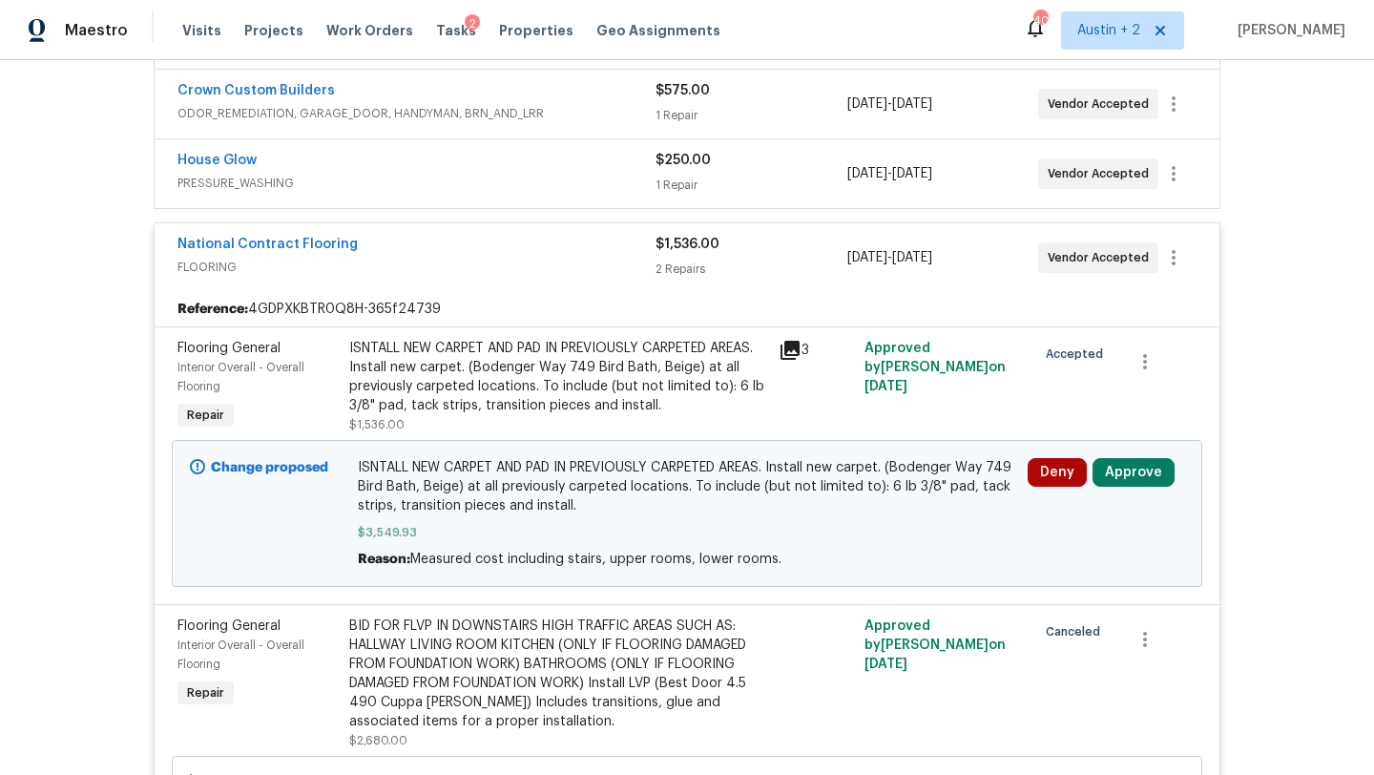
click at [1150, 494] on div "Deny Approve" at bounding box center [1106, 513] width 168 height 122
click at [1142, 479] on button "Approve" at bounding box center [1133, 472] width 82 height 29
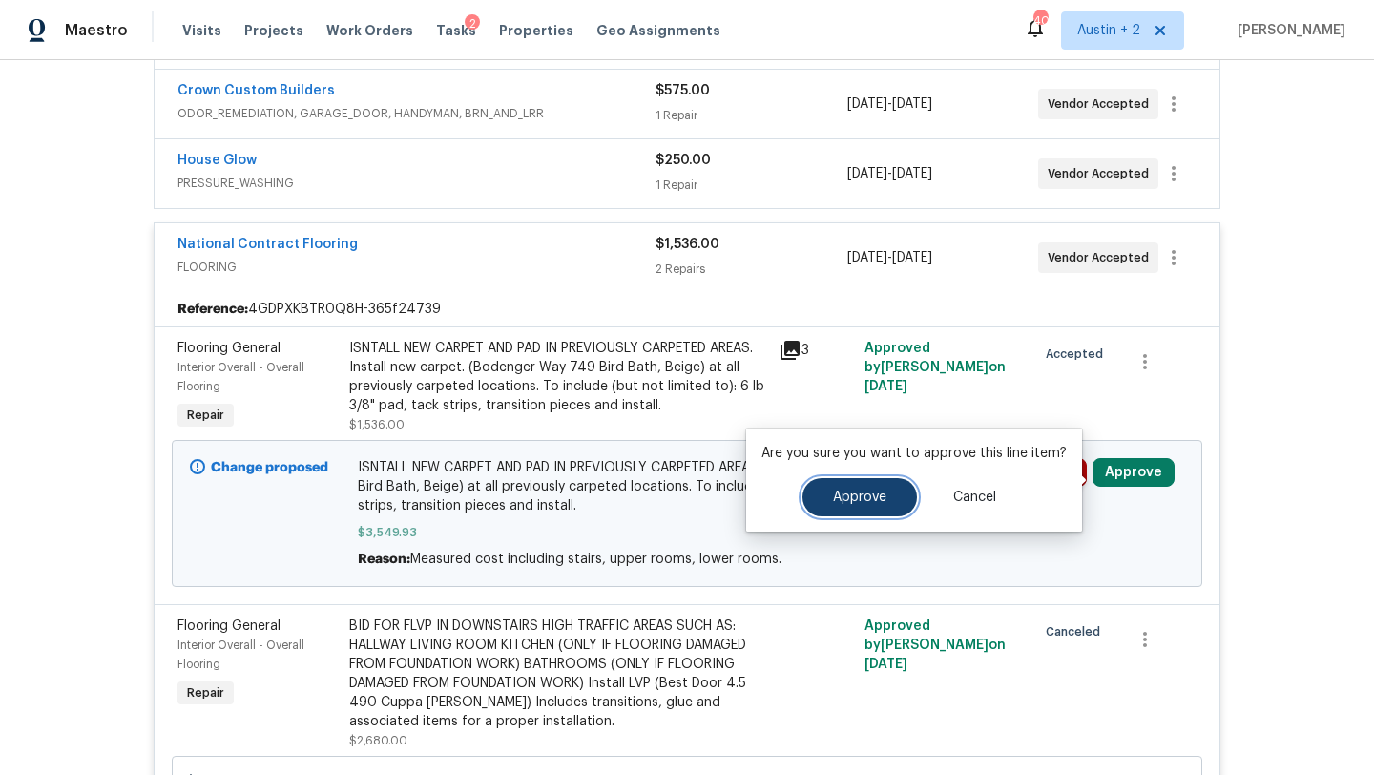
click at [864, 508] on button "Approve" at bounding box center [859, 497] width 114 height 38
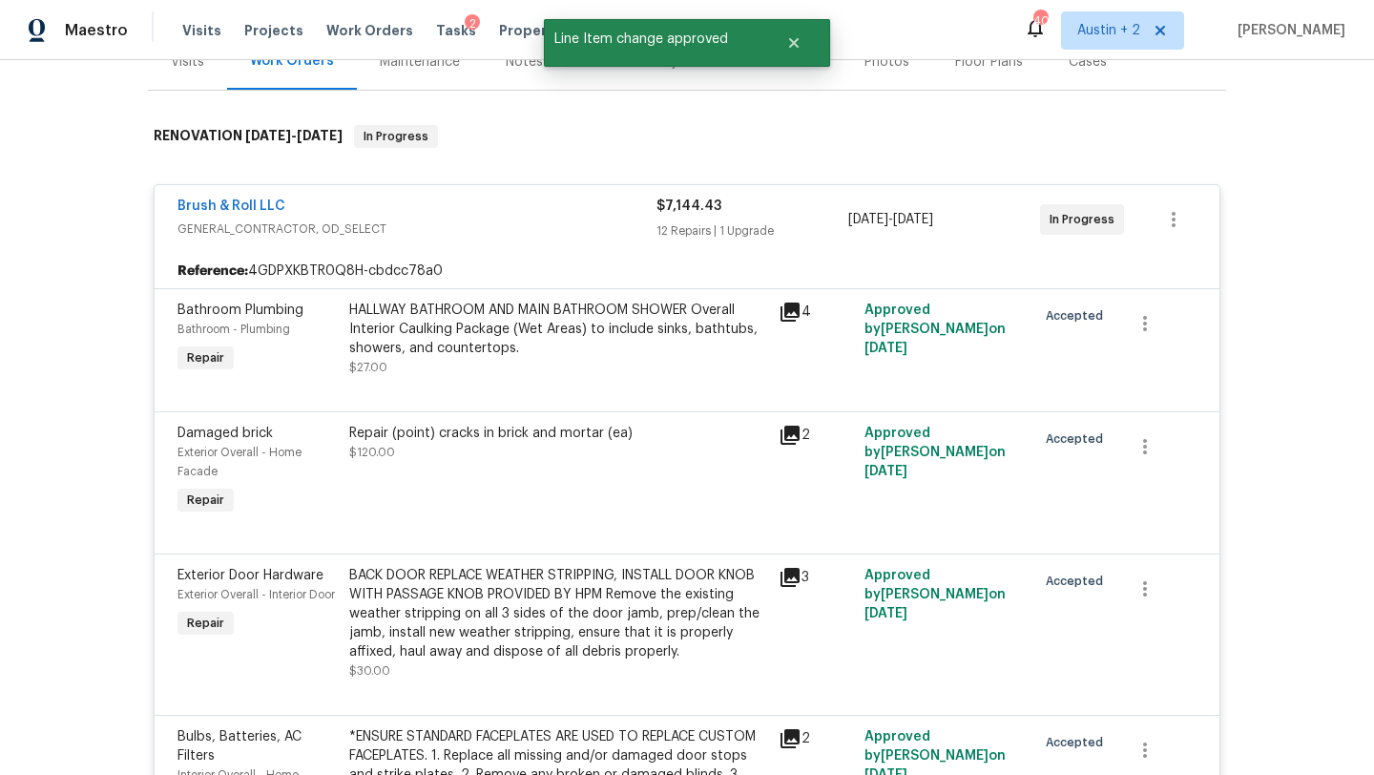
scroll to position [0, 0]
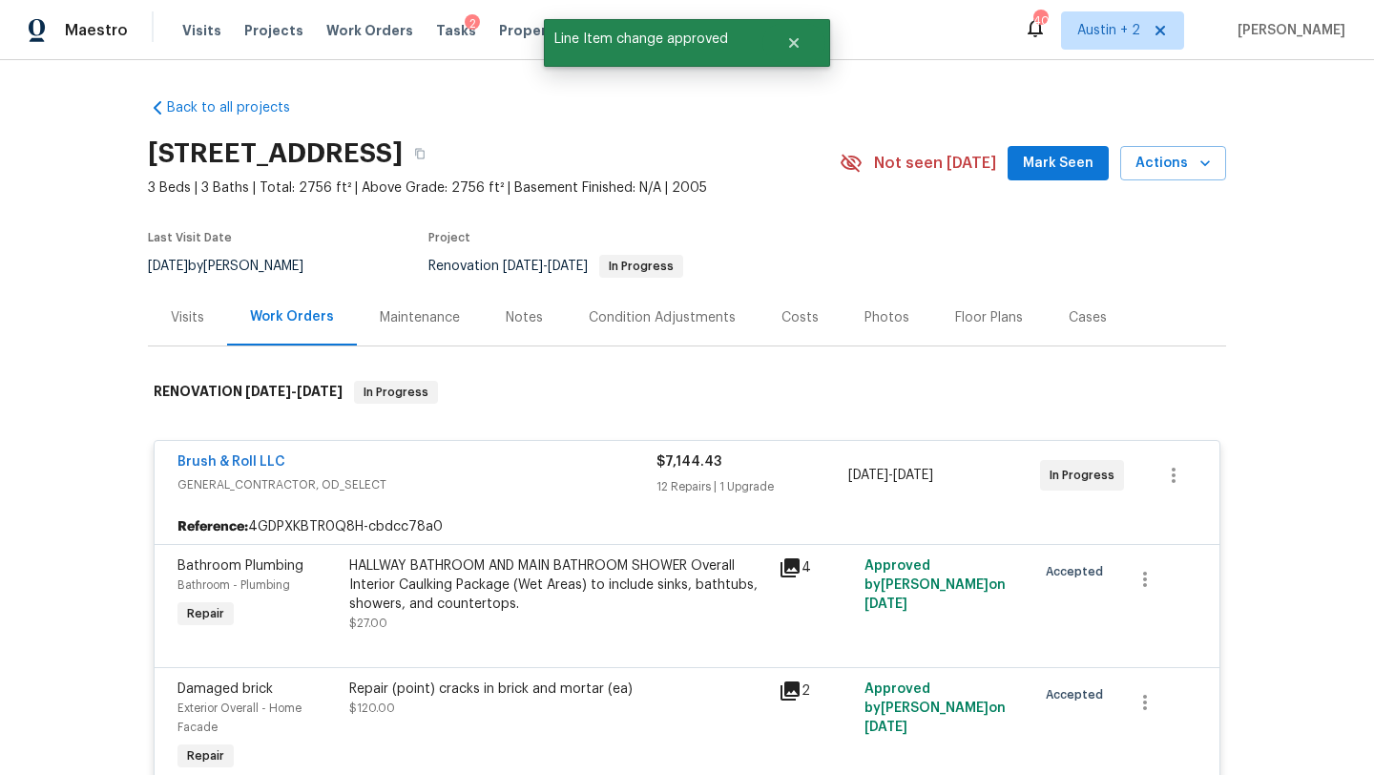
click at [797, 305] on div "Costs" at bounding box center [799, 317] width 83 height 56
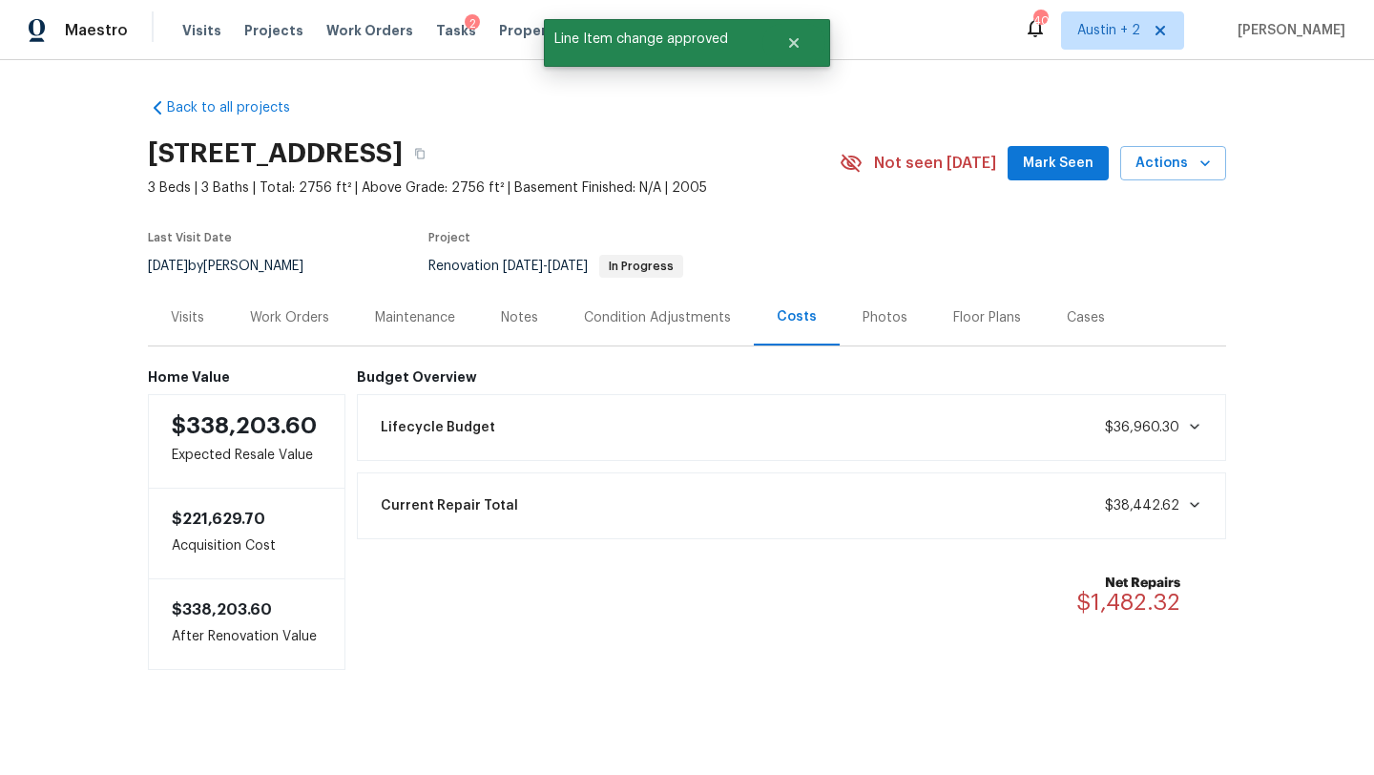
click at [1068, 169] on span "Mark Seen" at bounding box center [1058, 164] width 71 height 24
click at [437, 32] on span "Tasks" at bounding box center [456, 30] width 40 height 13
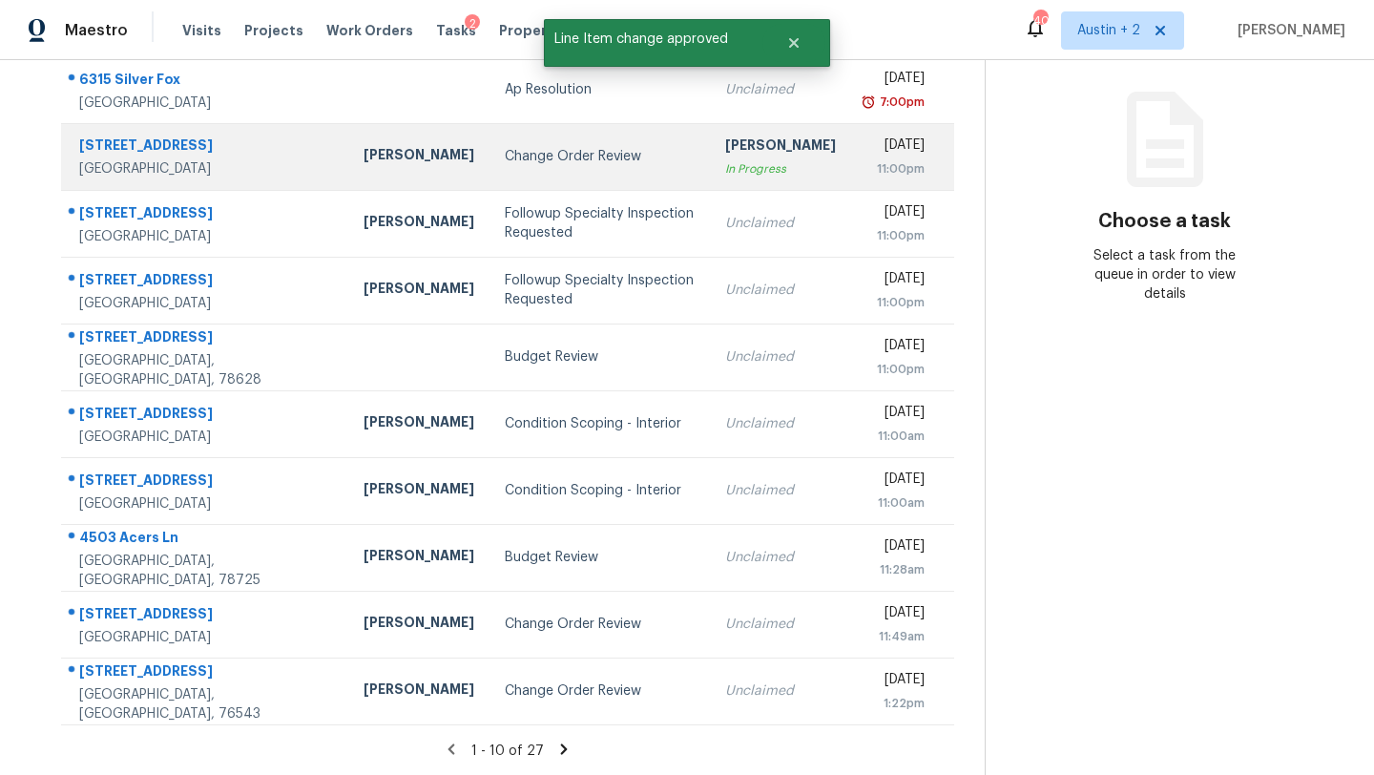
scroll to position [217, 0]
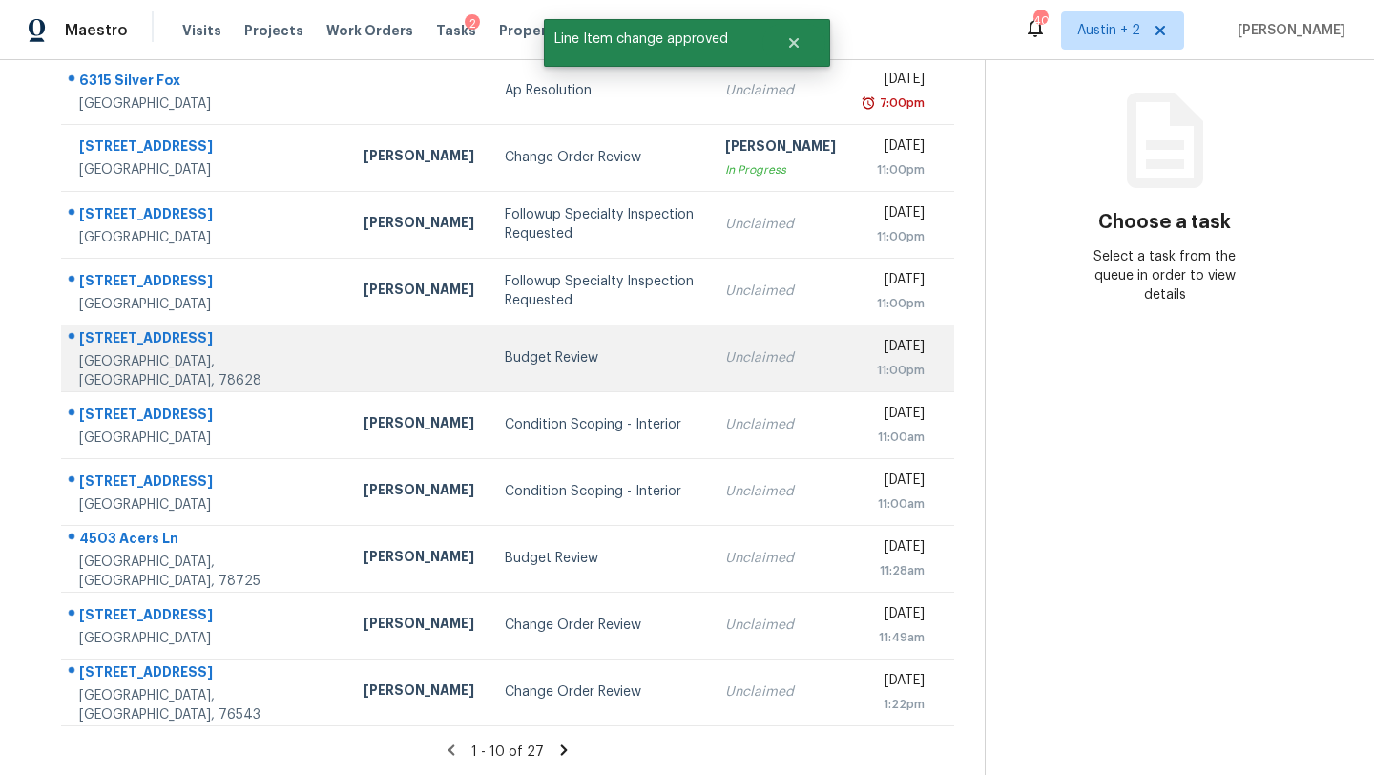
click at [489, 368] on td "Budget Review" at bounding box center [599, 357] width 220 height 67
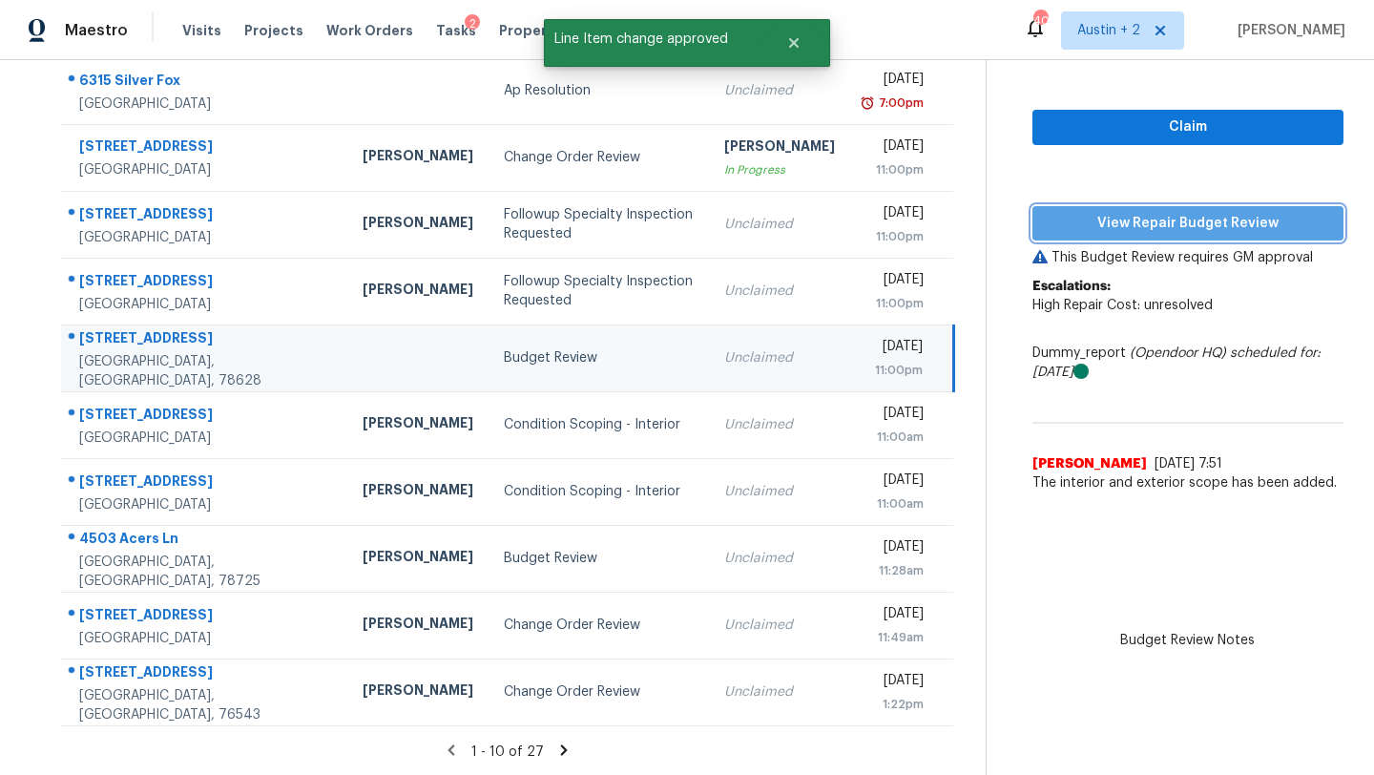
click at [1160, 217] on span "View Repair Budget Review" at bounding box center [1187, 224] width 280 height 24
